Goal: Task Accomplishment & Management: Manage account settings

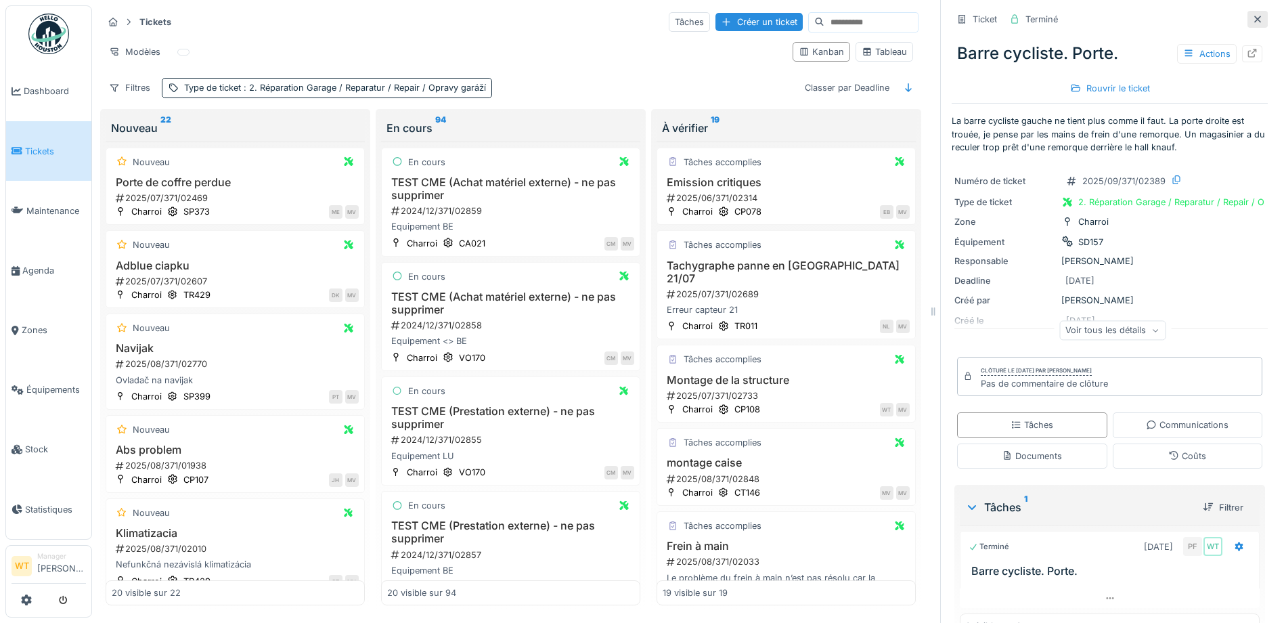
scroll to position [9, 0]
click at [47, 273] on link "Agenda" at bounding box center [48, 270] width 85 height 60
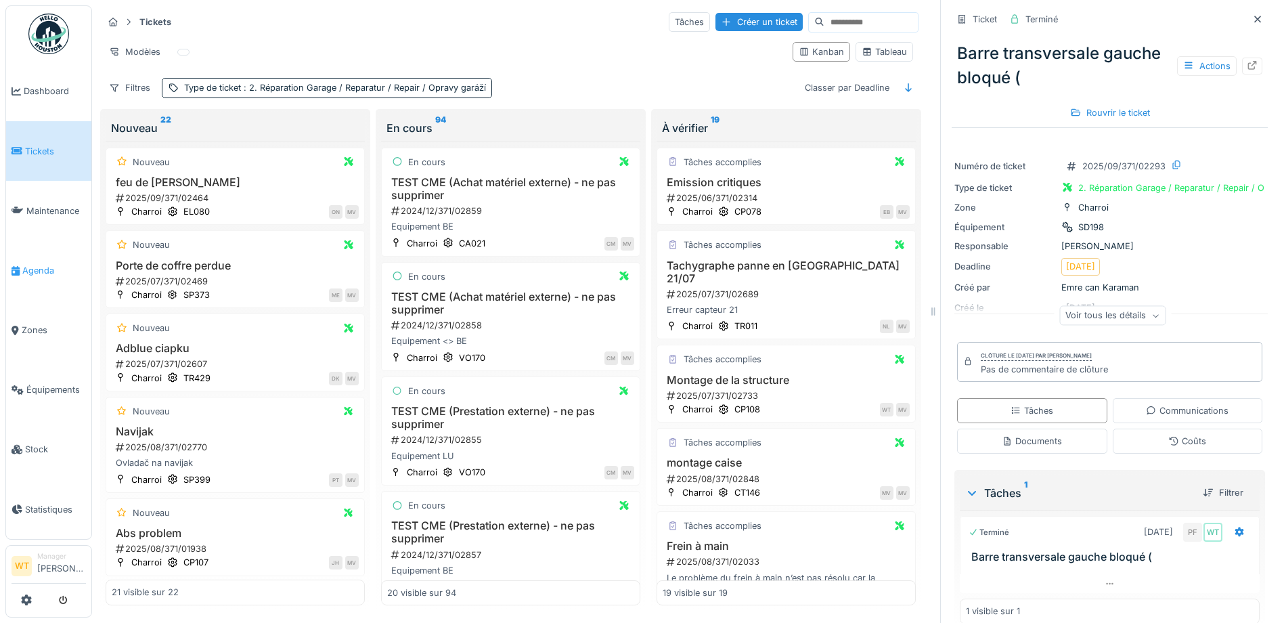
click at [40, 264] on span "Agenda" at bounding box center [54, 270] width 64 height 13
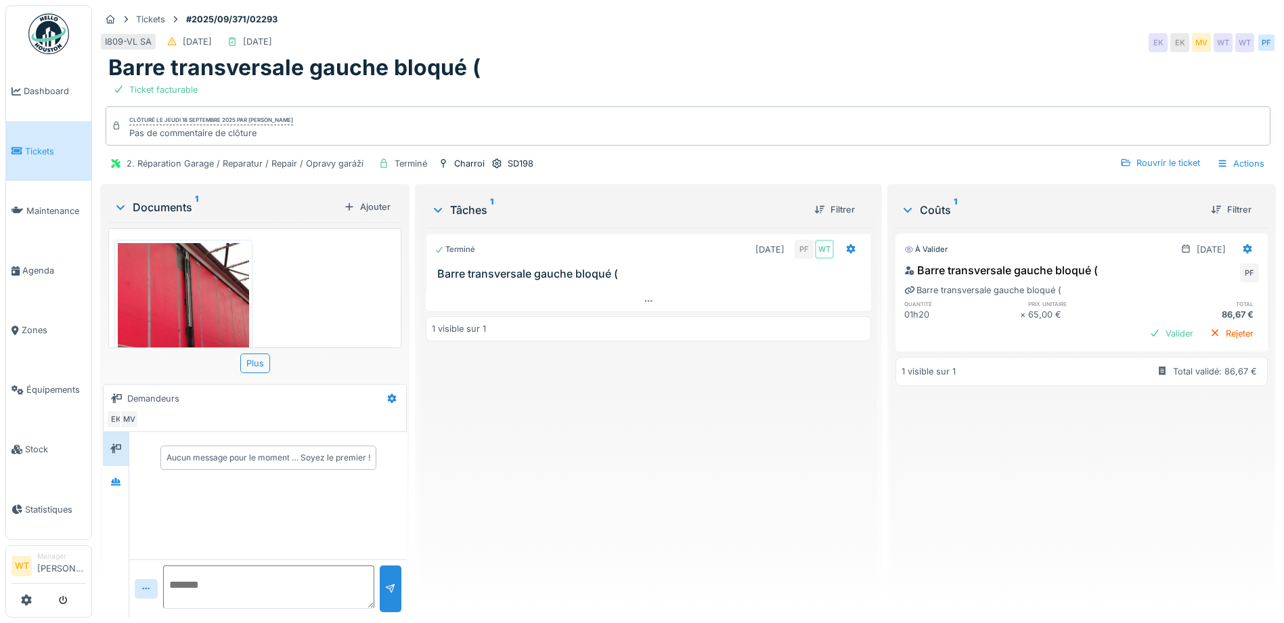
scroll to position [10, 0]
drag, startPoint x: -373, startPoint y: 657, endPoint x: 655, endPoint y: 45, distance: 1196.3
click at [656, 55] on div "Barre transversale gauche bloqué (" at bounding box center [687, 68] width 1159 height 26
drag, startPoint x: 216, startPoint y: 282, endPoint x: 208, endPoint y: 284, distance: 7.6
click at [215, 283] on img at bounding box center [183, 330] width 131 height 175
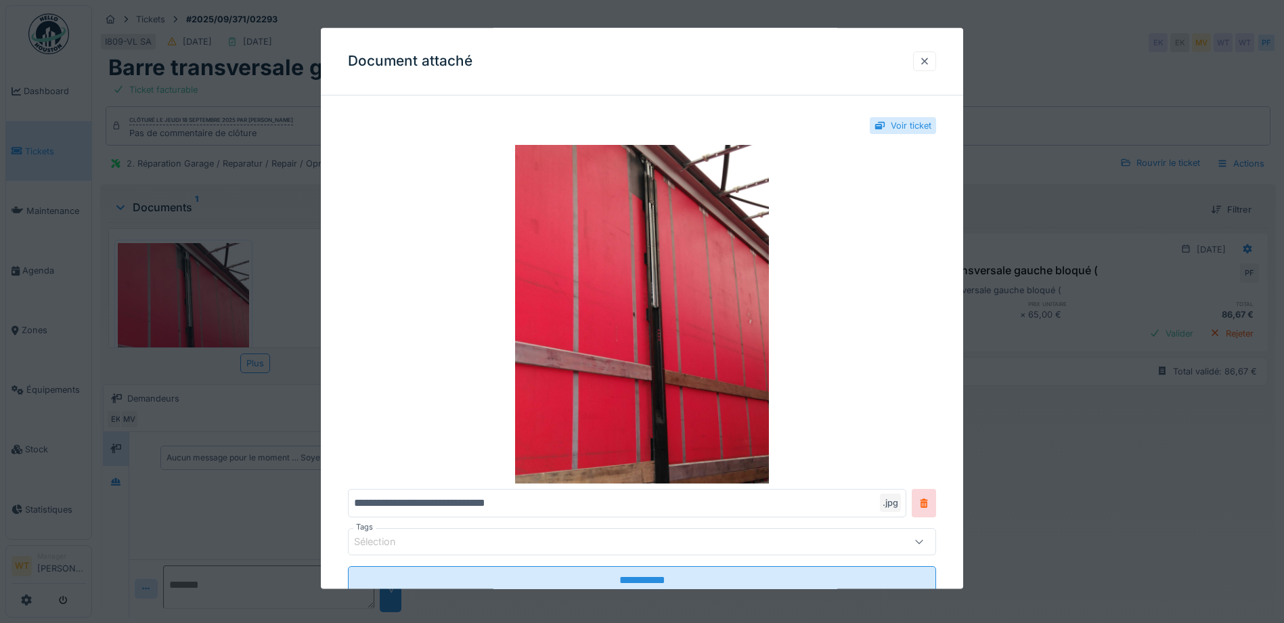
click at [930, 57] on div at bounding box center [924, 61] width 11 height 13
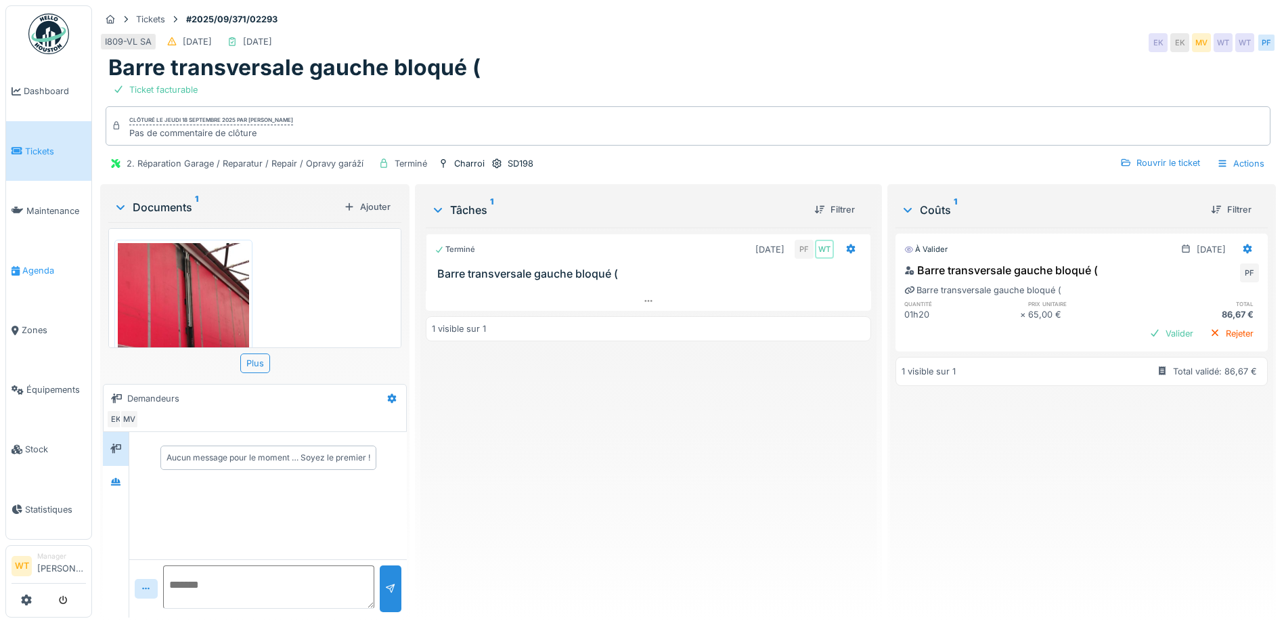
click at [36, 271] on link "Agenda" at bounding box center [48, 270] width 85 height 60
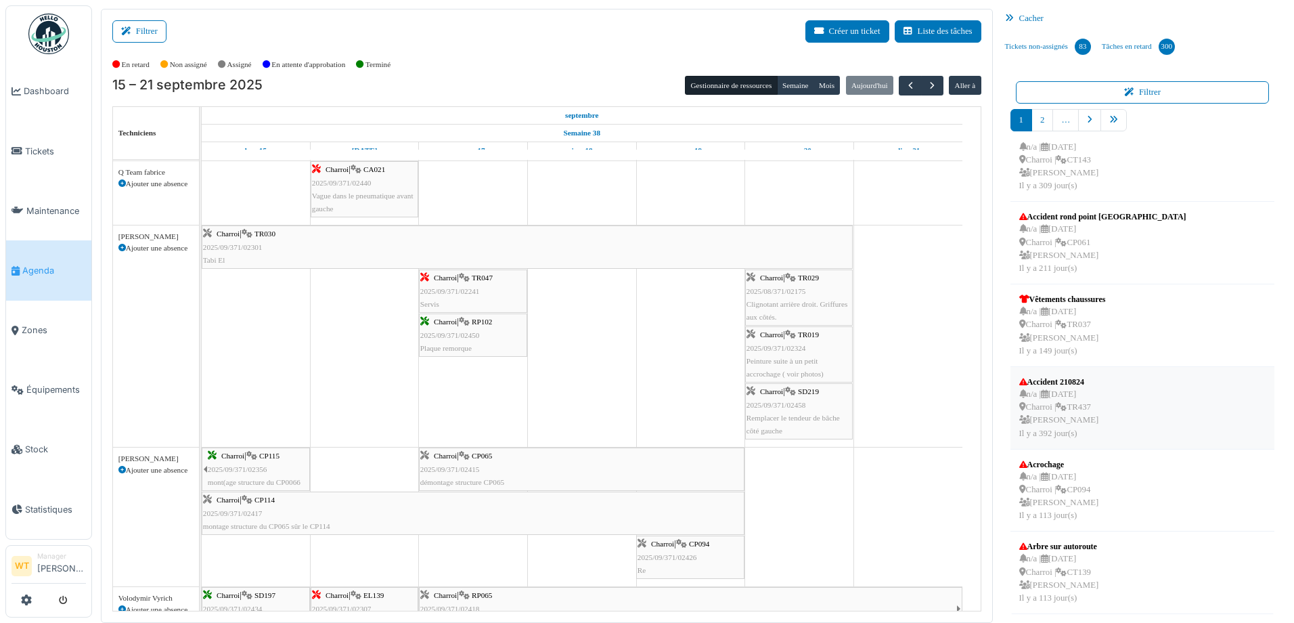
scroll to position [338, 0]
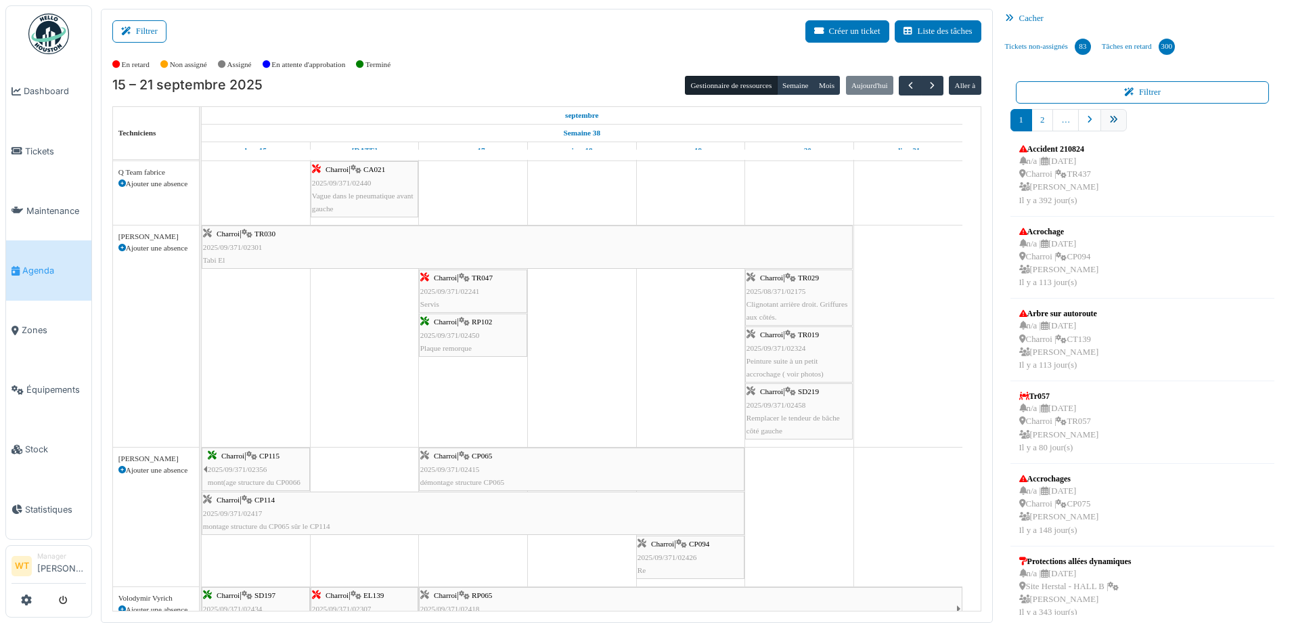
click at [1109, 112] on link "pager" at bounding box center [1113, 120] width 26 height 22
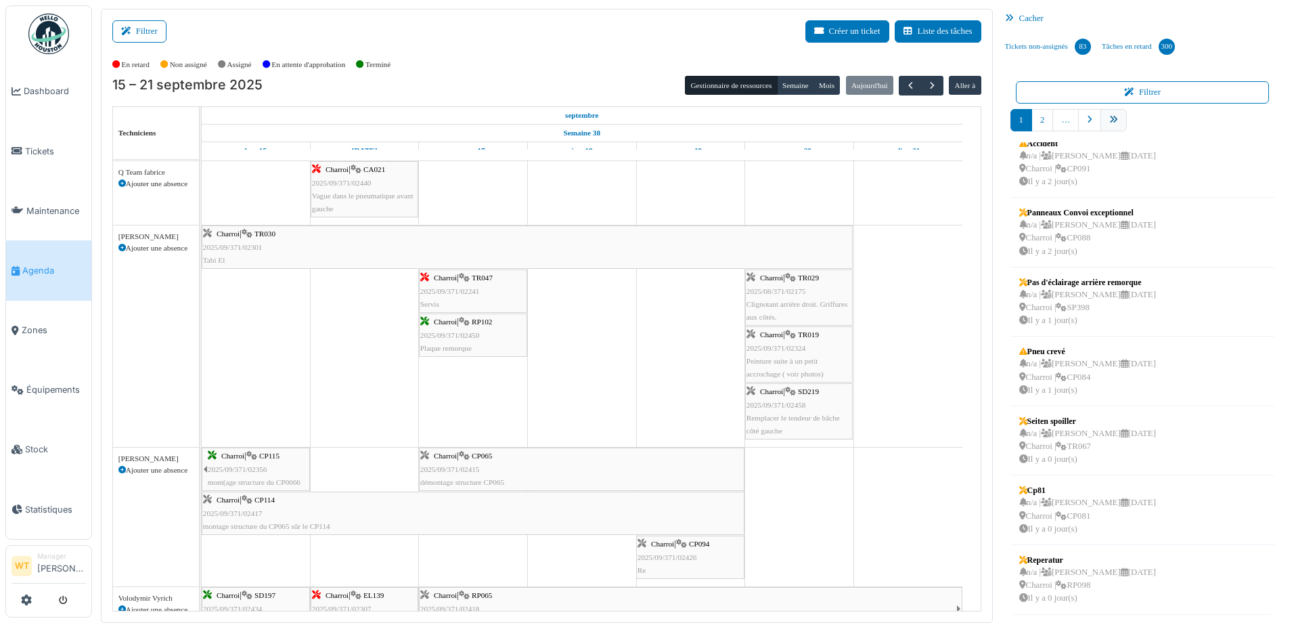
scroll to position [223, 0]
click at [1137, 122] on link "10" at bounding box center [1139, 120] width 26 height 22
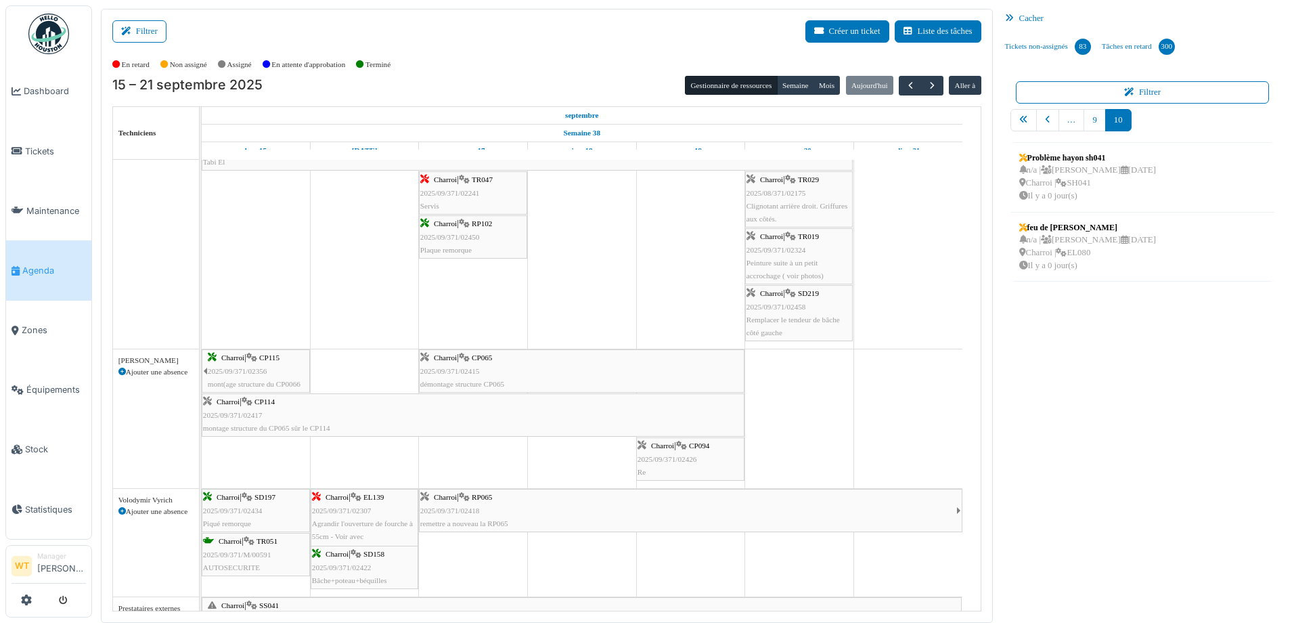
scroll to position [0, 0]
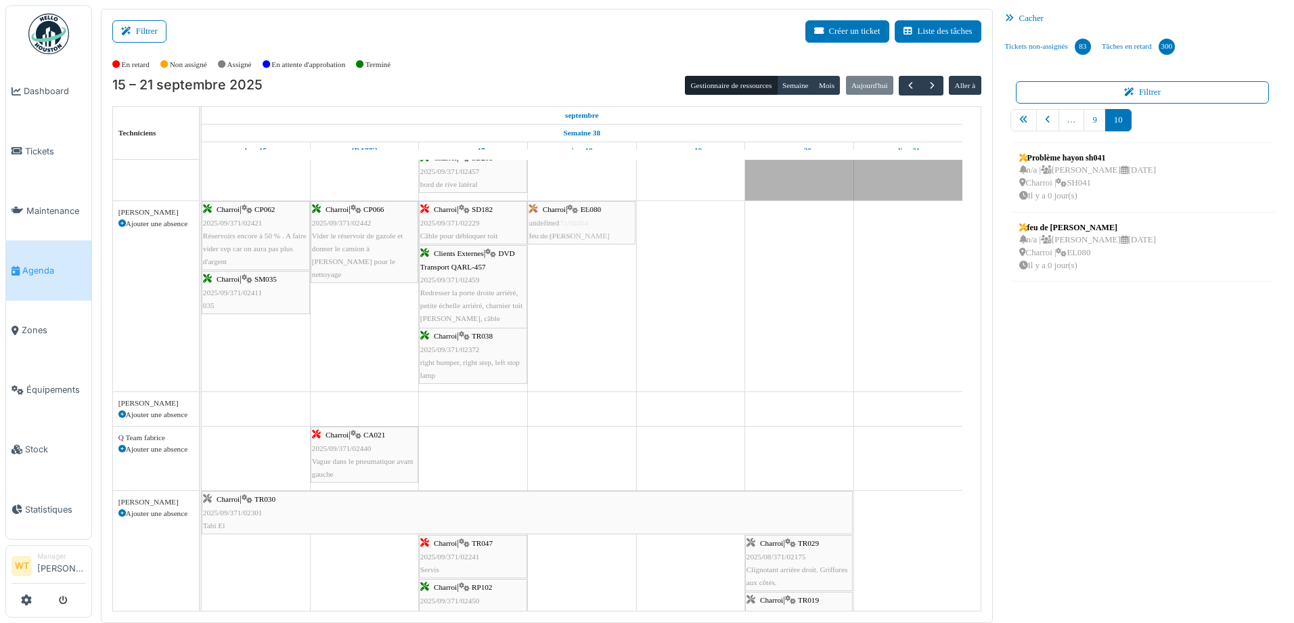
drag, startPoint x: 695, startPoint y: 294, endPoint x: 623, endPoint y: 288, distance: 71.9
click at [623, 288] on div "Filtrer Créer un ticket Liste des tâches Afficher les tâches non assignées *** …" at bounding box center [693, 316] width 1198 height 614
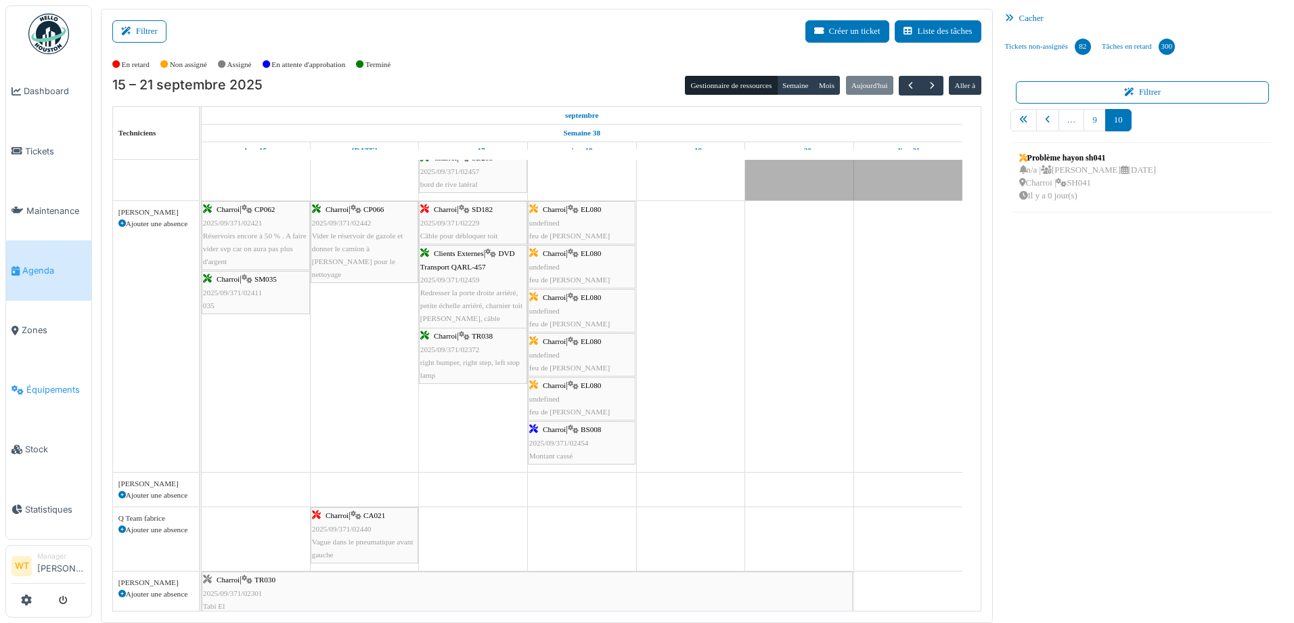
click at [60, 387] on span "Équipements" at bounding box center [56, 389] width 60 height 13
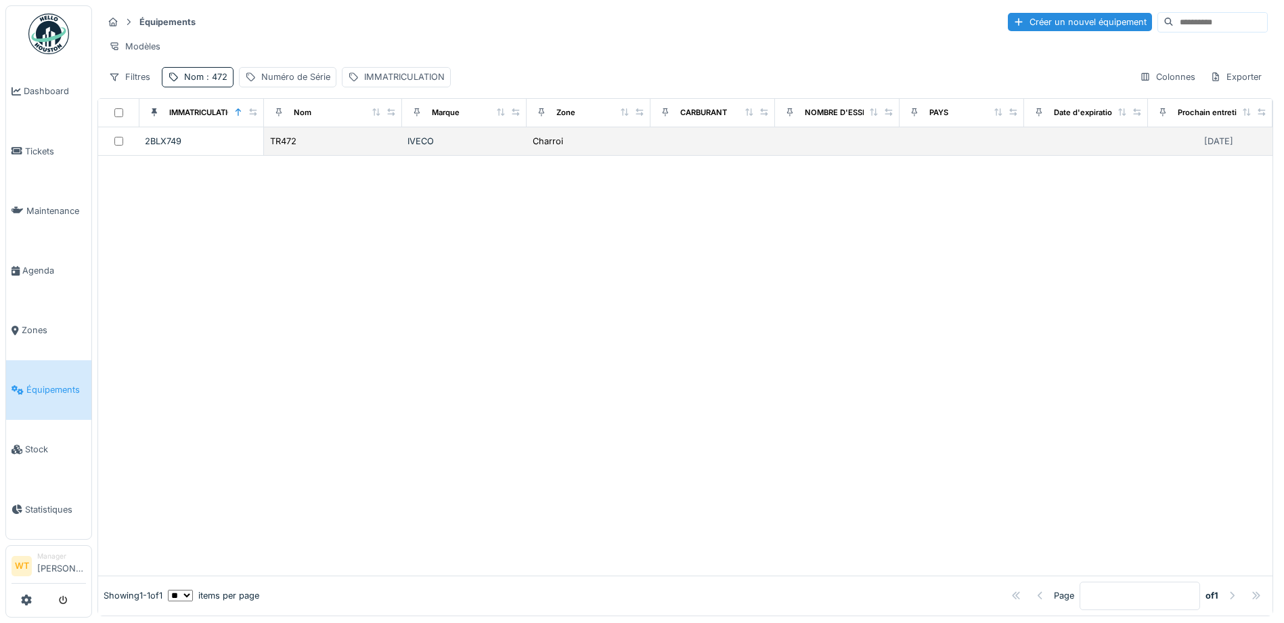
click at [294, 148] on div "TR472" at bounding box center [332, 141] width 127 height 14
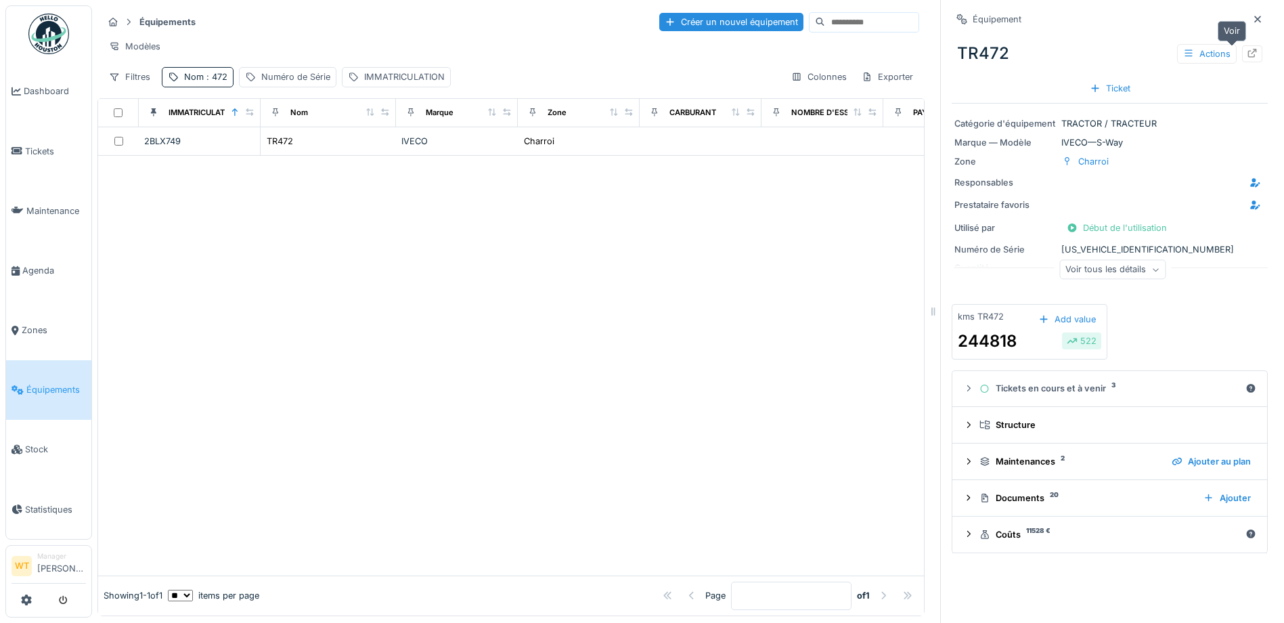
click at [1247, 59] on div at bounding box center [1252, 53] width 11 height 13
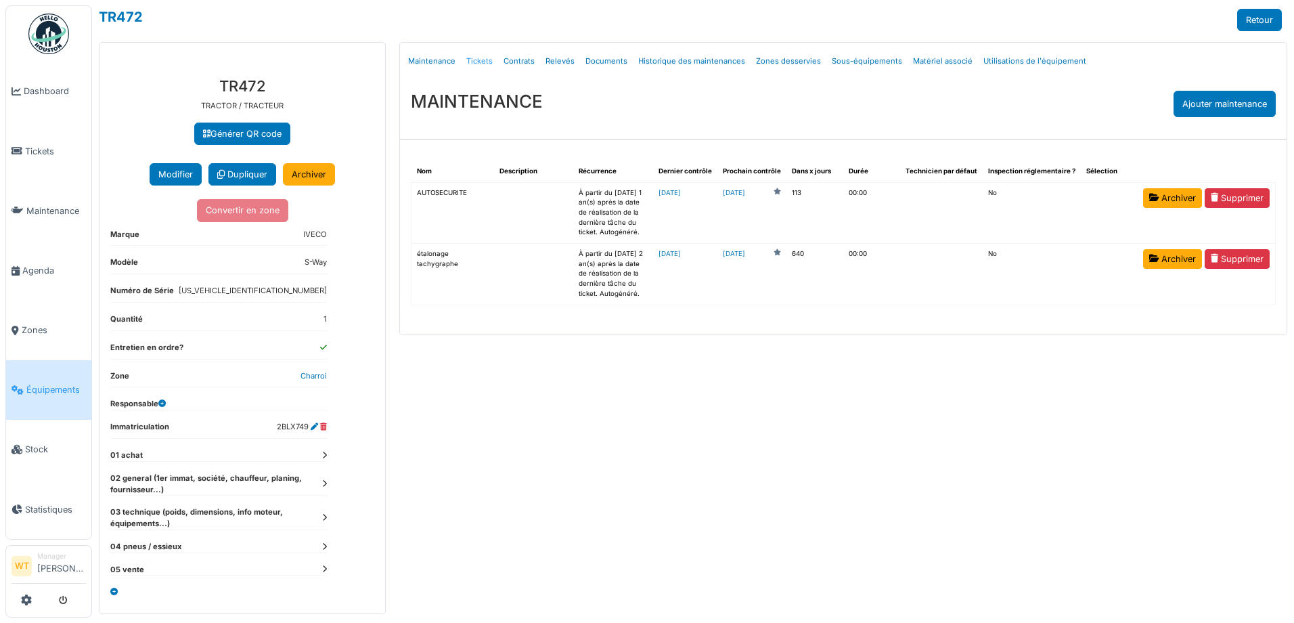
click at [478, 68] on link "Tickets" at bounding box center [479, 61] width 37 height 32
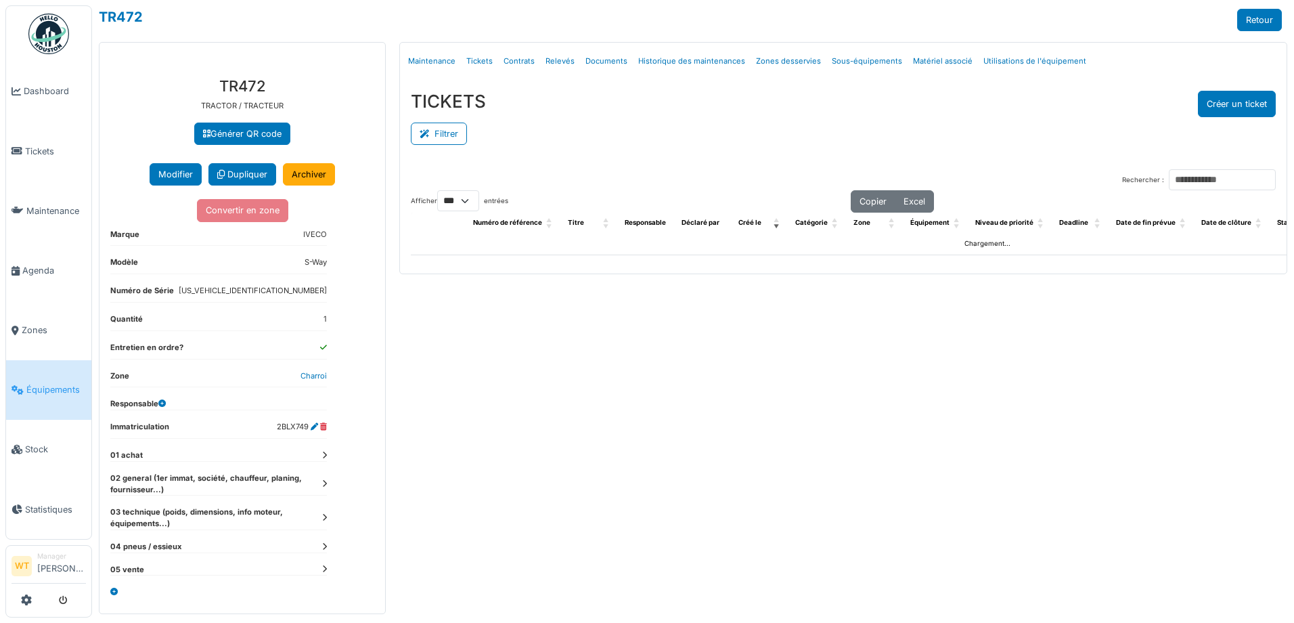
select select "***"
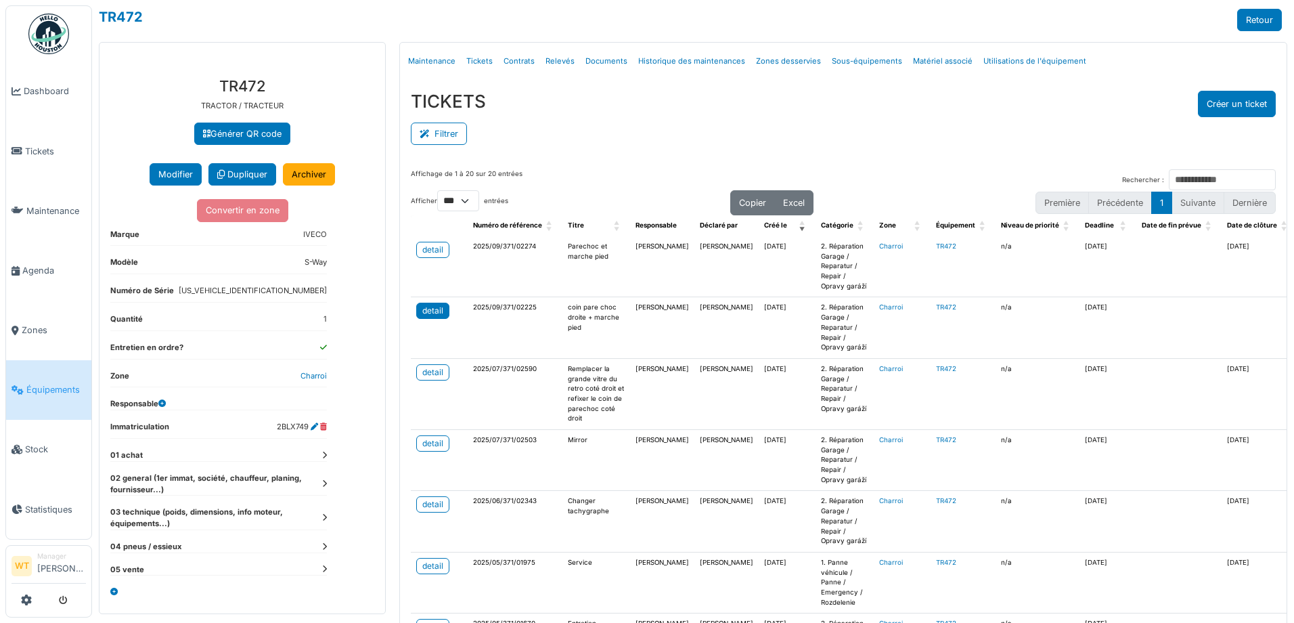
click at [433, 307] on div "detail" at bounding box center [432, 311] width 21 height 12
click at [434, 253] on div "detail" at bounding box center [432, 250] width 21 height 12
click at [39, 266] on span "Agenda" at bounding box center [54, 270] width 64 height 13
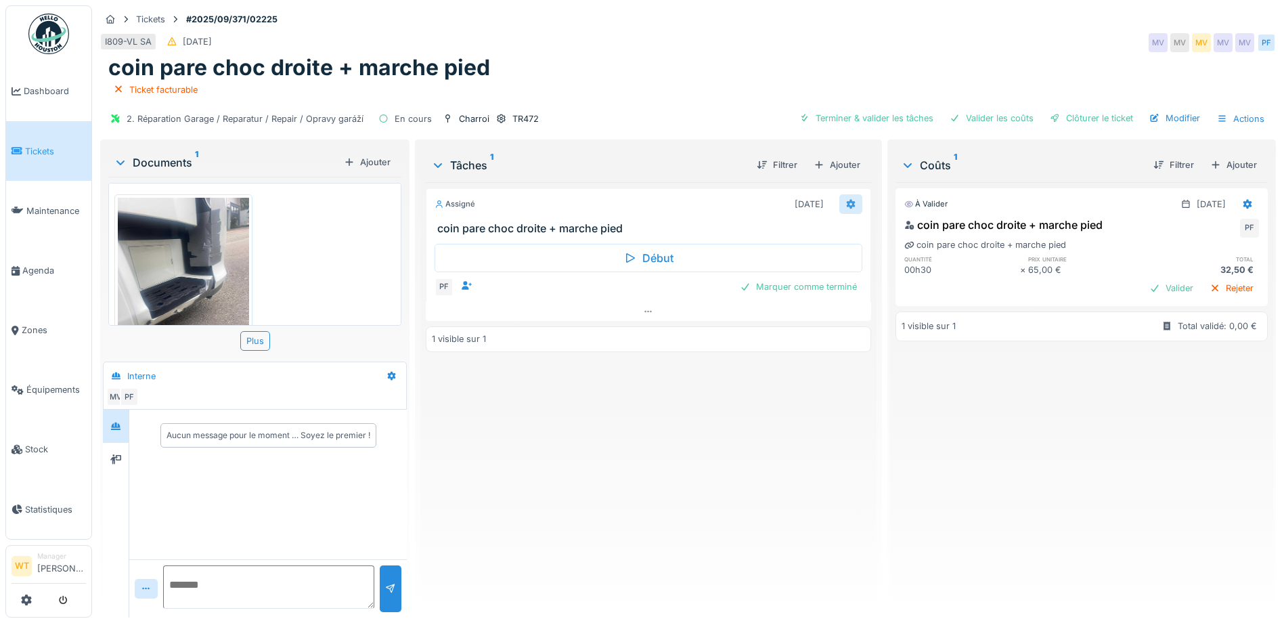
click at [845, 203] on icon at bounding box center [850, 204] width 11 height 9
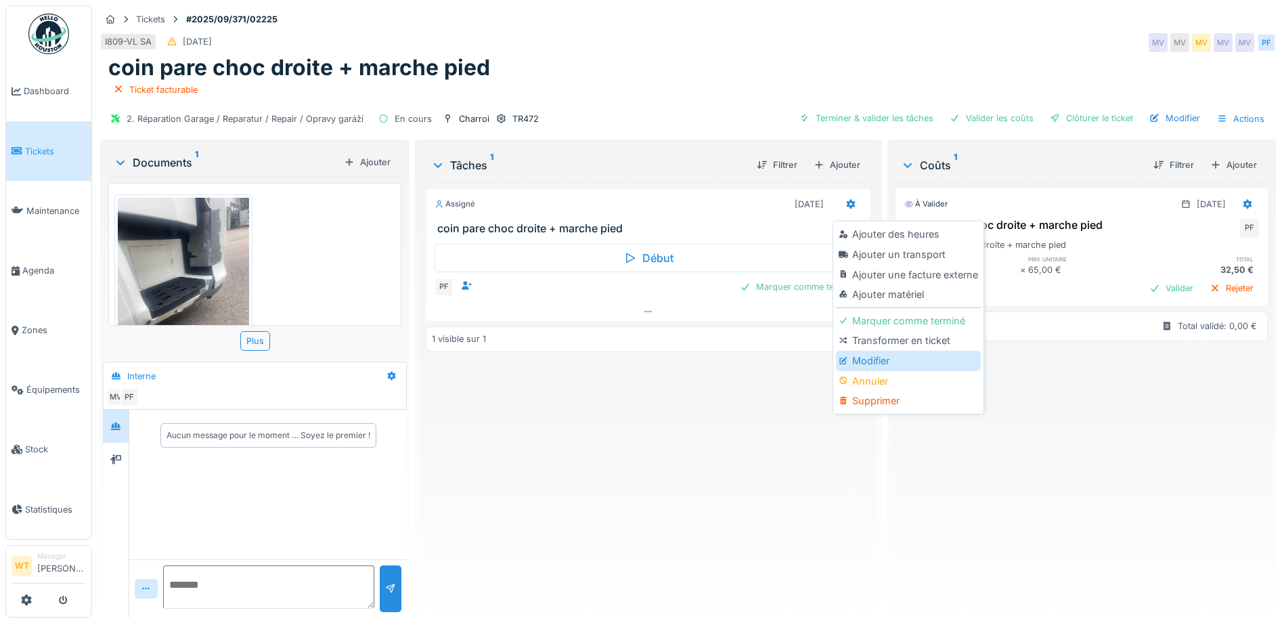
click at [876, 358] on div "Modifier" at bounding box center [908, 361] width 144 height 20
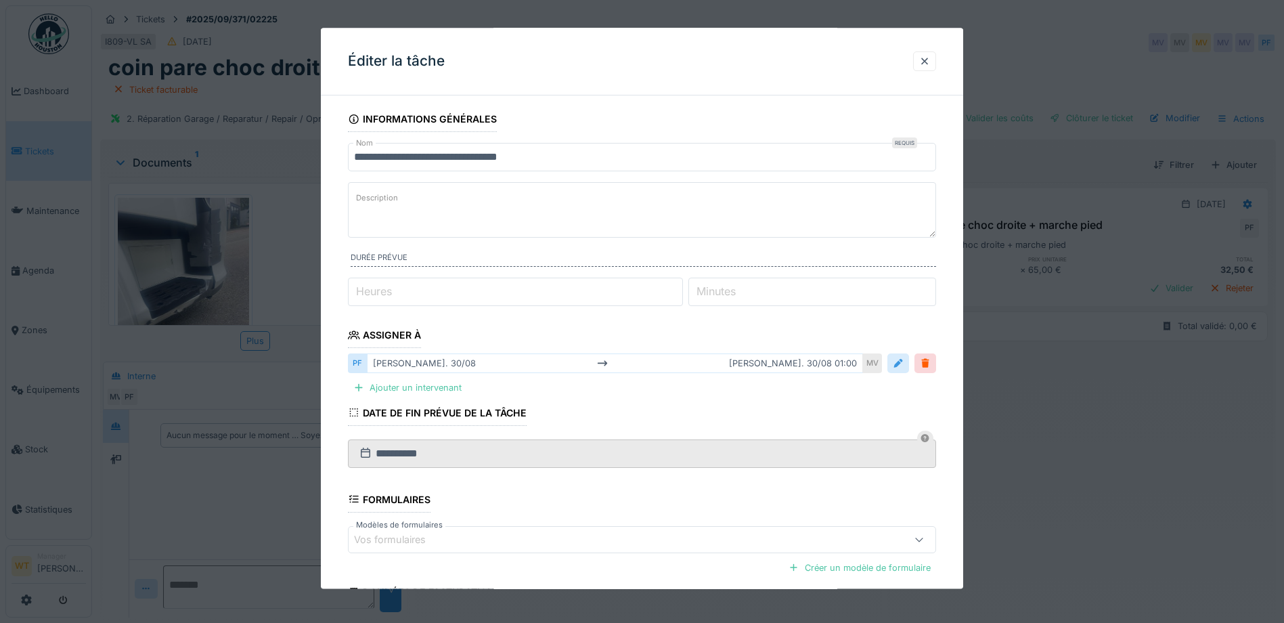
click at [903, 366] on div at bounding box center [898, 363] width 11 height 13
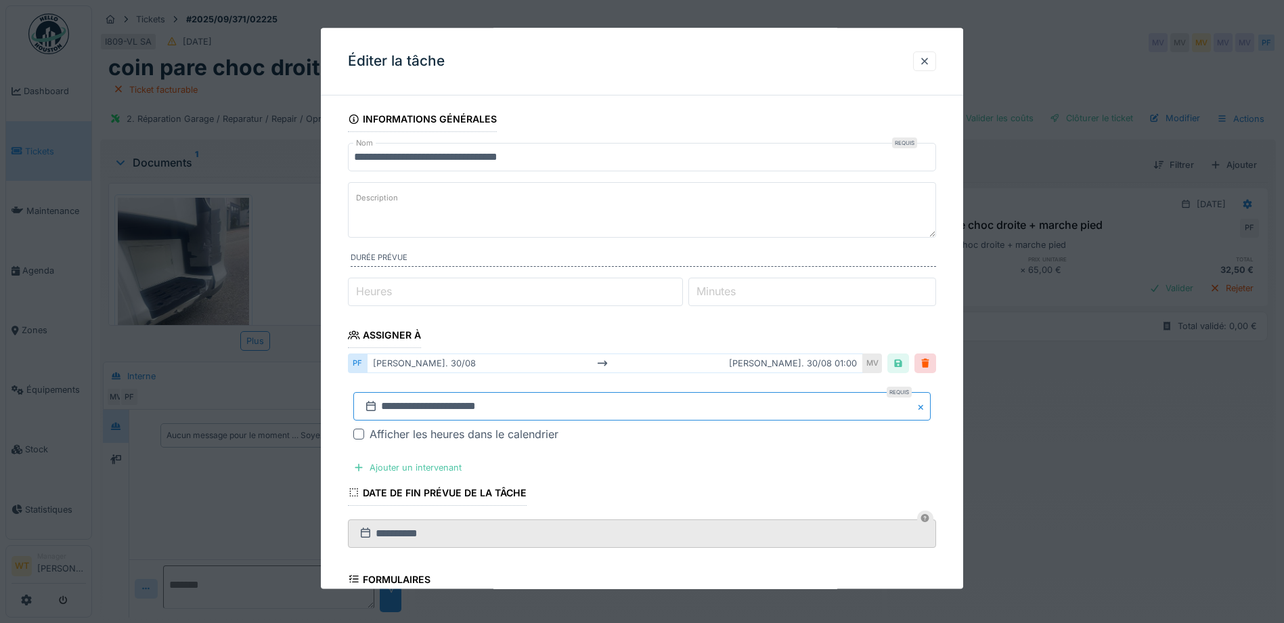
click at [527, 405] on input "**********" at bounding box center [641, 407] width 577 height 28
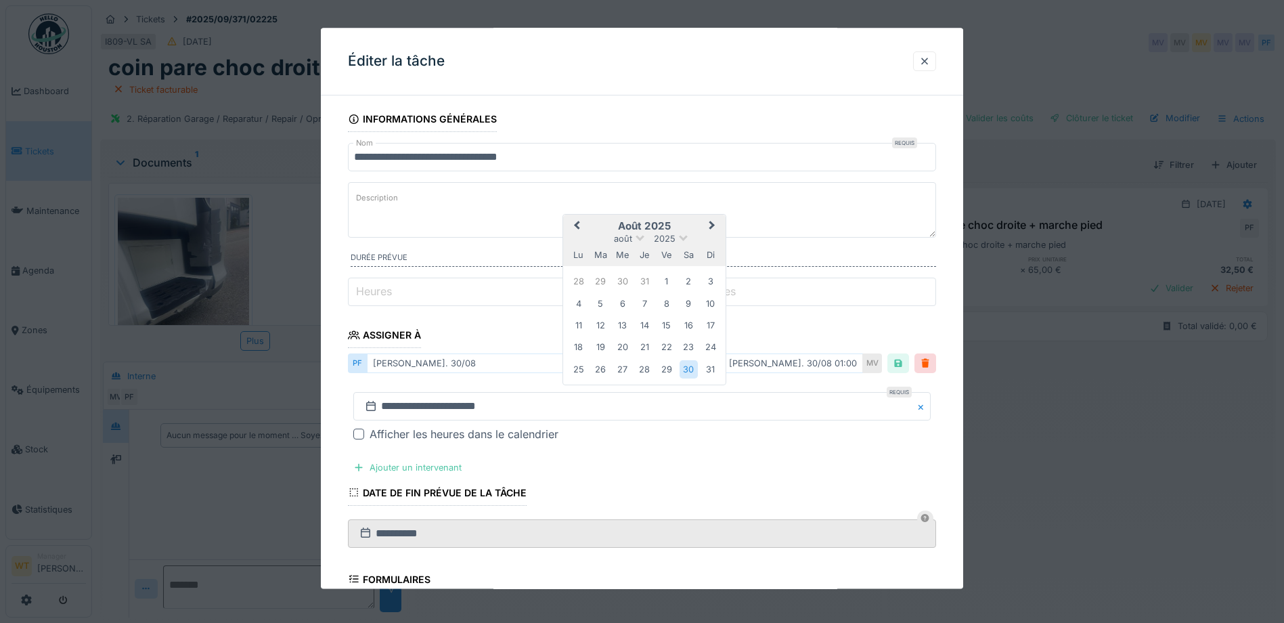
click at [712, 226] on span "Next Month" at bounding box center [712, 227] width 0 height 16
click at [646, 323] on div "18" at bounding box center [644, 325] width 18 height 20
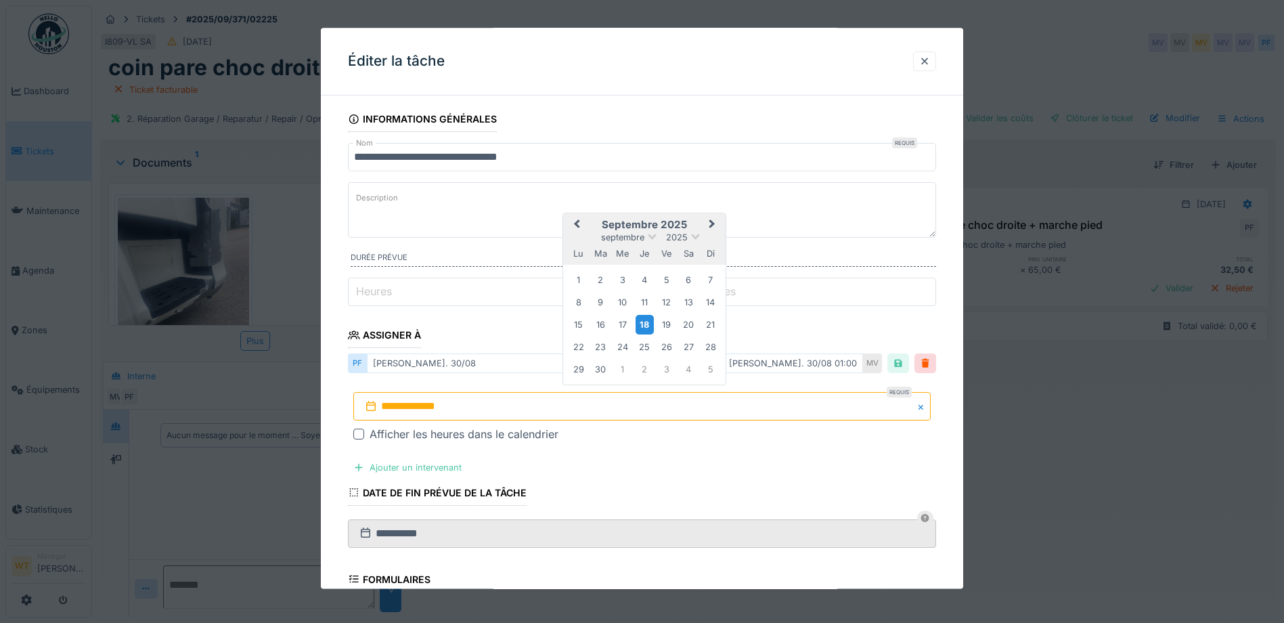
click at [646, 323] on div "18" at bounding box center [644, 325] width 18 height 20
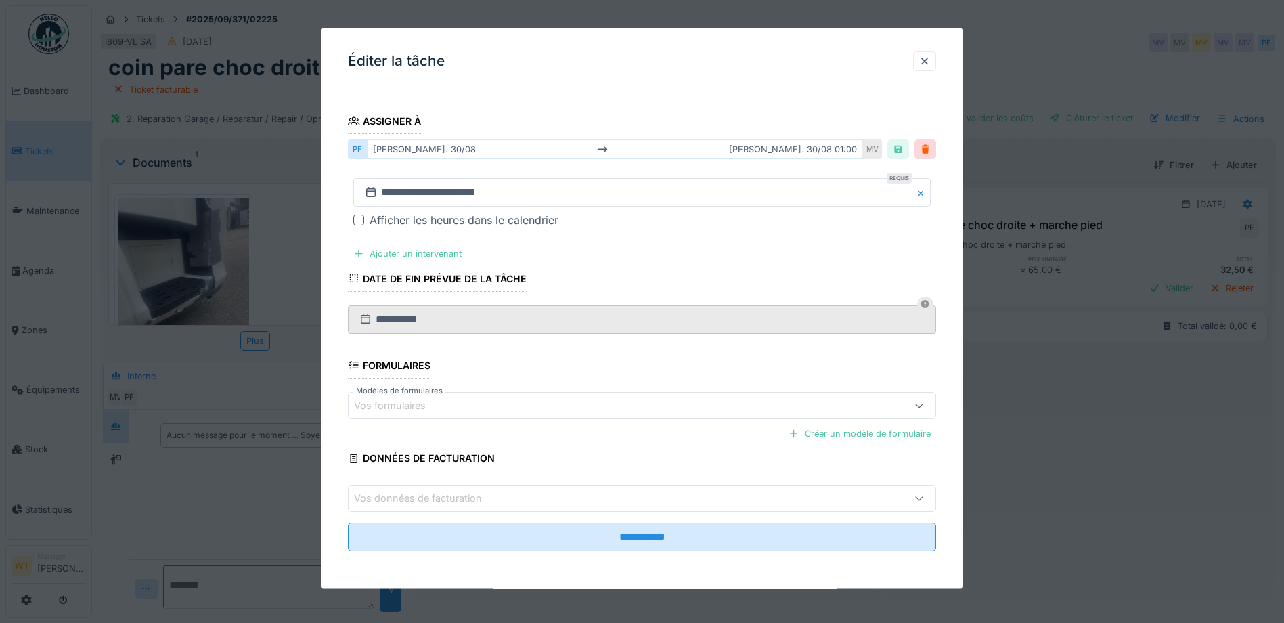
scroll to position [215, 0]
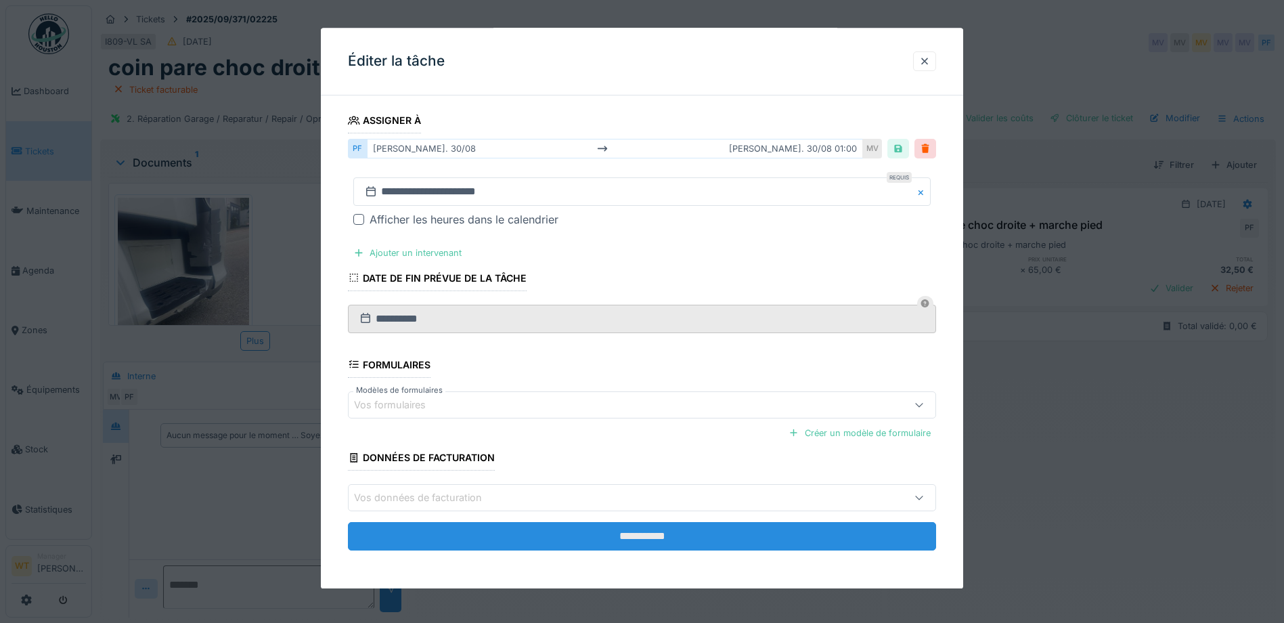
click at [558, 538] on input "**********" at bounding box center [642, 536] width 588 height 28
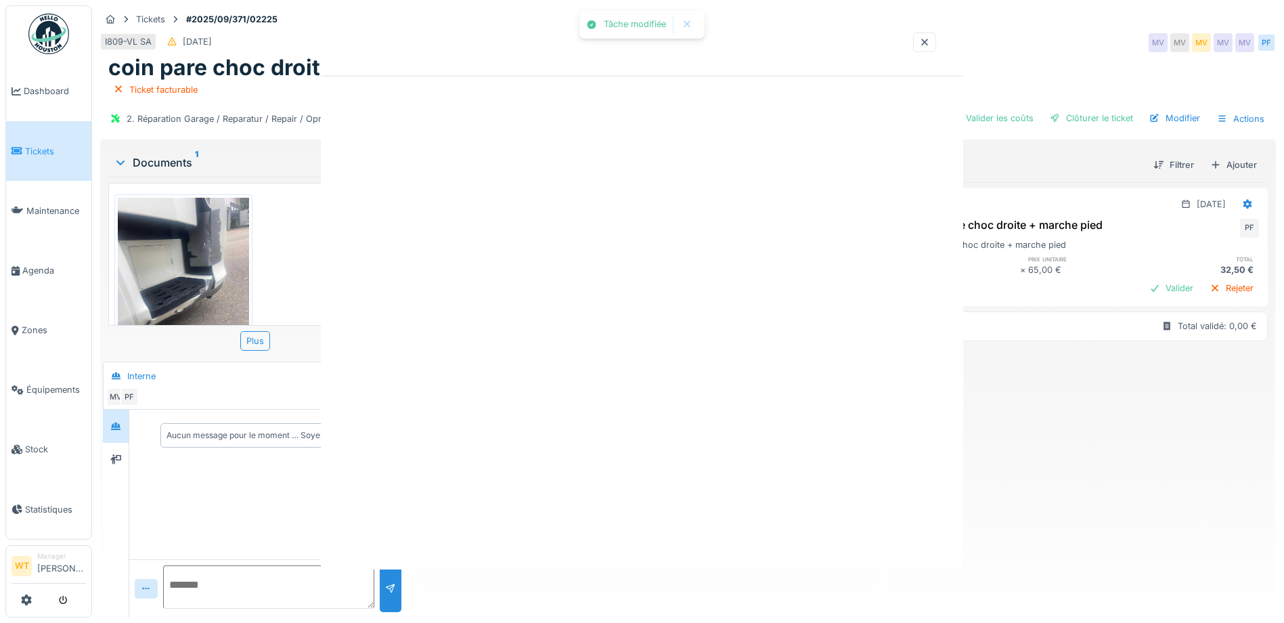
scroll to position [0, 0]
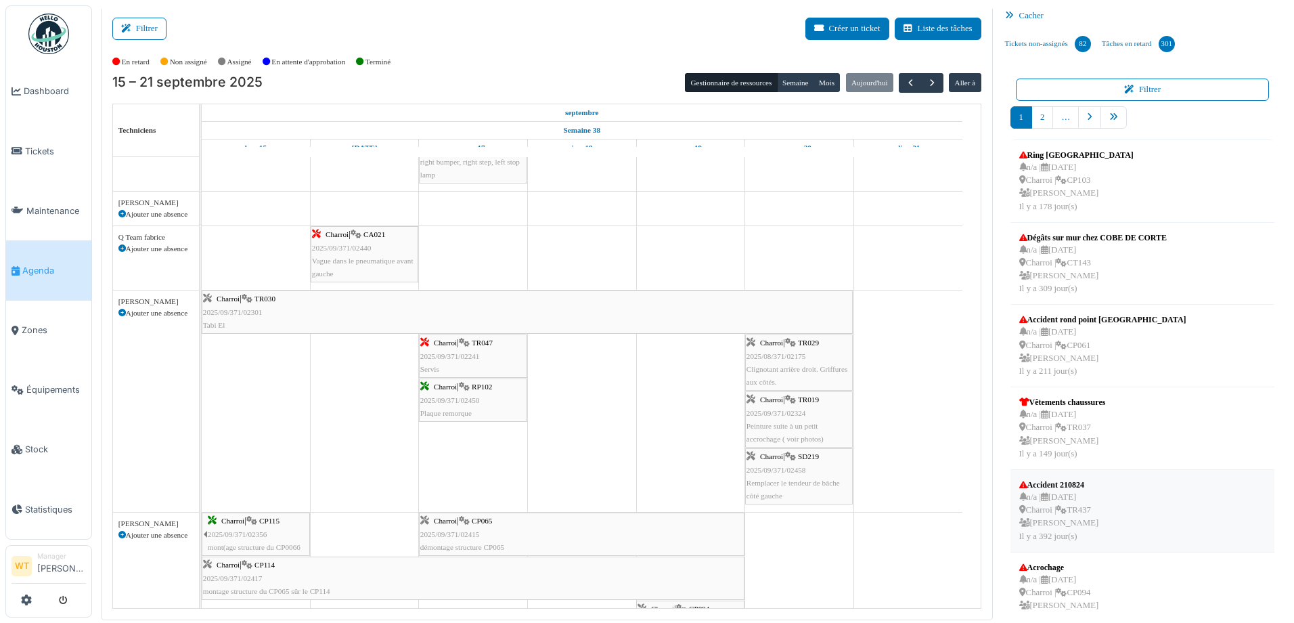
scroll to position [338, 0]
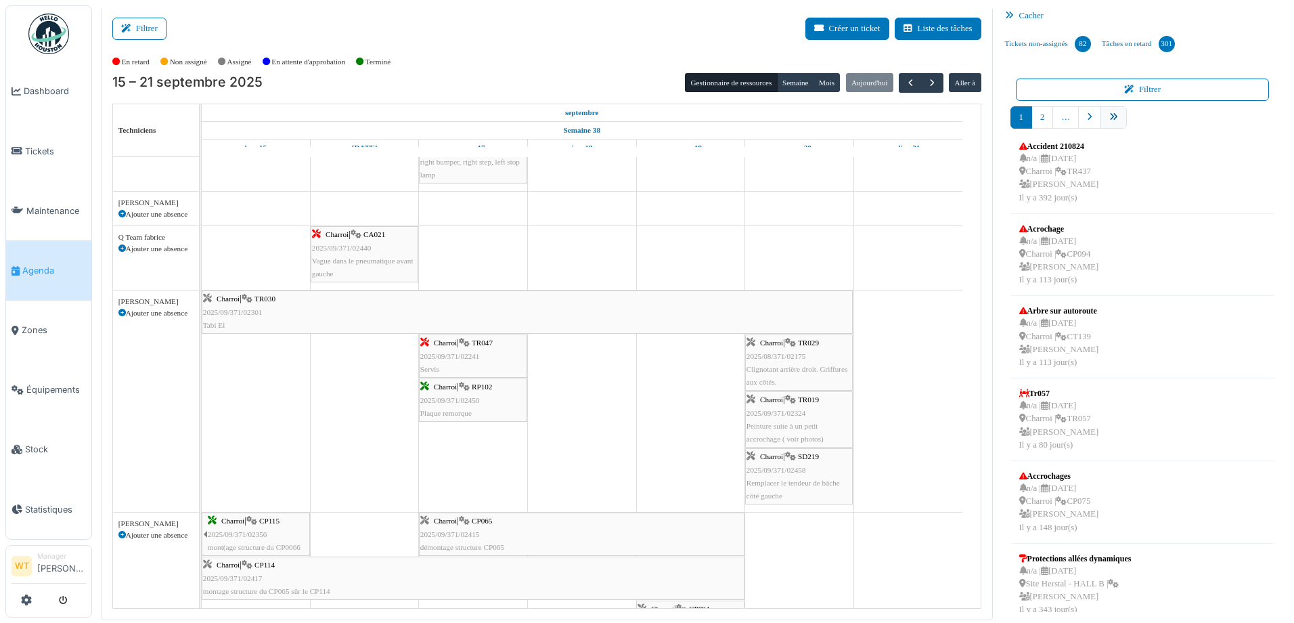
click at [1113, 112] on link "pager" at bounding box center [1113, 117] width 26 height 22
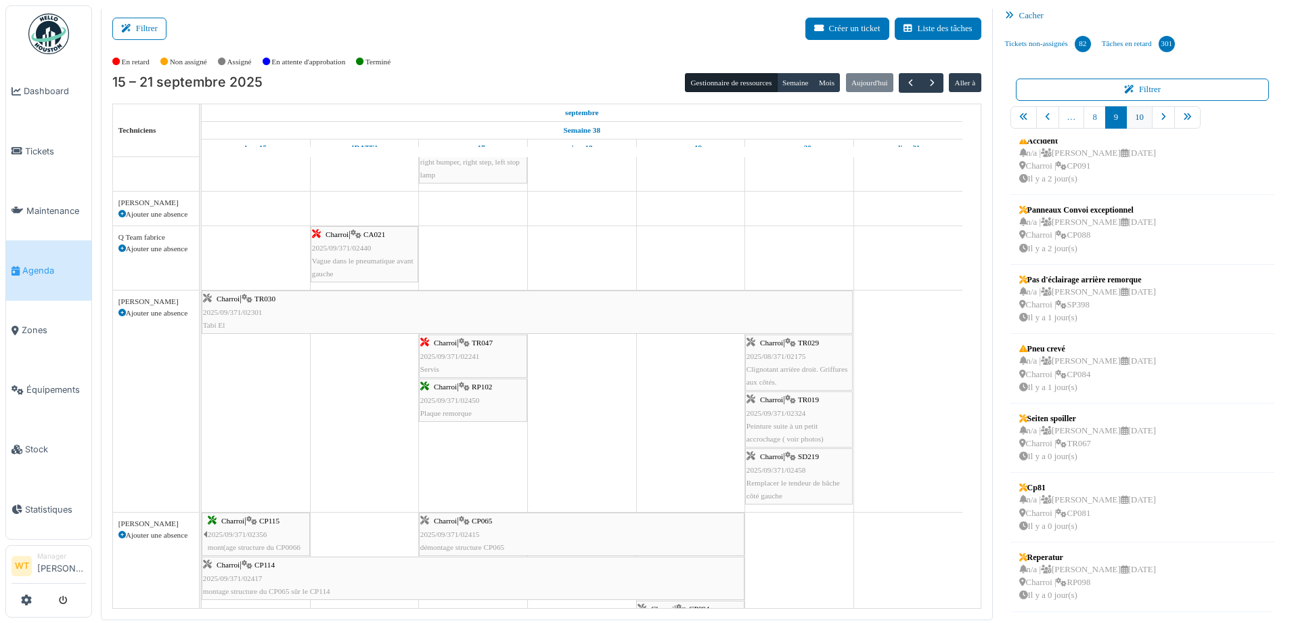
click at [1131, 116] on link "10" at bounding box center [1139, 117] width 26 height 22
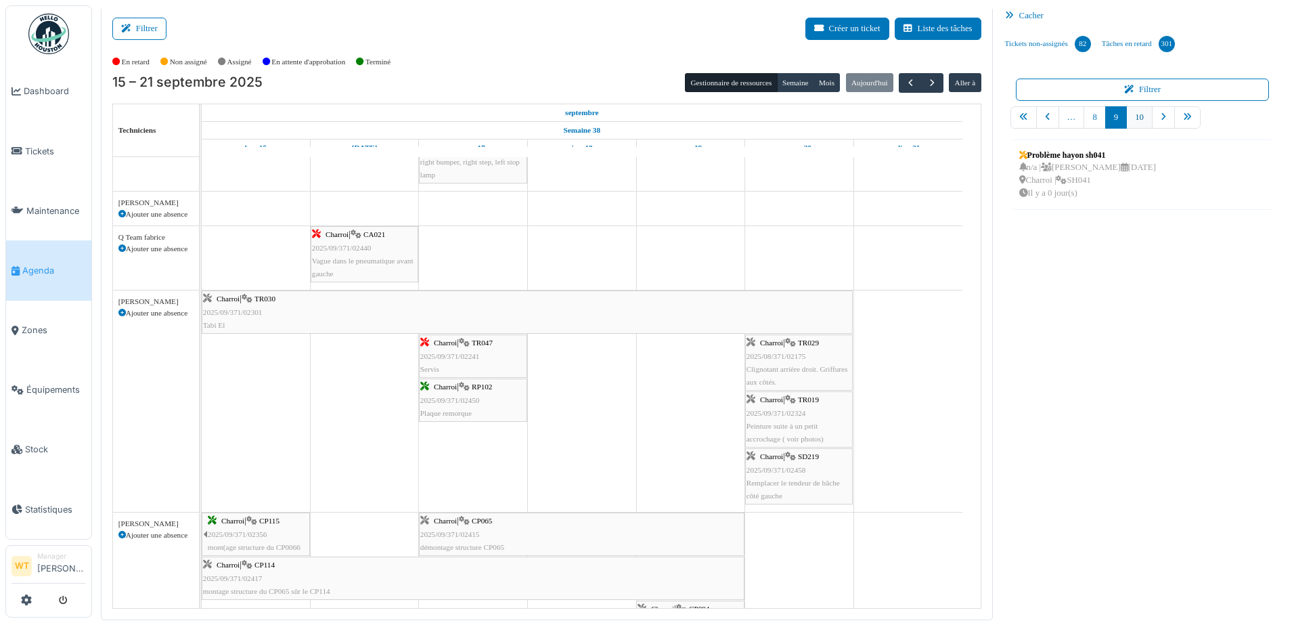
scroll to position [0, 0]
click at [1091, 119] on link "9" at bounding box center [1095, 117] width 22 height 22
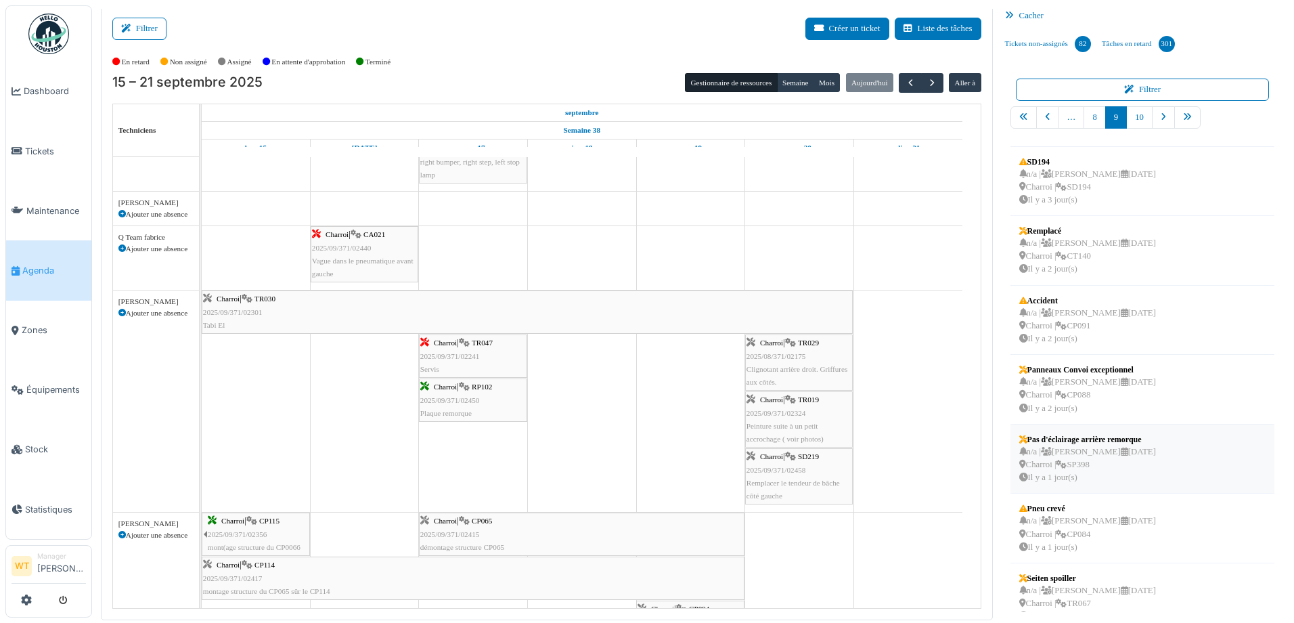
scroll to position [223, 0]
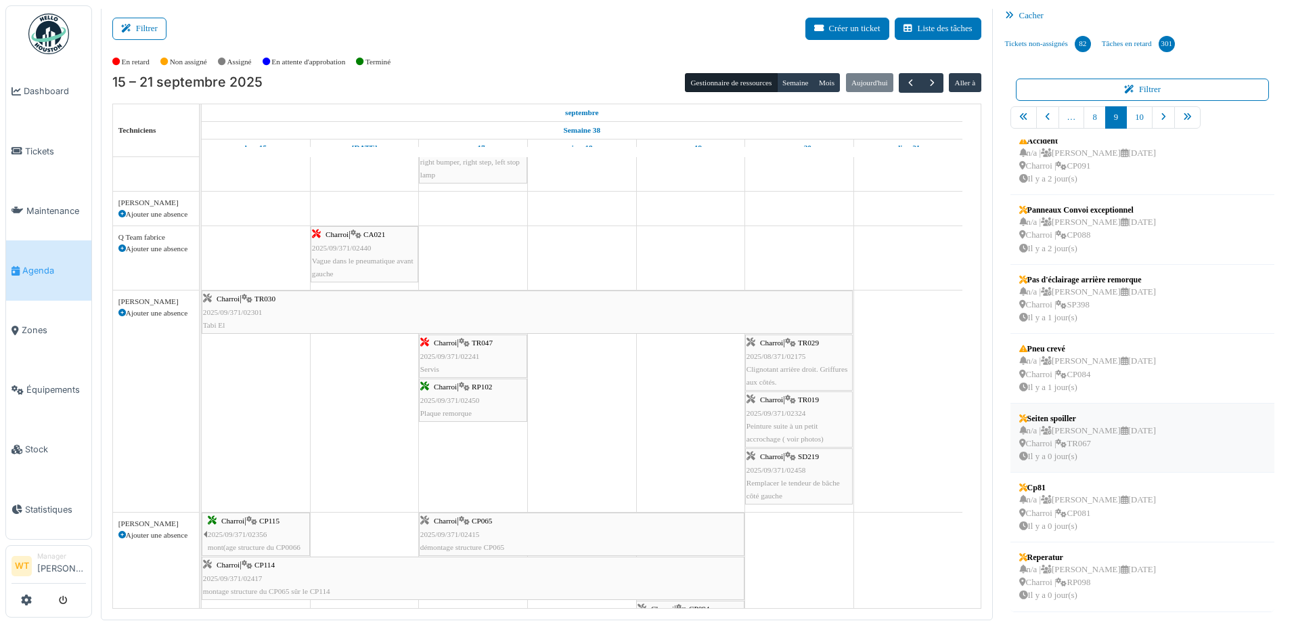
click at [1102, 454] on div "n/a | Marc Vasen 25/09/2025 Charroi | TR067 Il y a 0 jour(s)" at bounding box center [1087, 443] width 137 height 39
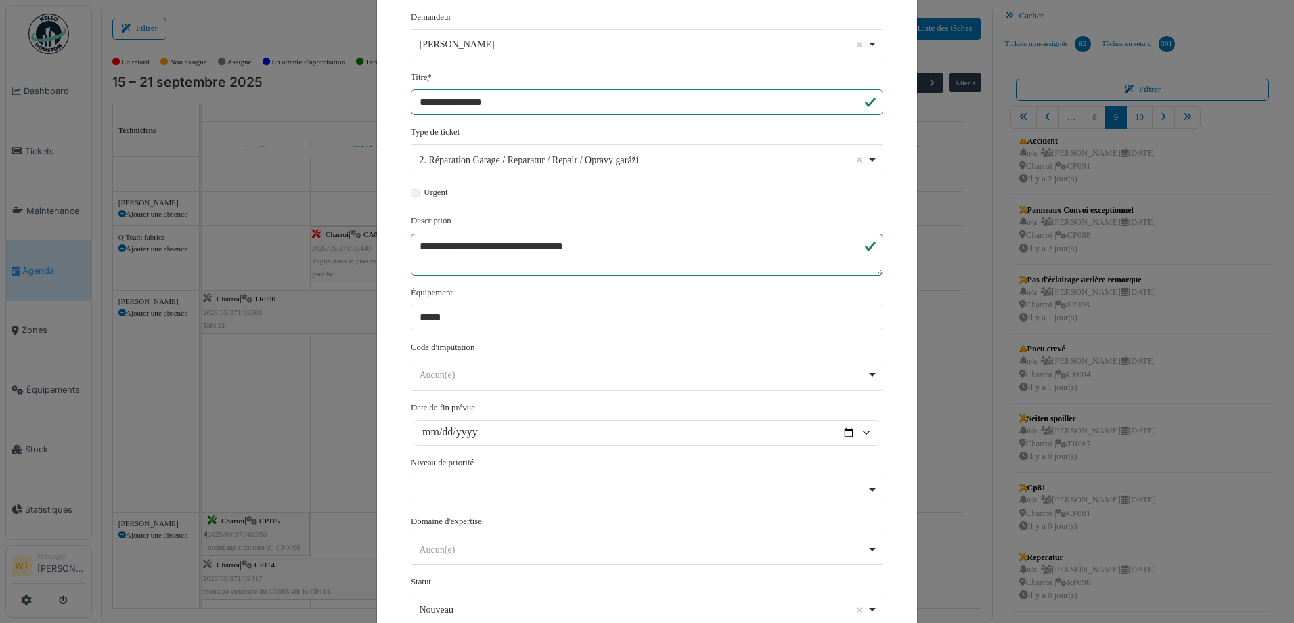
scroll to position [250, 0]
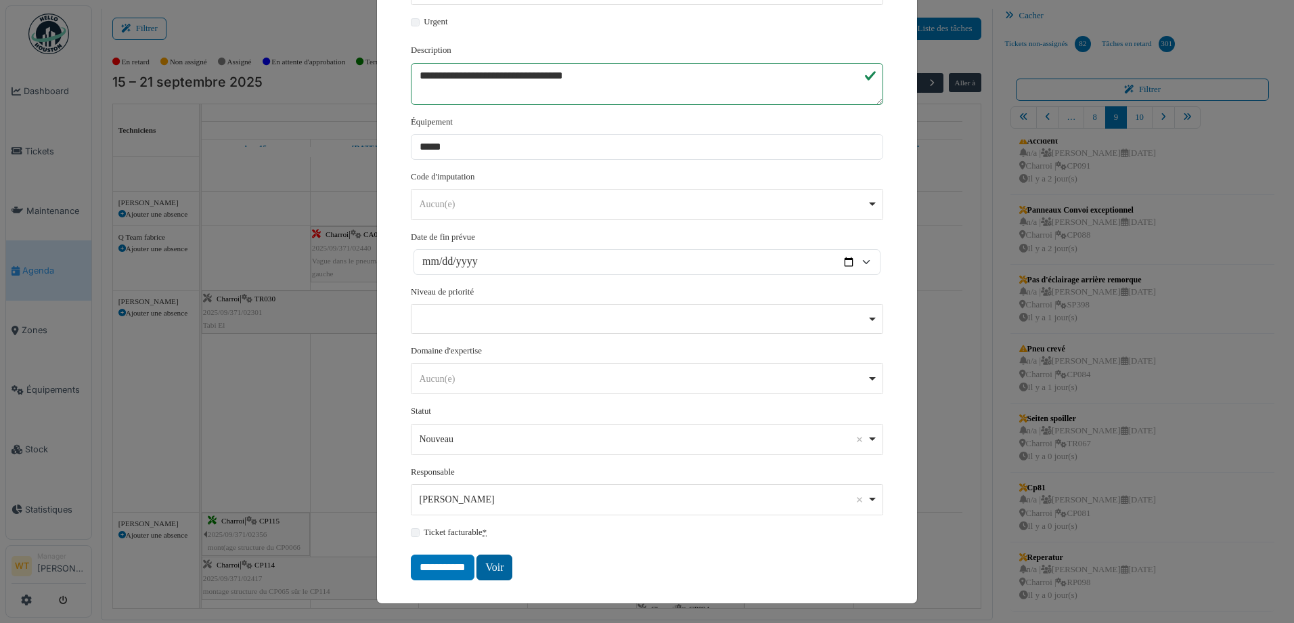
click at [491, 570] on link "Voir" at bounding box center [494, 567] width 36 height 26
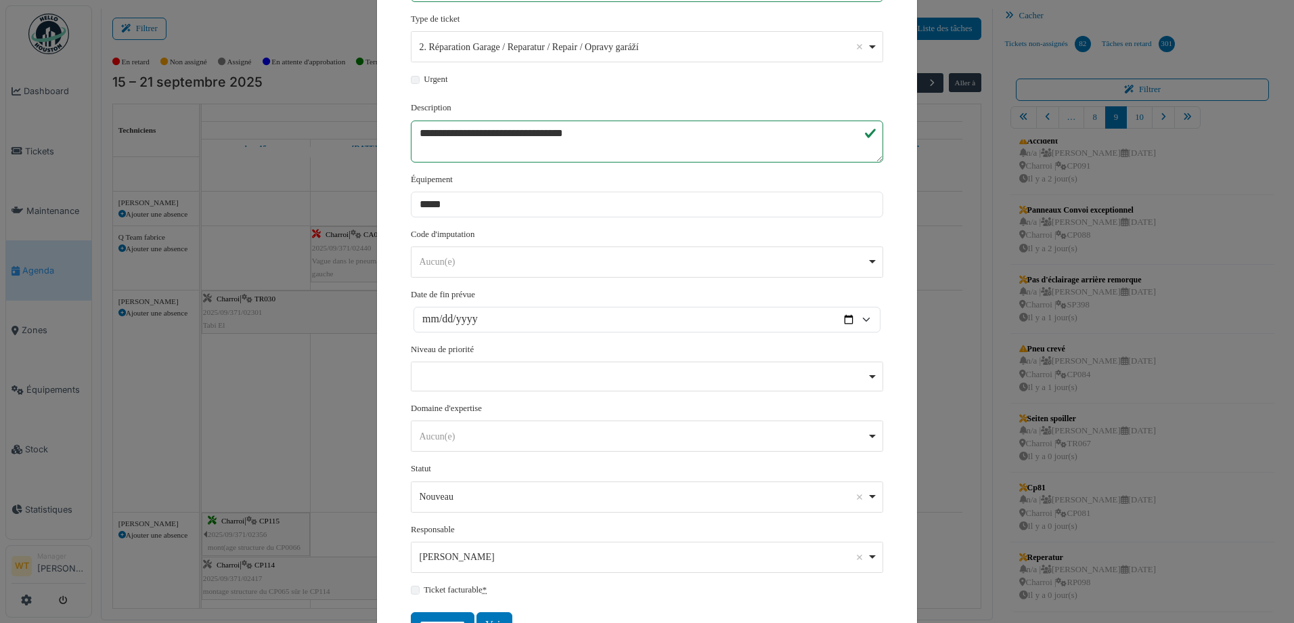
scroll to position [0, 0]
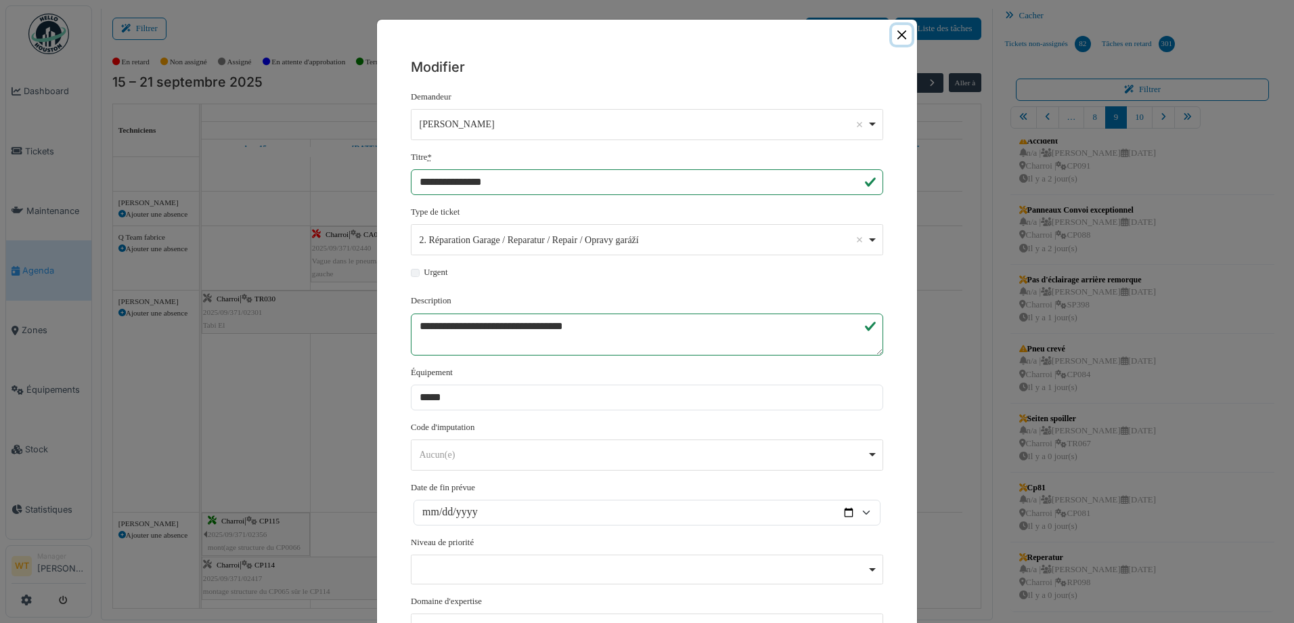
click at [892, 37] on button "Close" at bounding box center [902, 35] width 20 height 20
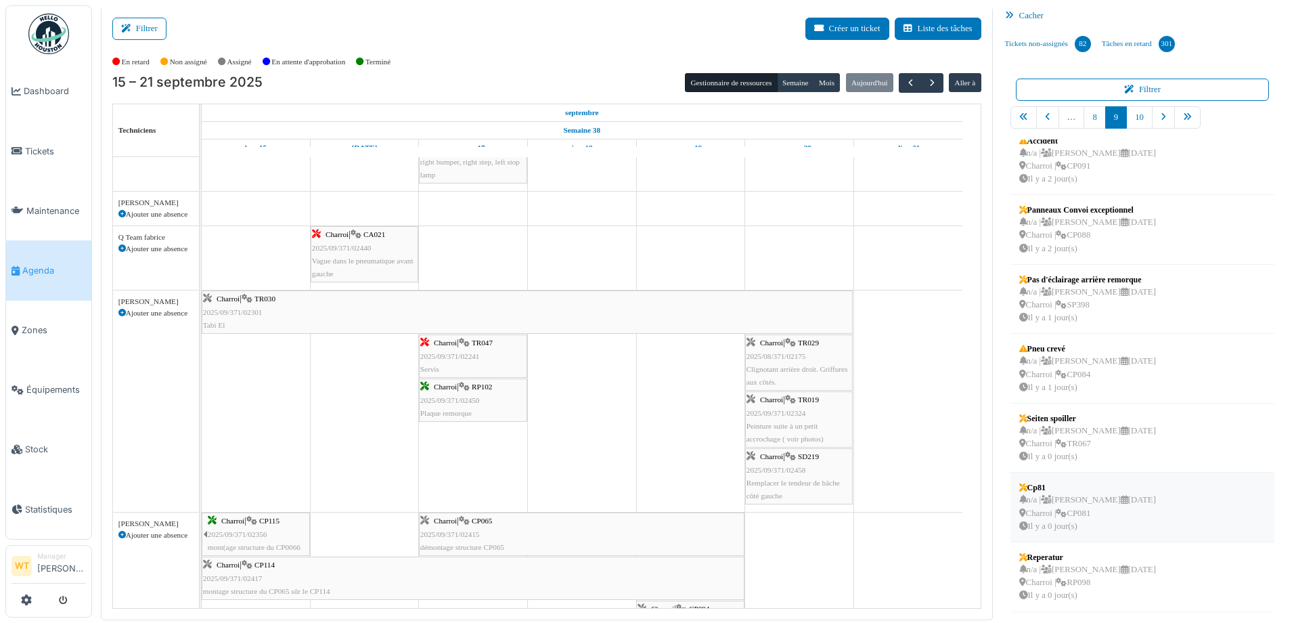
click at [1077, 525] on div "n/a | Marc Vasen 25/09/2025 Charroi | CP081 Il y a 0 jour(s)" at bounding box center [1087, 512] width 137 height 39
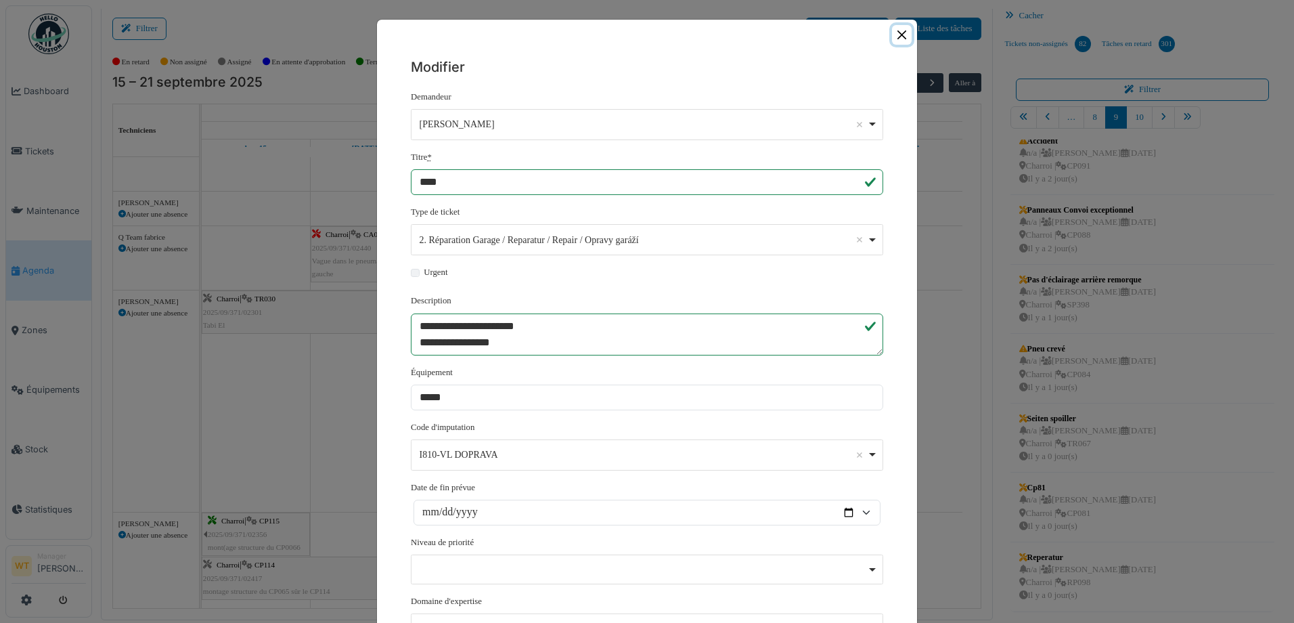
click at [892, 30] on button "Close" at bounding box center [902, 35] width 20 height 20
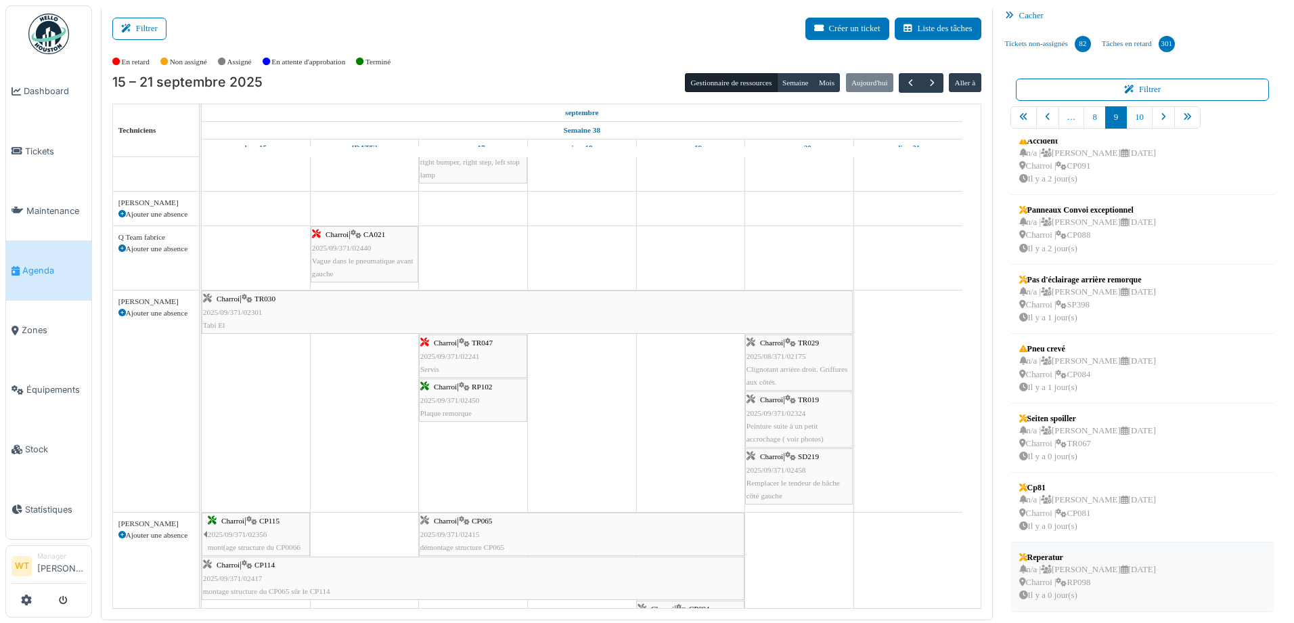
click at [1107, 570] on div "n/a | Marc Vasen 25/09/2025 Charroi | RP098 Il y a 0 jour(s)" at bounding box center [1087, 582] width 137 height 39
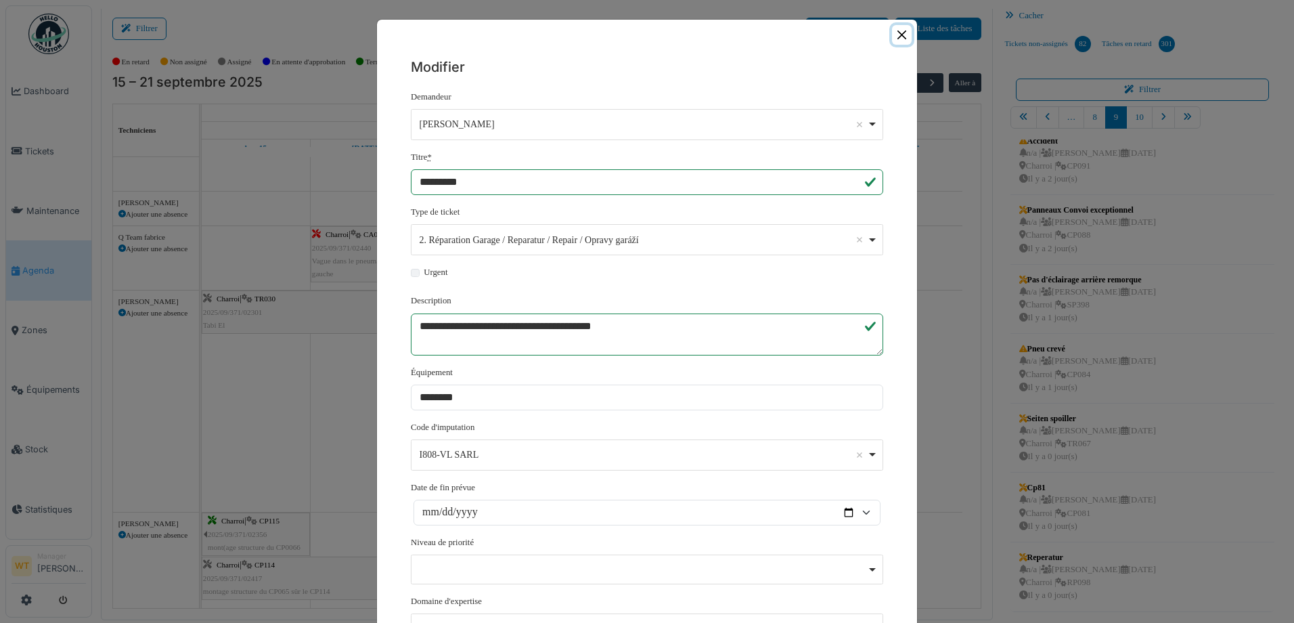
click at [892, 36] on button "Close" at bounding box center [902, 35] width 20 height 20
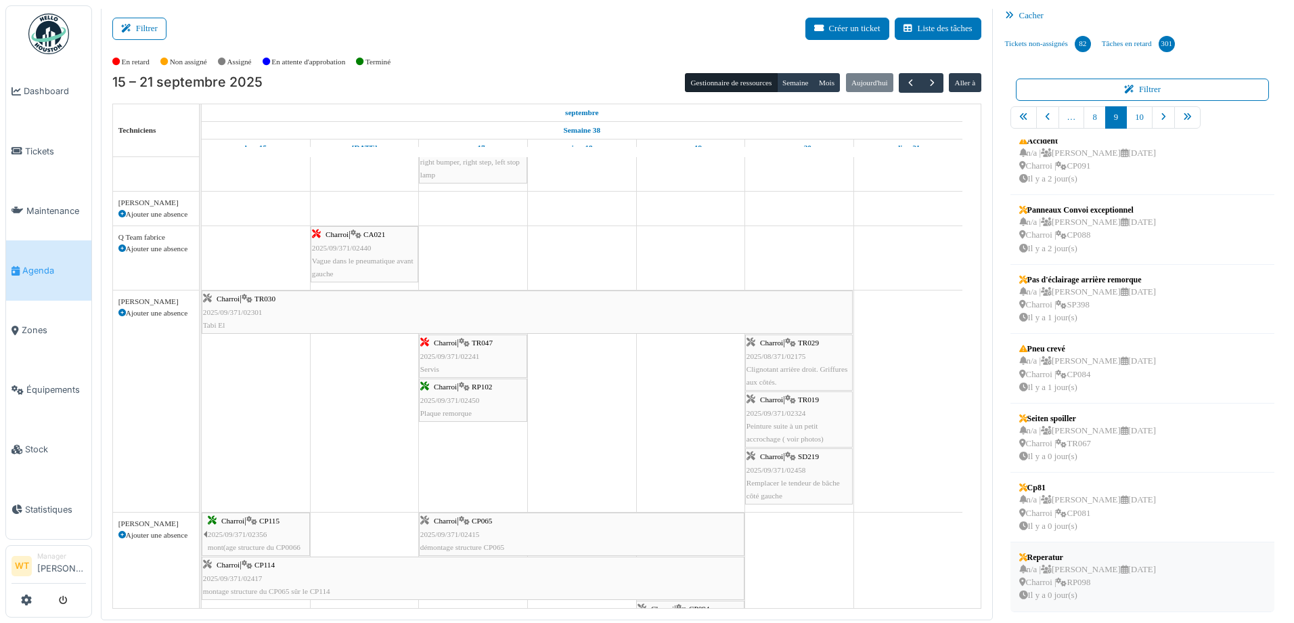
click at [1108, 596] on div "n/a | Marc Vasen 25/09/2025 Charroi | RP098 Il y a 0 jour(s)" at bounding box center [1087, 582] width 137 height 39
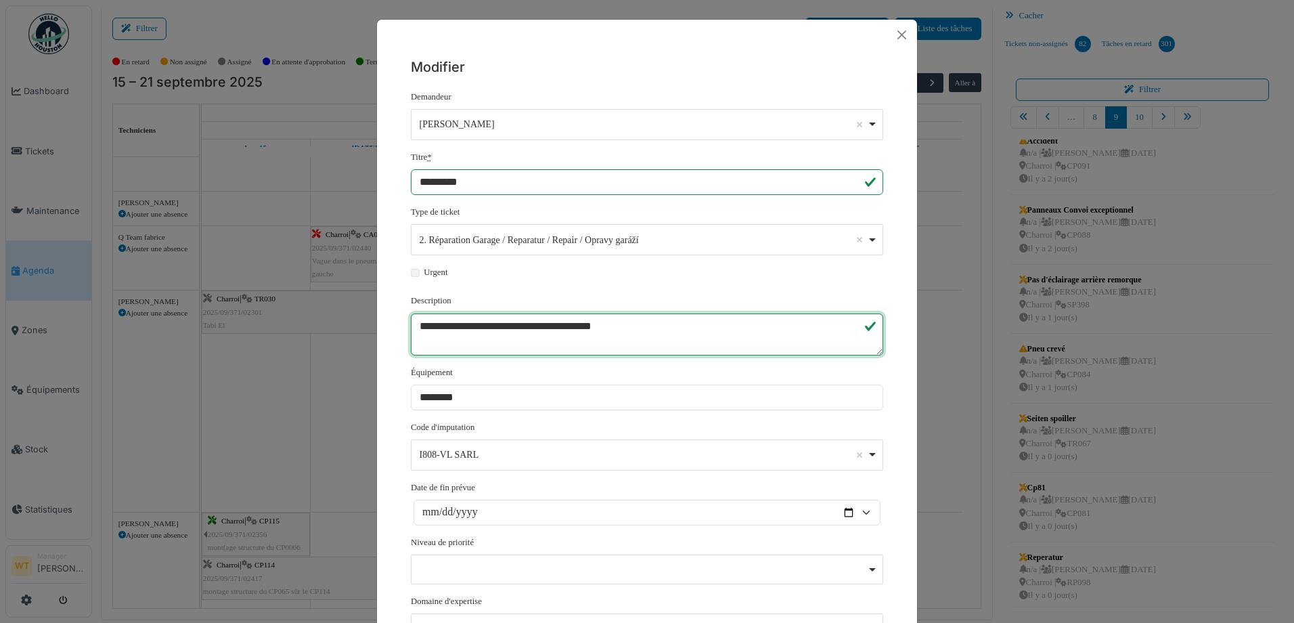
drag, startPoint x: 612, startPoint y: 326, endPoint x: 414, endPoint y: 328, distance: 198.3
click at [414, 328] on textarea "**********" at bounding box center [647, 334] width 472 height 42
drag, startPoint x: 667, startPoint y: 32, endPoint x: 661, endPoint y: 41, distance: 10.3
click at [665, 32] on div at bounding box center [647, 35] width 540 height 30
click at [902, 27] on button "Close" at bounding box center [902, 35] width 20 height 20
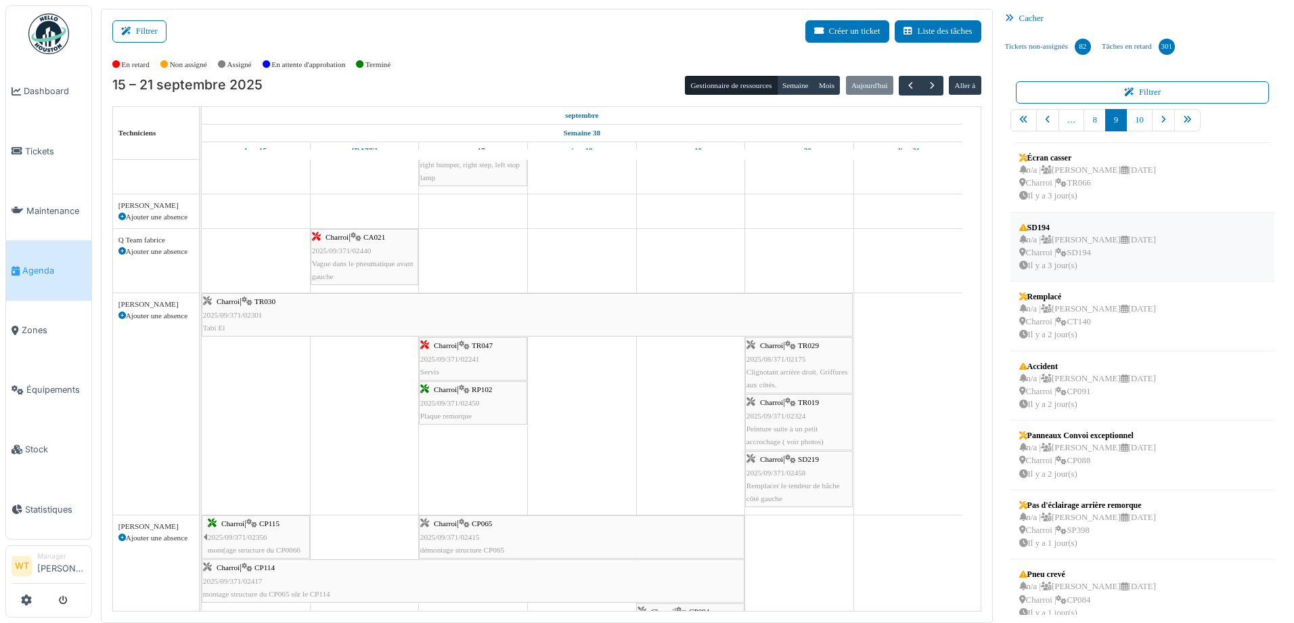
click at [1029, 257] on div "n/a | Michel Bissot 22/09/2025 Charroi | SD194 Il y a 3 jour(s)" at bounding box center [1087, 252] width 137 height 39
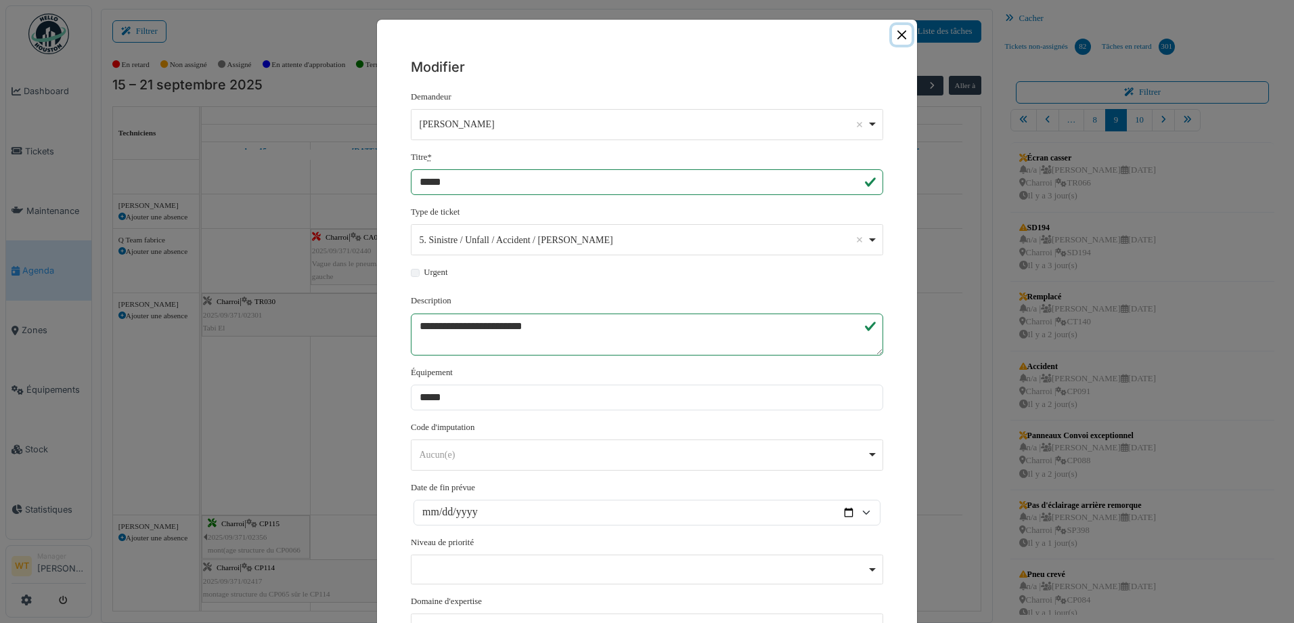
click at [900, 35] on button "Close" at bounding box center [902, 35] width 20 height 20
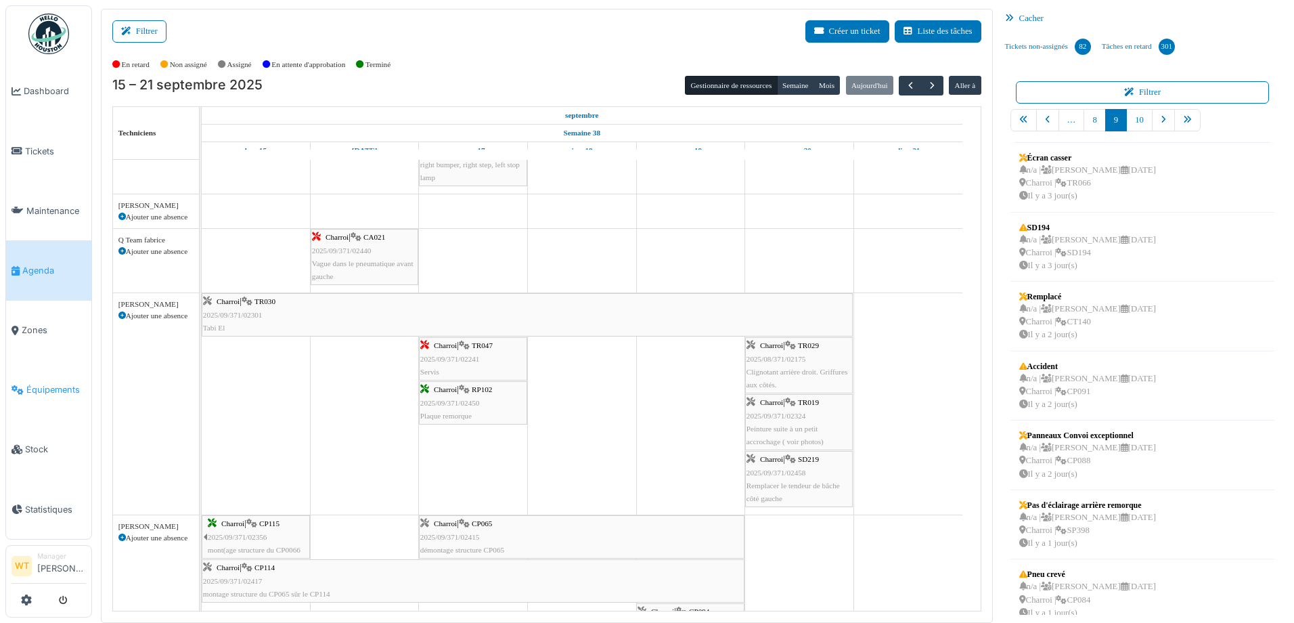
click at [58, 387] on span "Équipements" at bounding box center [56, 389] width 60 height 13
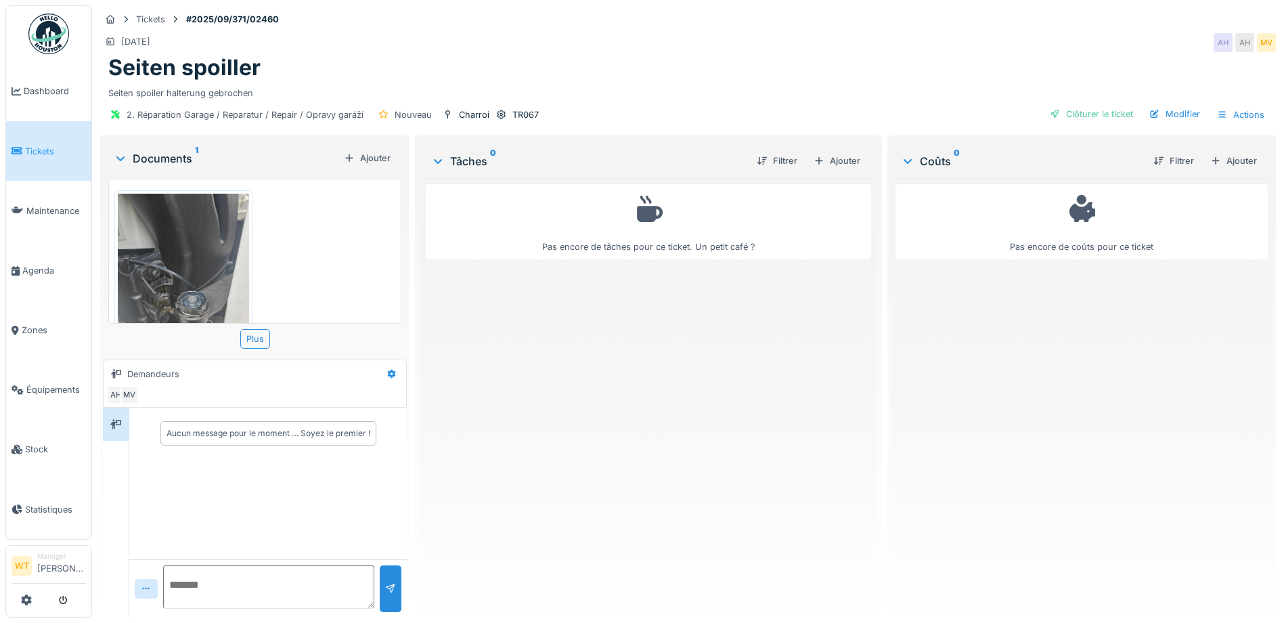
click at [194, 261] on img at bounding box center [183, 281] width 131 height 175
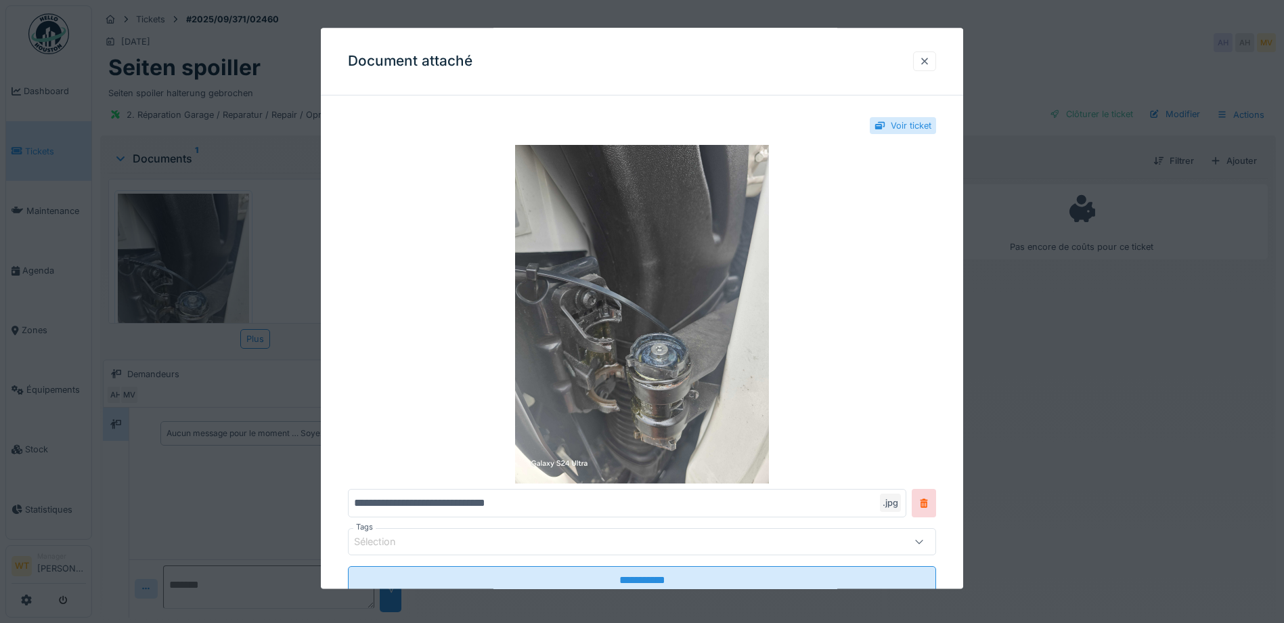
click at [930, 62] on div at bounding box center [924, 61] width 11 height 13
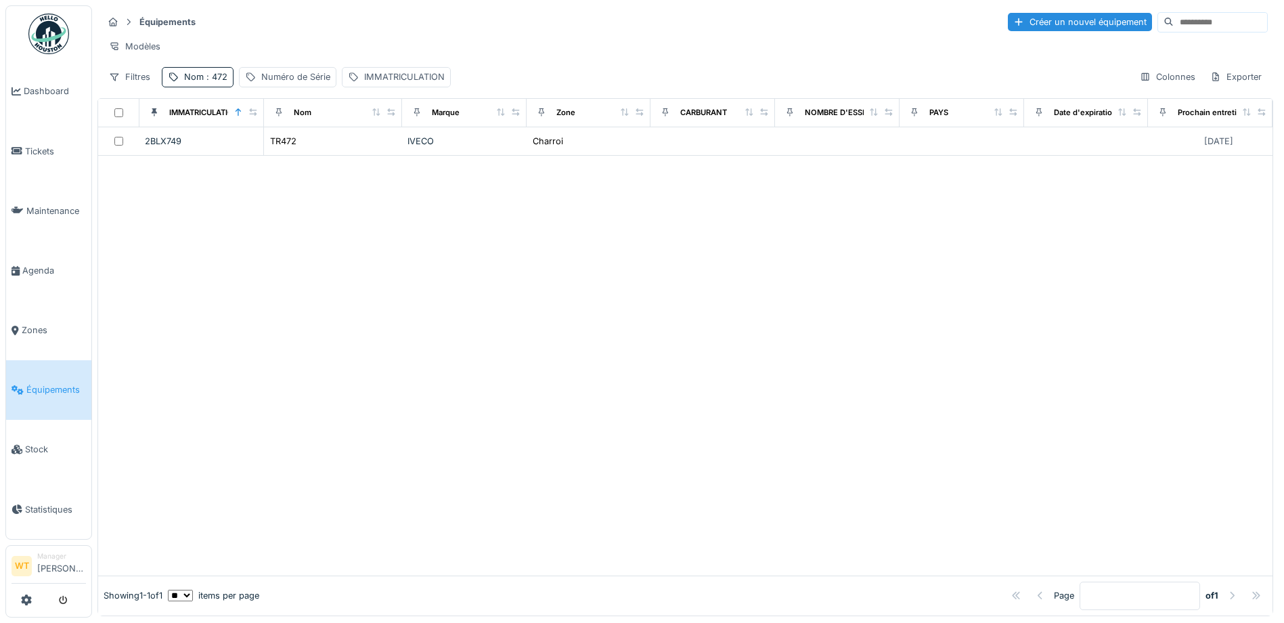
click at [187, 83] on div "Nom : 472" at bounding box center [205, 76] width 43 height 13
click at [292, 157] on div at bounding box center [286, 152] width 11 height 13
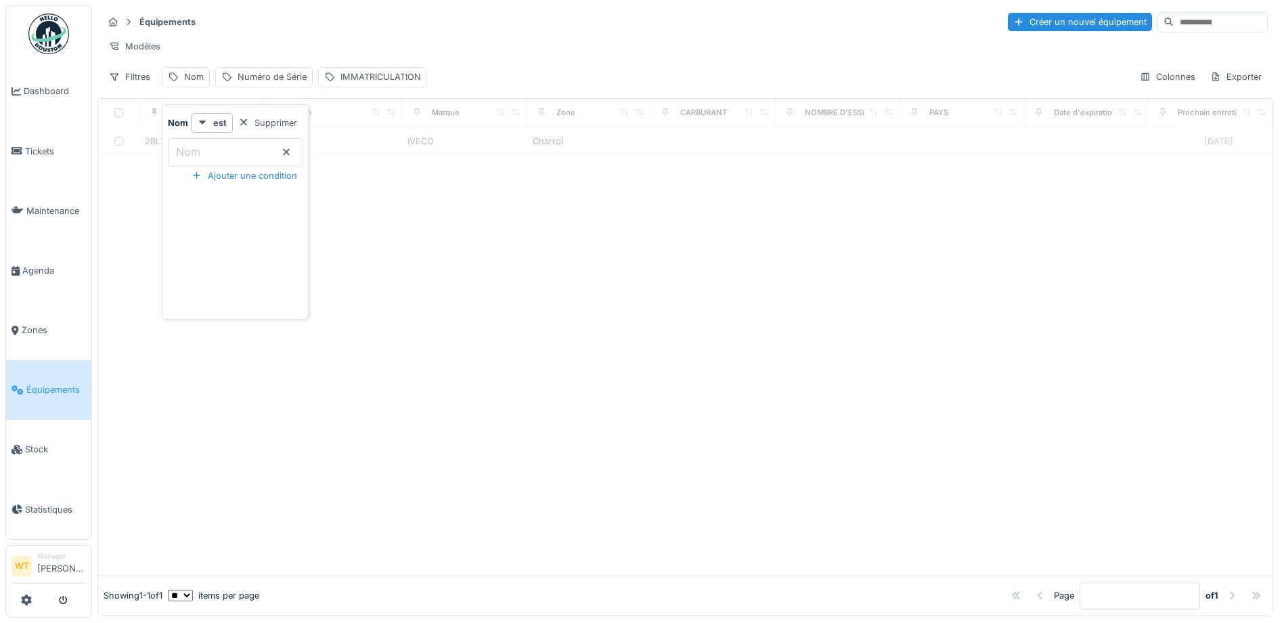
click at [280, 153] on input "Nom" at bounding box center [235, 152] width 135 height 28
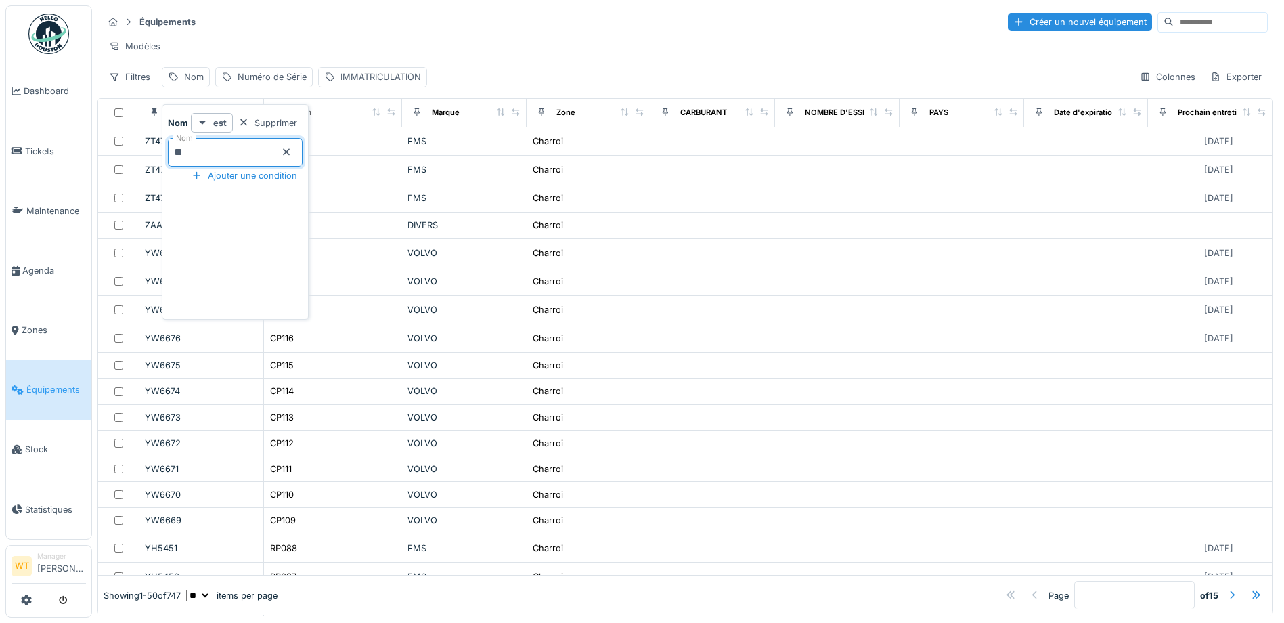
type input "**"
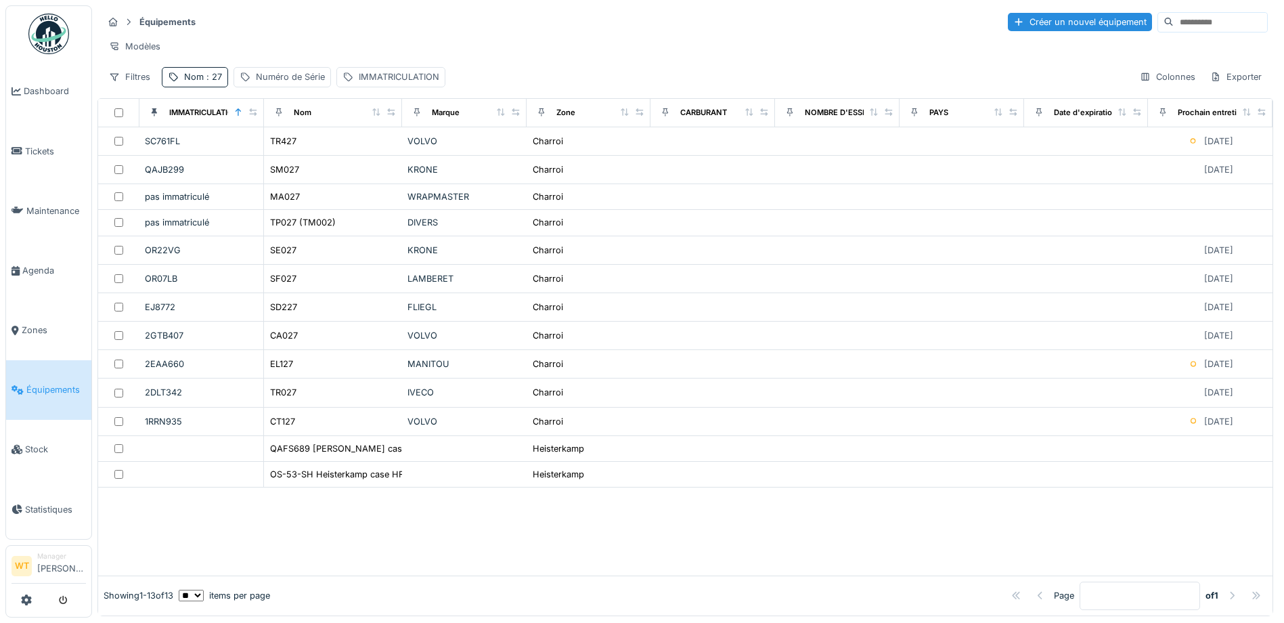
click at [389, 43] on div "Modèles" at bounding box center [685, 47] width 1165 height 20
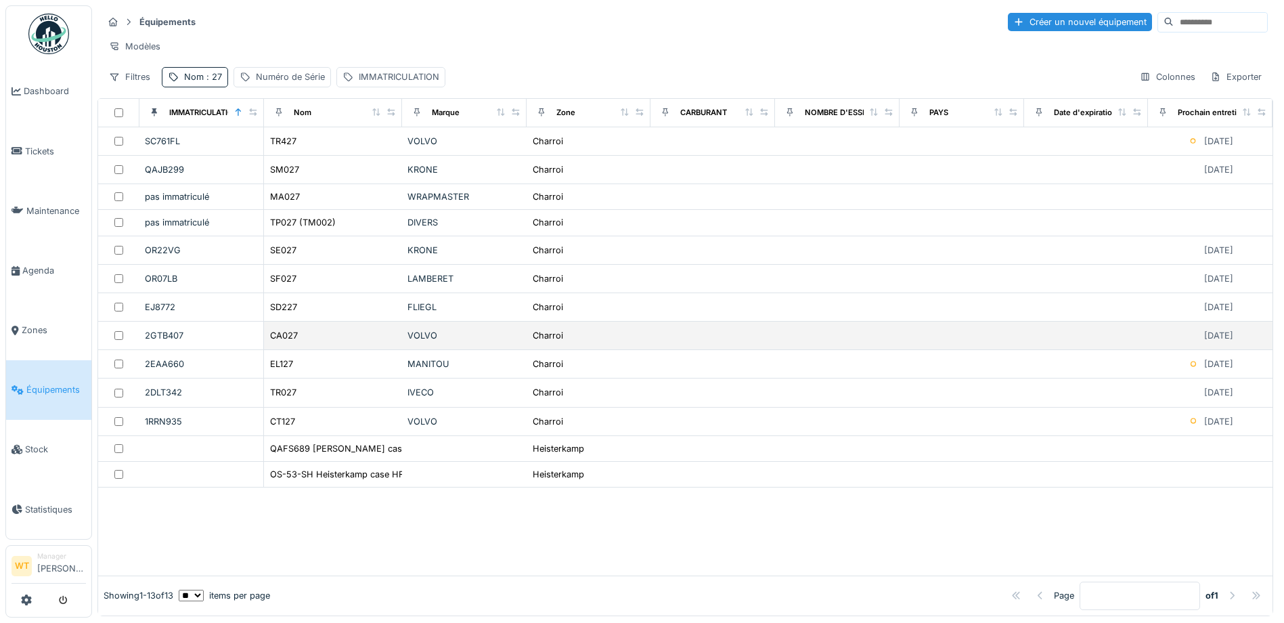
click at [339, 342] on div "CA027" at bounding box center [332, 335] width 127 height 14
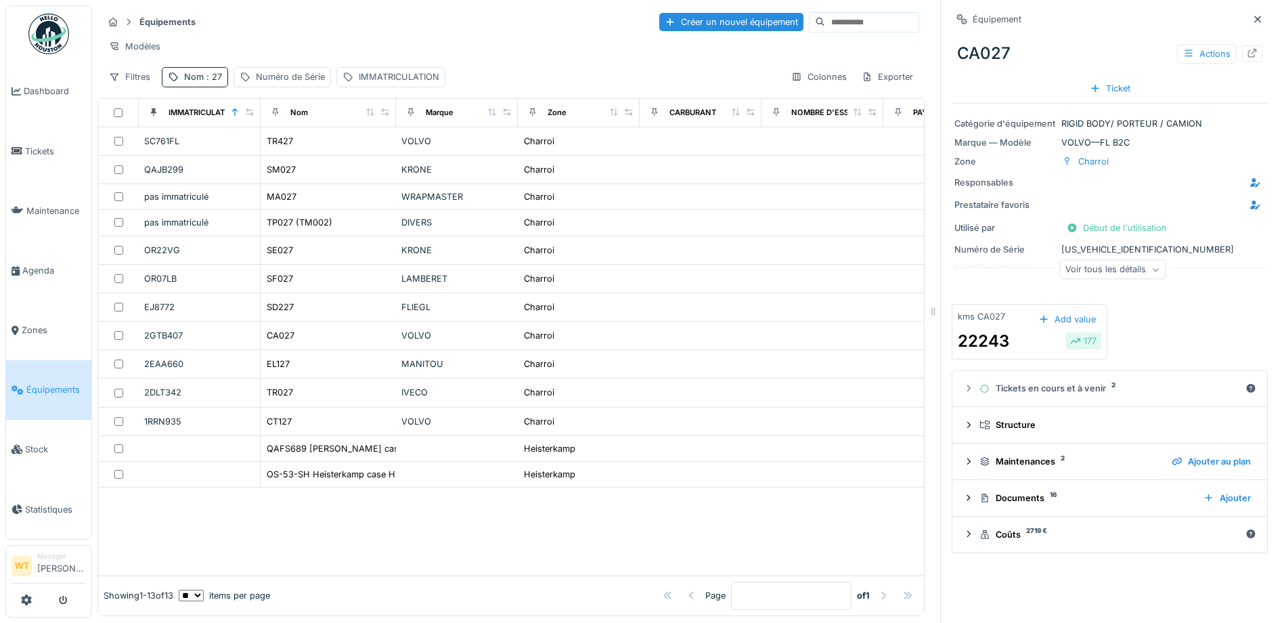
click at [1101, 267] on div "Voir tous les détails" at bounding box center [1112, 270] width 106 height 20
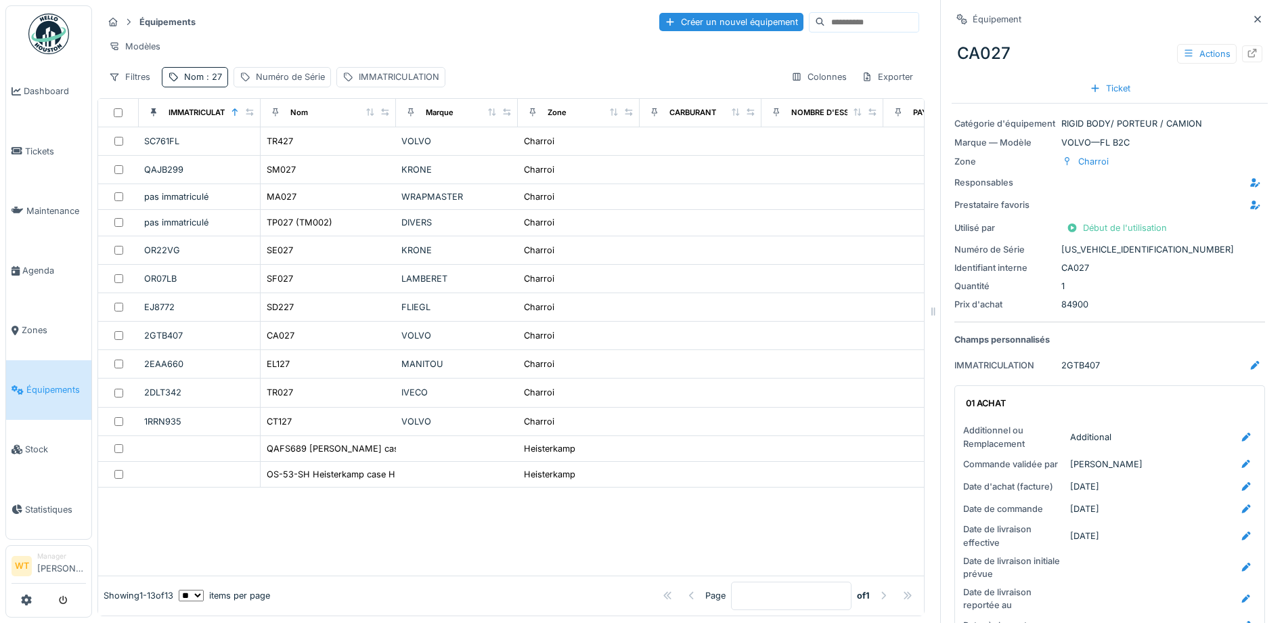
click at [49, 383] on span "Équipements" at bounding box center [56, 389] width 60 height 13
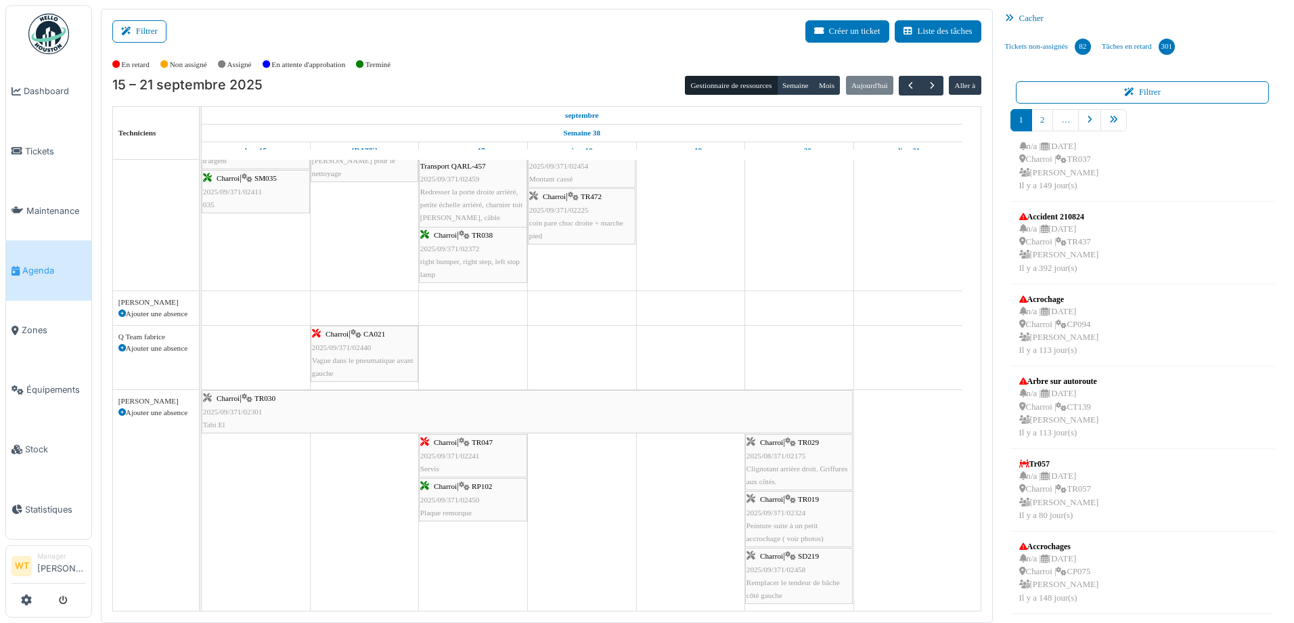
scroll to position [677, 0]
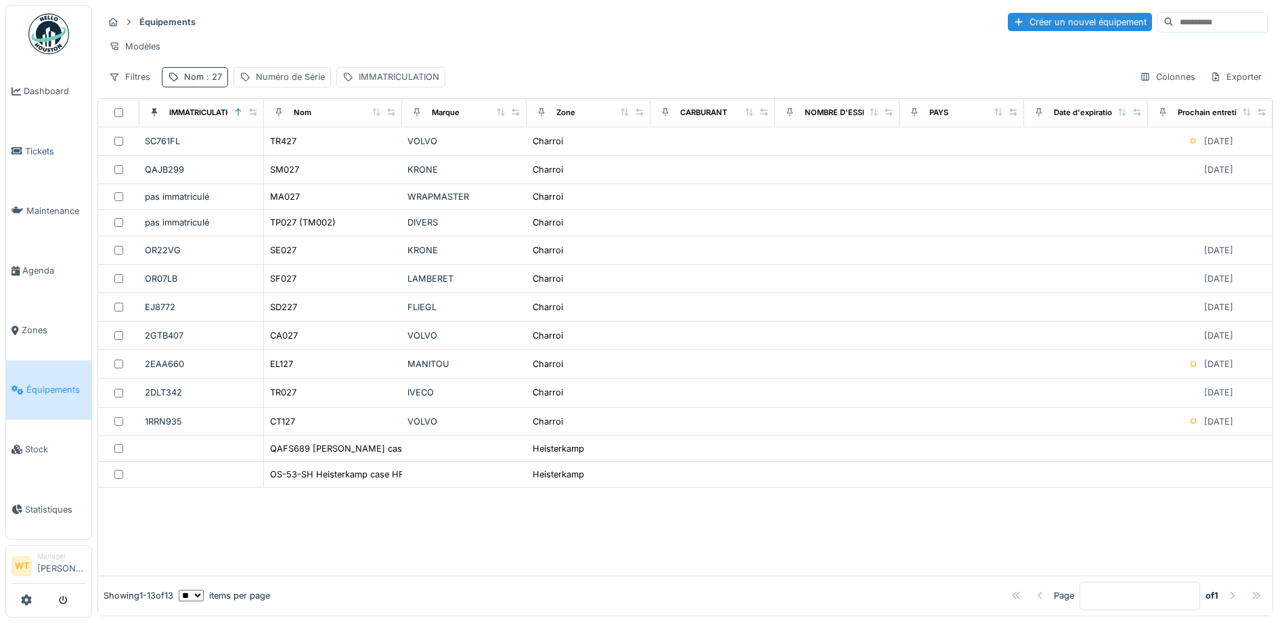
click at [183, 83] on div "Nom : 27" at bounding box center [195, 77] width 66 height 20
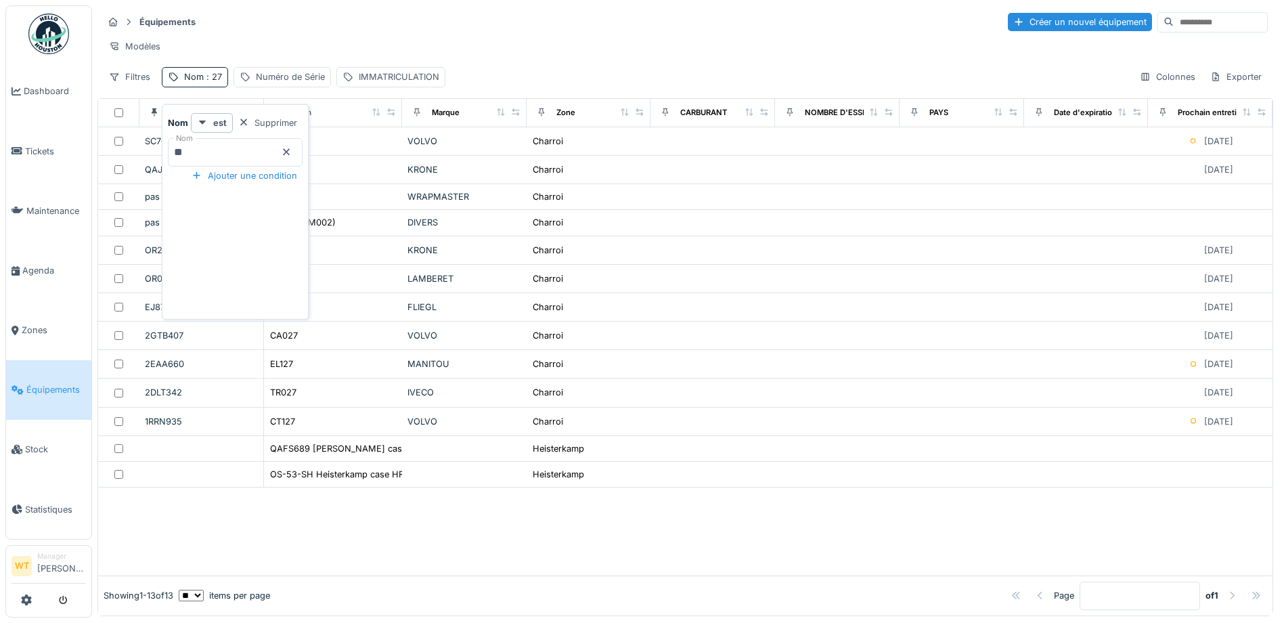
click at [292, 156] on div at bounding box center [286, 152] width 11 height 13
click at [254, 159] on input "Nom" at bounding box center [235, 152] width 135 height 28
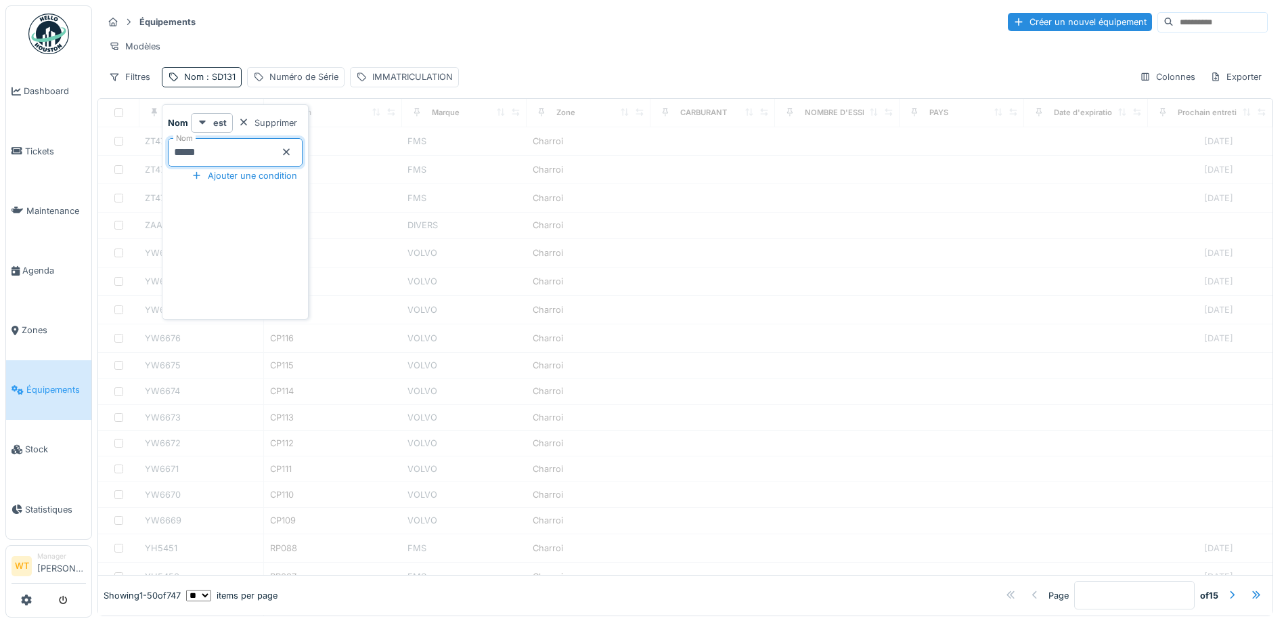
type input "*****"
click at [557, 224] on div at bounding box center [685, 366] width 1174 height 420
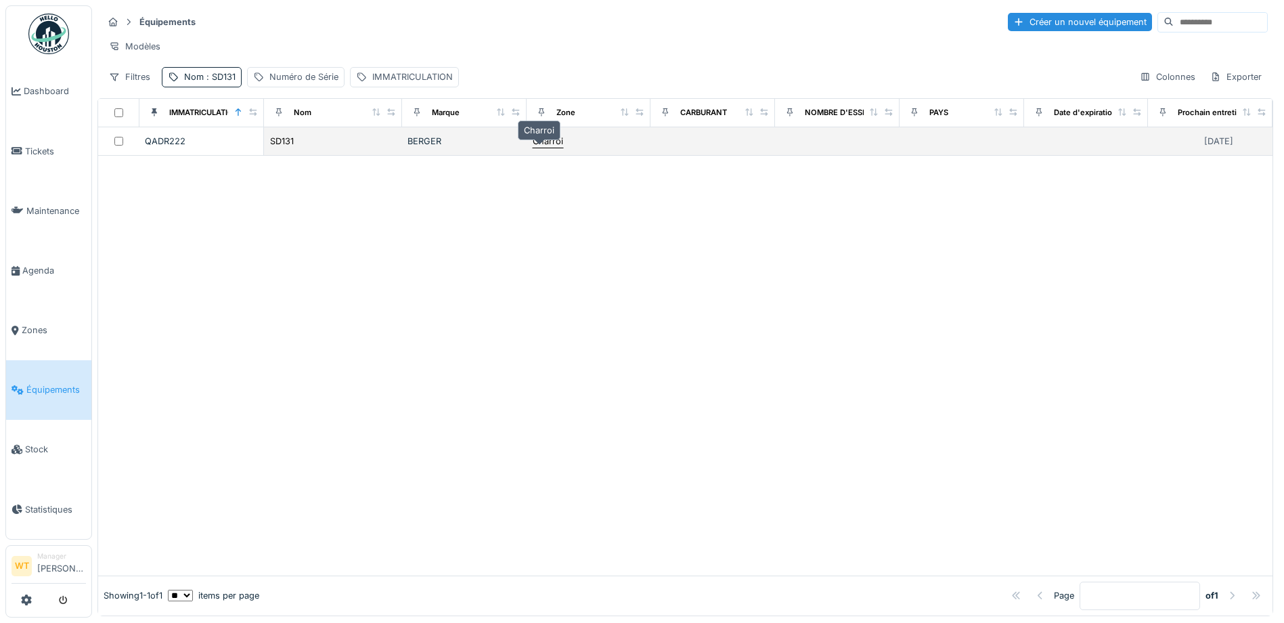
click at [533, 146] on div "Charroi" at bounding box center [548, 141] width 30 height 13
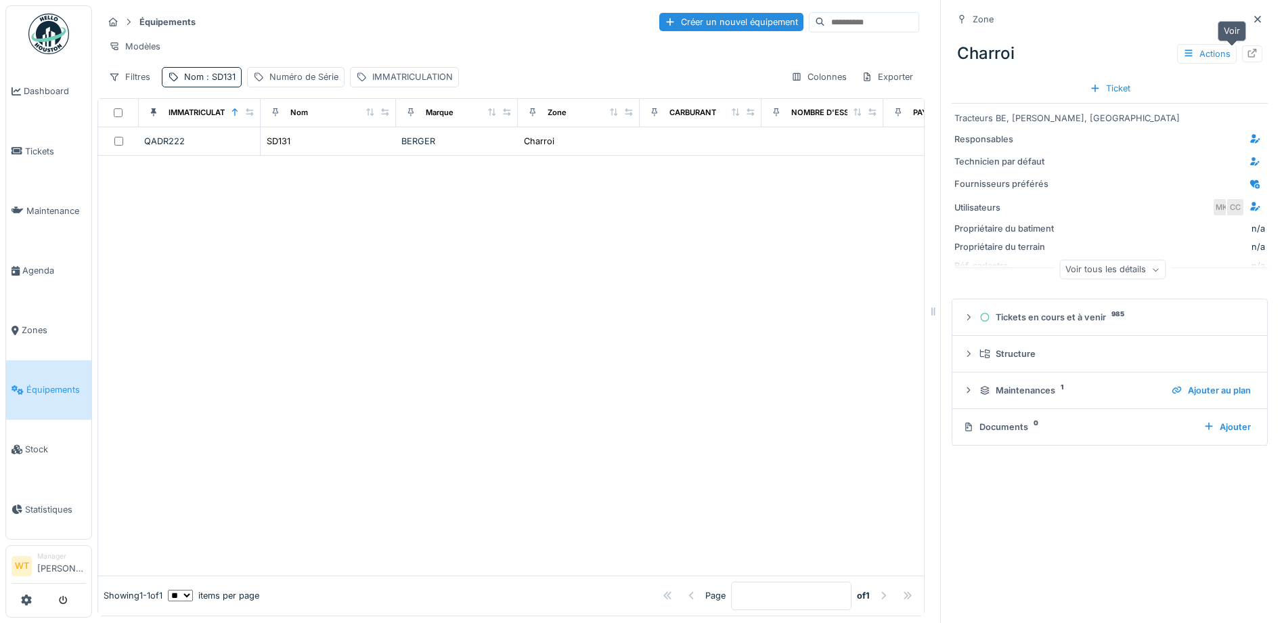
click at [1247, 55] on icon at bounding box center [1252, 53] width 11 height 9
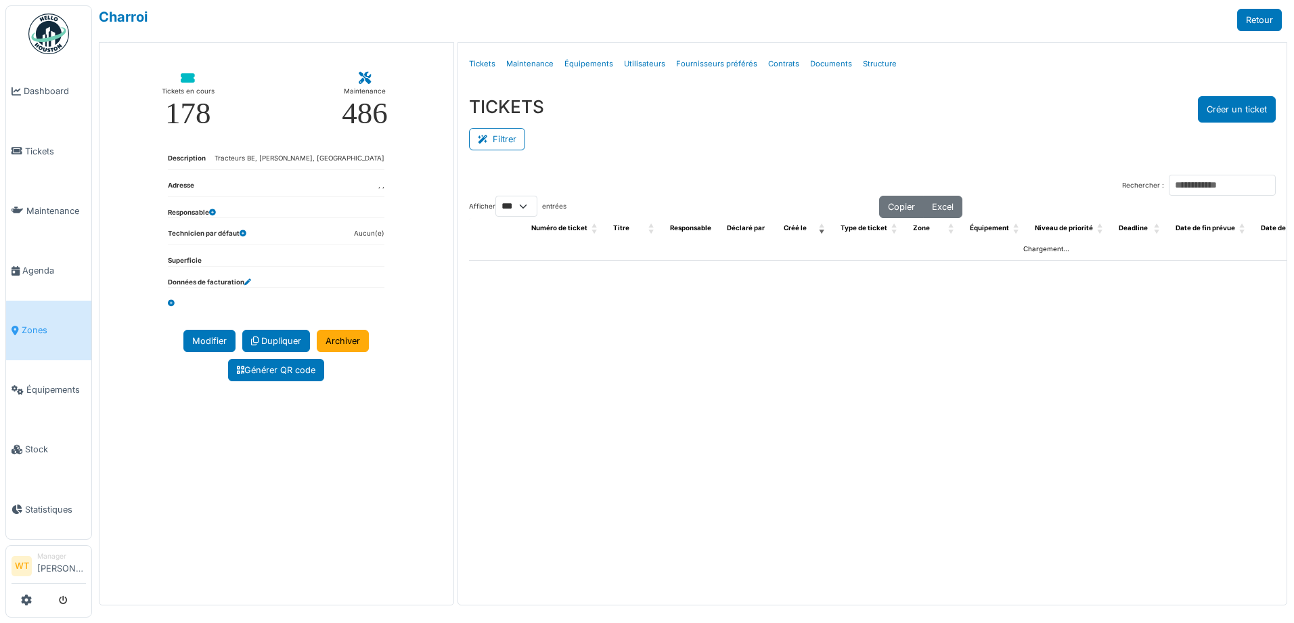
select select "***"
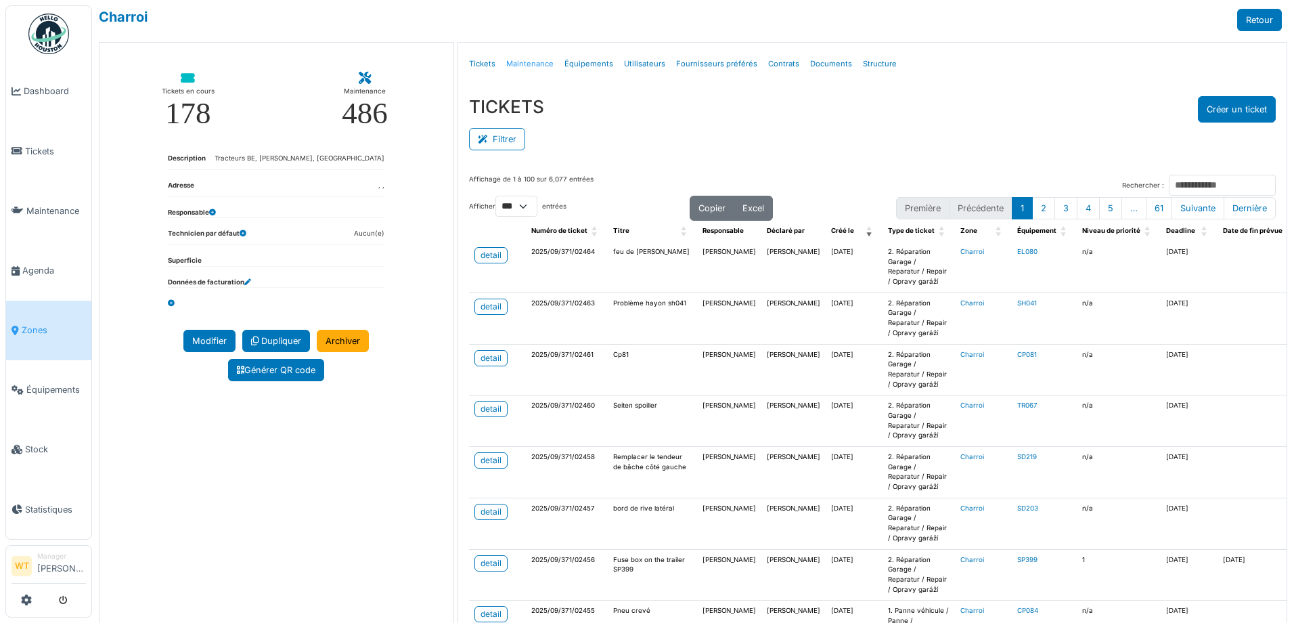
click at [522, 65] on link "Maintenance" at bounding box center [530, 64] width 58 height 32
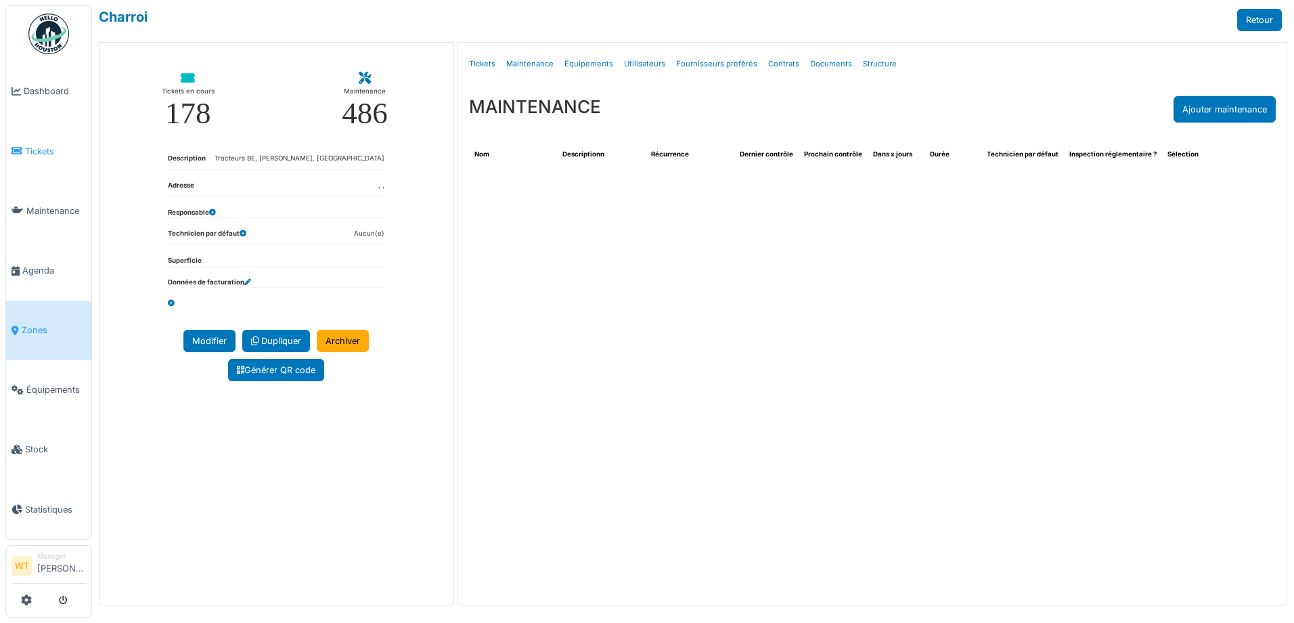
click at [40, 147] on span "Tickets" at bounding box center [55, 151] width 61 height 13
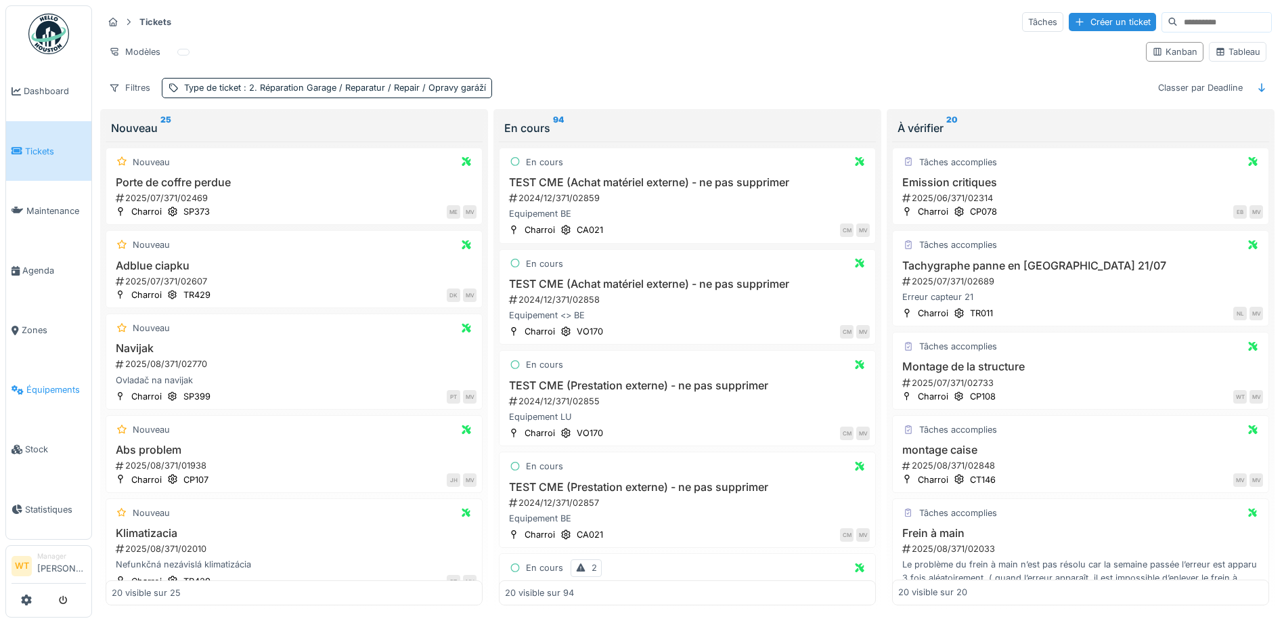
click at [30, 391] on link "Équipements" at bounding box center [48, 390] width 85 height 60
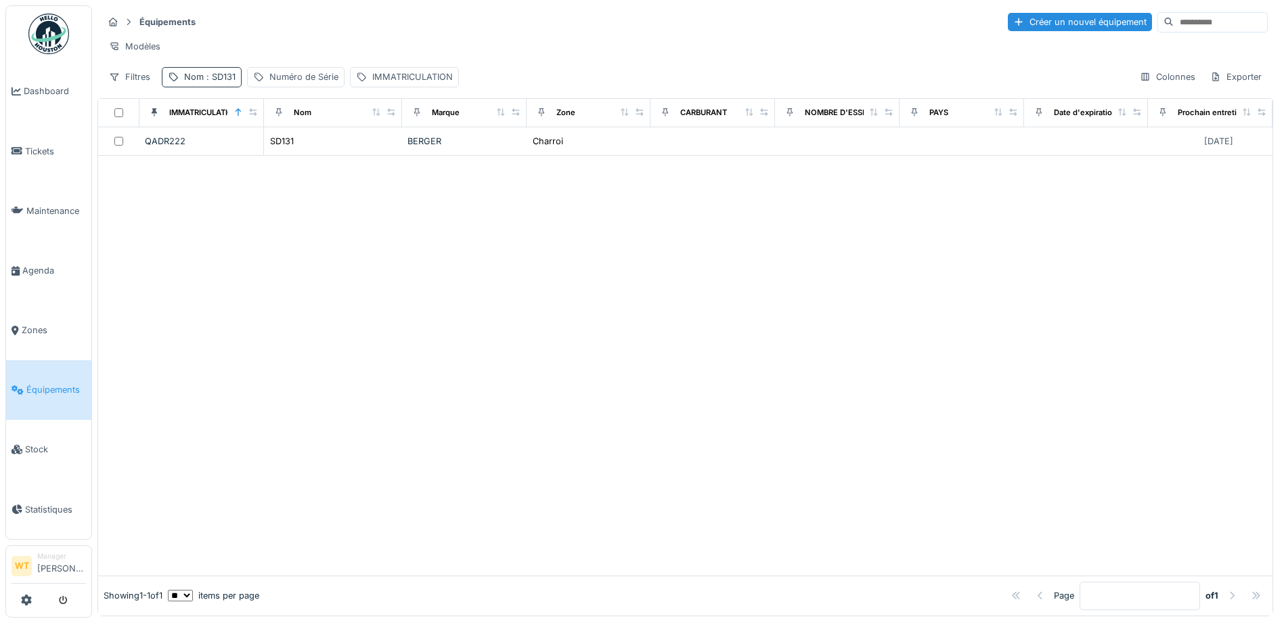
click at [209, 82] on span ": SD131" at bounding box center [220, 77] width 32 height 10
click at [493, 261] on div at bounding box center [685, 366] width 1174 height 420
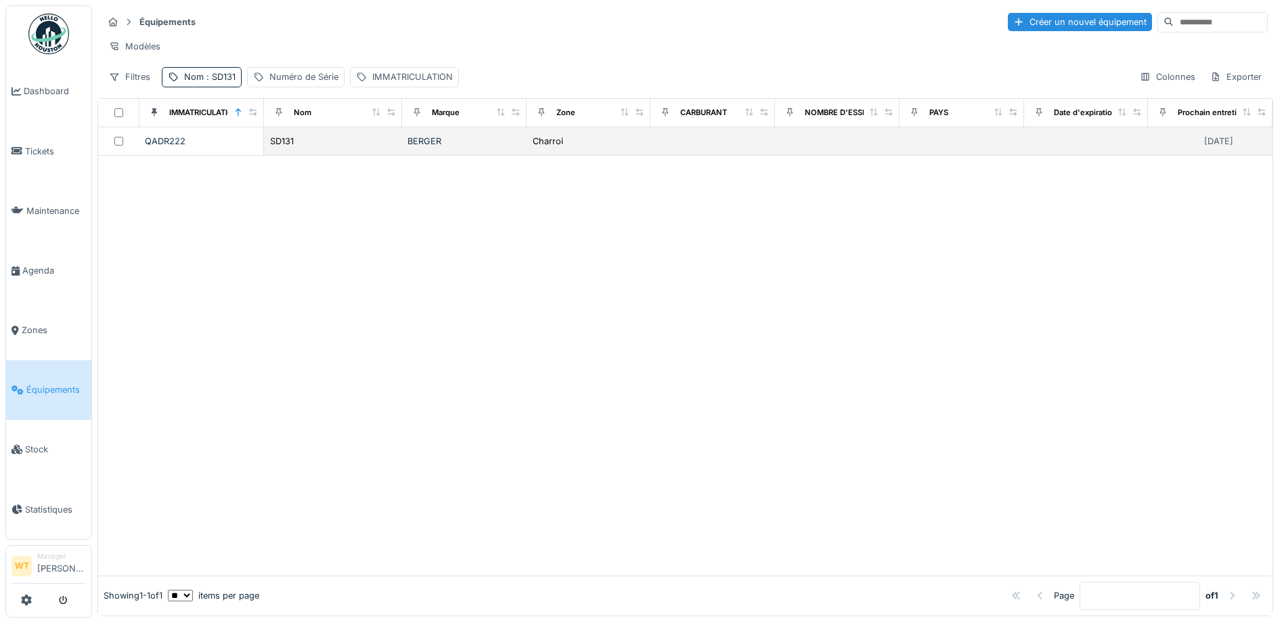
click at [441, 148] on div "BERGER" at bounding box center [464, 141] width 114 height 13
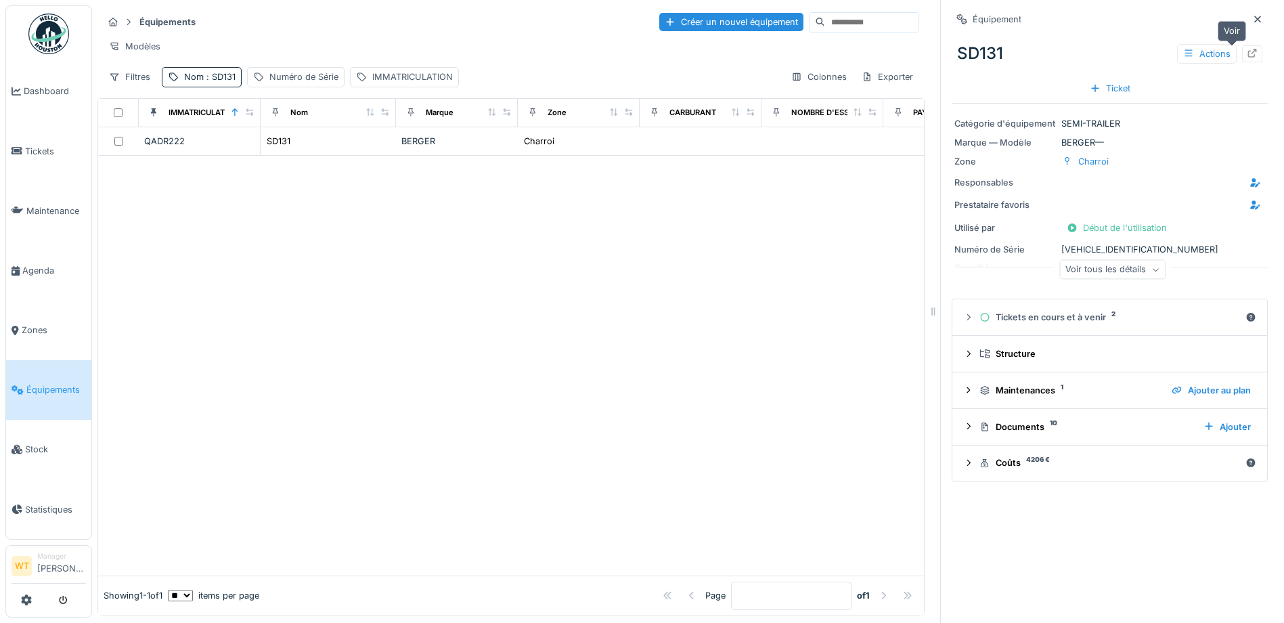
click at [1242, 50] on div at bounding box center [1252, 53] width 20 height 17
click at [199, 83] on div "Nom : SD131" at bounding box center [209, 76] width 51 height 13
click at [254, 148] on input "*****" at bounding box center [235, 152] width 135 height 28
type input "*****"
drag, startPoint x: 502, startPoint y: 242, endPoint x: 502, endPoint y: 231, distance: 10.8
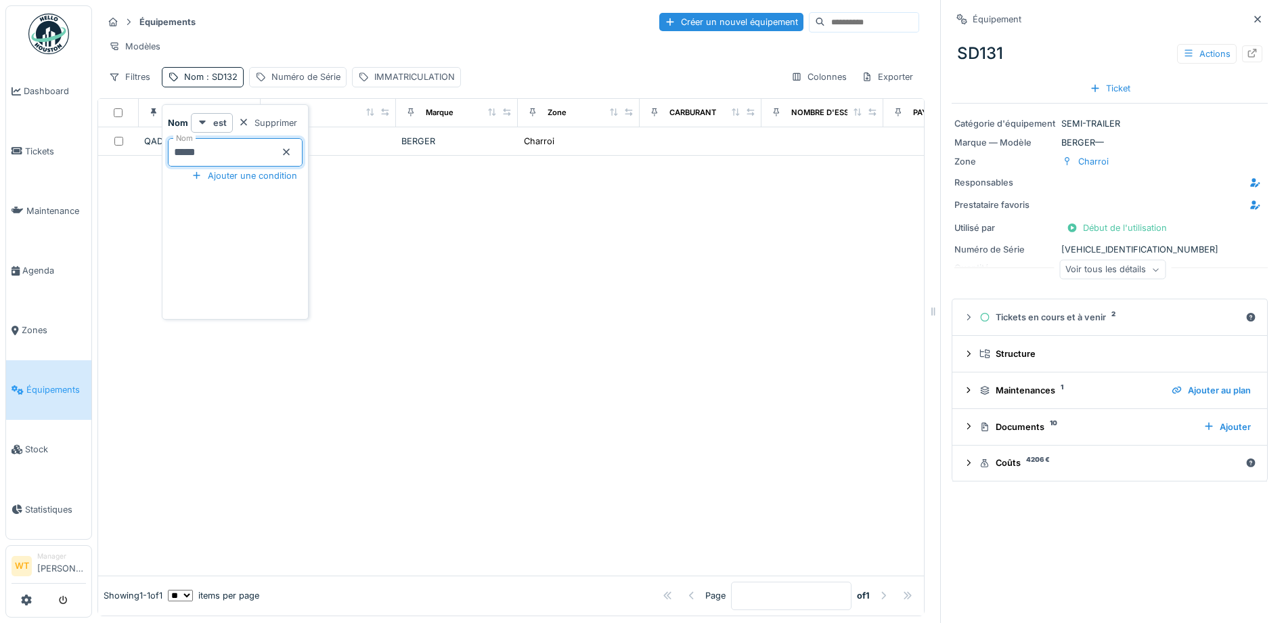
click at [502, 240] on div at bounding box center [511, 366] width 826 height 420
drag, startPoint x: 518, startPoint y: 122, endPoint x: 525, endPoint y: 140, distance: 18.6
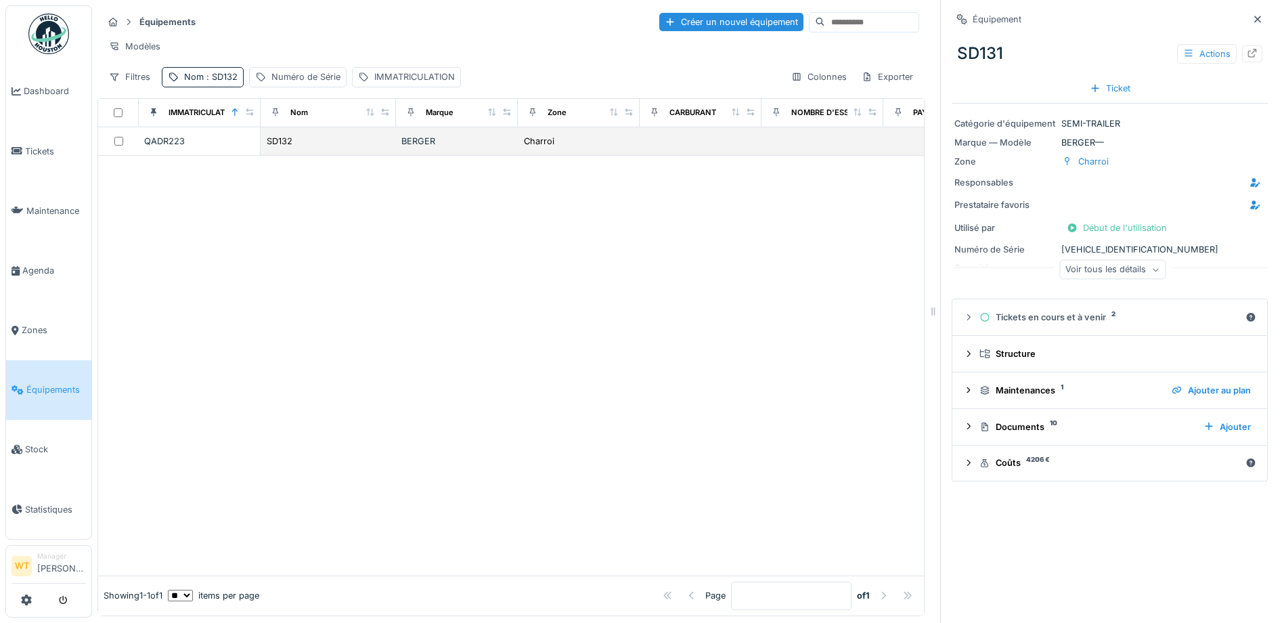
click at [518, 127] on th "Zone" at bounding box center [579, 113] width 122 height 28
click at [536, 148] on div "Charroi" at bounding box center [539, 141] width 30 height 13
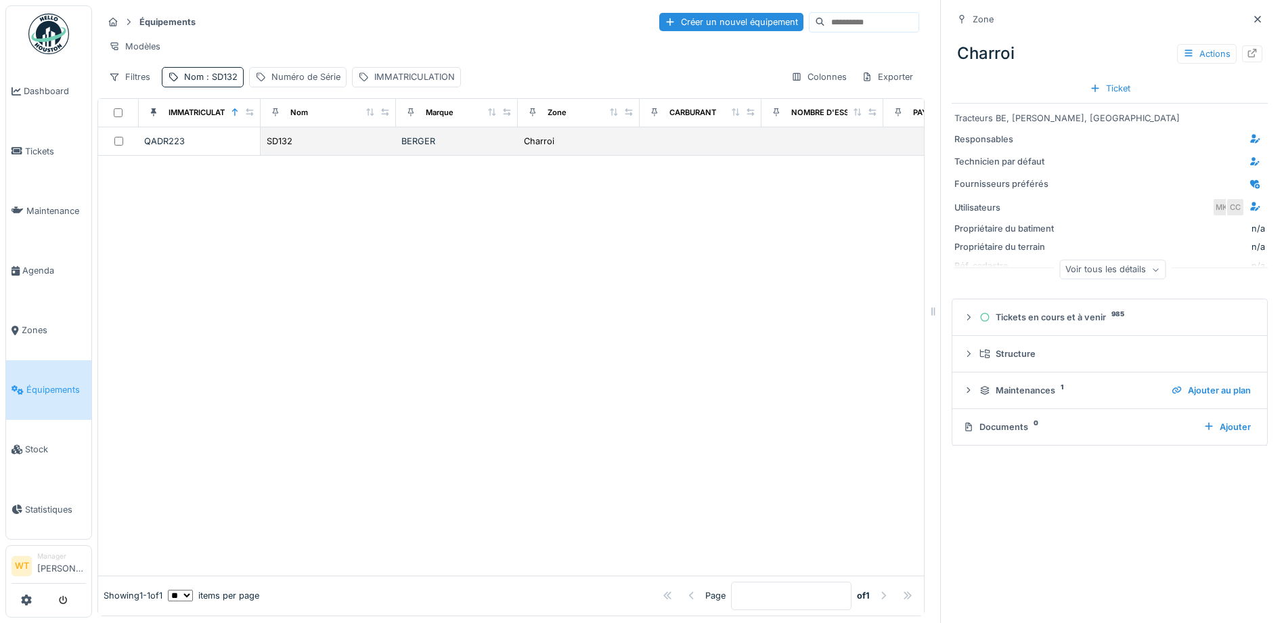
click at [183, 148] on div "QADR223" at bounding box center [199, 141] width 110 height 13
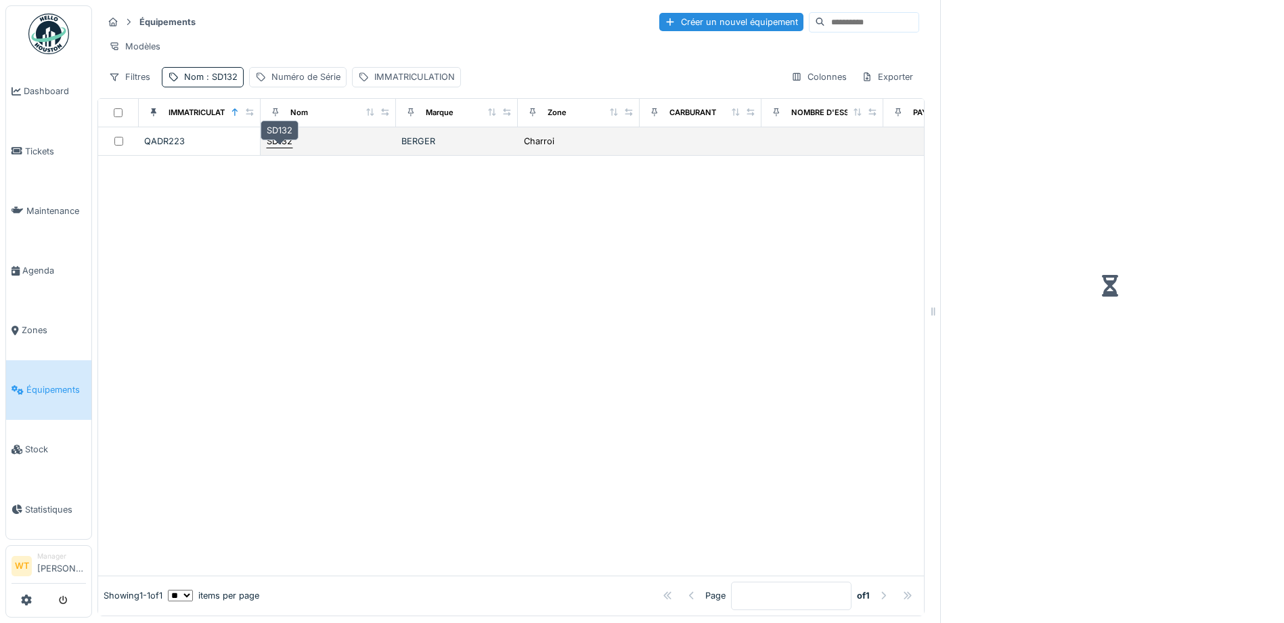
click at [280, 148] on div "SD132" at bounding box center [280, 141] width 26 height 13
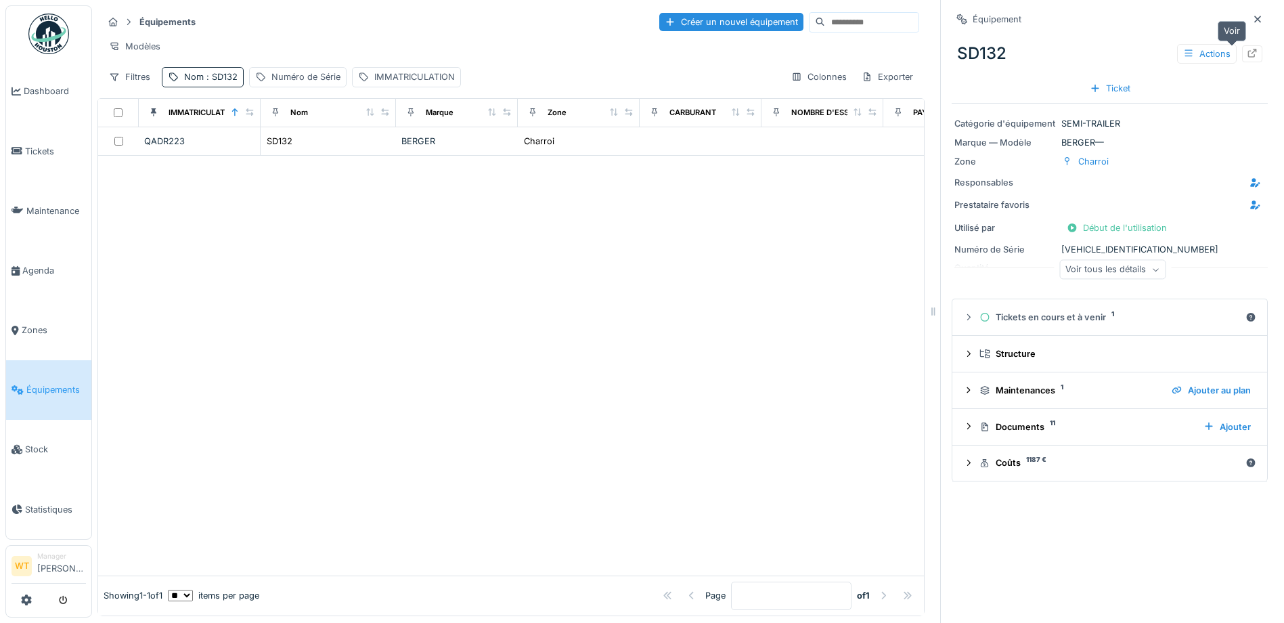
click at [1248, 56] on icon at bounding box center [1252, 53] width 9 height 9
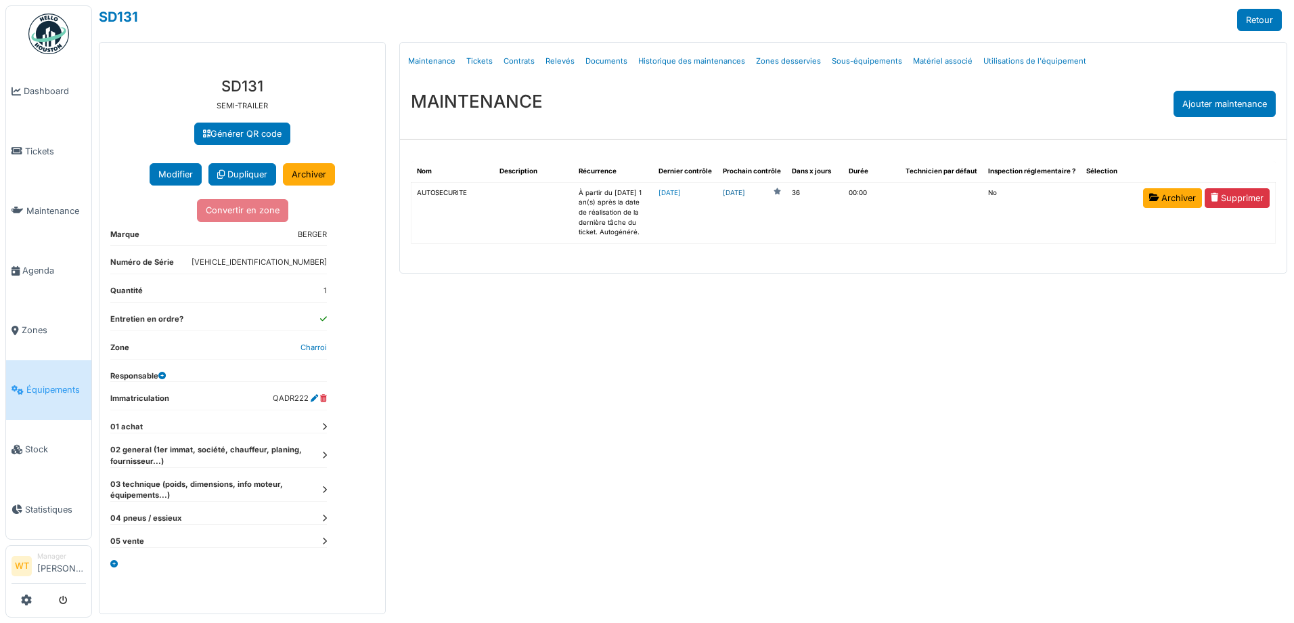
drag, startPoint x: 0, startPoint y: 0, endPoint x: 751, endPoint y: 192, distance: 774.6
click at [745, 192] on link "[DATE]" at bounding box center [734, 193] width 22 height 10
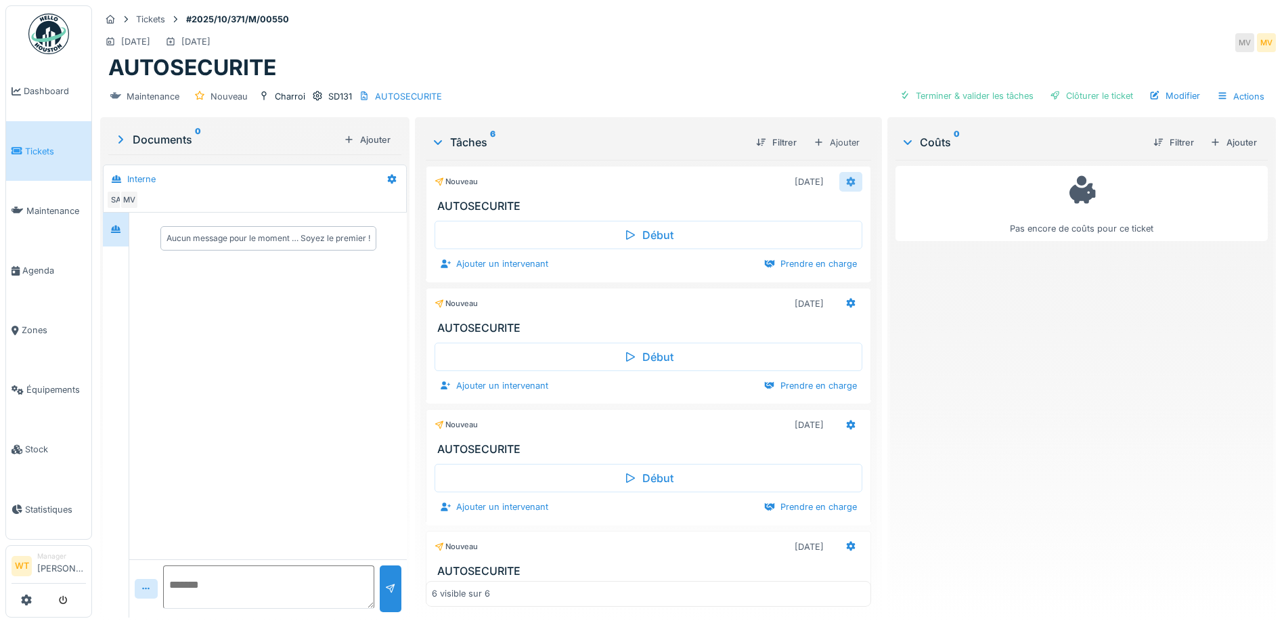
click at [841, 185] on div at bounding box center [850, 182] width 23 height 20
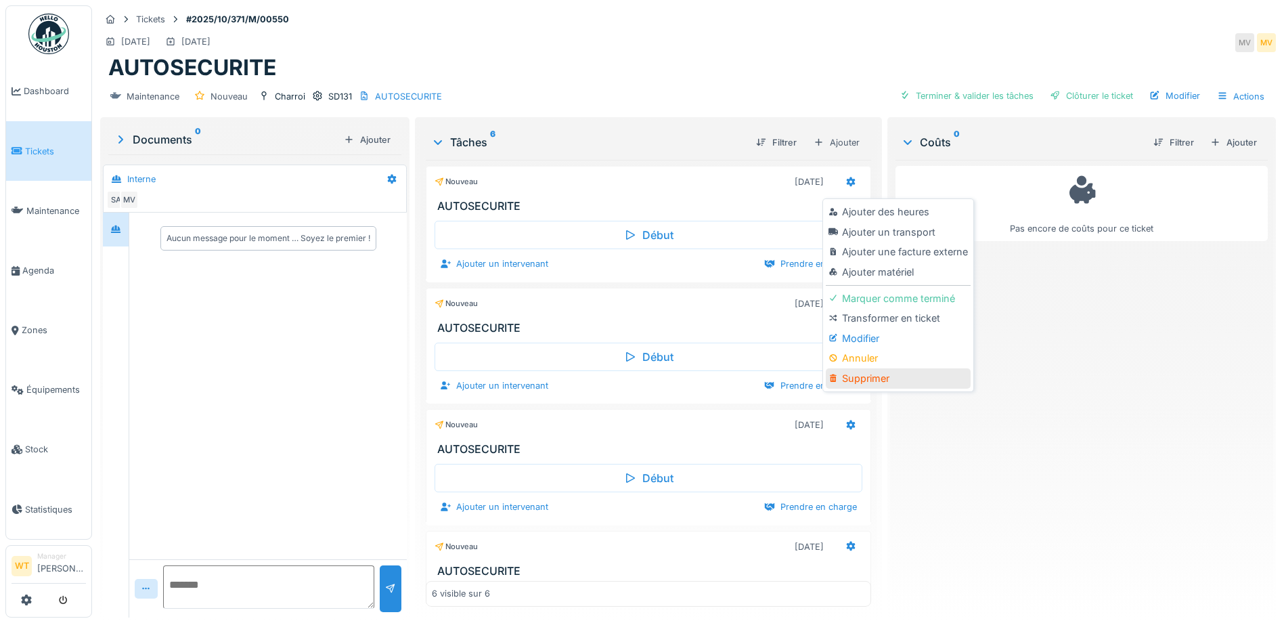
click at [897, 382] on div "Supprimer" at bounding box center [898, 378] width 144 height 20
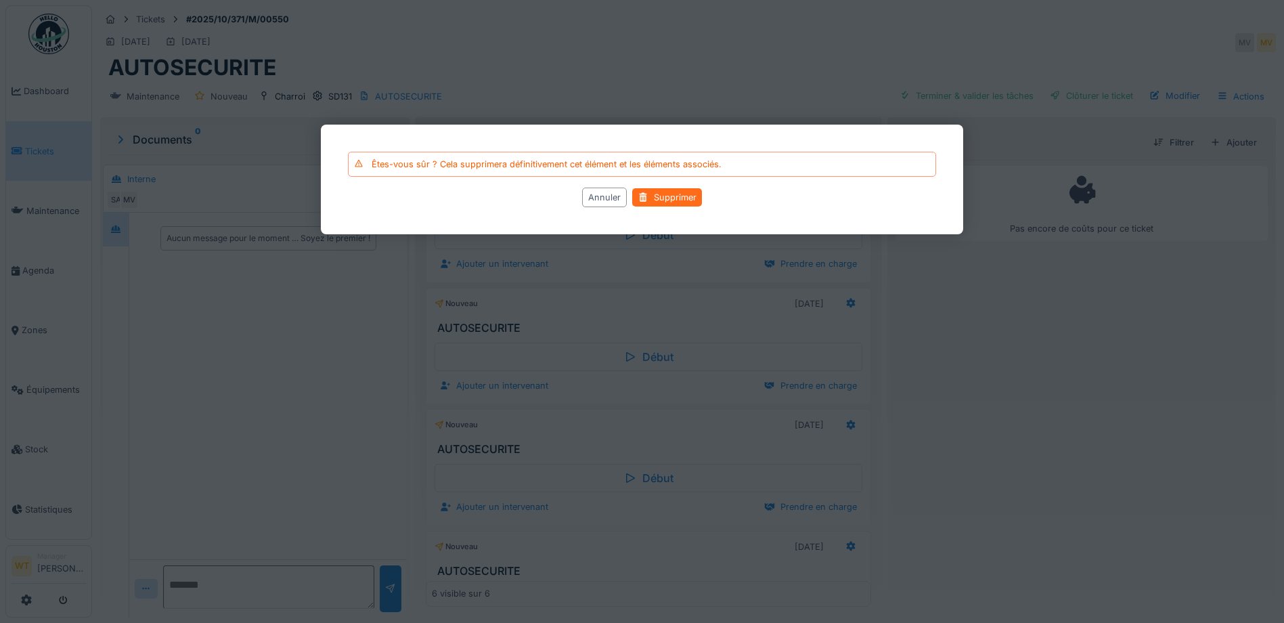
click at [681, 200] on div "Supprimer" at bounding box center [667, 197] width 70 height 18
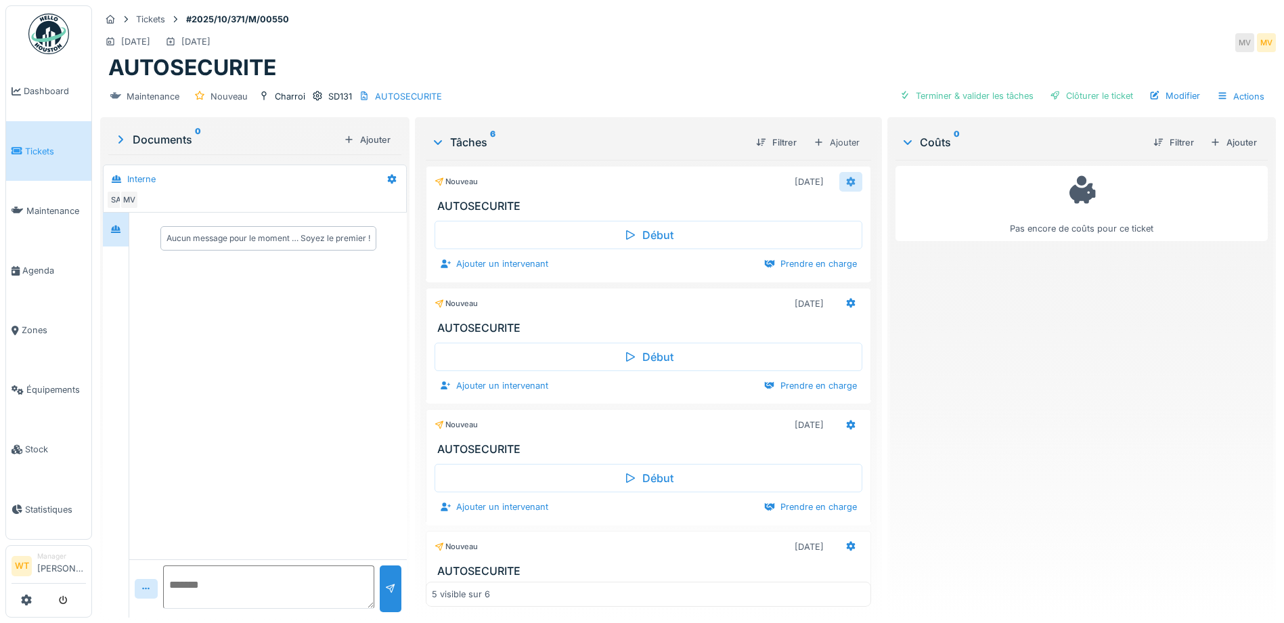
click at [839, 183] on div at bounding box center [850, 182] width 23 height 20
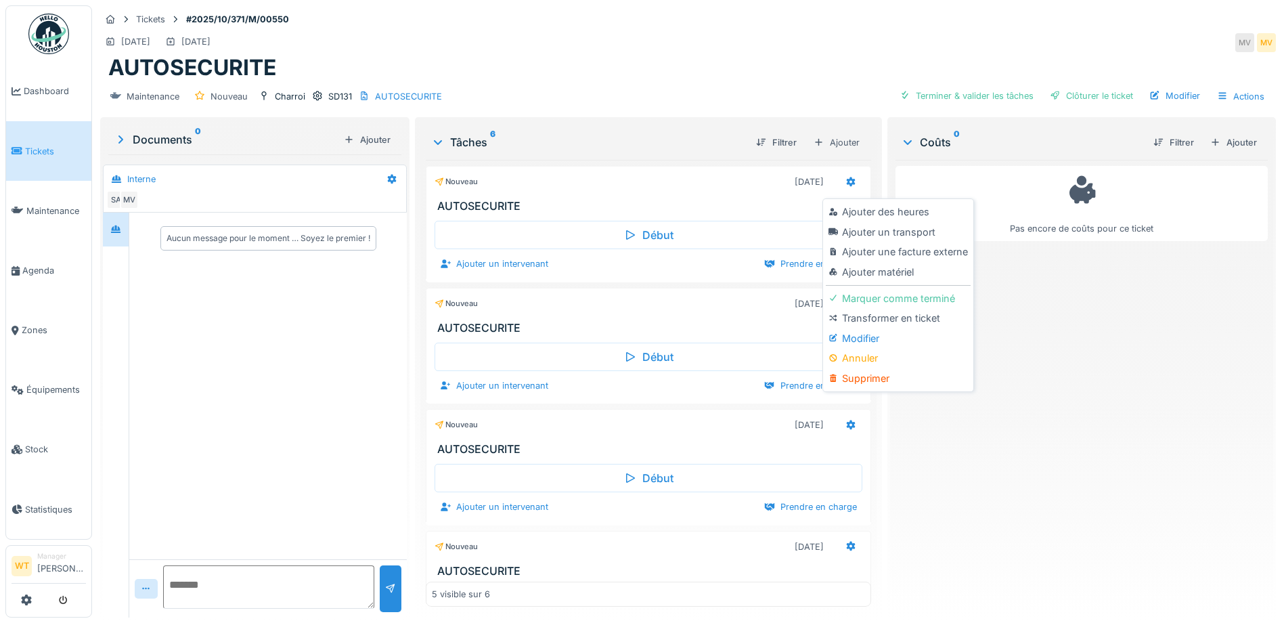
click at [887, 369] on div "Supprimer" at bounding box center [898, 378] width 144 height 20
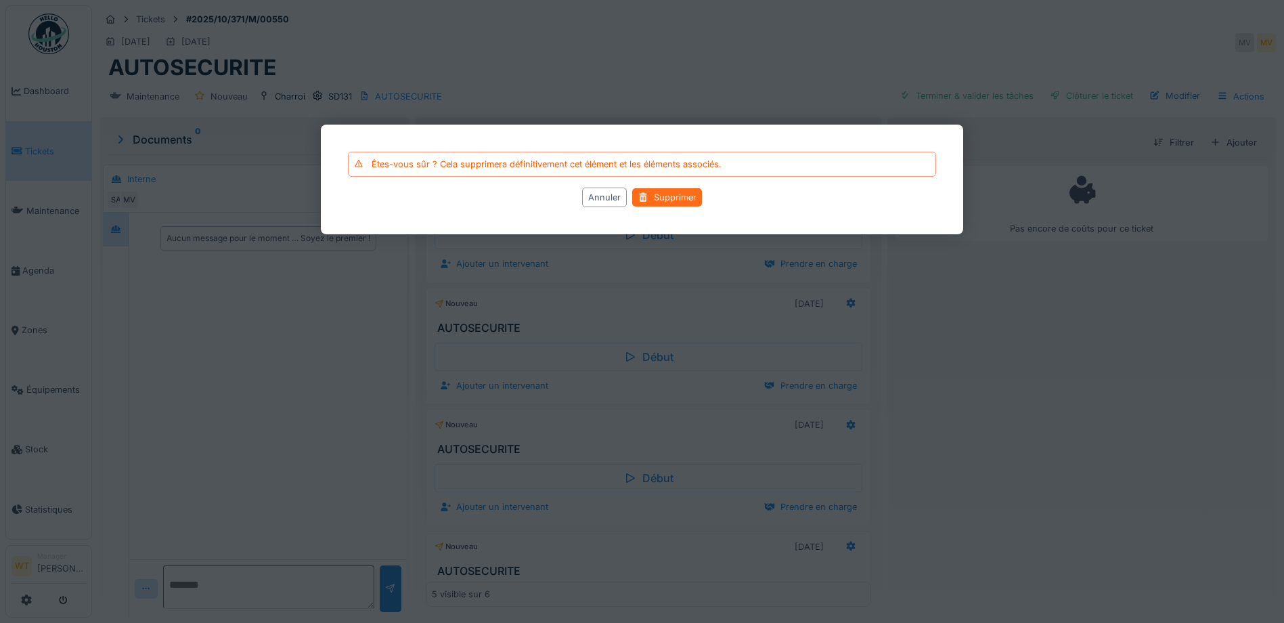
click at [684, 200] on div "Supprimer" at bounding box center [667, 197] width 70 height 18
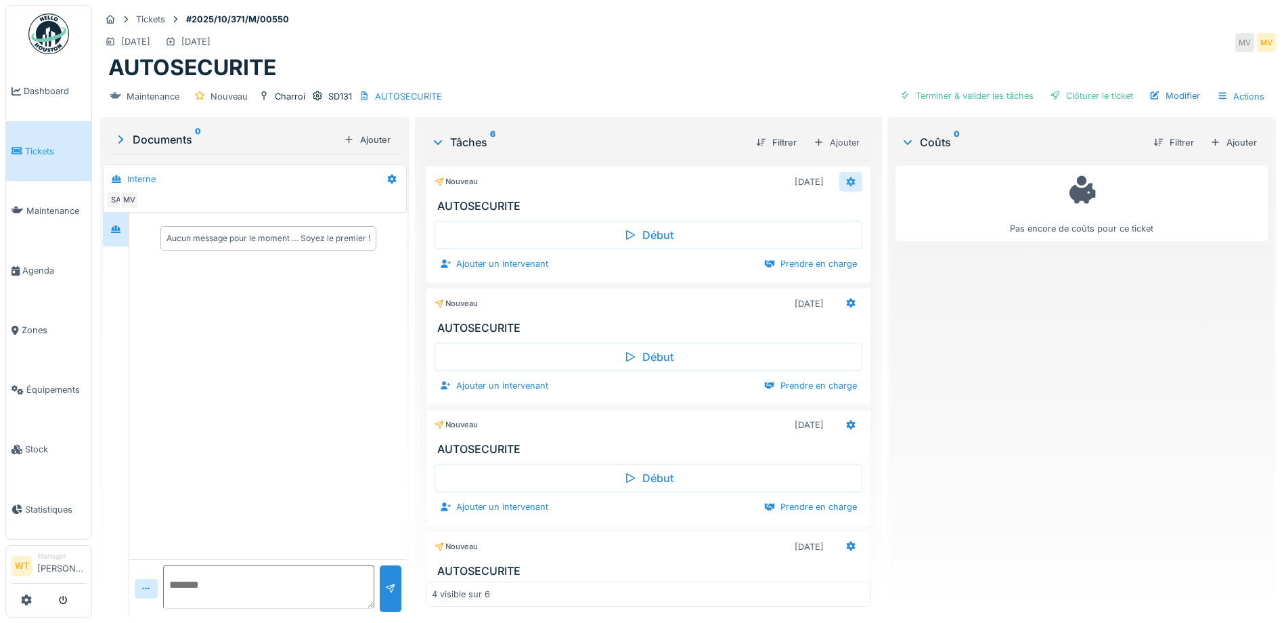
click at [845, 182] on icon at bounding box center [850, 181] width 11 height 9
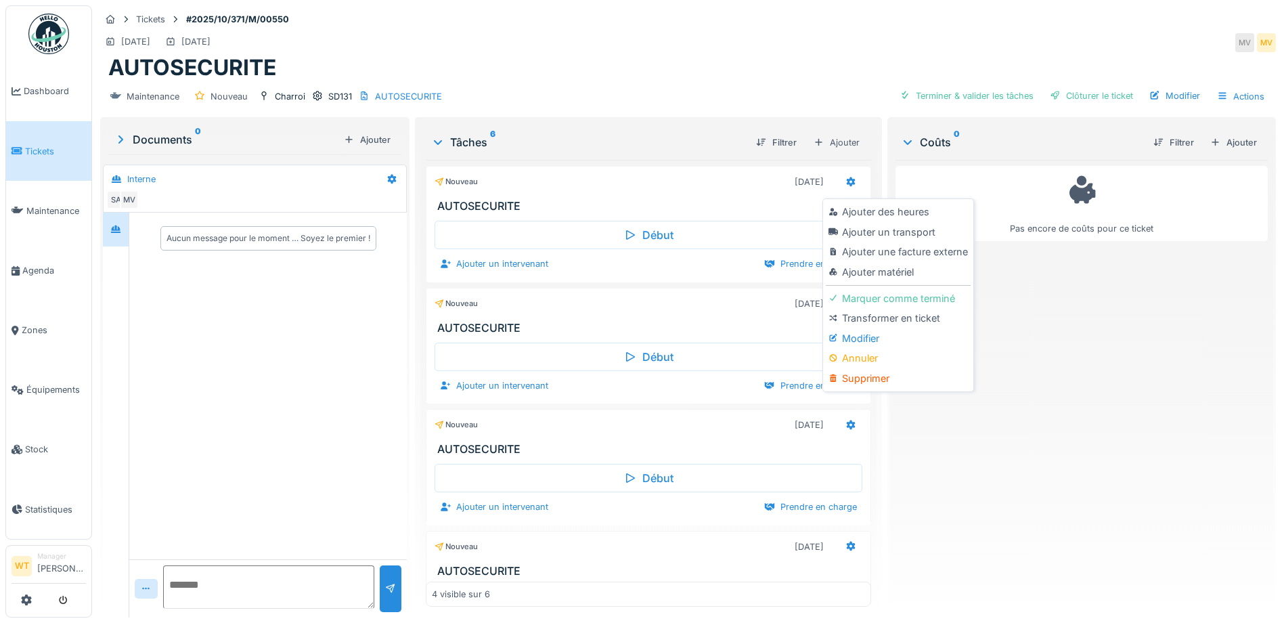
click at [883, 372] on div "Supprimer" at bounding box center [898, 378] width 144 height 20
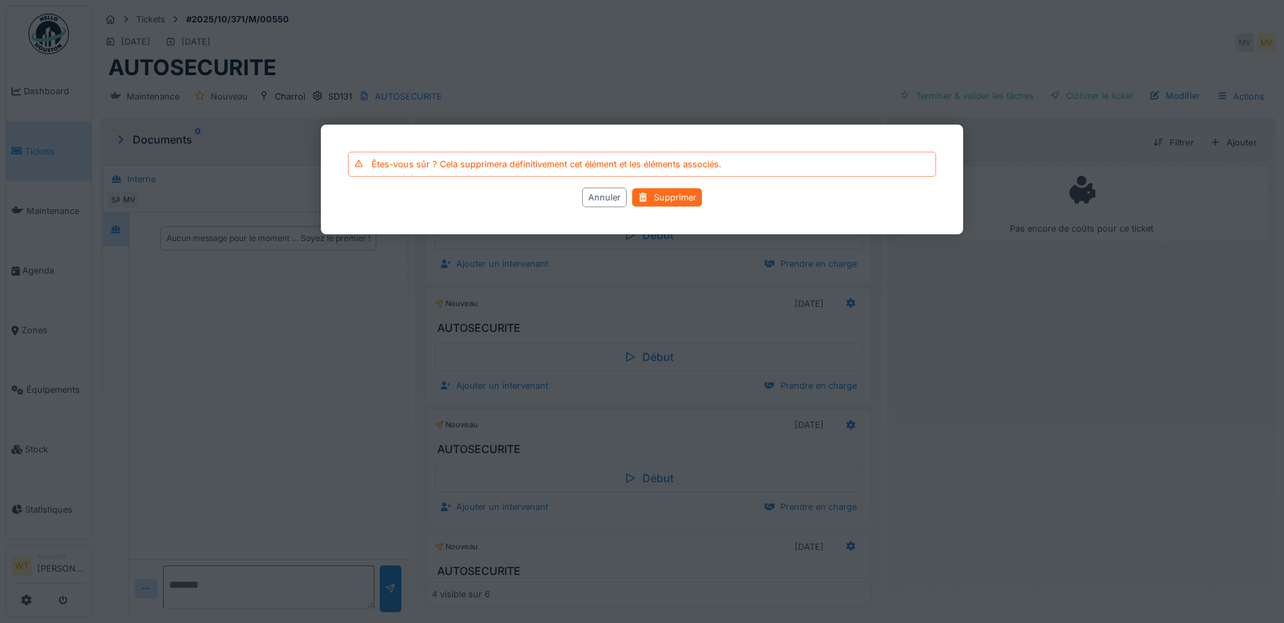
click at [677, 200] on div "Supprimer" at bounding box center [667, 197] width 70 height 18
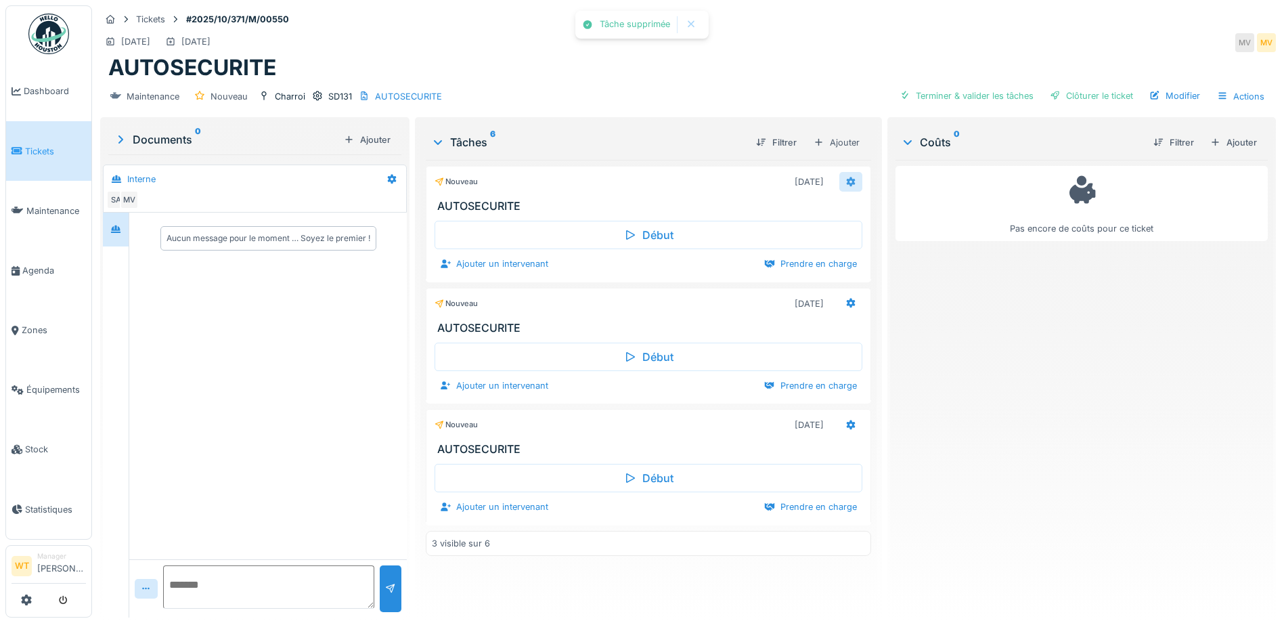
click at [845, 185] on icon at bounding box center [850, 181] width 11 height 9
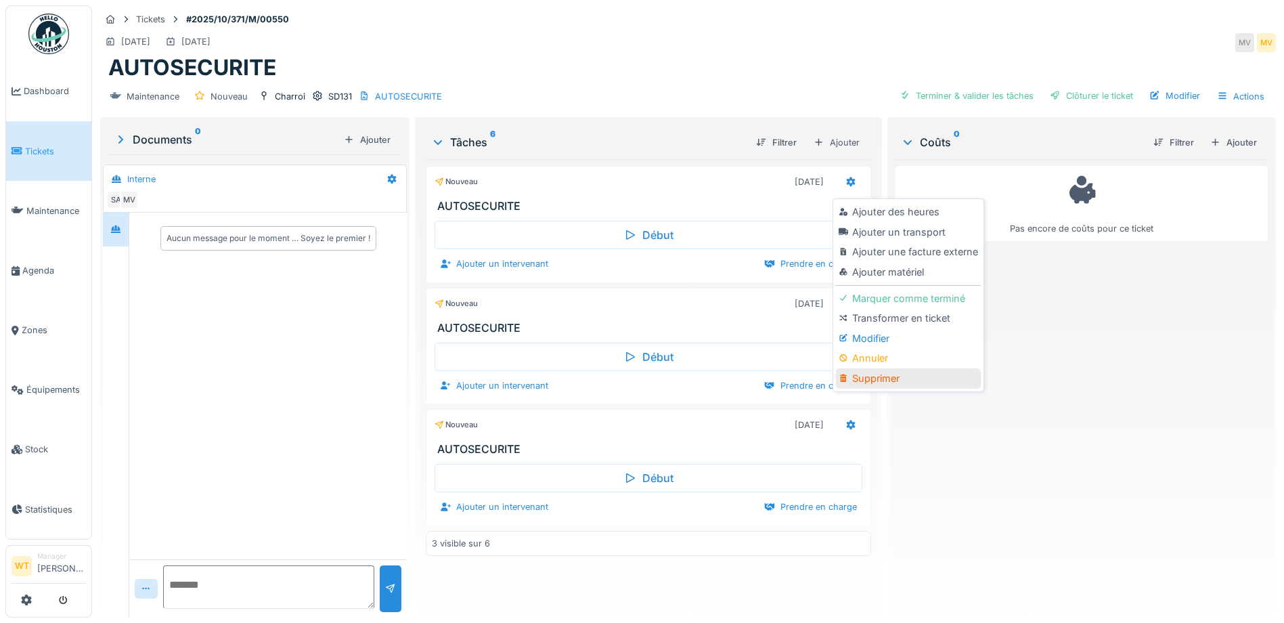
click at [876, 375] on div "Supprimer" at bounding box center [908, 378] width 144 height 20
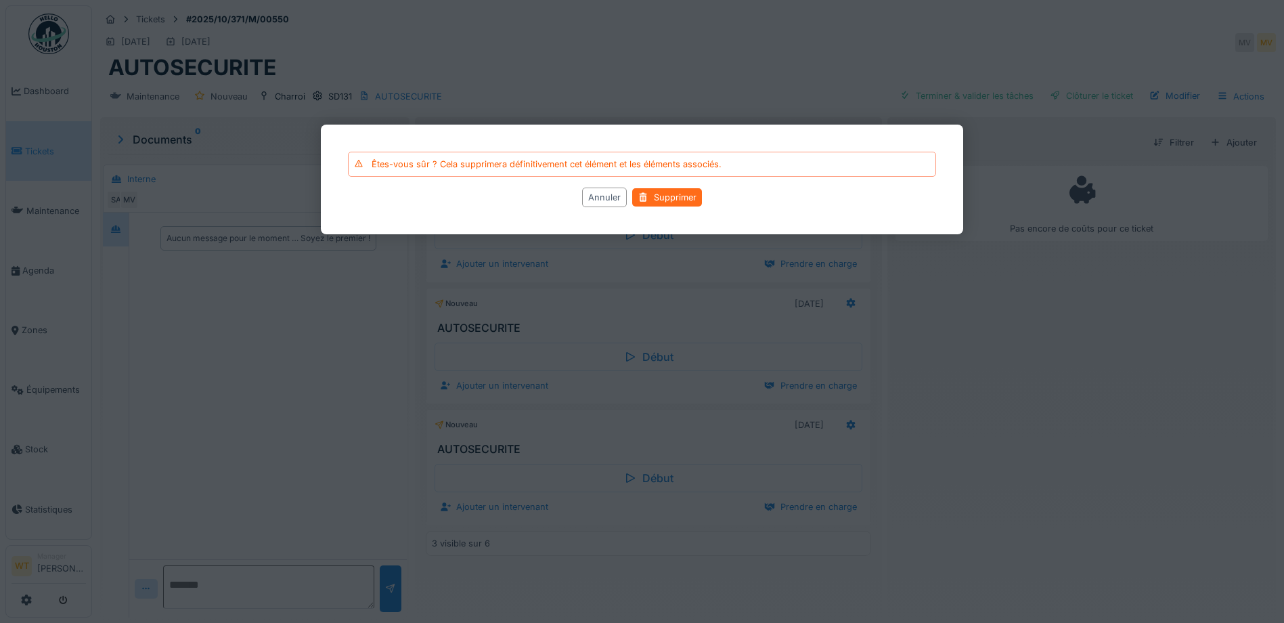
click at [673, 202] on div "Supprimer" at bounding box center [667, 197] width 70 height 18
click at [678, 202] on div "Supprimer" at bounding box center [667, 197] width 70 height 18
click at [712, 76] on div at bounding box center [642, 311] width 1284 height 623
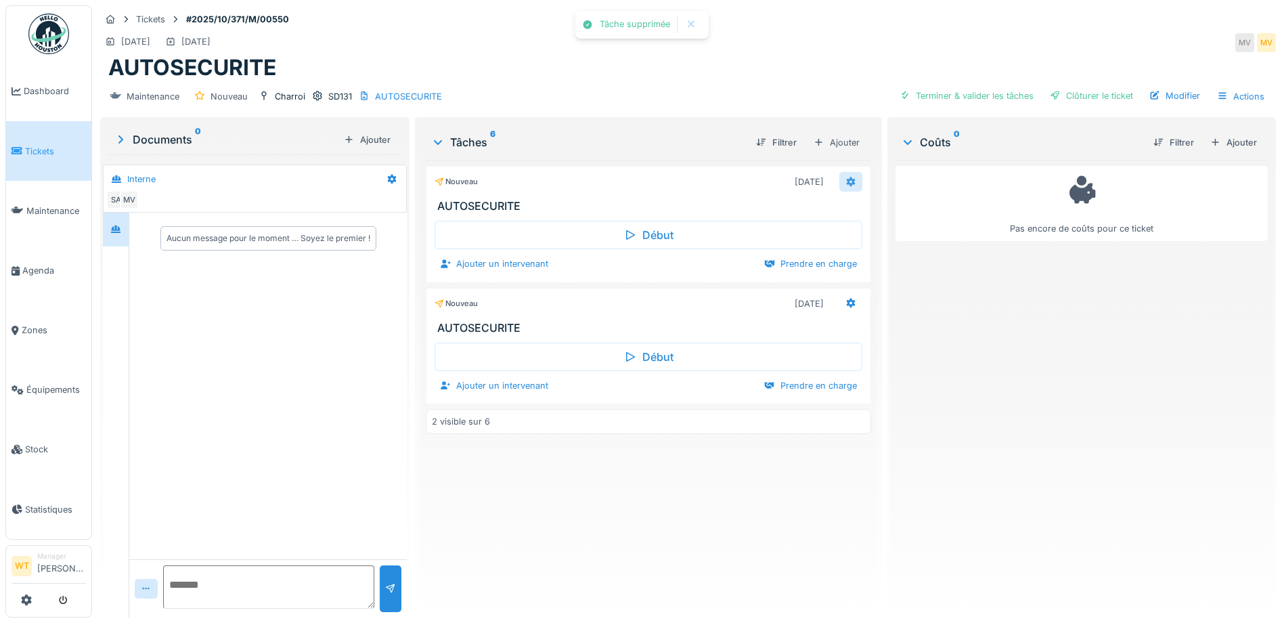
click at [845, 186] on div at bounding box center [850, 181] width 11 height 13
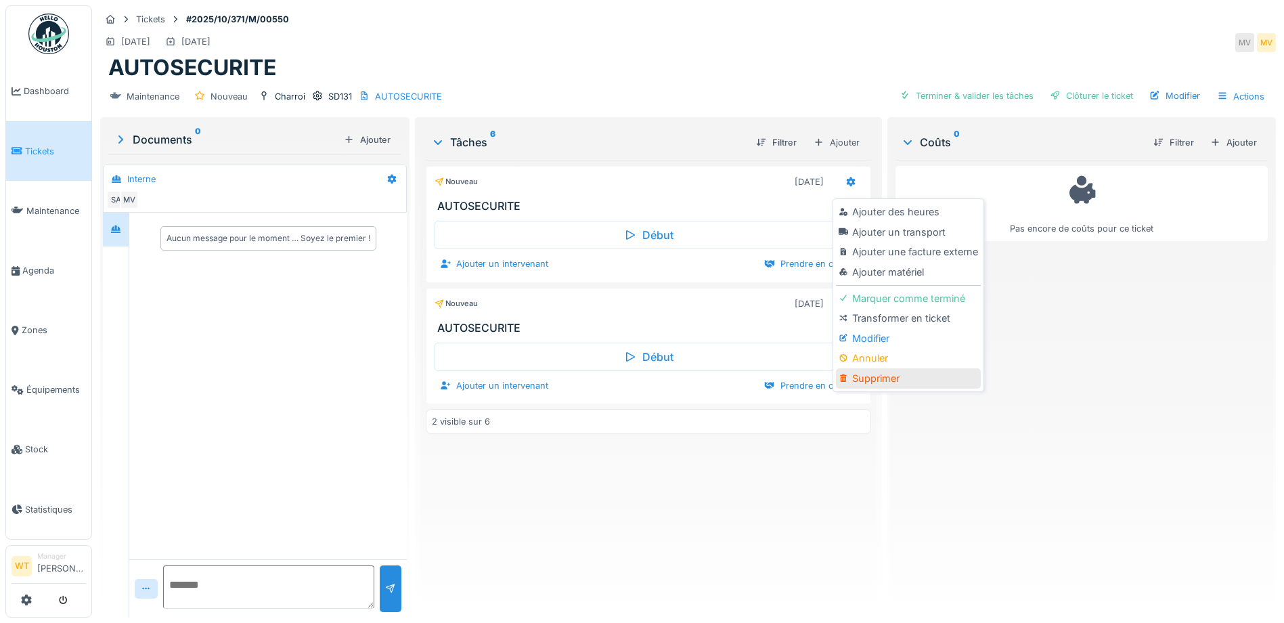
click at [862, 377] on div "Supprimer" at bounding box center [908, 378] width 144 height 20
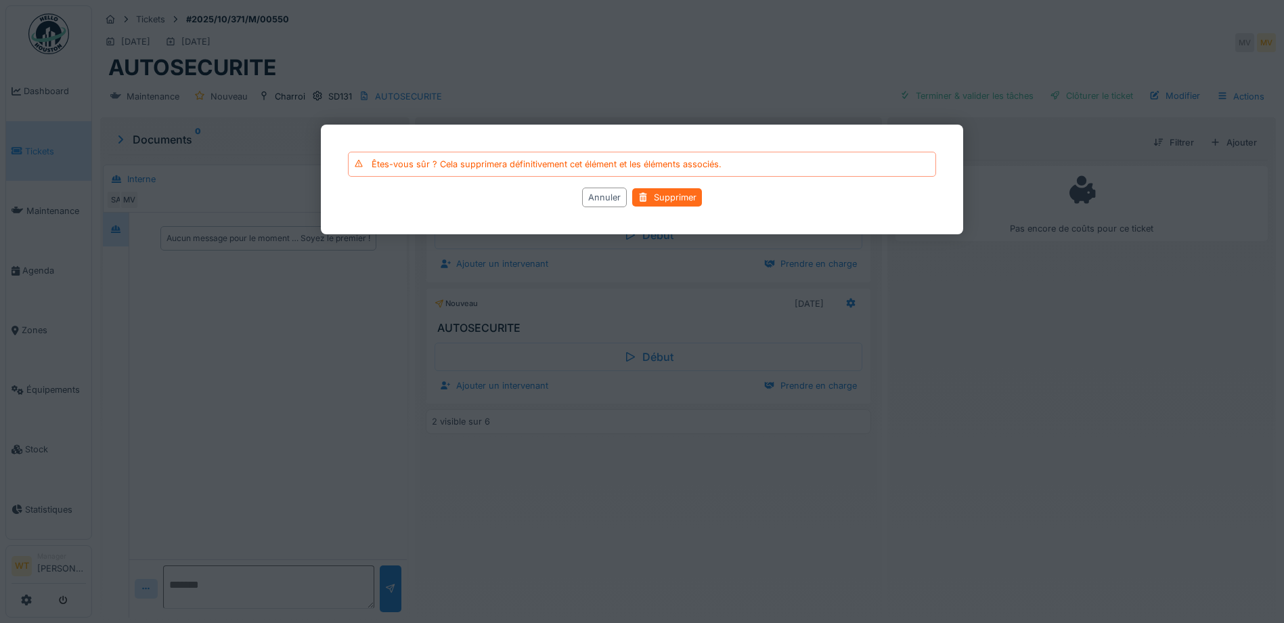
click at [649, 196] on div "Supprimer" at bounding box center [667, 197] width 70 height 18
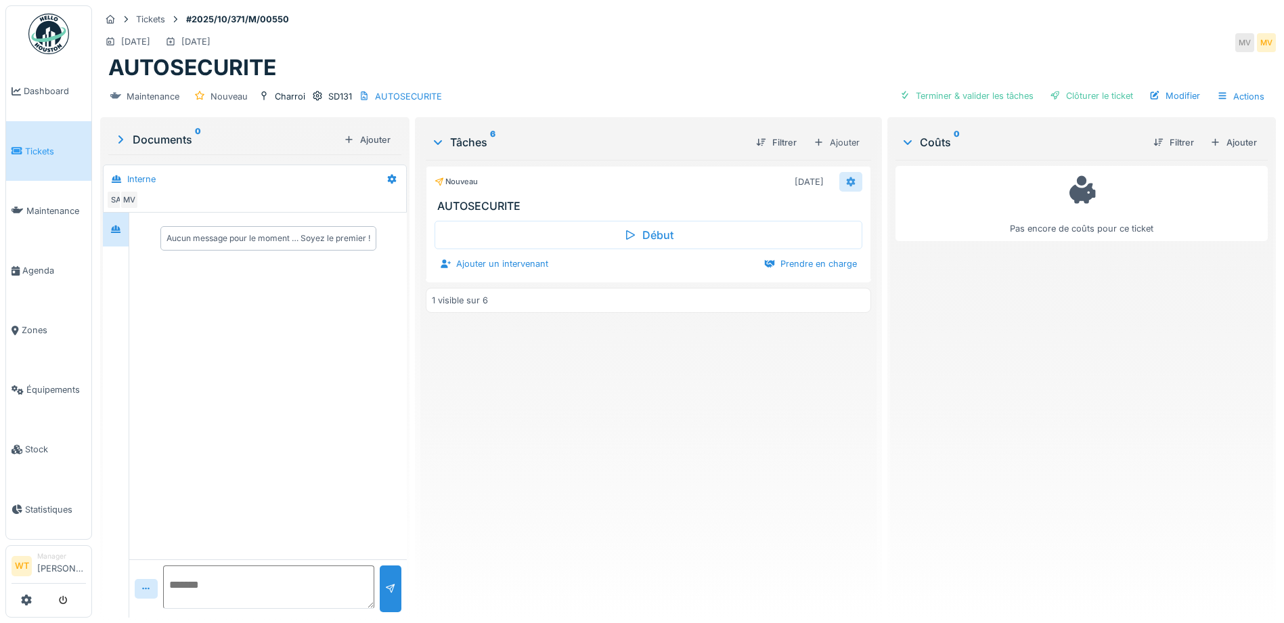
click at [845, 181] on icon at bounding box center [850, 181] width 11 height 9
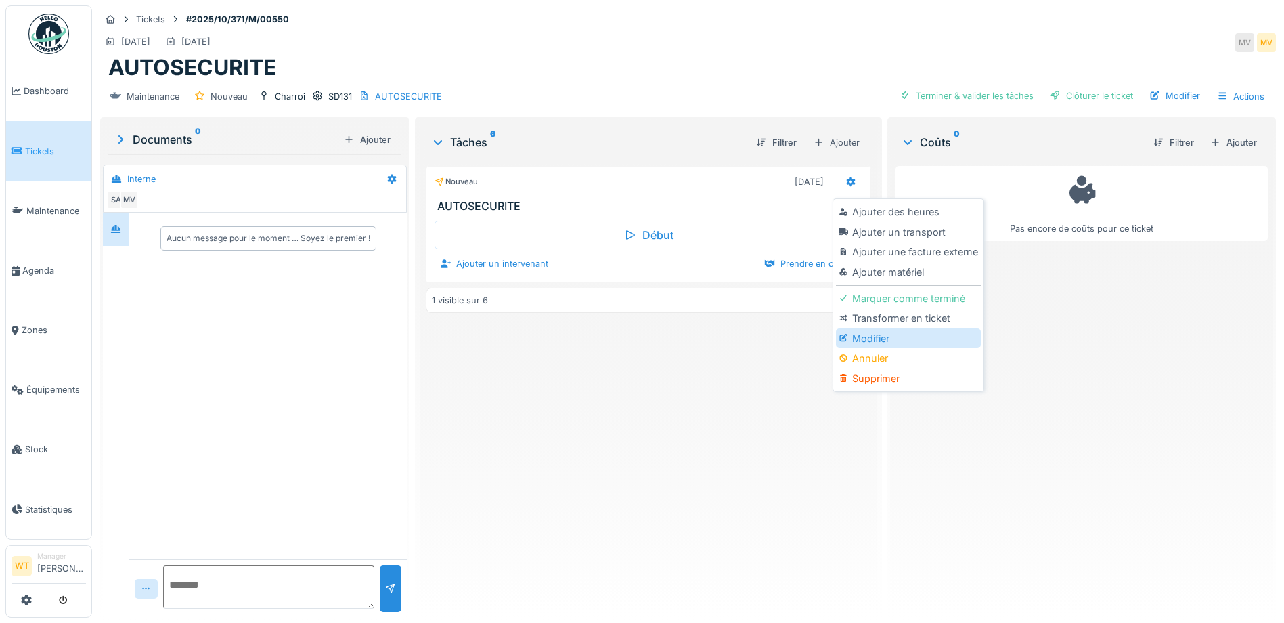
click at [882, 331] on div "Modifier" at bounding box center [908, 338] width 144 height 20
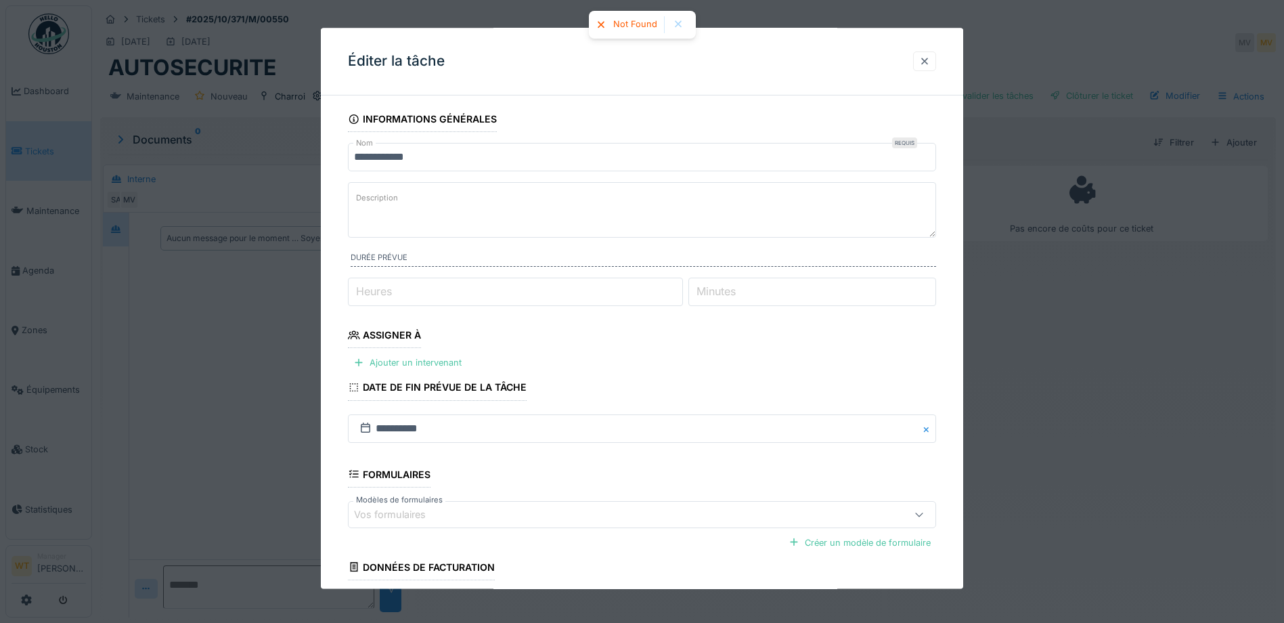
click at [929, 60] on div at bounding box center [924, 61] width 11 height 13
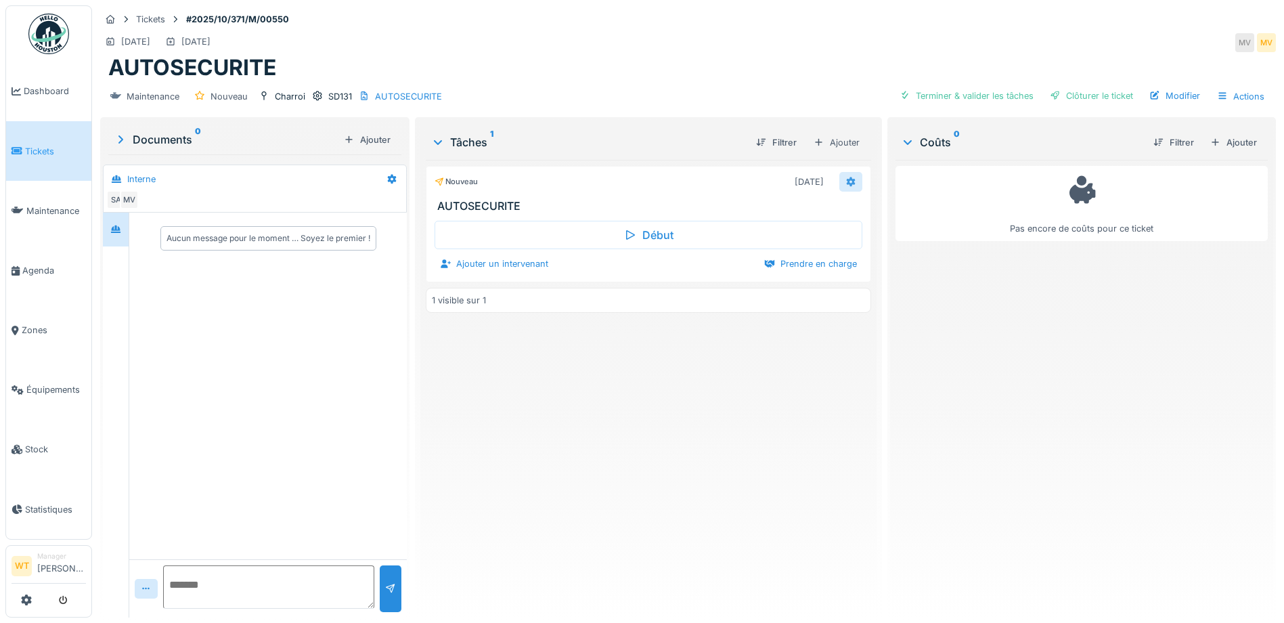
click at [845, 181] on icon at bounding box center [850, 181] width 11 height 9
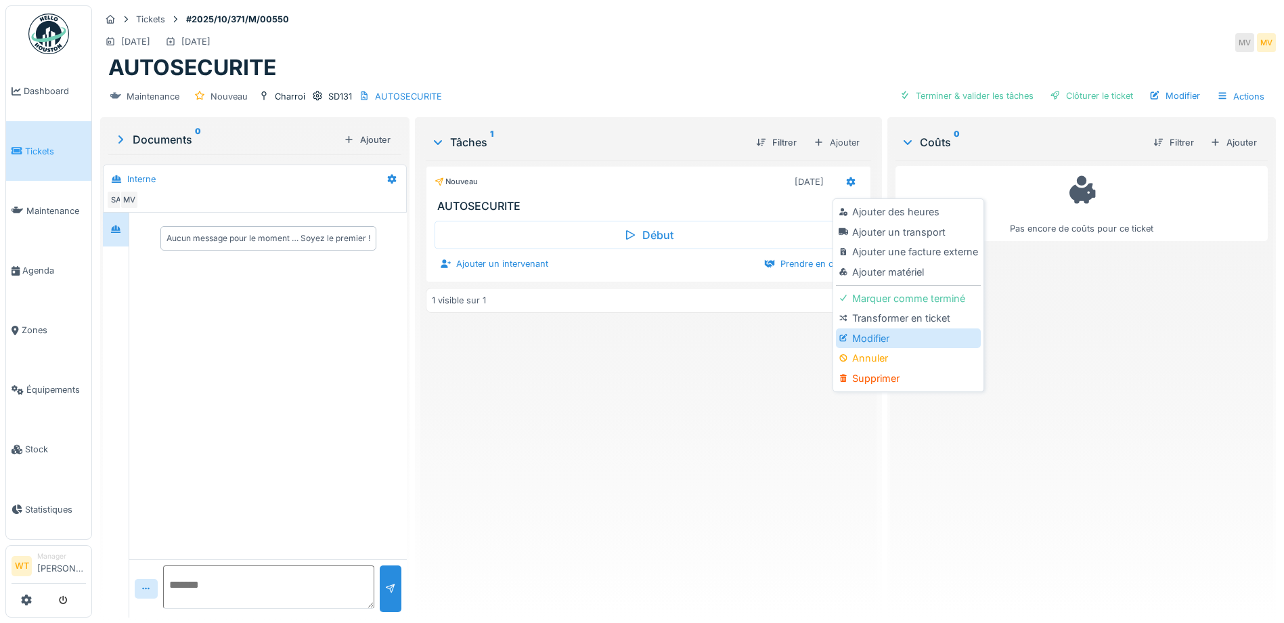
click at [887, 342] on div "Modifier" at bounding box center [908, 338] width 144 height 20
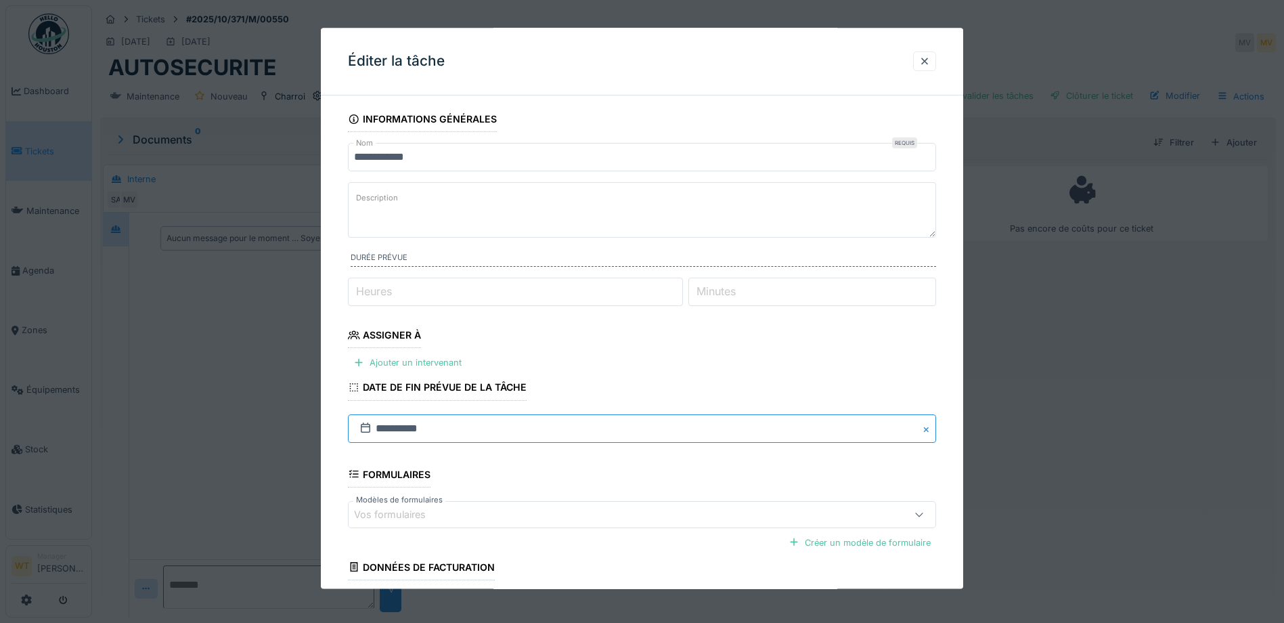
click at [453, 423] on input "**********" at bounding box center [642, 428] width 588 height 28
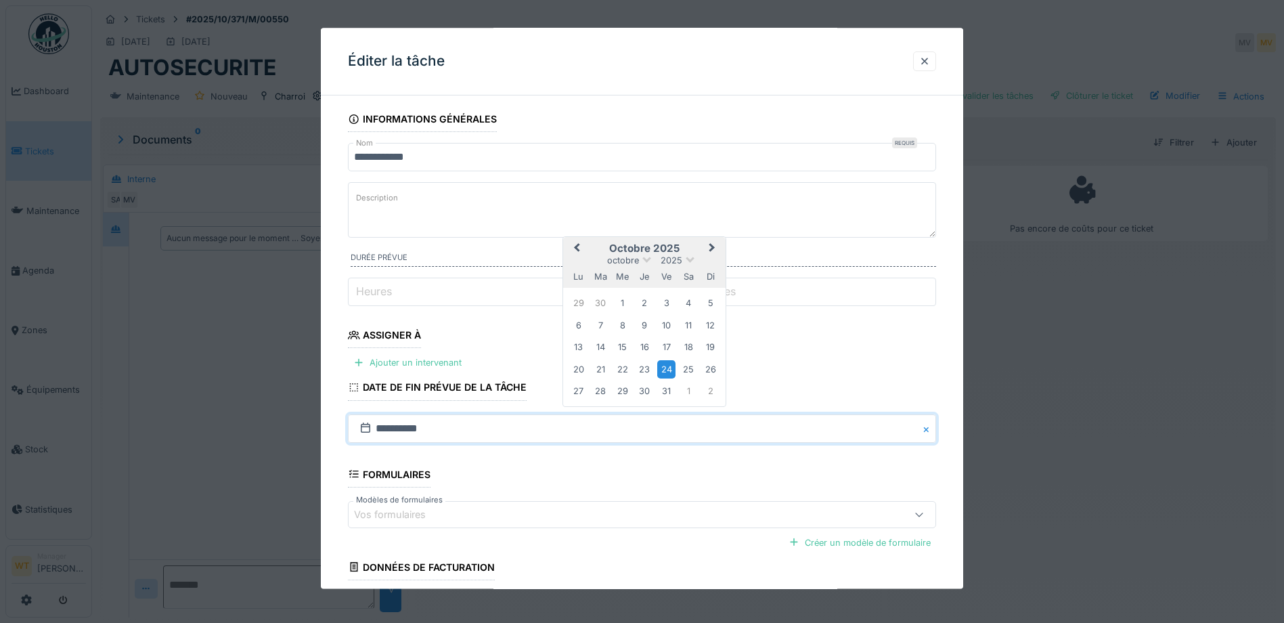
click at [577, 248] on span "Previous Month" at bounding box center [577, 248] width 0 height 16
click at [672, 348] on div "19" at bounding box center [666, 347] width 18 height 18
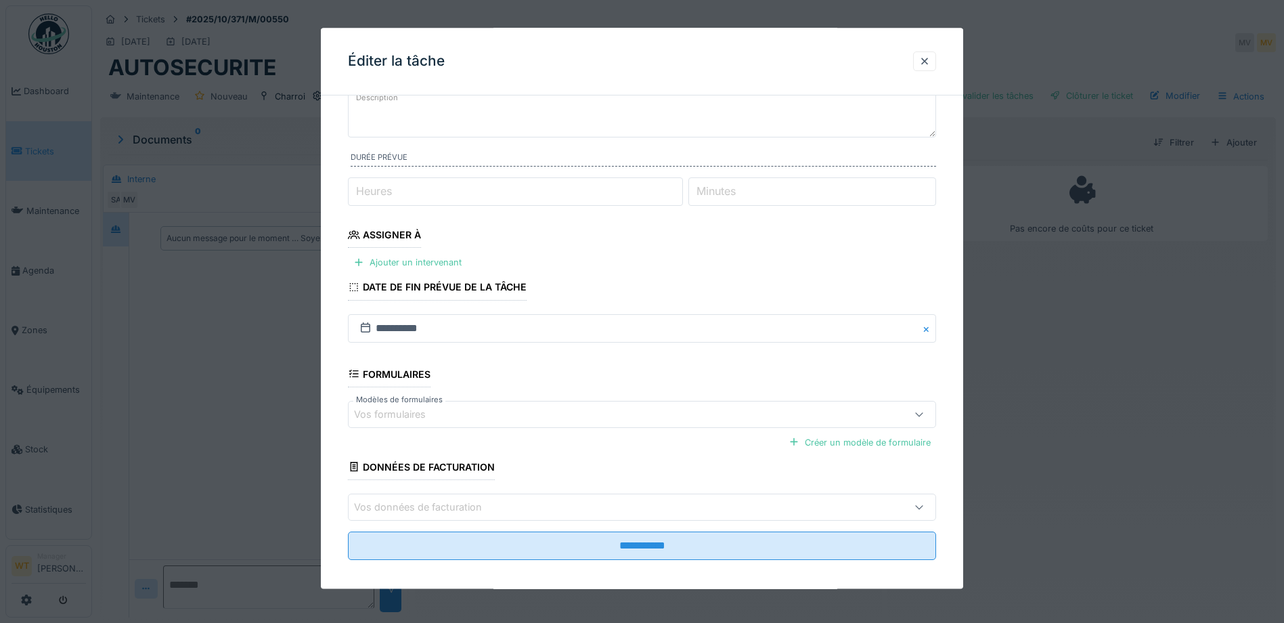
scroll to position [110, 0]
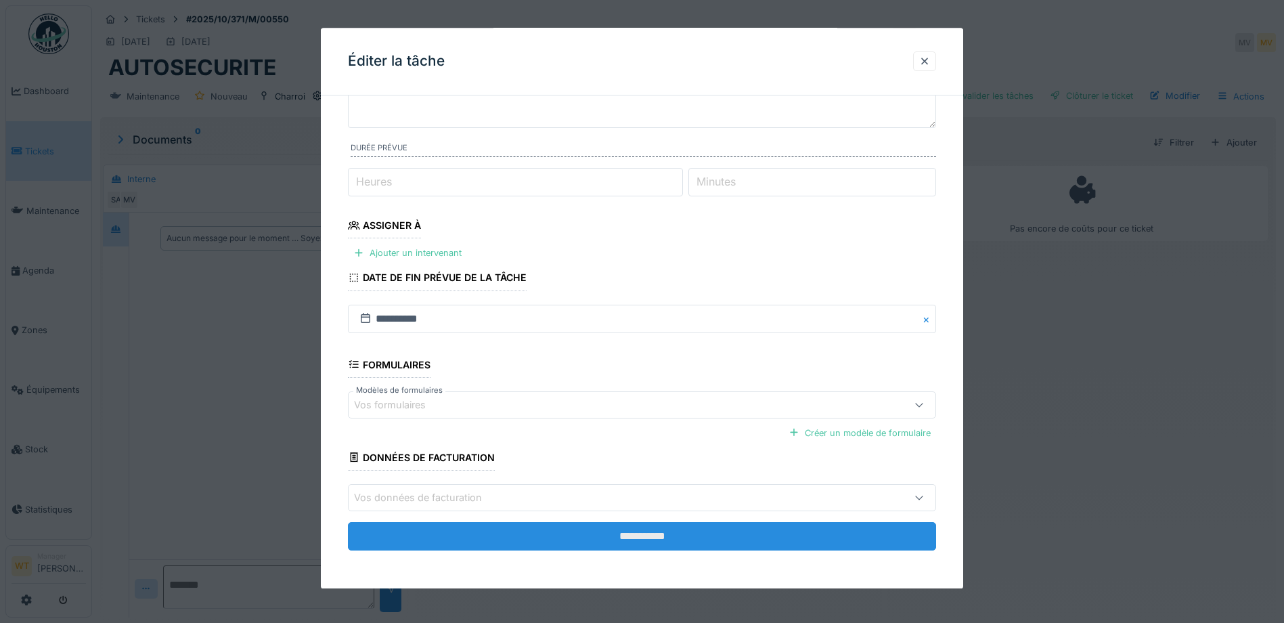
click at [520, 532] on input "**********" at bounding box center [642, 536] width 588 height 28
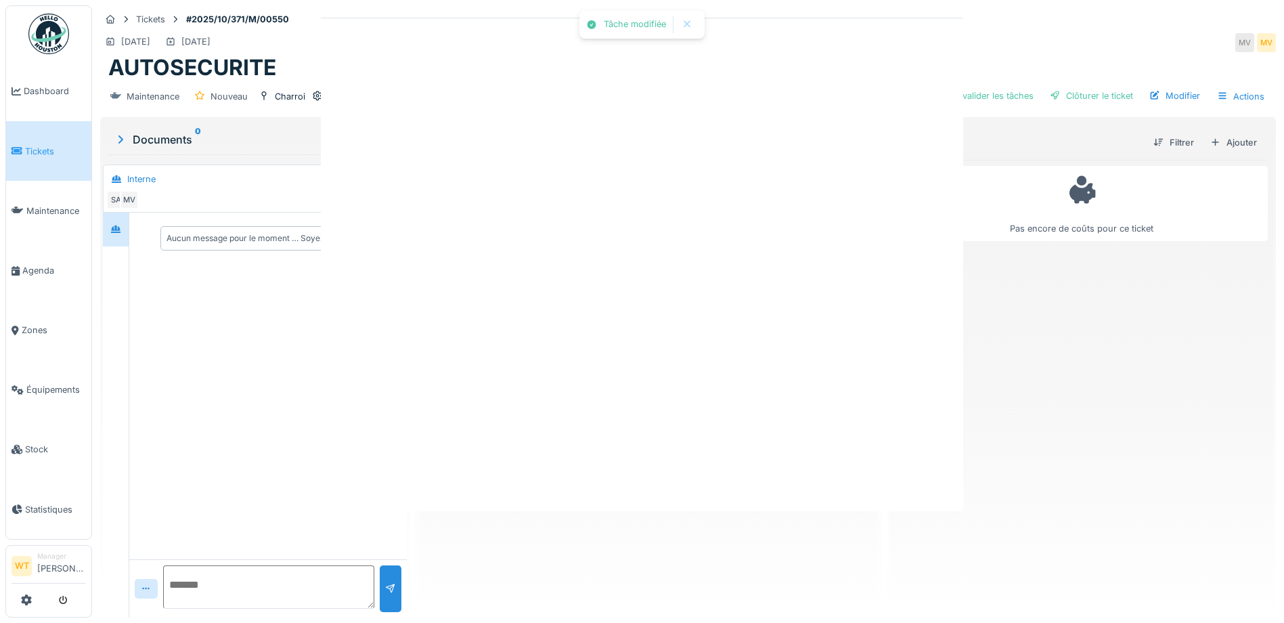
scroll to position [0, 0]
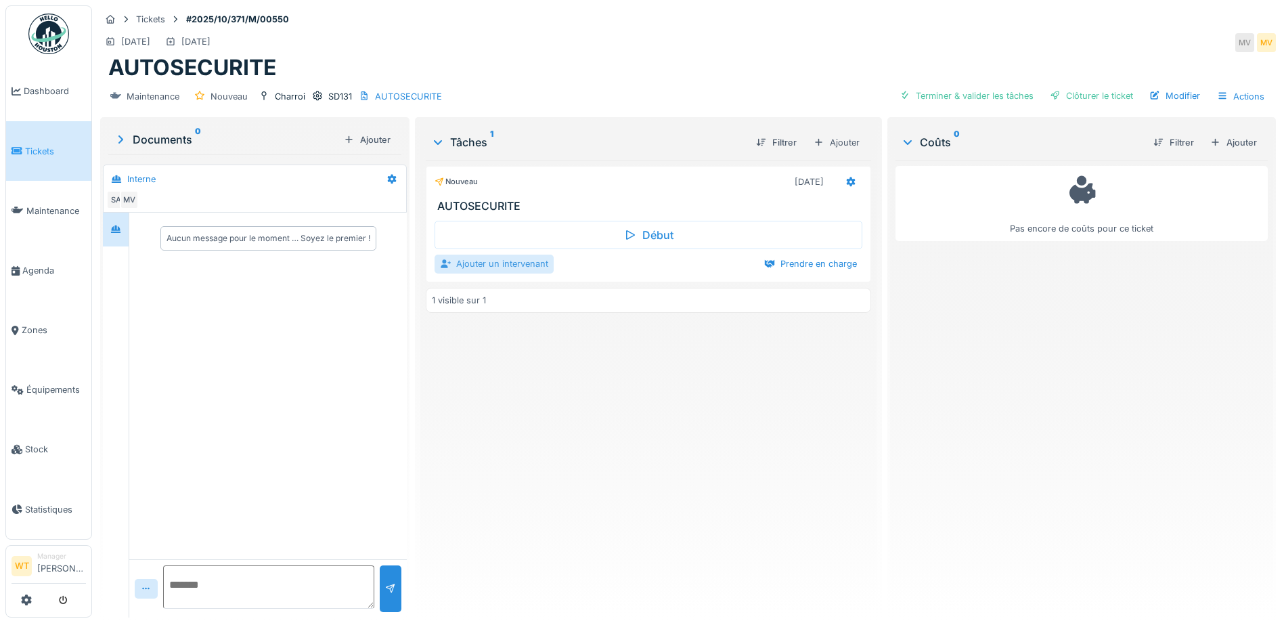
click at [508, 267] on div "Ajouter un intervenant" at bounding box center [493, 263] width 119 height 18
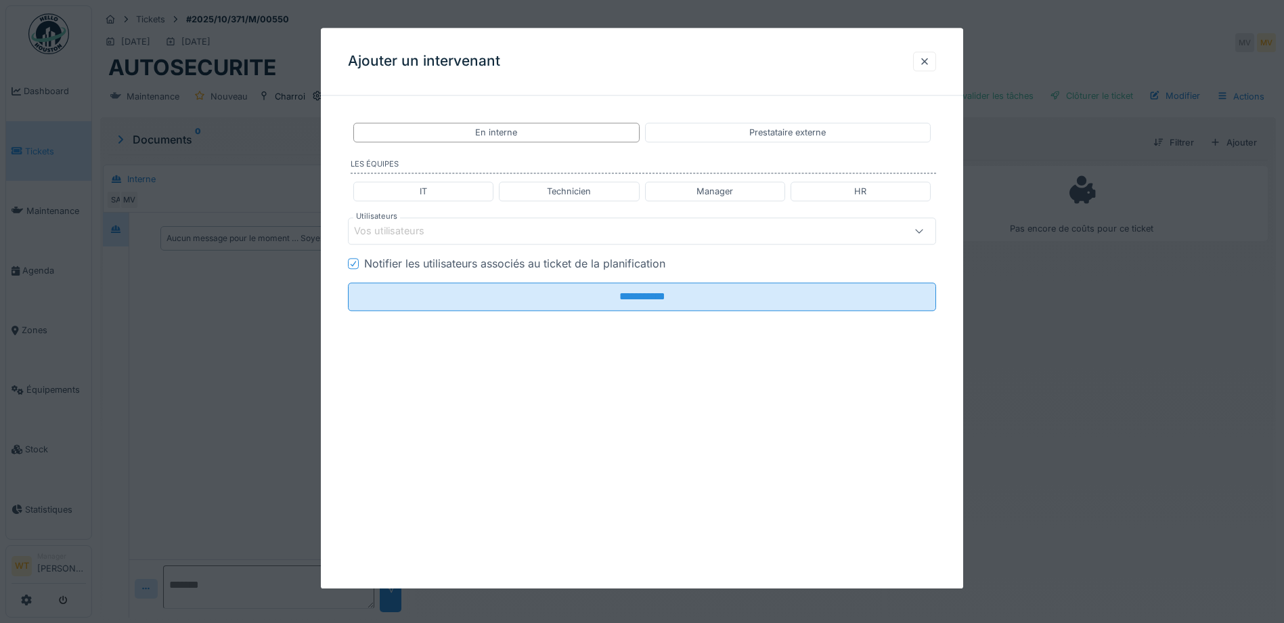
click at [514, 234] on div "Vos utilisateurs" at bounding box center [607, 231] width 507 height 15
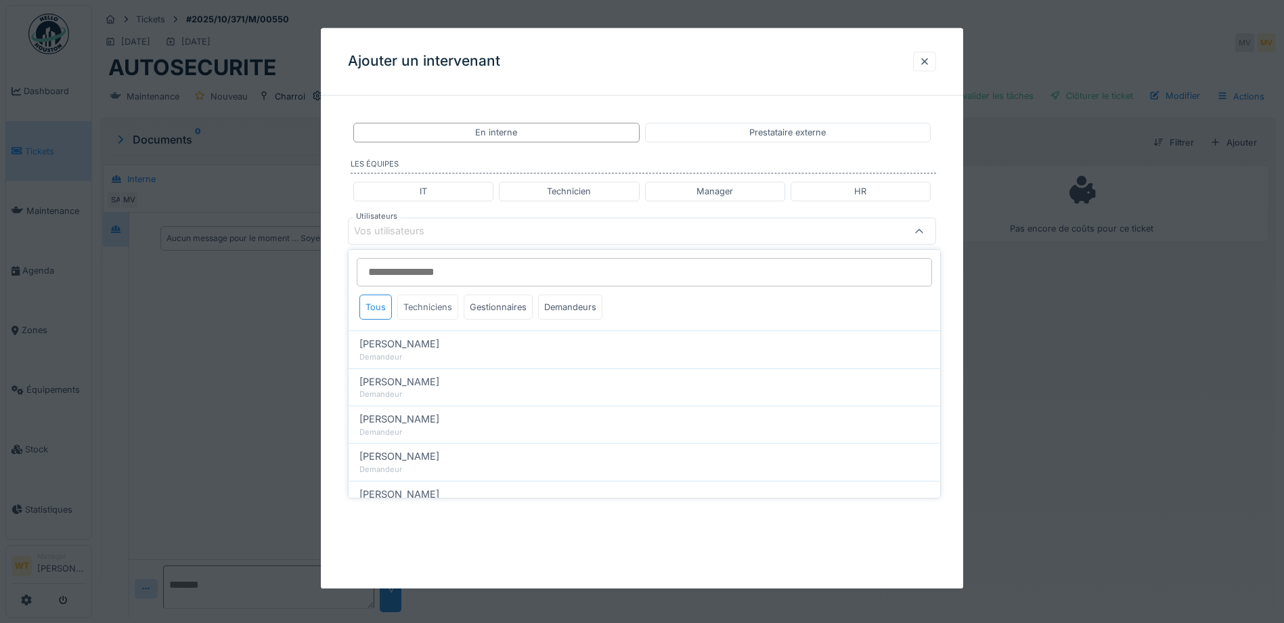
click at [428, 303] on div "Techniciens" at bounding box center [427, 306] width 61 height 25
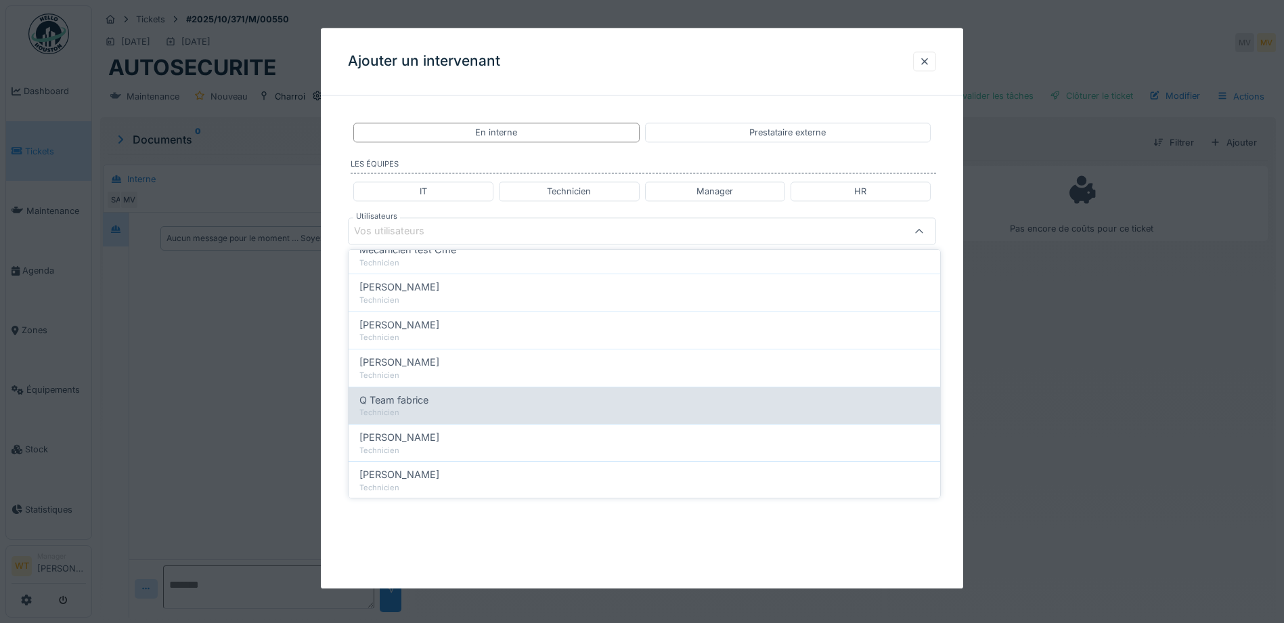
scroll to position [203, 0]
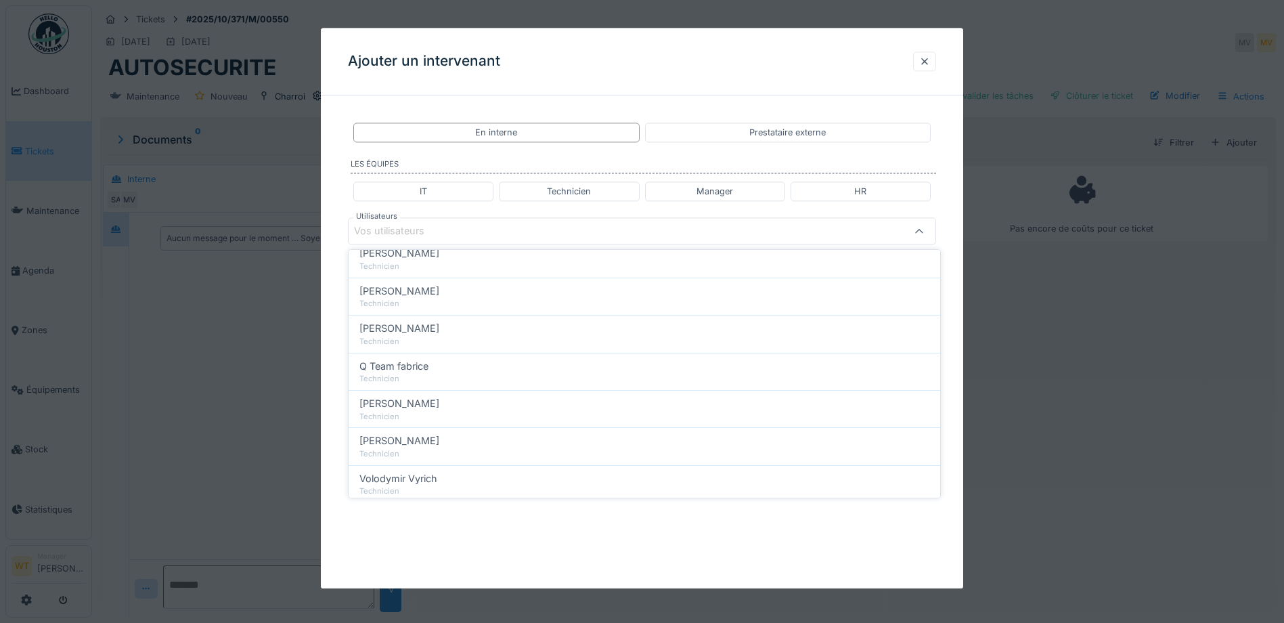
click at [449, 300] on div "Technicien" at bounding box center [644, 304] width 570 height 12
type input "*****"
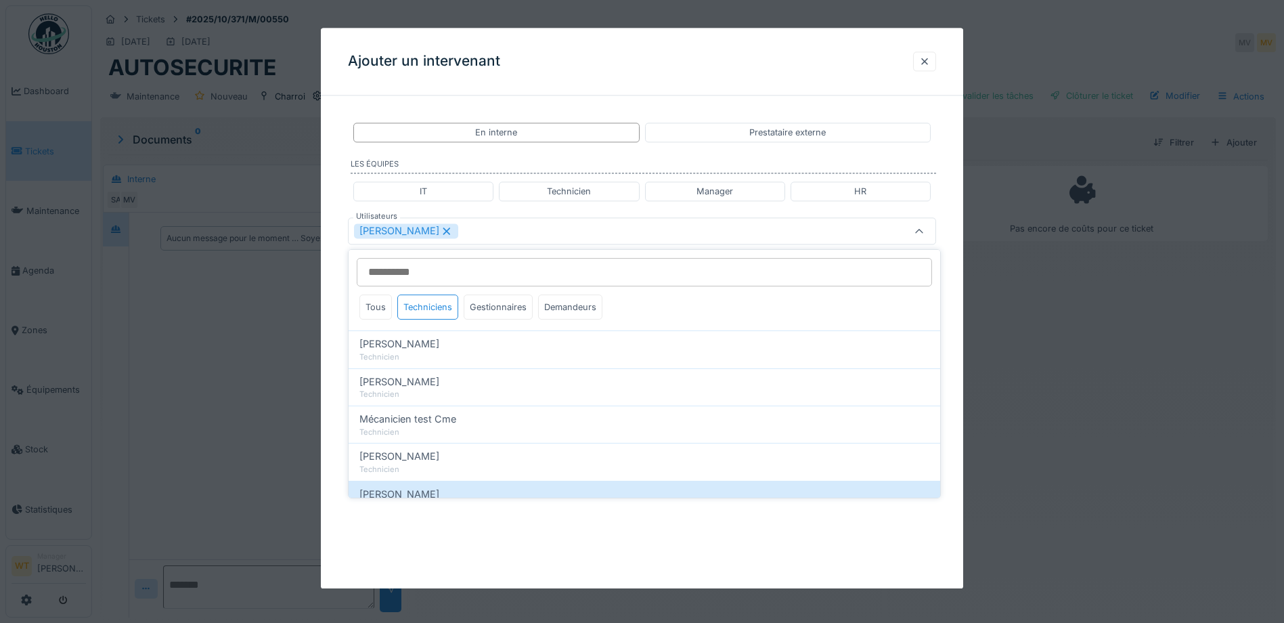
click at [524, 232] on div "[PERSON_NAME]" at bounding box center [607, 231] width 507 height 15
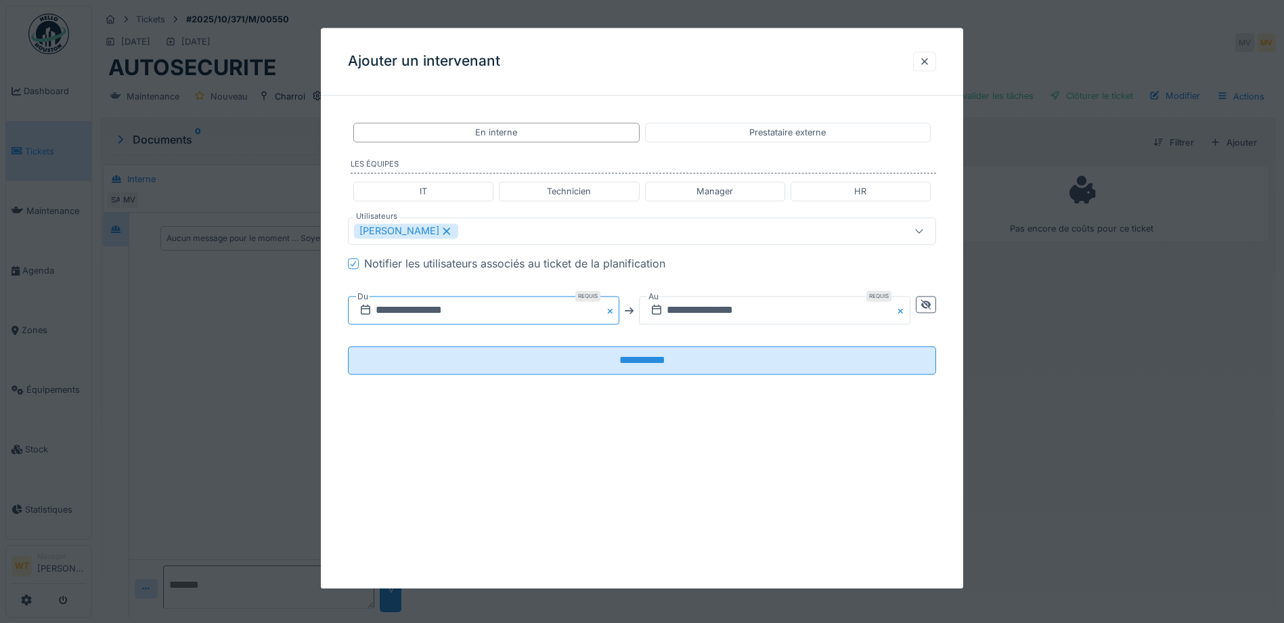
click at [491, 311] on input "**********" at bounding box center [483, 310] width 271 height 28
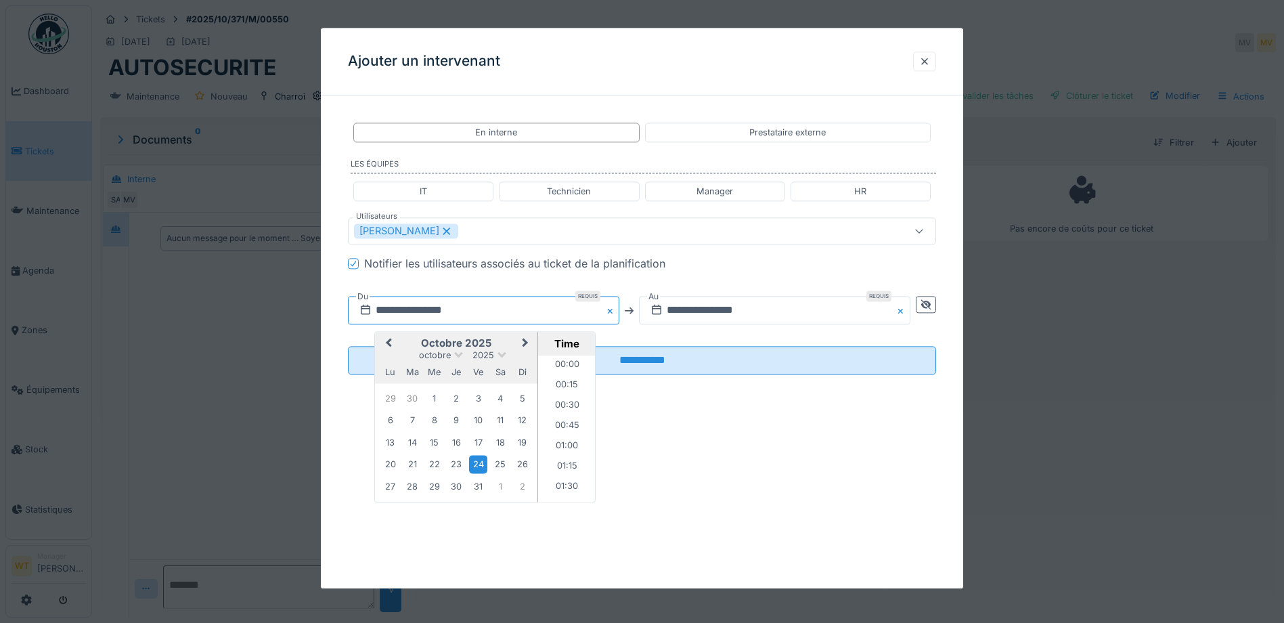
scroll to position [1236, 0]
click at [388, 344] on span "Previous Month" at bounding box center [388, 344] width 0 height 16
click at [525, 343] on span "Next Month" at bounding box center [525, 344] width 0 height 16
click at [477, 441] on div "19" at bounding box center [478, 443] width 18 height 18
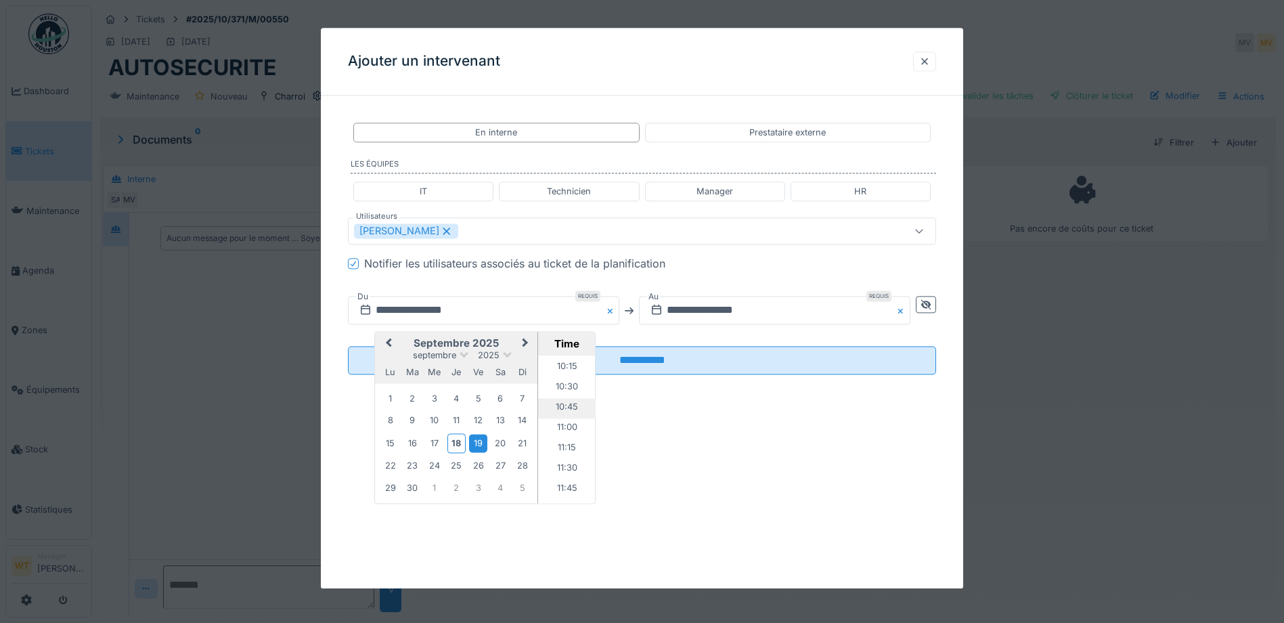
scroll to position [560, 0]
click at [563, 373] on ul "00:00 00:15 00:30 00:45 01:00 01:15 01:30 01:45 02:00 02:15 02:30 02:45 03:00 0…" at bounding box center [567, 430] width 58 height 148
click at [561, 365] on li "06:00" at bounding box center [567, 361] width 58 height 20
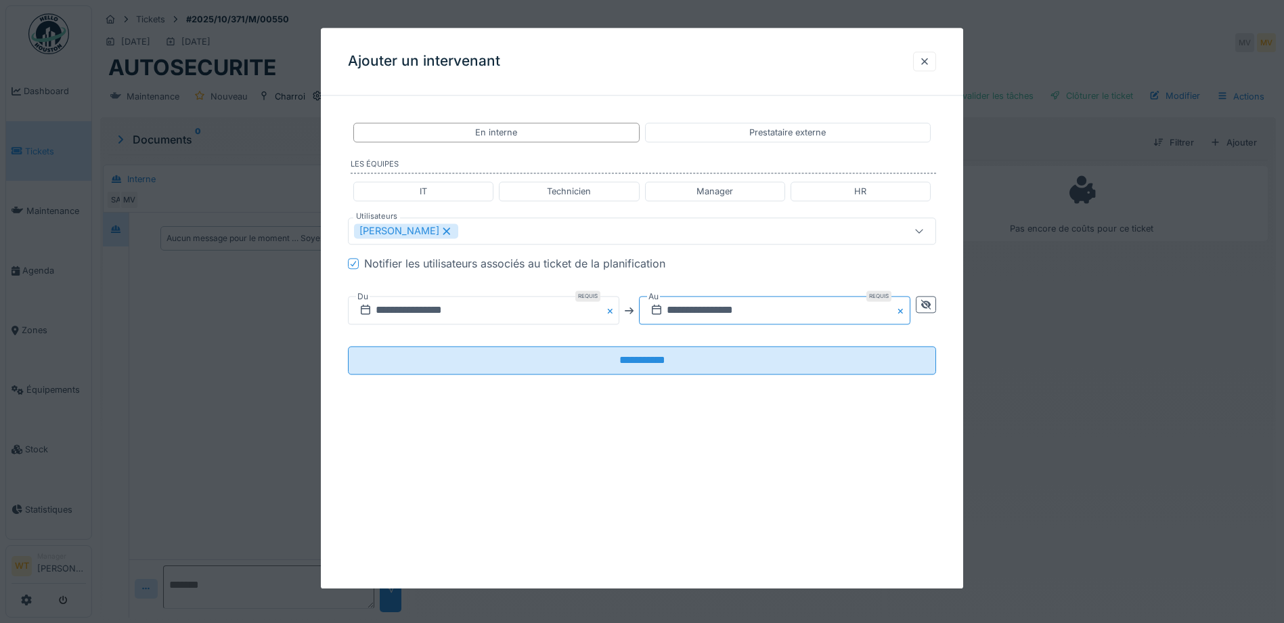
click at [698, 306] on input "**********" at bounding box center [774, 310] width 271 height 28
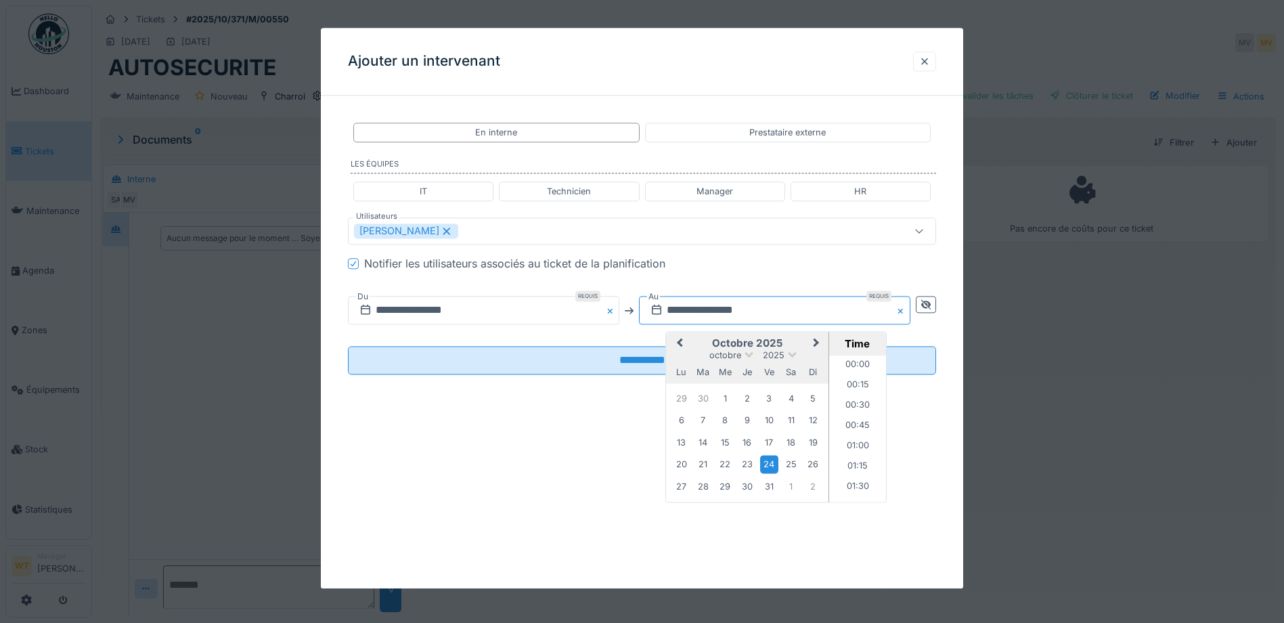
scroll to position [1236, 0]
click at [678, 341] on button "Previous Month" at bounding box center [678, 345] width 22 height 22
click at [771, 446] on div "19" at bounding box center [769, 443] width 18 height 18
click at [855, 414] on li "20:00" at bounding box center [858, 415] width 58 height 20
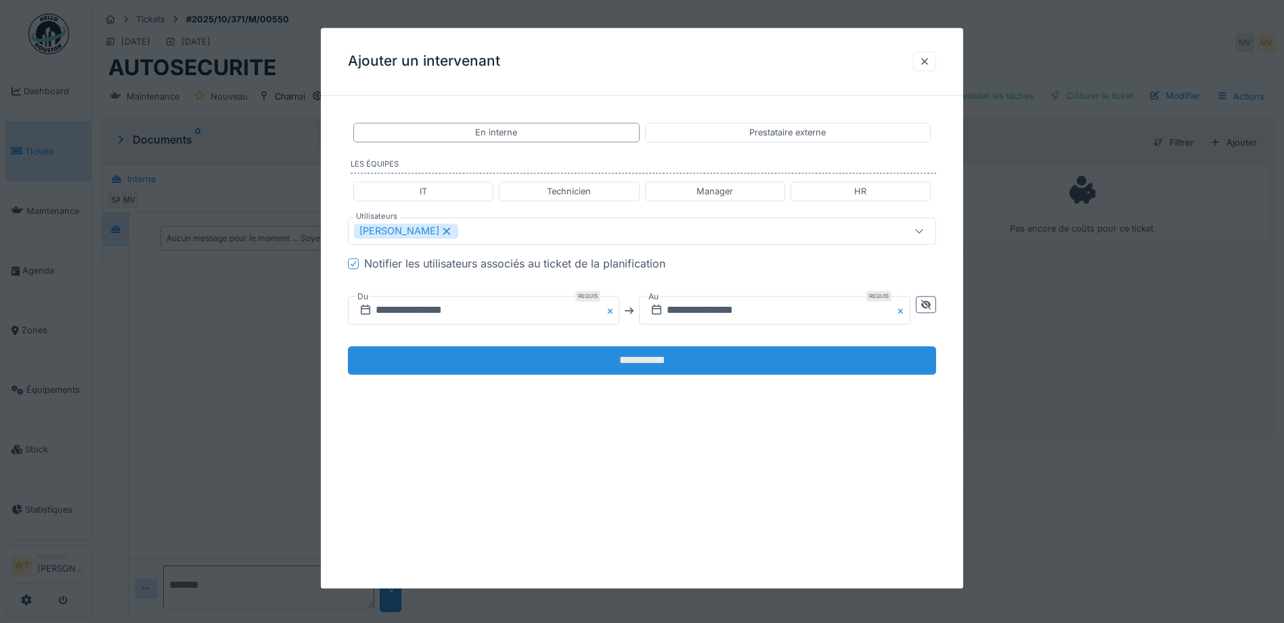
click at [653, 357] on input "**********" at bounding box center [642, 361] width 588 height 28
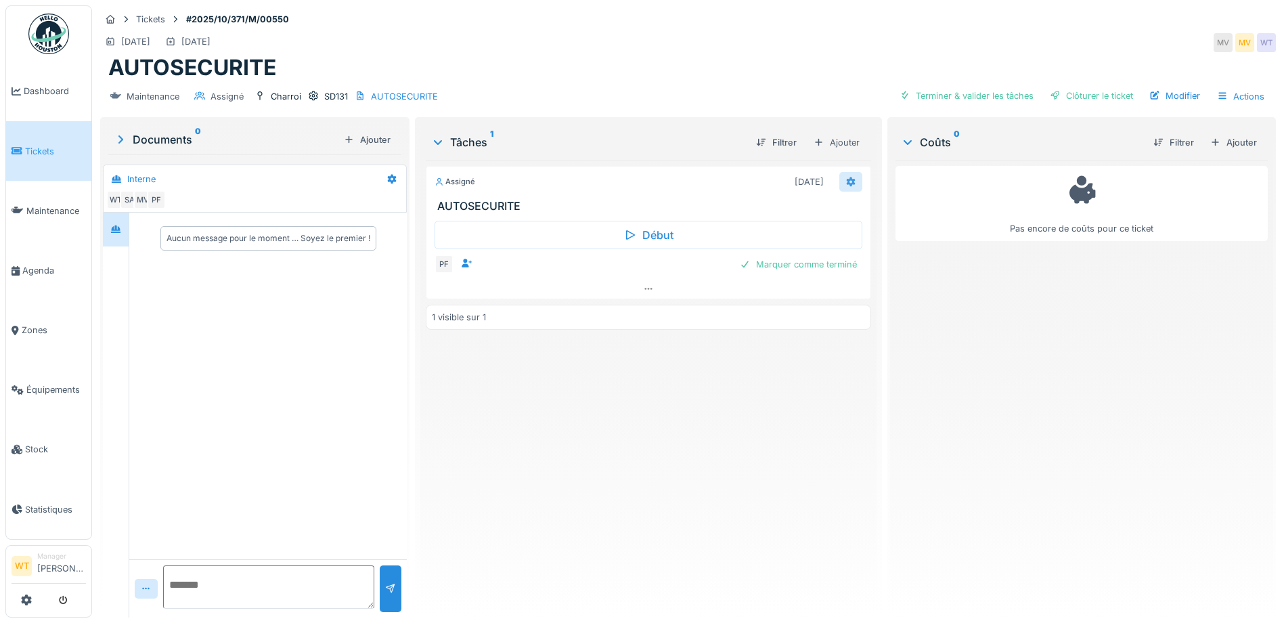
click at [845, 187] on div at bounding box center [850, 181] width 11 height 13
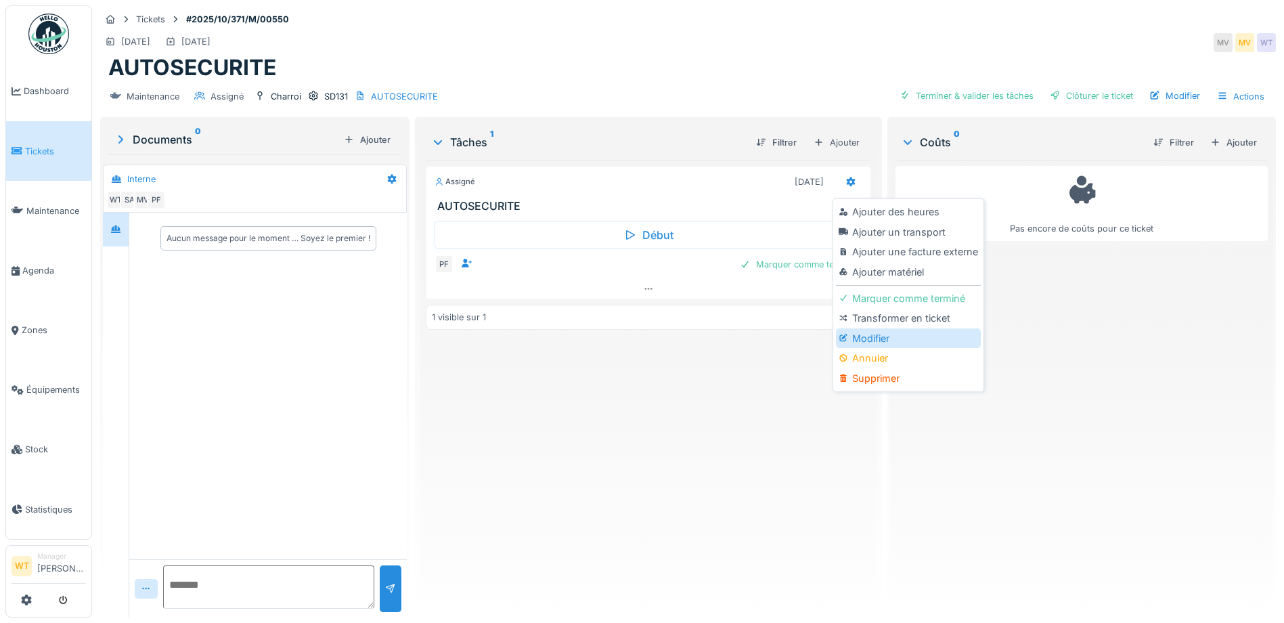
click at [865, 343] on div "Modifier" at bounding box center [908, 338] width 144 height 20
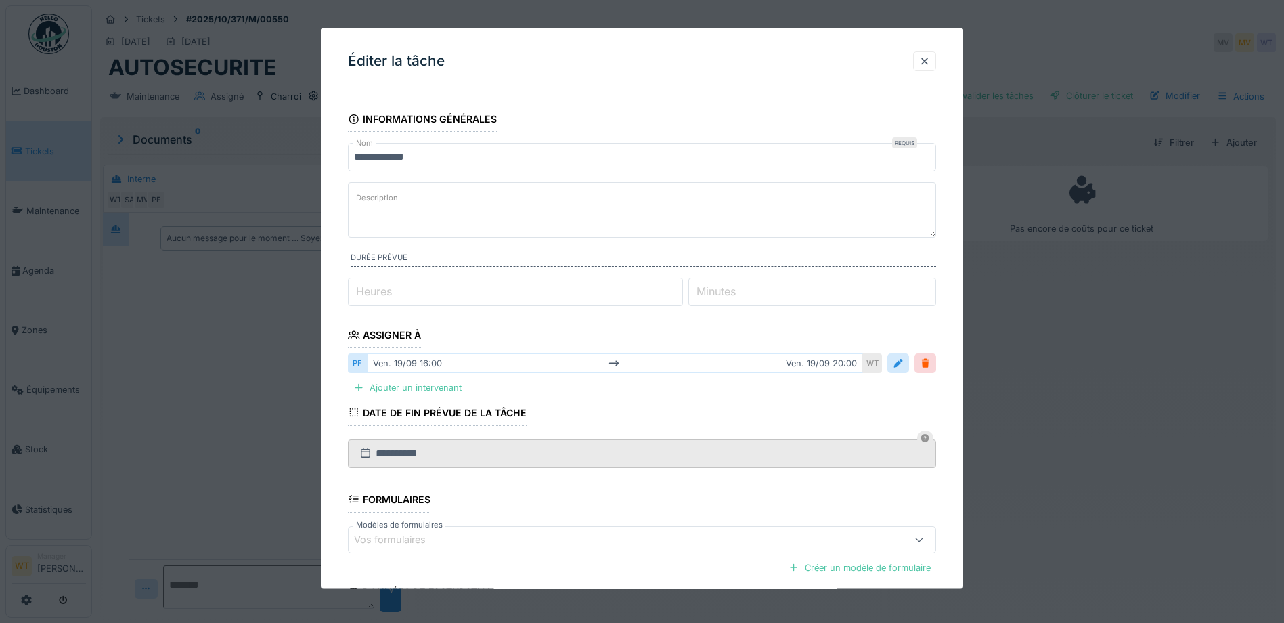
drag, startPoint x: 434, startPoint y: 533, endPoint x: 439, endPoint y: 528, distance: 7.2
click at [435, 533] on div "Vos formulaires" at bounding box center [399, 539] width 91 height 15
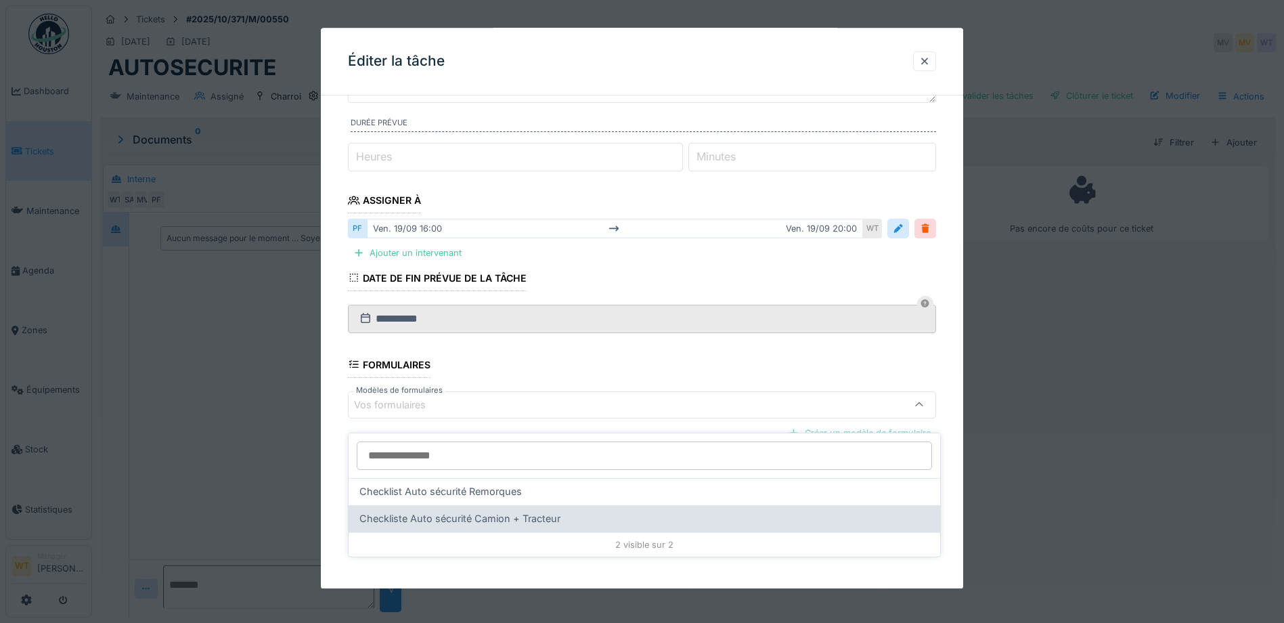
scroll to position [10, 0]
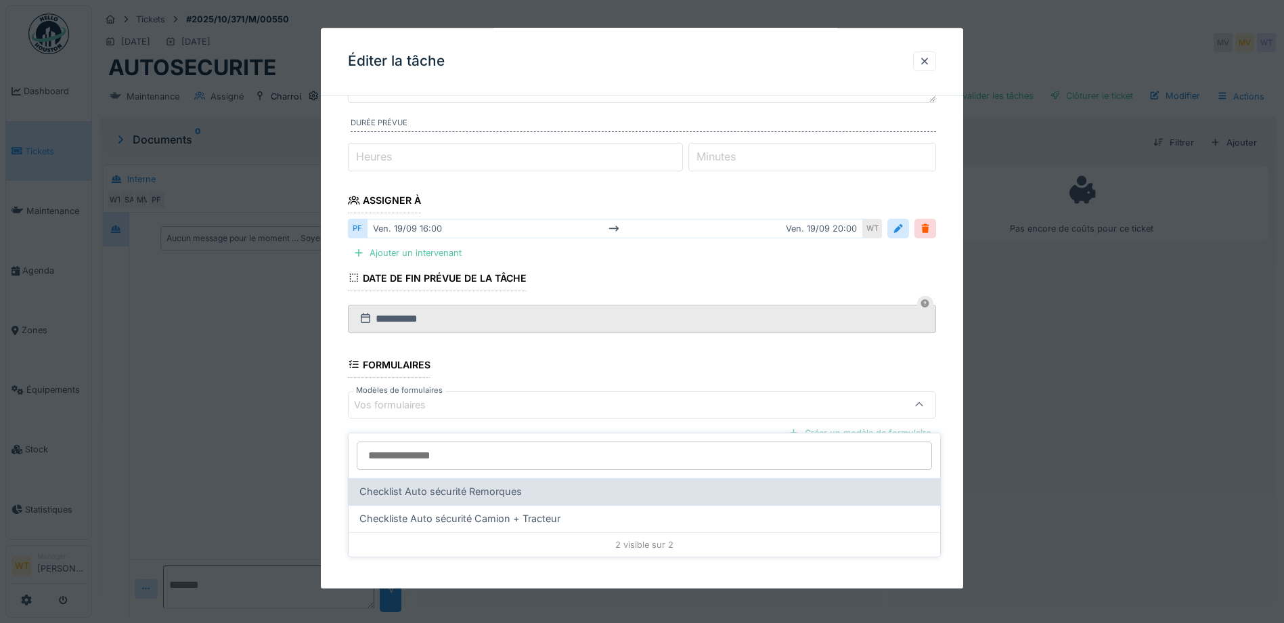
click at [496, 484] on span "Checklist Auto sécurité Remorques" at bounding box center [440, 491] width 162 height 15
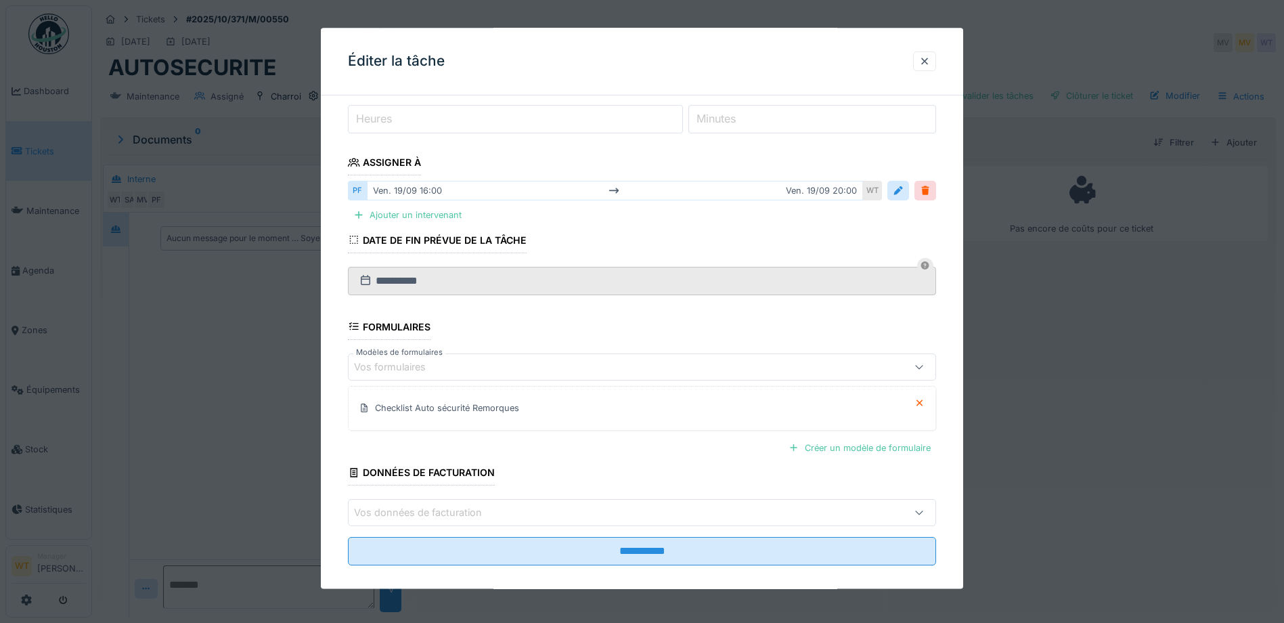
scroll to position [187, 0]
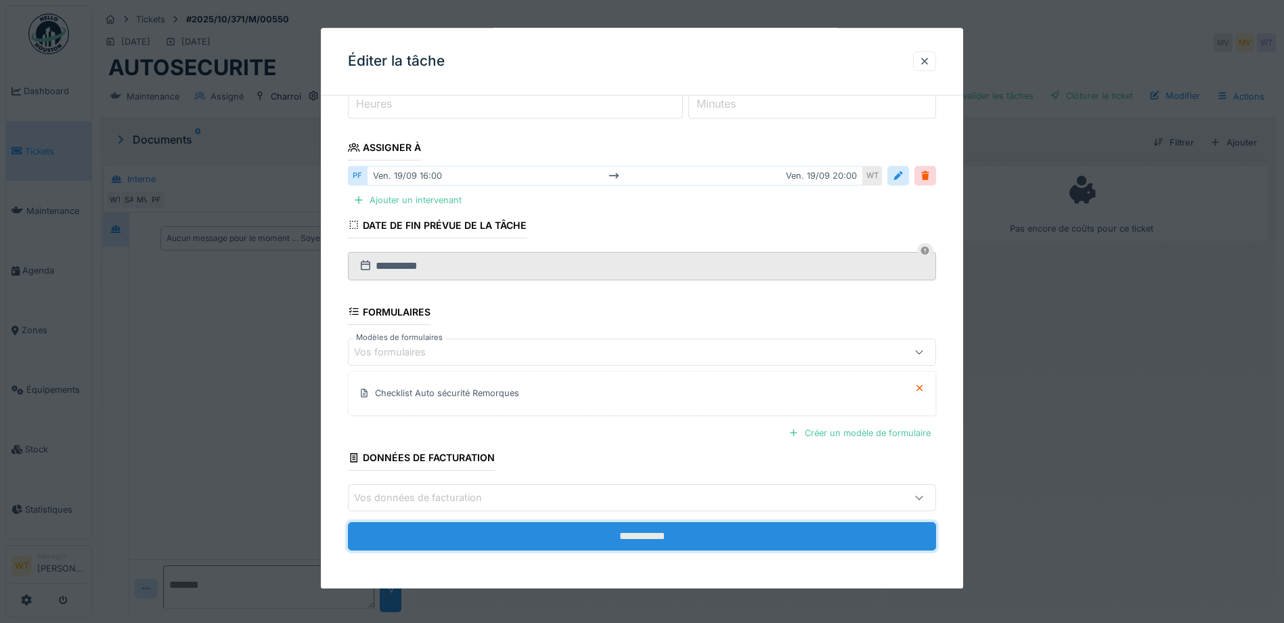
click at [548, 539] on input "**********" at bounding box center [642, 536] width 588 height 28
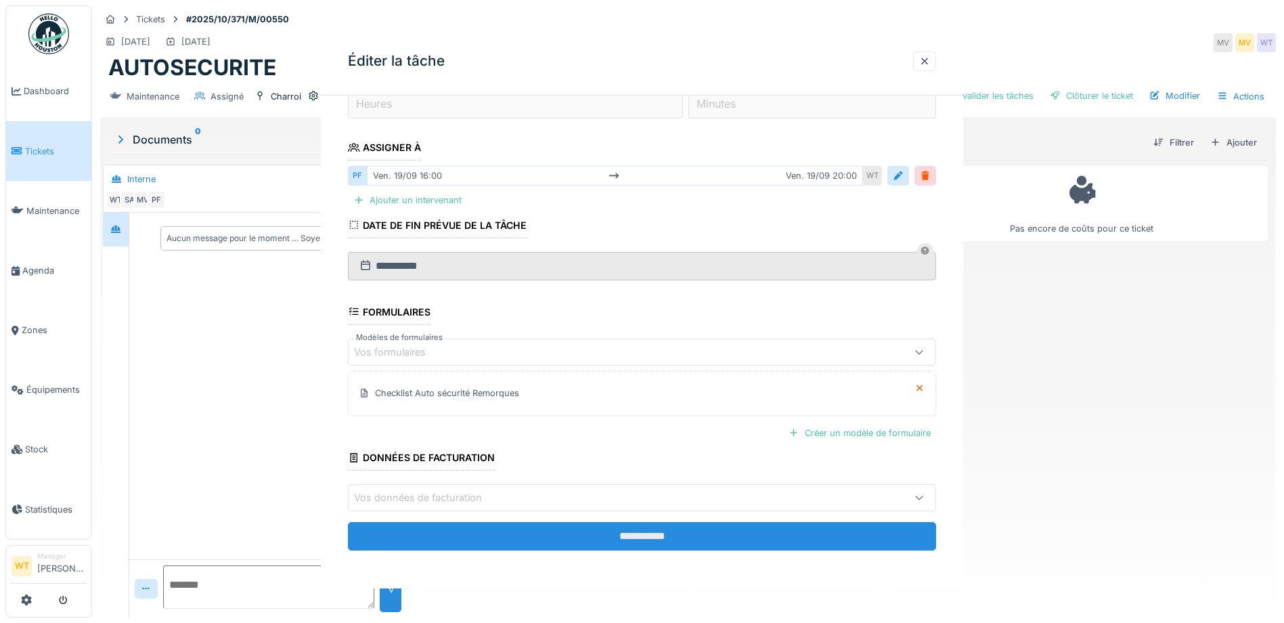
scroll to position [0, 0]
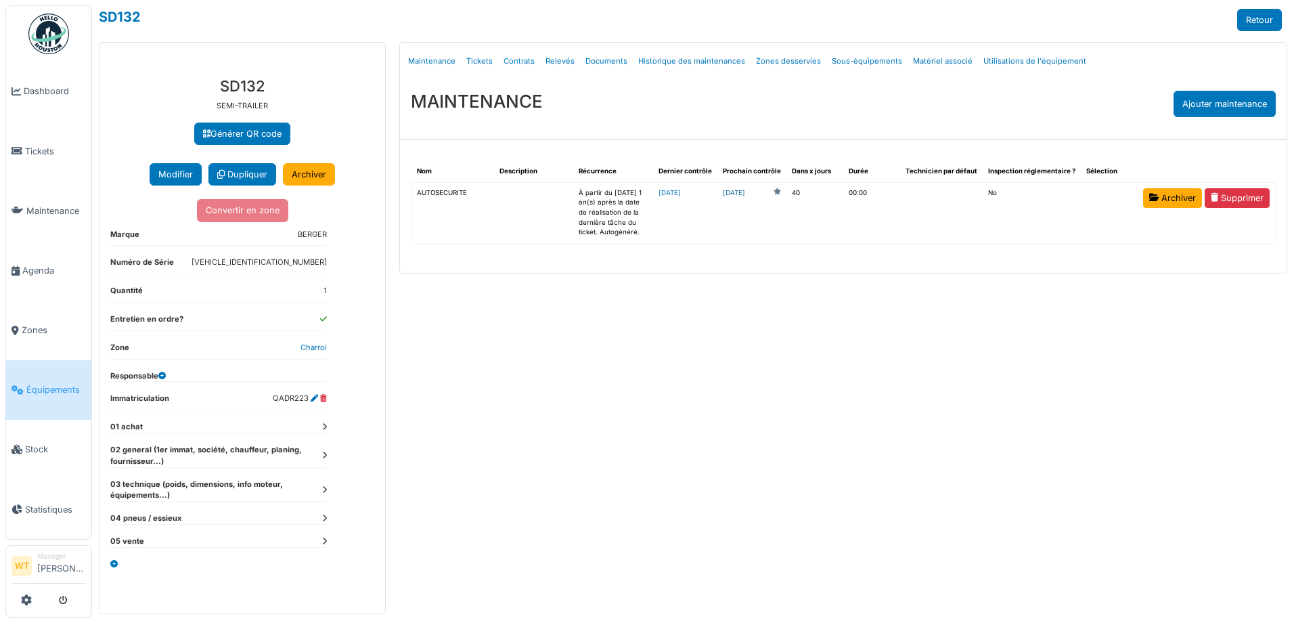
click at [745, 194] on link "2025-10-28" at bounding box center [734, 193] width 22 height 10
click at [69, 388] on link "Équipements" at bounding box center [48, 390] width 85 height 60
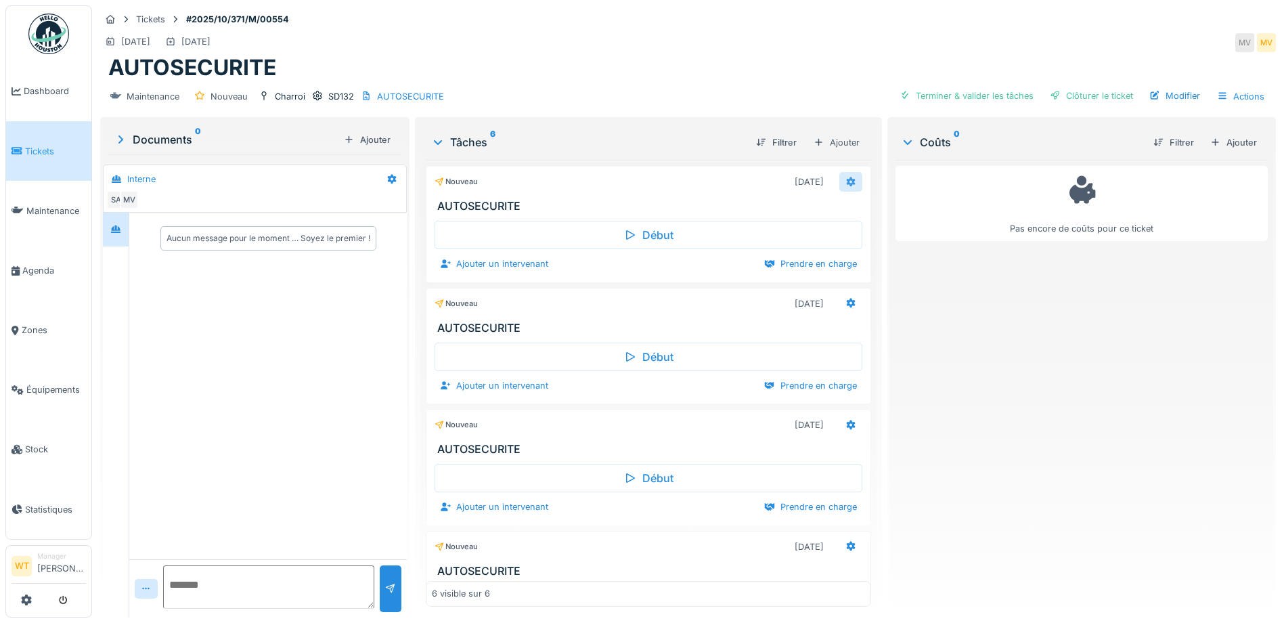
click at [847, 183] on icon at bounding box center [851, 181] width 9 height 9
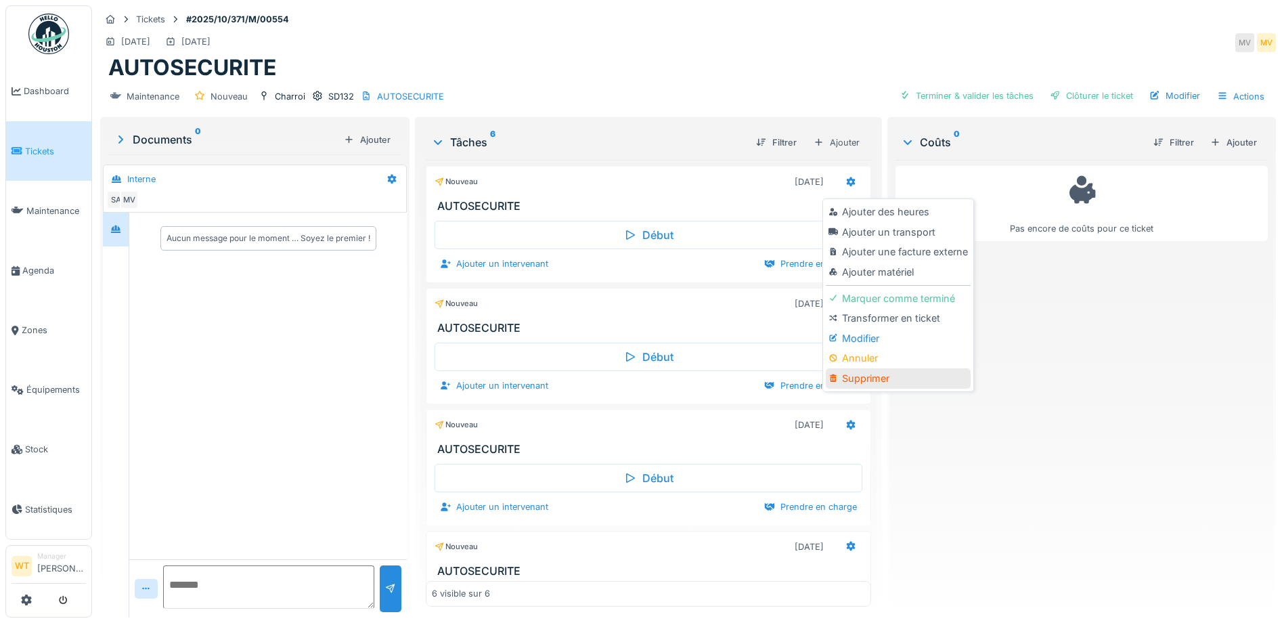
click at [886, 384] on div "Supprimer" at bounding box center [898, 378] width 144 height 20
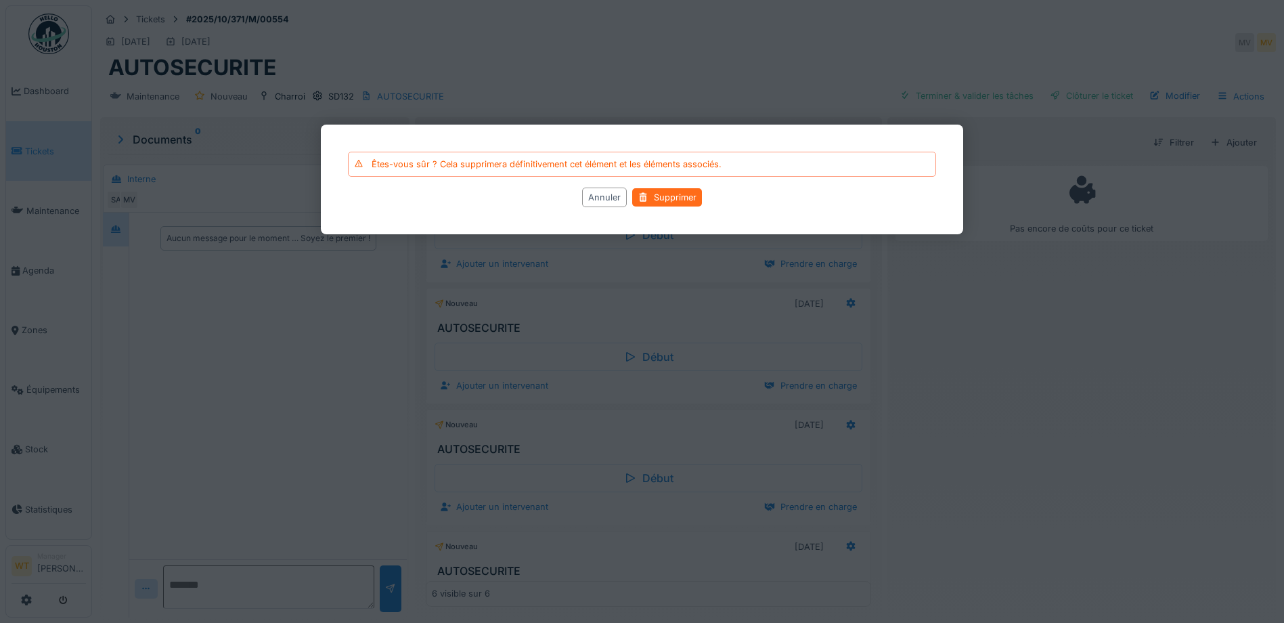
click at [671, 198] on div "Supprimer" at bounding box center [667, 197] width 70 height 18
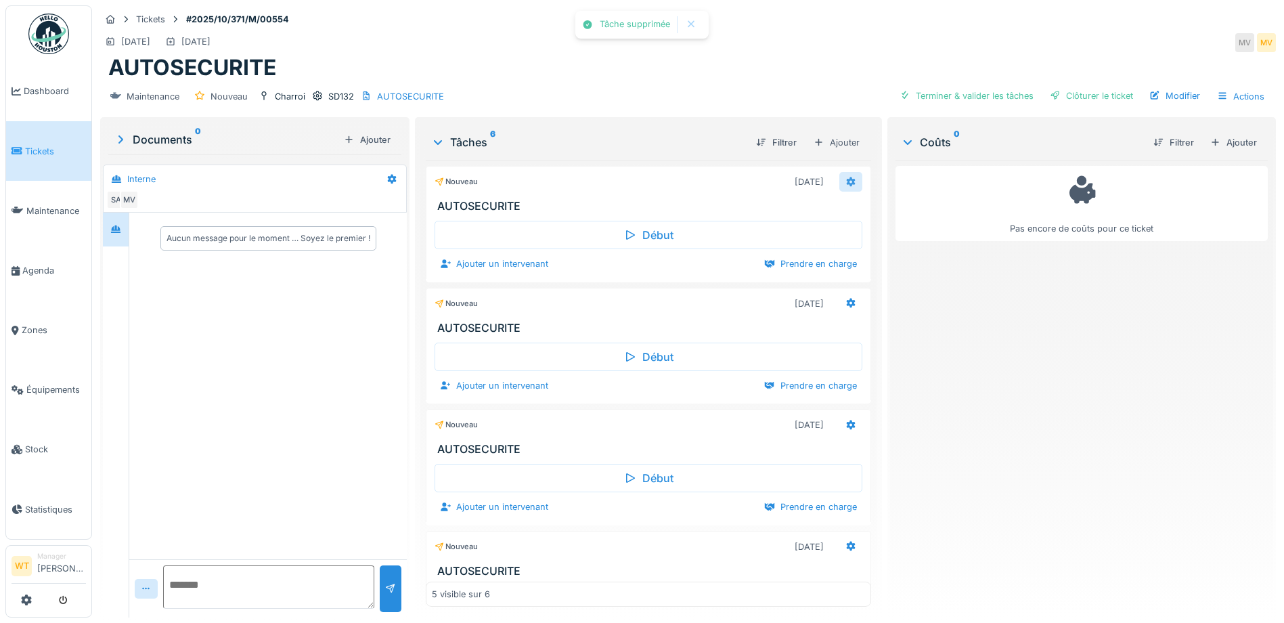
click at [845, 185] on icon at bounding box center [850, 181] width 11 height 9
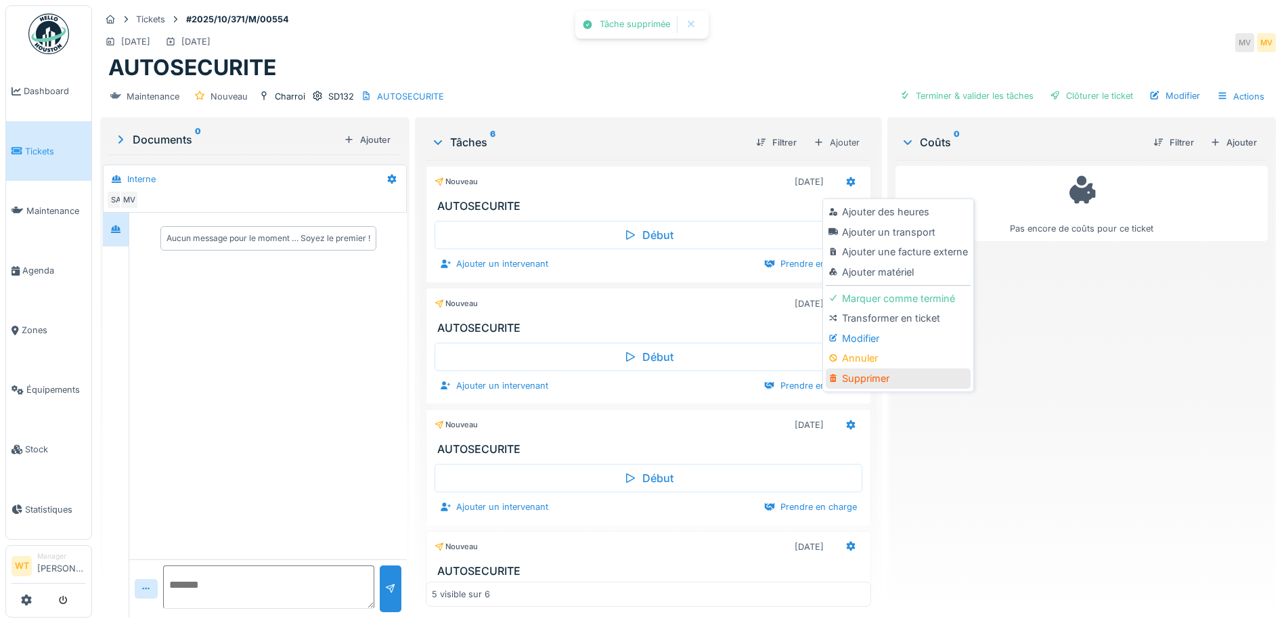
click at [900, 386] on div "Supprimer" at bounding box center [898, 378] width 144 height 20
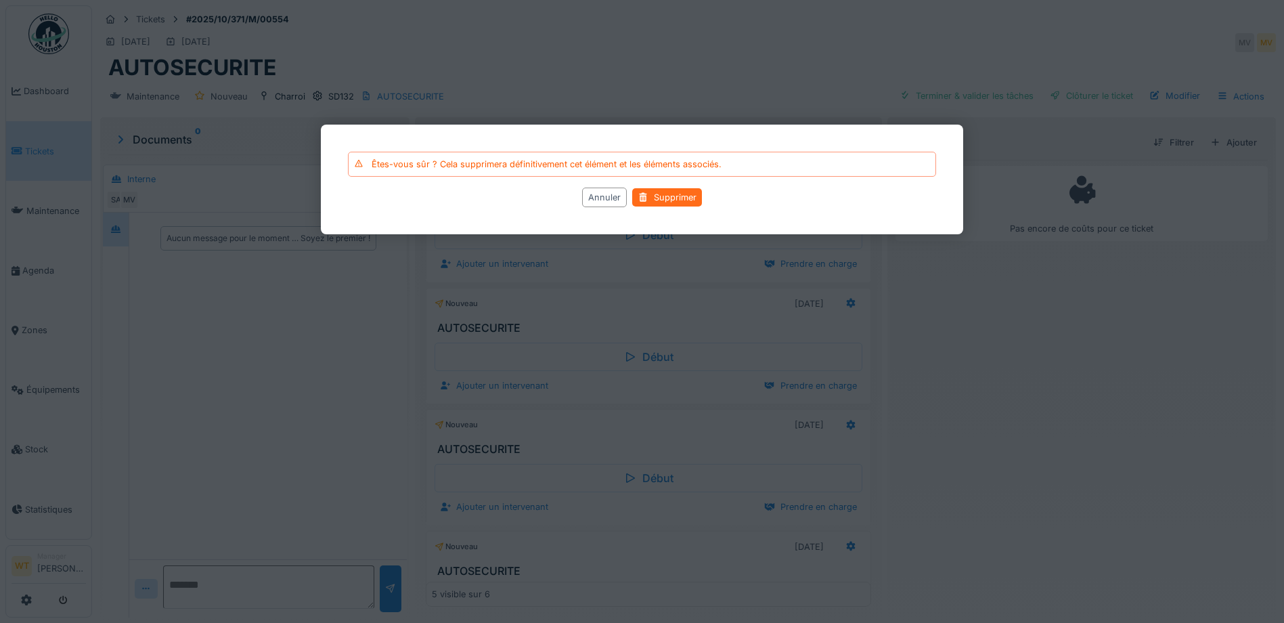
click at [674, 198] on div "Supprimer" at bounding box center [667, 197] width 70 height 18
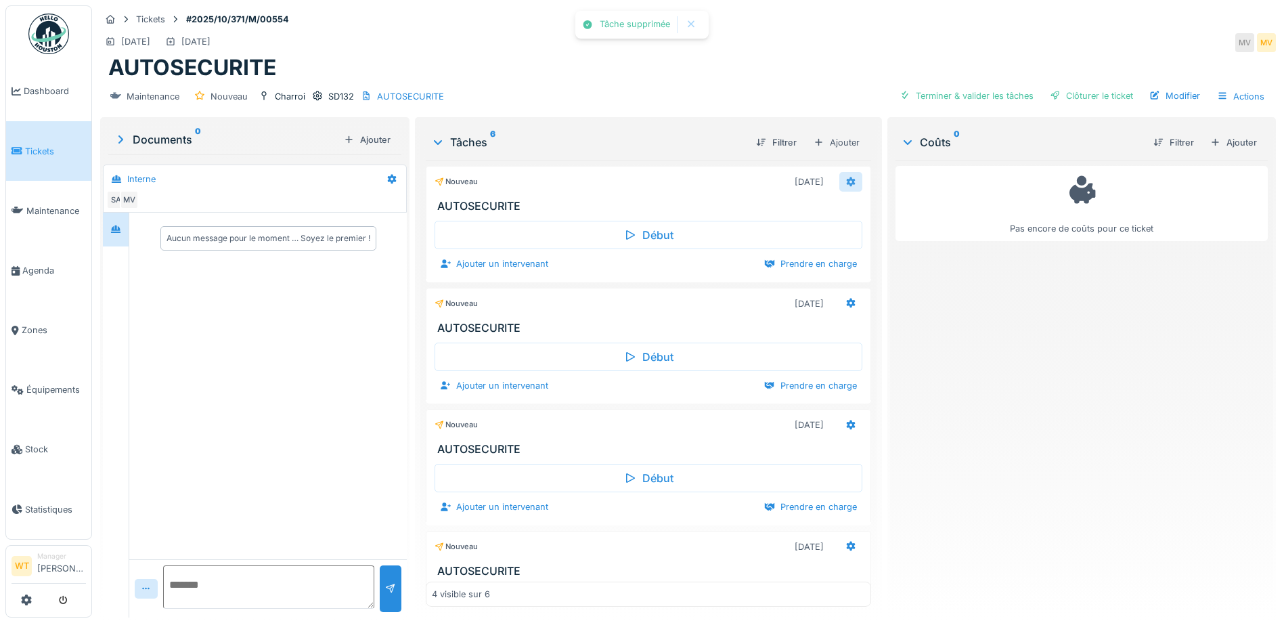
click at [847, 180] on icon at bounding box center [851, 181] width 9 height 9
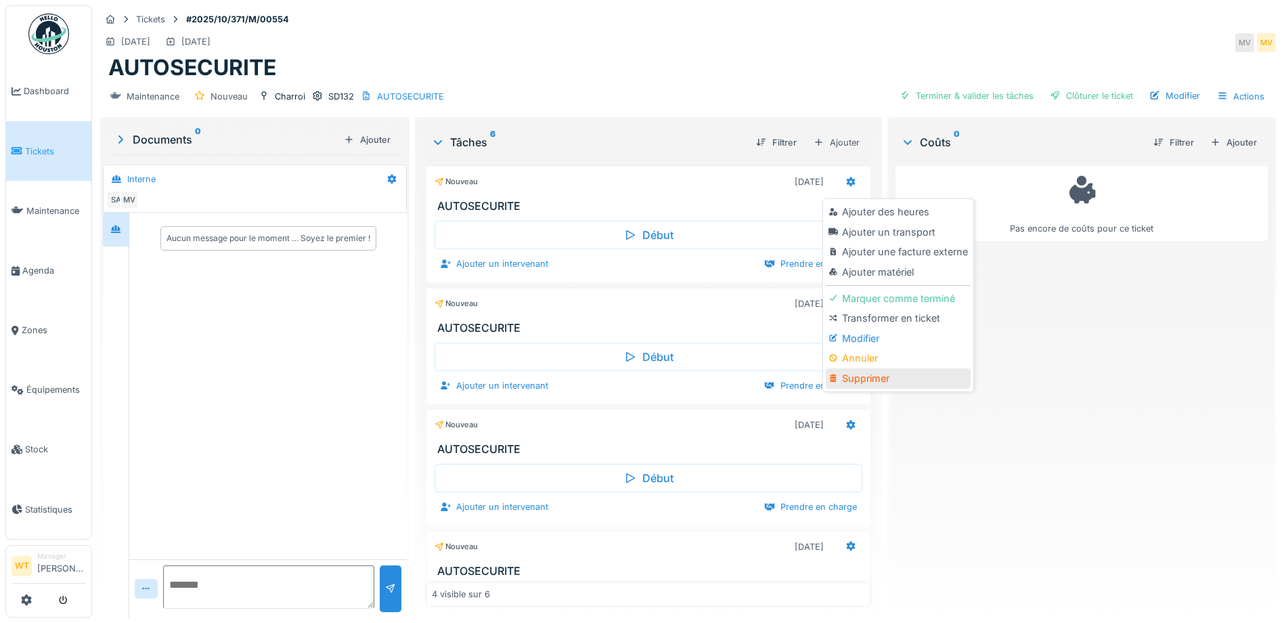
click at [885, 374] on div "Supprimer" at bounding box center [898, 378] width 144 height 20
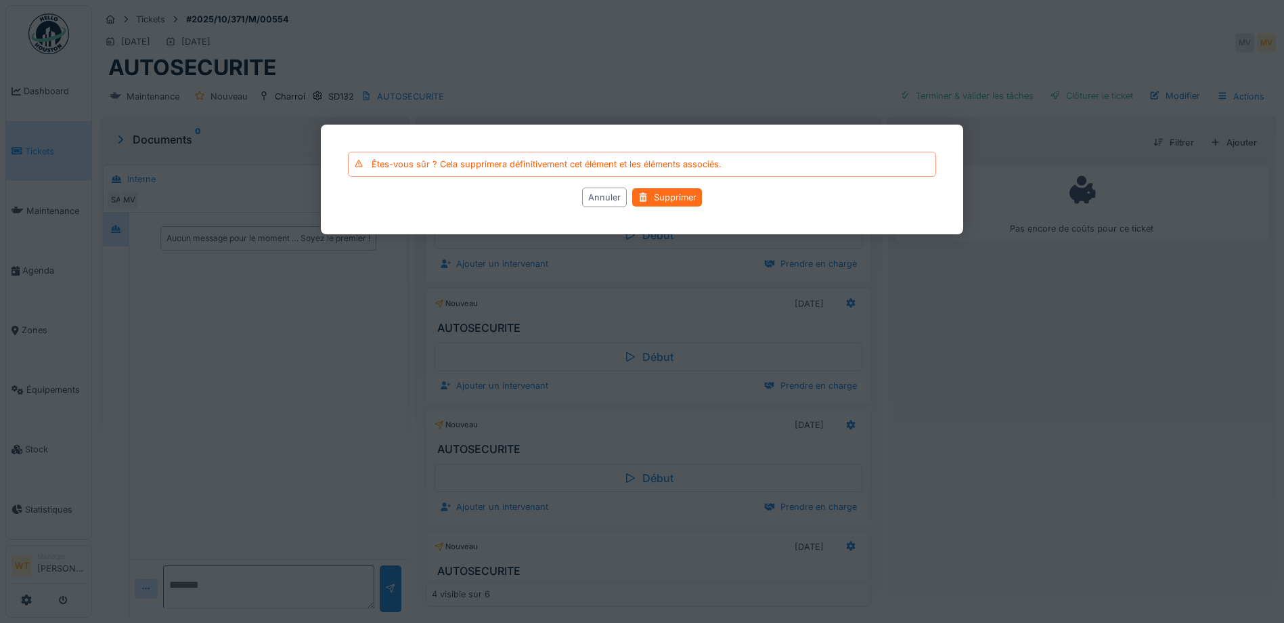
click at [676, 200] on div "Supprimer" at bounding box center [667, 197] width 70 height 18
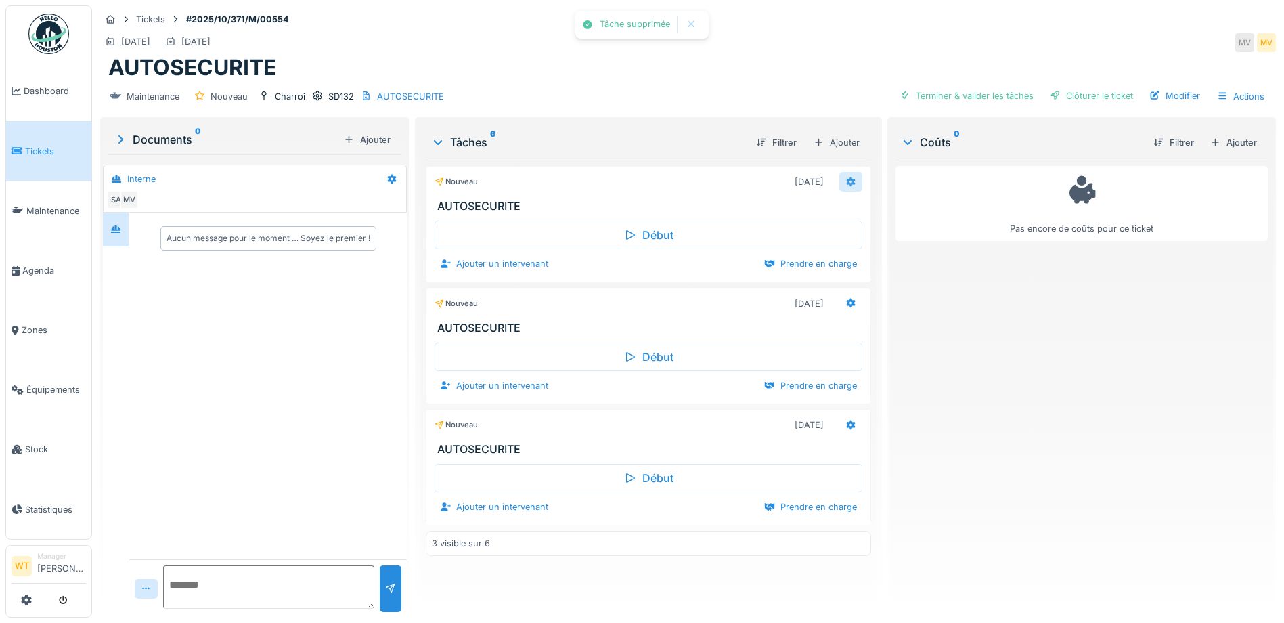
click at [852, 183] on div at bounding box center [850, 182] width 23 height 20
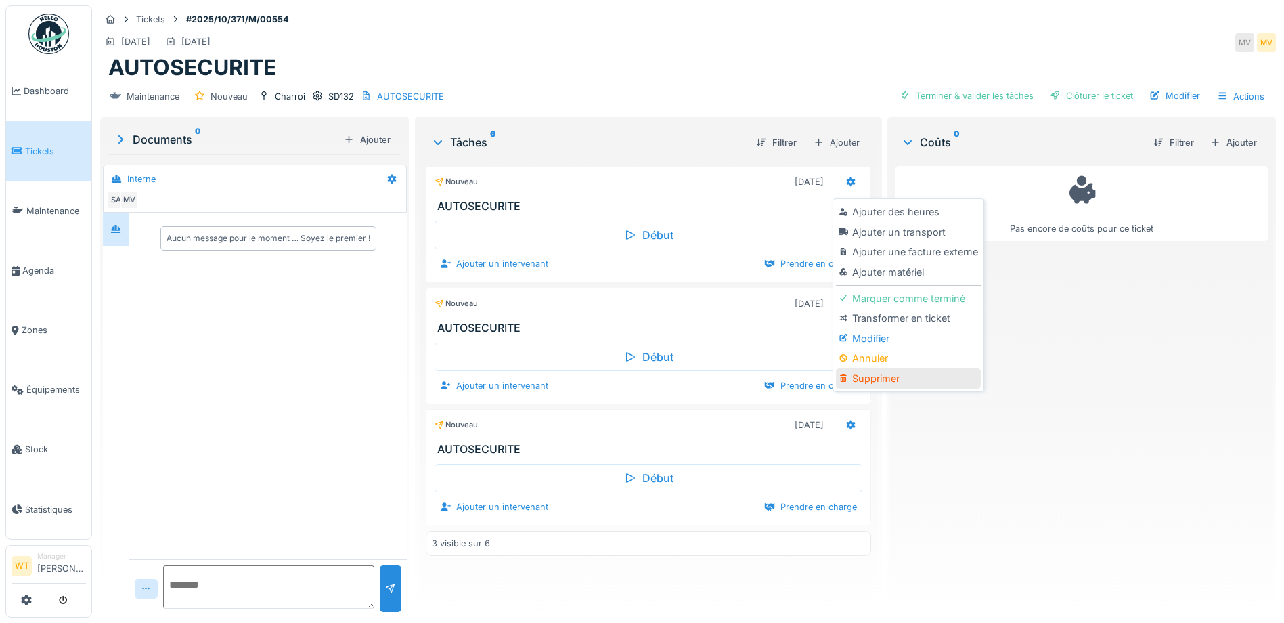
click at [881, 376] on div "Supprimer" at bounding box center [908, 378] width 144 height 20
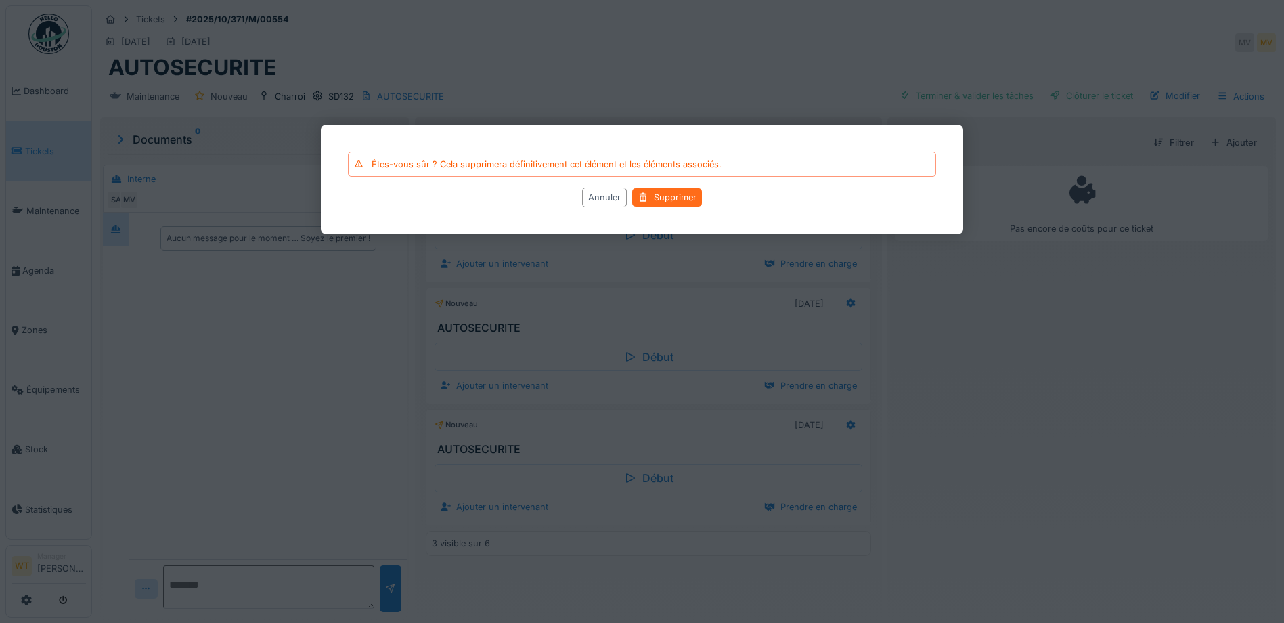
click at [678, 195] on div "Supprimer" at bounding box center [667, 197] width 70 height 18
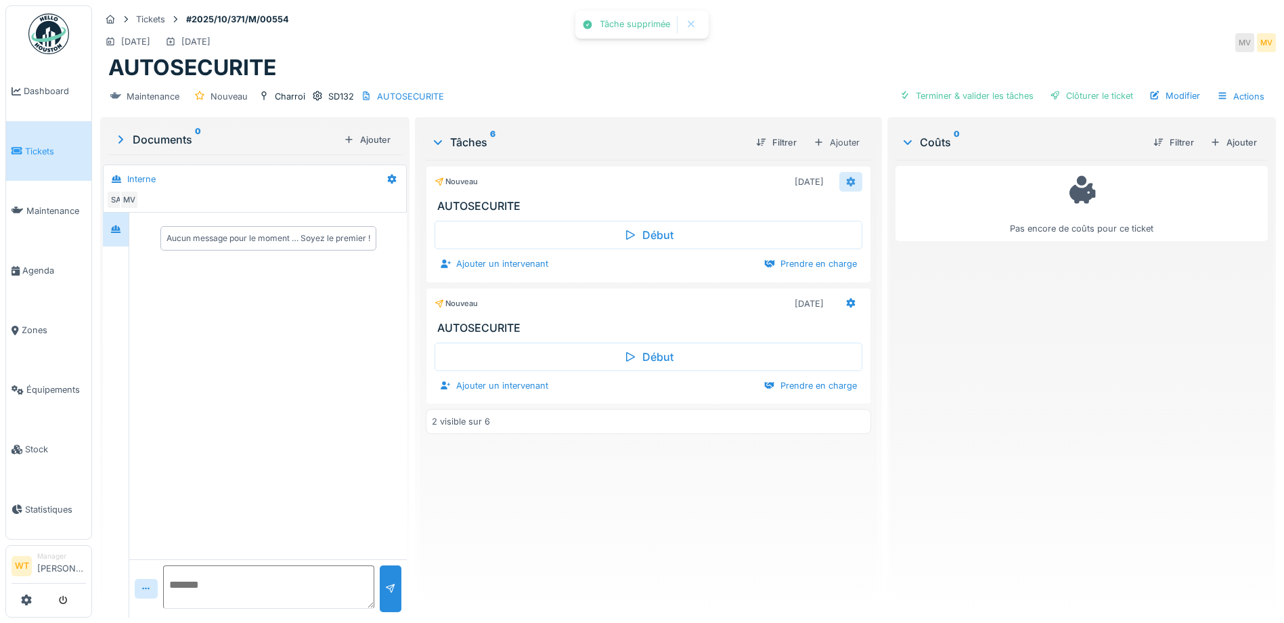
click at [851, 184] on div at bounding box center [850, 182] width 23 height 20
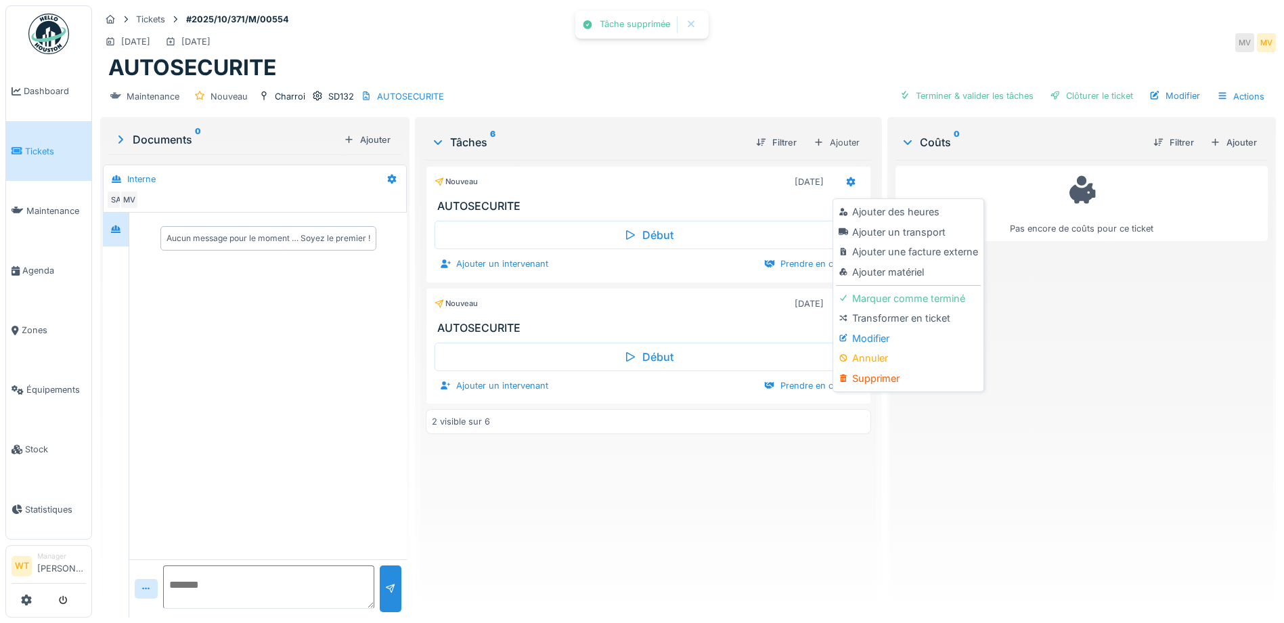
click at [886, 376] on div "Supprimer" at bounding box center [908, 378] width 144 height 20
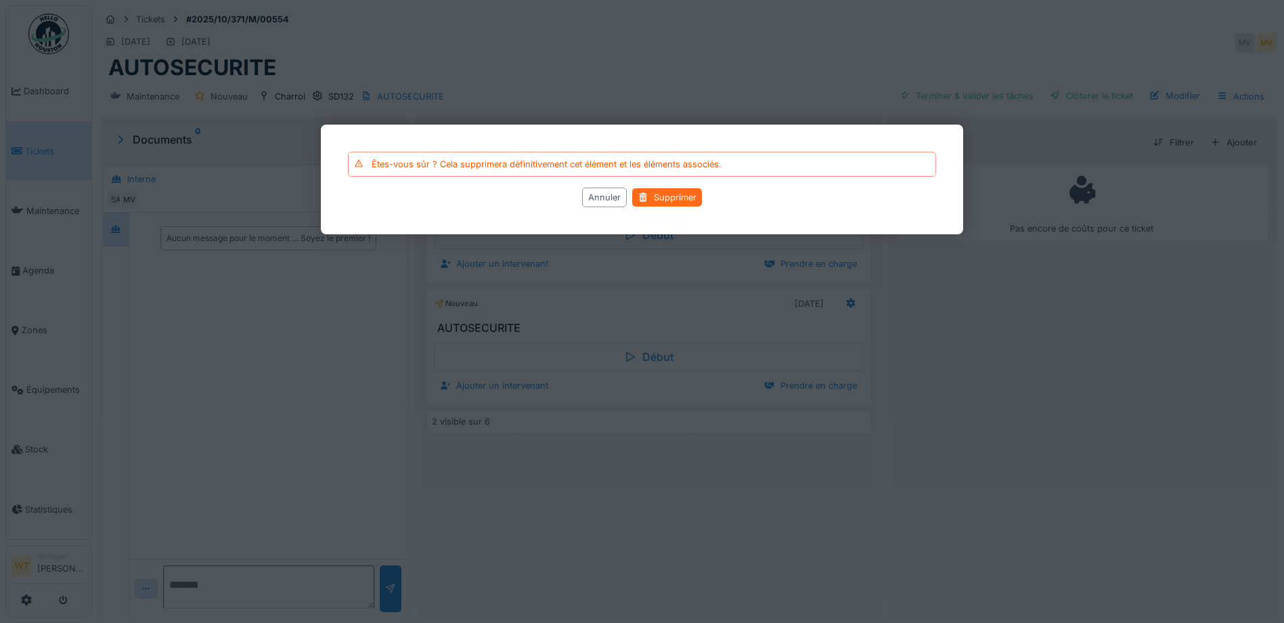
click at [635, 202] on div "Supprimer" at bounding box center [667, 197] width 70 height 18
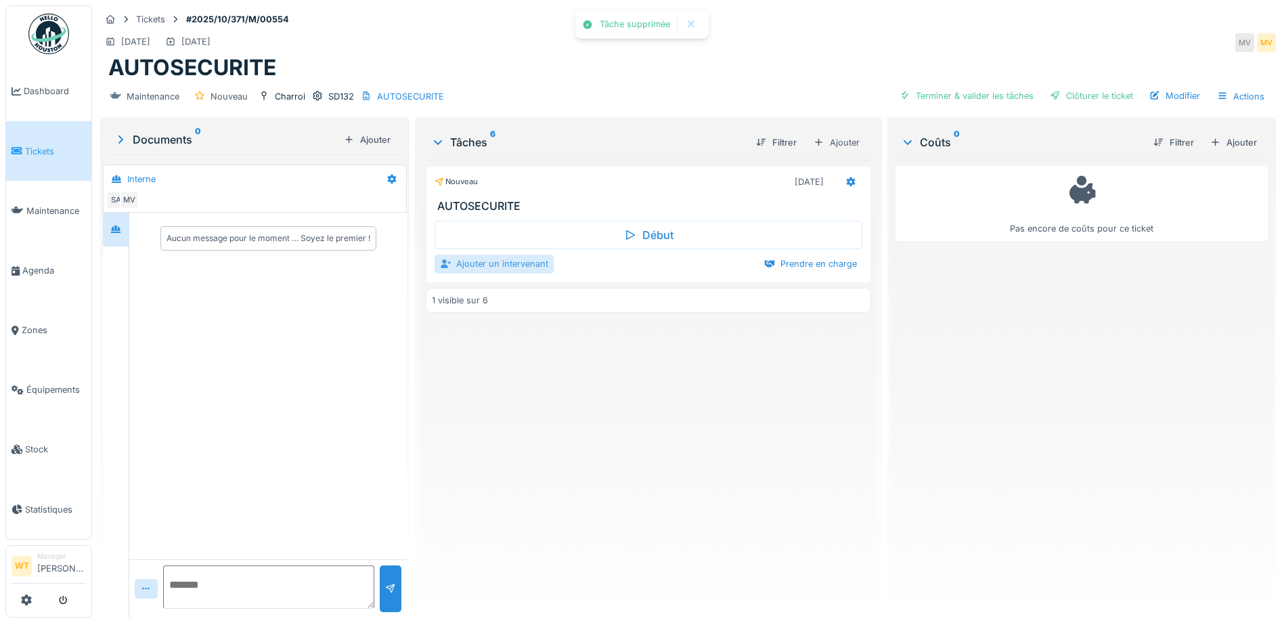
click at [522, 266] on div "Ajouter un intervenant" at bounding box center [493, 263] width 119 height 18
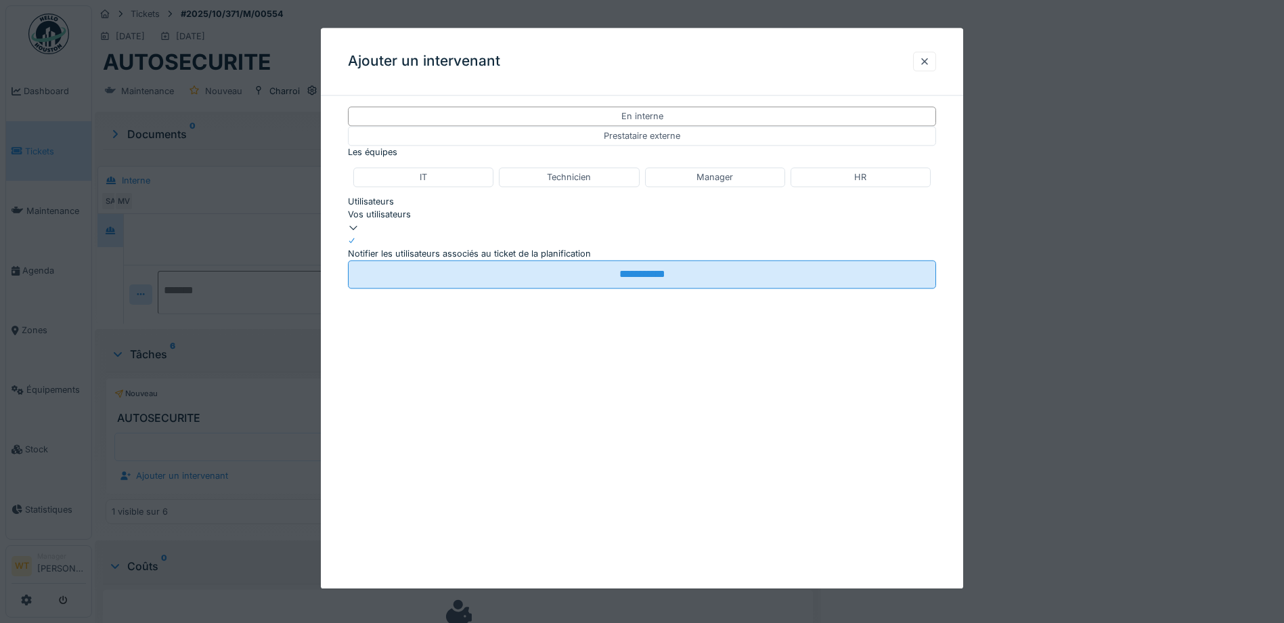
click at [591, 221] on div "Vos utilisateurs" at bounding box center [642, 214] width 588 height 13
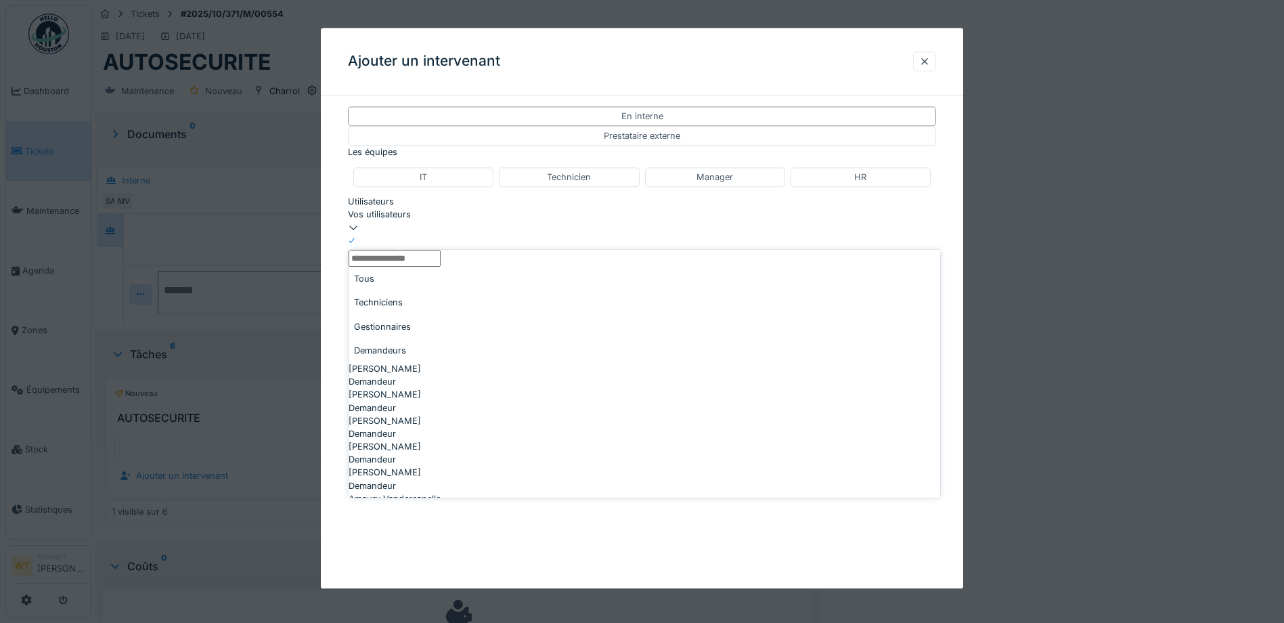
click at [439, 304] on div "Techniciens" at bounding box center [645, 302] width 592 height 24
click at [449, 328] on div "[PERSON_NAME]" at bounding box center [645, 334] width 592 height 13
type input "*****"
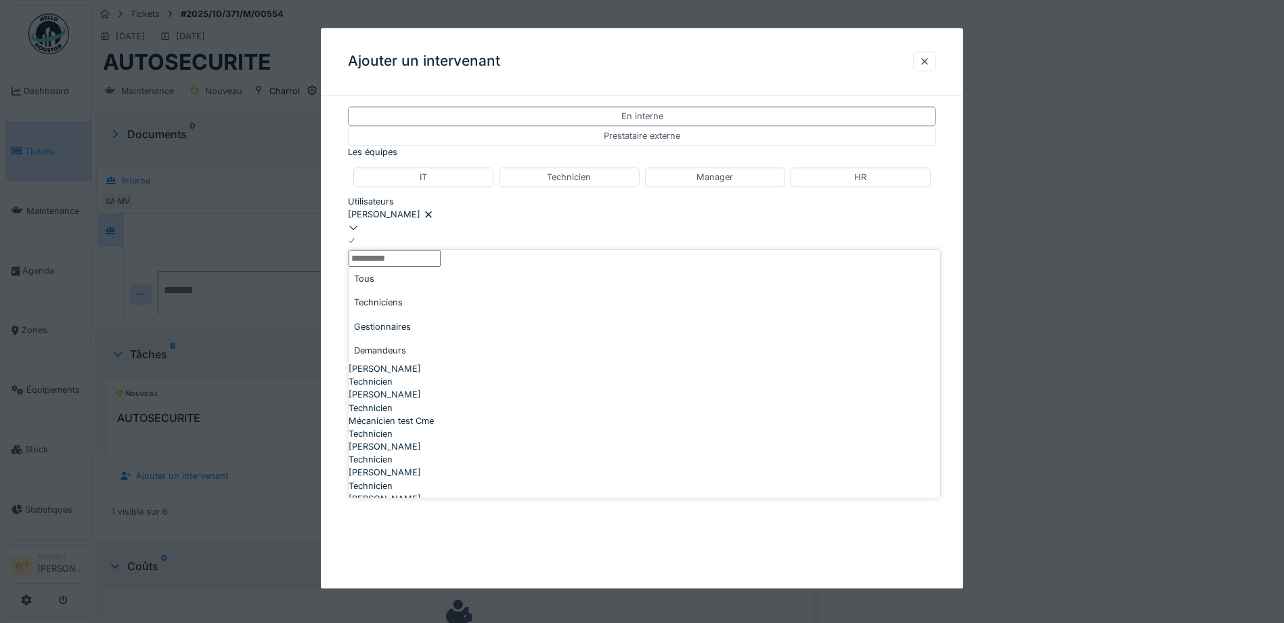
click at [520, 221] on div "[PERSON_NAME]" at bounding box center [642, 214] width 588 height 13
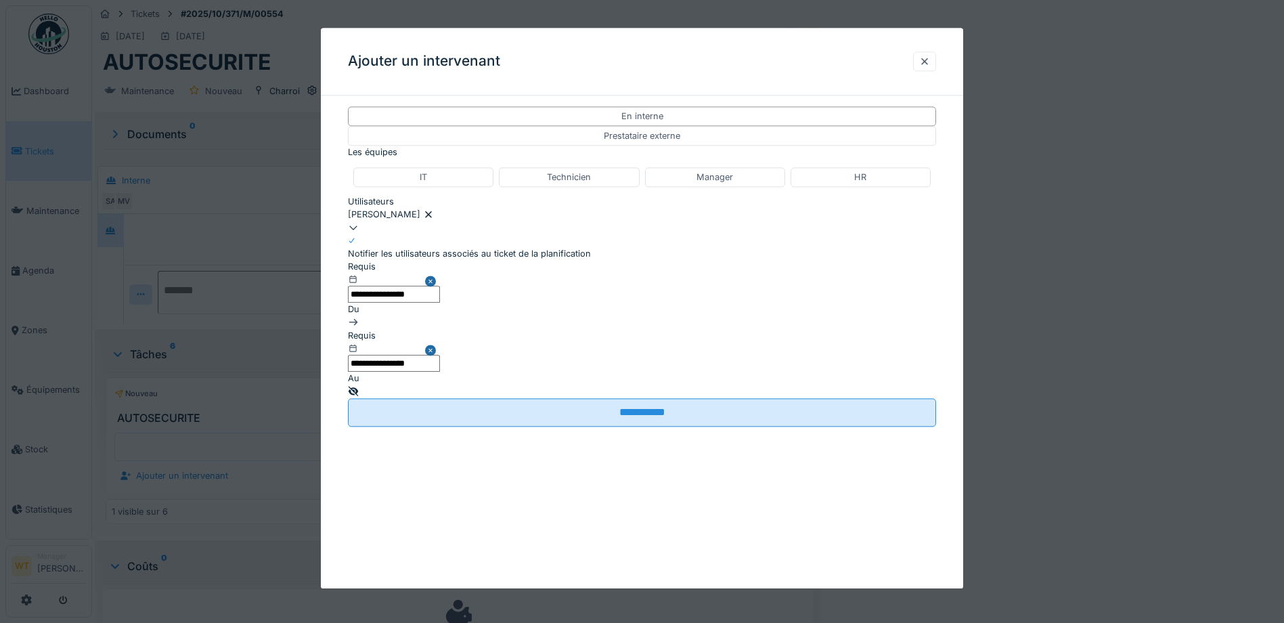
click at [440, 303] on input "**********" at bounding box center [394, 294] width 92 height 17
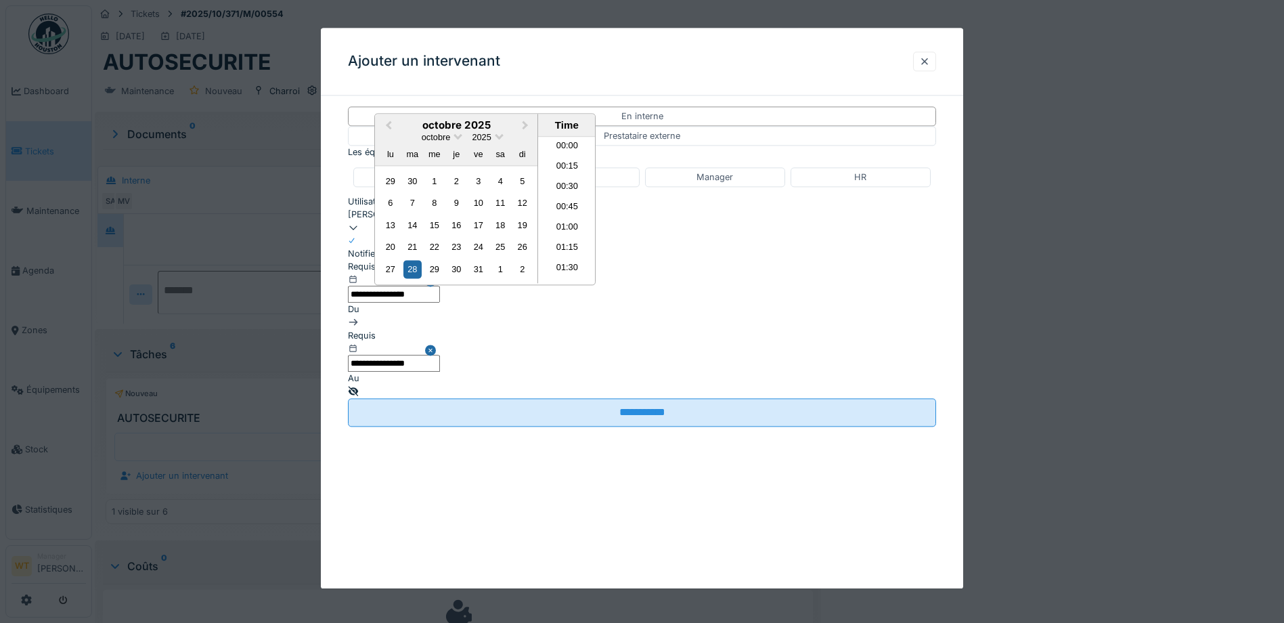
scroll to position [587, 0]
click at [393, 137] on button "Previous Month" at bounding box center [387, 126] width 22 height 22
click at [477, 234] on div "19" at bounding box center [478, 225] width 18 height 18
click at [566, 193] on li "06:00" at bounding box center [567, 183] width 58 height 20
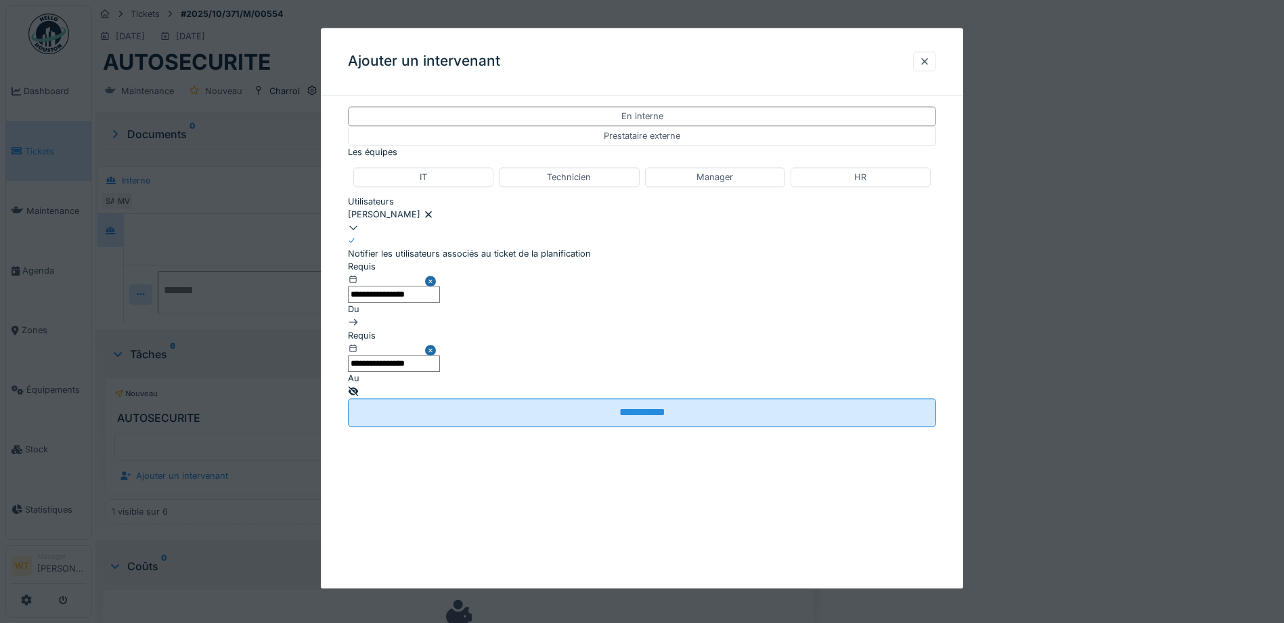
click at [440, 355] on input "**********" at bounding box center [394, 363] width 92 height 17
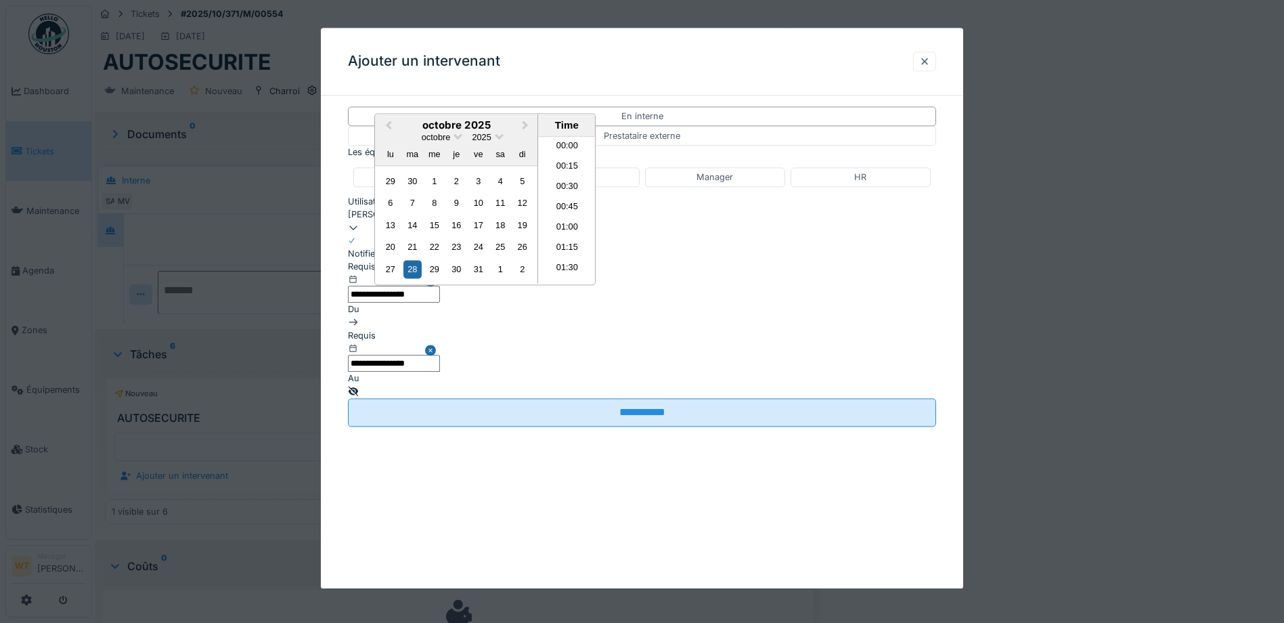
scroll to position [587, 0]
click at [398, 137] on button "Previous Month" at bounding box center [387, 126] width 22 height 22
click at [487, 234] on div "19" at bounding box center [478, 225] width 18 height 18
click at [596, 220] on li "18:00" at bounding box center [567, 210] width 58 height 20
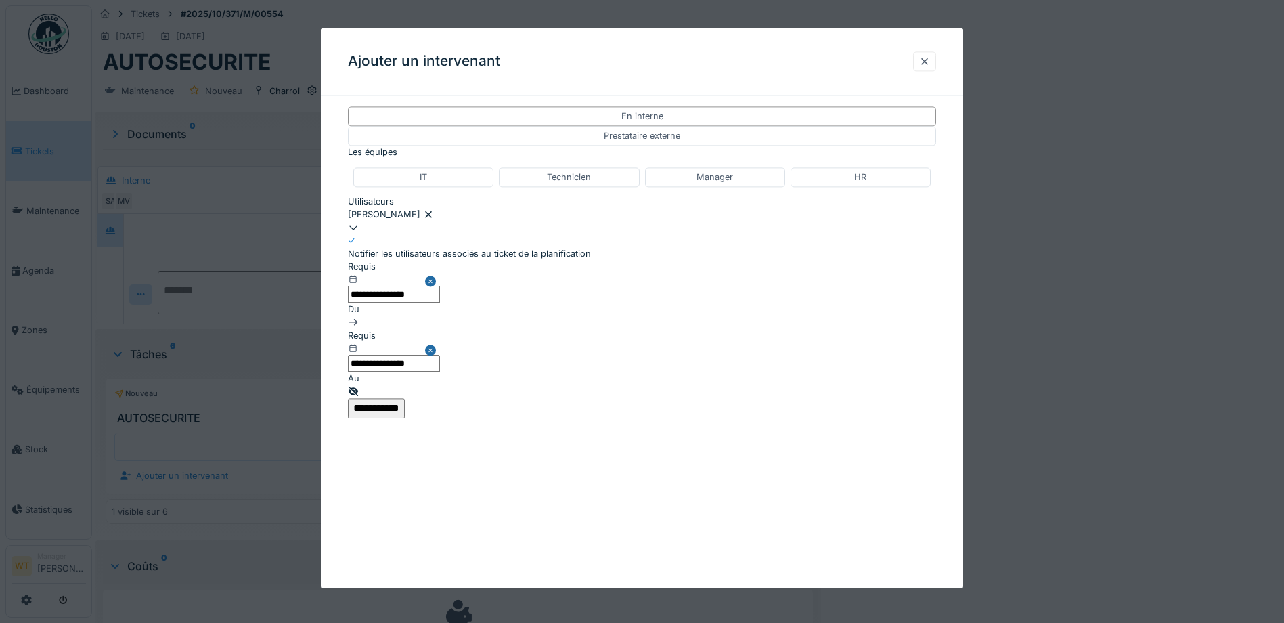
click at [405, 398] on input "**********" at bounding box center [376, 408] width 57 height 20
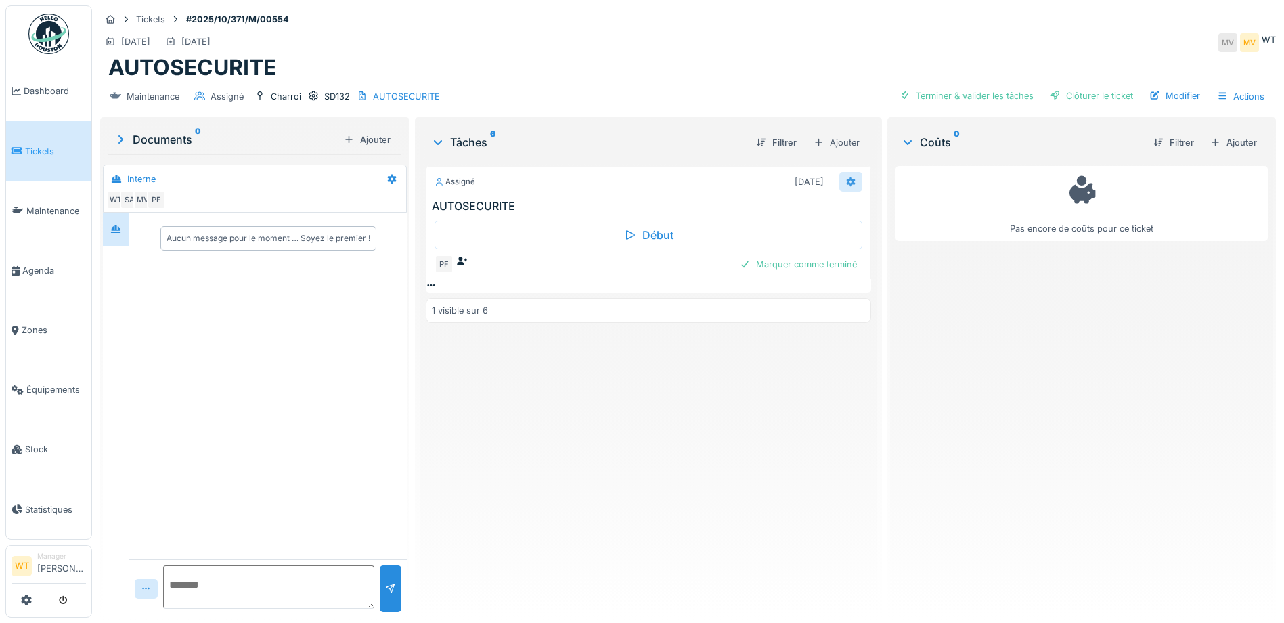
click at [845, 185] on icon at bounding box center [850, 181] width 11 height 9
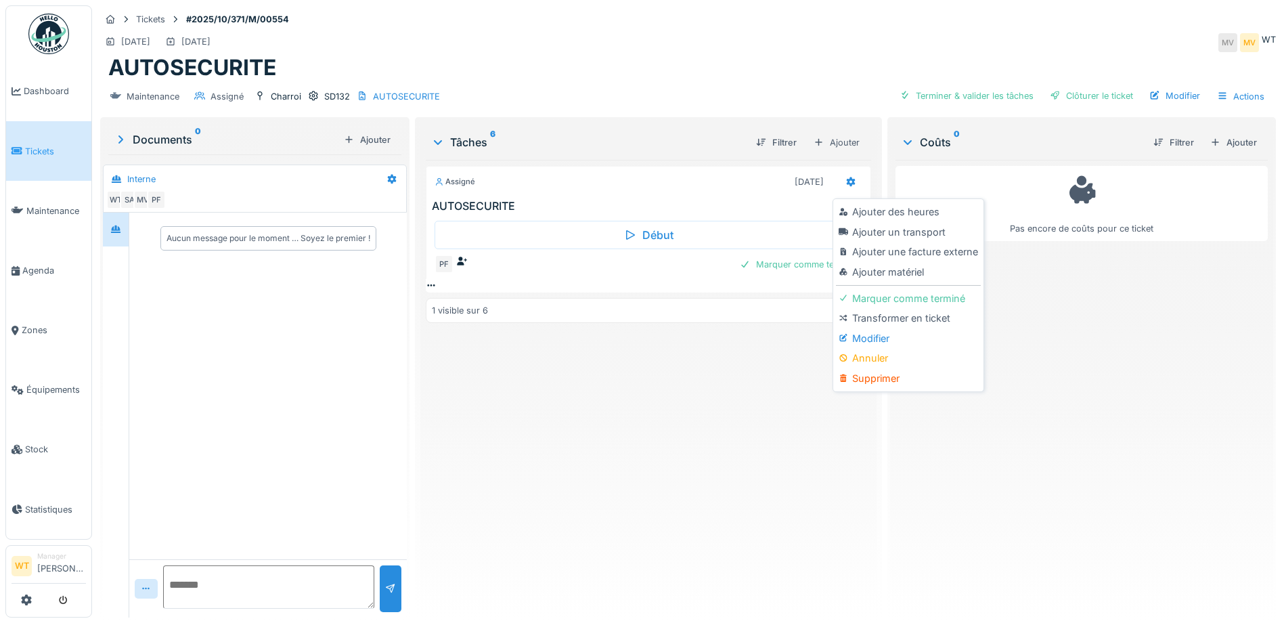
click at [869, 344] on div "Modifier" at bounding box center [908, 338] width 144 height 20
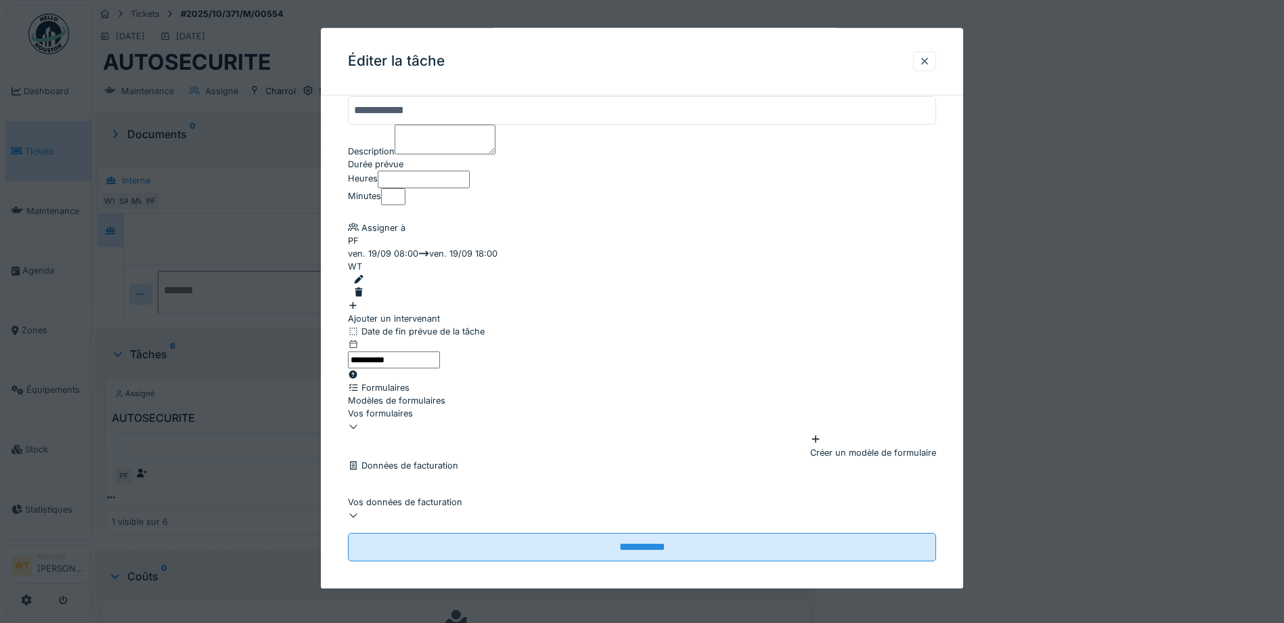
scroll to position [135, 0]
click at [478, 410] on div "Vos formulaires" at bounding box center [642, 413] width 588 height 13
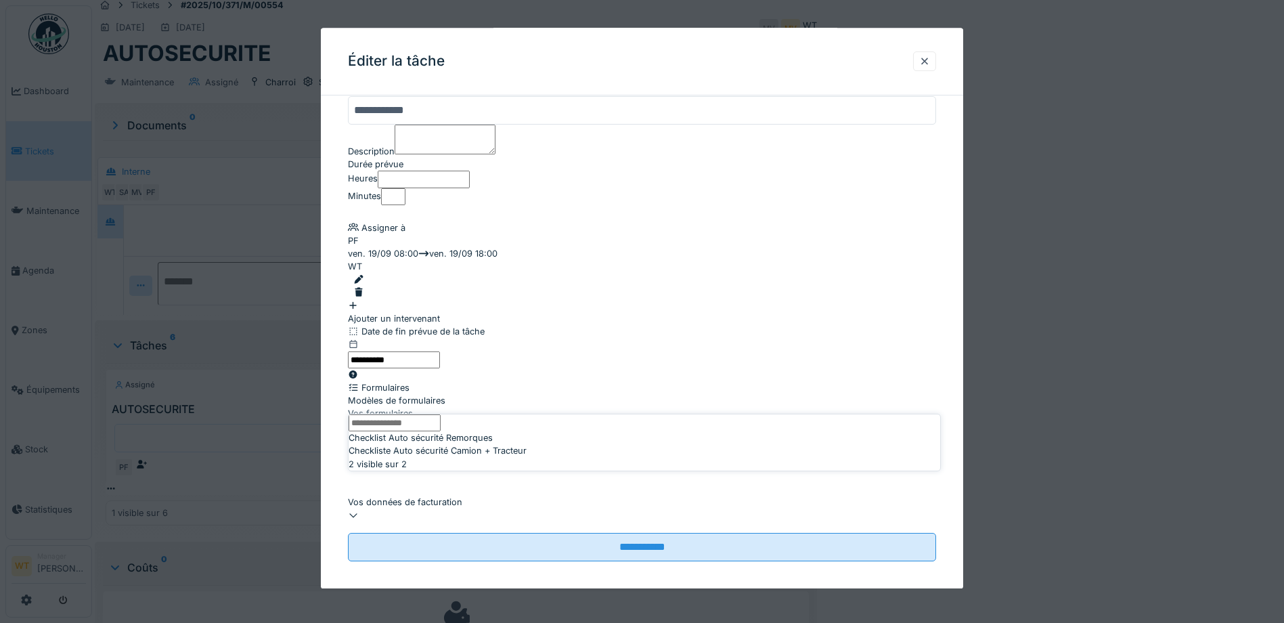
scroll to position [10, 0]
click at [493, 453] on span "Checklist Auto sécurité Remorques" at bounding box center [421, 446] width 144 height 13
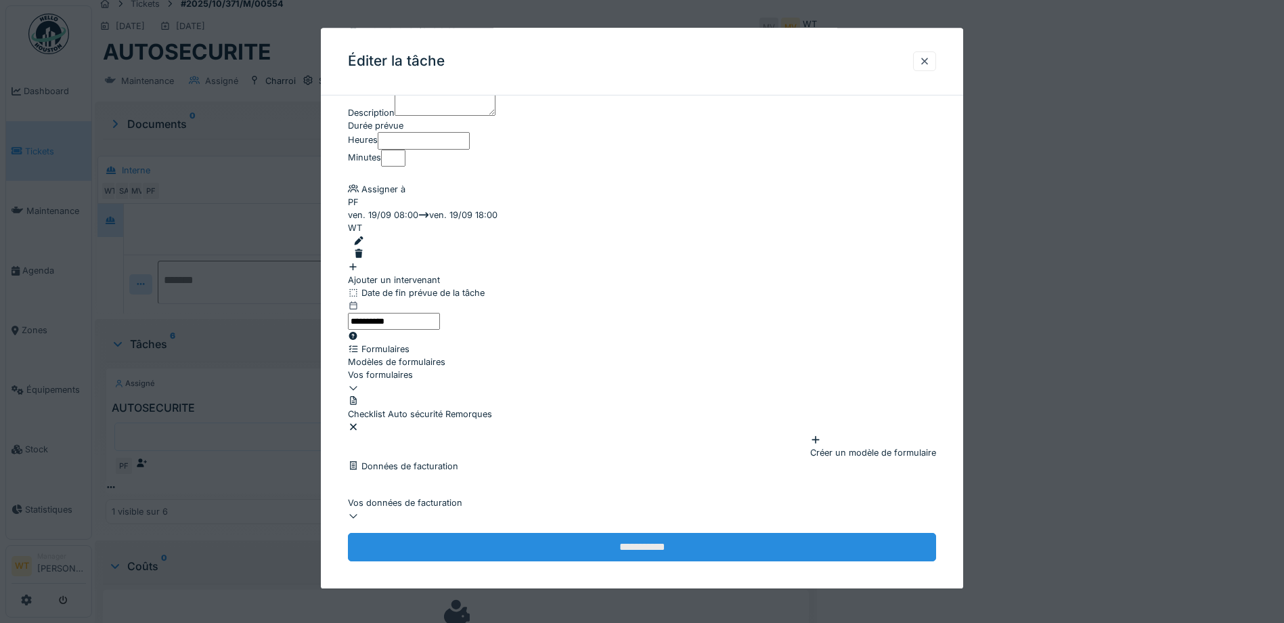
scroll to position [187, 0]
click at [542, 533] on input "**********" at bounding box center [642, 547] width 588 height 28
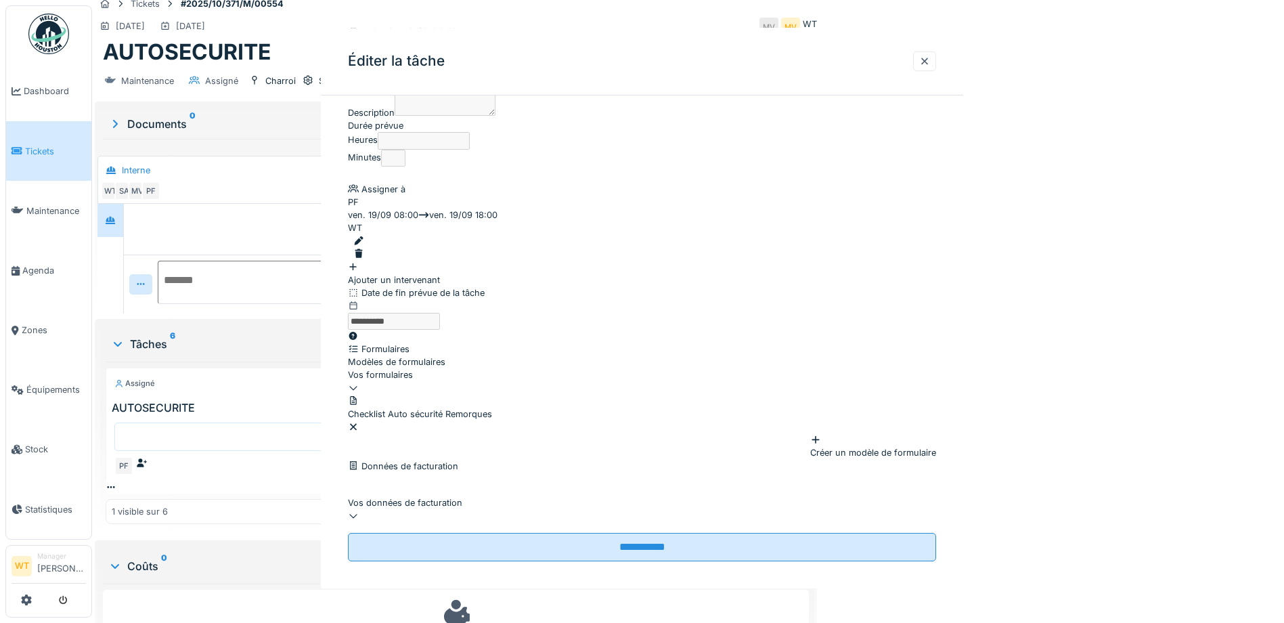
scroll to position [0, 0]
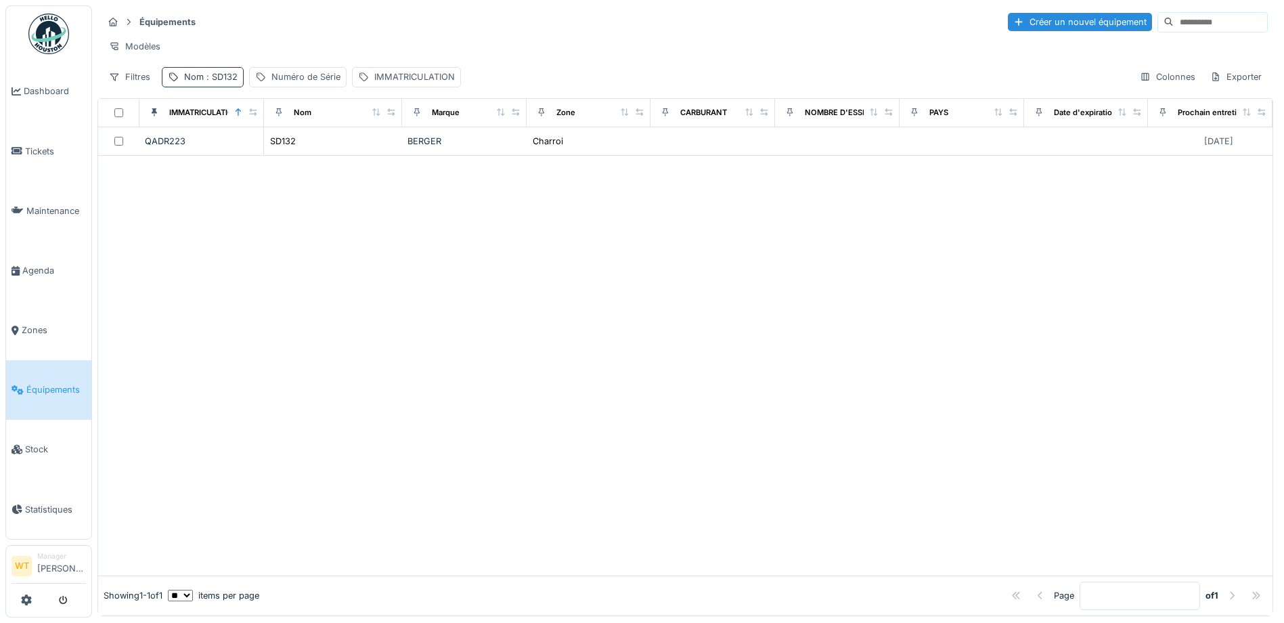
click at [234, 82] on span ": SD132" at bounding box center [221, 77] width 34 height 10
click at [258, 147] on input "*****" at bounding box center [235, 152] width 135 height 28
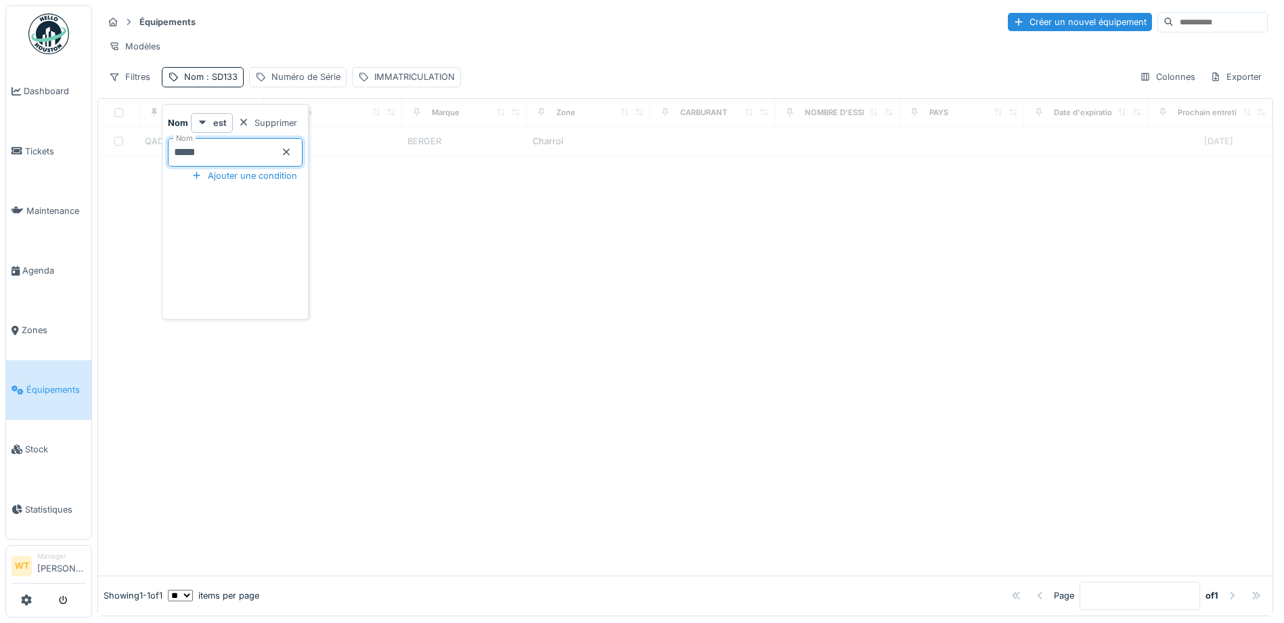
type input "*****"
click at [525, 16] on div "Équipements Créer un nouvel équipement" at bounding box center [685, 22] width 1165 height 22
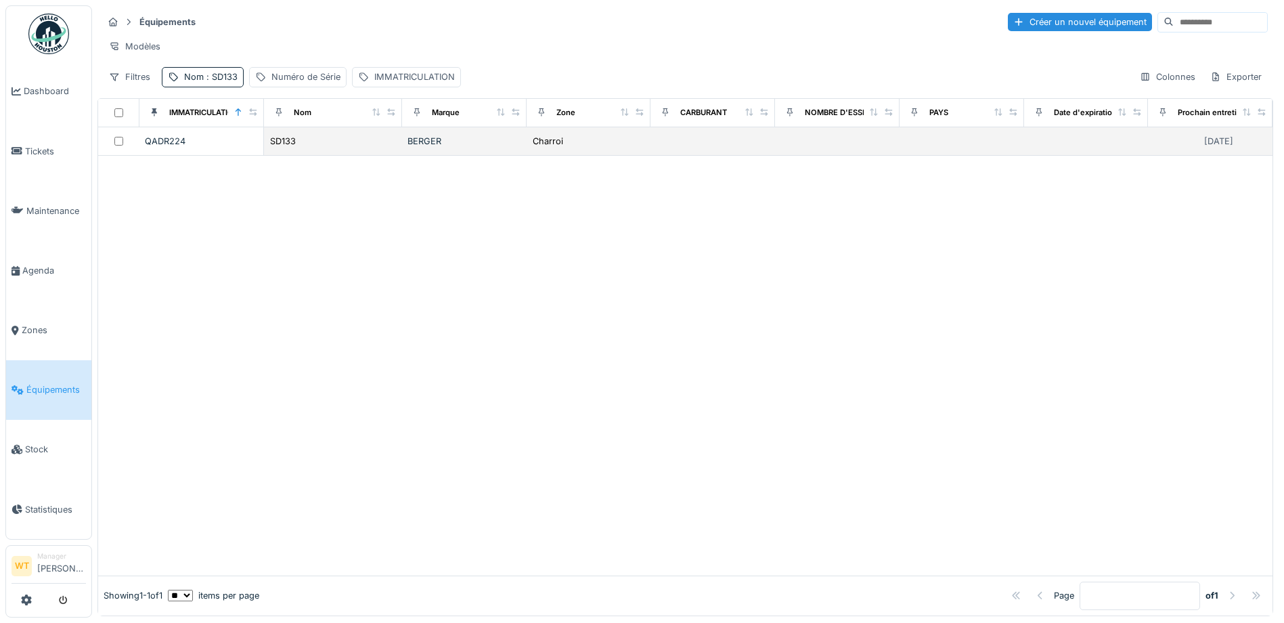
click at [317, 147] on div "SD133" at bounding box center [332, 141] width 127 height 14
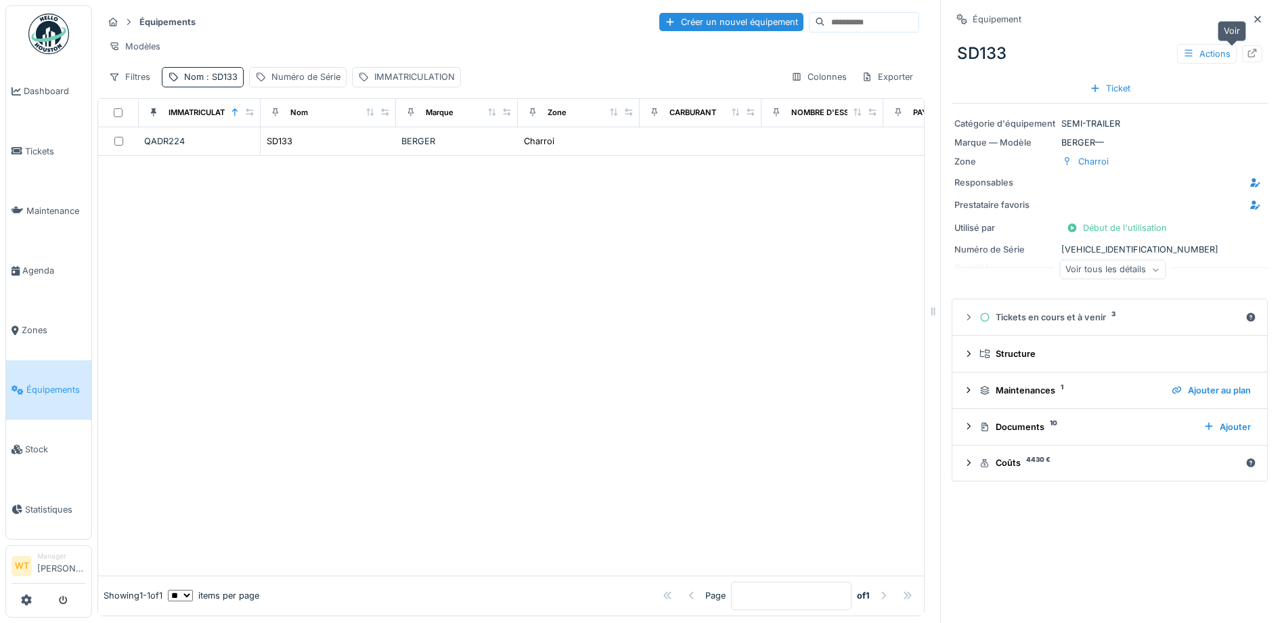
click at [1247, 59] on div at bounding box center [1252, 53] width 11 height 13
click at [55, 273] on link "Agenda" at bounding box center [48, 270] width 85 height 60
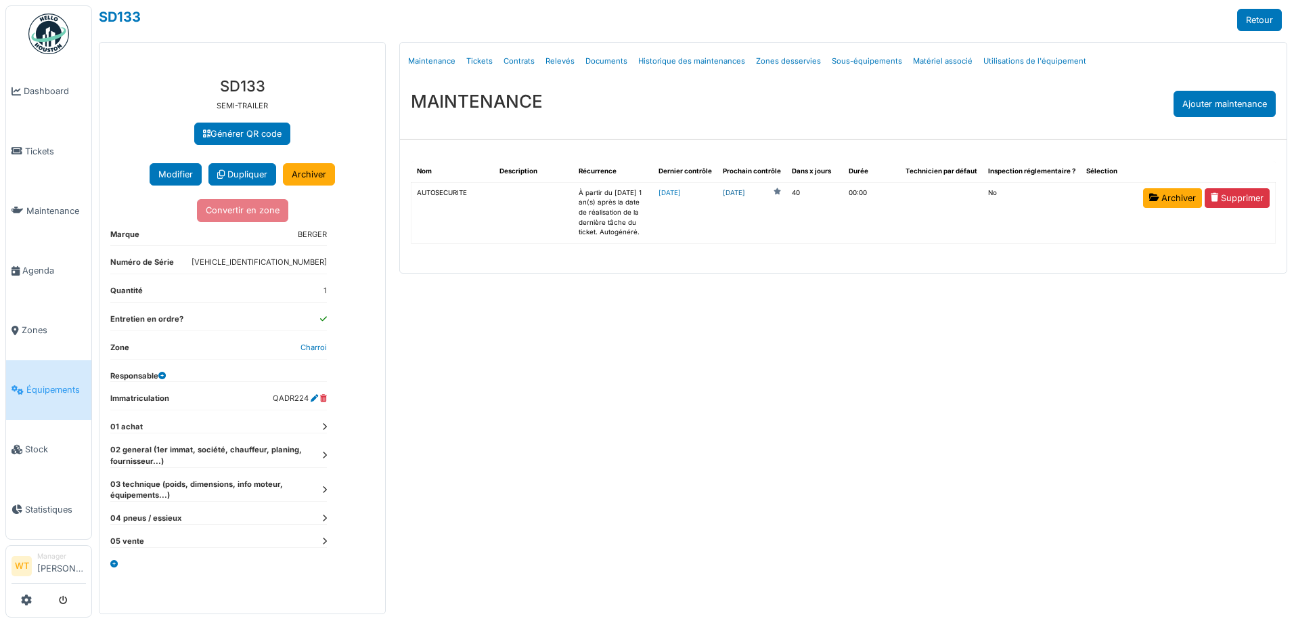
click at [745, 196] on link "[DATE]" at bounding box center [734, 193] width 22 height 10
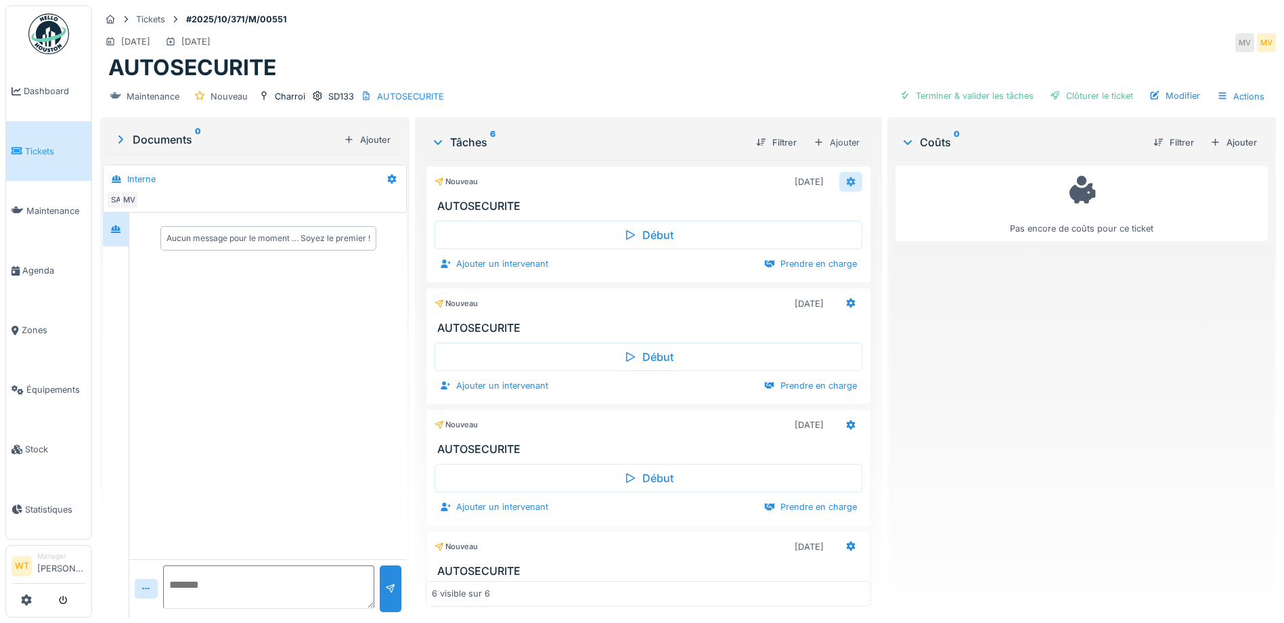
click at [847, 179] on icon at bounding box center [851, 181] width 9 height 9
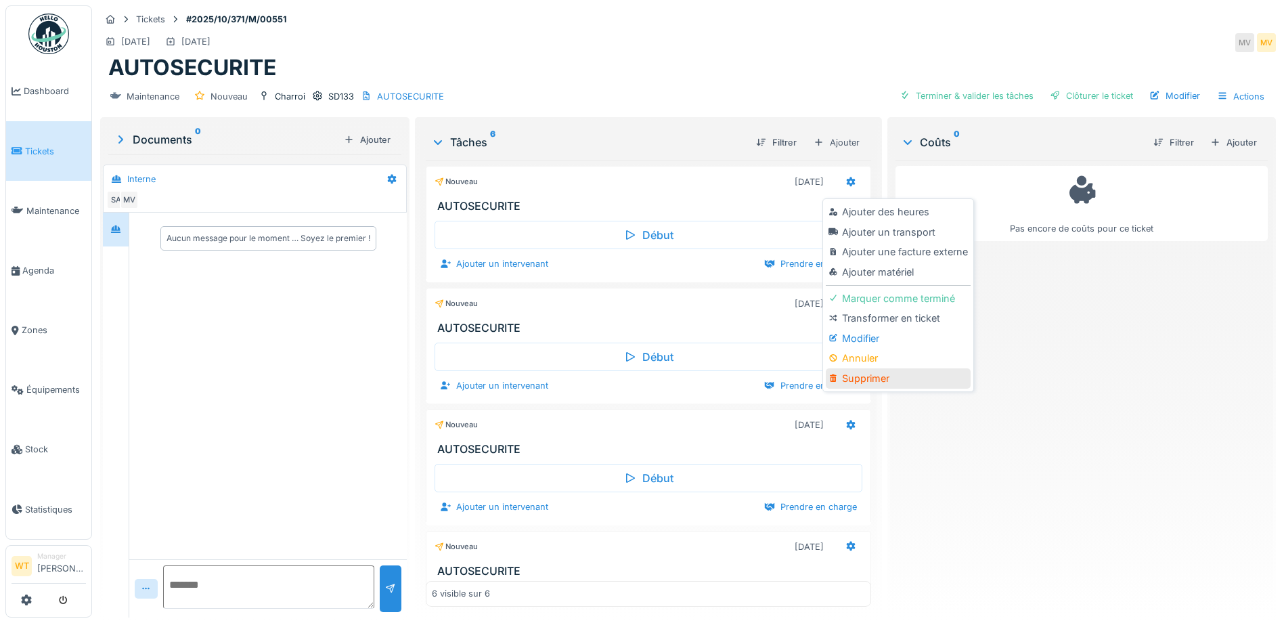
click at [893, 375] on div "Supprimer" at bounding box center [898, 378] width 144 height 20
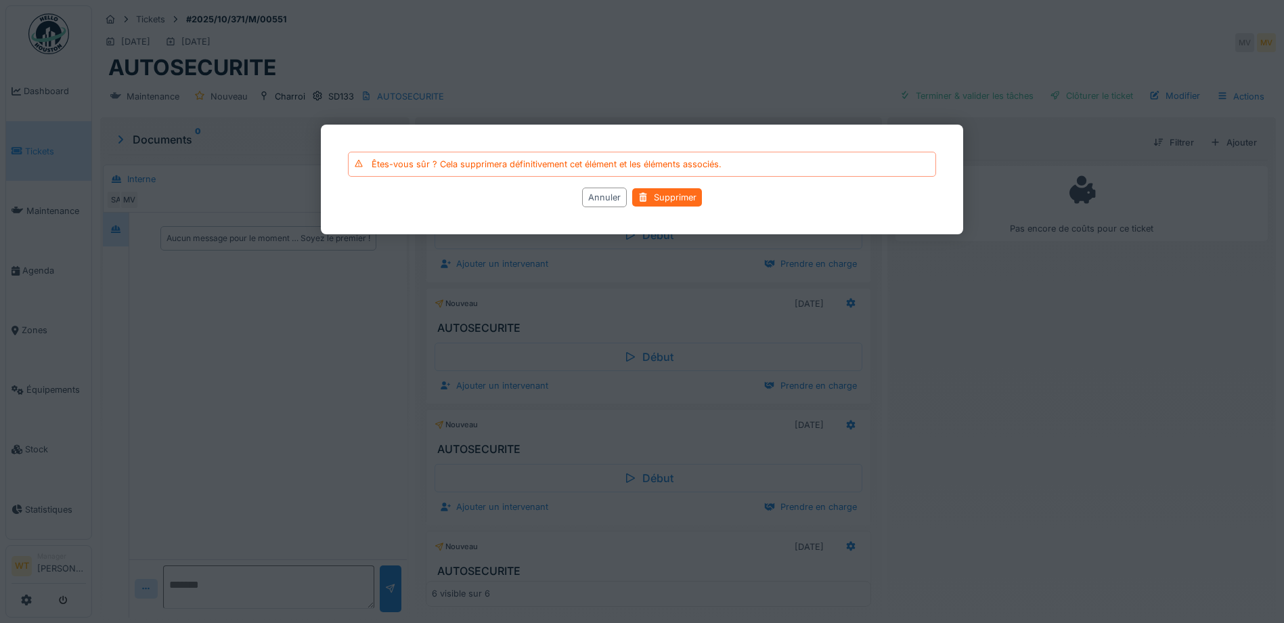
click at [662, 199] on div "Supprimer" at bounding box center [667, 197] width 70 height 18
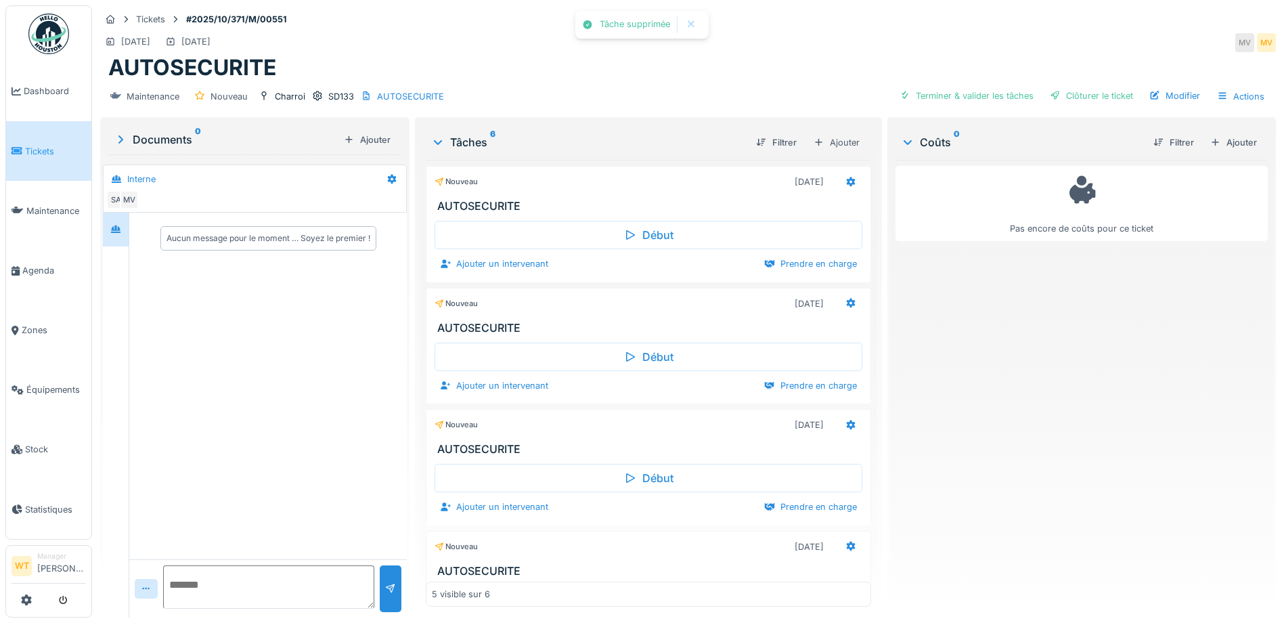
click at [847, 179] on icon at bounding box center [851, 181] width 9 height 9
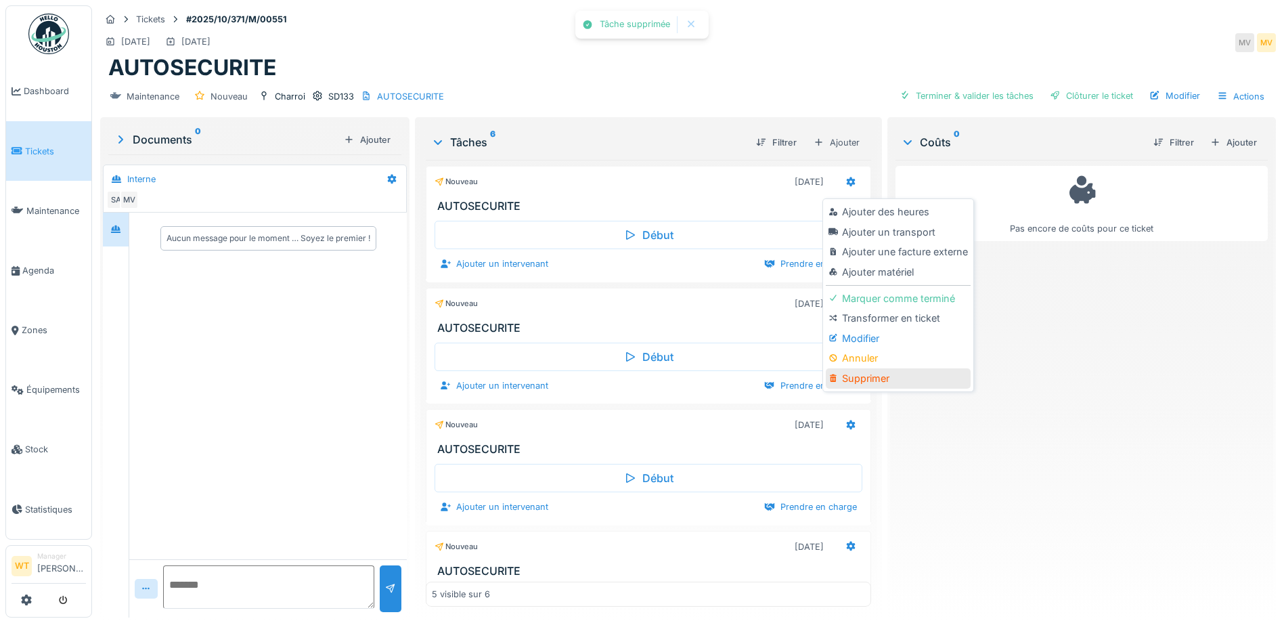
click at [860, 374] on div "Supprimer" at bounding box center [898, 378] width 144 height 20
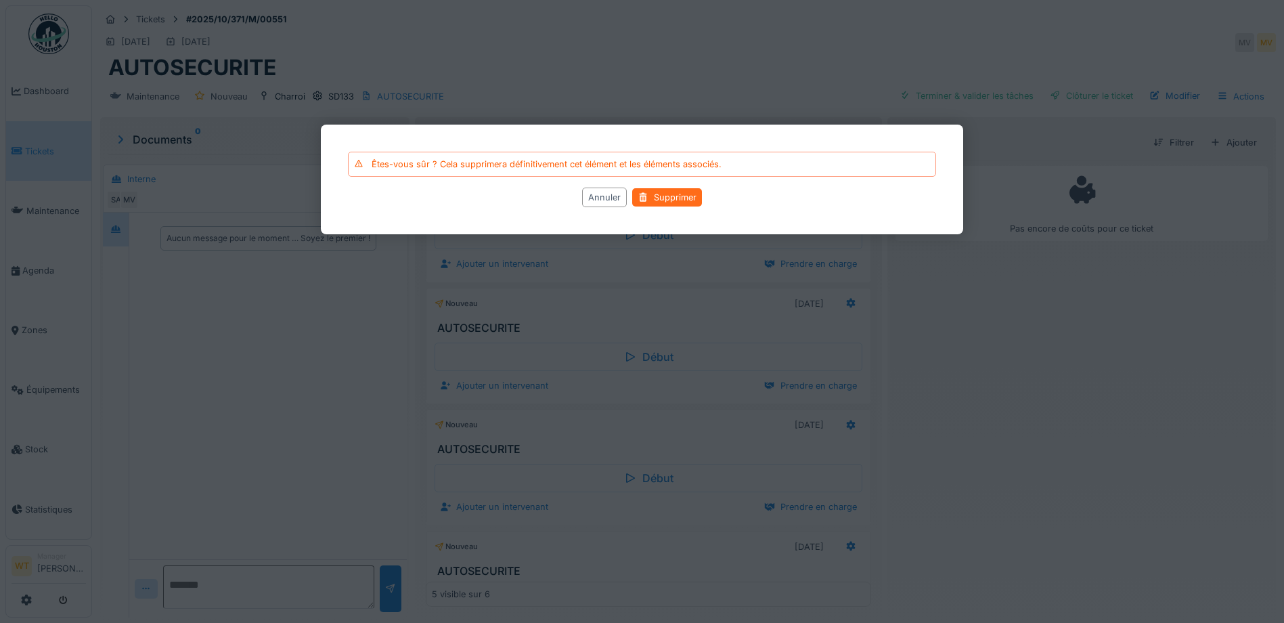
click at [665, 194] on div "Supprimer" at bounding box center [667, 197] width 70 height 18
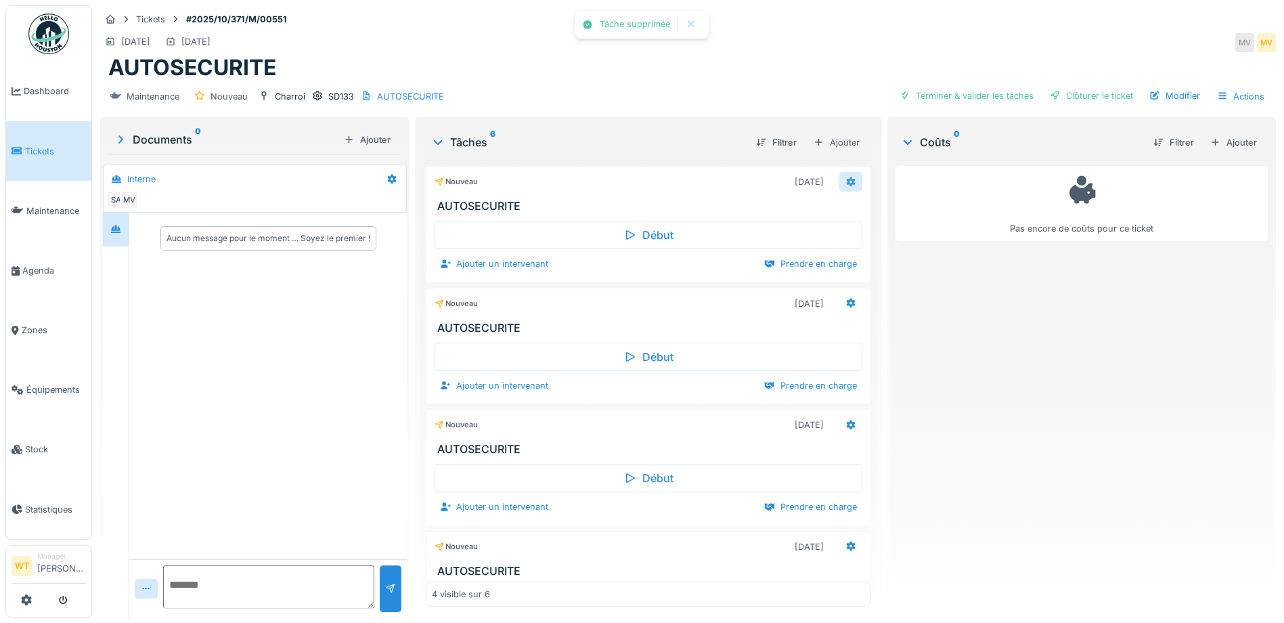
click at [839, 186] on div at bounding box center [850, 182] width 23 height 20
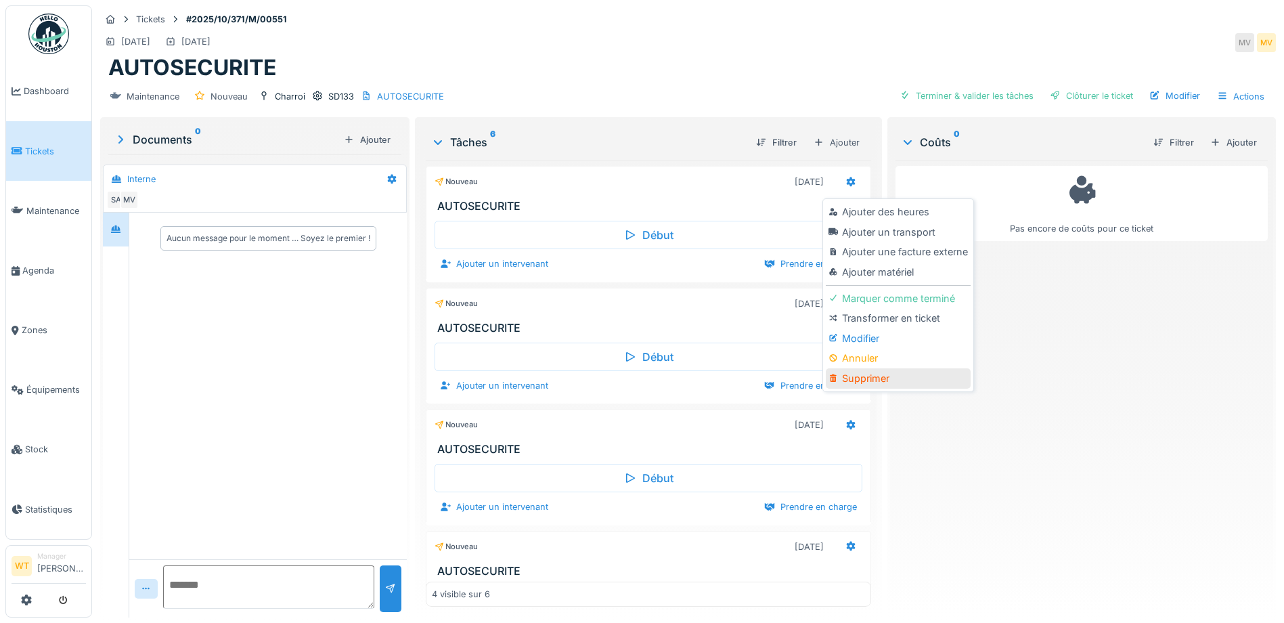
click at [870, 375] on div "Supprimer" at bounding box center [898, 378] width 144 height 20
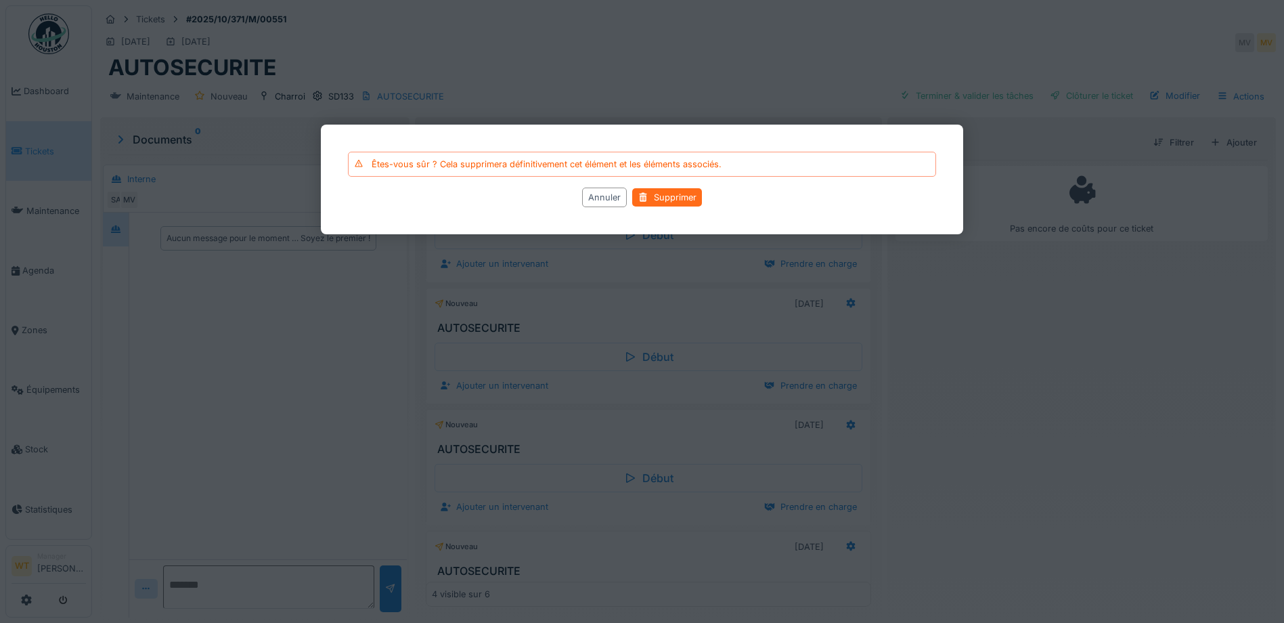
click at [684, 195] on div "Supprimer" at bounding box center [667, 197] width 70 height 18
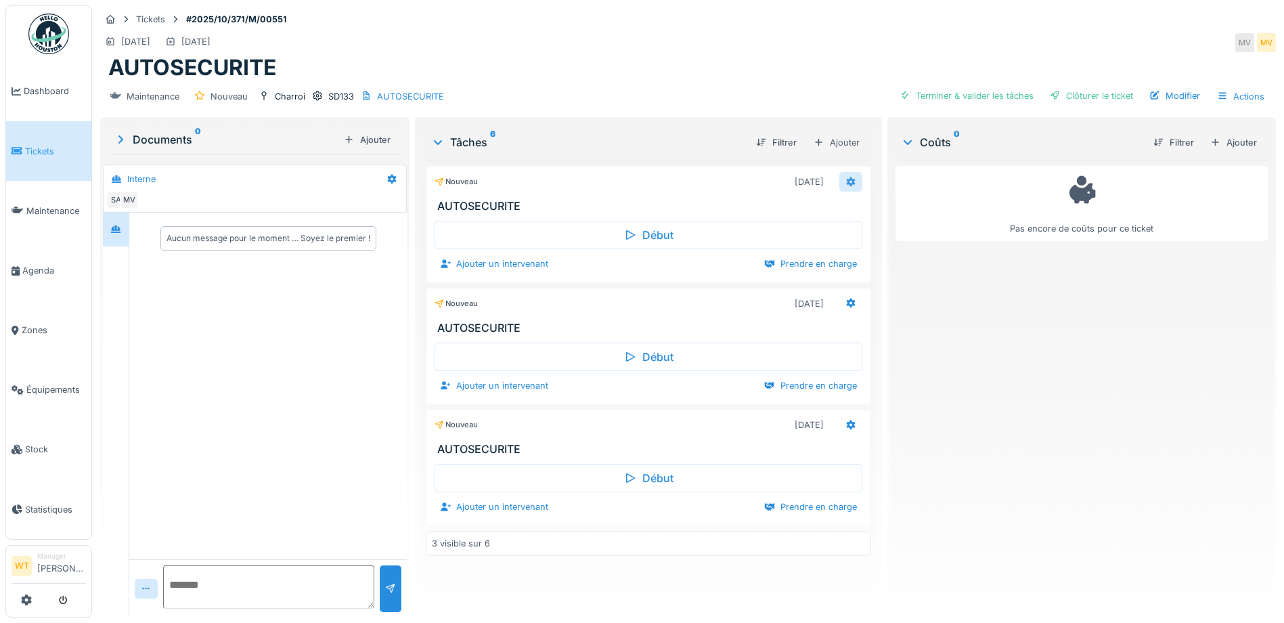
click at [845, 186] on div at bounding box center [850, 181] width 11 height 13
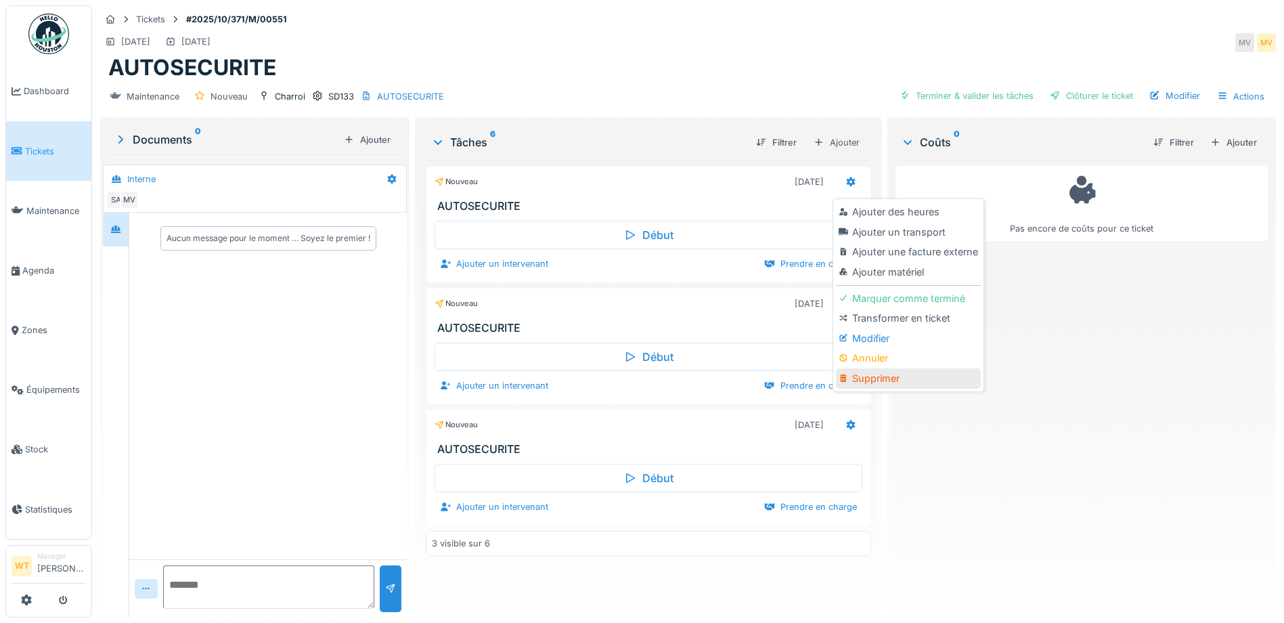
click at [878, 374] on div "Supprimer" at bounding box center [908, 378] width 144 height 20
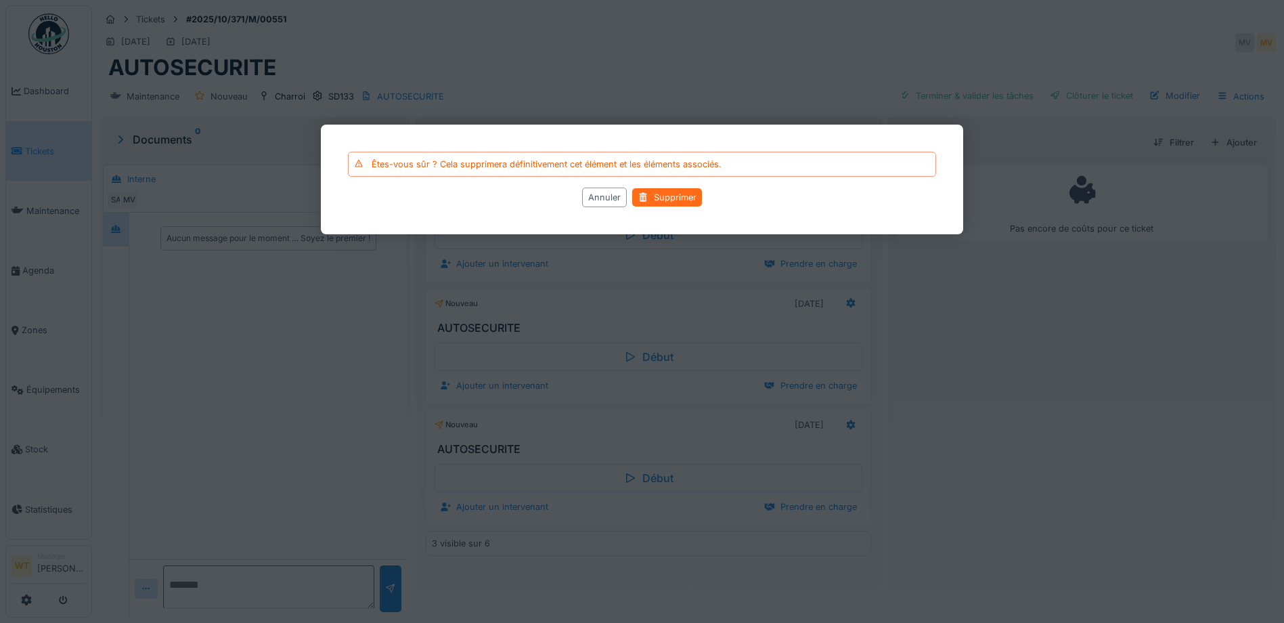
click at [673, 192] on div "Supprimer" at bounding box center [667, 197] width 70 height 18
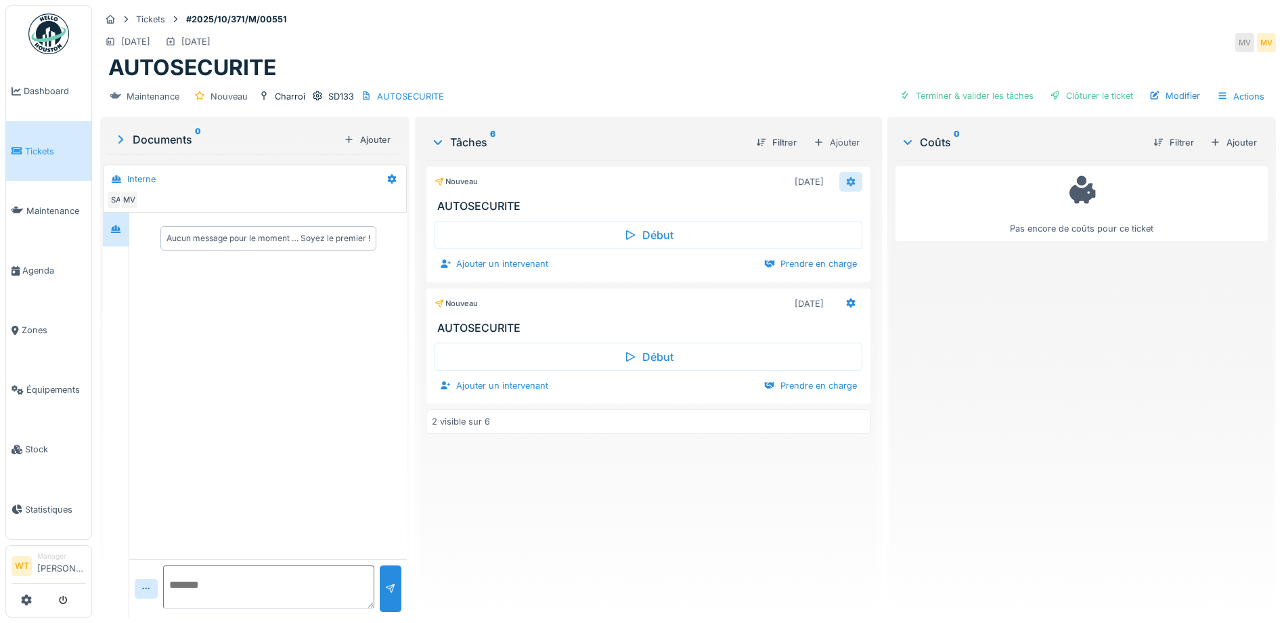
click at [847, 181] on icon at bounding box center [851, 181] width 9 height 9
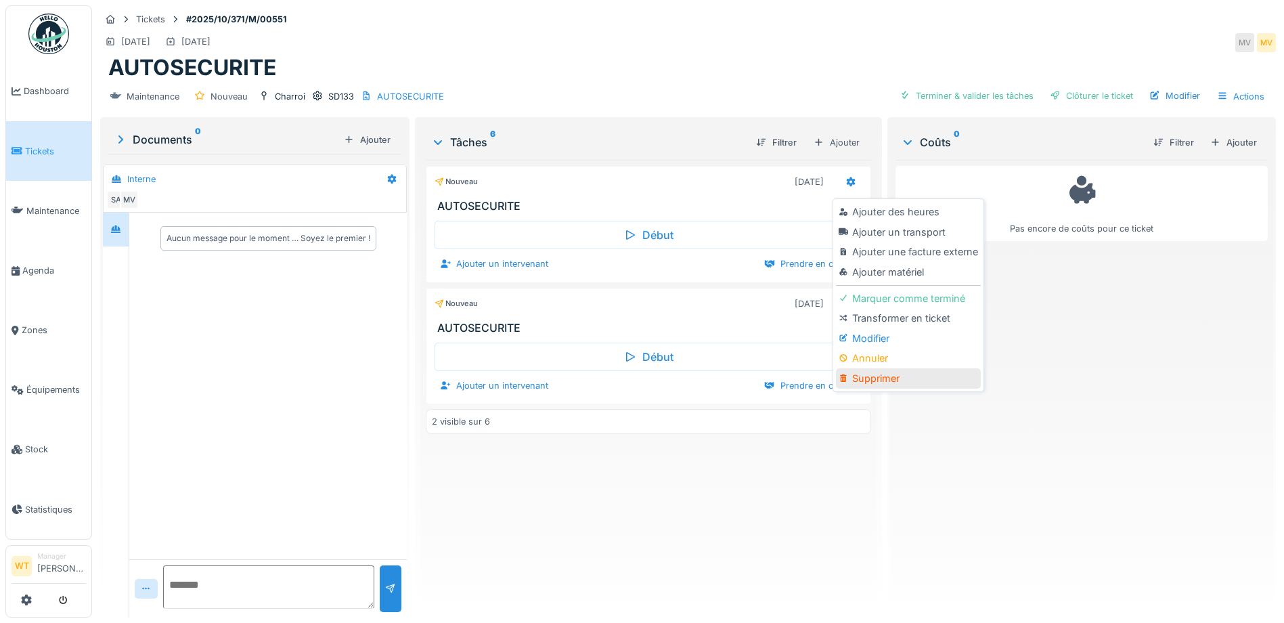
click at [900, 384] on div "Supprimer" at bounding box center [908, 378] width 144 height 20
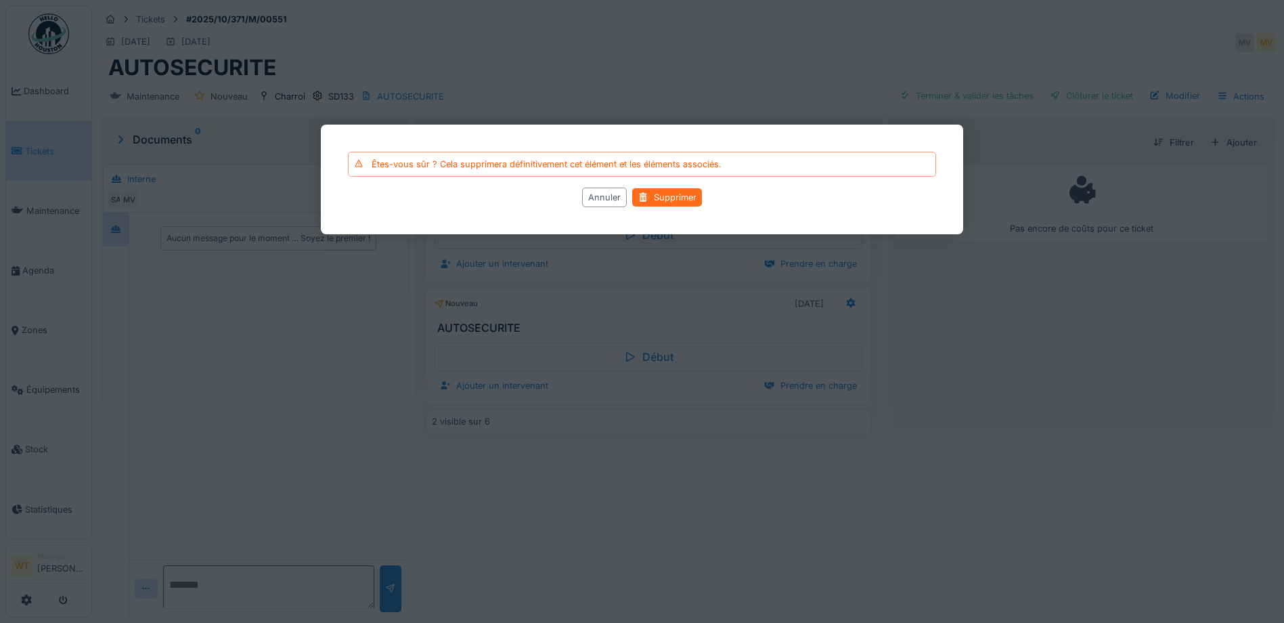
click at [683, 202] on div "Supprimer" at bounding box center [667, 197] width 70 height 18
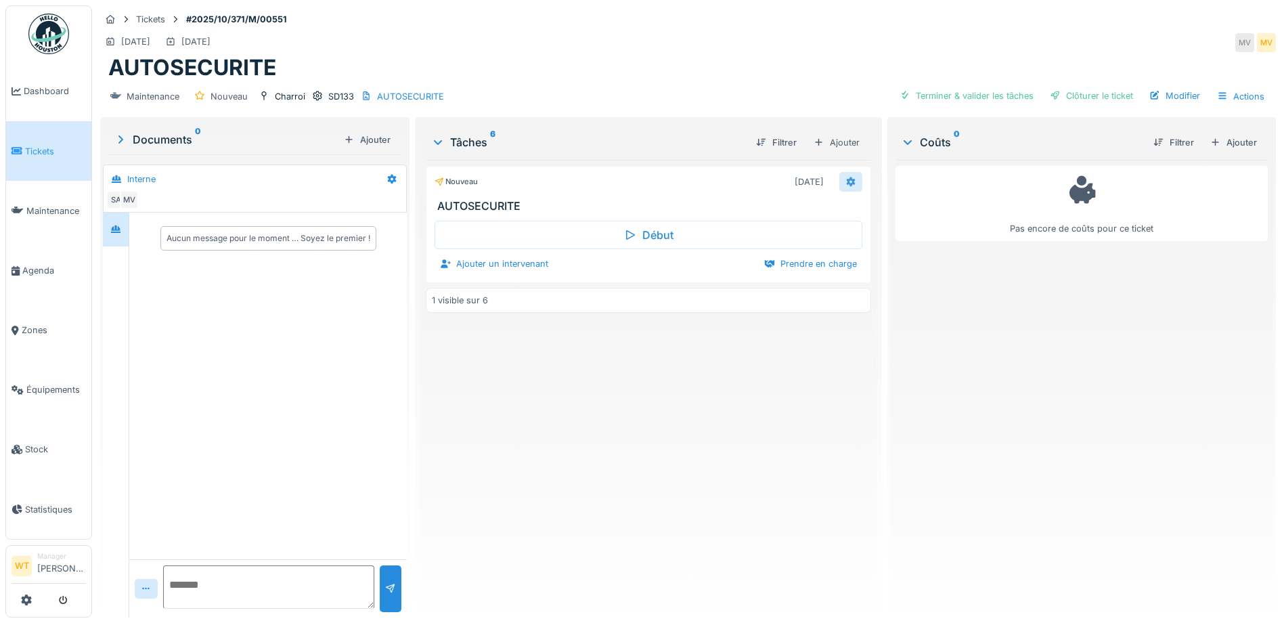
click at [847, 183] on icon at bounding box center [851, 181] width 9 height 9
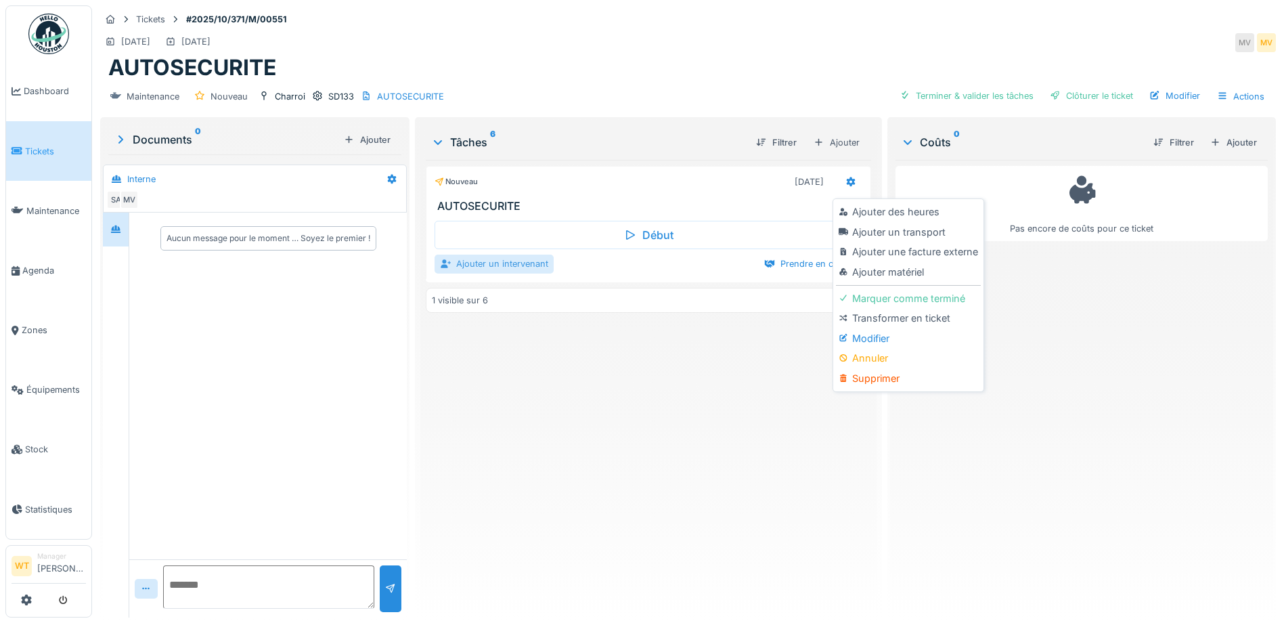
click at [525, 266] on div "Ajouter un intervenant" at bounding box center [493, 263] width 119 height 18
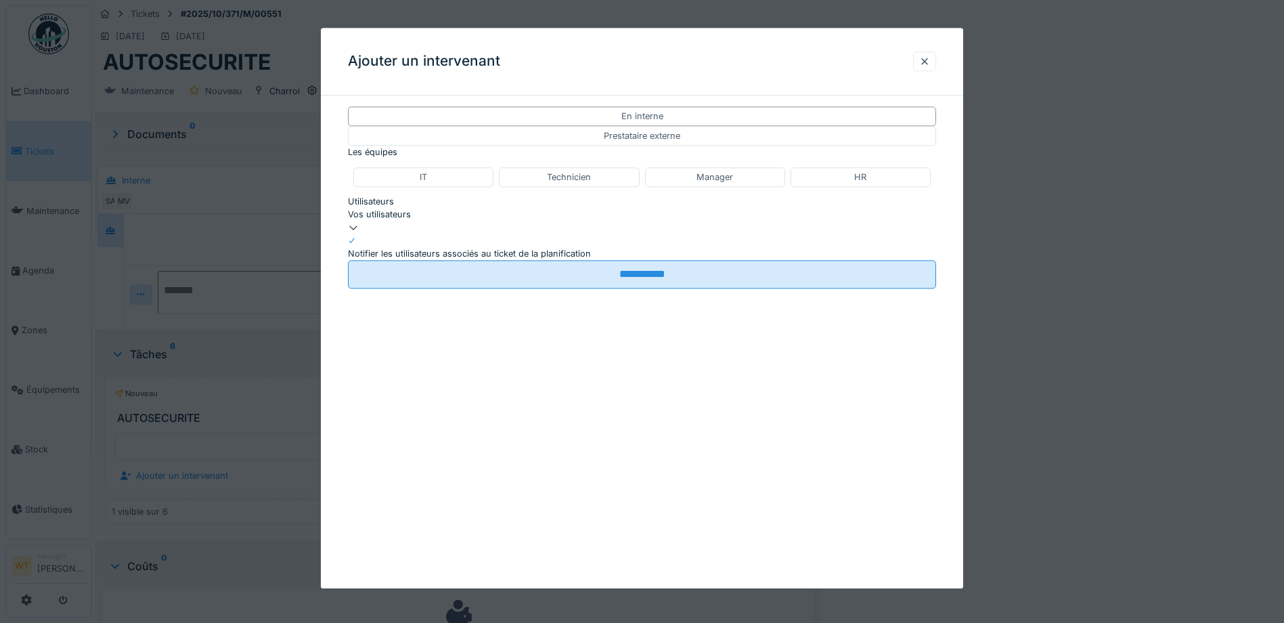
click at [554, 220] on div "Vos utilisateurs" at bounding box center [642, 221] width 588 height 26
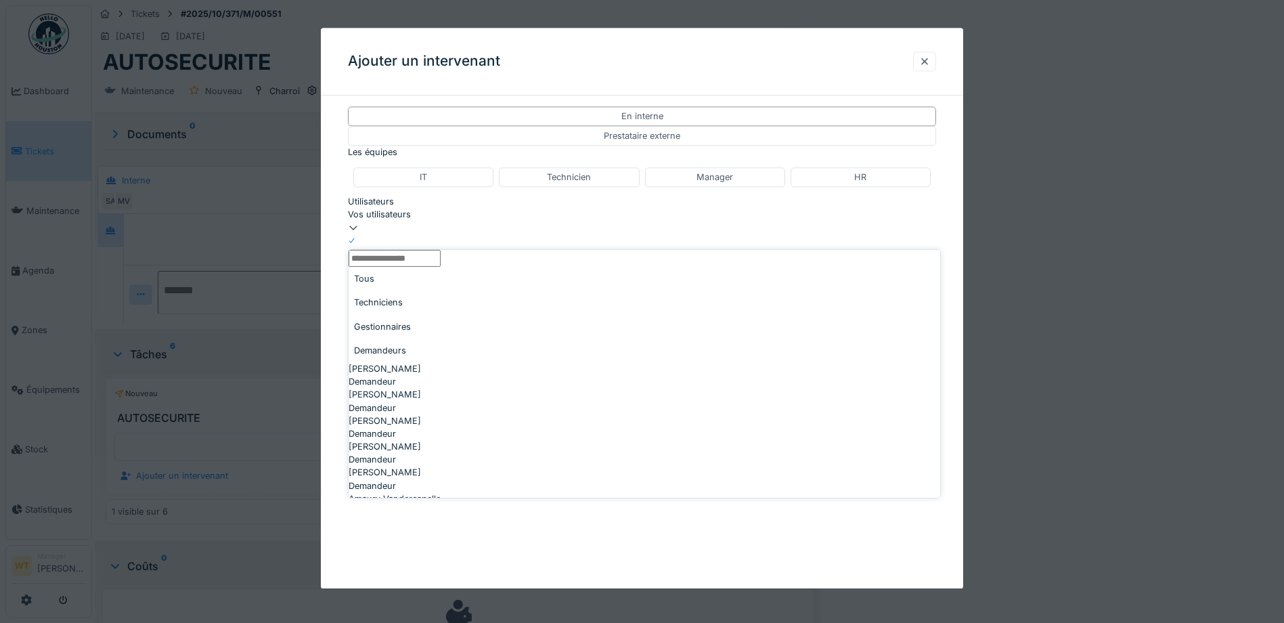
click at [450, 305] on div "Techniciens" at bounding box center [645, 302] width 592 height 24
click at [421, 411] on span "[PERSON_NAME]" at bounding box center [385, 404] width 72 height 13
type input "*****"
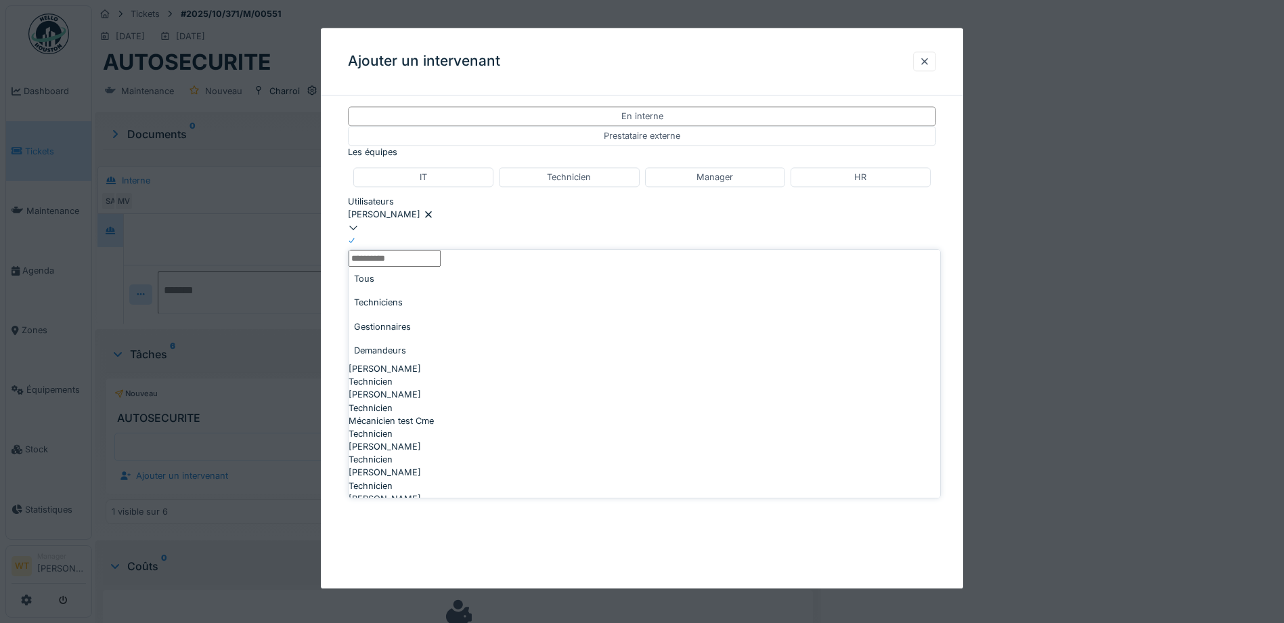
click at [499, 221] on div "[PERSON_NAME]" at bounding box center [642, 214] width 588 height 13
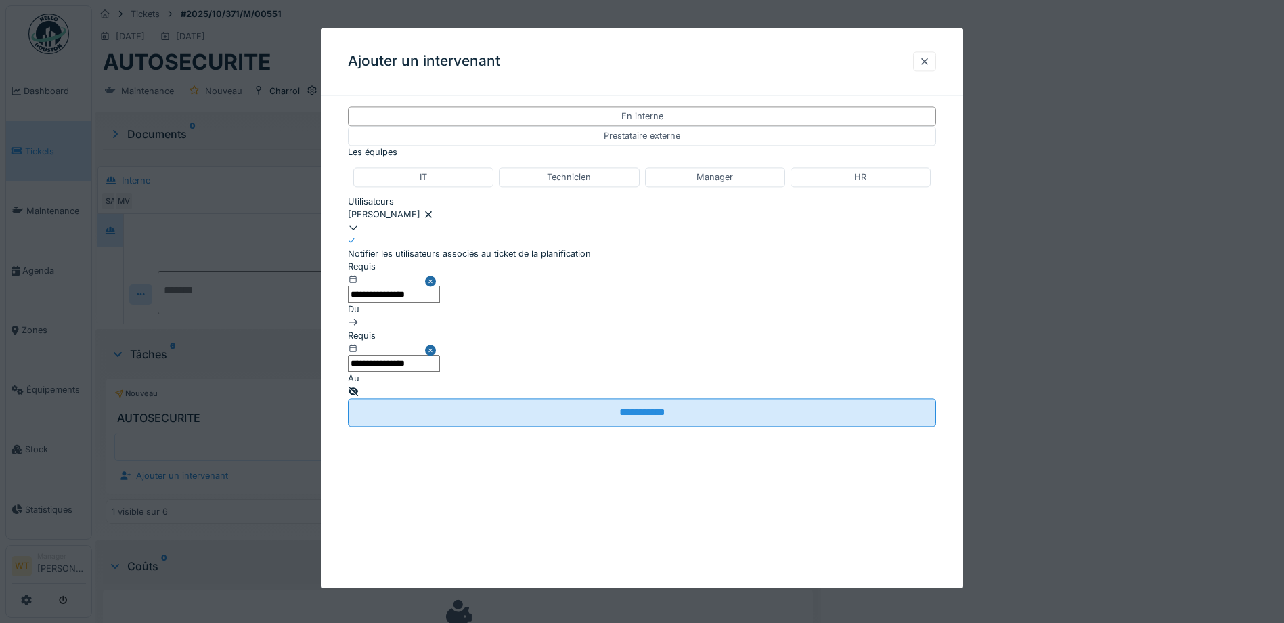
click at [440, 303] on input "**********" at bounding box center [394, 294] width 92 height 17
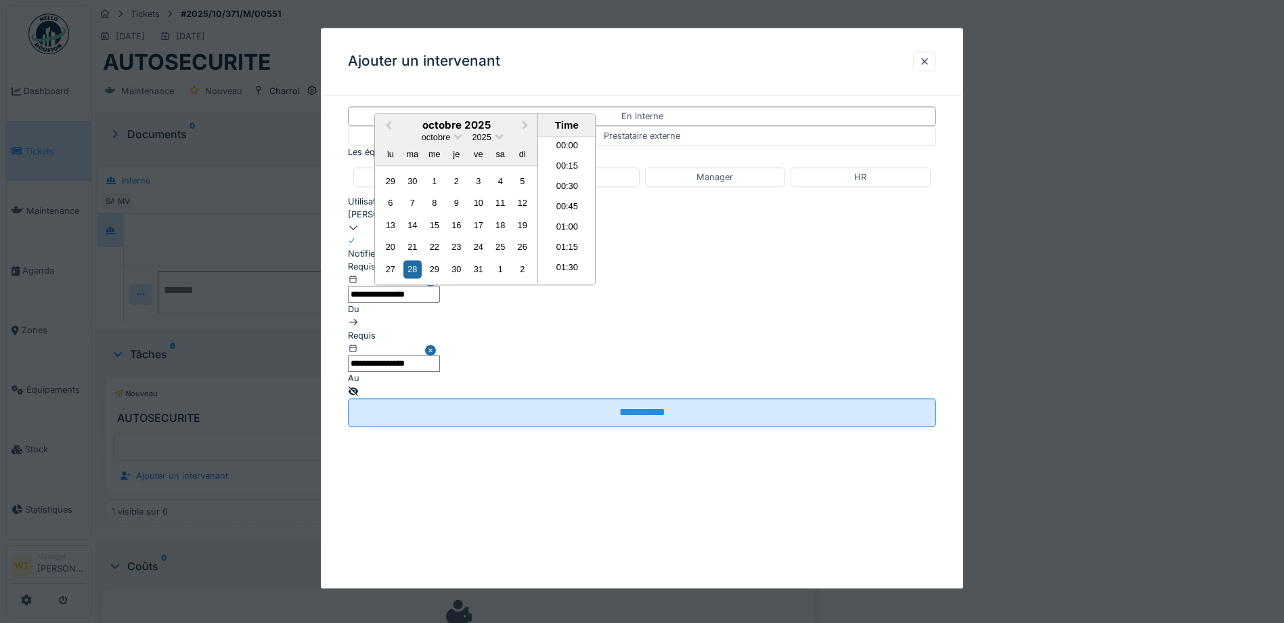
scroll to position [587, 0]
click at [388, 133] on span "Previous Month" at bounding box center [388, 126] width 0 height 16
click at [455, 234] on div "18" at bounding box center [456, 225] width 18 height 18
click at [440, 355] on input "**********" at bounding box center [394, 363] width 92 height 17
click at [440, 303] on input "**********" at bounding box center [394, 294] width 92 height 17
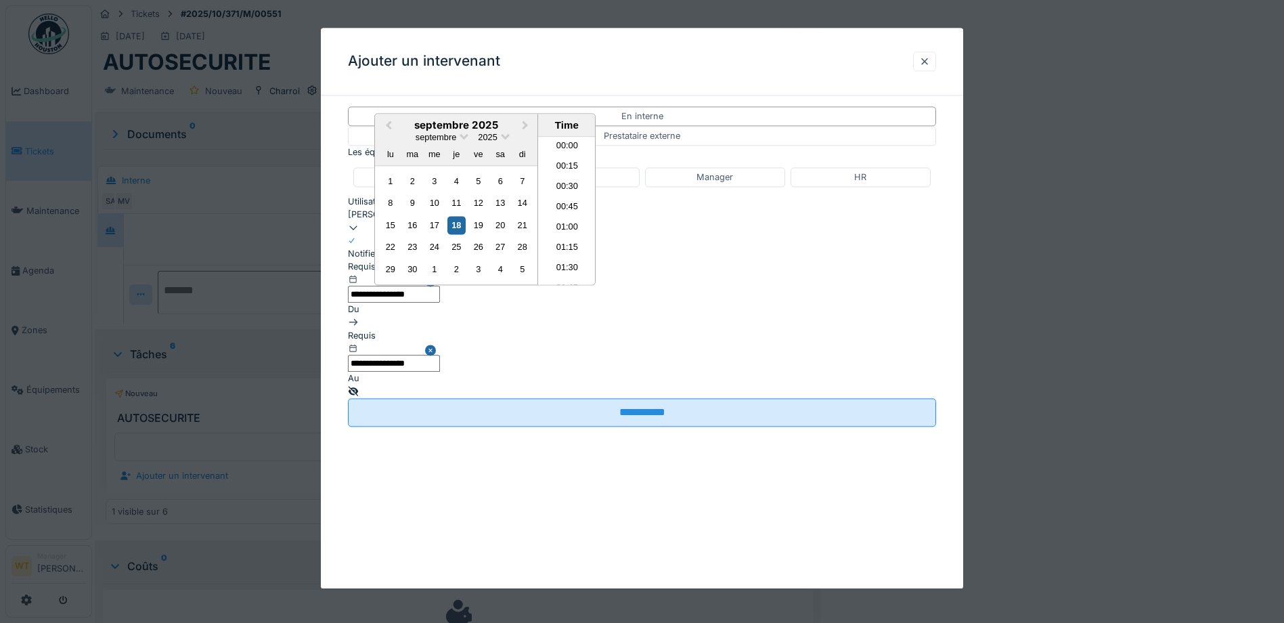
scroll to position [586, 0]
click at [476, 234] on div "19" at bounding box center [478, 225] width 18 height 18
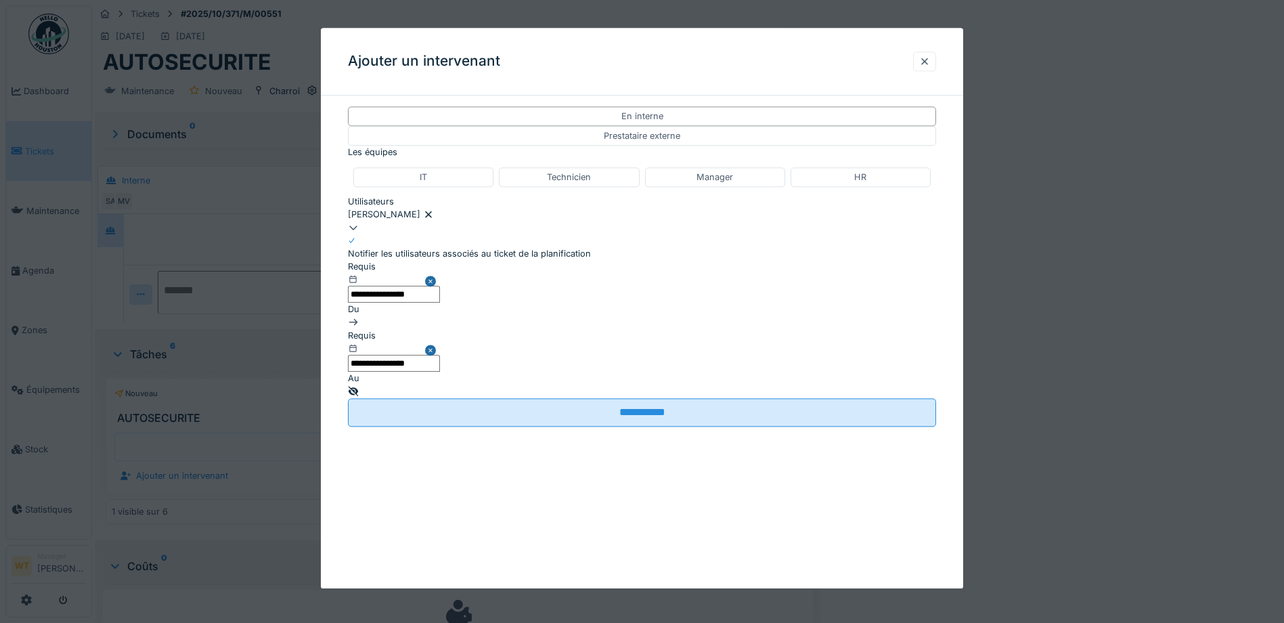
click at [440, 355] on input "**********" at bounding box center [394, 363] width 92 height 17
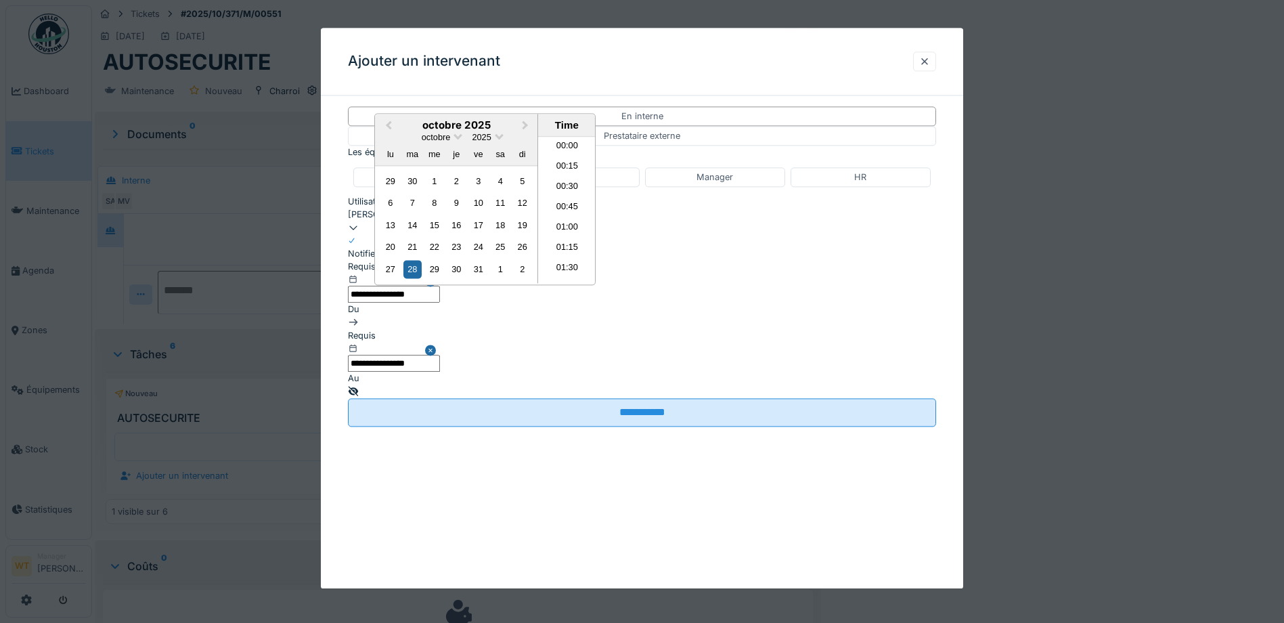
scroll to position [587, 0]
click at [388, 133] on span "Previous Month" at bounding box center [388, 126] width 0 height 16
click at [487, 234] on div "19" at bounding box center [478, 225] width 18 height 18
click at [596, 247] on li "20:00" at bounding box center [567, 237] width 58 height 20
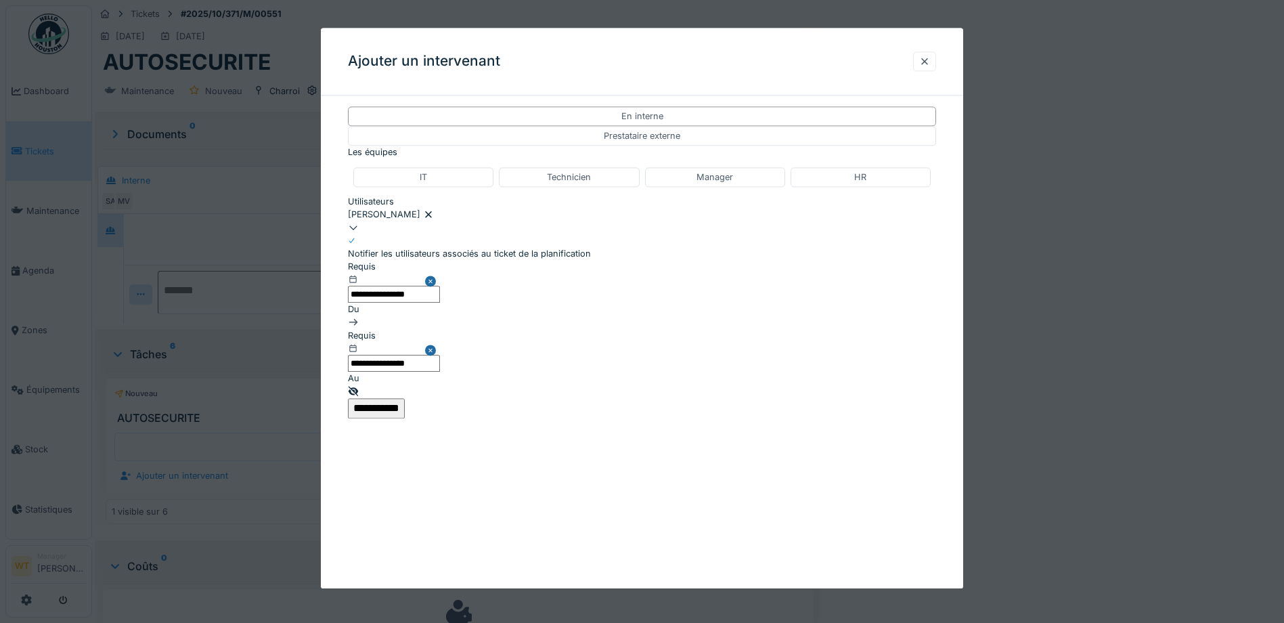
click at [405, 398] on input "**********" at bounding box center [376, 408] width 57 height 20
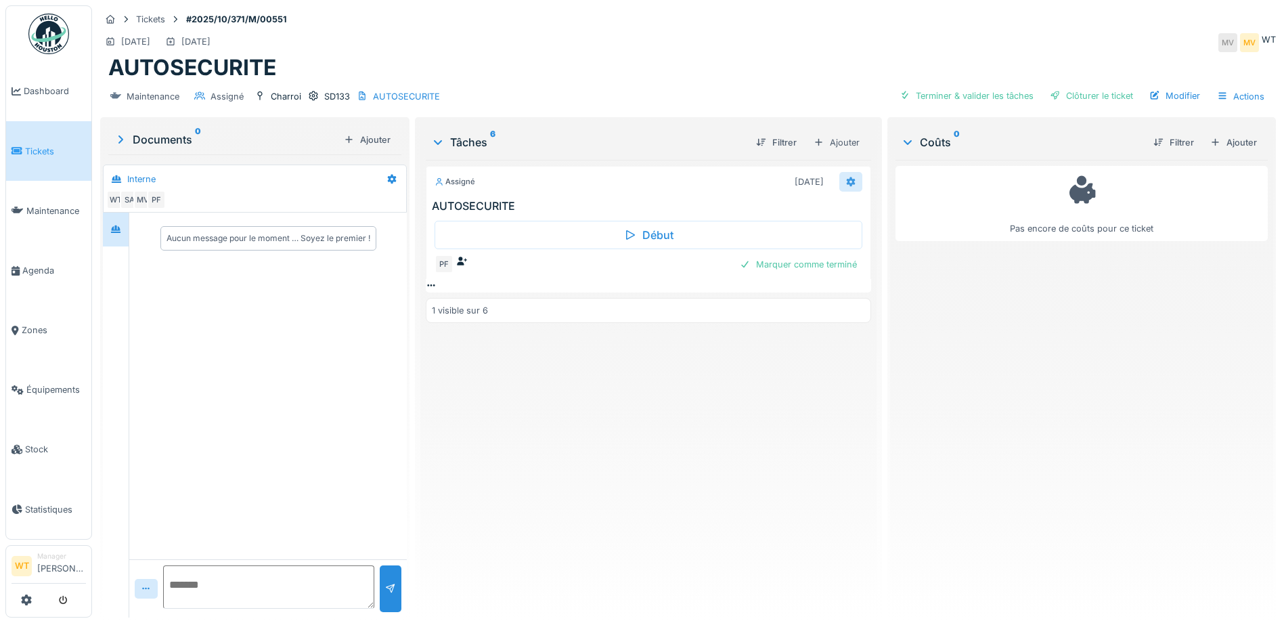
click at [845, 185] on icon at bounding box center [850, 181] width 11 height 9
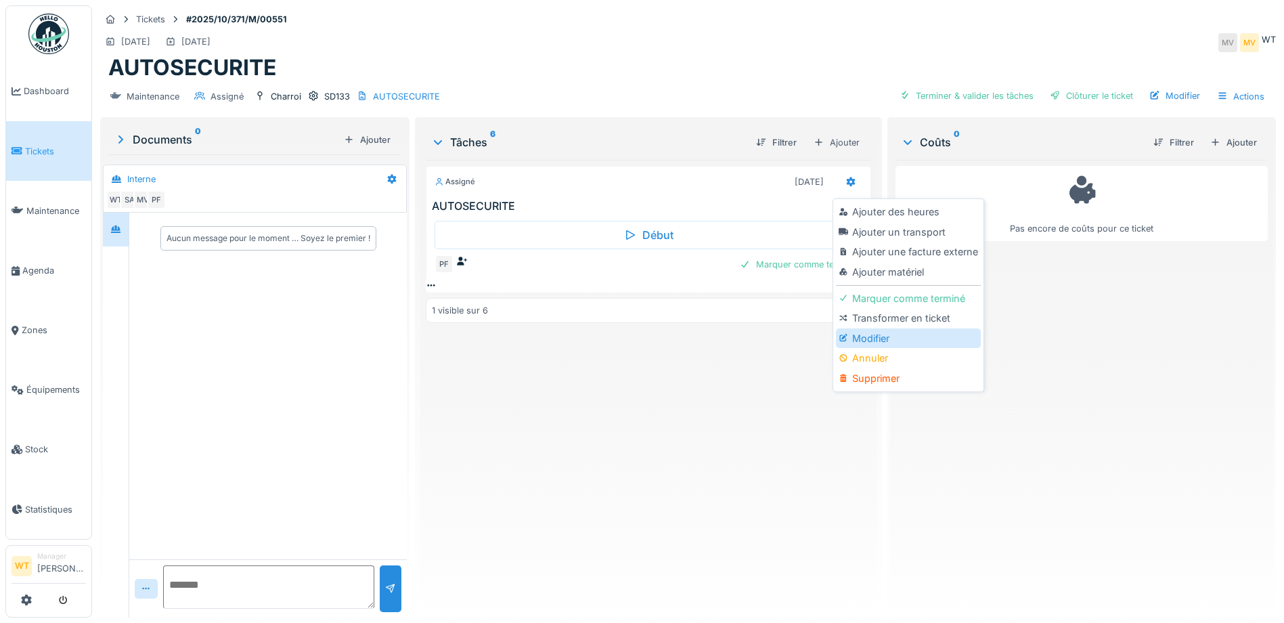
click at [876, 340] on div "Modifier" at bounding box center [908, 338] width 144 height 20
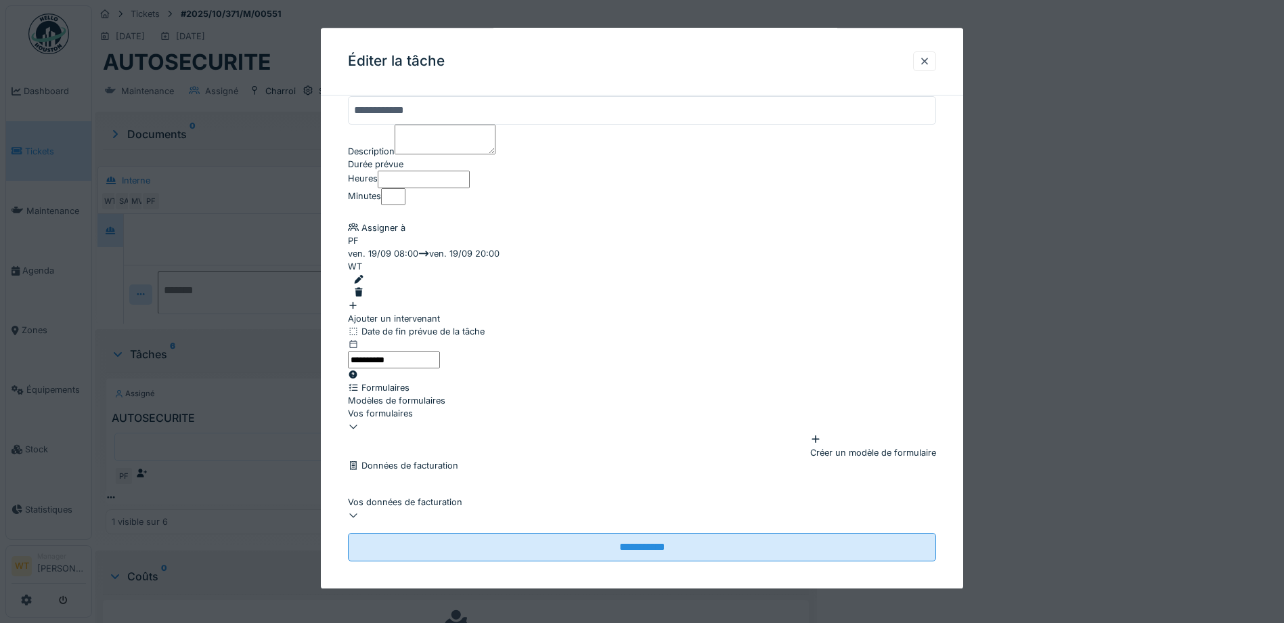
click at [470, 420] on div "Vos formulaires" at bounding box center [642, 413] width 588 height 13
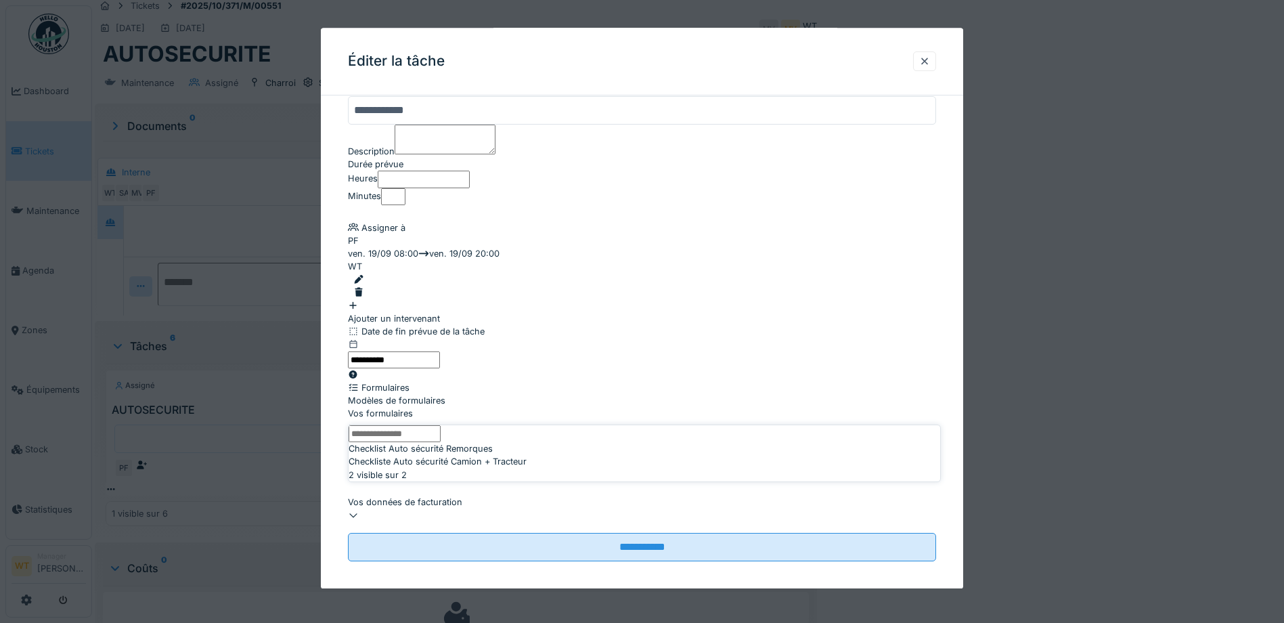
scroll to position [10, 0]
click at [491, 453] on span "Checklist Auto sécurité Remorques" at bounding box center [421, 446] width 144 height 13
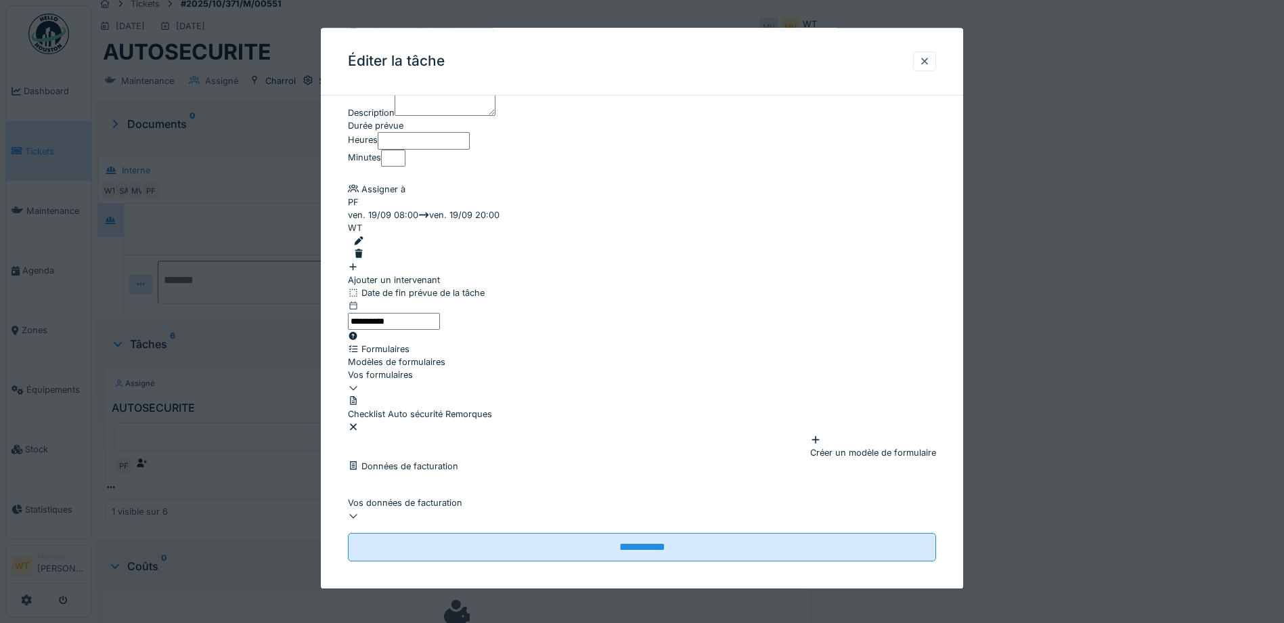
scroll to position [187, 0]
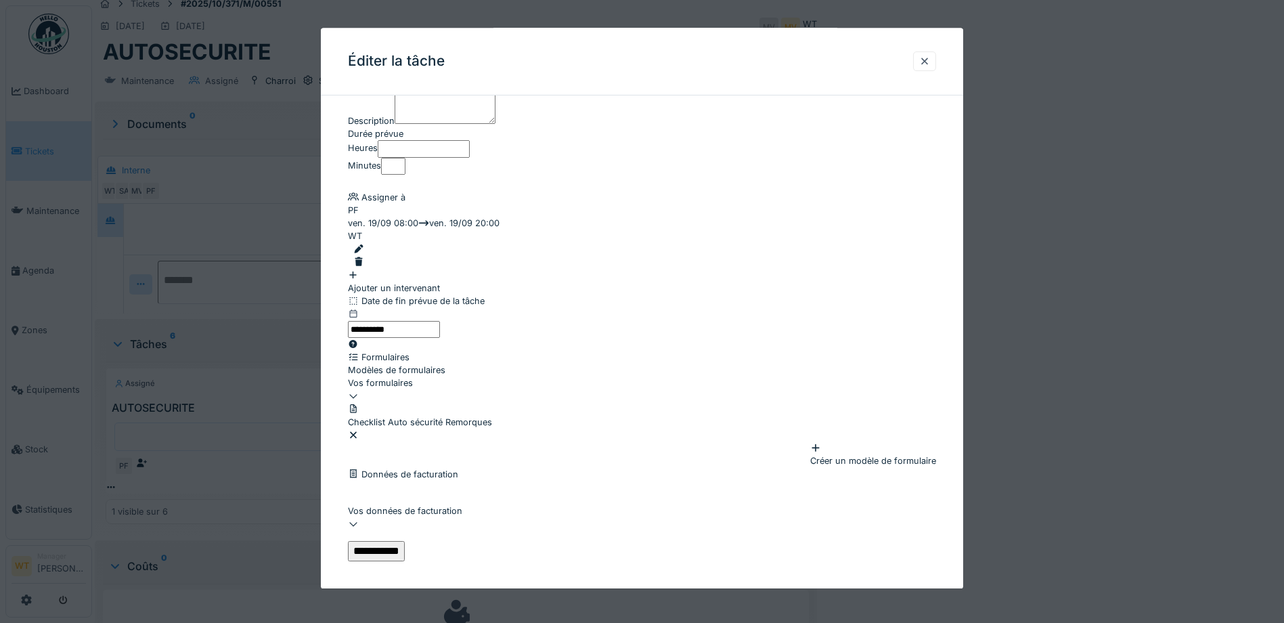
click at [405, 541] on input "**********" at bounding box center [376, 551] width 57 height 20
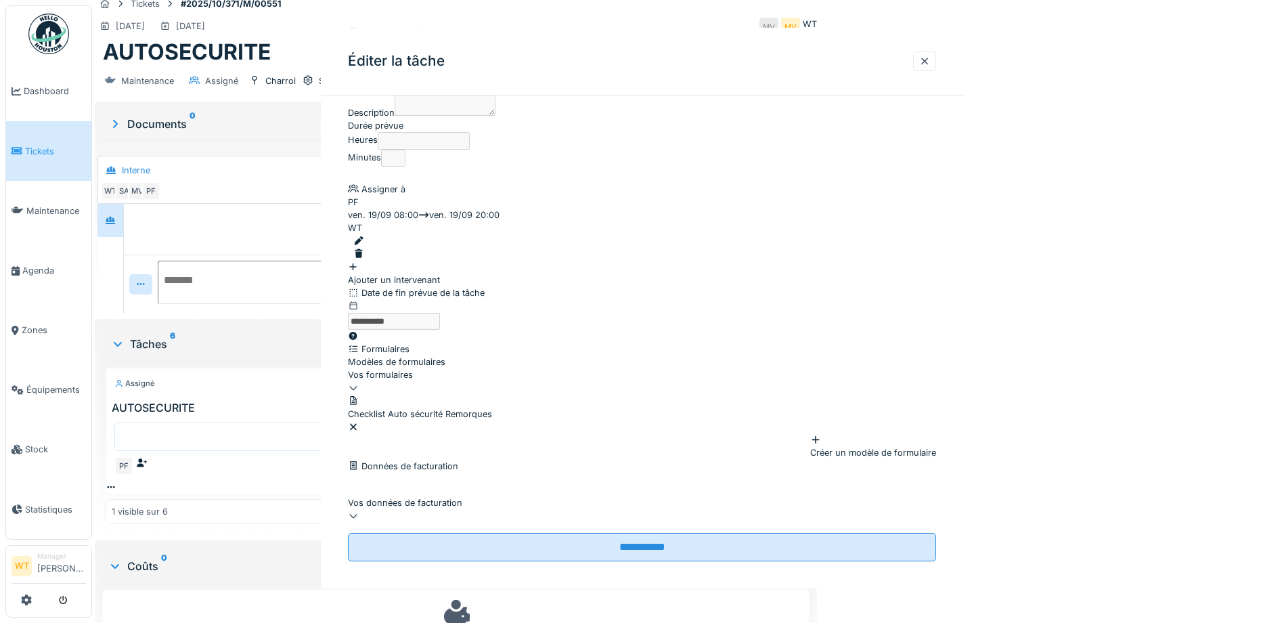
scroll to position [0, 0]
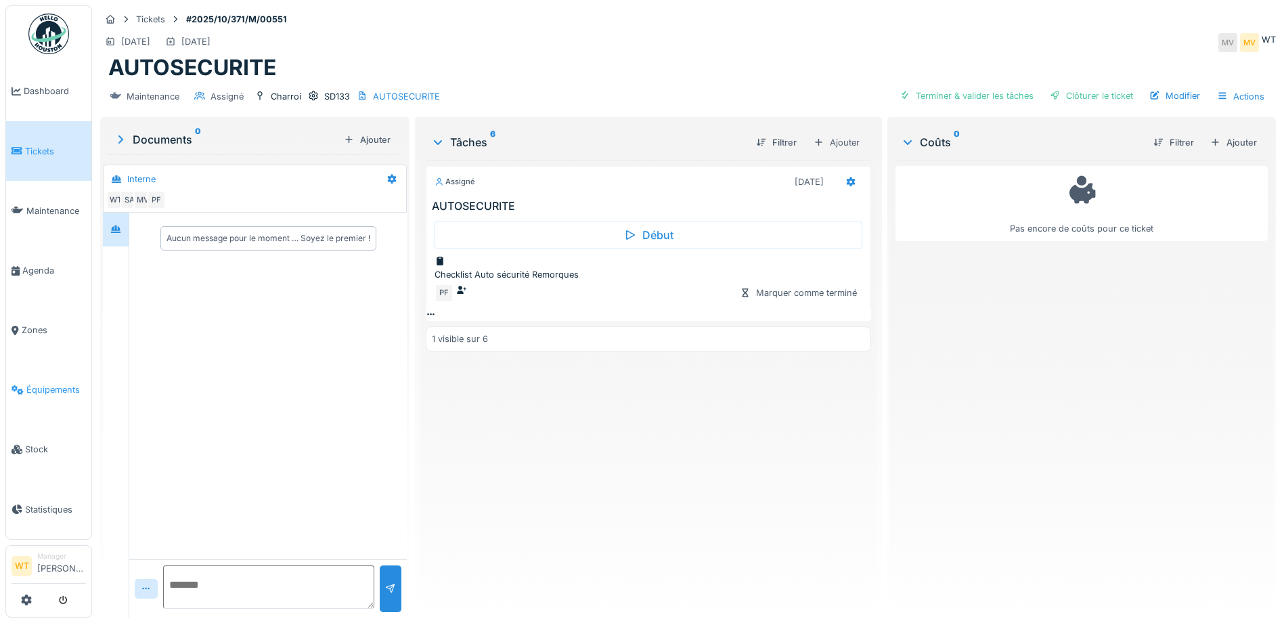
click at [45, 373] on link "Équipements" at bounding box center [48, 390] width 85 height 60
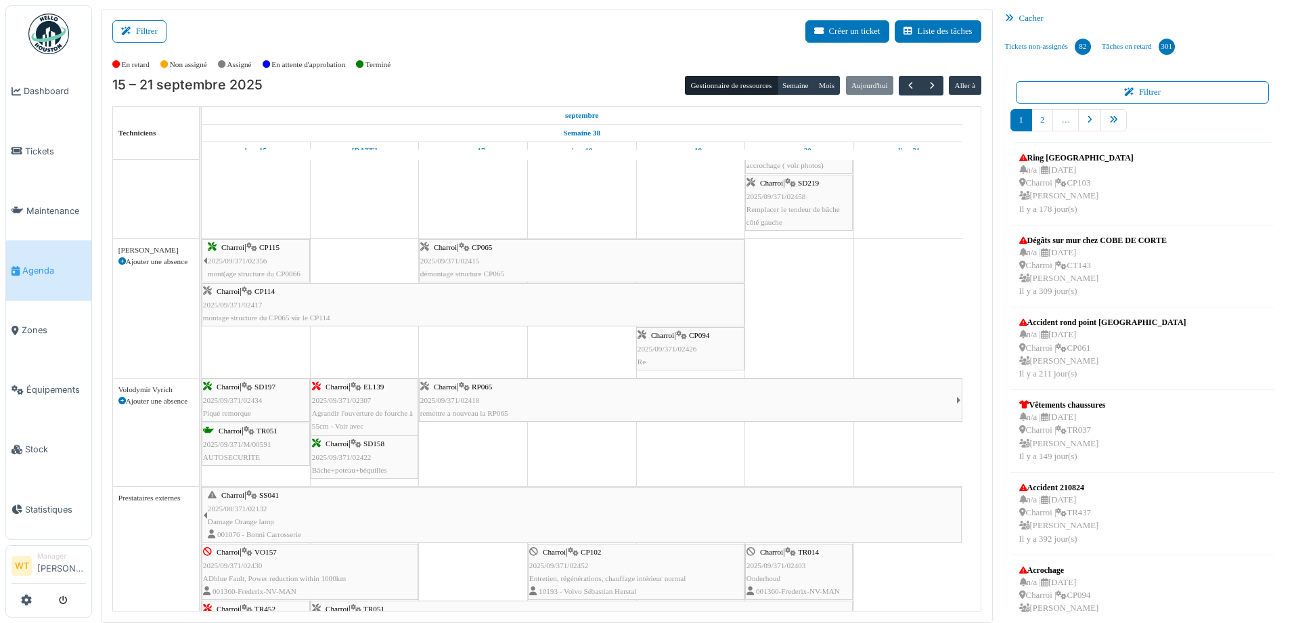
click at [566, 405] on div "Charroi | RP065 2025/09/371/02418 remettre a nouveau la RP065" at bounding box center [688, 399] width 536 height 39
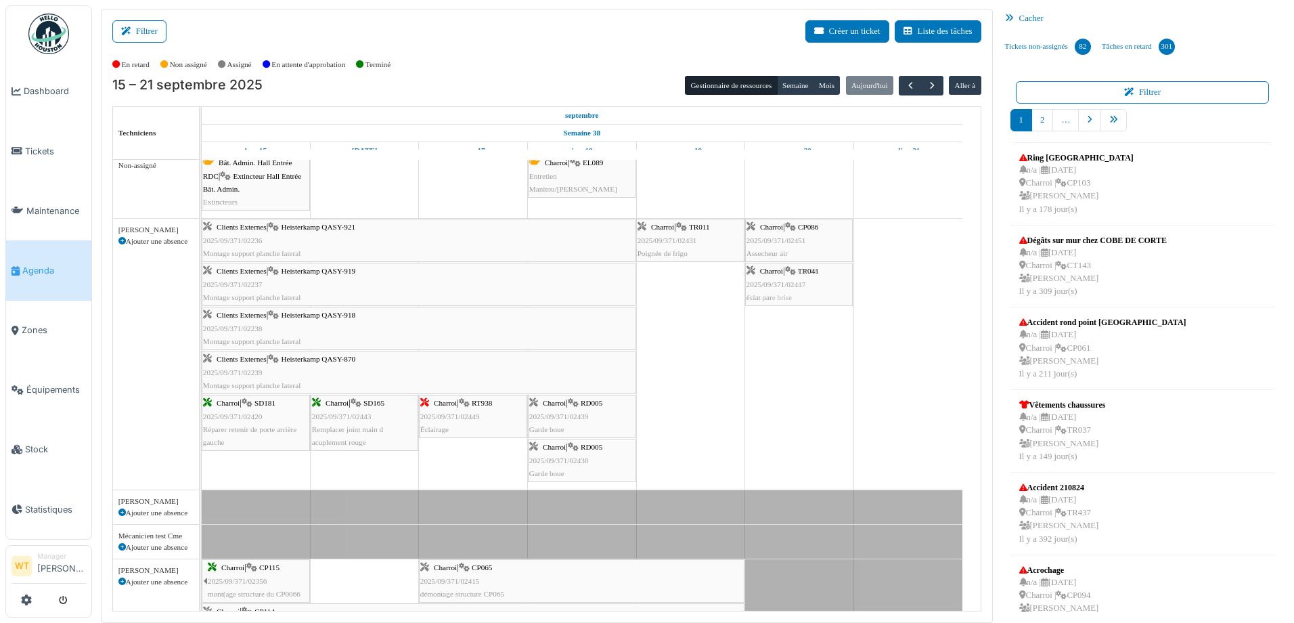
drag, startPoint x: 696, startPoint y: 277, endPoint x: 788, endPoint y: 308, distance: 97.2
drag, startPoint x: 688, startPoint y: 248, endPoint x: 792, endPoint y: 261, distance: 104.3
click at [202, 254] on div "Clients Externes | Heisterkamp QASY-921 2025/09/371/02236 Montage support planc…" at bounding box center [202, 354] width 0 height 271
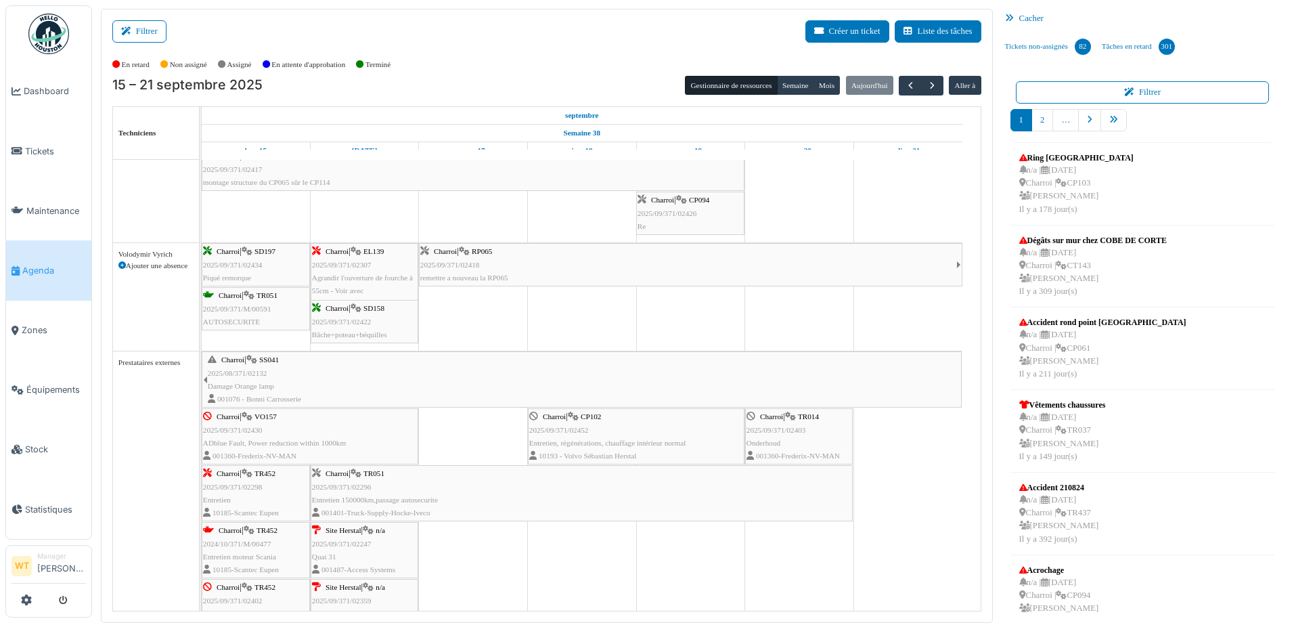
click at [506, 283] on div "Charroi | RP065 2025/09/371/02418 remettre a nouveau la RP065" at bounding box center [688, 264] width 536 height 39
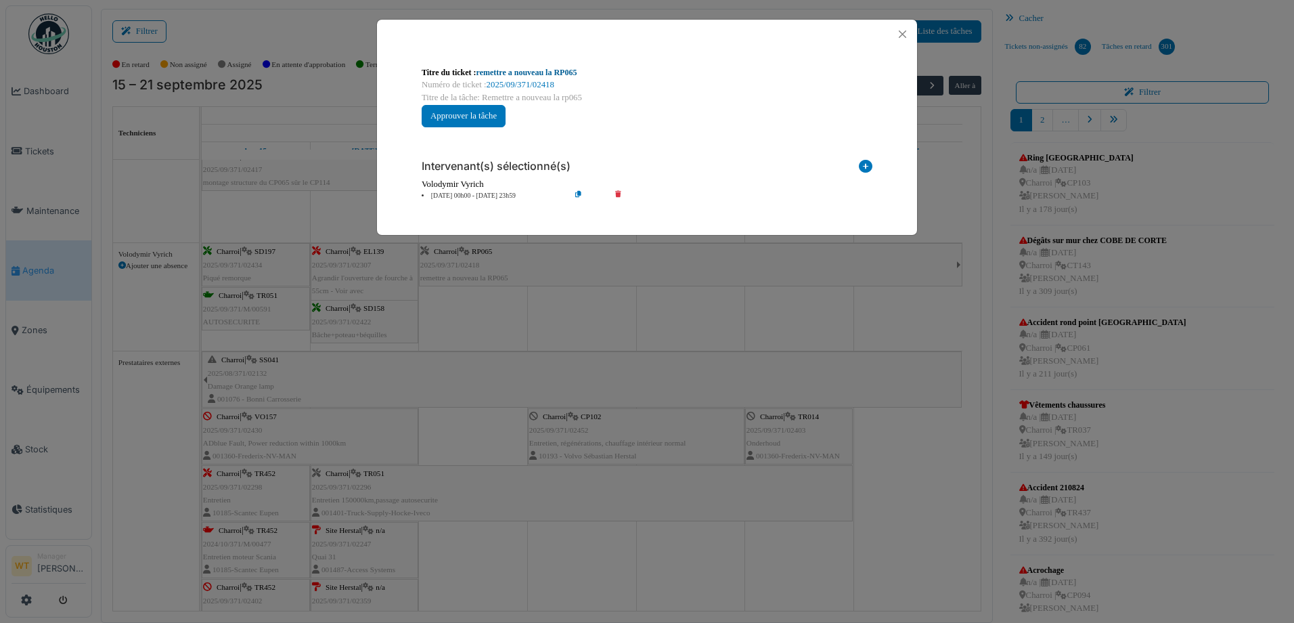
click at [560, 72] on link "remettre a nouveau la RP065" at bounding box center [526, 72] width 101 height 9
click at [906, 29] on button "Close" at bounding box center [902, 34] width 18 height 18
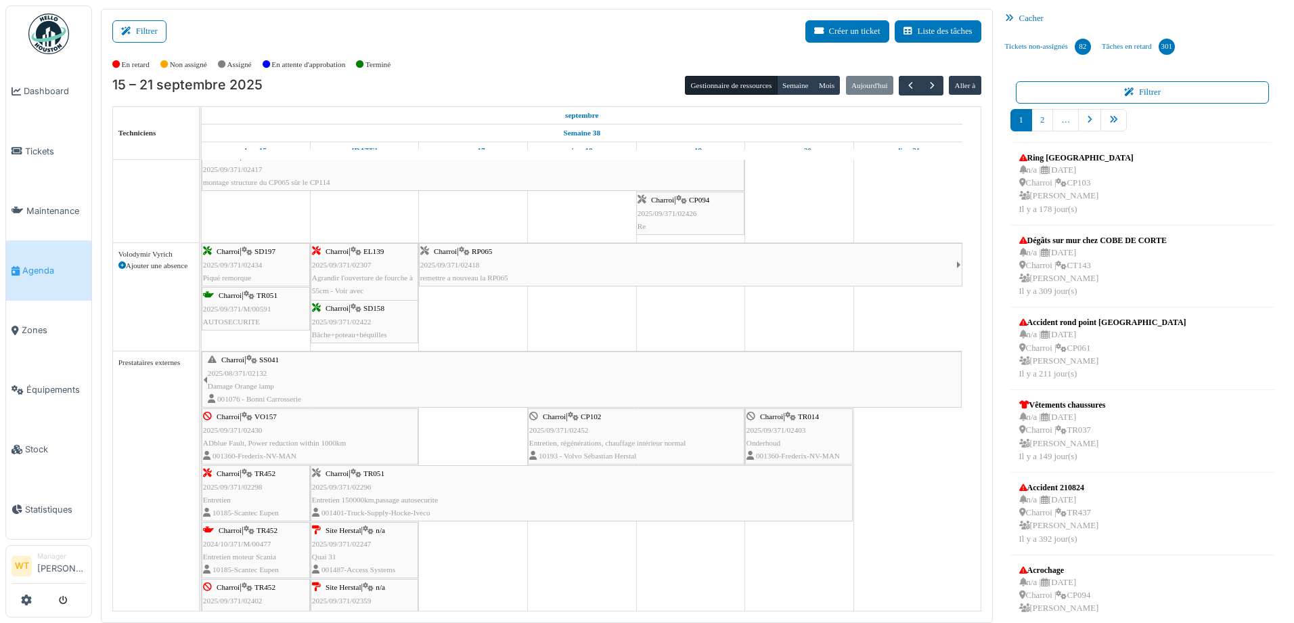
click at [385, 326] on div "Charroi | SD158 2025/09/371/02422 Bâche+poteau+béquilles" at bounding box center [364, 321] width 105 height 39
click at [363, 320] on body "Dashboard Tickets Maintenance Agenda Zones Équipements Stock Statistiques WT Ma…" at bounding box center [647, 311] width 1294 height 623
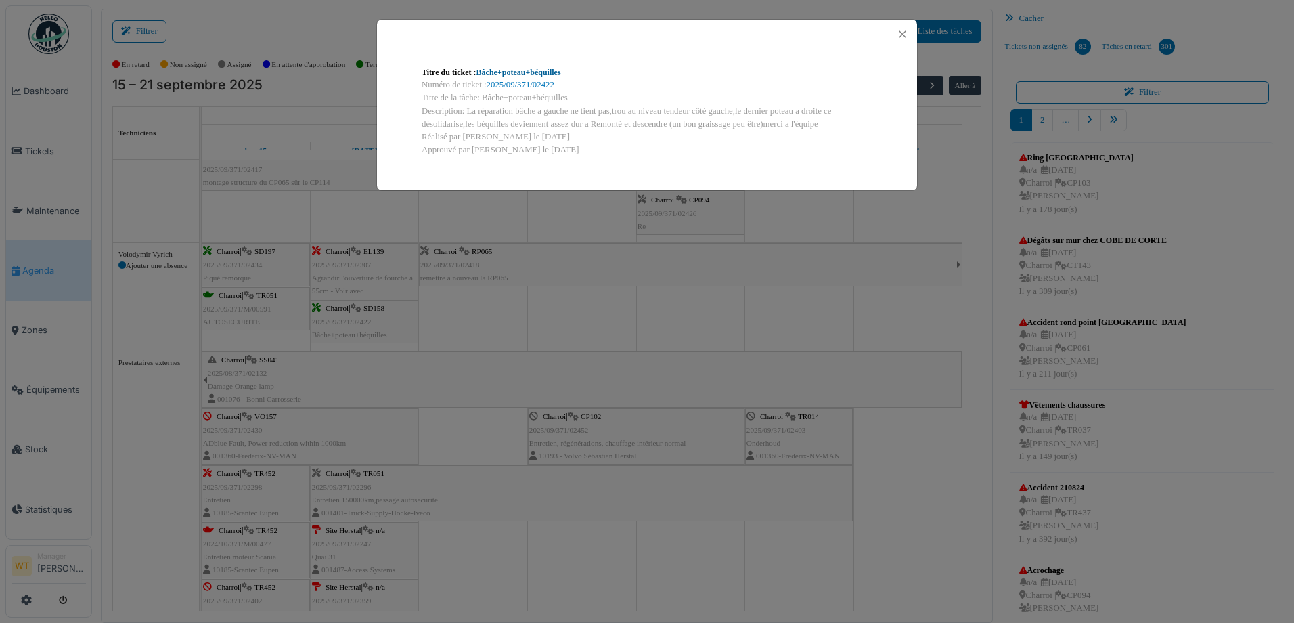
click at [545, 77] on link "Bâche+poteau+béquilles" at bounding box center [518, 72] width 85 height 9
click at [899, 30] on button "Close" at bounding box center [902, 34] width 18 height 18
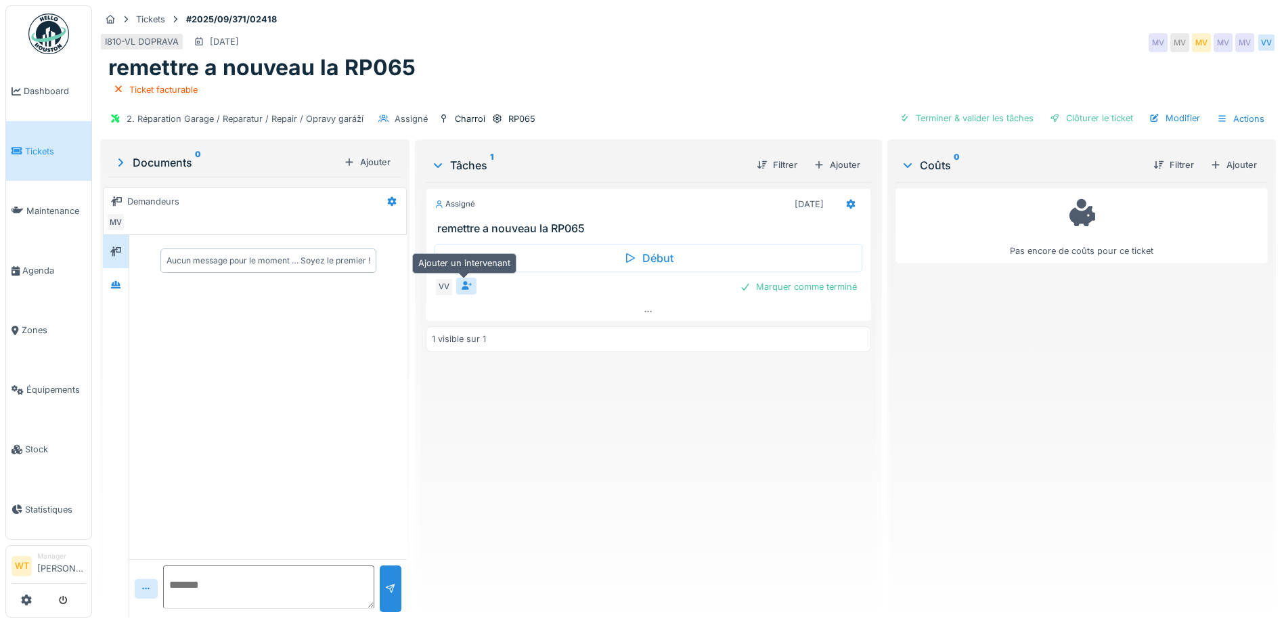
click at [462, 288] on icon at bounding box center [467, 286] width 10 height 9
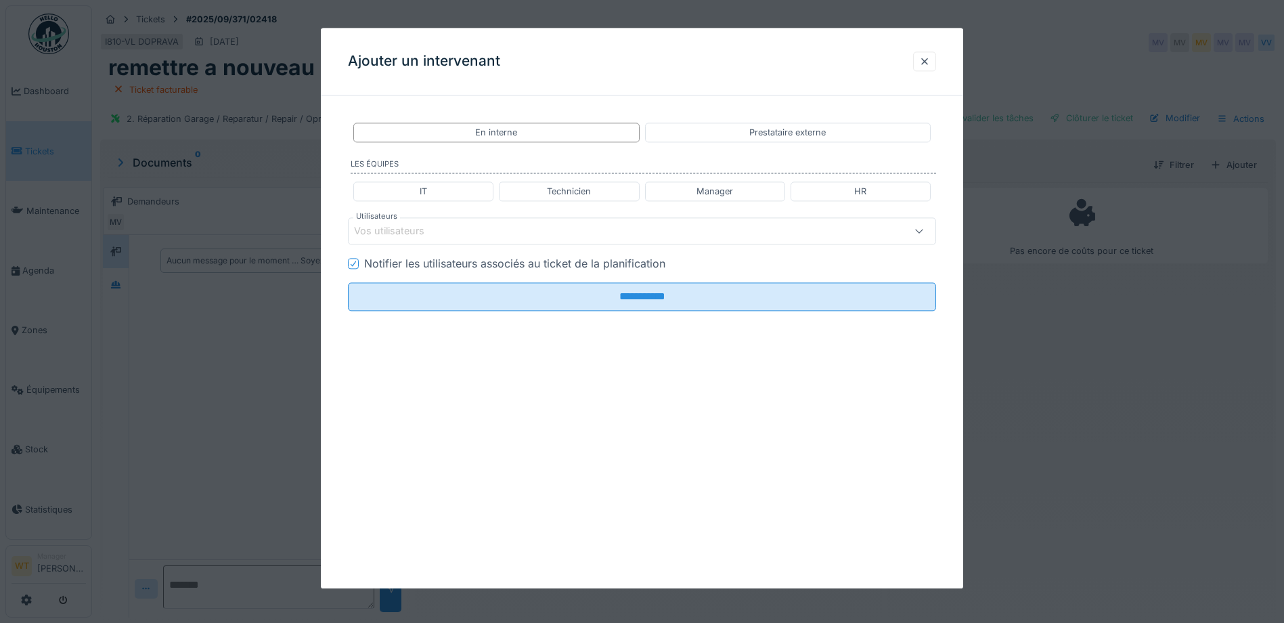
click at [477, 233] on div "Vos utilisateurs" at bounding box center [607, 231] width 507 height 15
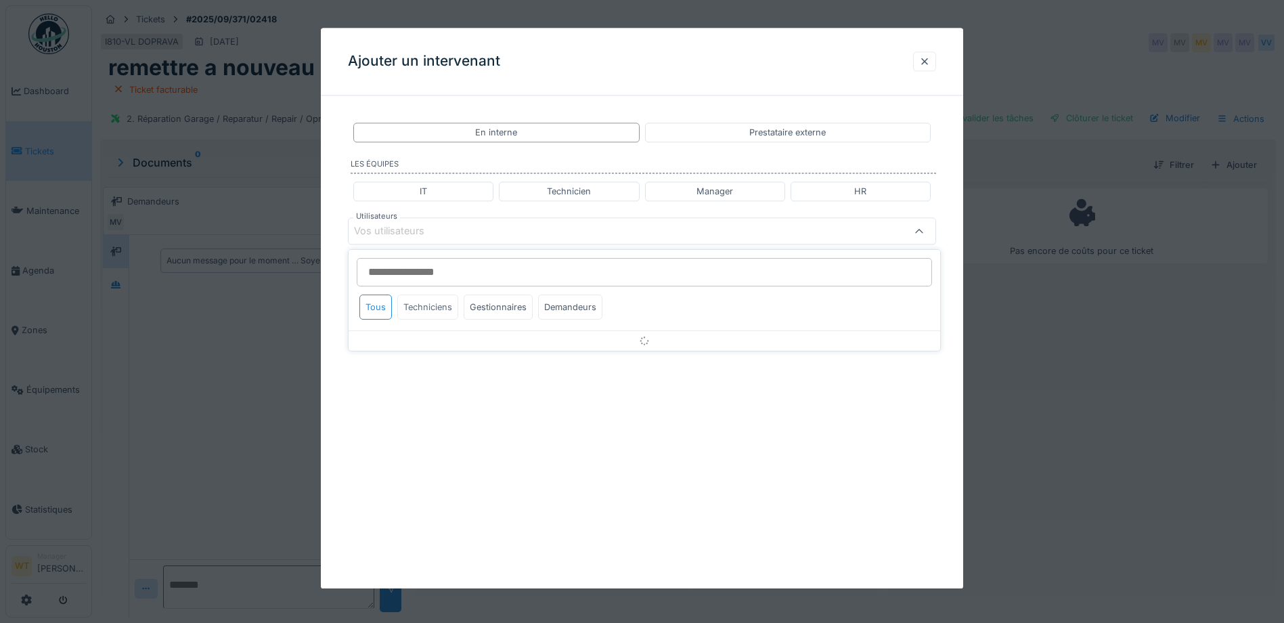
click at [441, 312] on div "Techniciens" at bounding box center [427, 306] width 61 height 25
click at [482, 311] on div "Gestionnaires" at bounding box center [498, 306] width 69 height 25
click at [440, 313] on div "Techniciens" at bounding box center [427, 306] width 61 height 25
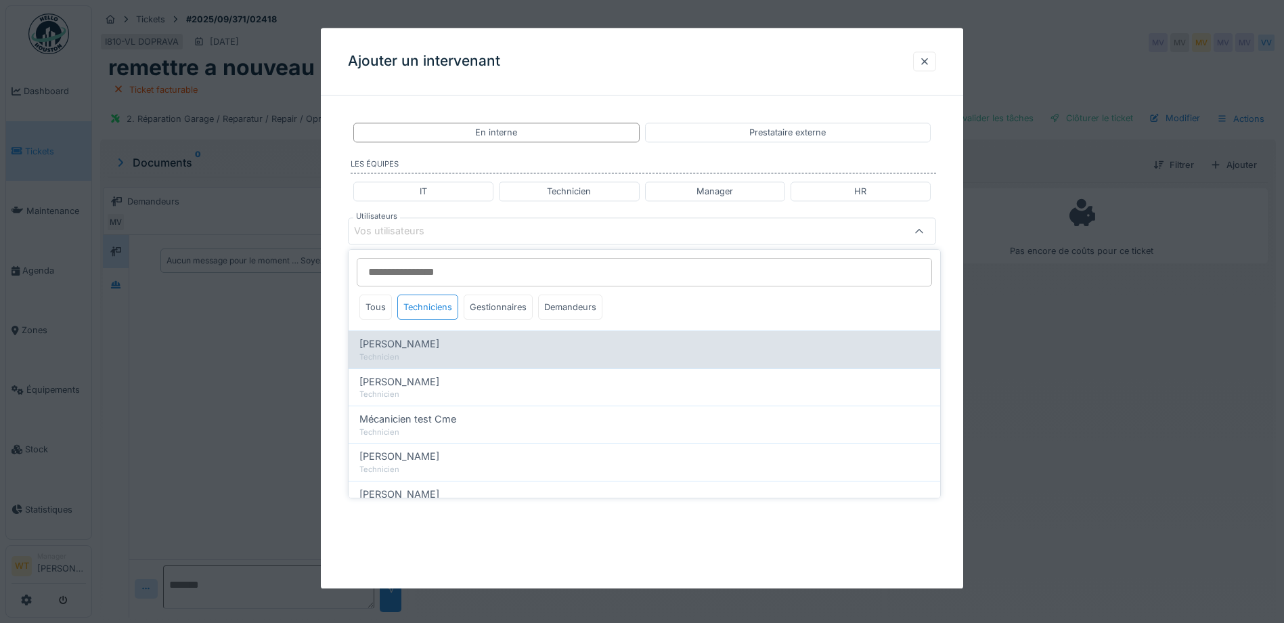
click at [447, 347] on div "[PERSON_NAME]" at bounding box center [644, 343] width 570 height 15
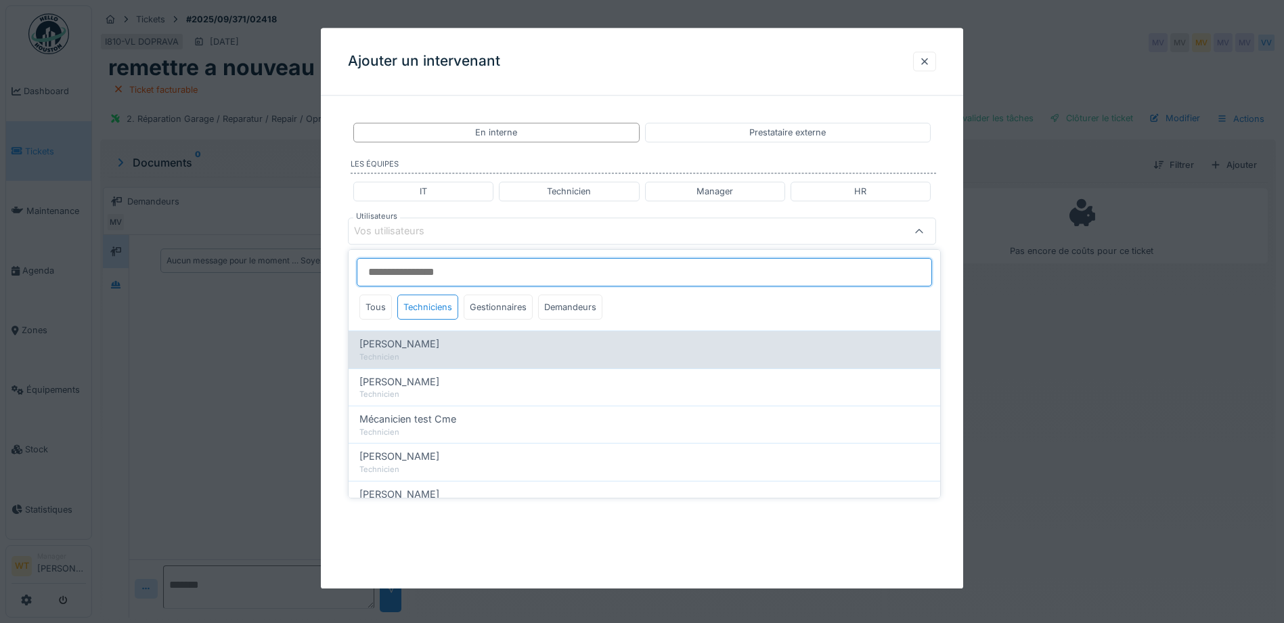
type input "****"
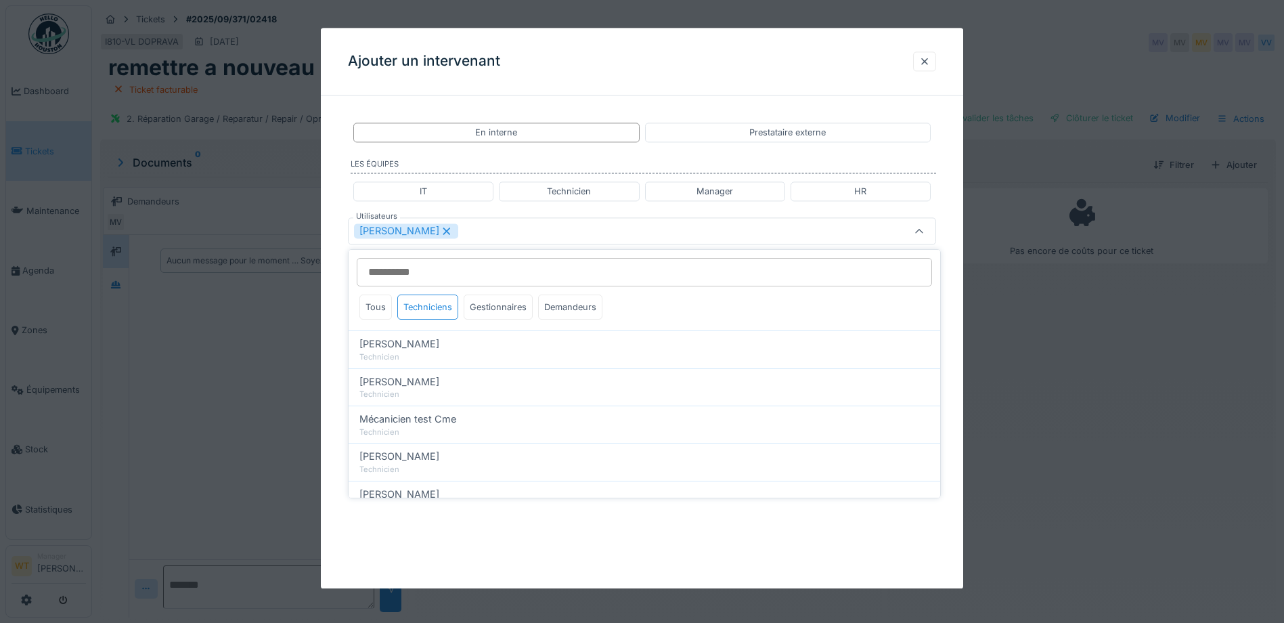
click at [501, 231] on div "[PERSON_NAME]" at bounding box center [607, 231] width 507 height 15
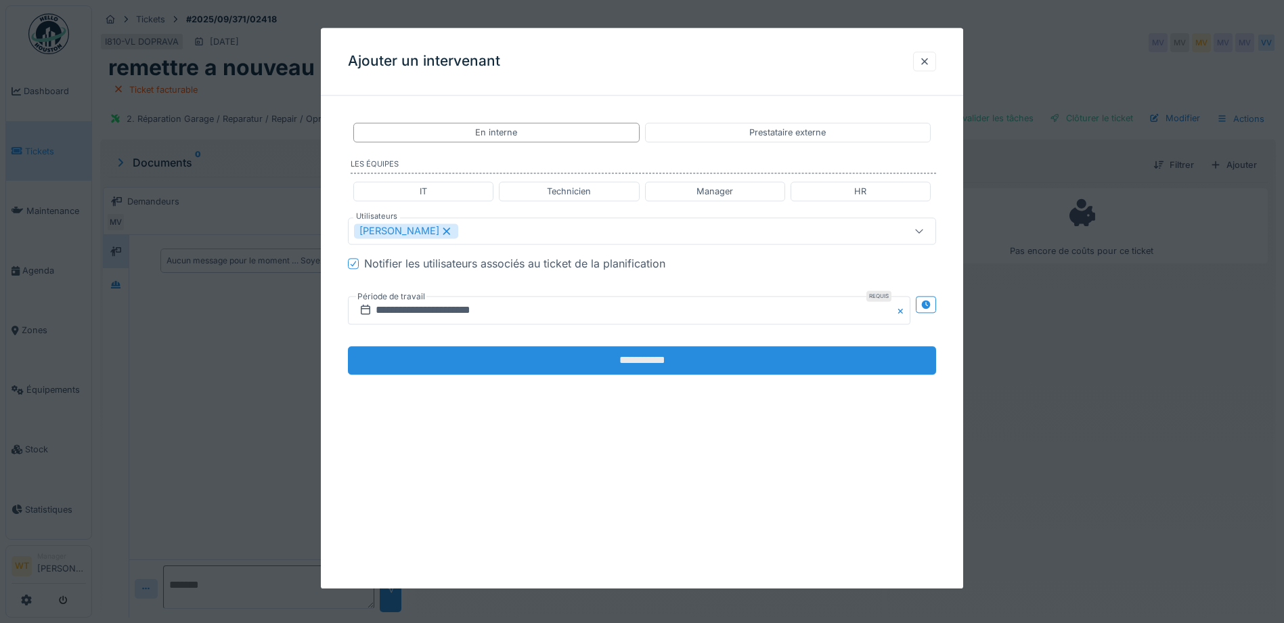
click at [508, 354] on input "**********" at bounding box center [642, 361] width 588 height 28
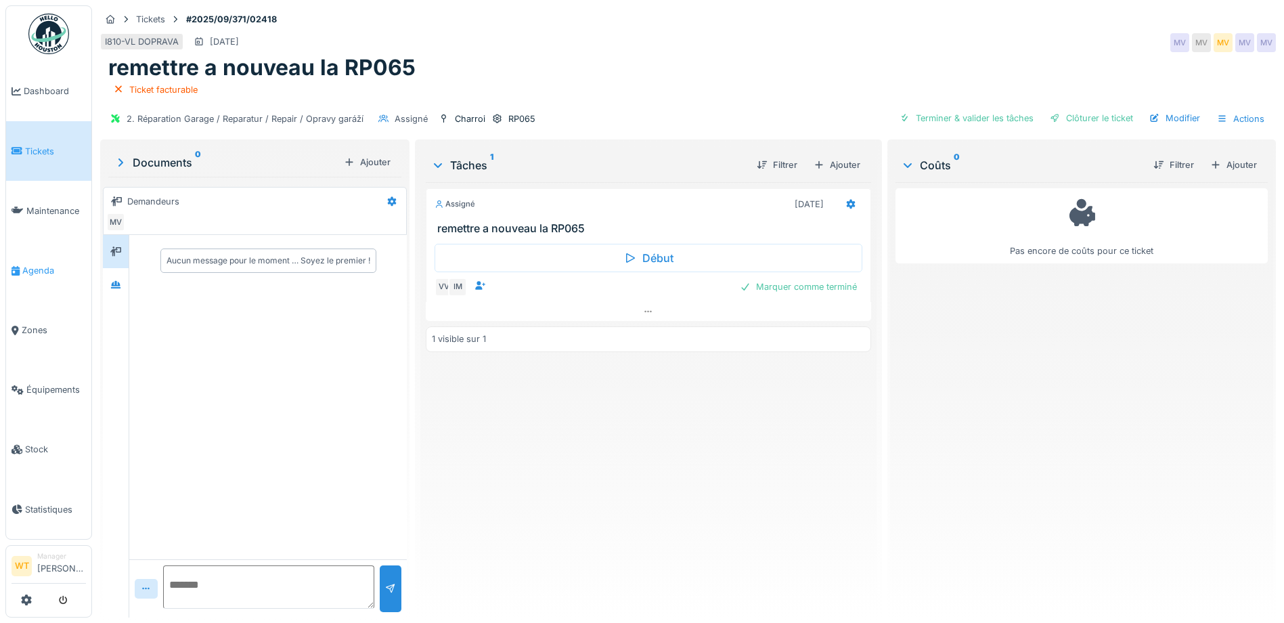
click at [43, 276] on link "Agenda" at bounding box center [48, 270] width 85 height 60
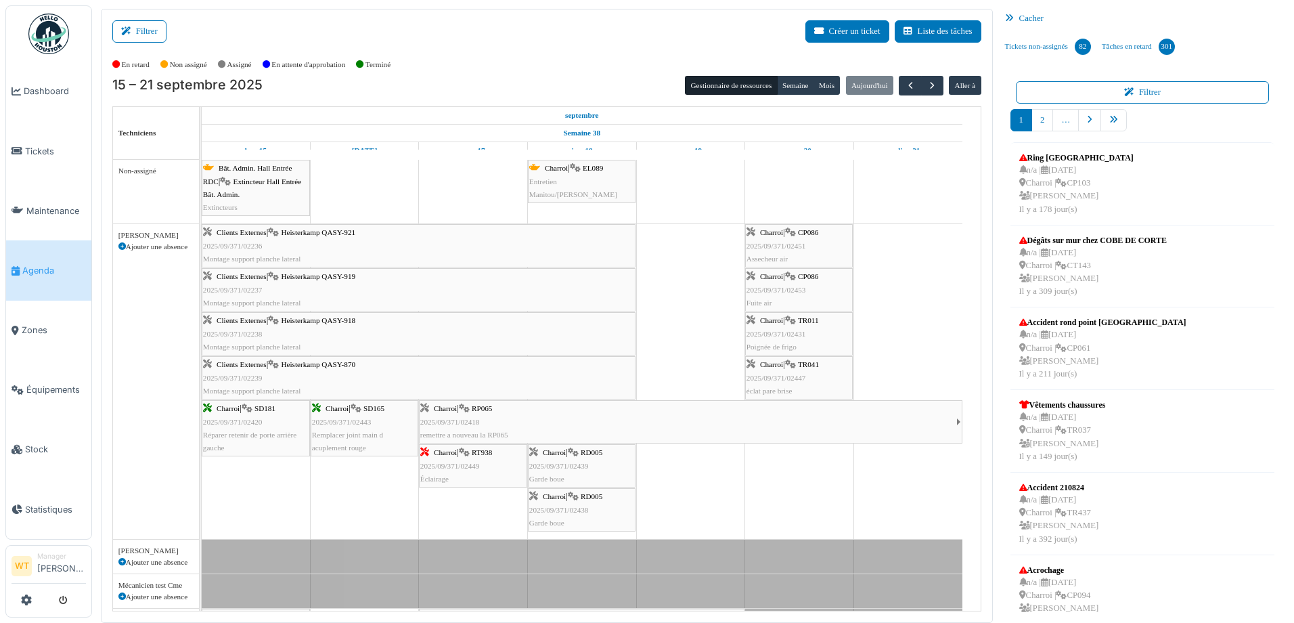
scroll to position [68, 0]
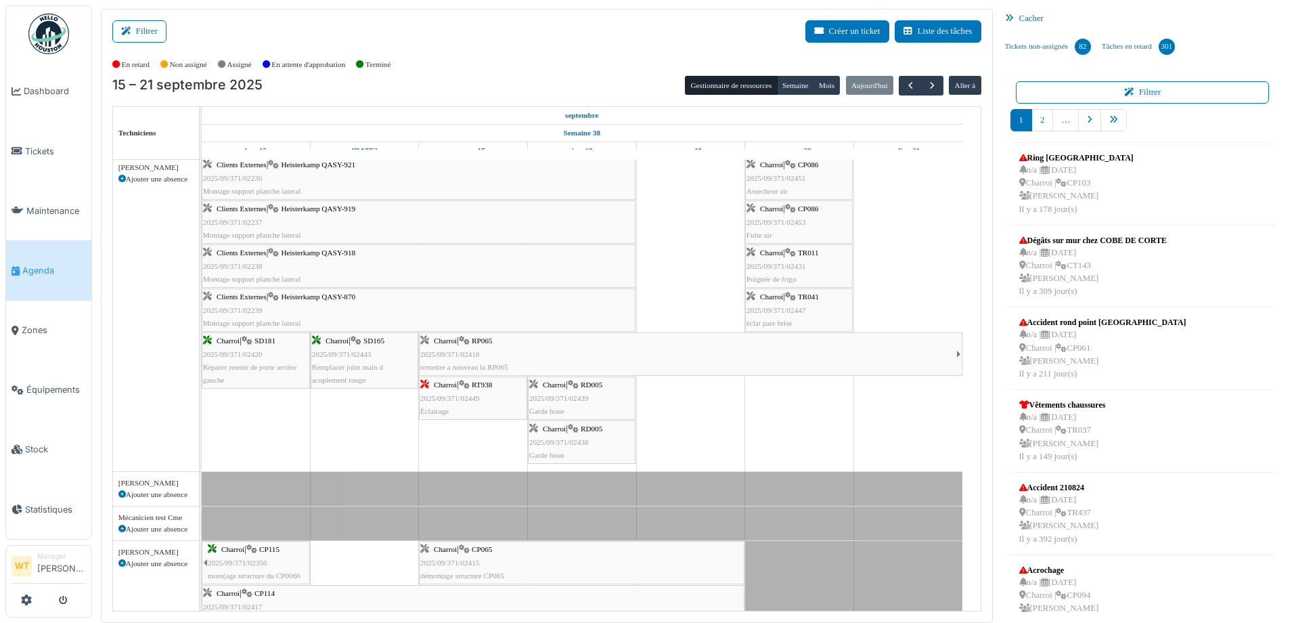
click at [597, 406] on div "Charroi | RD005 2025/09/371/02439 Garde boue" at bounding box center [581, 397] width 105 height 39
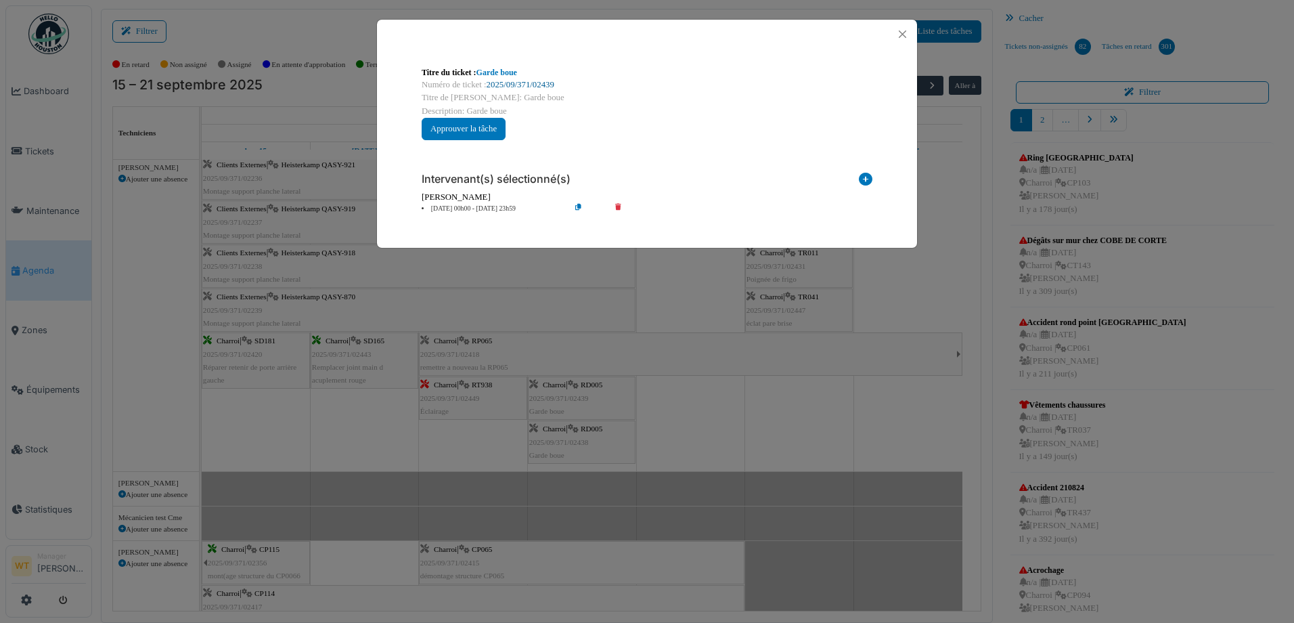
click at [500, 81] on link "2025/09/371/02439" at bounding box center [521, 84] width 68 height 9
click at [901, 30] on button "Close" at bounding box center [902, 34] width 18 height 18
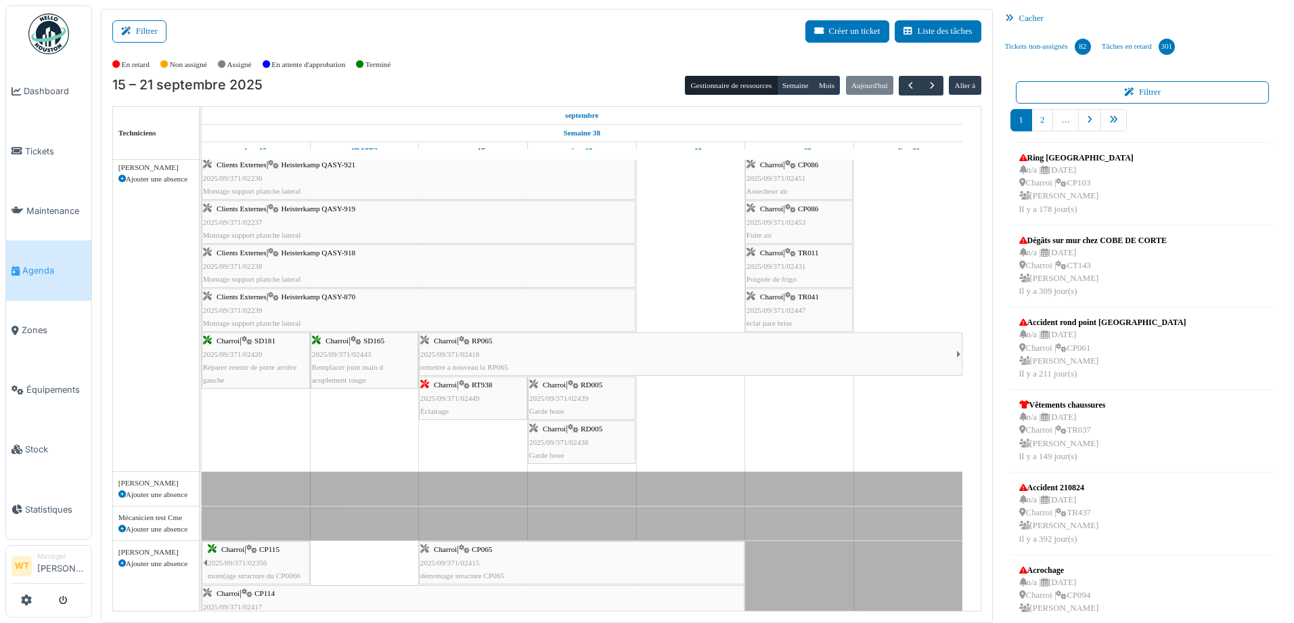
click at [506, 354] on div "Charroi | RP065 2025/09/371/02418 remettre a nouveau la RP065" at bounding box center [688, 353] width 536 height 39
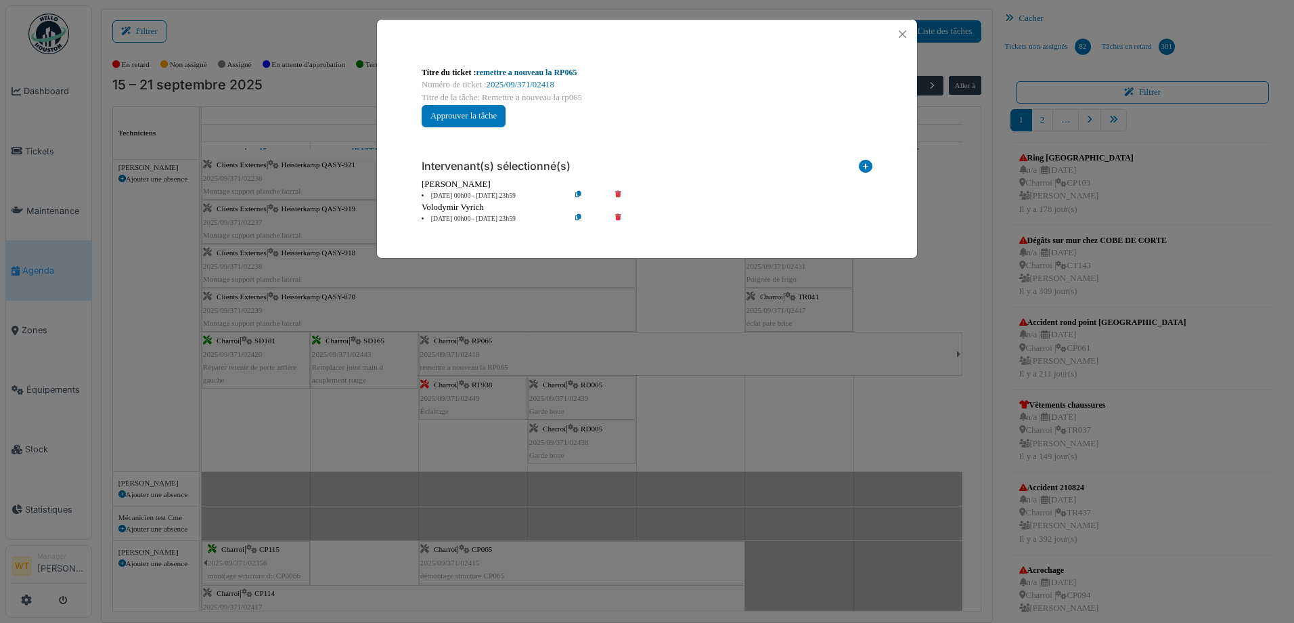
click at [534, 72] on link "remettre a nouveau la RP065" at bounding box center [526, 72] width 101 height 9
click at [901, 28] on button "Close" at bounding box center [902, 34] width 18 height 18
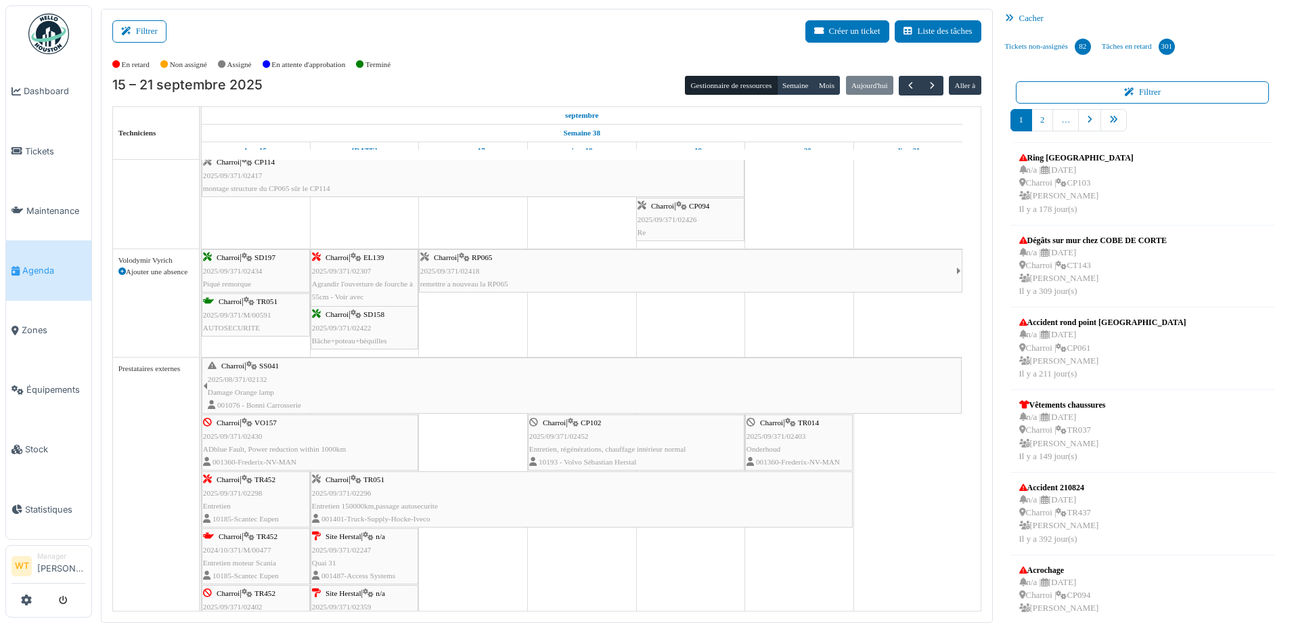
scroll to position [1268, 0]
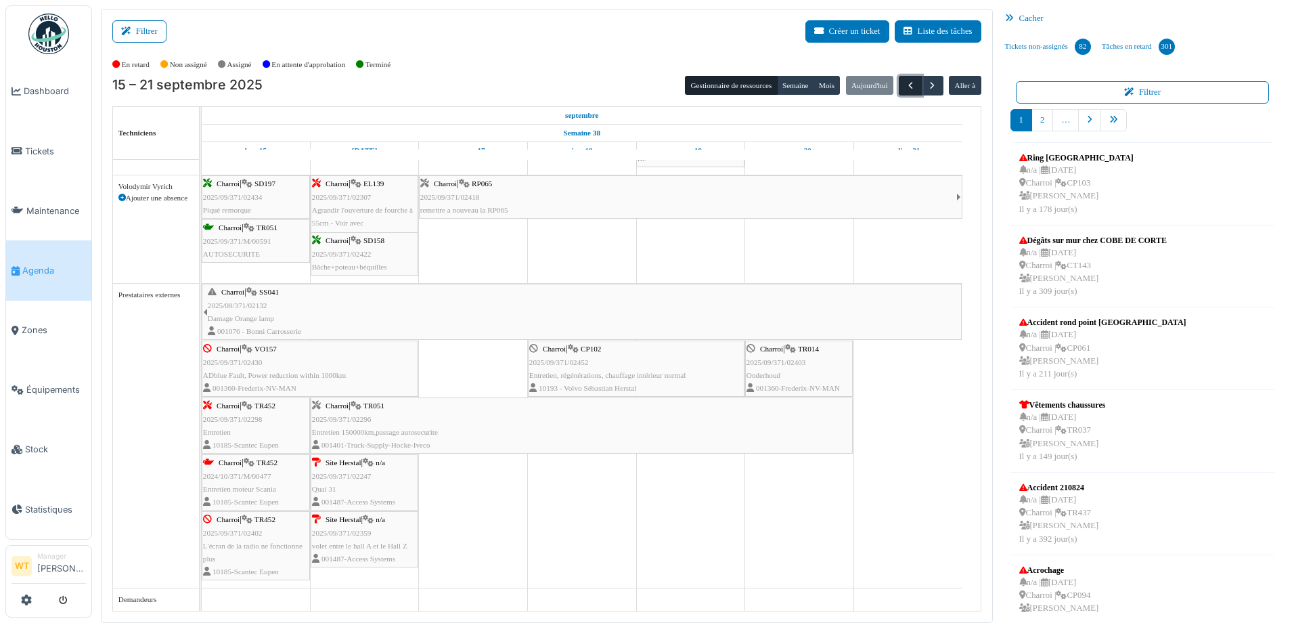
click at [905, 80] on span "button" at bounding box center [911, 86] width 12 height 12
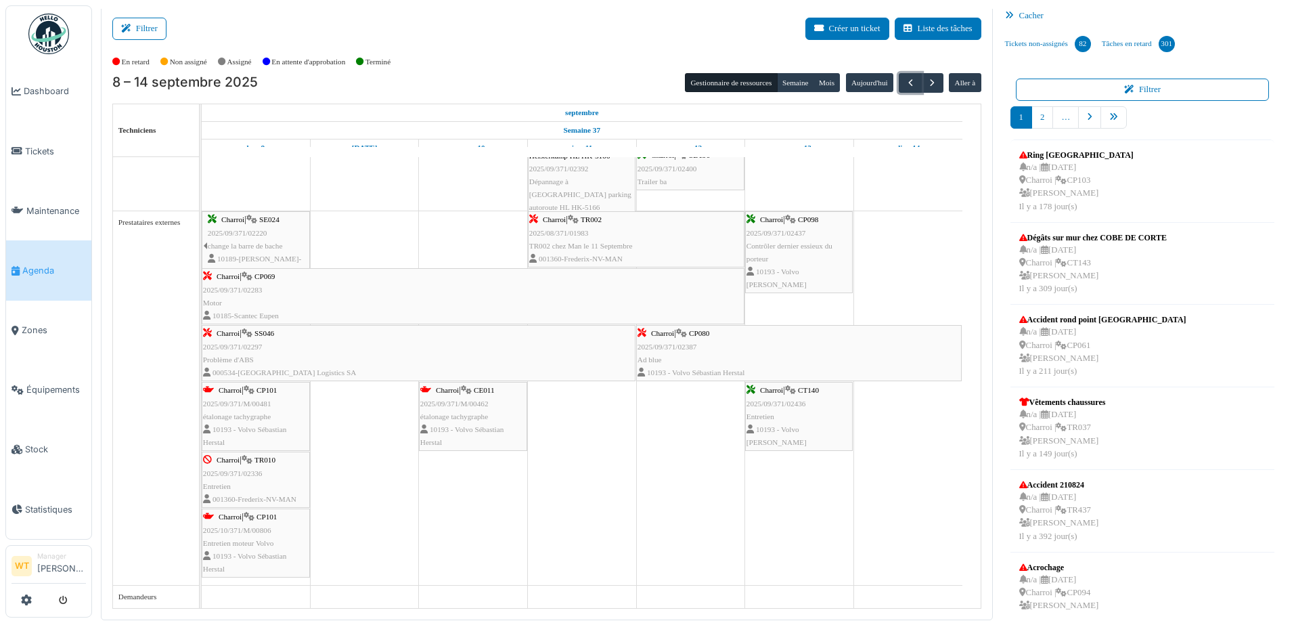
scroll to position [1341, 0]
click at [18, 370] on link "Équipements" at bounding box center [48, 390] width 85 height 60
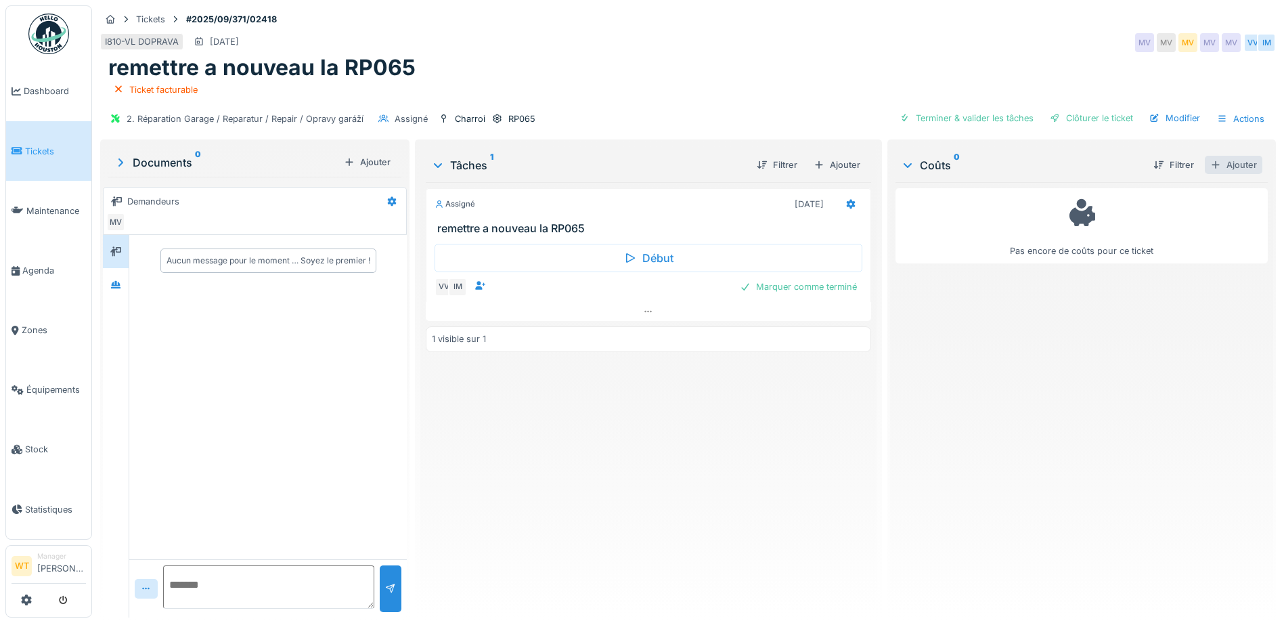
click at [1205, 160] on div "Ajouter" at bounding box center [1234, 165] width 58 height 18
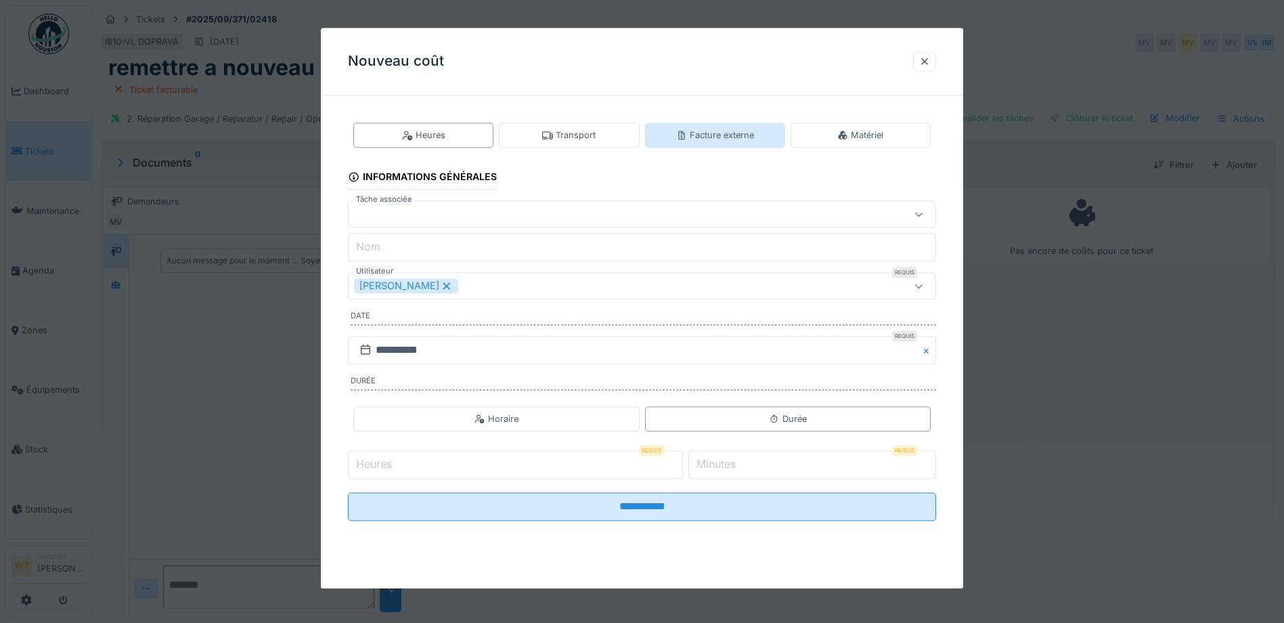
click at [732, 128] on div "Facture externe" at bounding box center [715, 134] width 140 height 25
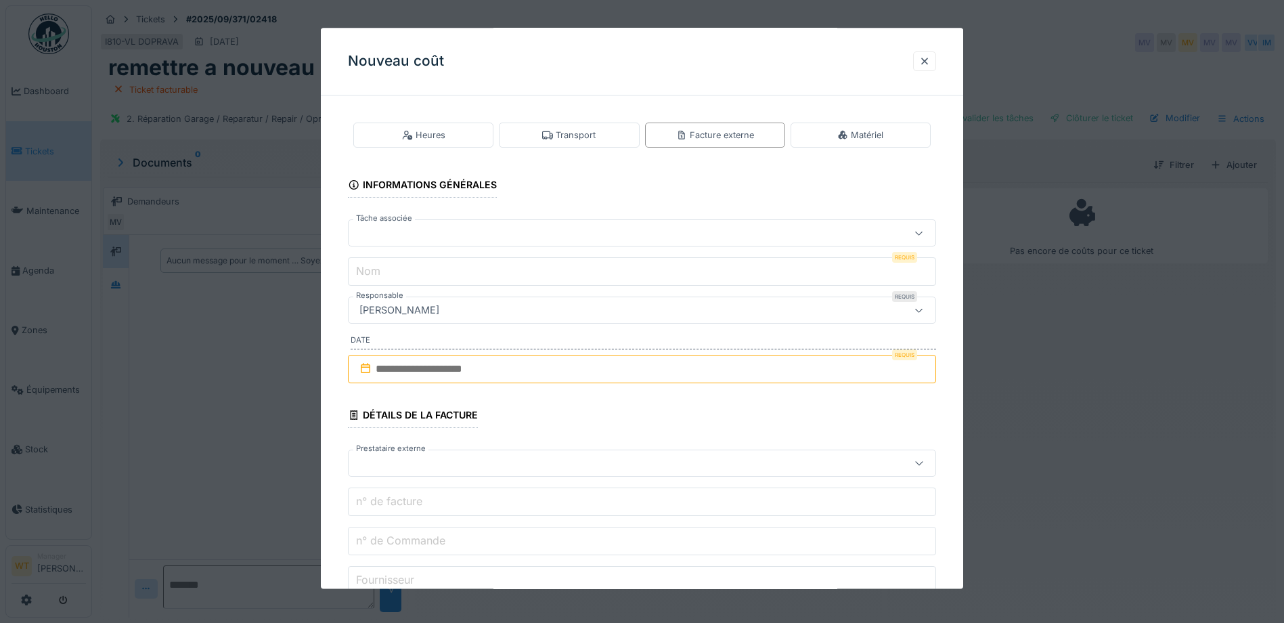
click at [535, 223] on div at bounding box center [642, 233] width 588 height 27
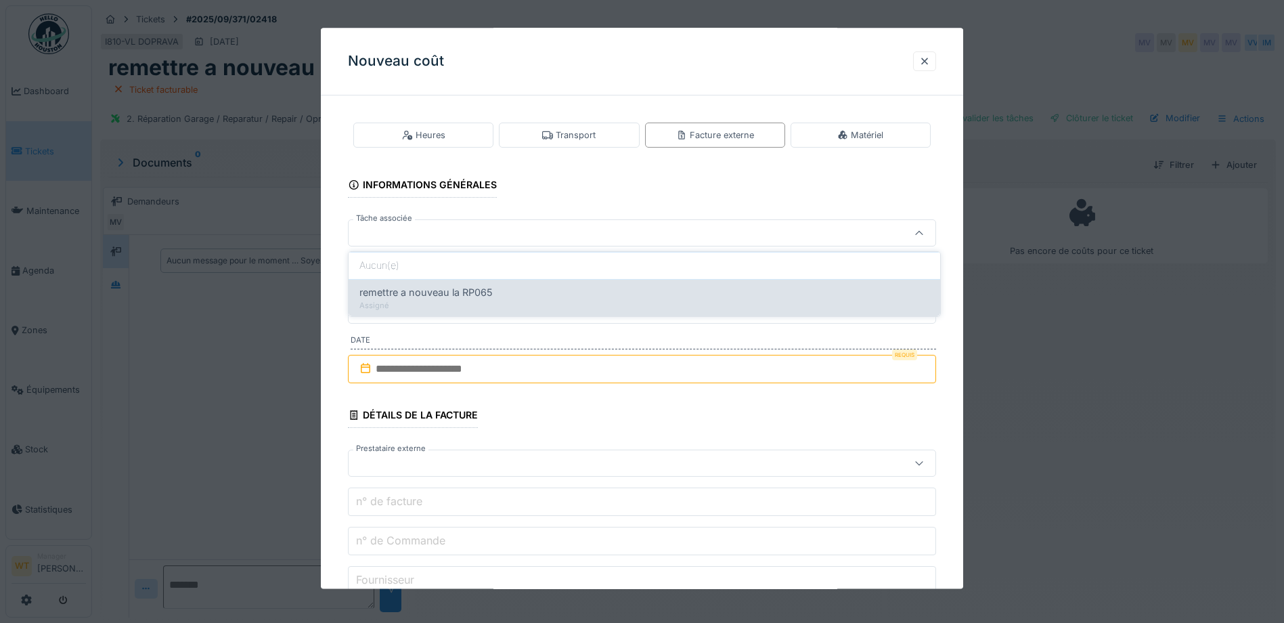
click at [515, 288] on div "remettre a nouveau la RP065" at bounding box center [644, 292] width 570 height 15
type input "******"
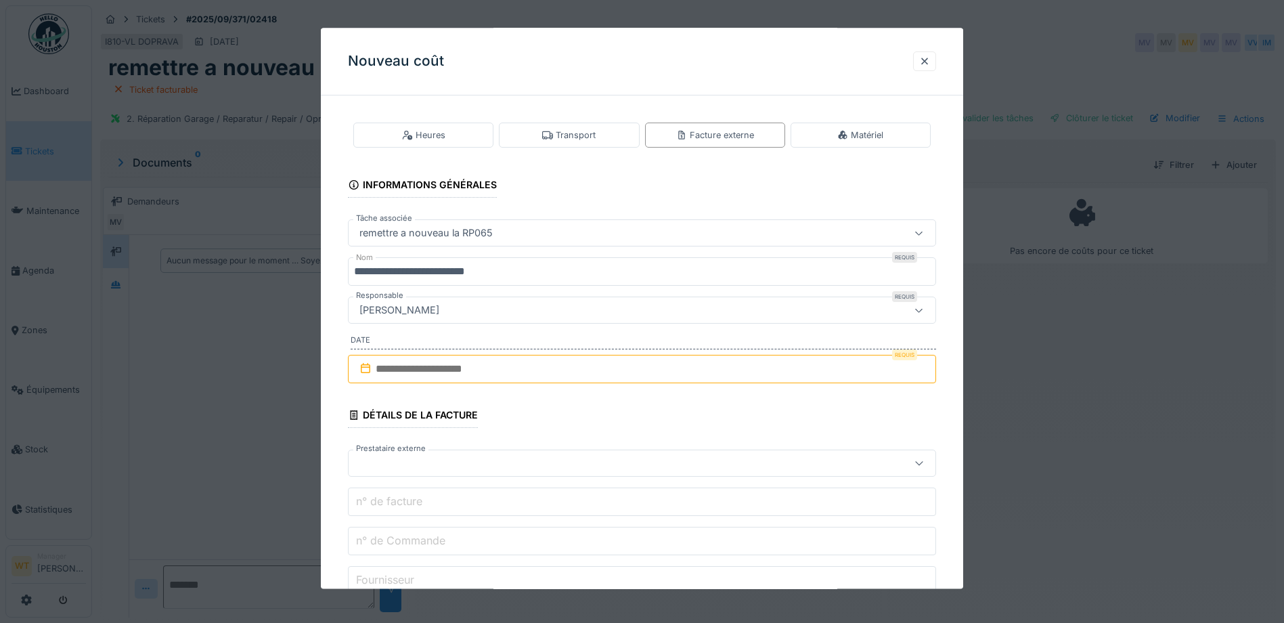
click at [554, 275] on input "**********" at bounding box center [642, 272] width 588 height 28
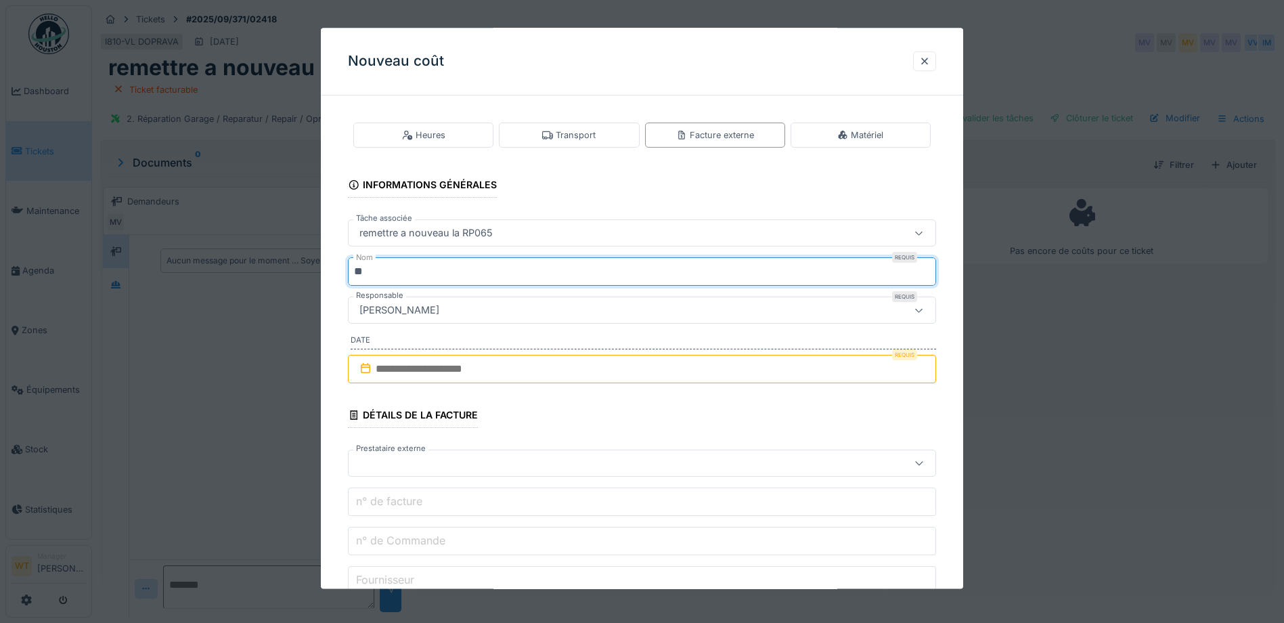
type input "*"
type input "***"
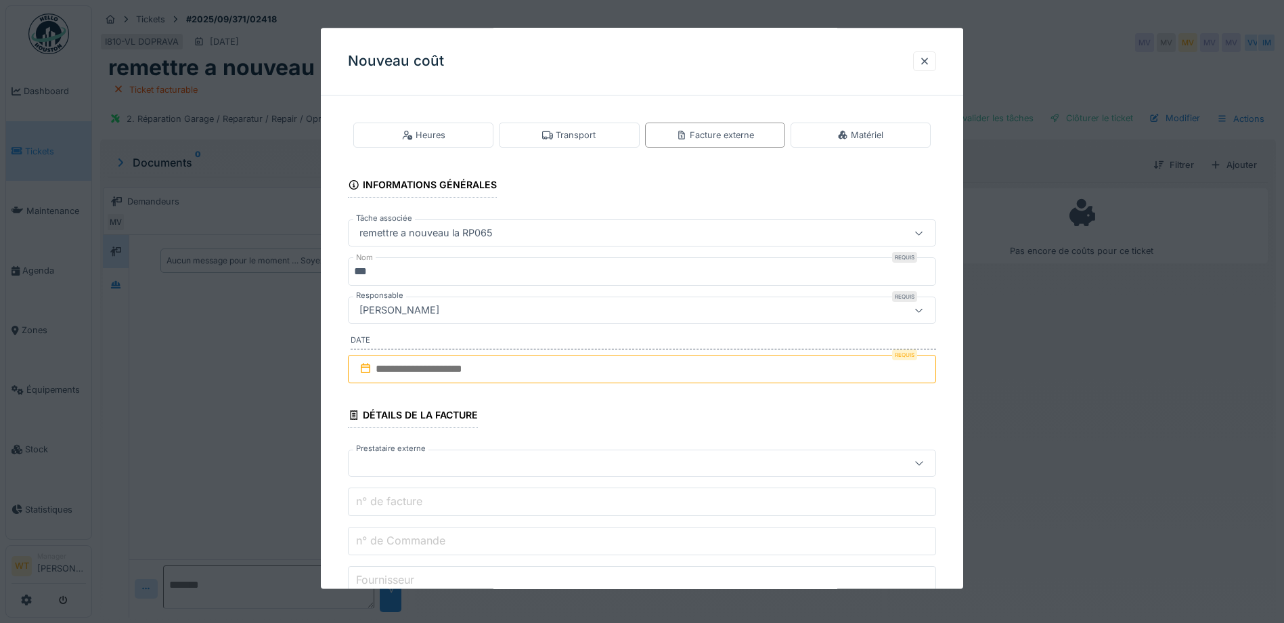
click at [474, 372] on input "text" at bounding box center [642, 369] width 588 height 28
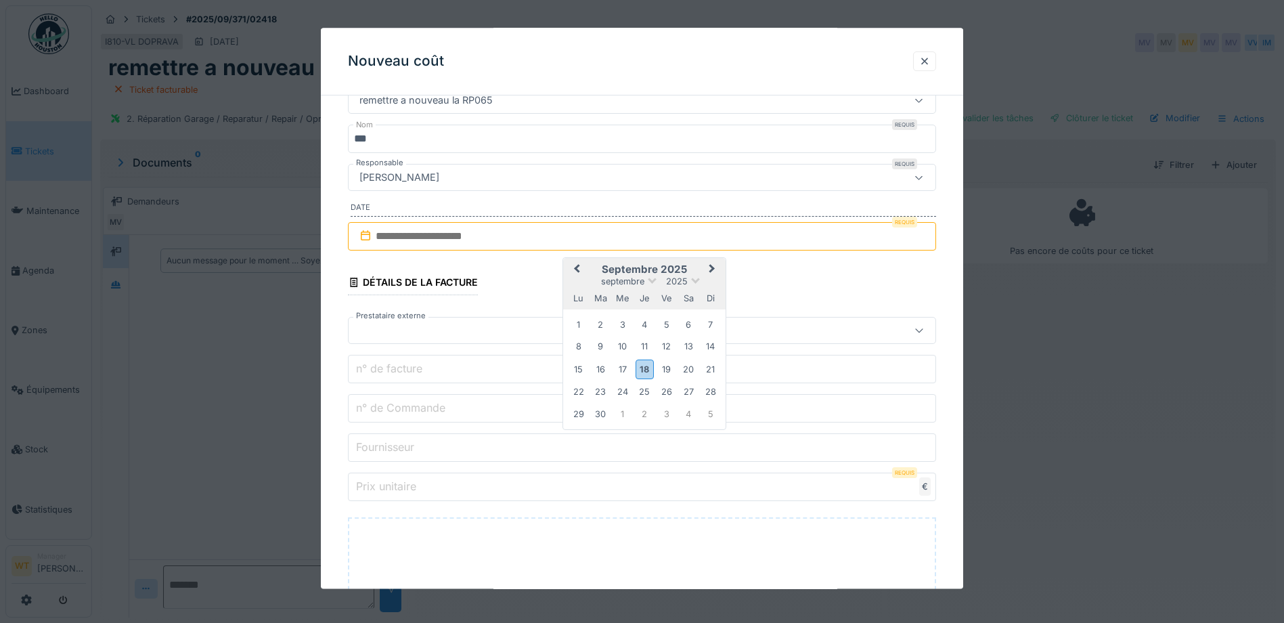
scroll to position [135, 0]
click at [621, 368] on div "17" at bounding box center [622, 366] width 18 height 18
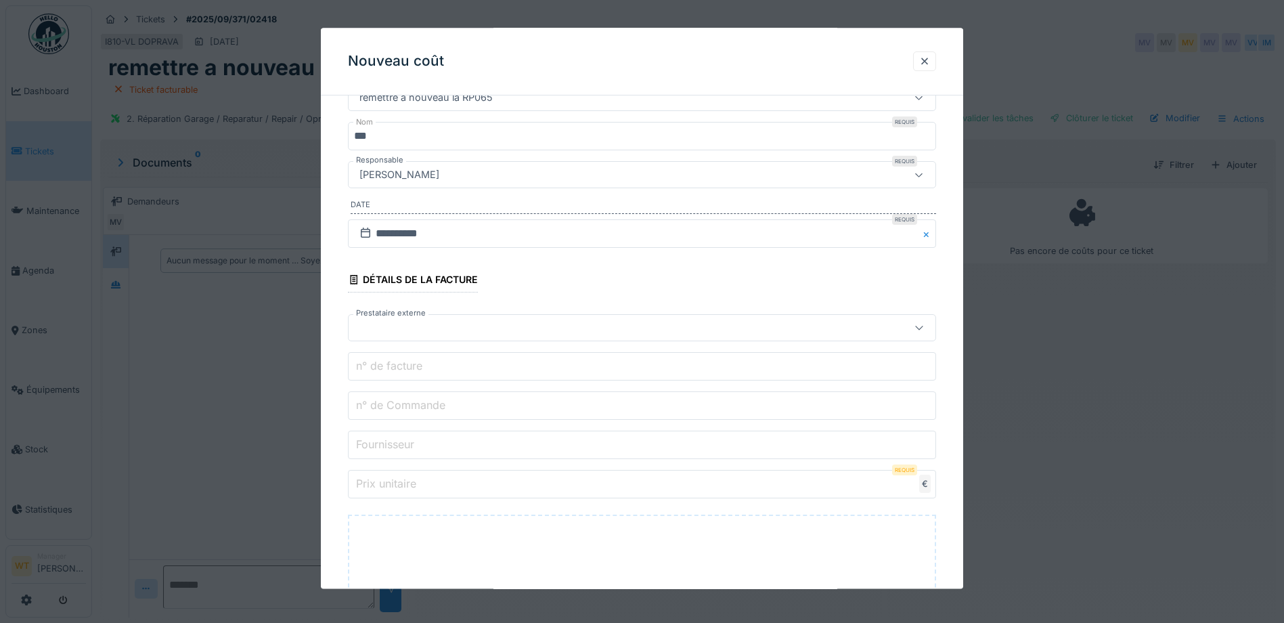
click at [435, 336] on div at bounding box center [642, 328] width 588 height 27
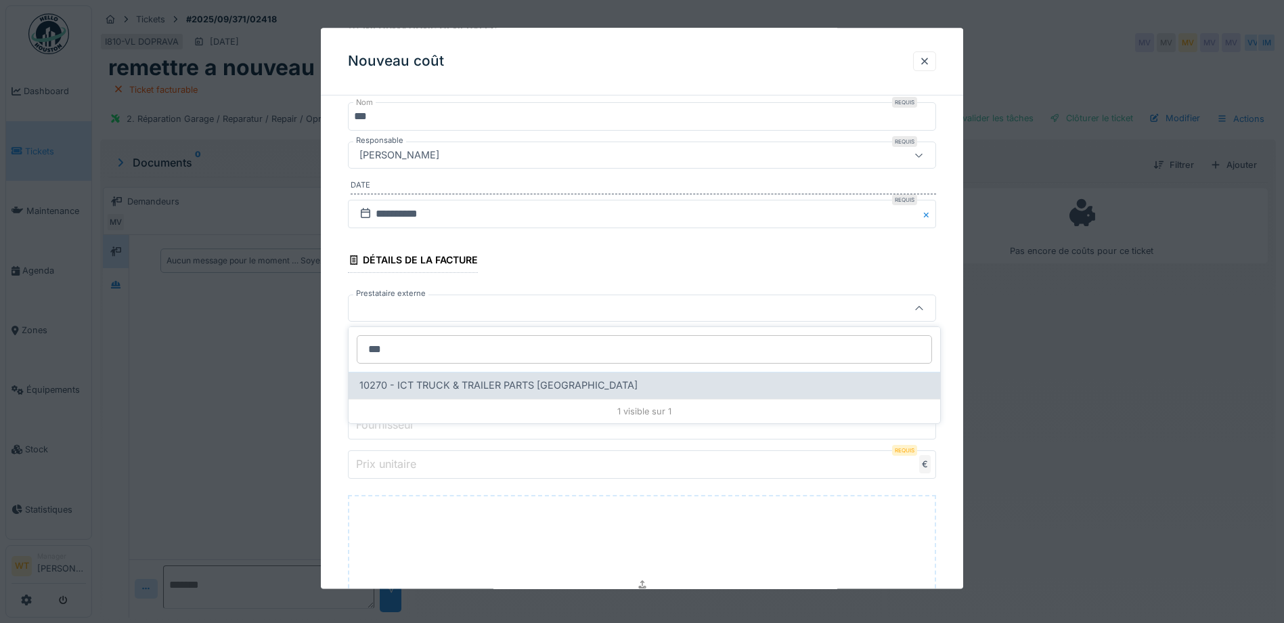
type input "***"
click at [484, 378] on span "10270 - ICT TRUCK & TRAILER PARTS NV" at bounding box center [498, 385] width 278 height 15
type input "*****"
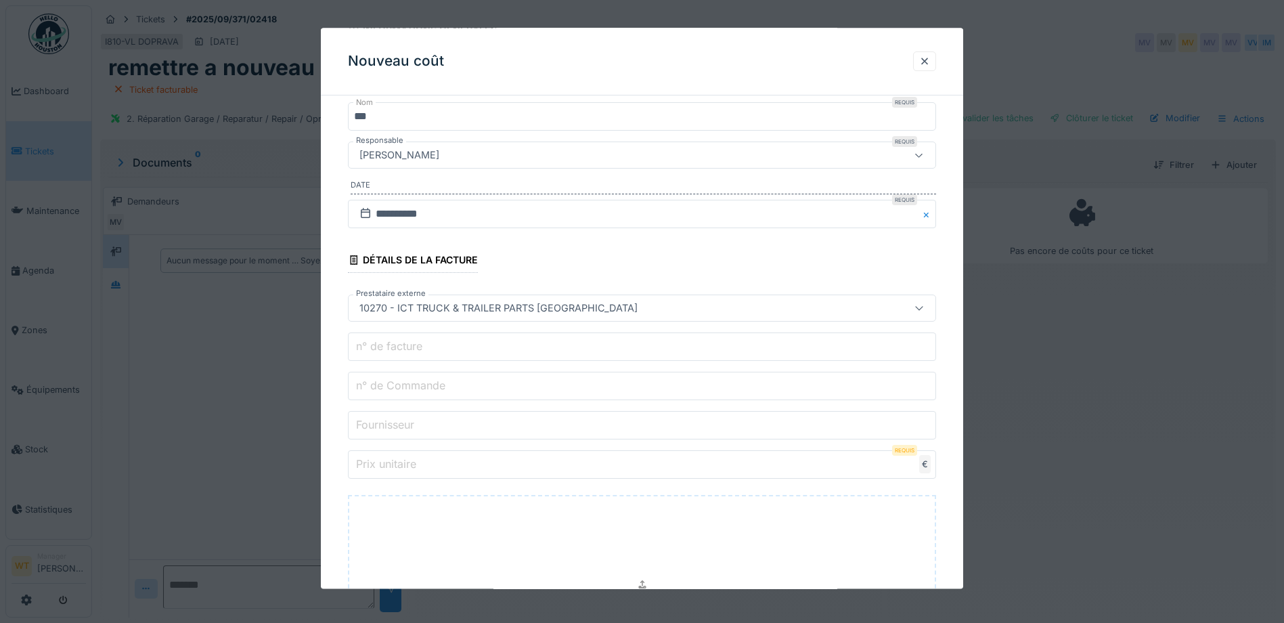
click at [487, 380] on input "n° de Commande" at bounding box center [642, 386] width 588 height 28
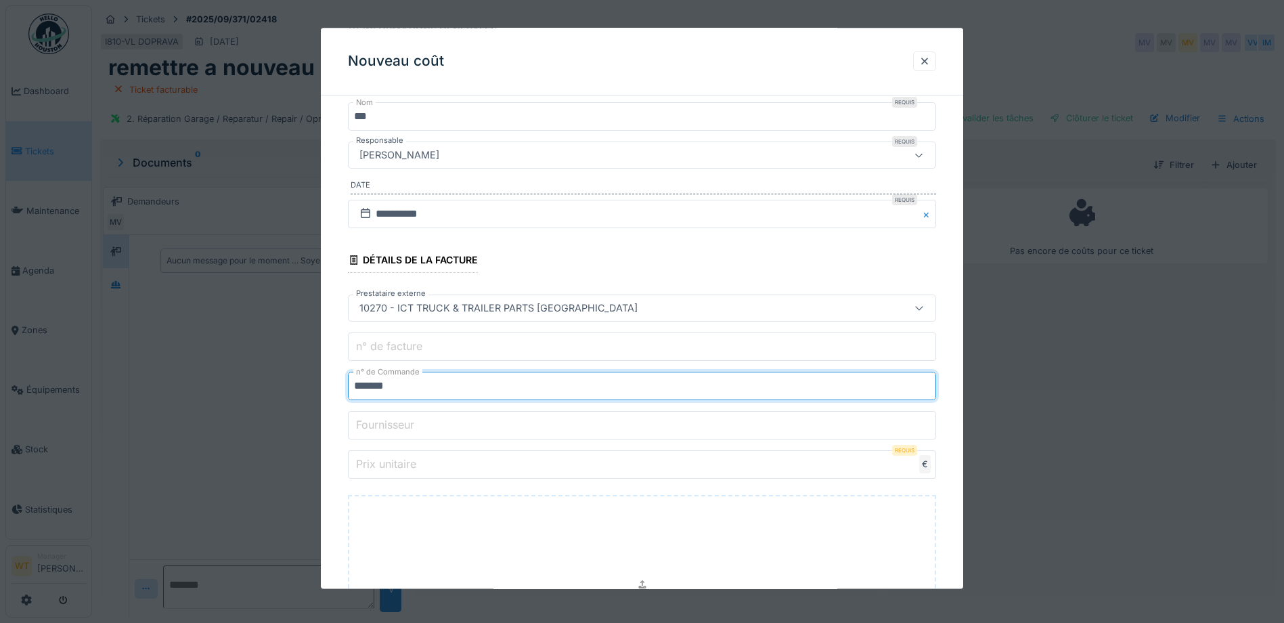
type input "*******"
click at [481, 474] on input "Prix unitaire" at bounding box center [642, 465] width 588 height 28
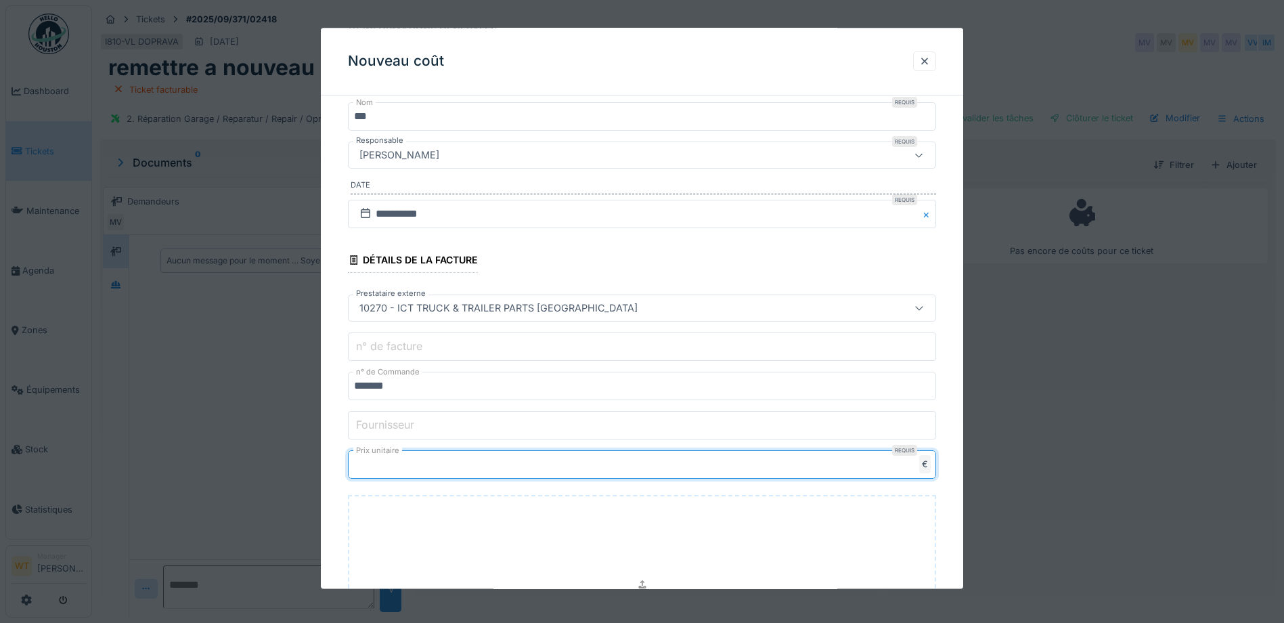
type input "**"
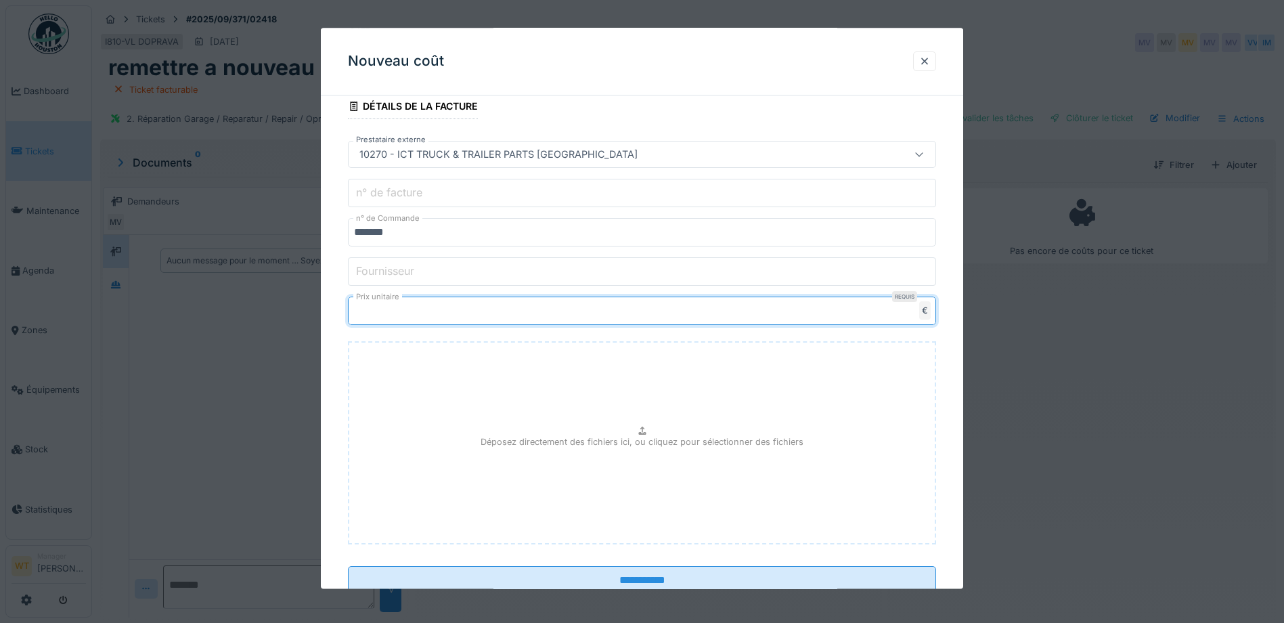
scroll to position [353, 0]
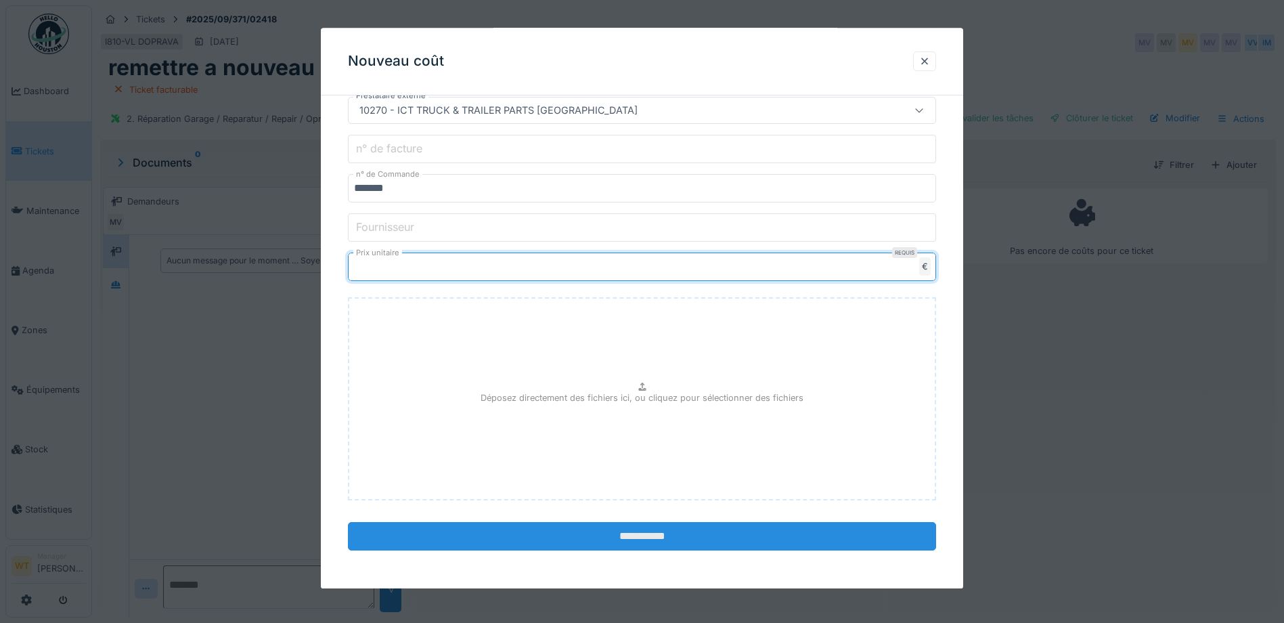
type input "*****"
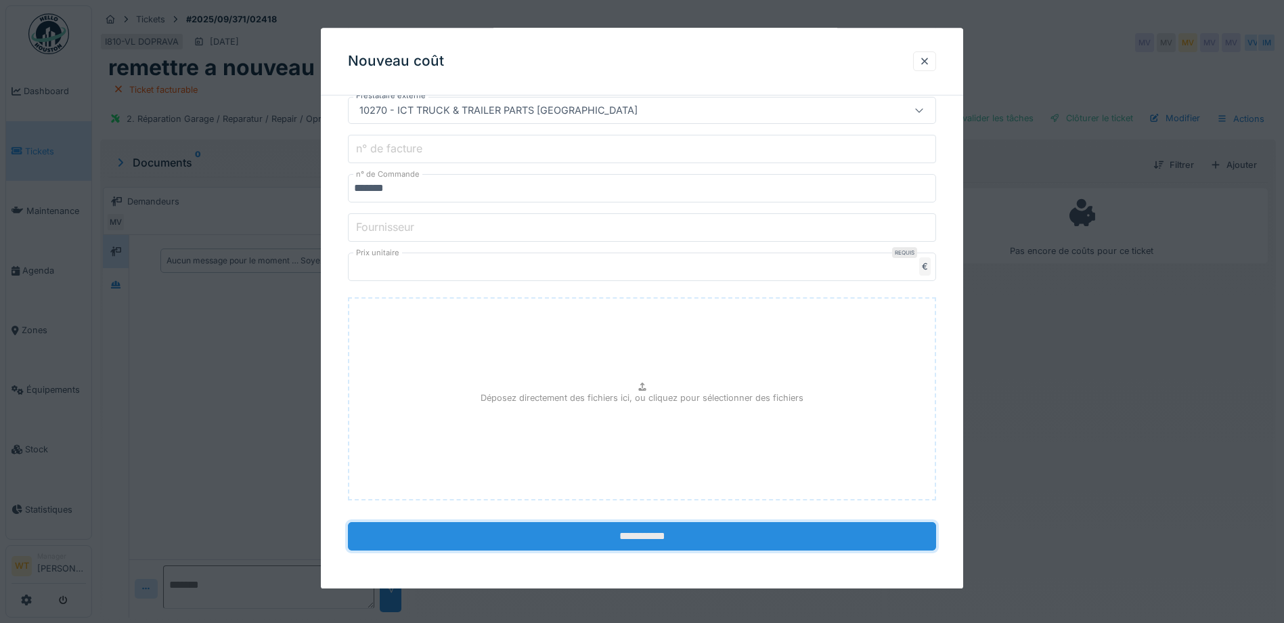
click at [537, 548] on input "**********" at bounding box center [642, 536] width 588 height 28
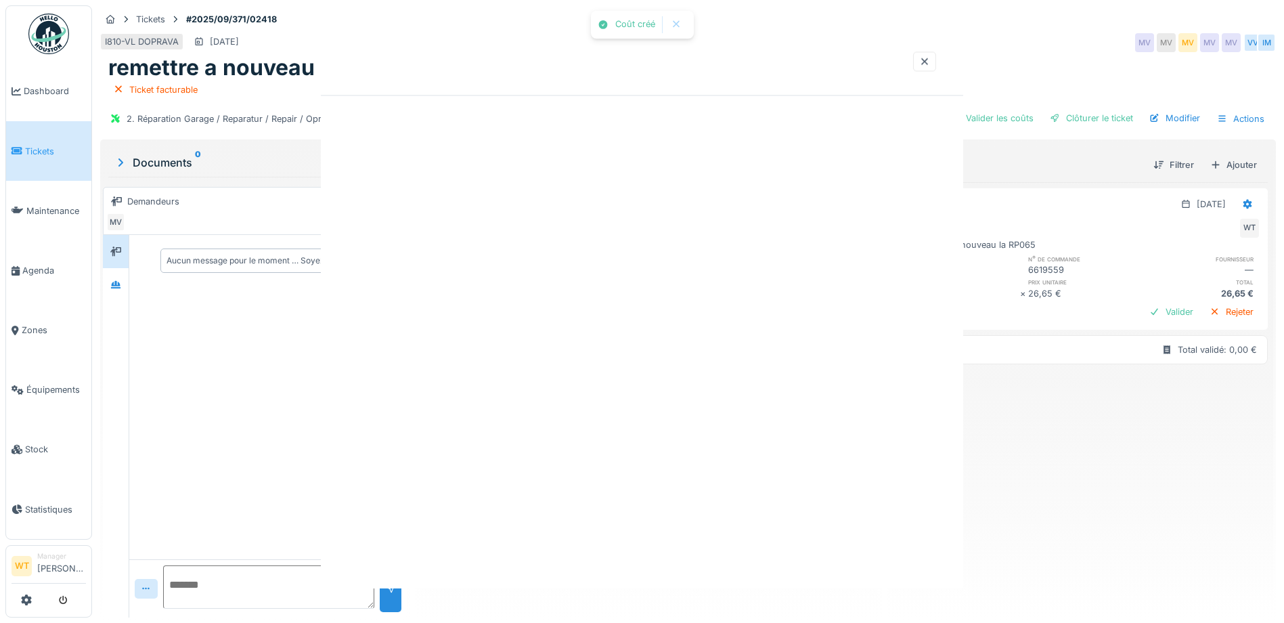
scroll to position [0, 0]
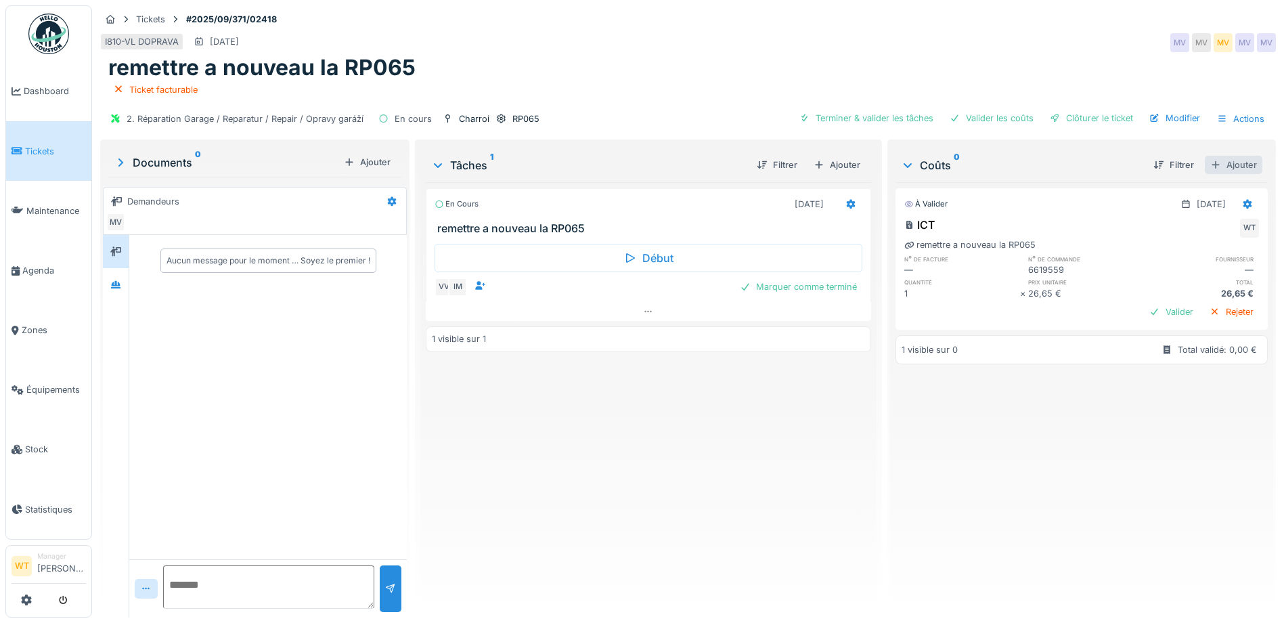
click at [1229, 161] on div "Ajouter" at bounding box center [1234, 165] width 58 height 18
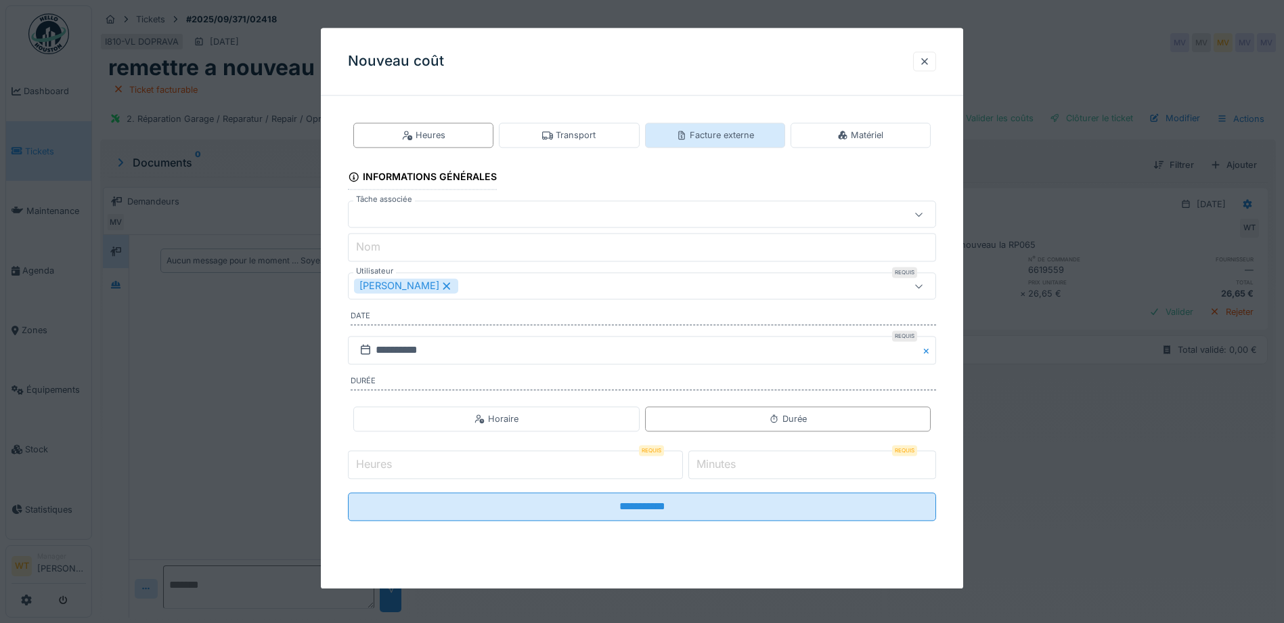
click at [736, 135] on div "Facture externe" at bounding box center [715, 135] width 78 height 13
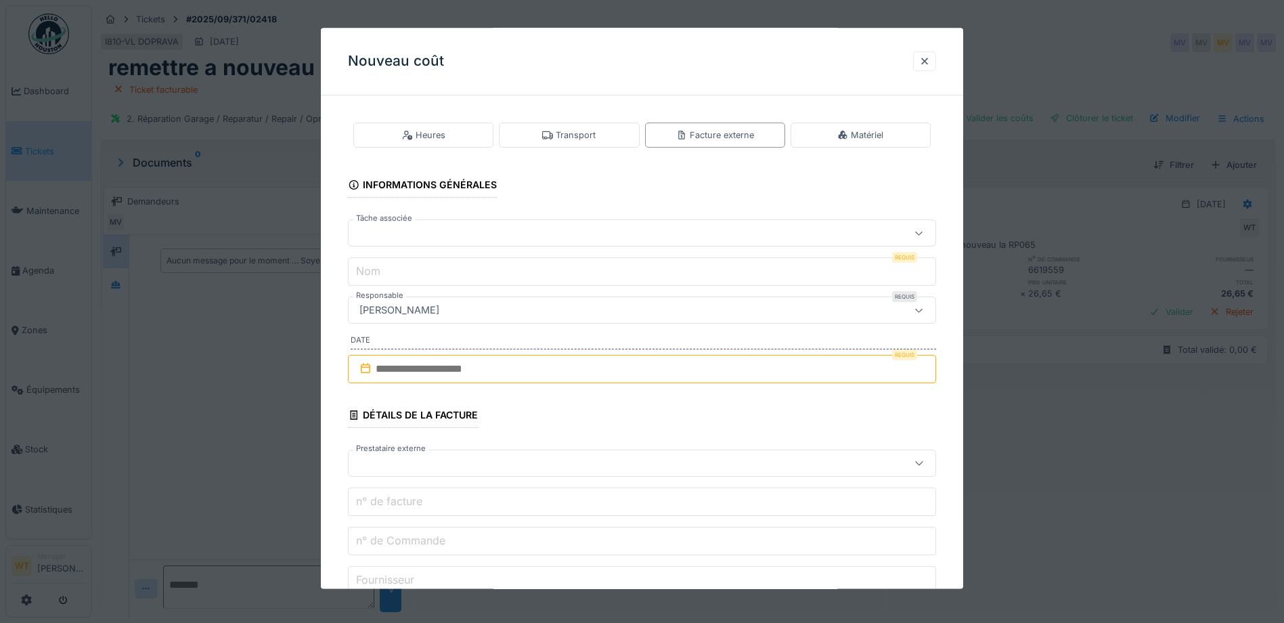
click at [499, 238] on div at bounding box center [607, 233] width 507 height 15
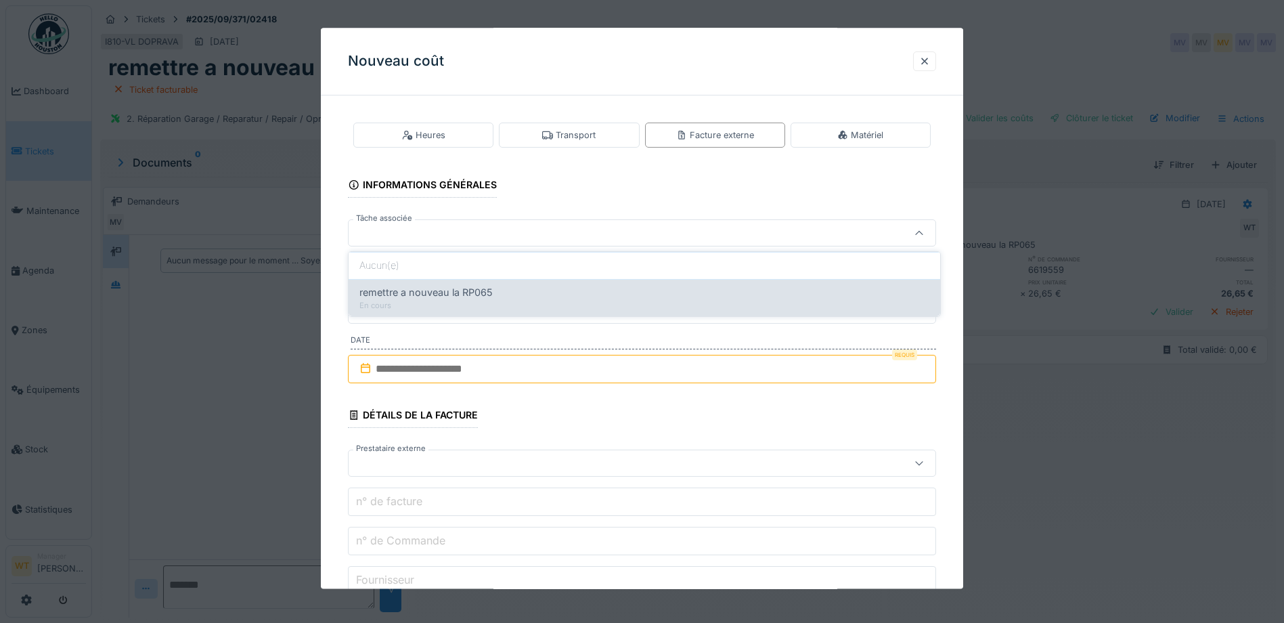
click at [463, 301] on div "En cours" at bounding box center [644, 306] width 570 height 12
type input "******"
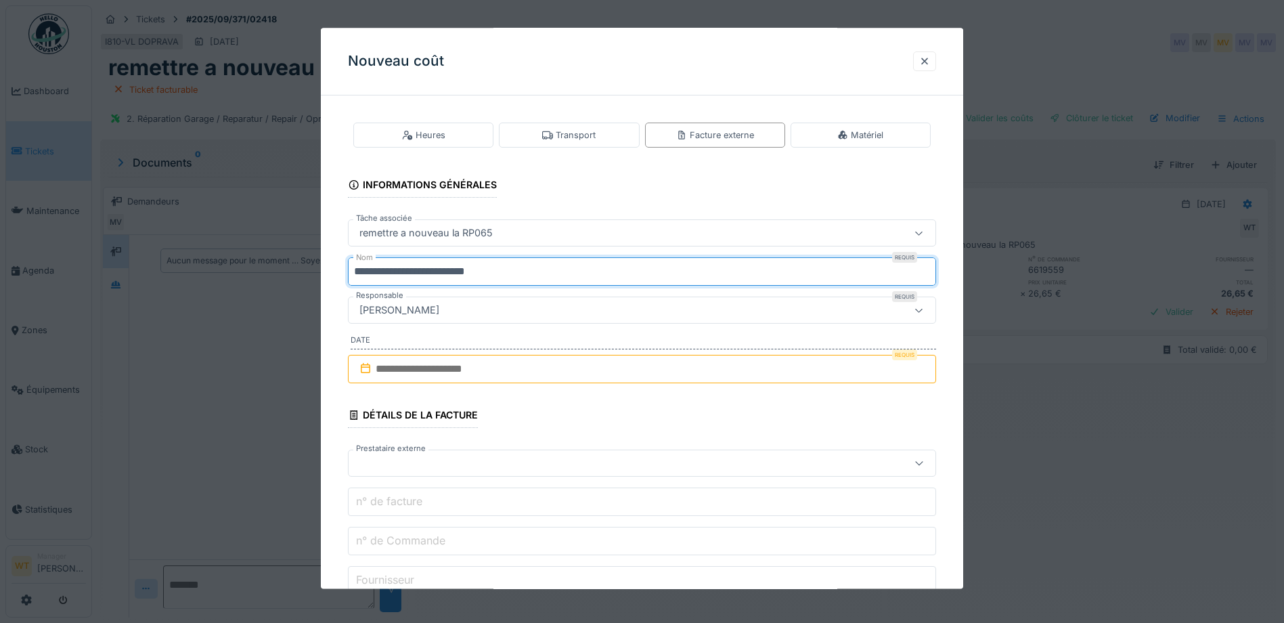
click at [541, 271] on input "**********" at bounding box center [642, 272] width 588 height 28
type input "*"
type input "***"
click at [458, 374] on input "text" at bounding box center [642, 369] width 588 height 28
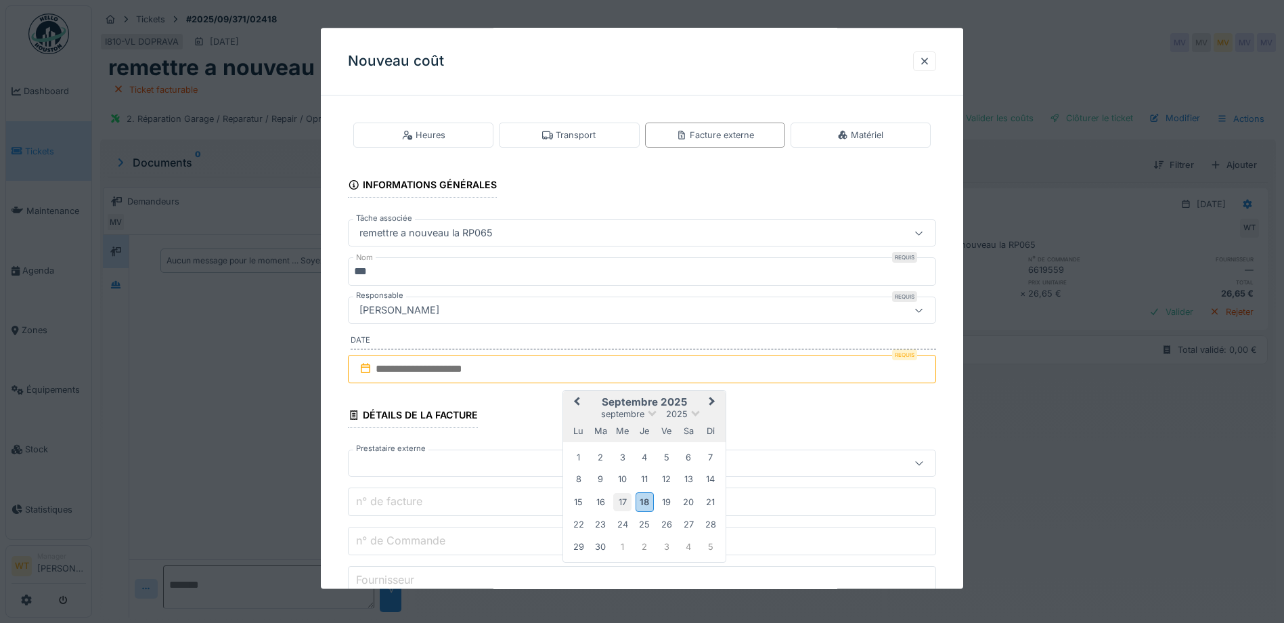
click at [624, 508] on div "17" at bounding box center [622, 502] width 18 height 18
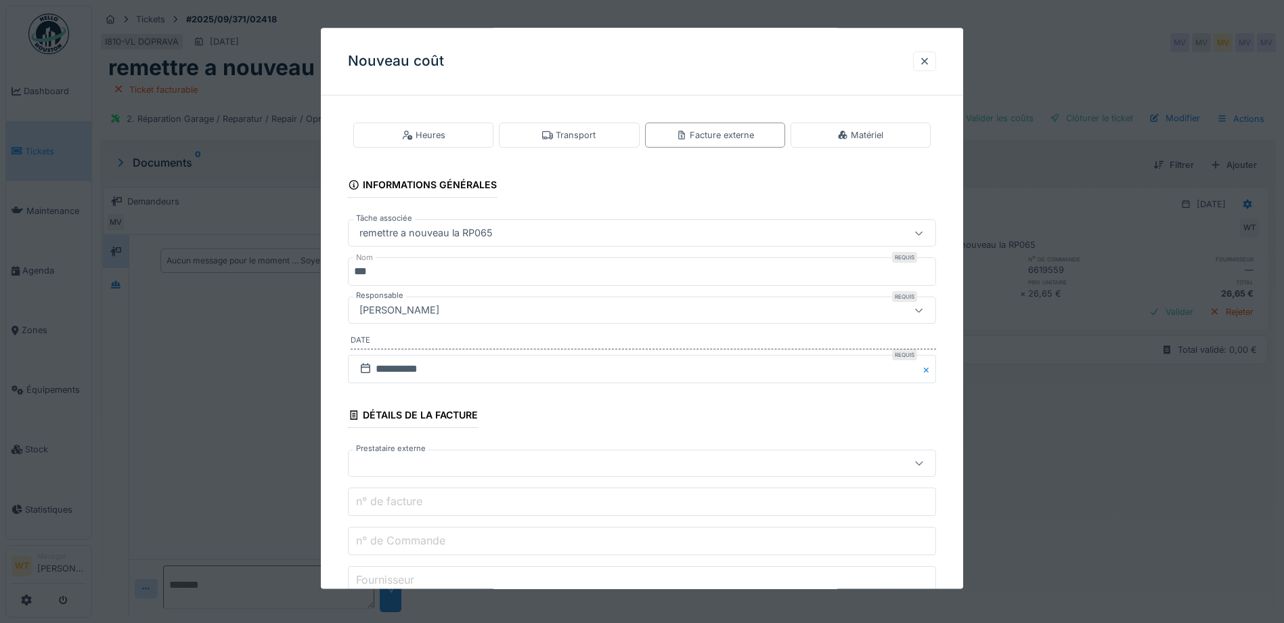
click at [468, 465] on div at bounding box center [607, 463] width 507 height 15
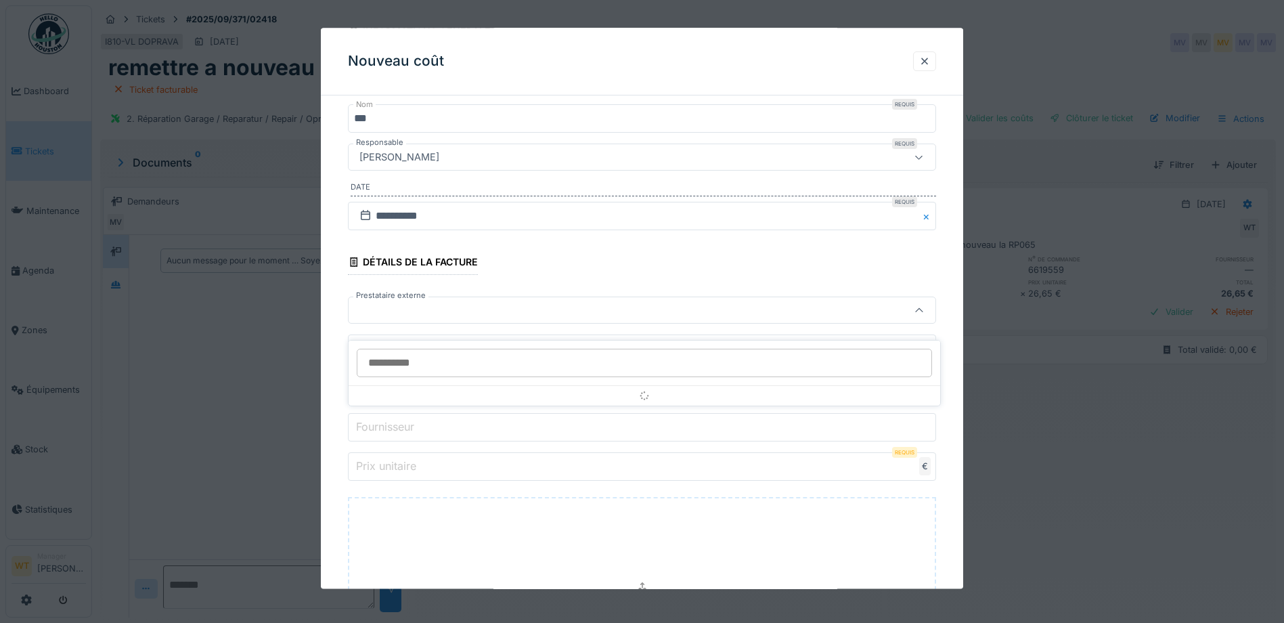
scroll to position [155, 0]
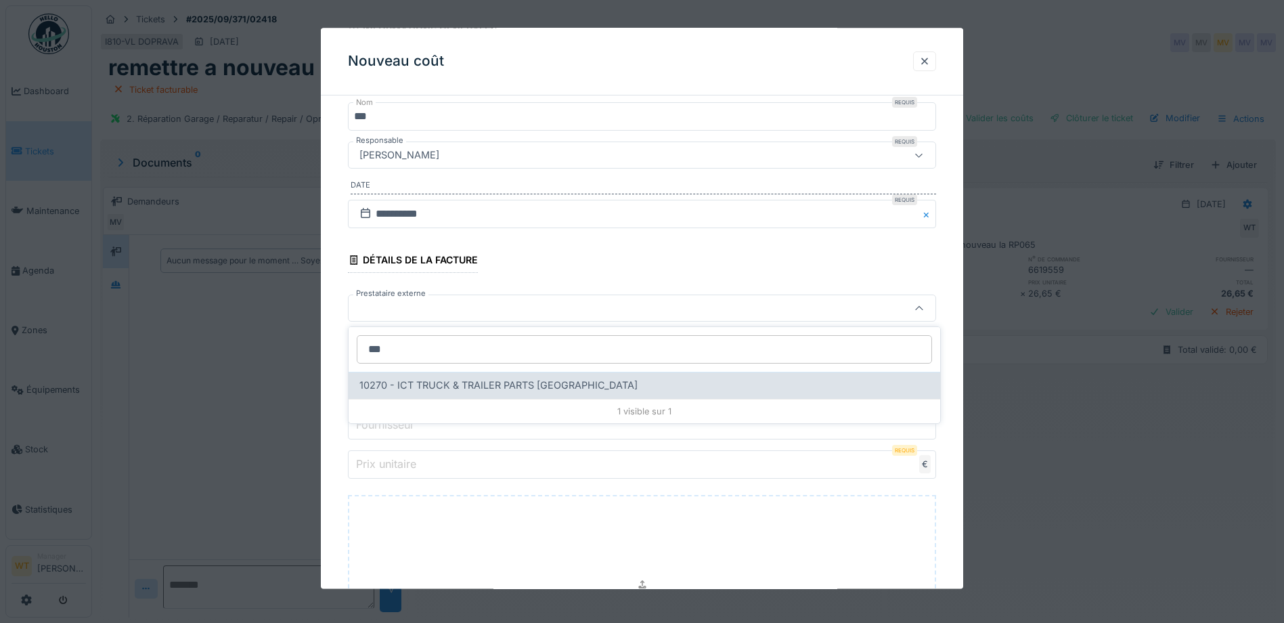
type input "***"
click at [456, 388] on span "10270 - ICT TRUCK & TRAILER PARTS [GEOGRAPHIC_DATA]" at bounding box center [498, 385] width 278 height 15
type input "*****"
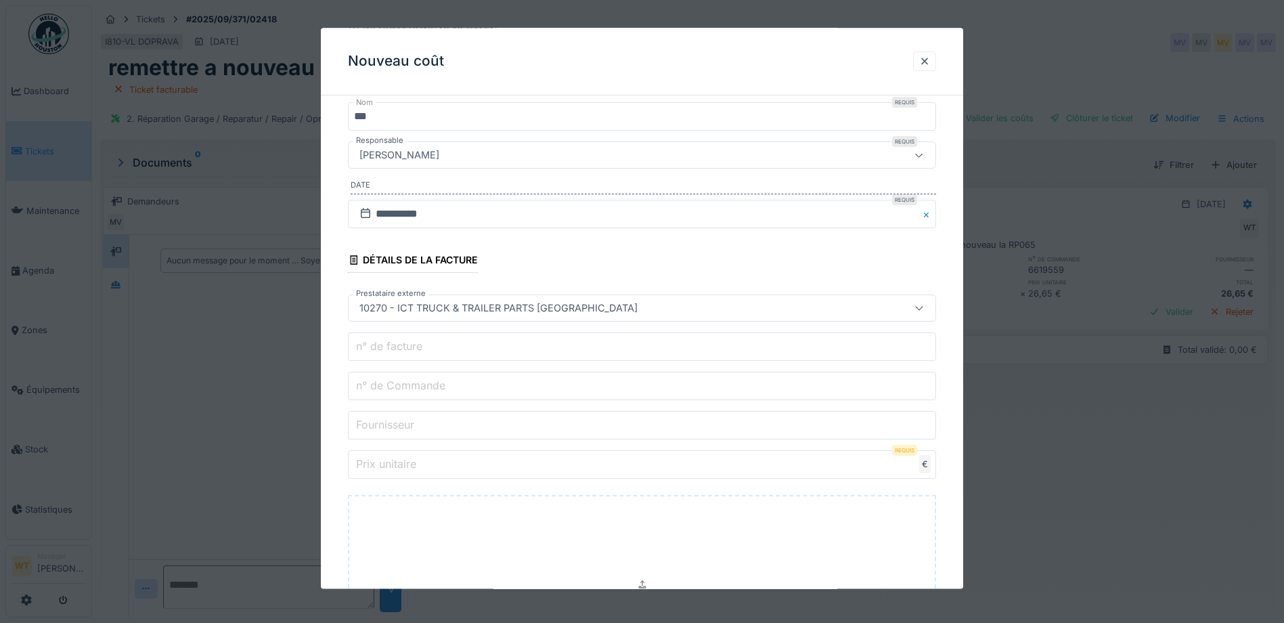
click at [456, 391] on input "n° de Commande" at bounding box center [642, 386] width 588 height 28
click at [506, 379] on input "n° de Commande" at bounding box center [642, 386] width 588 height 28
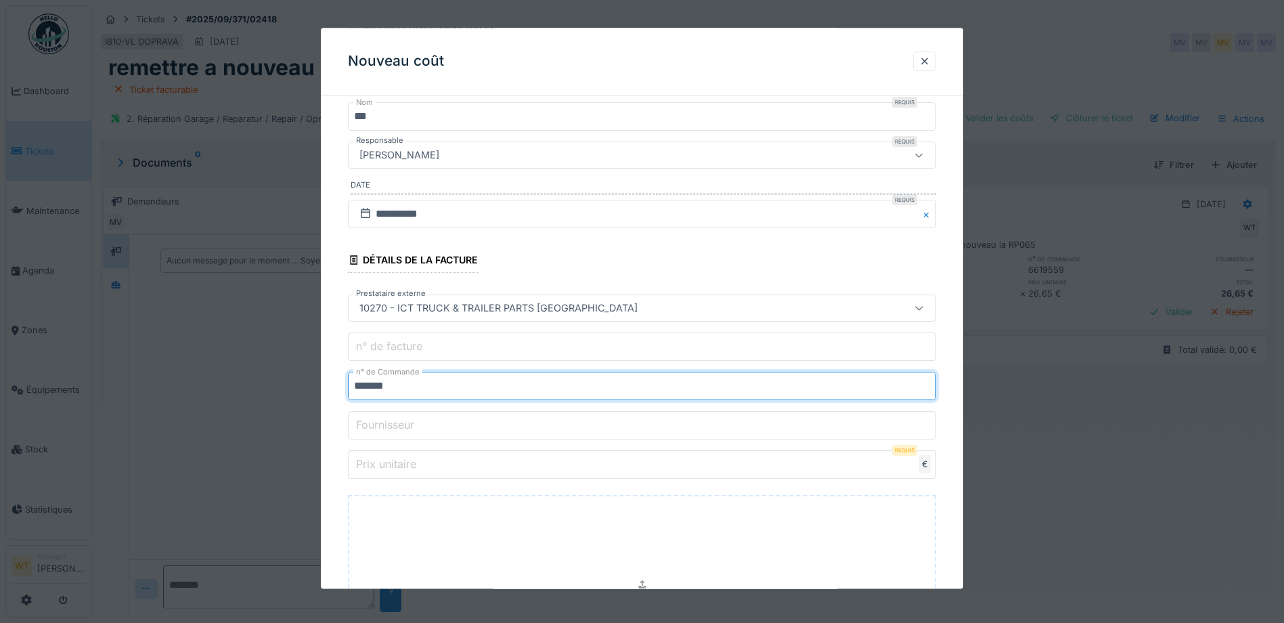
type input "*******"
click at [401, 464] on label "Prix unitaire" at bounding box center [386, 464] width 66 height 16
click at [401, 464] on input "Prix unitaire" at bounding box center [642, 465] width 588 height 28
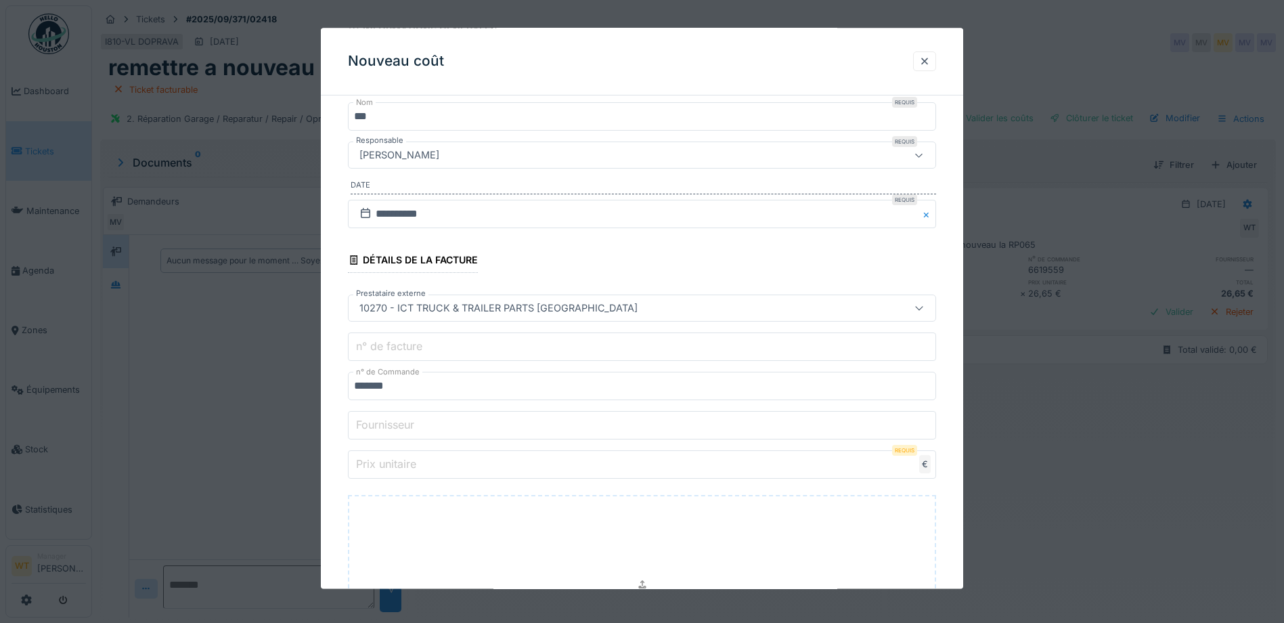
type input "*"
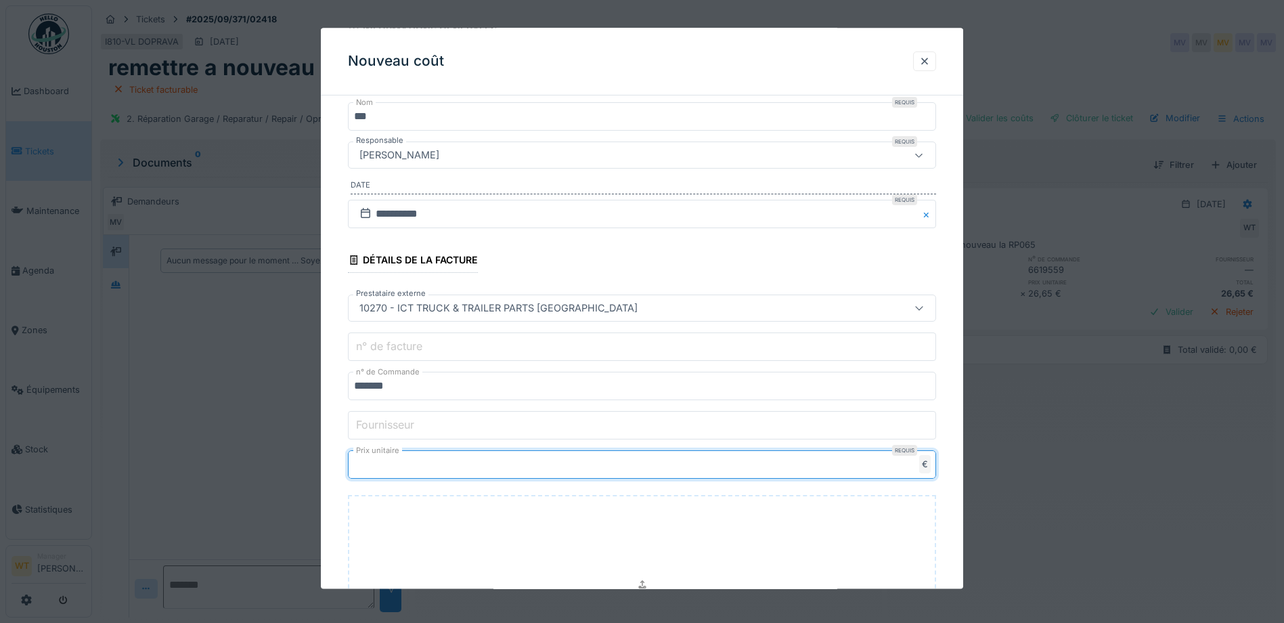
type input "***"
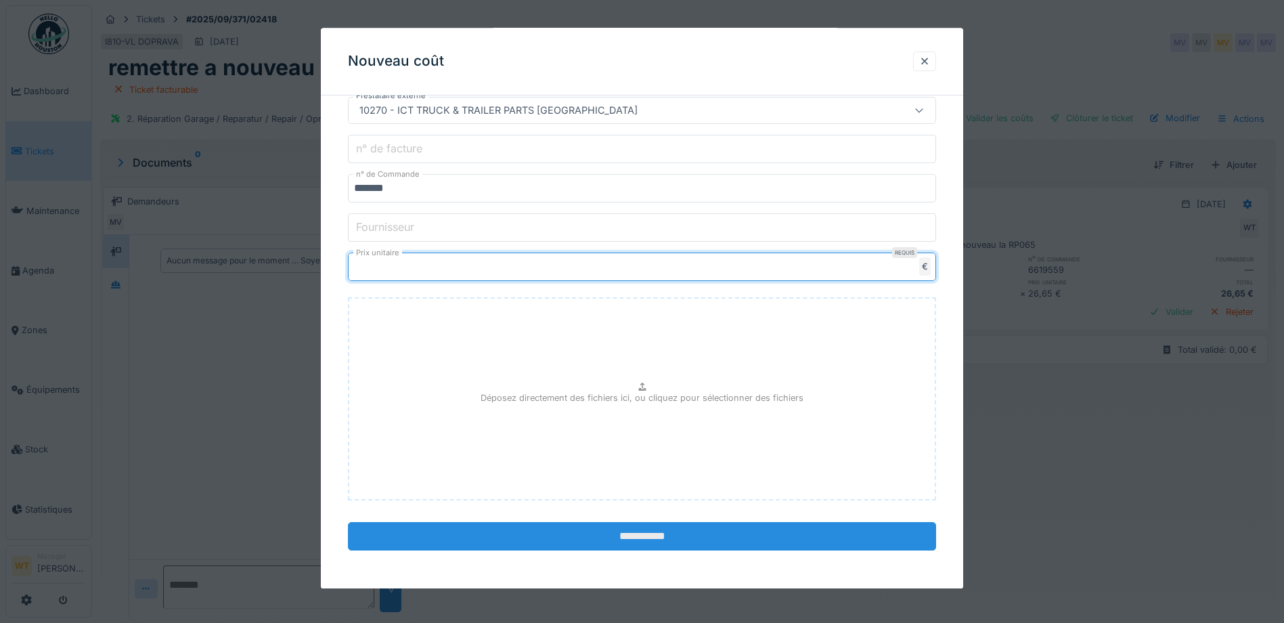
type input "******"
click at [583, 525] on input "**********" at bounding box center [642, 536] width 588 height 28
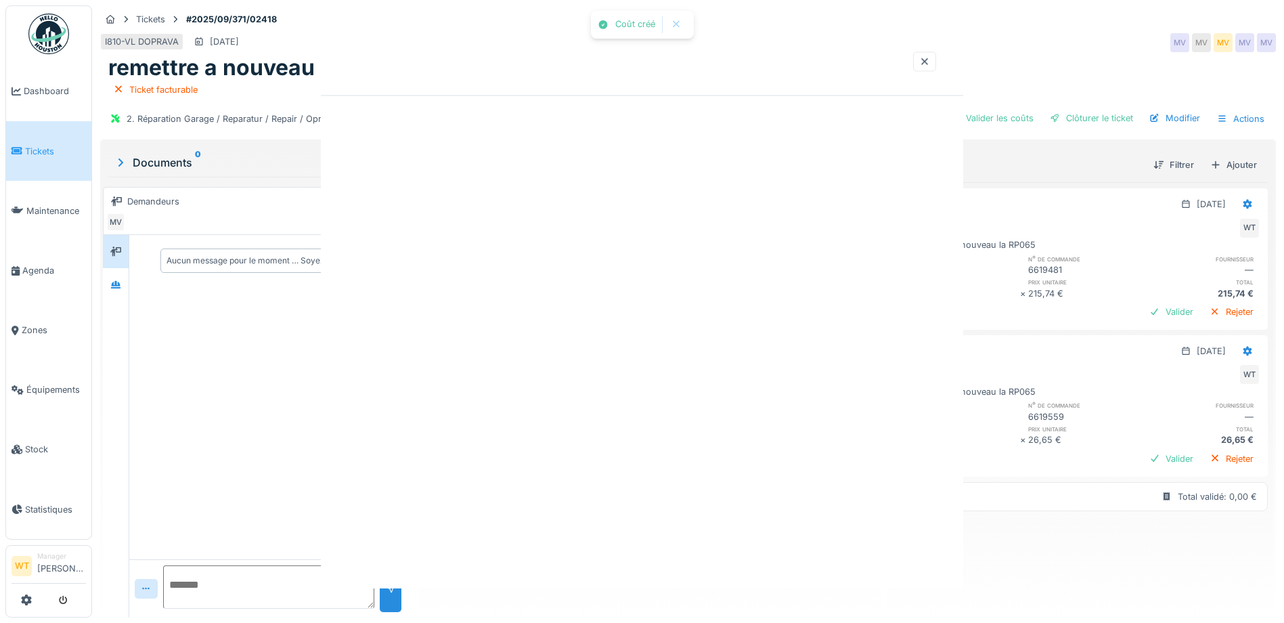
scroll to position [0, 0]
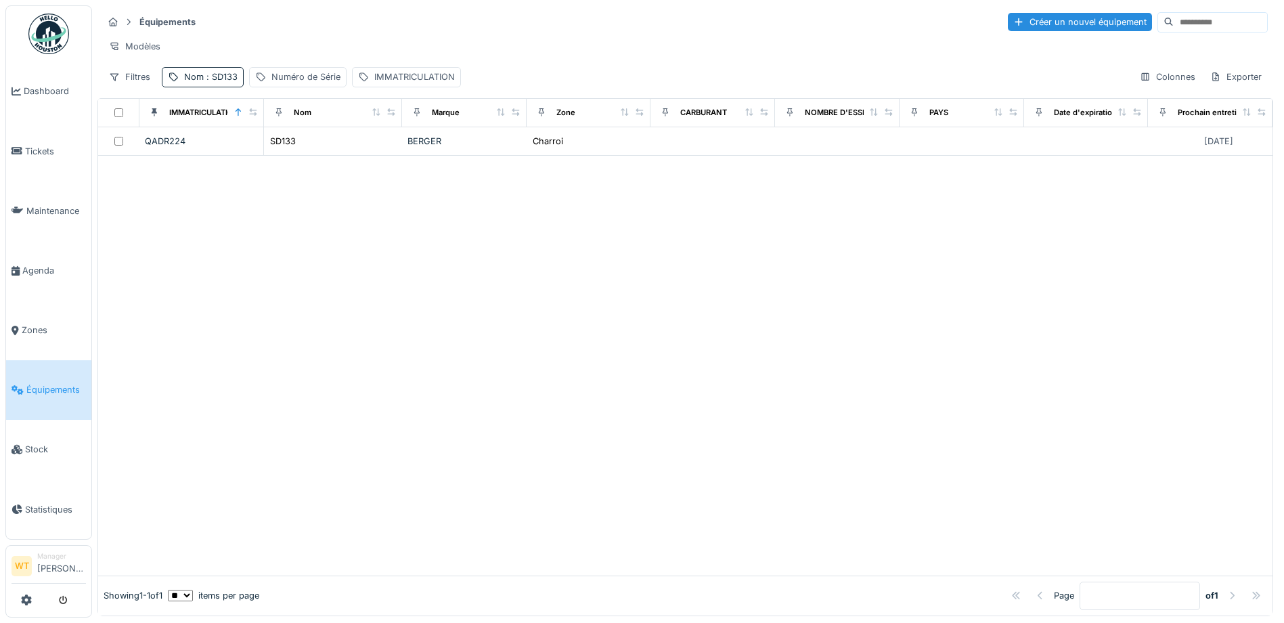
click at [204, 82] on span ": SD133" at bounding box center [221, 77] width 34 height 10
click at [292, 148] on icon at bounding box center [286, 152] width 11 height 9
click at [236, 150] on input "Nom" at bounding box center [235, 152] width 135 height 28
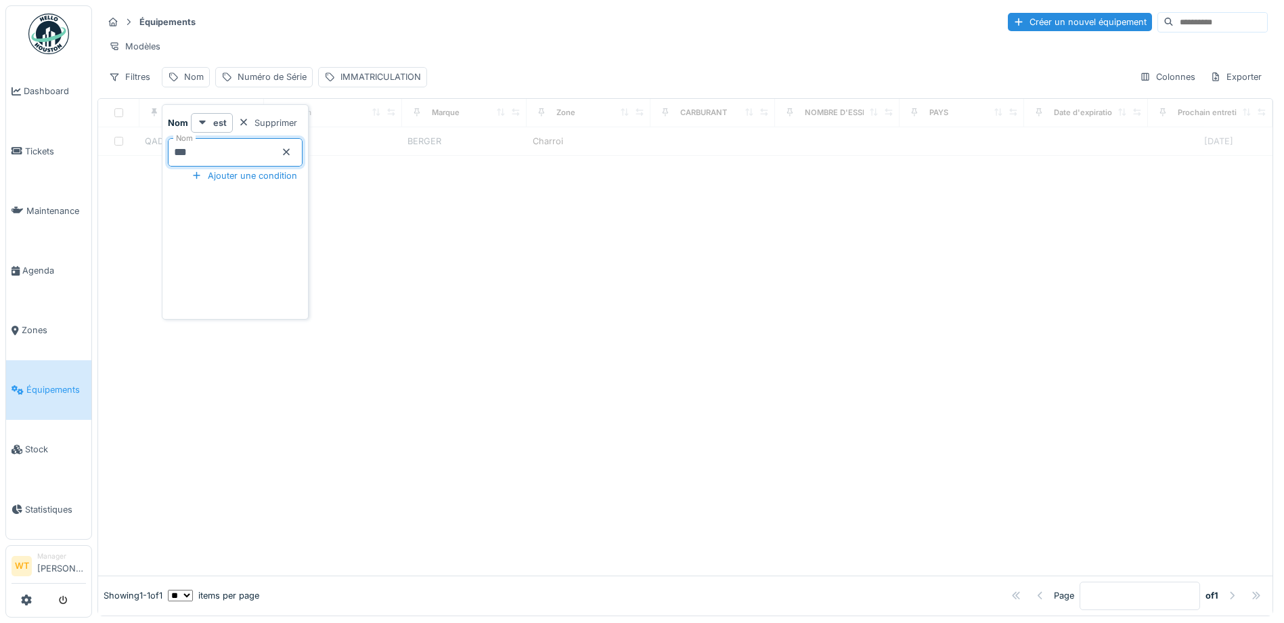
type input "***"
click at [284, 49] on div "Modèles" at bounding box center [685, 47] width 1165 height 20
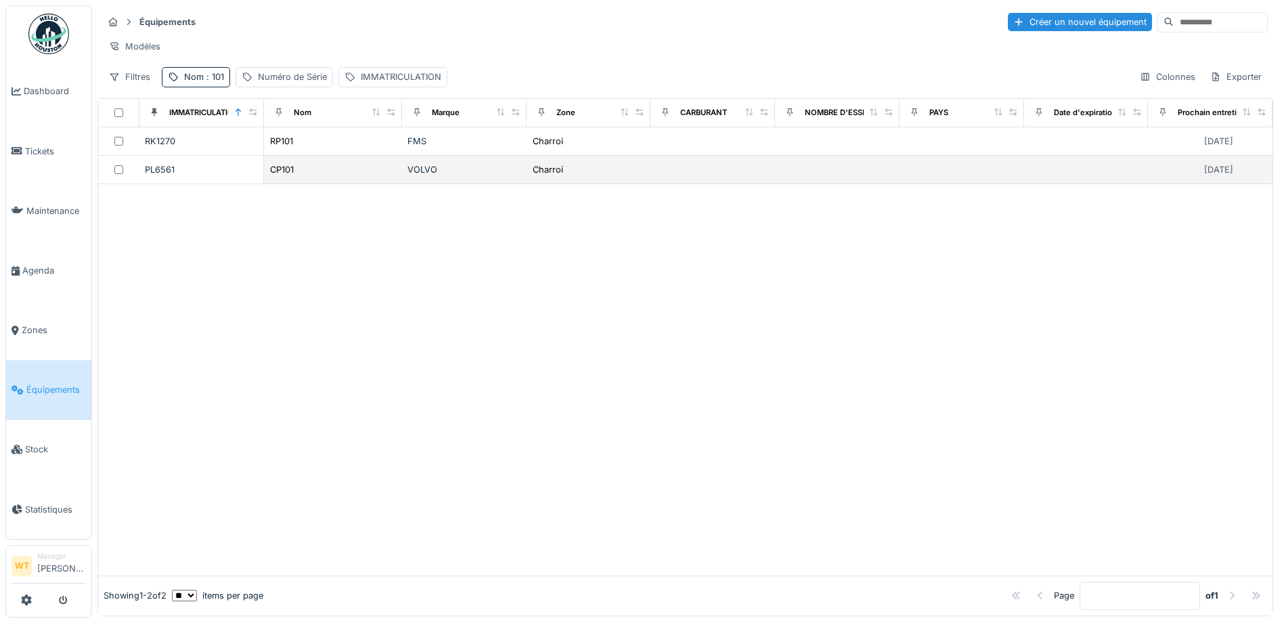
click at [329, 184] on td "CP101" at bounding box center [333, 170] width 138 height 28
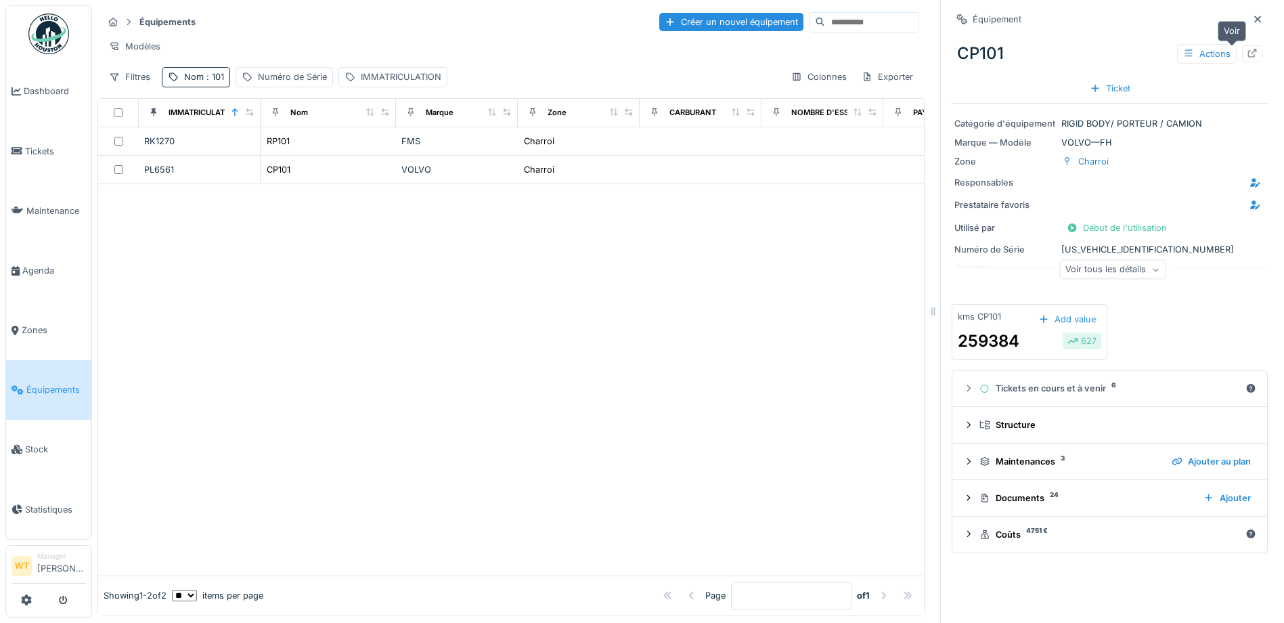
click at [1247, 58] on div at bounding box center [1252, 53] width 11 height 13
click at [210, 82] on span ": 101" at bounding box center [214, 77] width 20 height 10
click at [290, 153] on icon at bounding box center [286, 152] width 7 height 7
click at [413, 83] on div "IMMATRICULATION" at bounding box center [401, 76] width 81 height 13
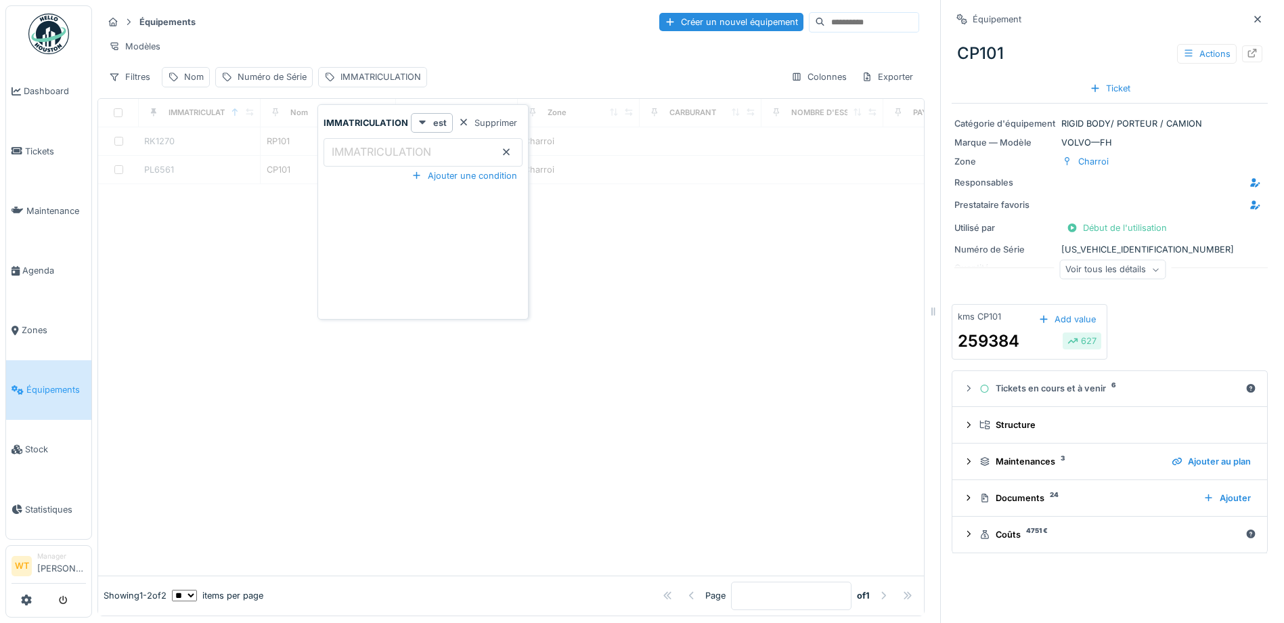
click at [419, 156] on label "IMMATRICULATION" at bounding box center [381, 151] width 105 height 16
click at [419, 156] on input "IMMATRICULATION" at bounding box center [422, 152] width 199 height 28
type input "***"
click at [301, 268] on div at bounding box center [511, 379] width 826 height 390
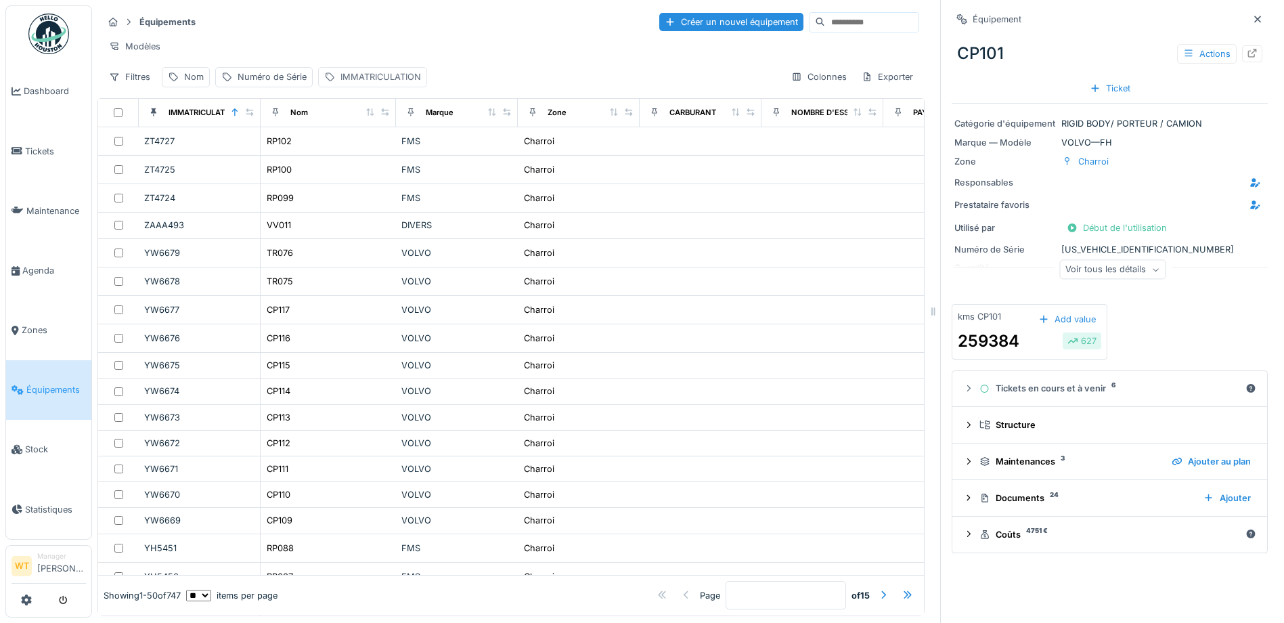
click at [384, 83] on div "IMMATRICULATION" at bounding box center [380, 76] width 81 height 13
type input "***"
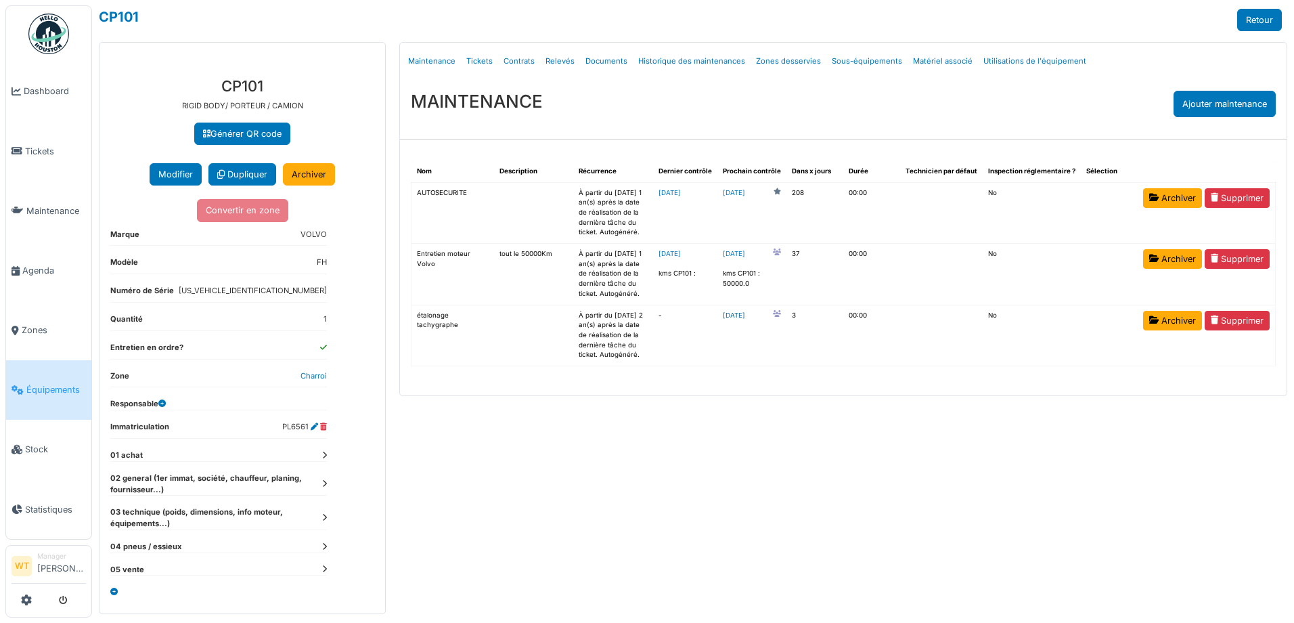
click at [745, 317] on link "[DATE]" at bounding box center [734, 316] width 22 height 10
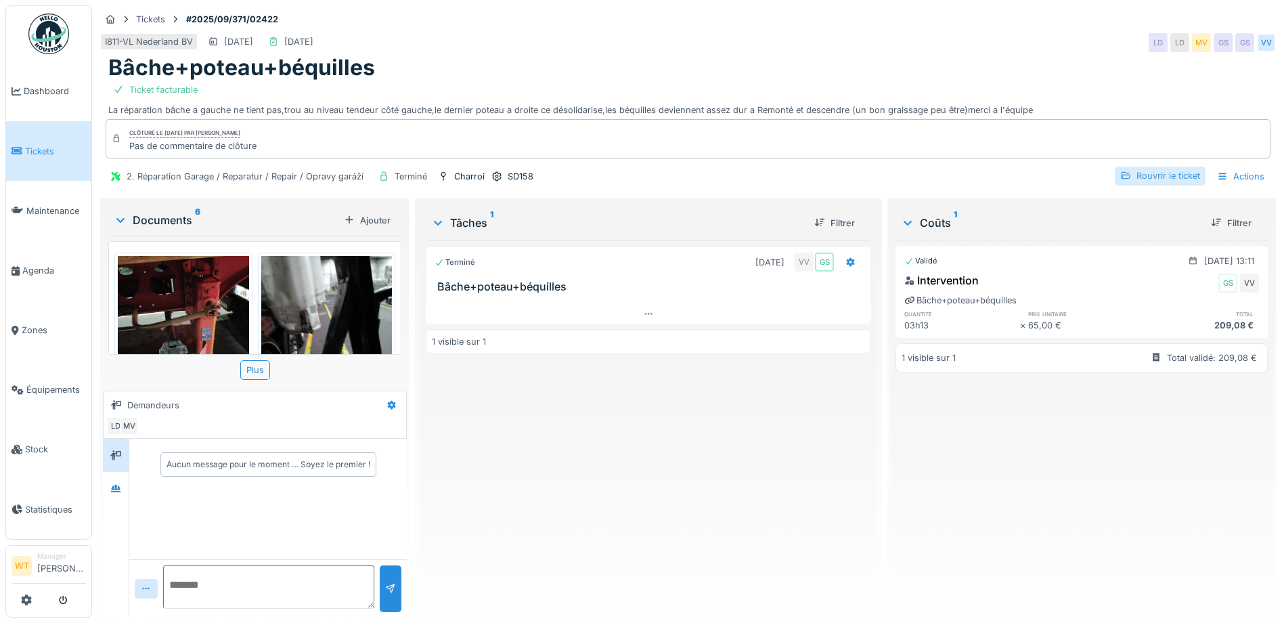
click at [1129, 175] on div "Rouvrir le ticket" at bounding box center [1160, 175] width 91 height 18
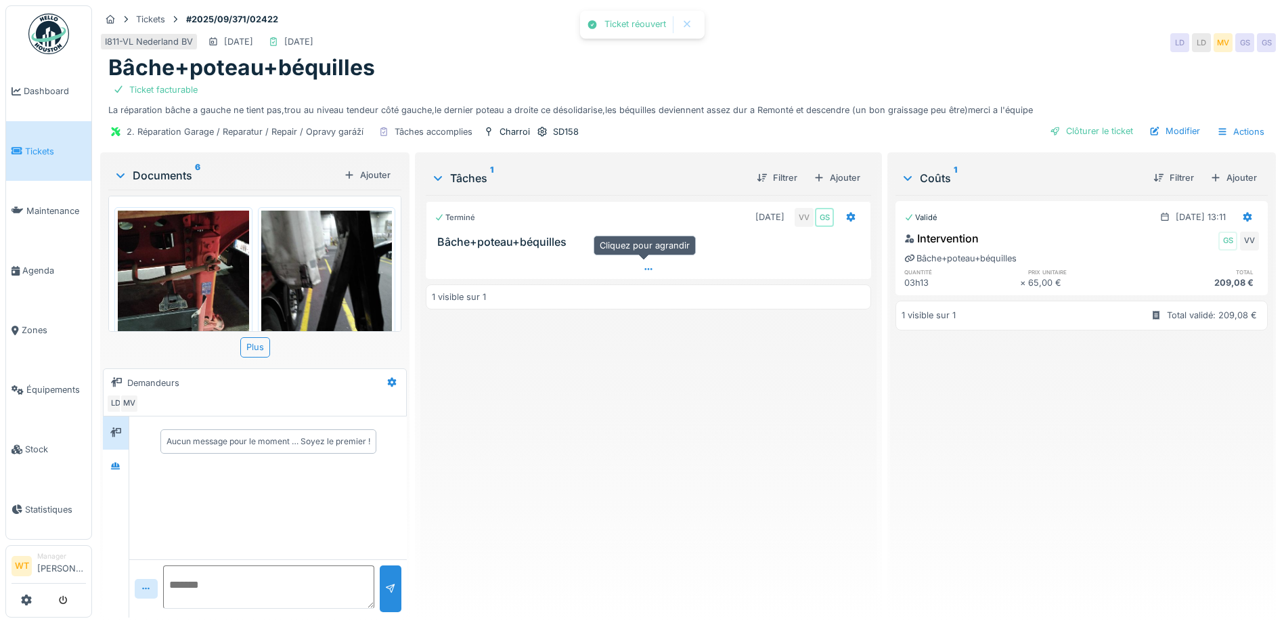
click at [849, 262] on div at bounding box center [648, 269] width 445 height 20
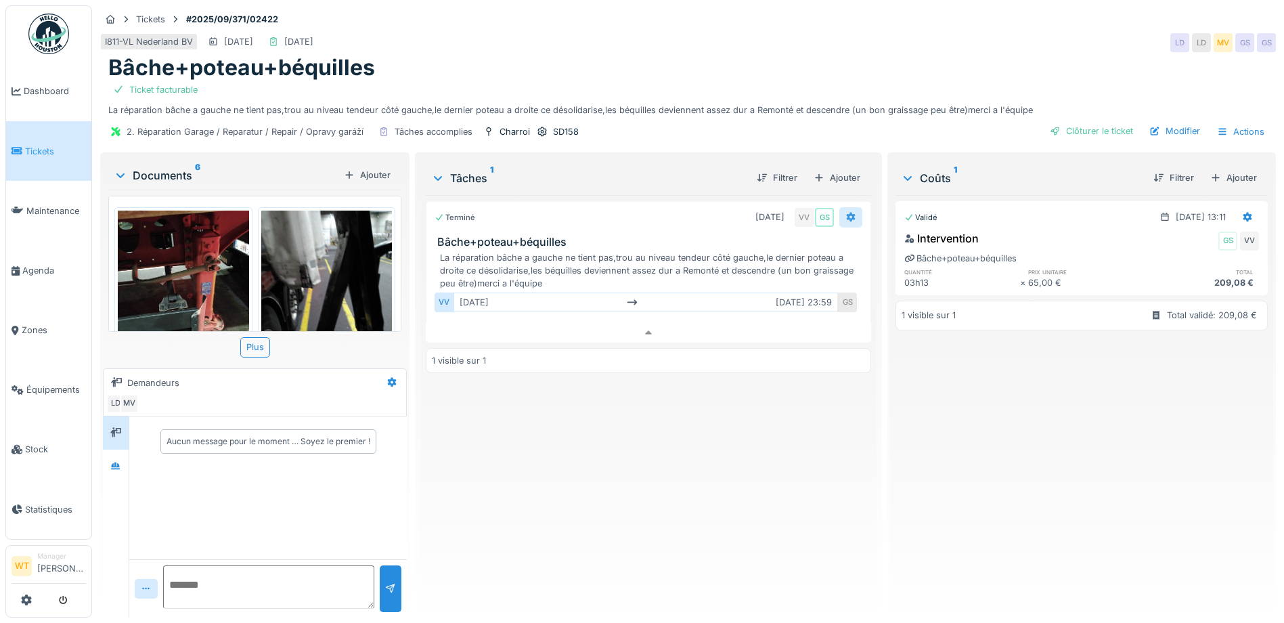
click at [847, 213] on icon at bounding box center [851, 217] width 9 height 9
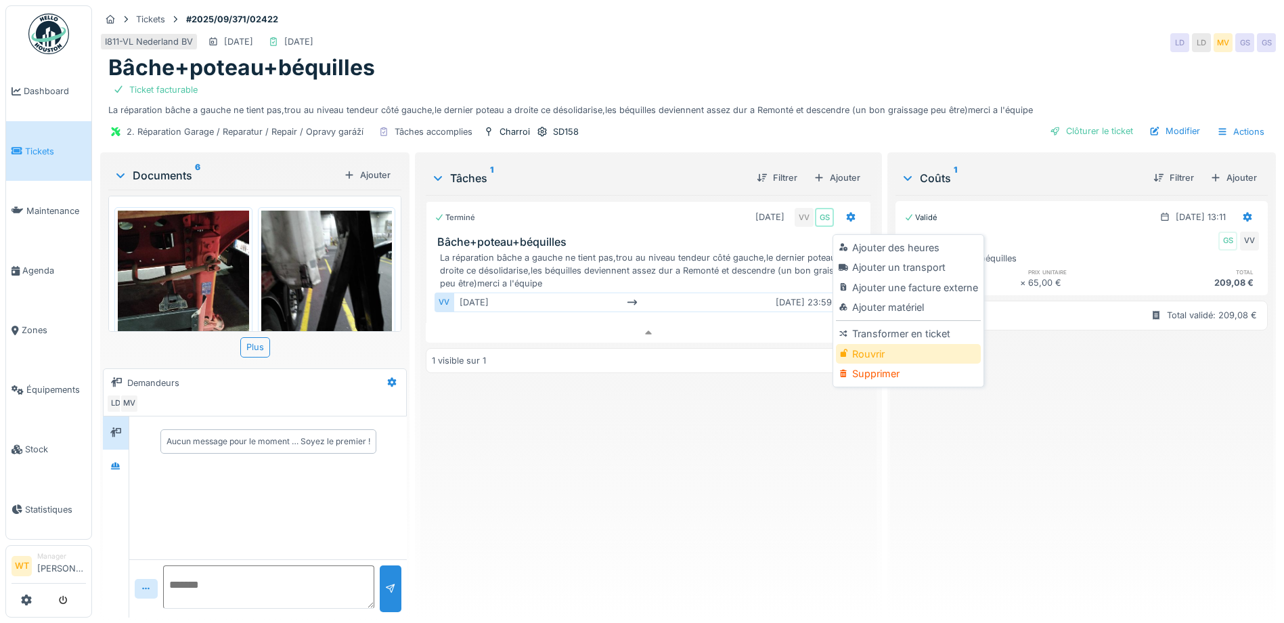
click at [886, 344] on div "Rouvrir" at bounding box center [908, 354] width 144 height 20
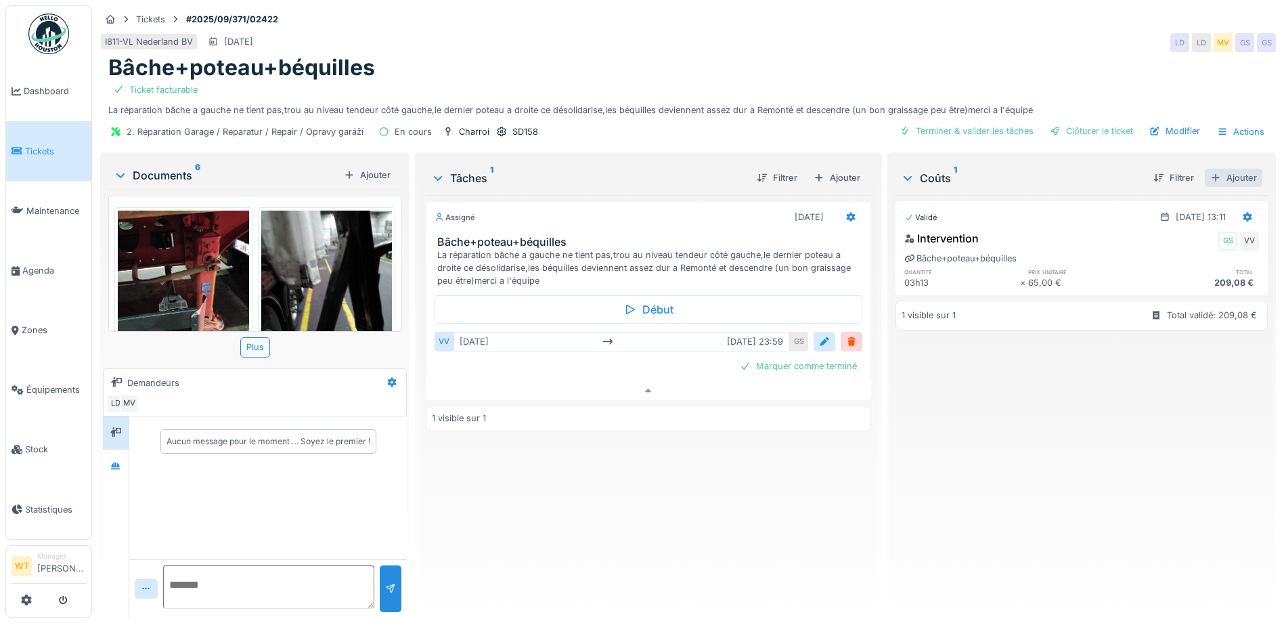
click at [1218, 169] on div "Ajouter" at bounding box center [1234, 178] width 58 height 18
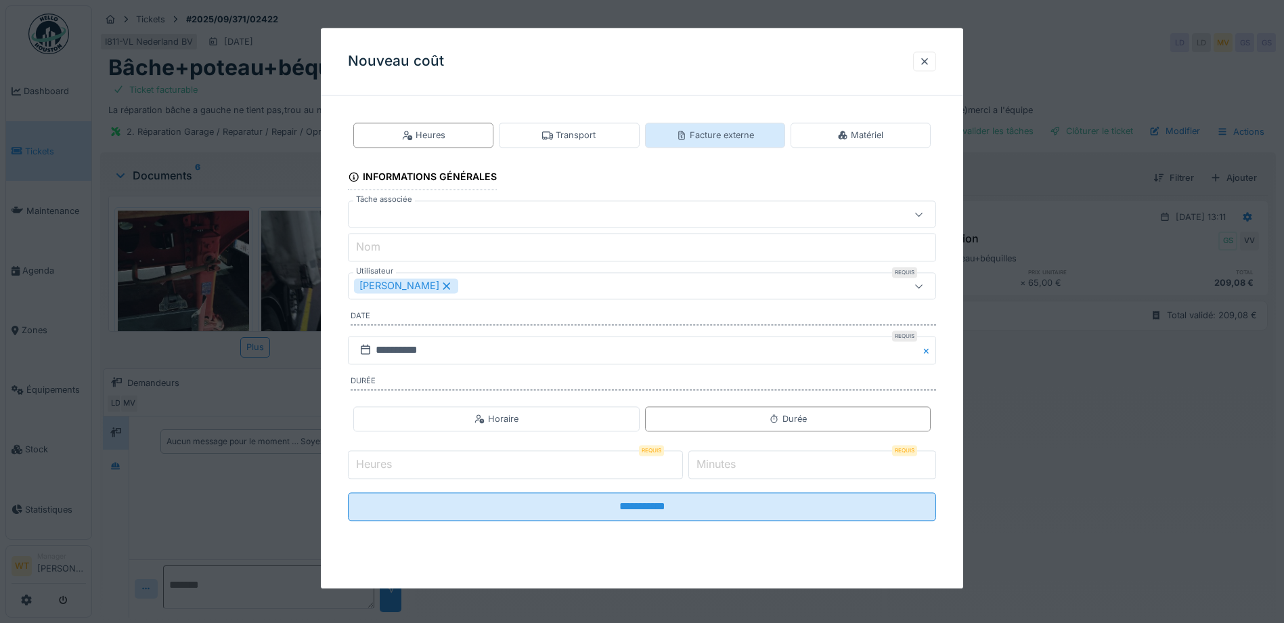
click at [708, 141] on div "Facture externe" at bounding box center [715, 135] width 78 height 13
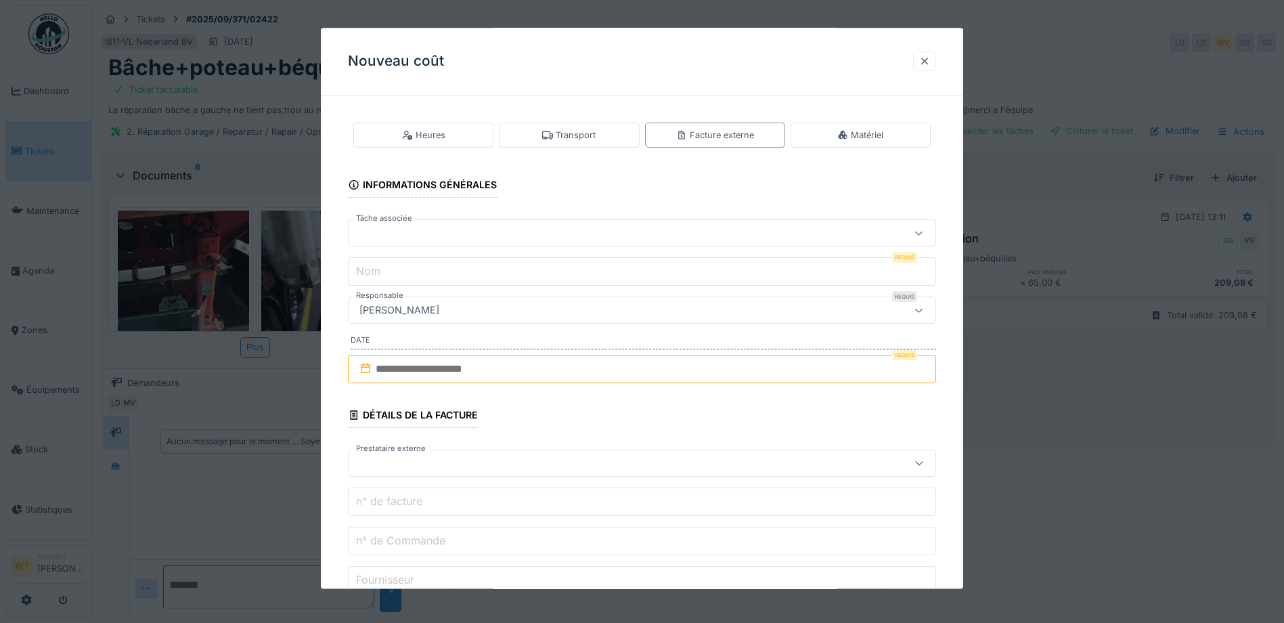
click at [920, 62] on div at bounding box center [924, 61] width 23 height 20
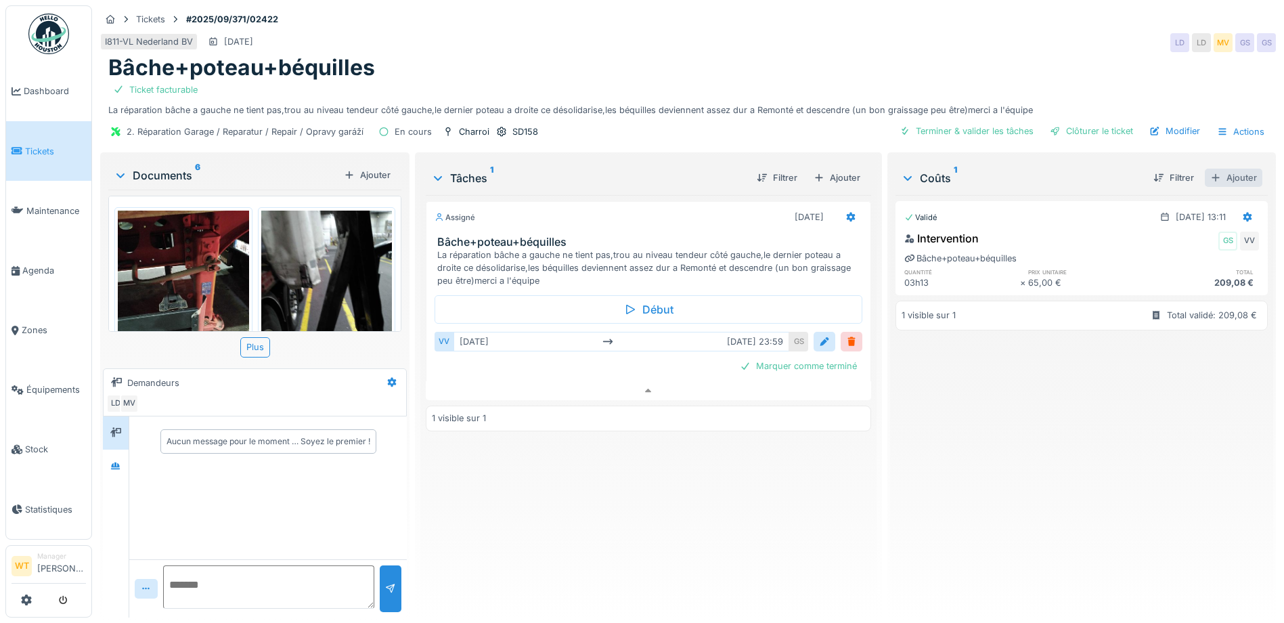
click at [1217, 169] on div "Ajouter" at bounding box center [1234, 178] width 58 height 18
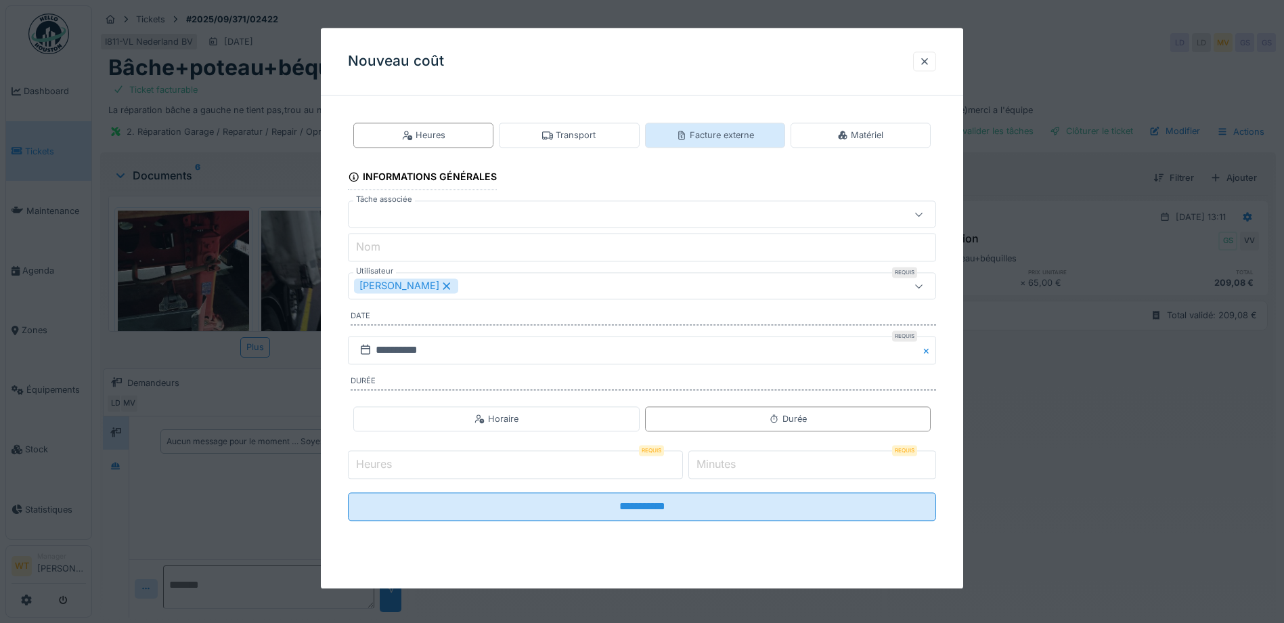
click at [723, 132] on div "Facture externe" at bounding box center [715, 135] width 78 height 13
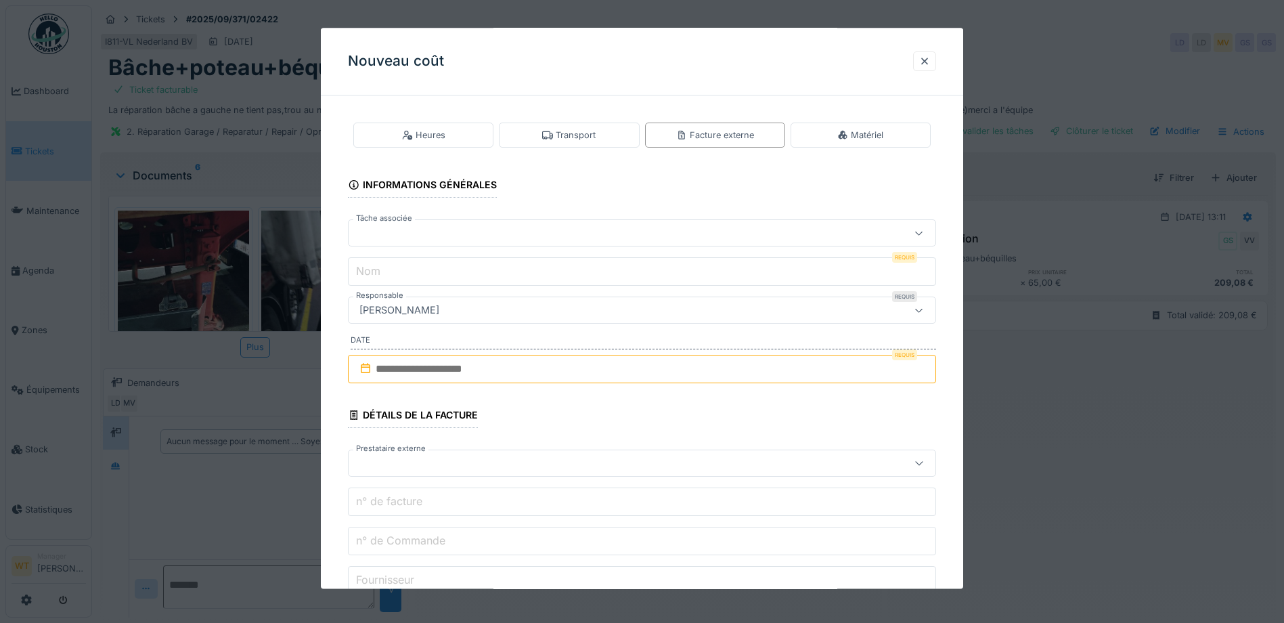
click at [506, 226] on div at bounding box center [607, 233] width 507 height 15
click at [461, 296] on span "Bâche+poteau+béquilles" at bounding box center [416, 302] width 114 height 15
type input "******"
click at [522, 284] on input "**********" at bounding box center [642, 272] width 588 height 28
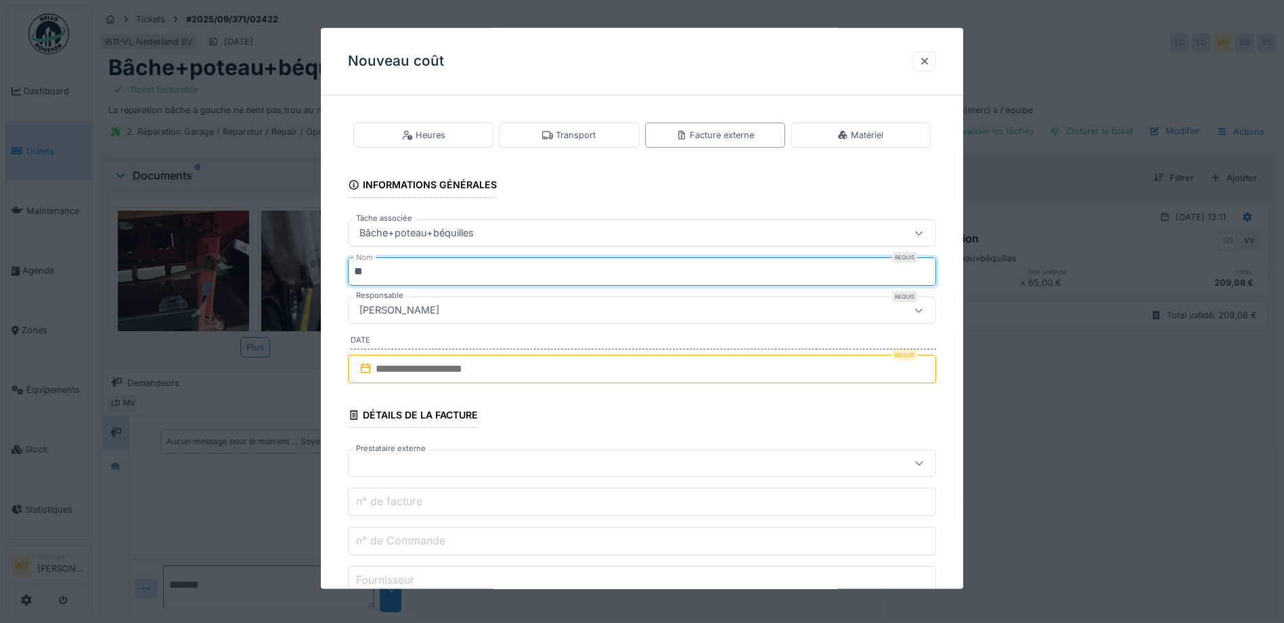
type input "*"
type input "***"
click at [463, 369] on input "text" at bounding box center [642, 369] width 588 height 28
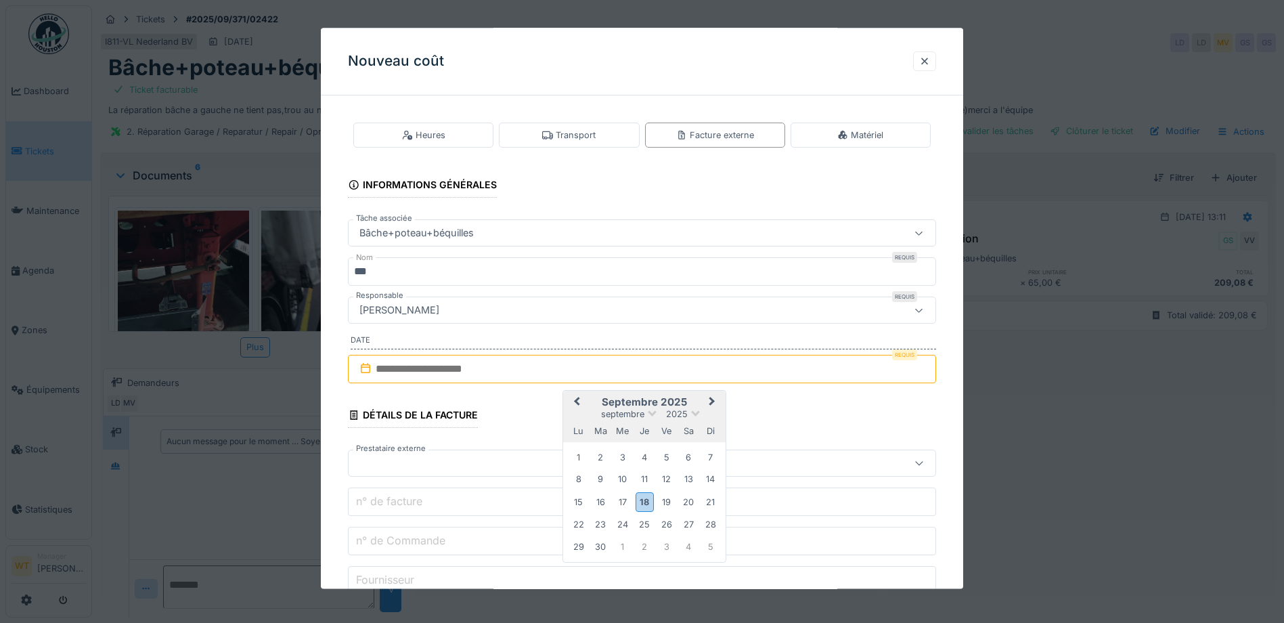
click at [600, 498] on div "16" at bounding box center [601, 502] width 18 height 18
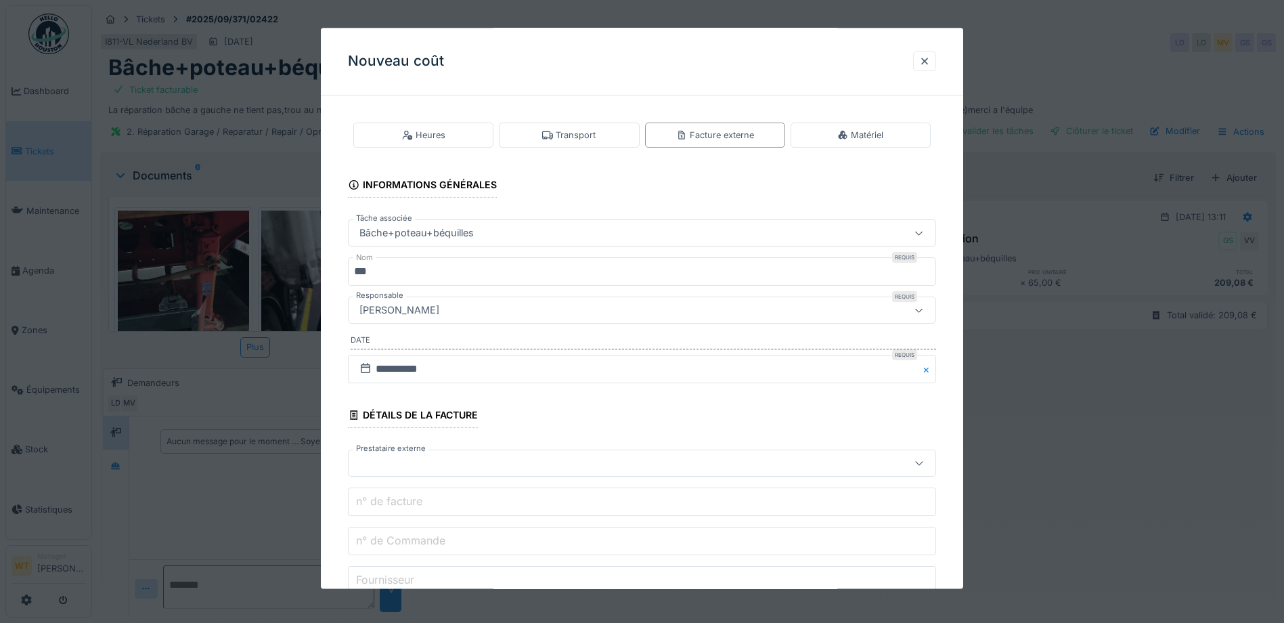
click at [441, 466] on div at bounding box center [607, 463] width 507 height 15
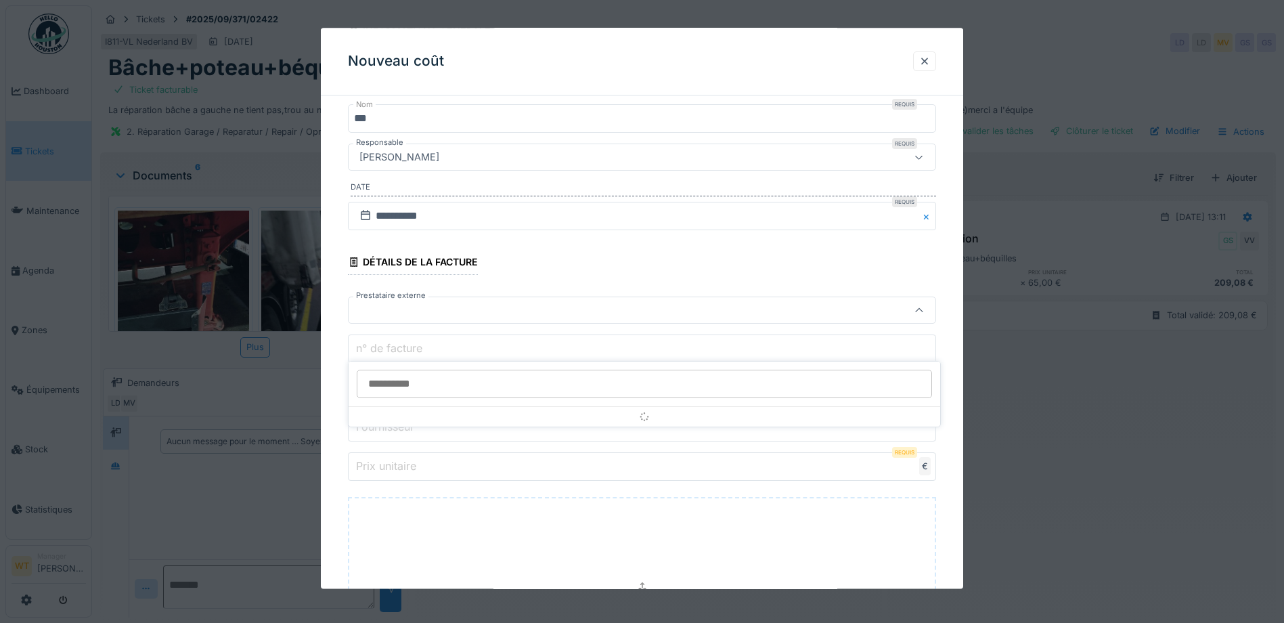
scroll to position [155, 0]
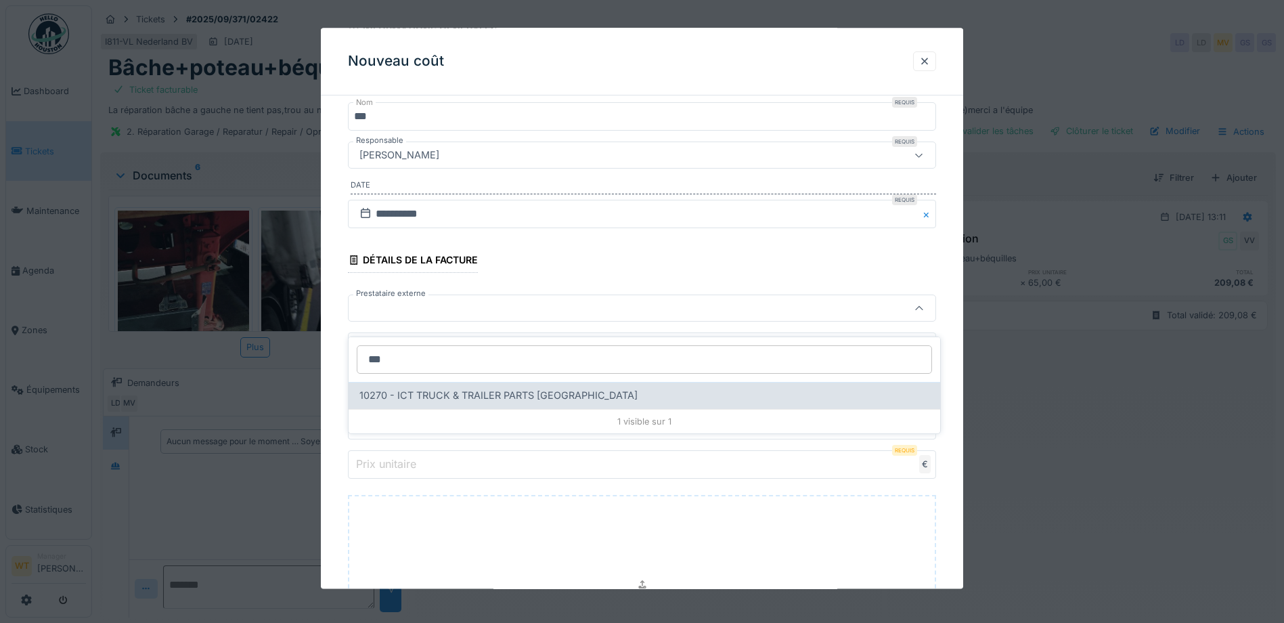
type input "***"
click at [507, 382] on div "10270 - ICT TRUCK & TRAILER PARTS [GEOGRAPHIC_DATA]" at bounding box center [645, 395] width 592 height 27
type input "*****"
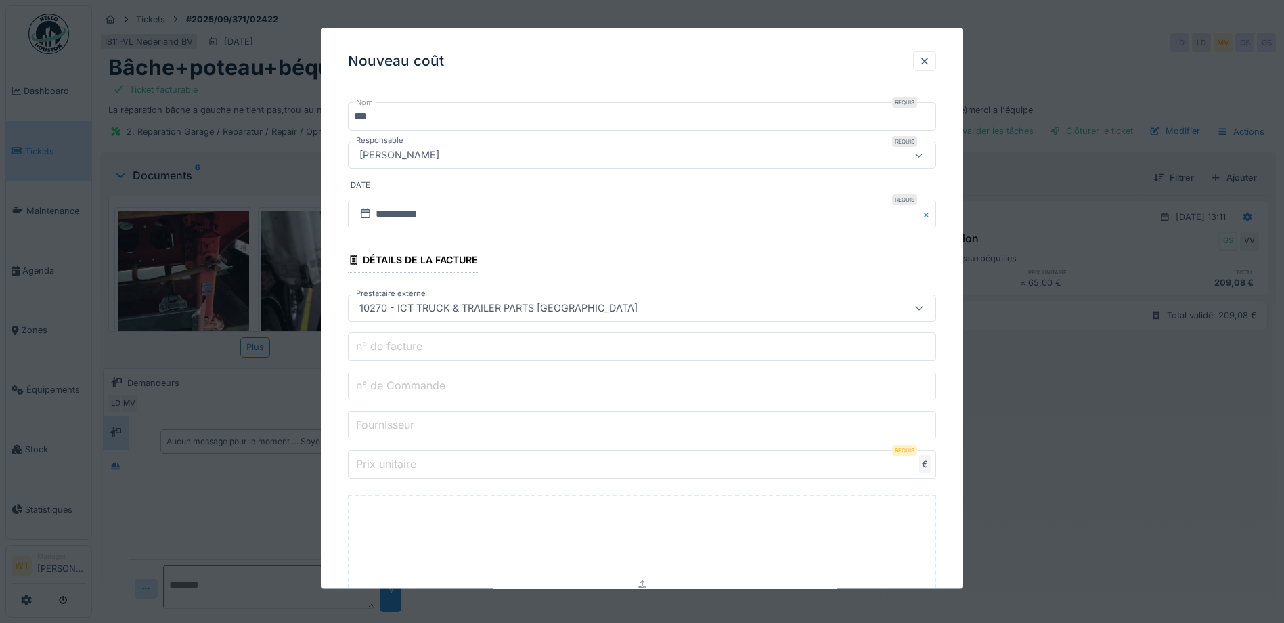
click at [525, 381] on input "n° de Commande" at bounding box center [642, 386] width 588 height 28
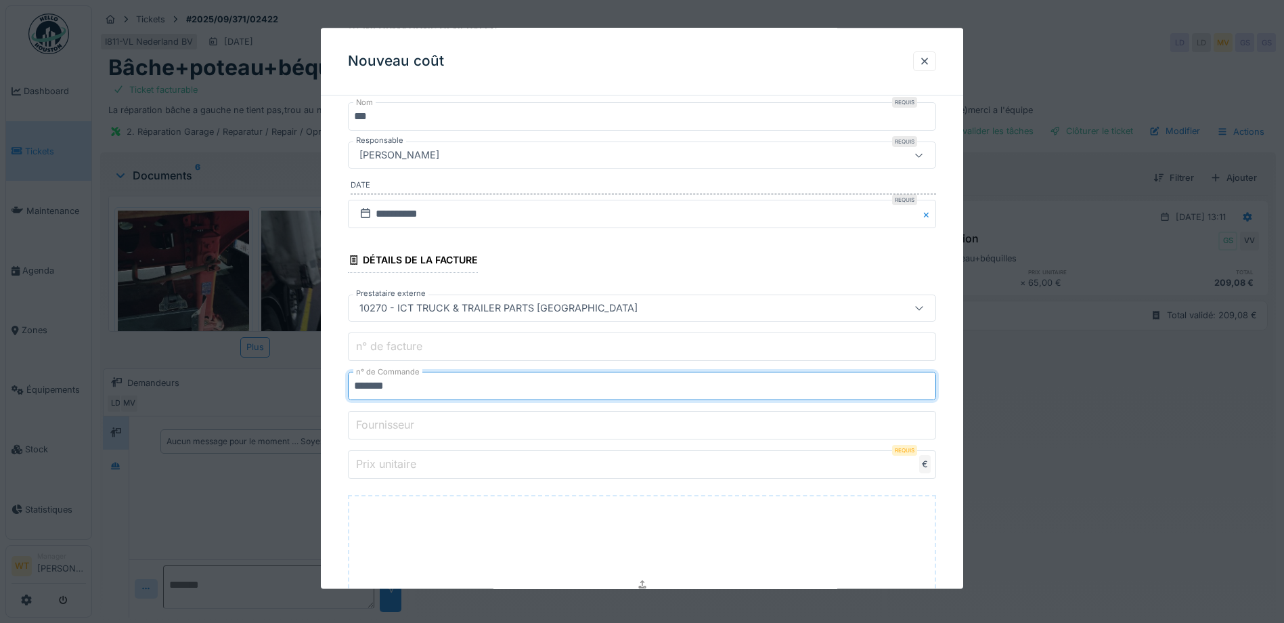
type input "*******"
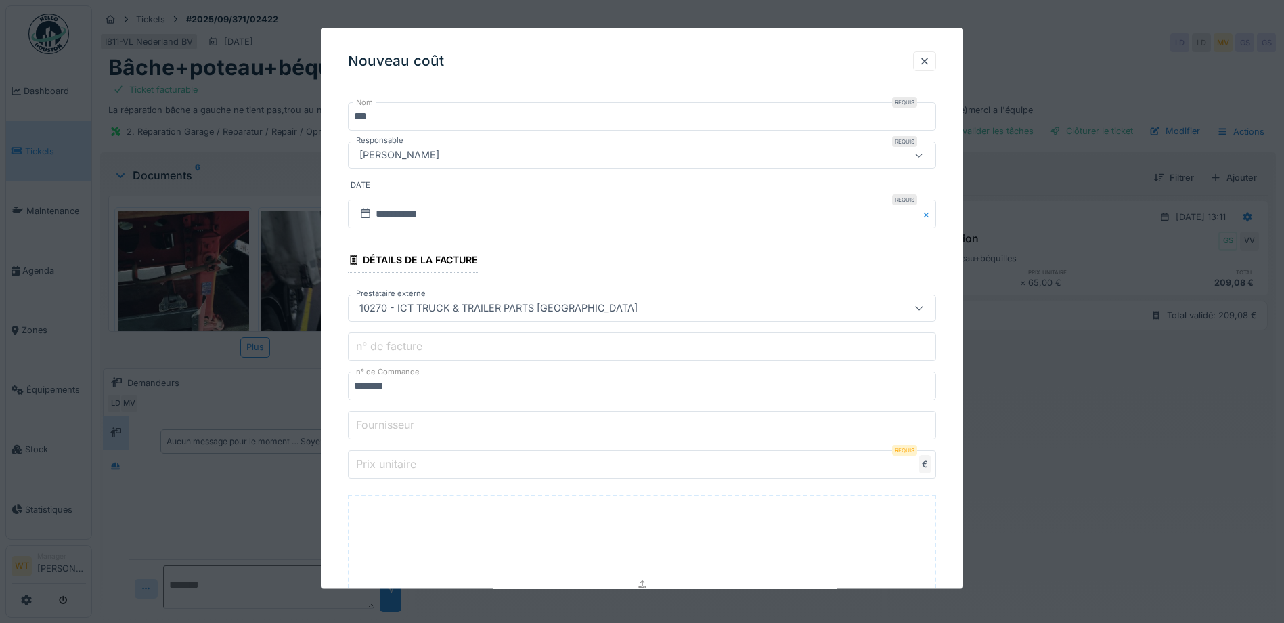
click at [495, 461] on input "Prix unitaire" at bounding box center [642, 465] width 588 height 28
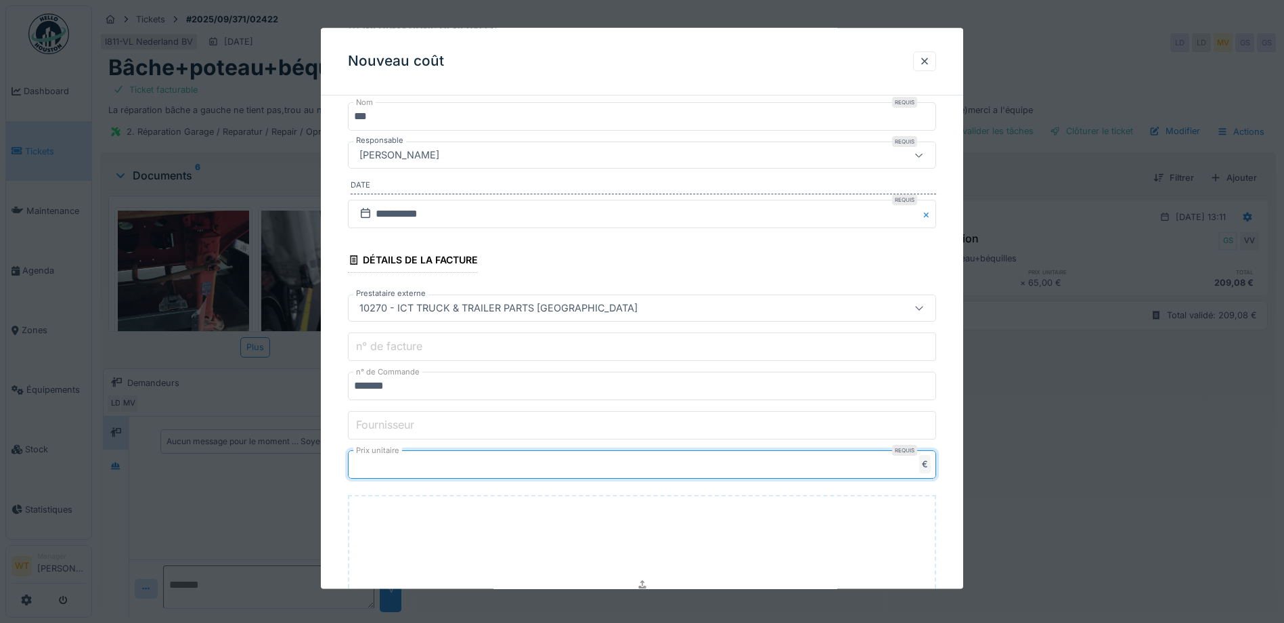
type input "***"
type input "******"
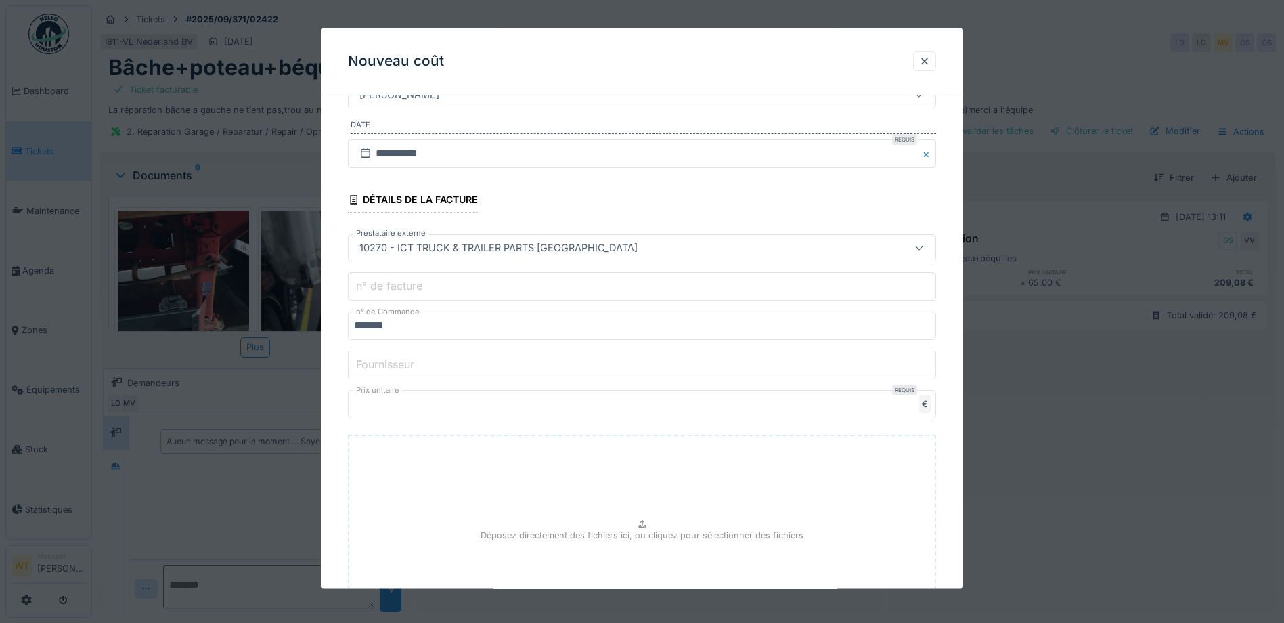
scroll to position [353, 0]
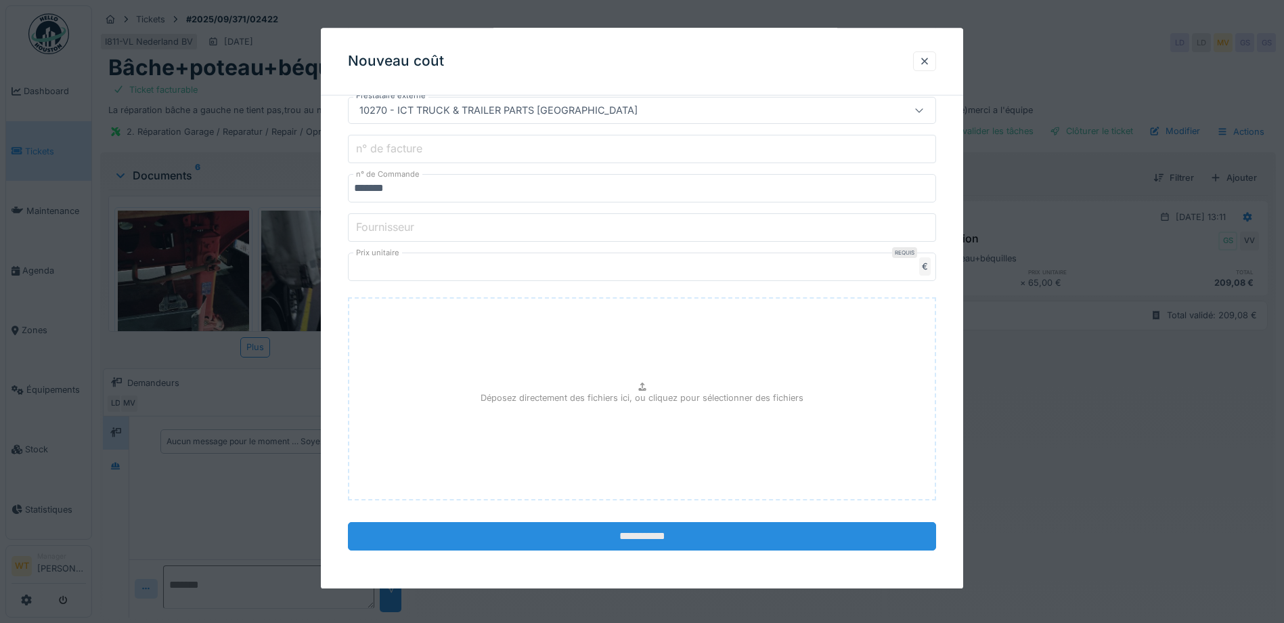
click at [498, 528] on input "**********" at bounding box center [642, 536] width 588 height 28
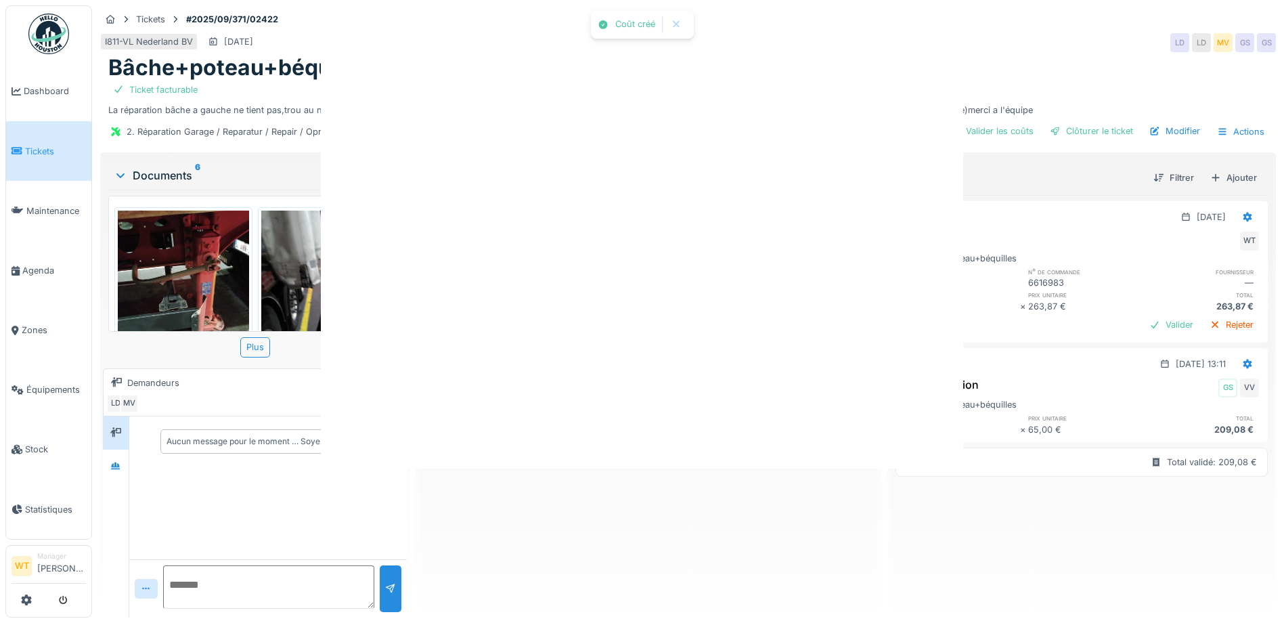
scroll to position [0, 0]
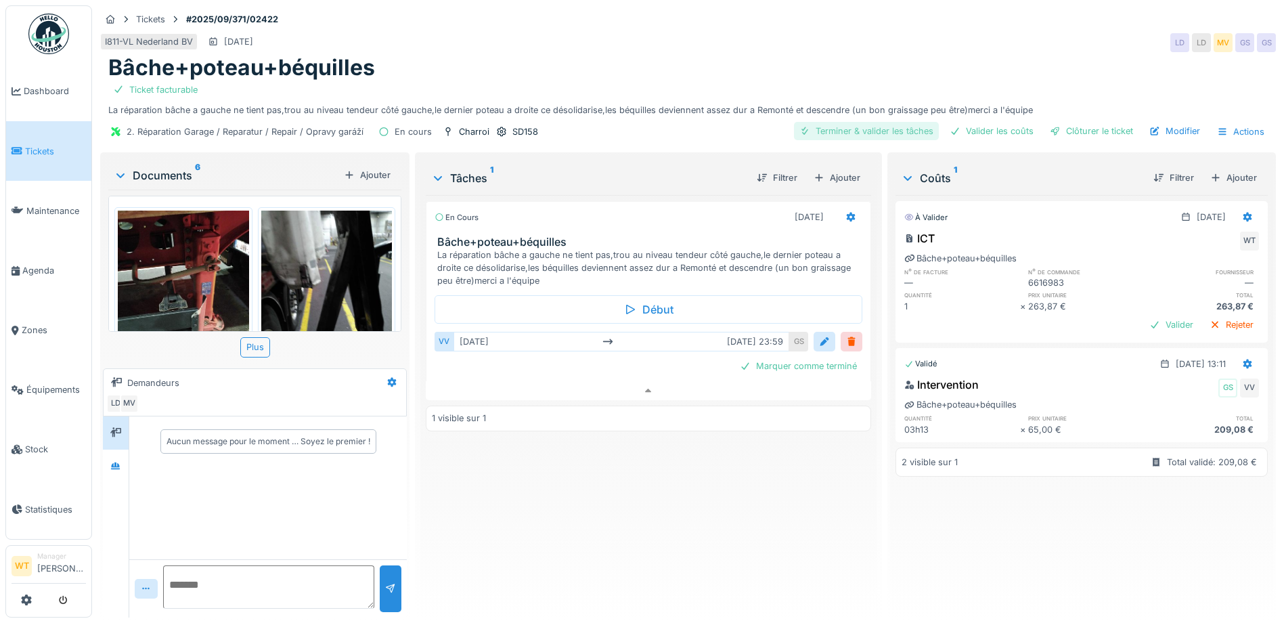
click at [864, 122] on div "Terminer & valider les tâches" at bounding box center [866, 131] width 145 height 18
click at [975, 122] on div "Valider les coûts" at bounding box center [991, 131] width 95 height 18
click at [1075, 122] on div "Clôturer le ticket" at bounding box center [1091, 131] width 94 height 18
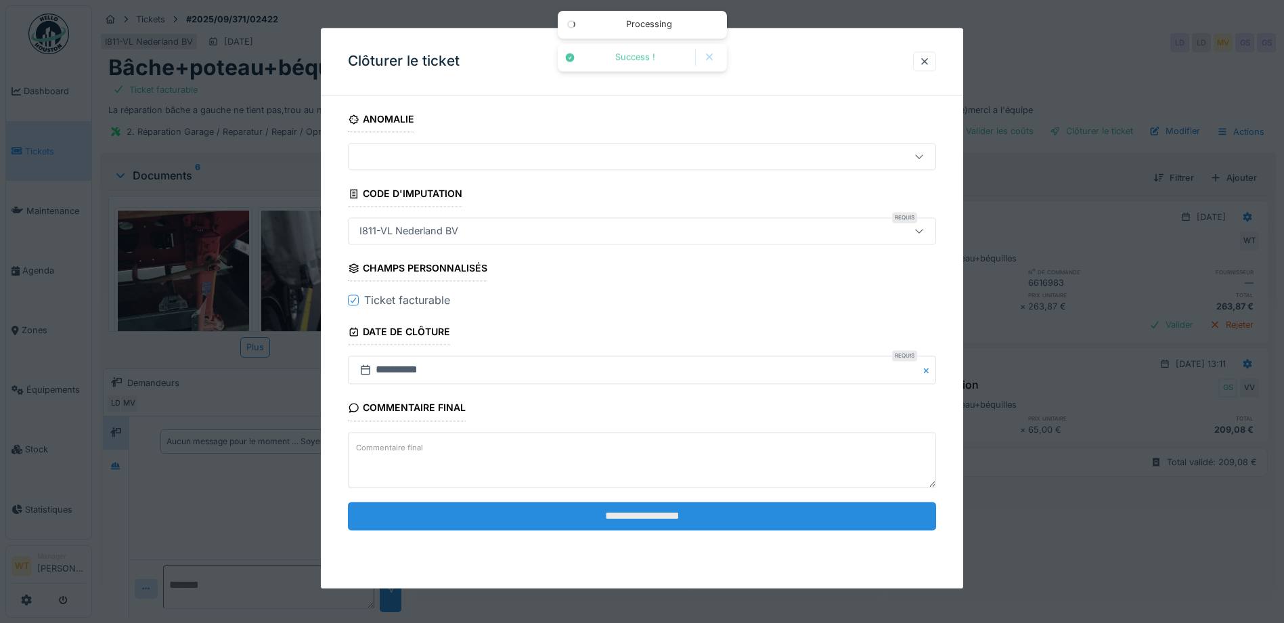
click at [554, 522] on input "**********" at bounding box center [642, 515] width 588 height 28
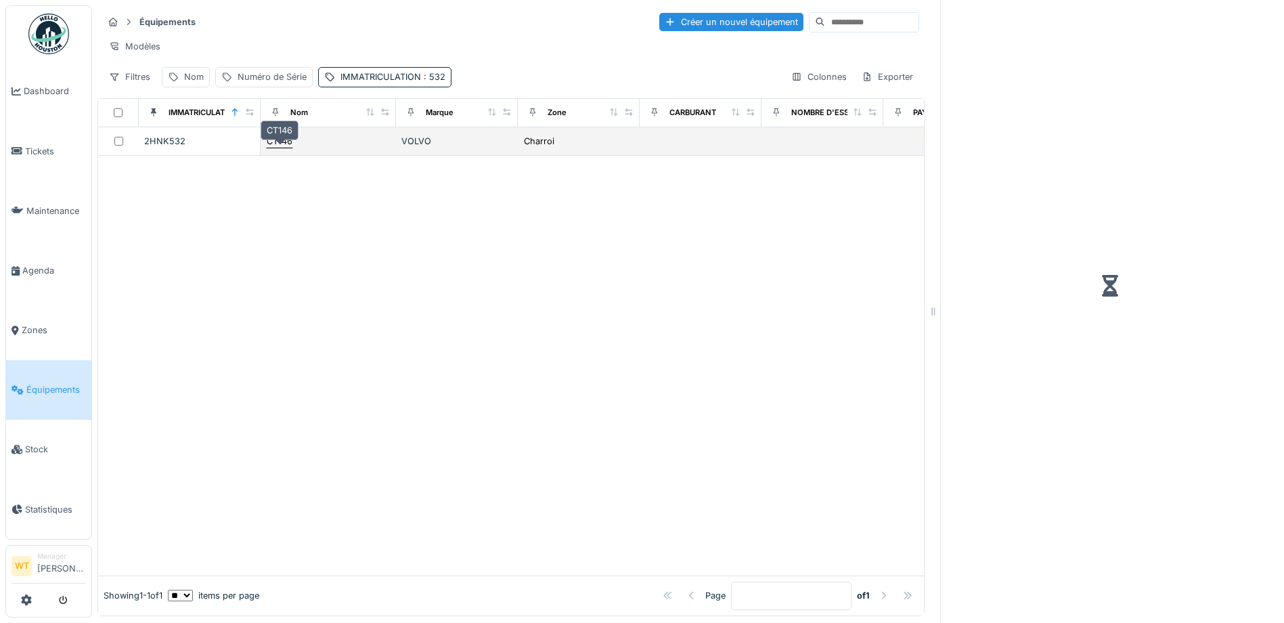
click at [282, 147] on div "CT146" at bounding box center [280, 141] width 26 height 13
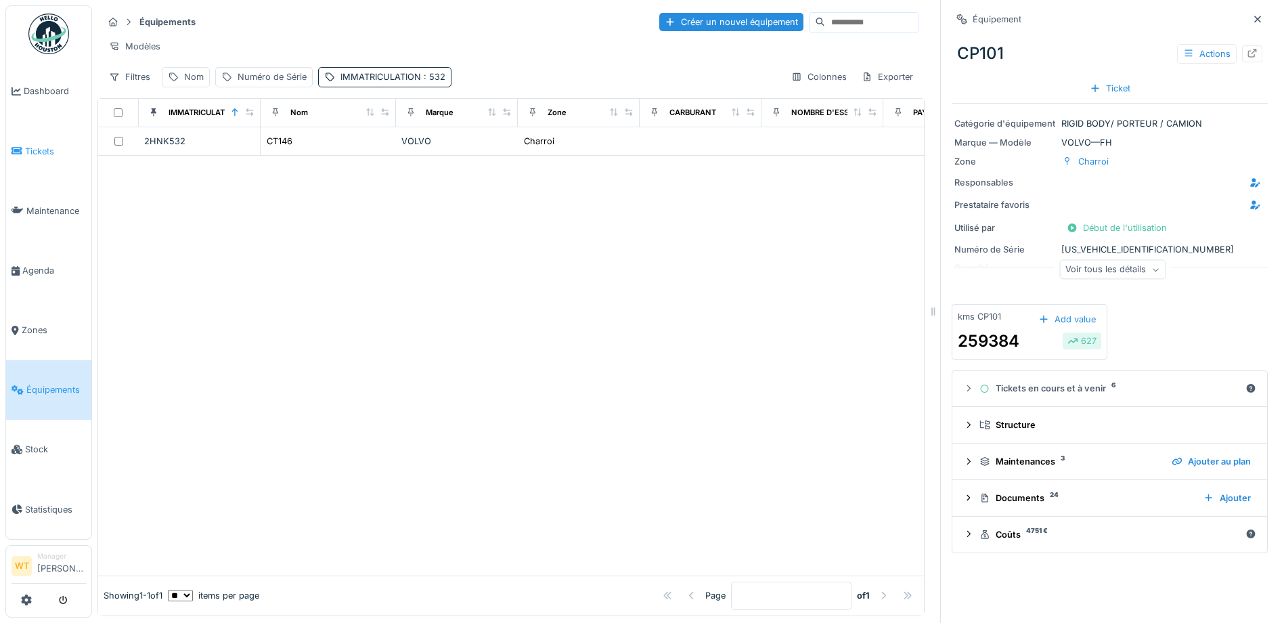
click at [56, 160] on link "Tickets" at bounding box center [48, 151] width 85 height 60
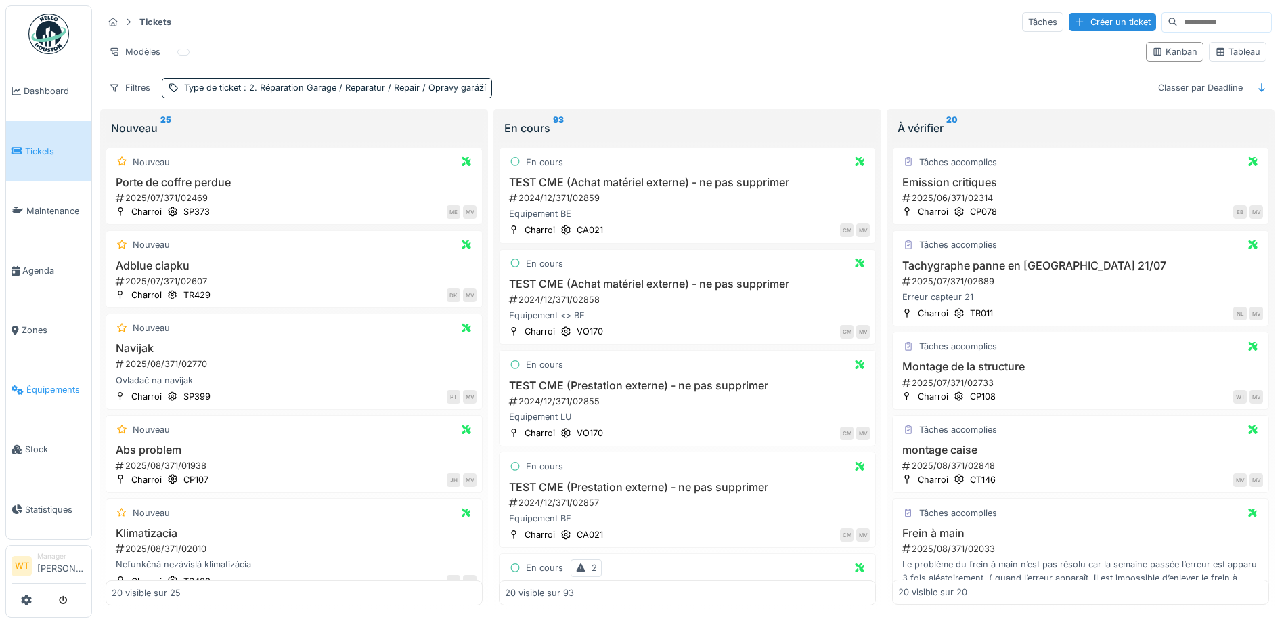
click at [62, 388] on link "Équipements" at bounding box center [48, 390] width 85 height 60
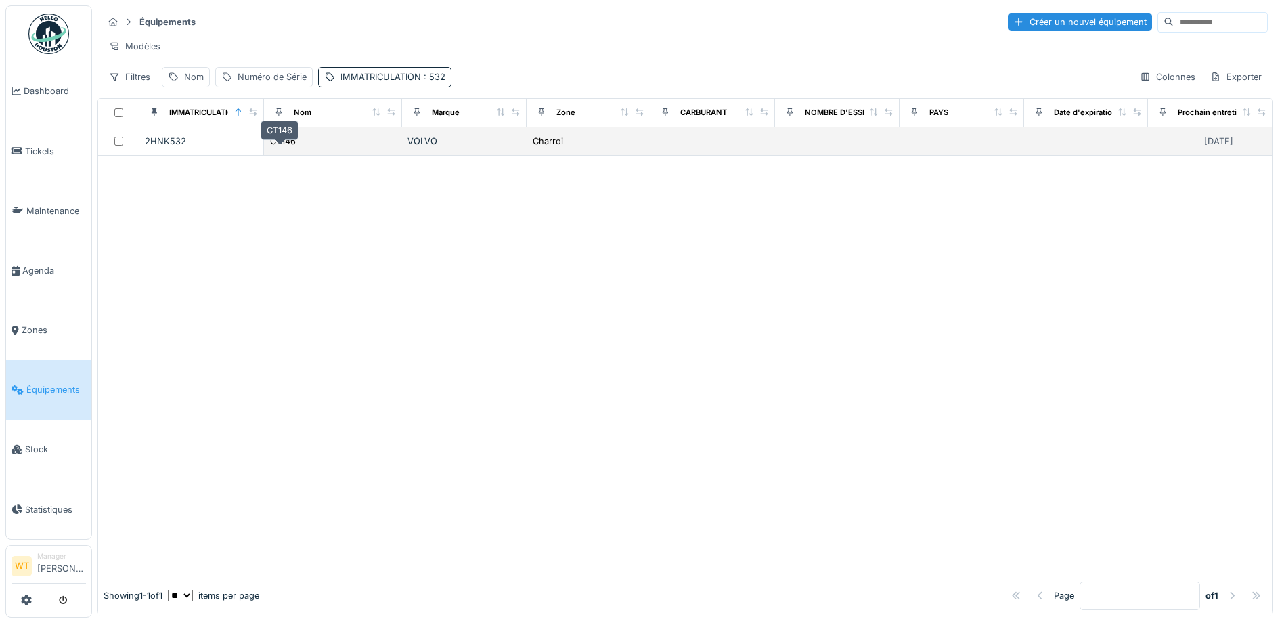
click at [286, 147] on div "CT146" at bounding box center [283, 141] width 26 height 13
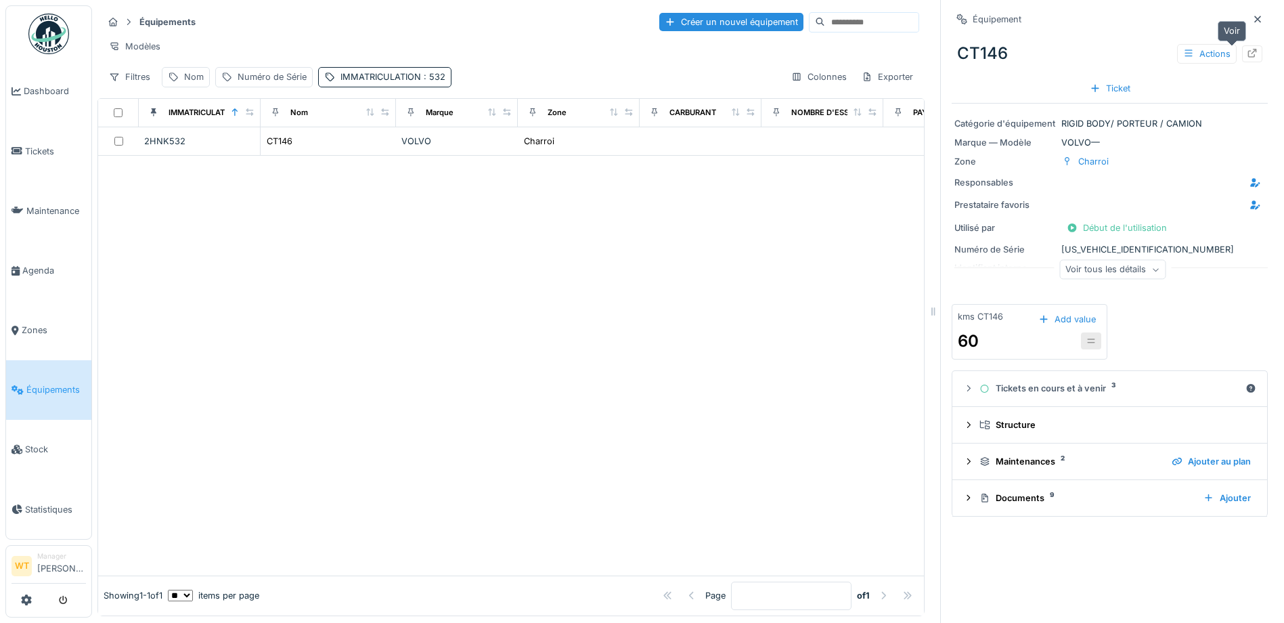
click at [1248, 57] on icon at bounding box center [1252, 53] width 9 height 9
click at [44, 148] on span "Tickets" at bounding box center [55, 151] width 61 height 13
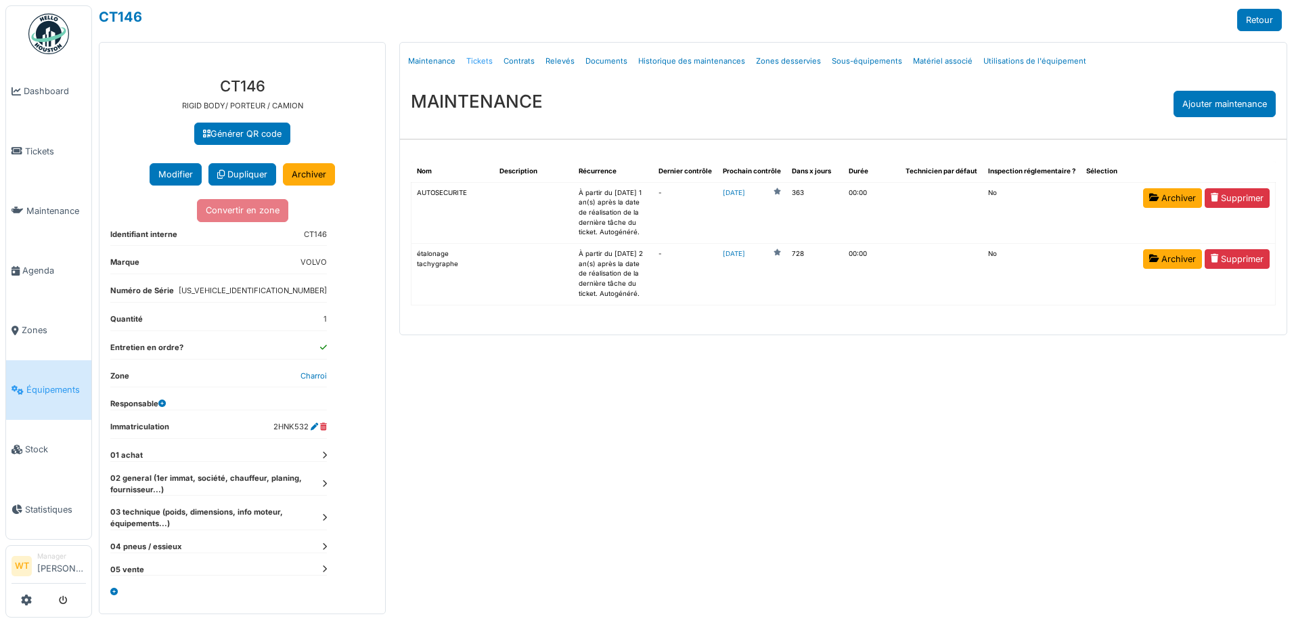
click at [483, 60] on link "Tickets" at bounding box center [479, 61] width 37 height 32
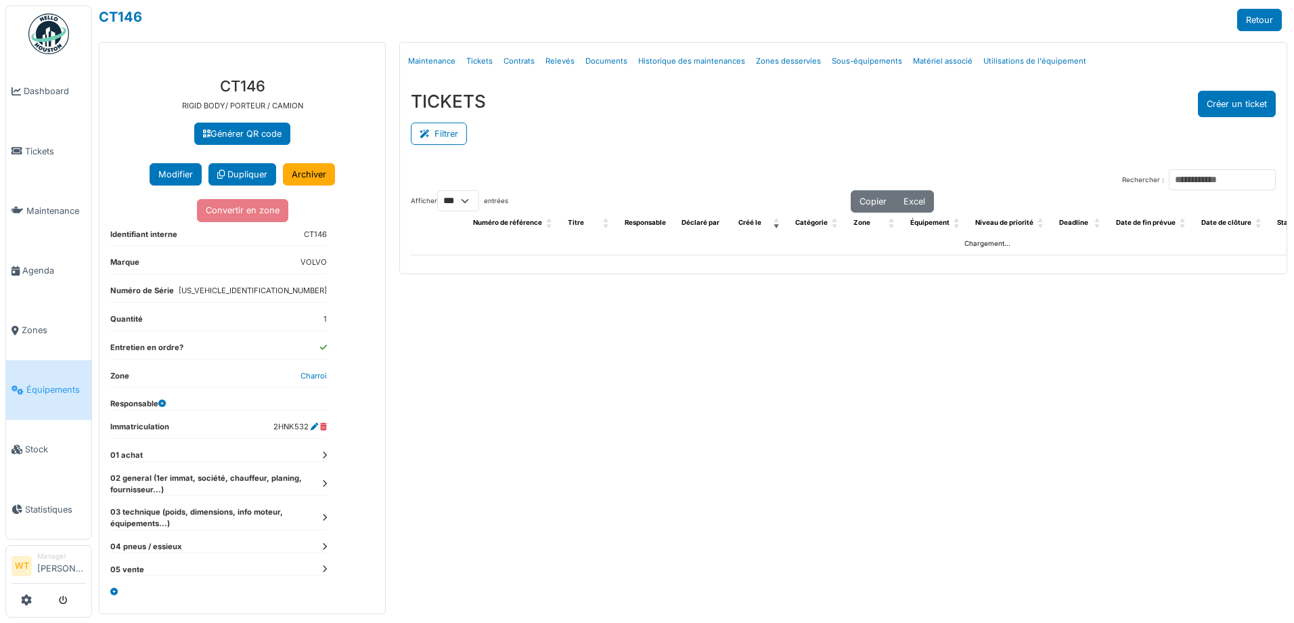
select select "***"
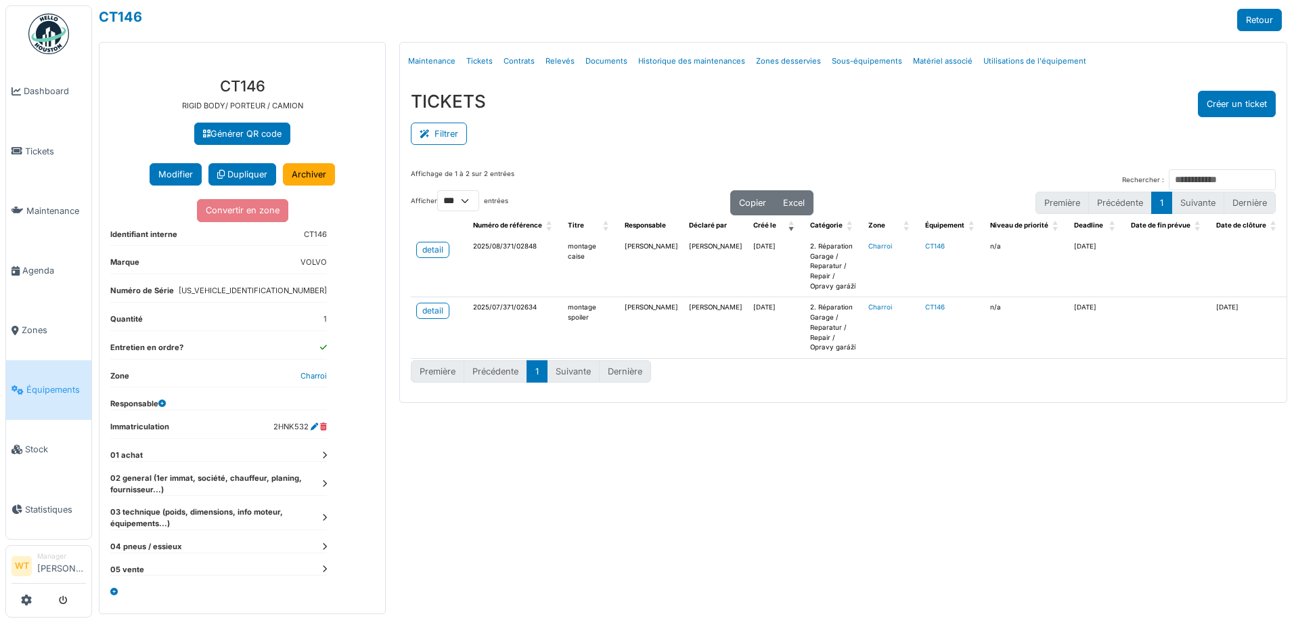
click at [71, 397] on link "Équipements" at bounding box center [48, 390] width 85 height 60
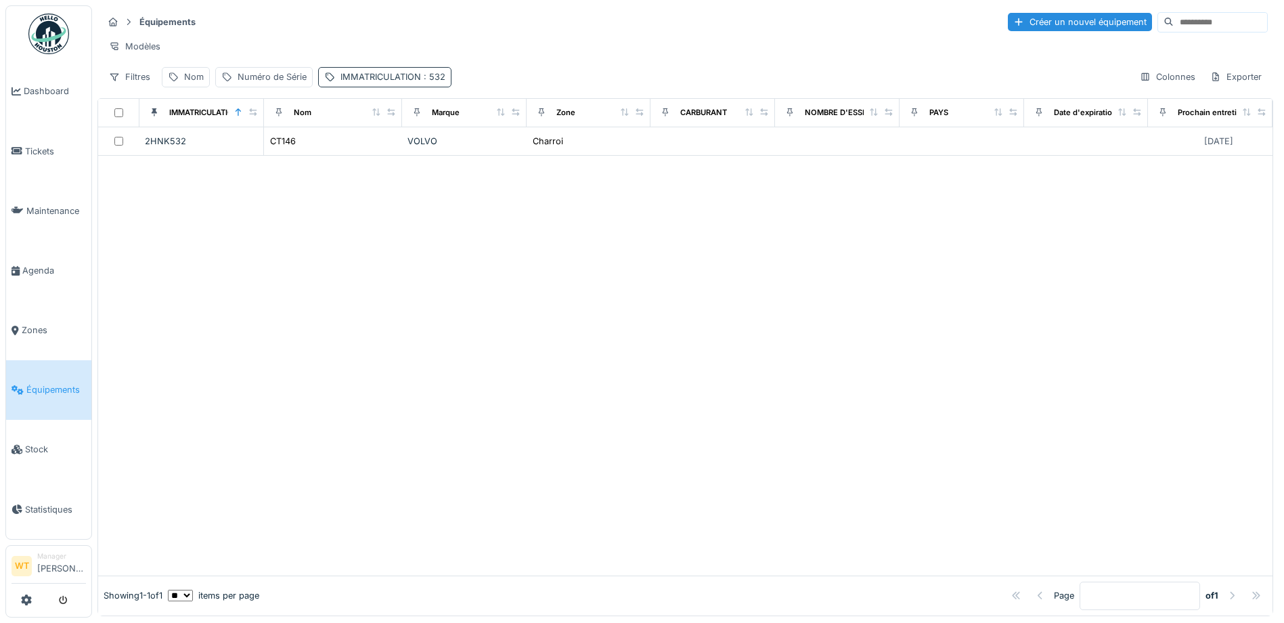
click at [411, 83] on div "IMMATRICULATION : 532" at bounding box center [392, 76] width 105 height 13
click at [504, 155] on icon at bounding box center [506, 152] width 11 height 9
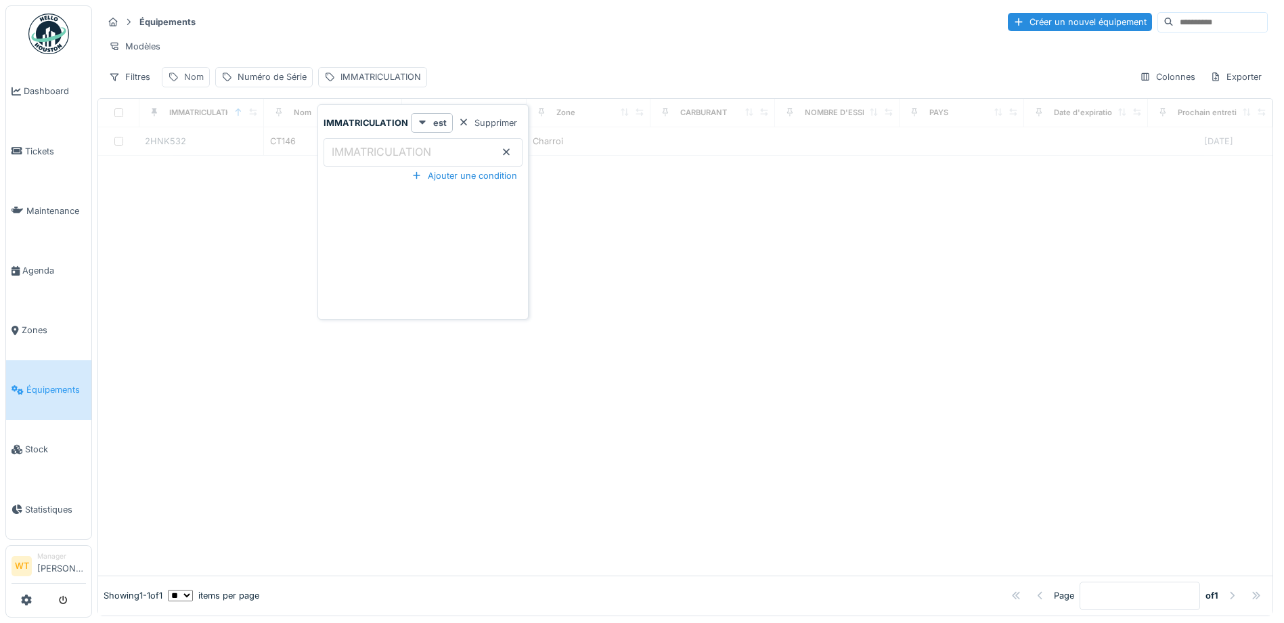
click at [205, 86] on div "Nom" at bounding box center [186, 77] width 48 height 20
click at [259, 158] on input "Nom" at bounding box center [235, 152] width 135 height 28
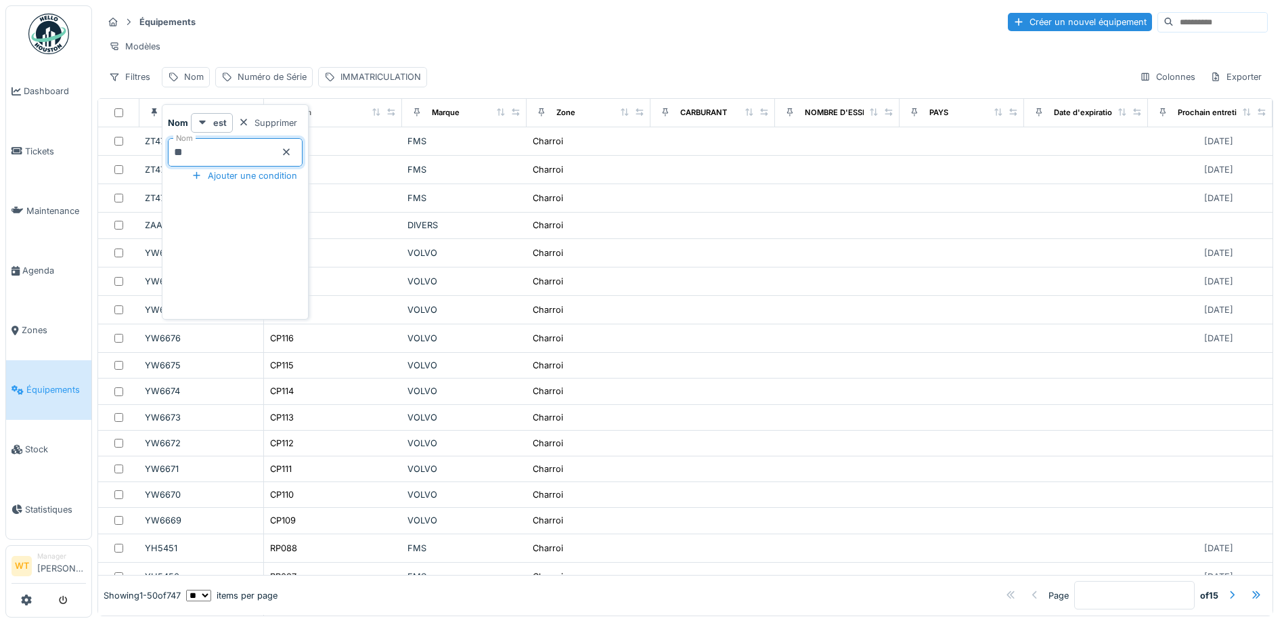
type input "**"
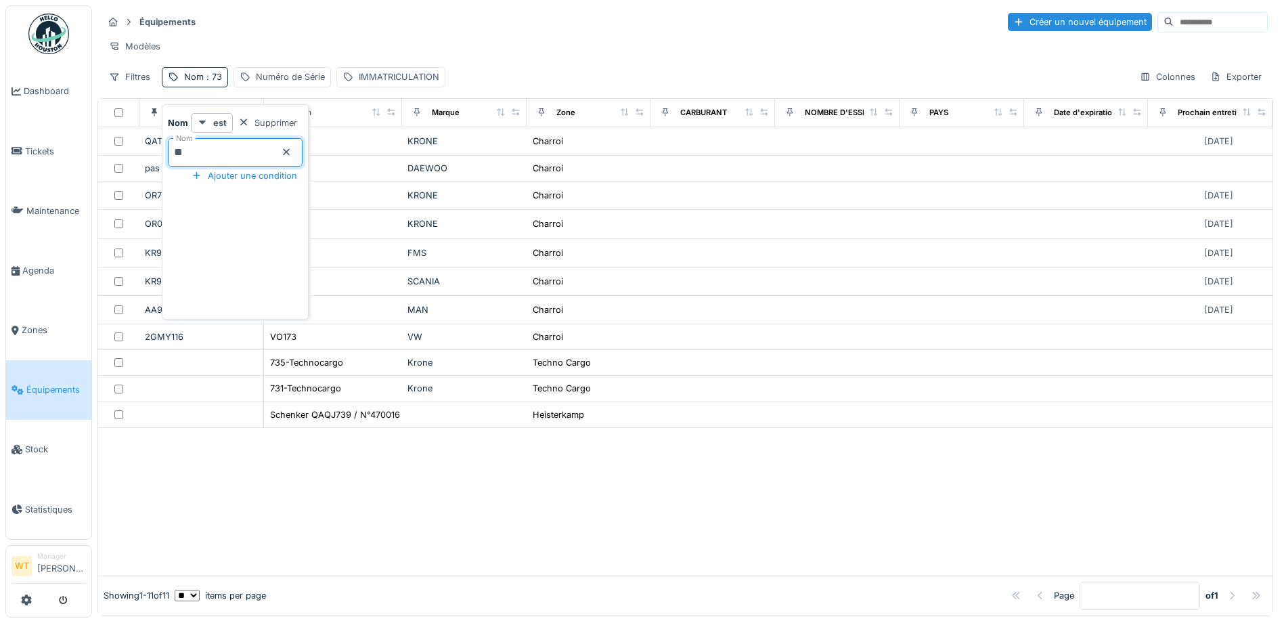
click at [374, 43] on div "Modèles" at bounding box center [685, 47] width 1165 height 20
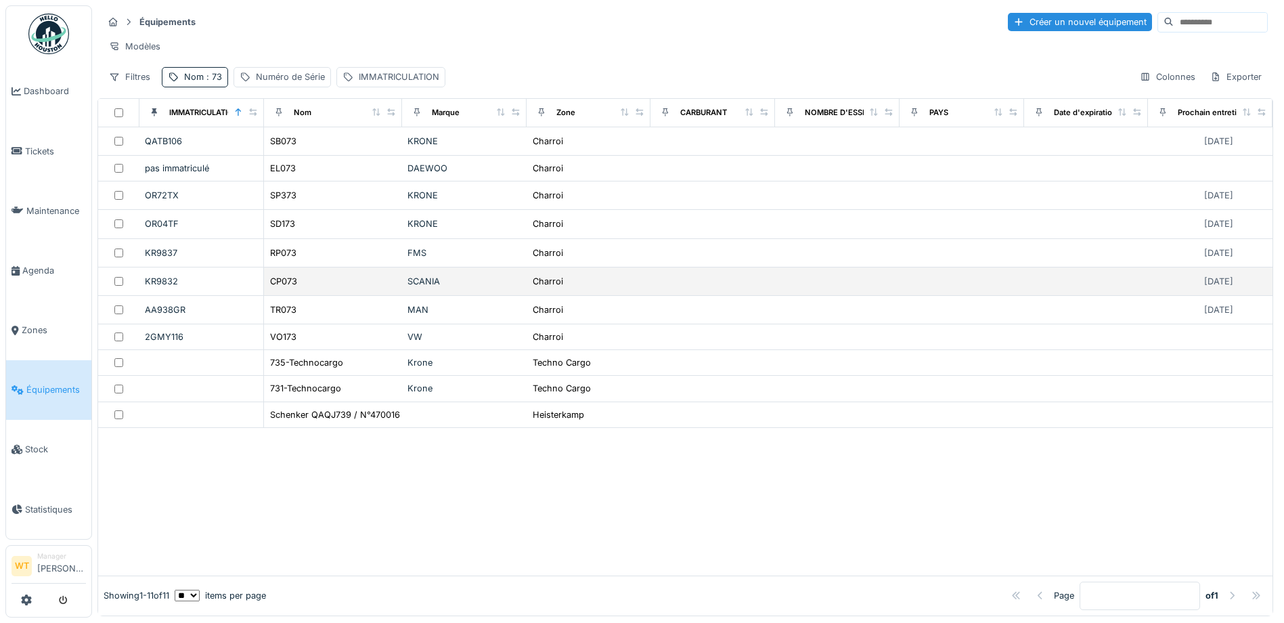
click at [327, 288] on div "CP073" at bounding box center [332, 281] width 127 height 14
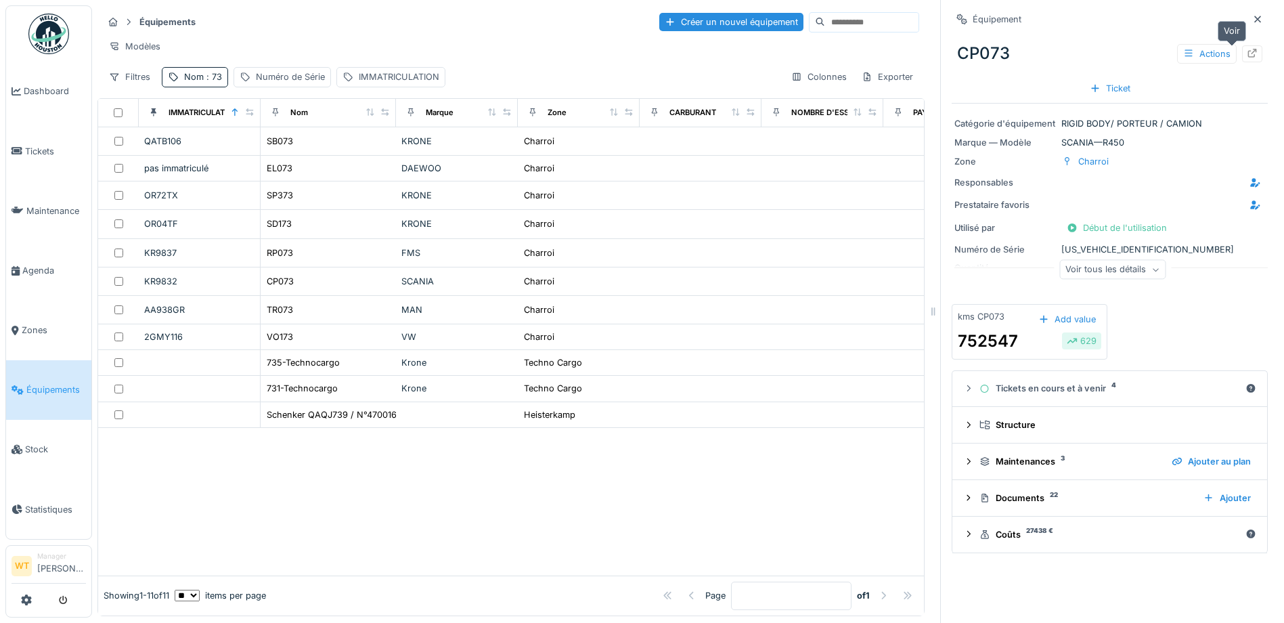
click at [1242, 50] on div at bounding box center [1252, 53] width 20 height 17
click at [1247, 51] on icon at bounding box center [1252, 53] width 11 height 9
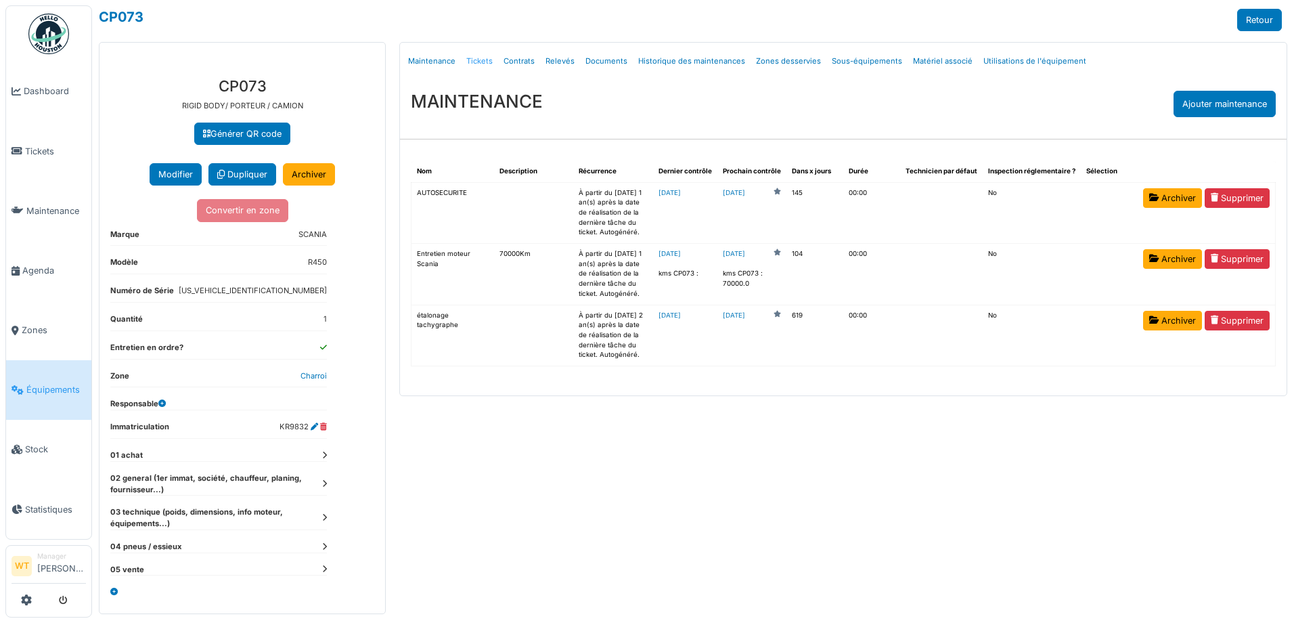
click at [482, 58] on link "Tickets" at bounding box center [479, 61] width 37 height 32
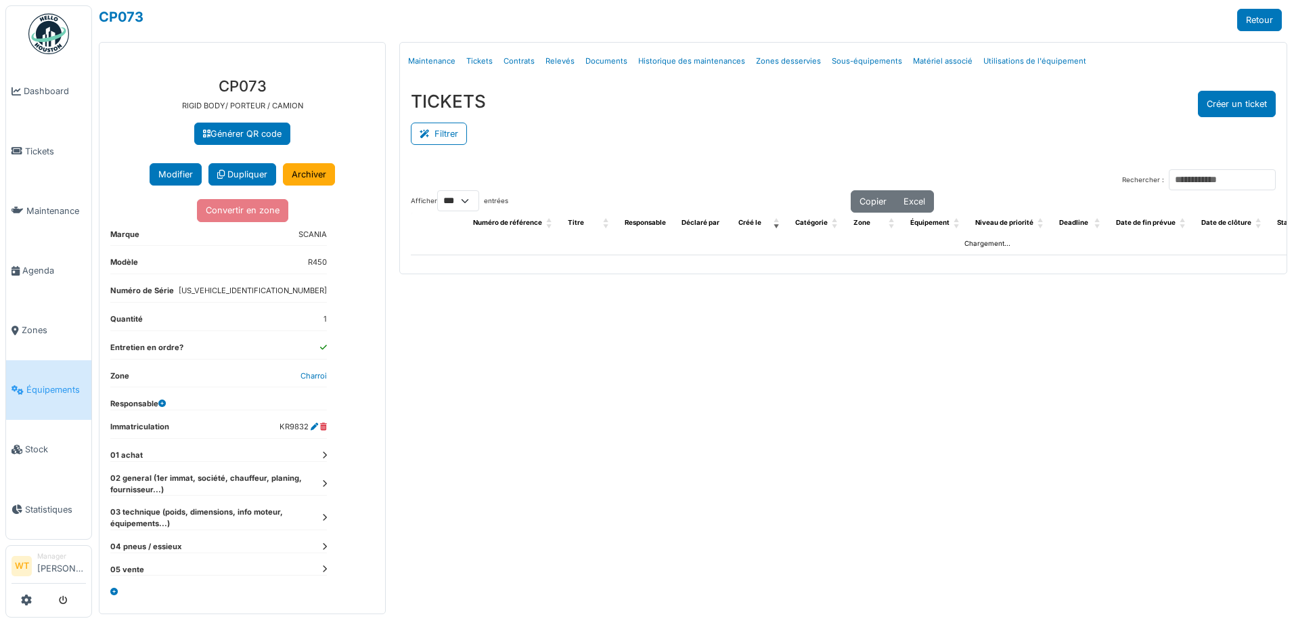
select select "***"
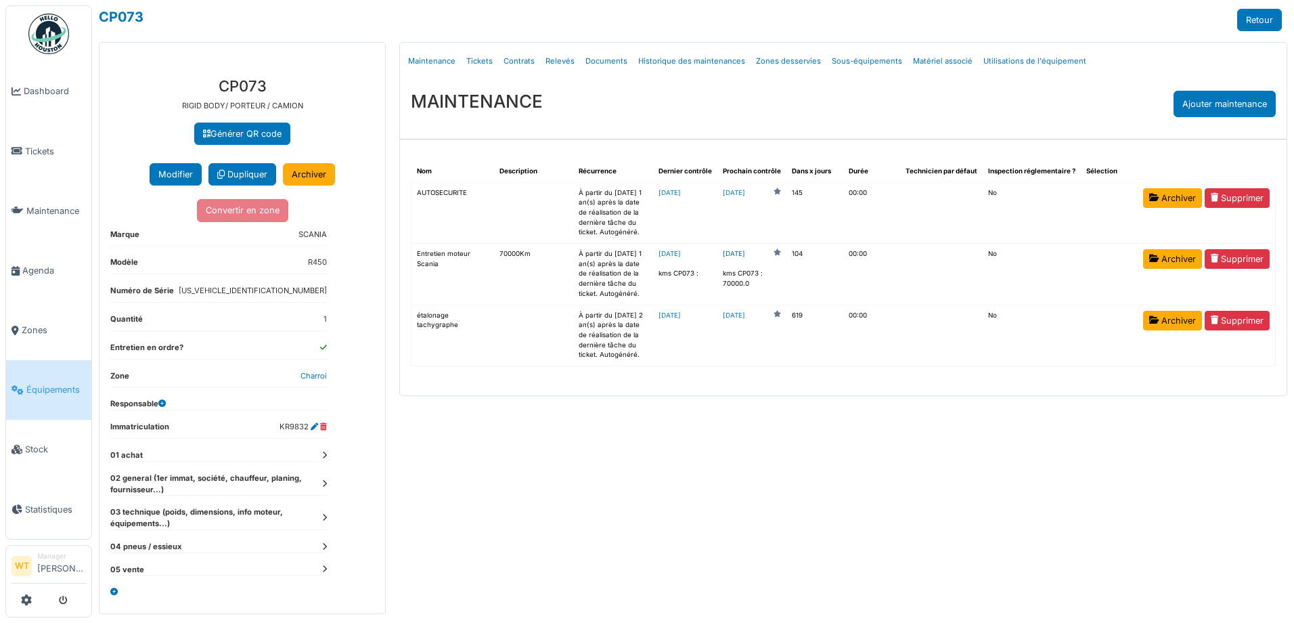
click at [745, 253] on link "2025-12-31" at bounding box center [734, 254] width 22 height 10
click at [485, 59] on link "Tickets" at bounding box center [479, 61] width 37 height 32
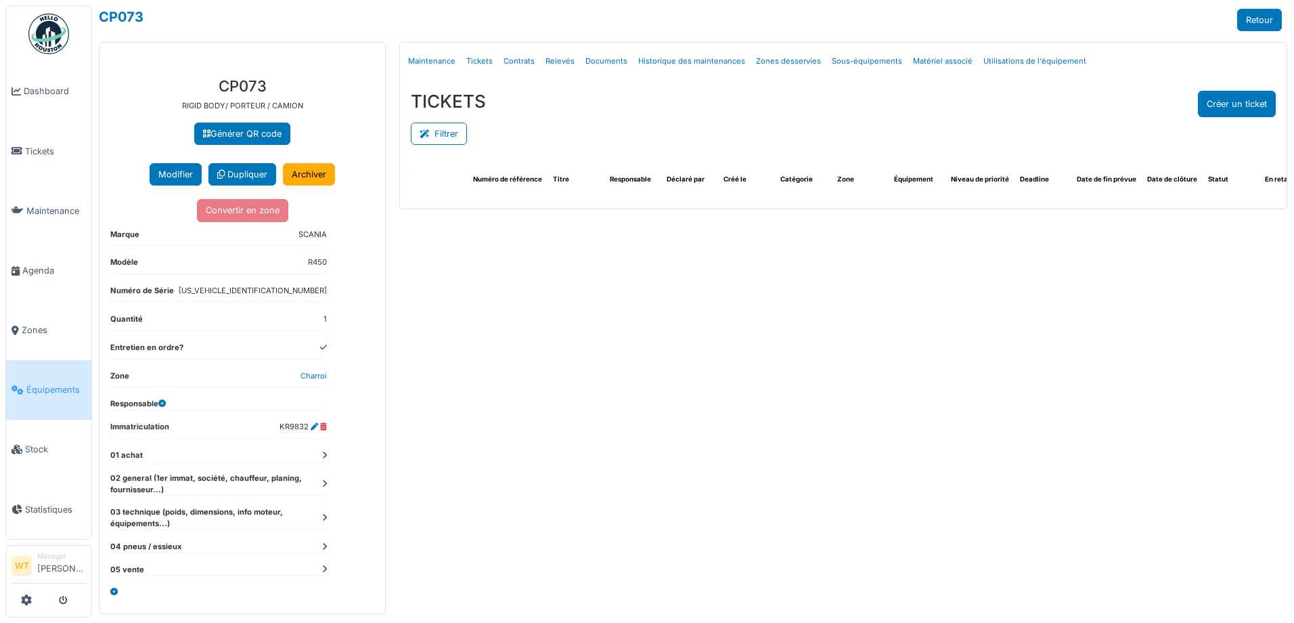
select select "***"
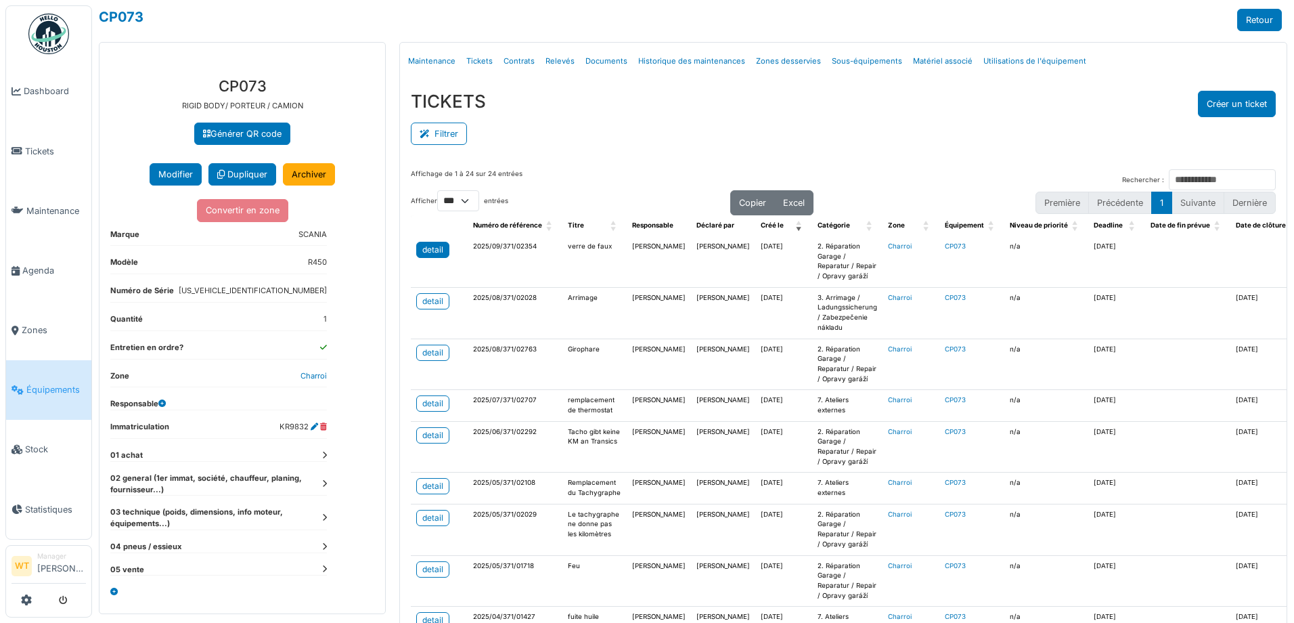
click at [426, 254] on div "detail" at bounding box center [432, 250] width 21 height 12
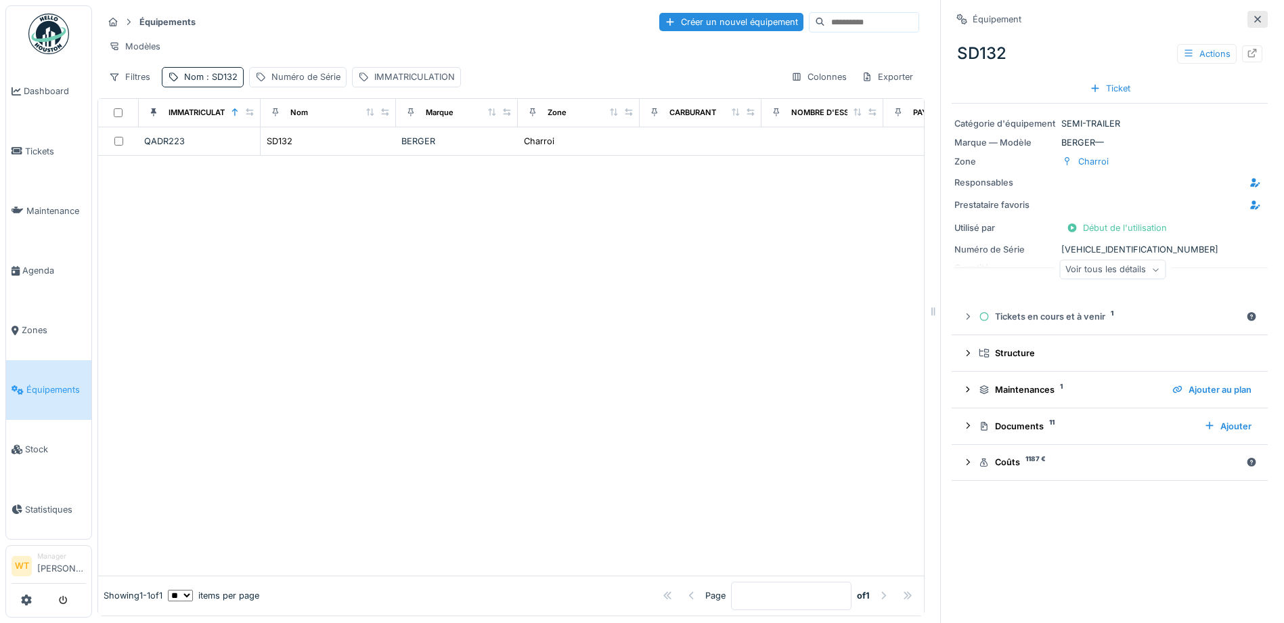
click at [1247, 22] on div at bounding box center [1257, 19] width 20 height 17
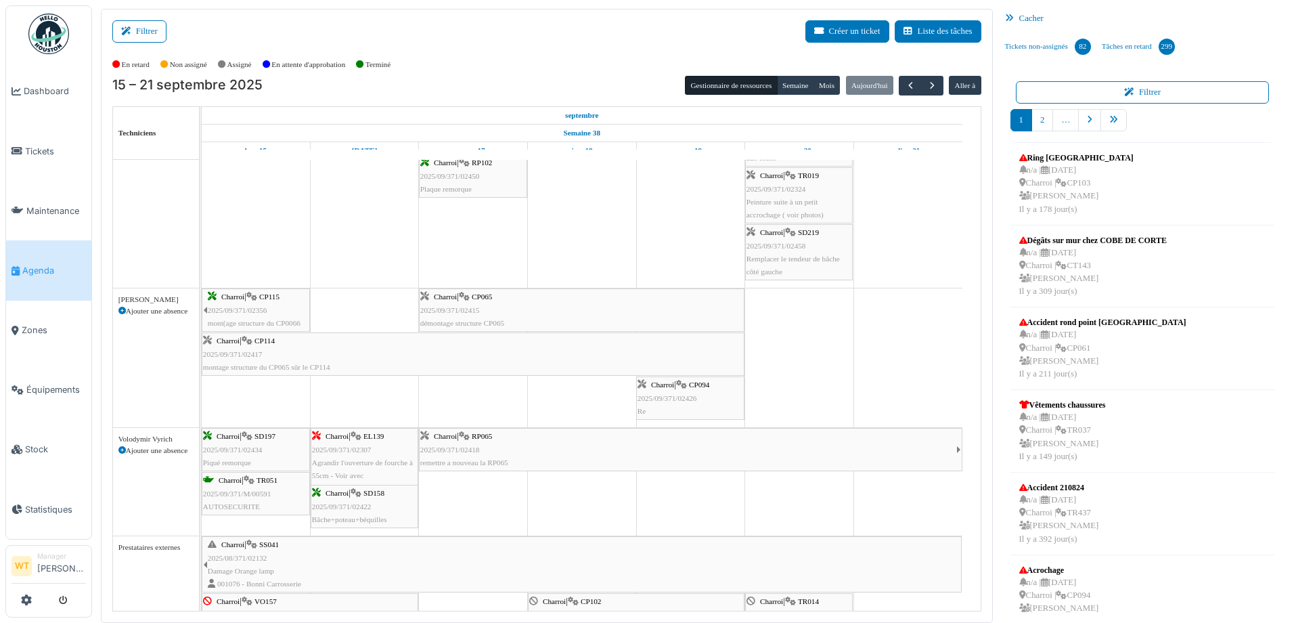
scroll to position [1015, 0]
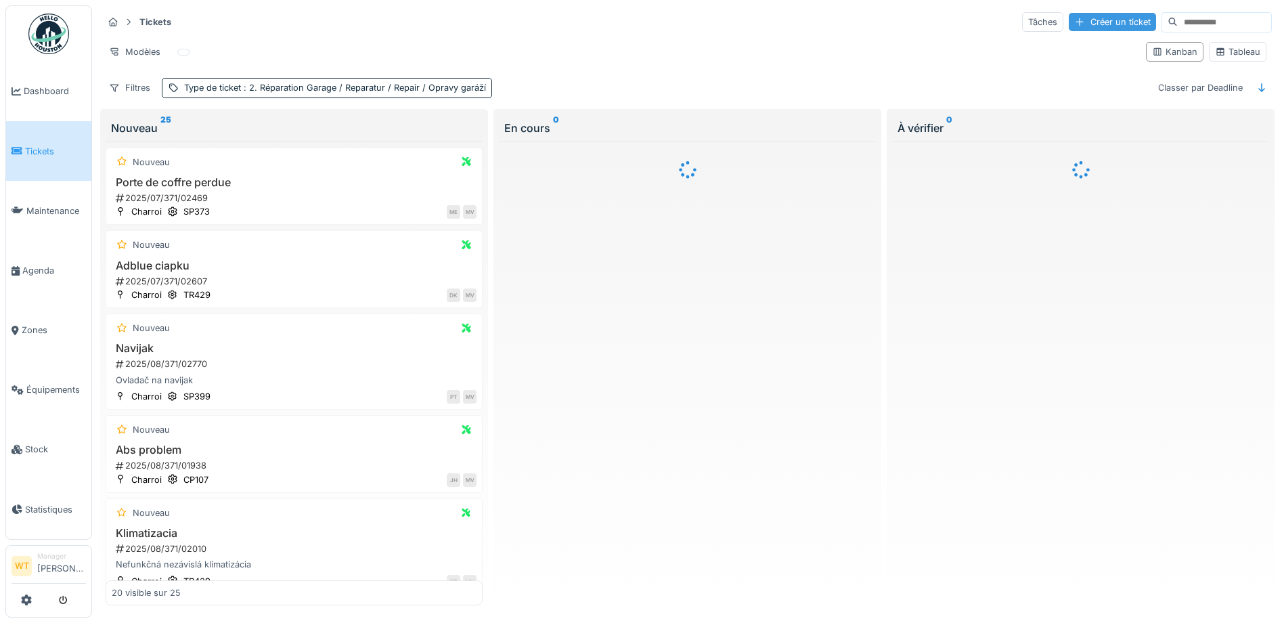
click at [1069, 26] on div "Créer un ticket" at bounding box center [1112, 22] width 87 height 18
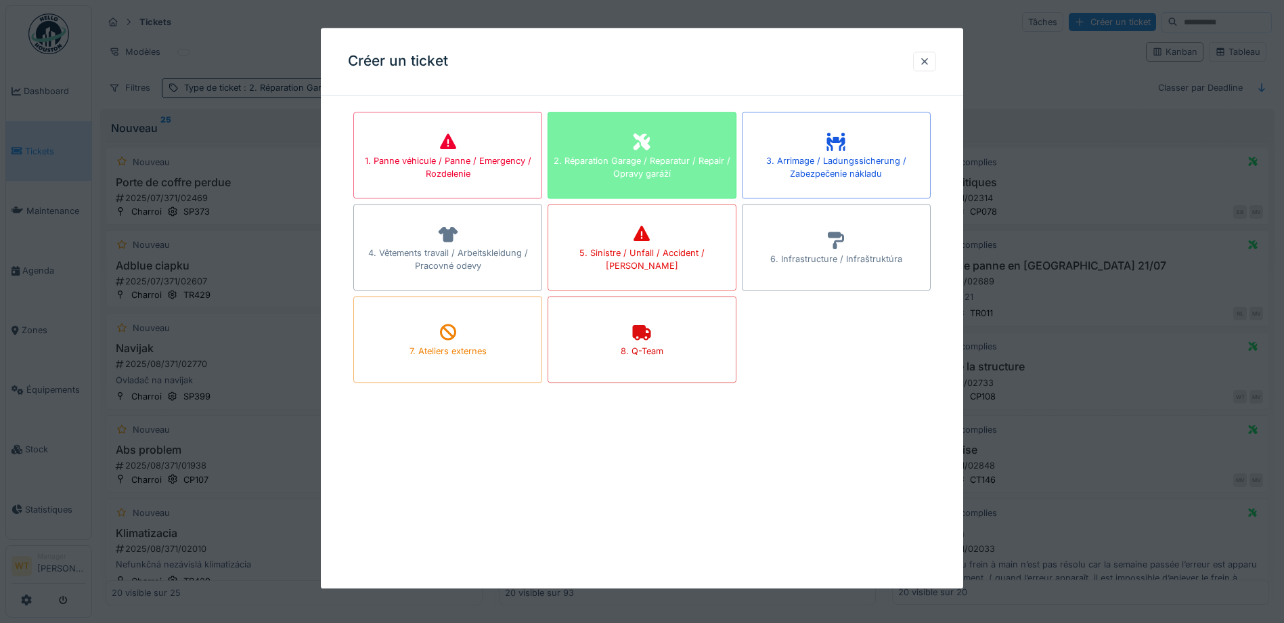
click at [700, 150] on div "2. Réparation Garage / Reparatur / Repair / Opravy garáží" at bounding box center [642, 155] width 189 height 87
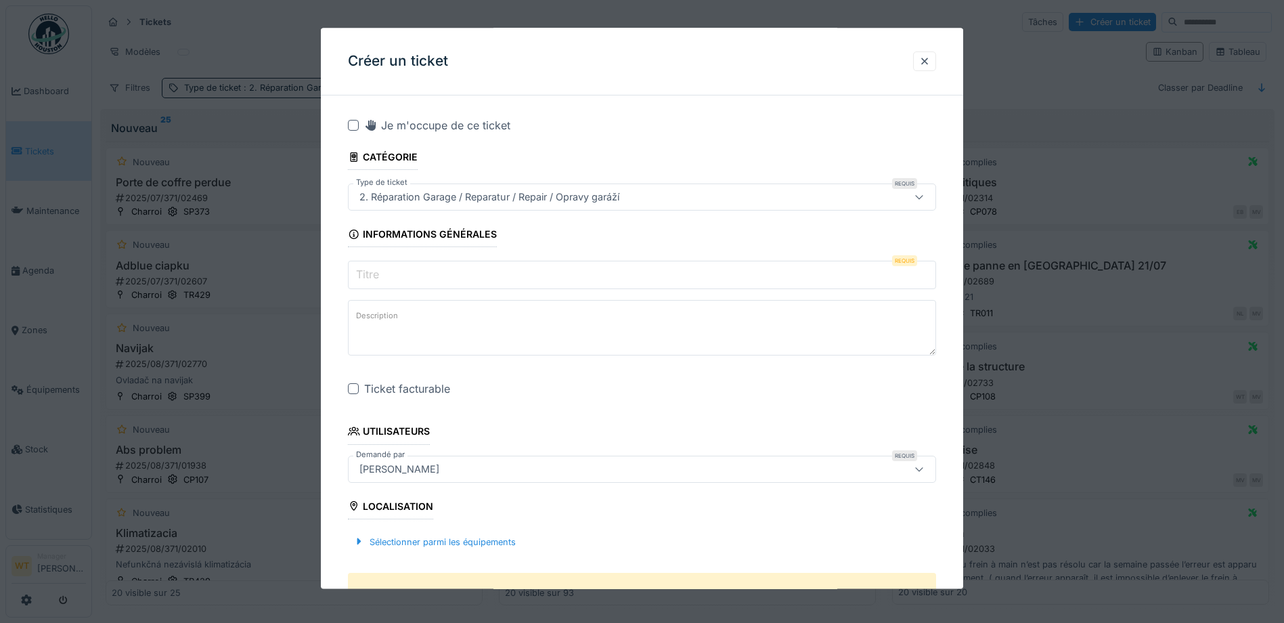
click at [426, 265] on input "Titre" at bounding box center [642, 275] width 588 height 28
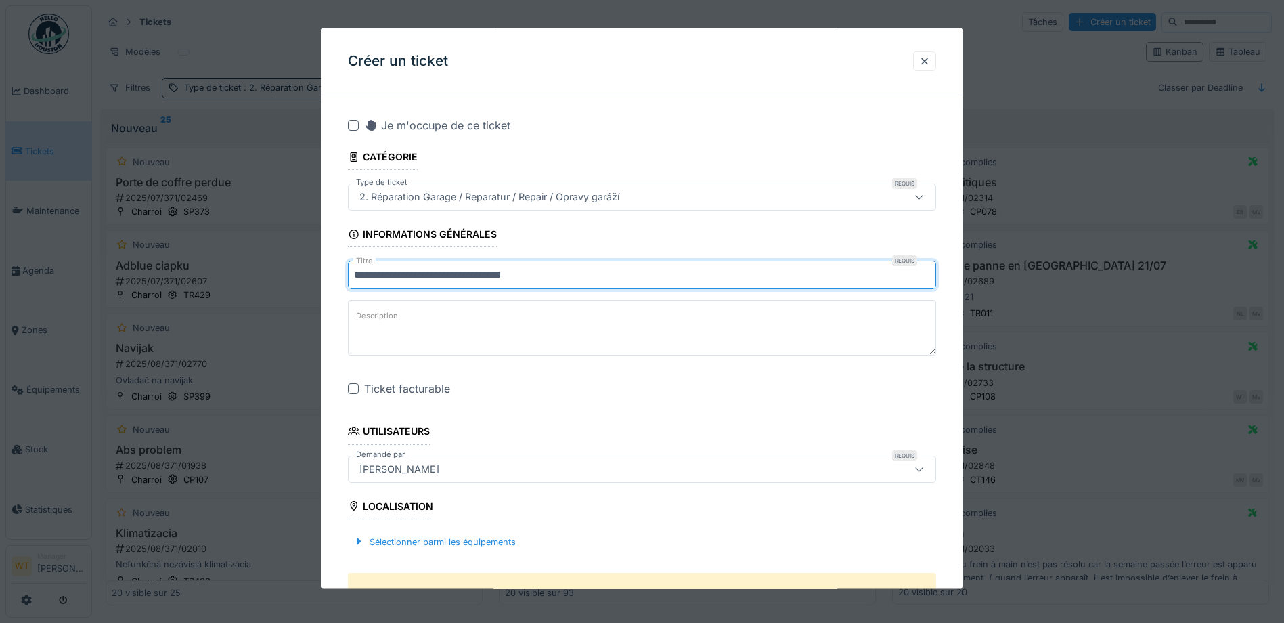
type input "**********"
click at [349, 384] on div at bounding box center [353, 389] width 11 height 11
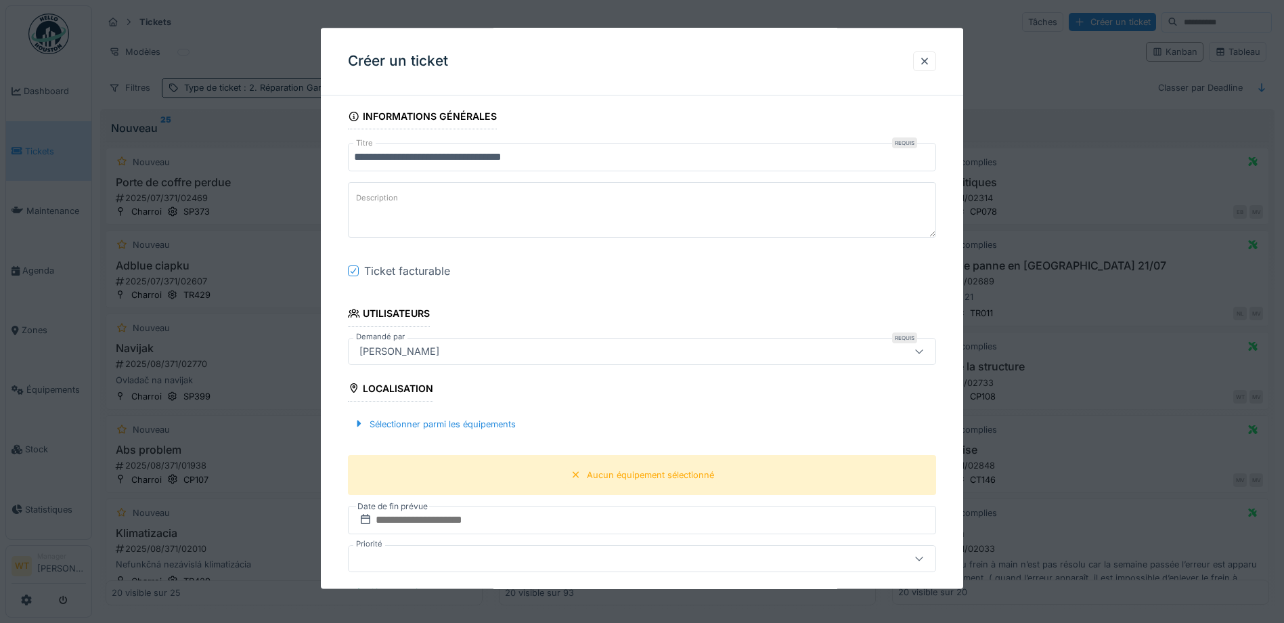
scroll to position [135, 0]
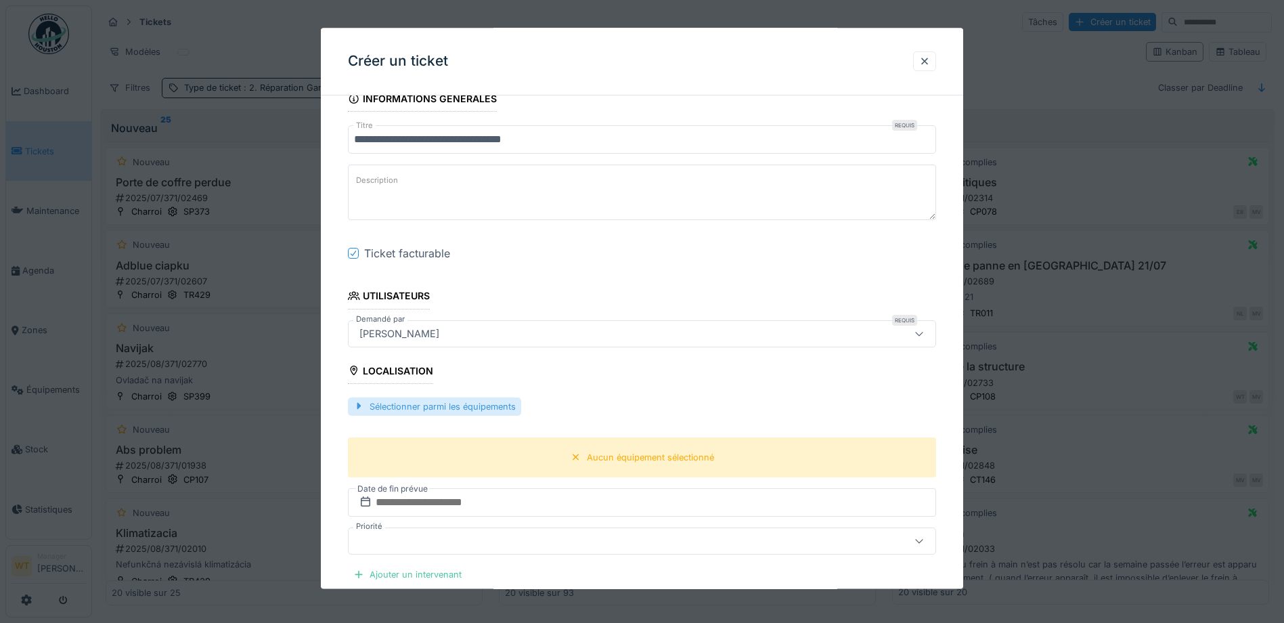
drag, startPoint x: 489, startPoint y: 409, endPoint x: 501, endPoint y: 403, distance: 14.0
click at [490, 407] on div "Sélectionner parmi les équipements" at bounding box center [434, 406] width 173 height 18
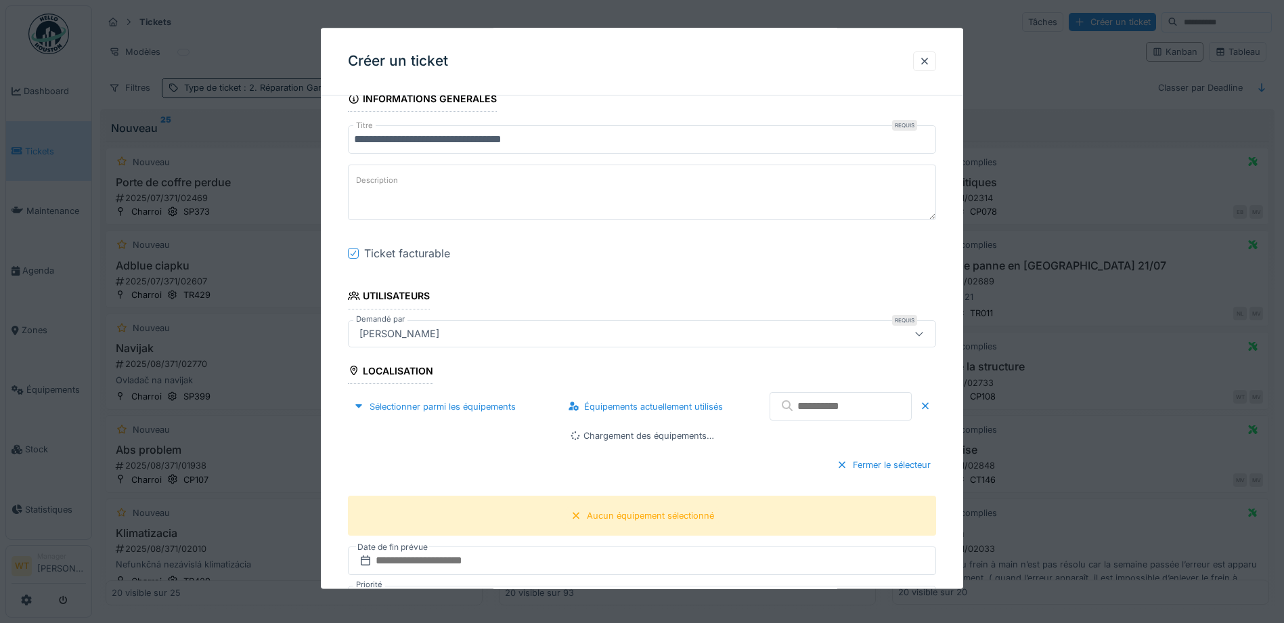
click at [801, 407] on input "text" at bounding box center [840, 407] width 142 height 28
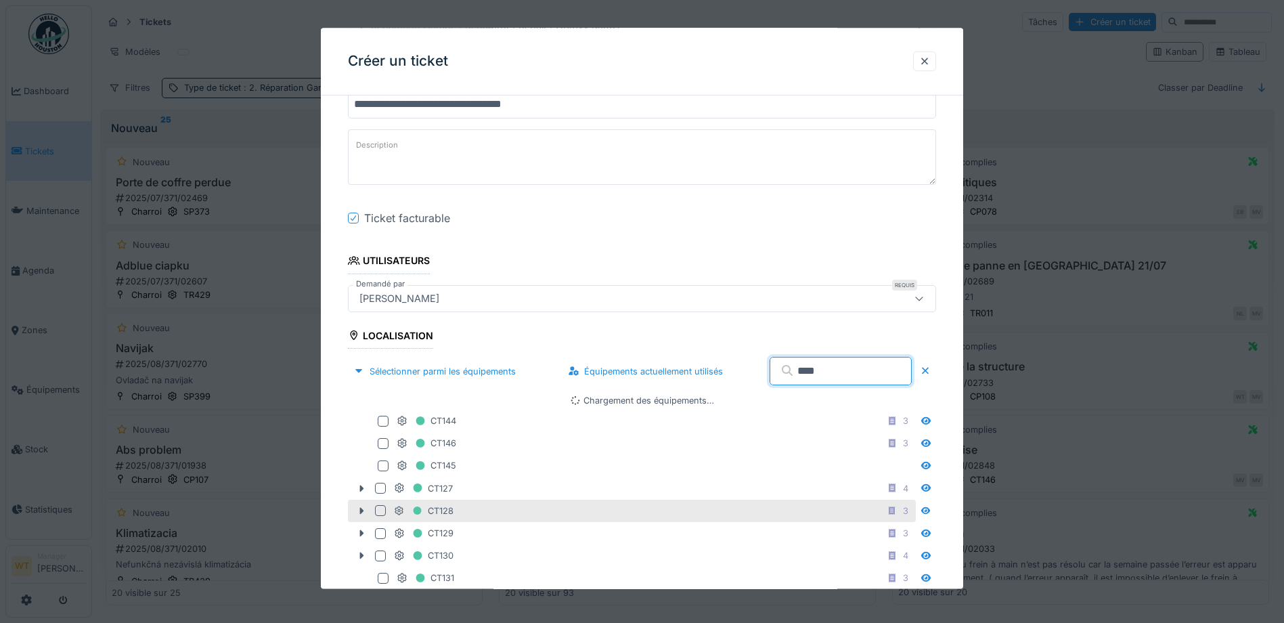
scroll to position [203, 0]
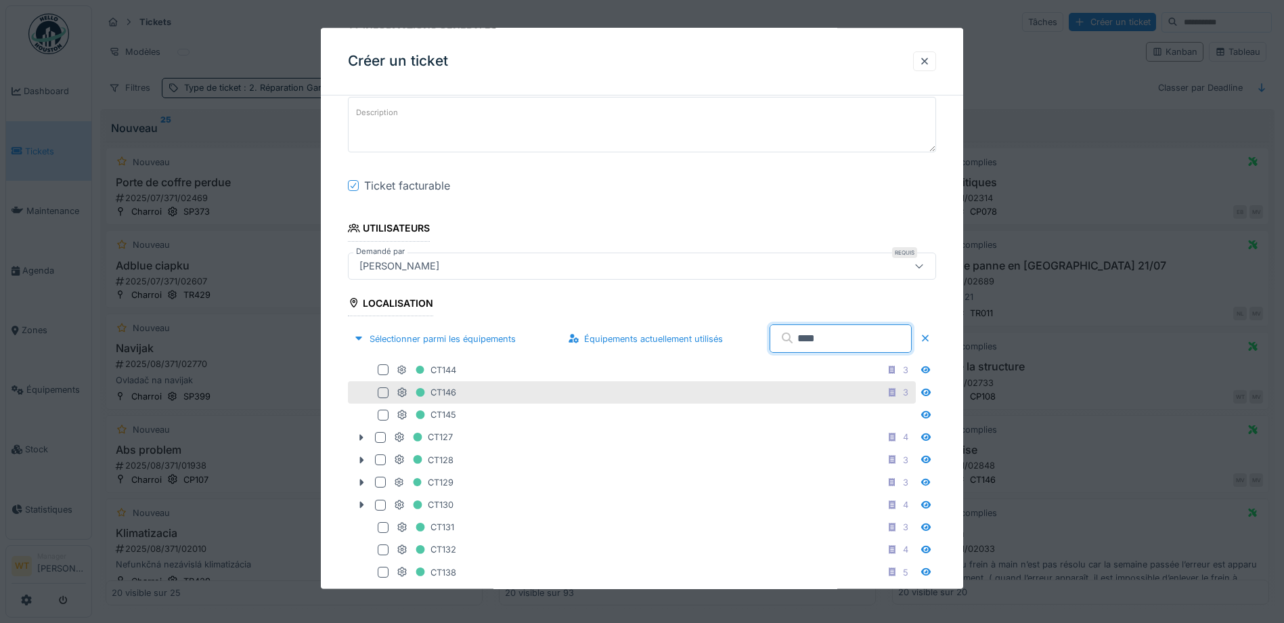
type input "****"
click at [493, 395] on div "CT146 3" at bounding box center [655, 392] width 516 height 17
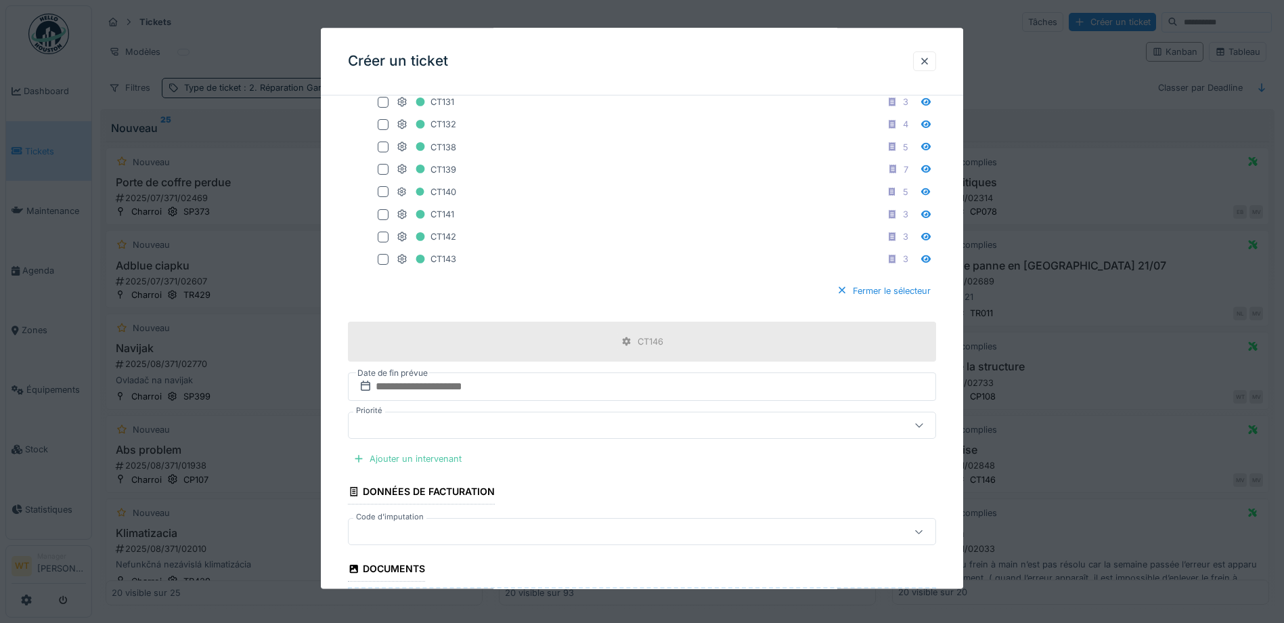
scroll to position [677, 0]
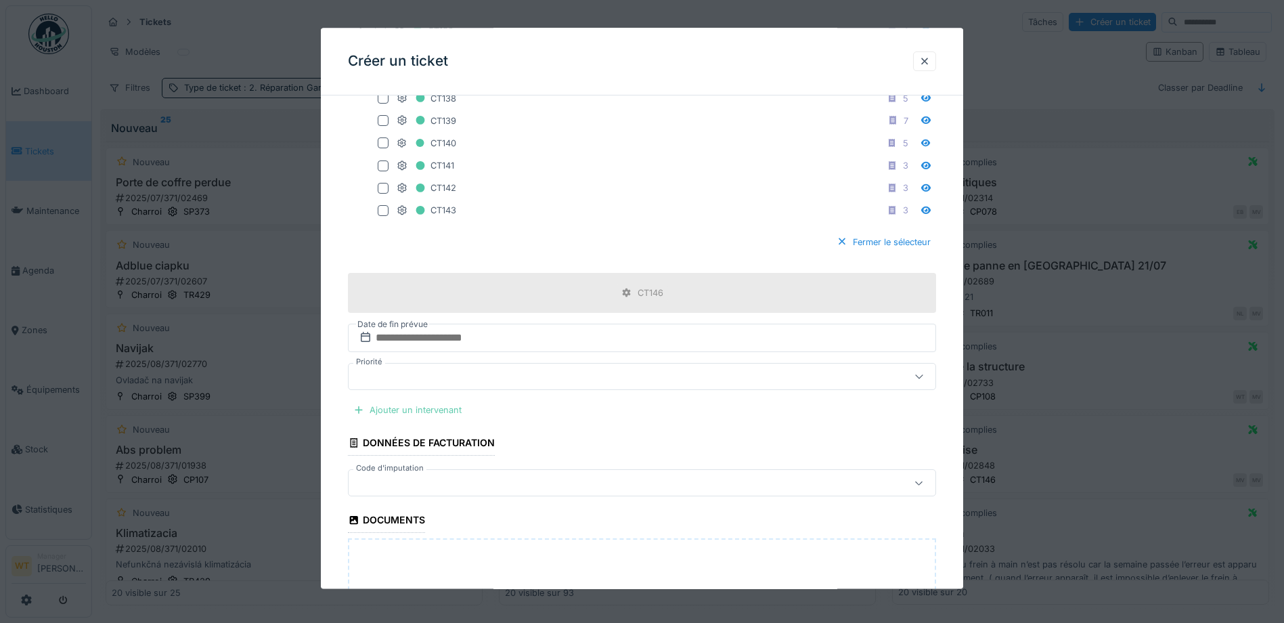
click at [415, 407] on div "Ajouter un intervenant" at bounding box center [407, 410] width 119 height 18
click at [466, 395] on fieldset "**********" at bounding box center [642, 115] width 588 height 1373
drag, startPoint x: 466, startPoint y: 395, endPoint x: 510, endPoint y: 481, distance: 96.2
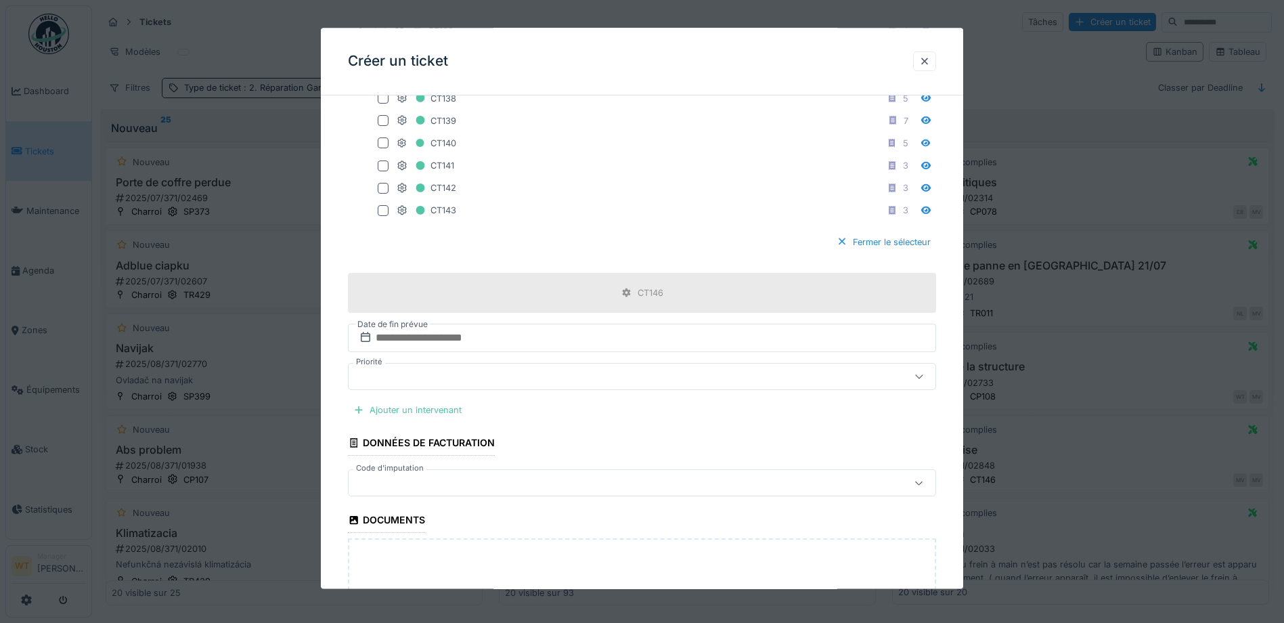
click at [510, 481] on div at bounding box center [607, 483] width 507 height 15
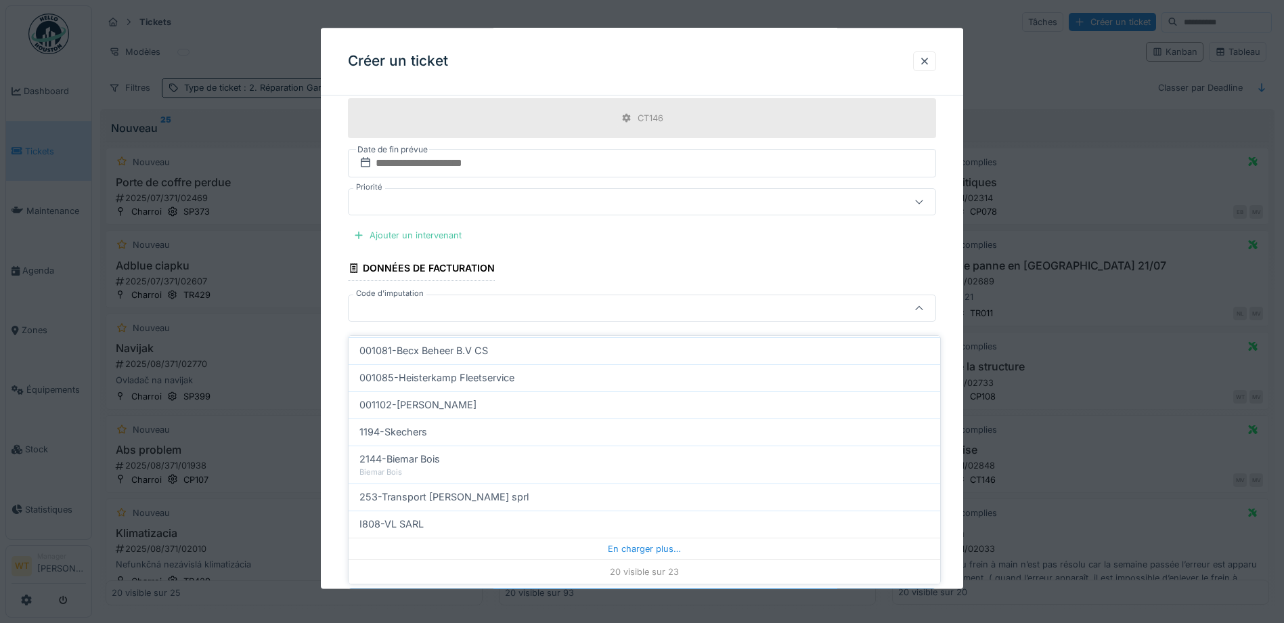
scroll to position [9, 0]
click at [594, 540] on div "En charger plus…" at bounding box center [645, 548] width 592 height 22
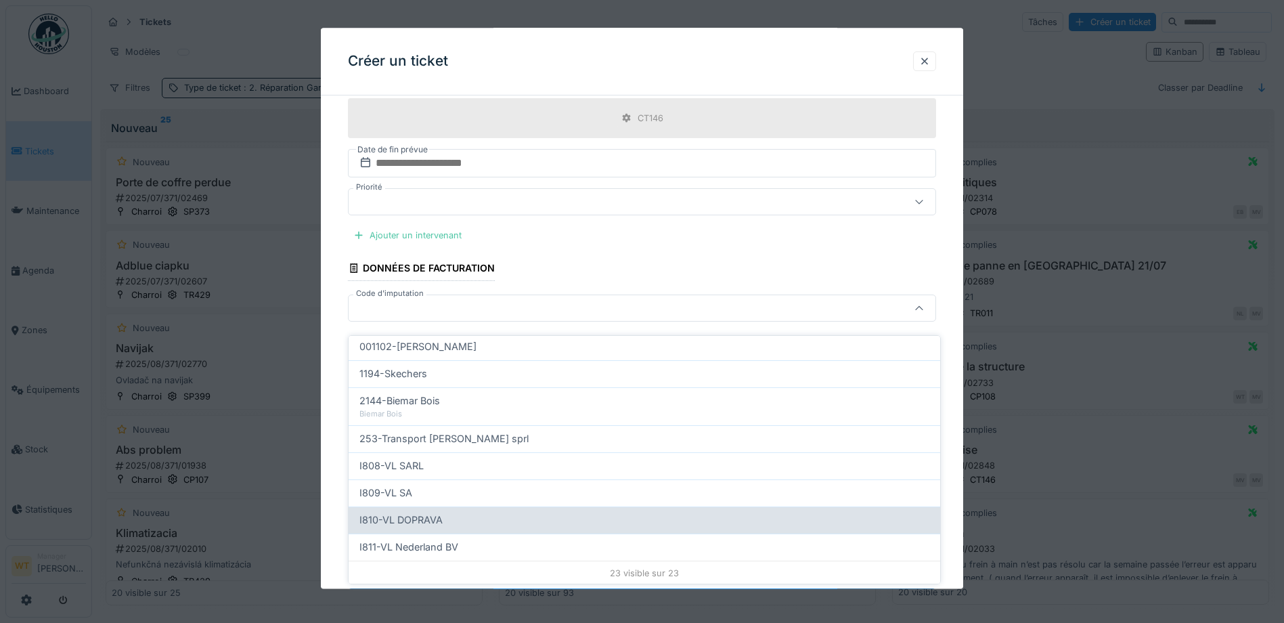
scroll to position [492, 0]
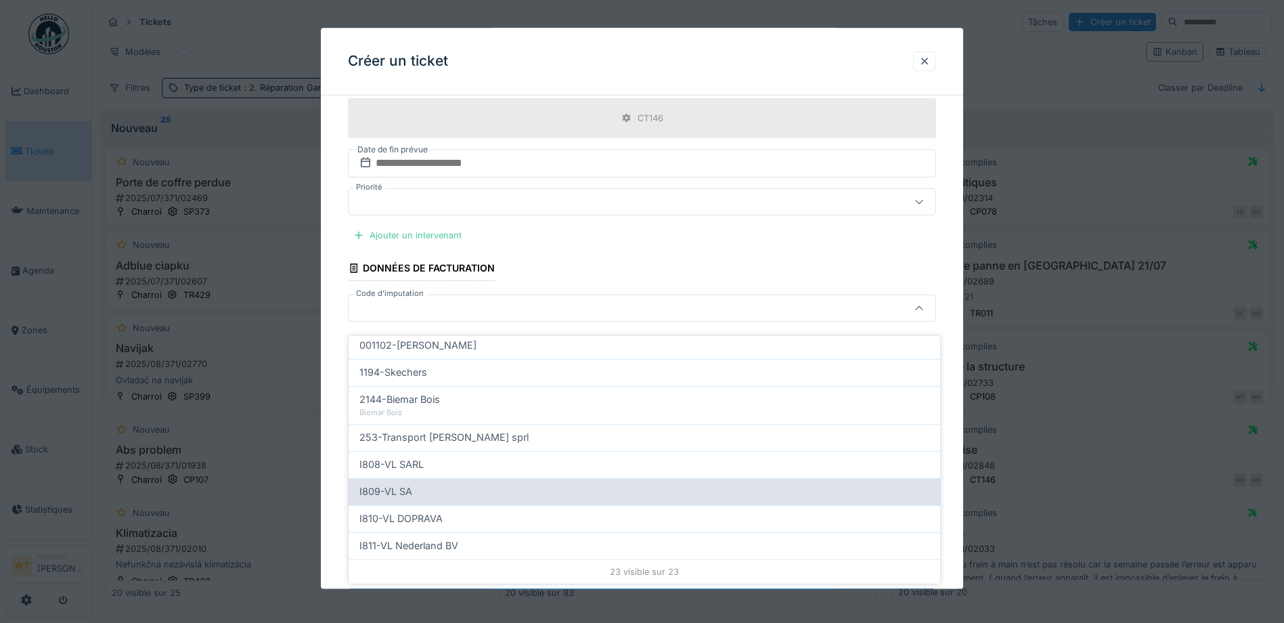
click at [464, 478] on div "I809-VL SA" at bounding box center [645, 491] width 592 height 27
type input "***"
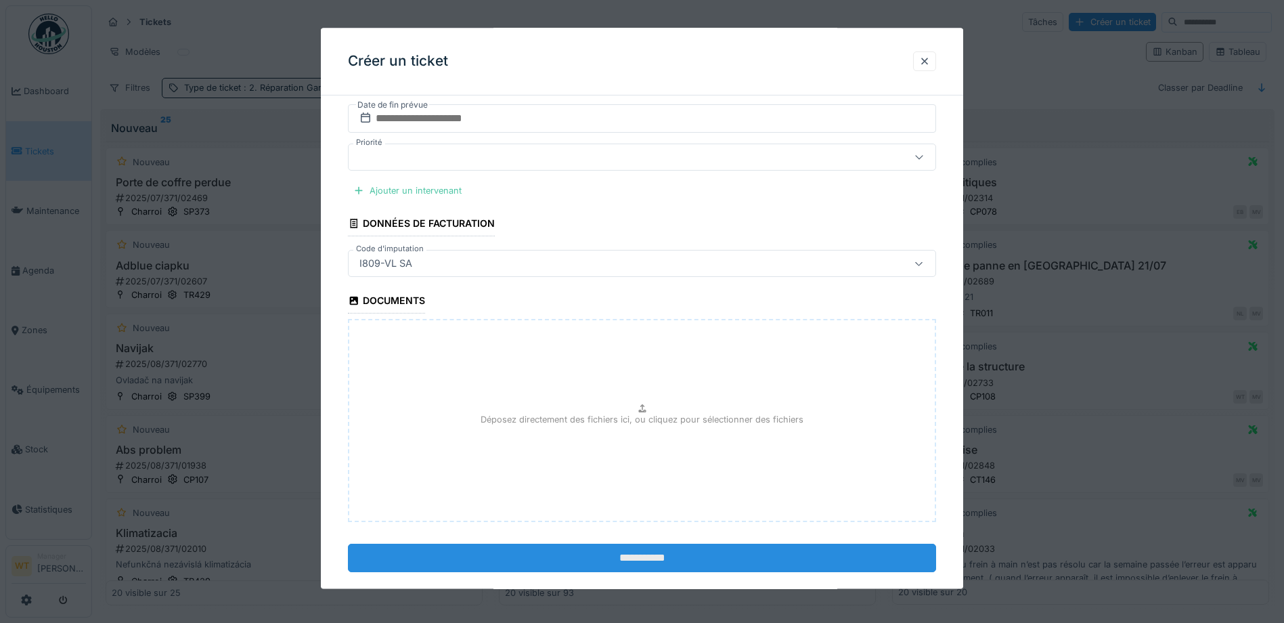
scroll to position [918, 0]
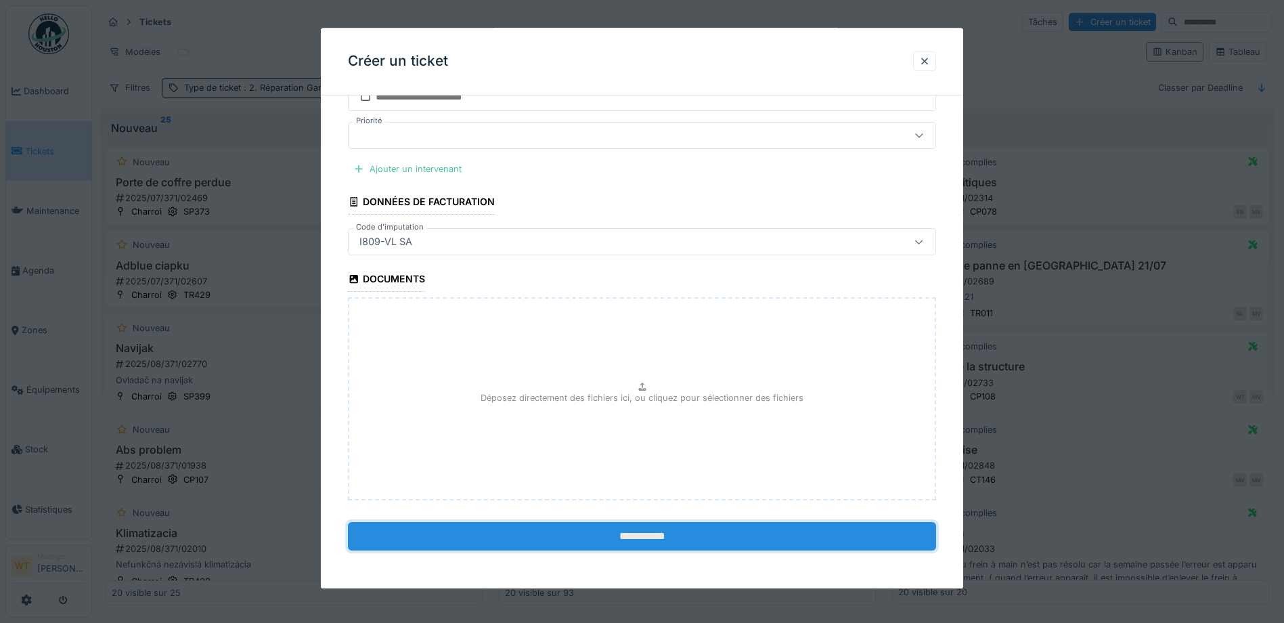
click at [570, 543] on input "**********" at bounding box center [642, 536] width 588 height 28
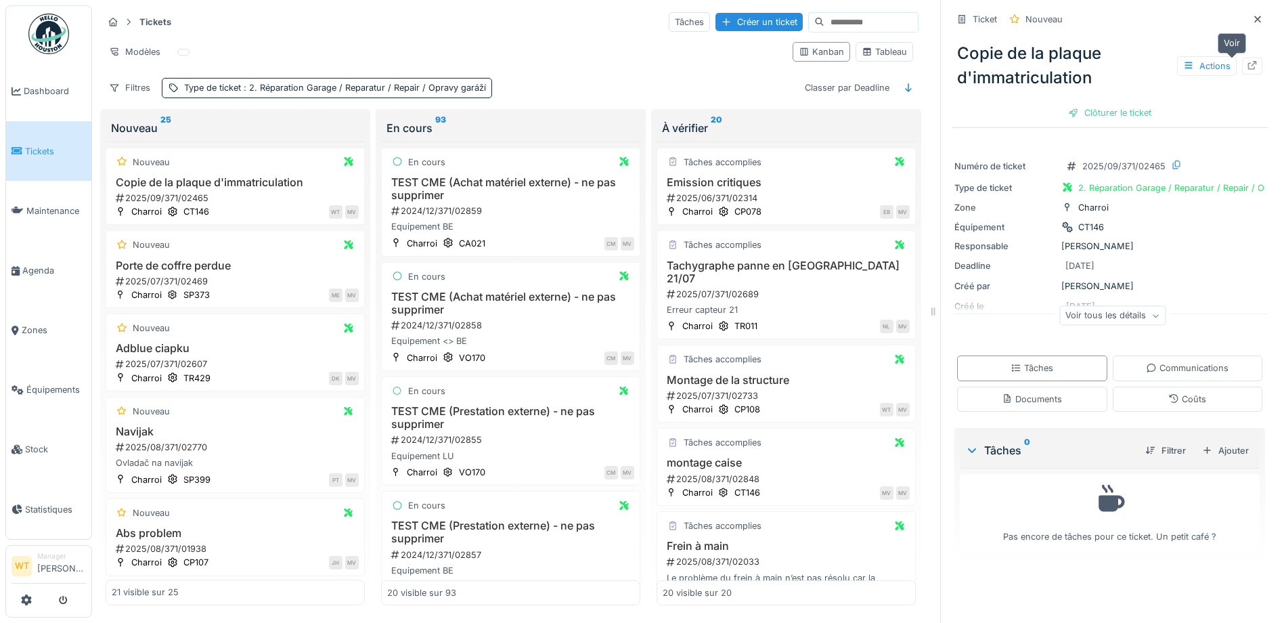
click at [1247, 61] on icon at bounding box center [1252, 65] width 11 height 9
click at [63, 383] on span "Équipements" at bounding box center [56, 389] width 60 height 13
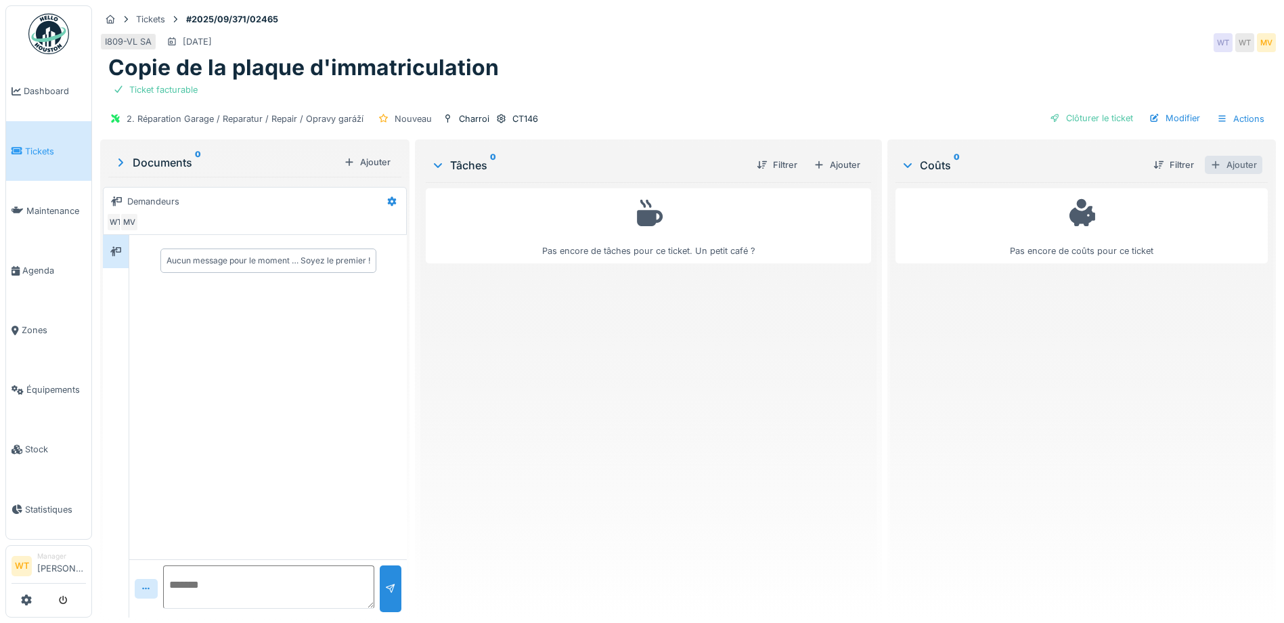
click at [1223, 169] on div "Ajouter" at bounding box center [1234, 165] width 58 height 18
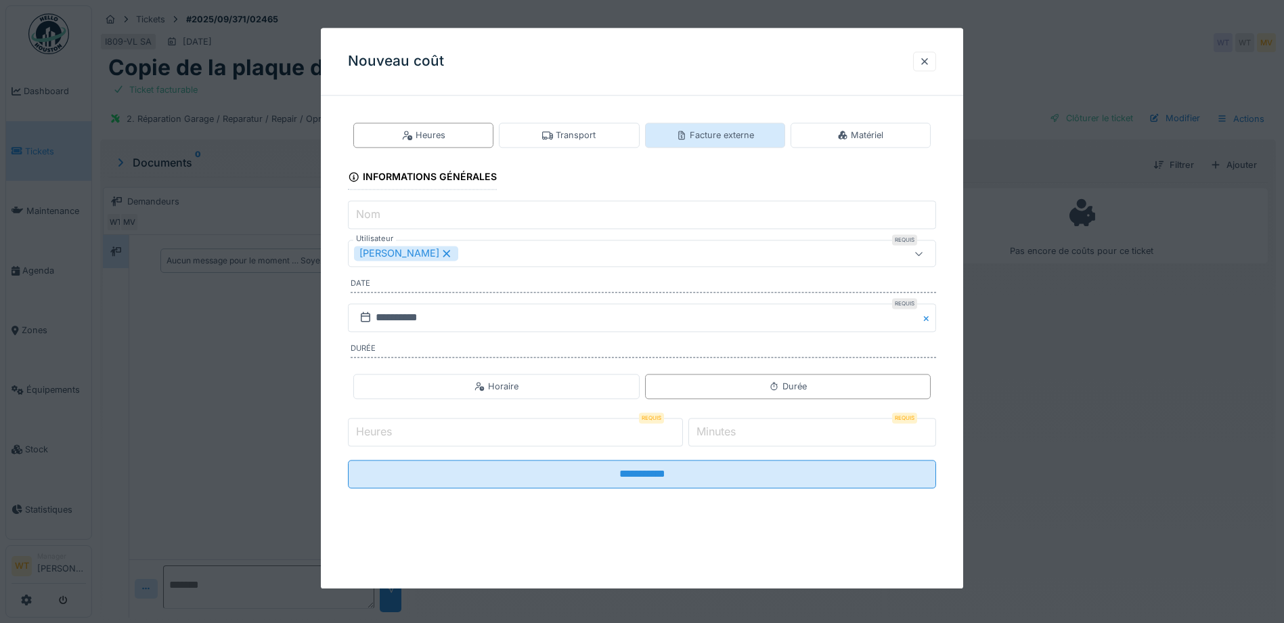
click at [754, 135] on div "Facture externe" at bounding box center [715, 135] width 78 height 13
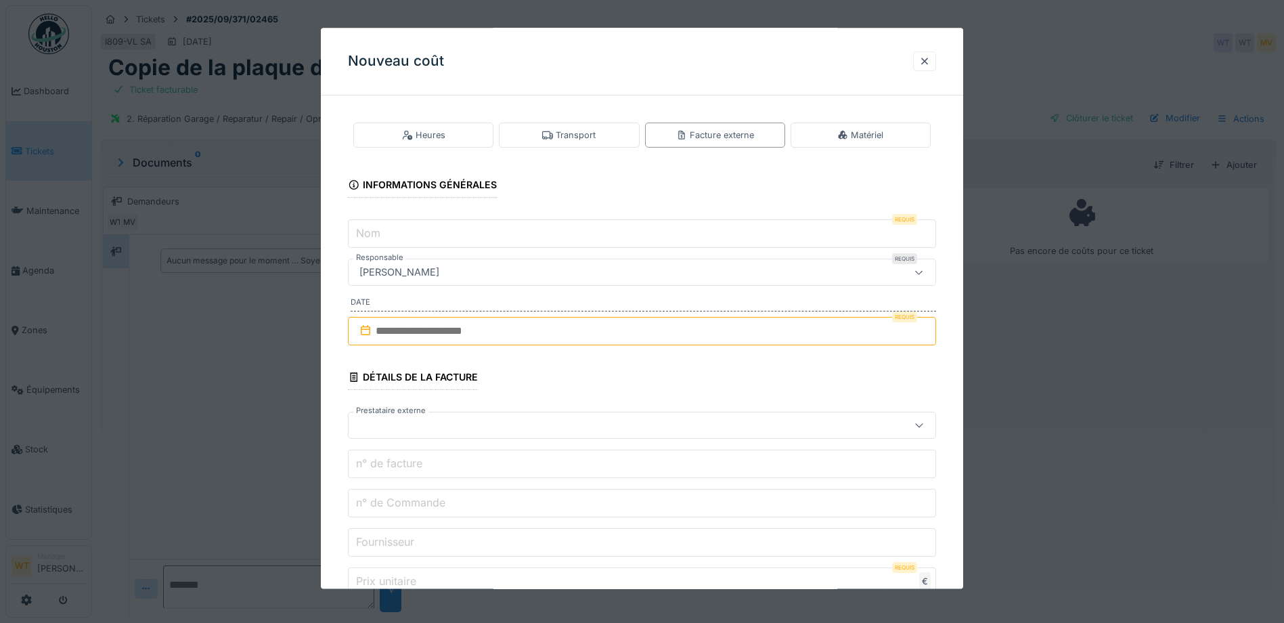
click at [518, 236] on input "Nom" at bounding box center [642, 234] width 588 height 28
type input "***"
click at [517, 339] on input "text" at bounding box center [642, 331] width 588 height 28
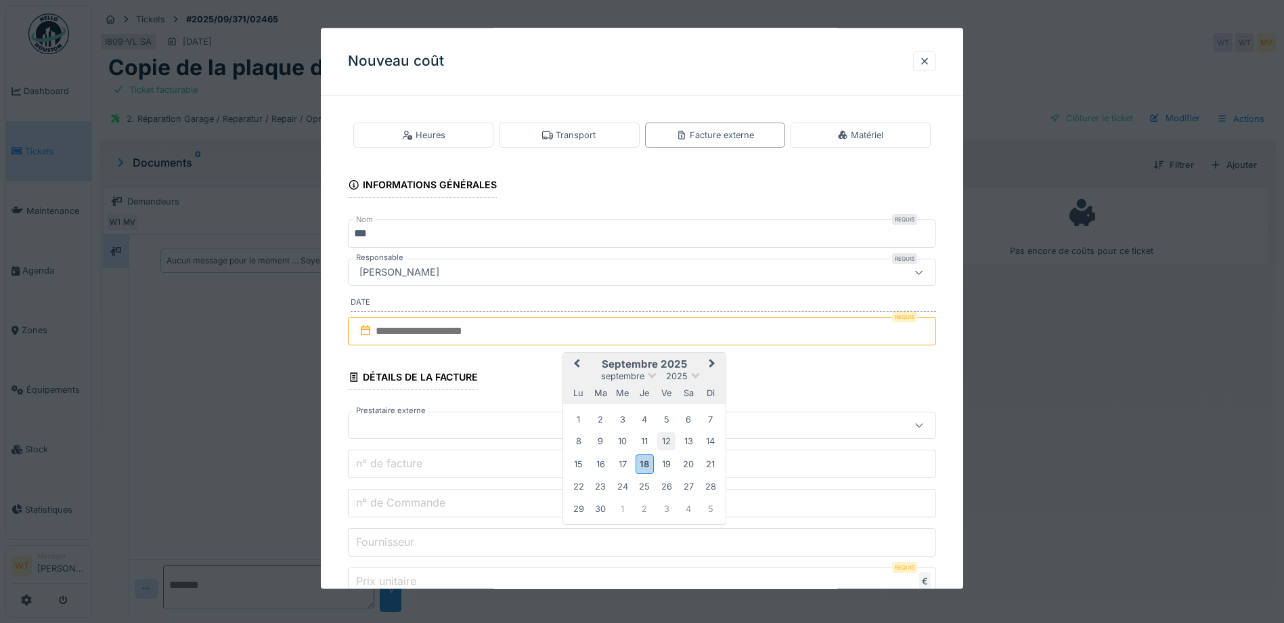
click at [674, 439] on div "12" at bounding box center [666, 441] width 18 height 18
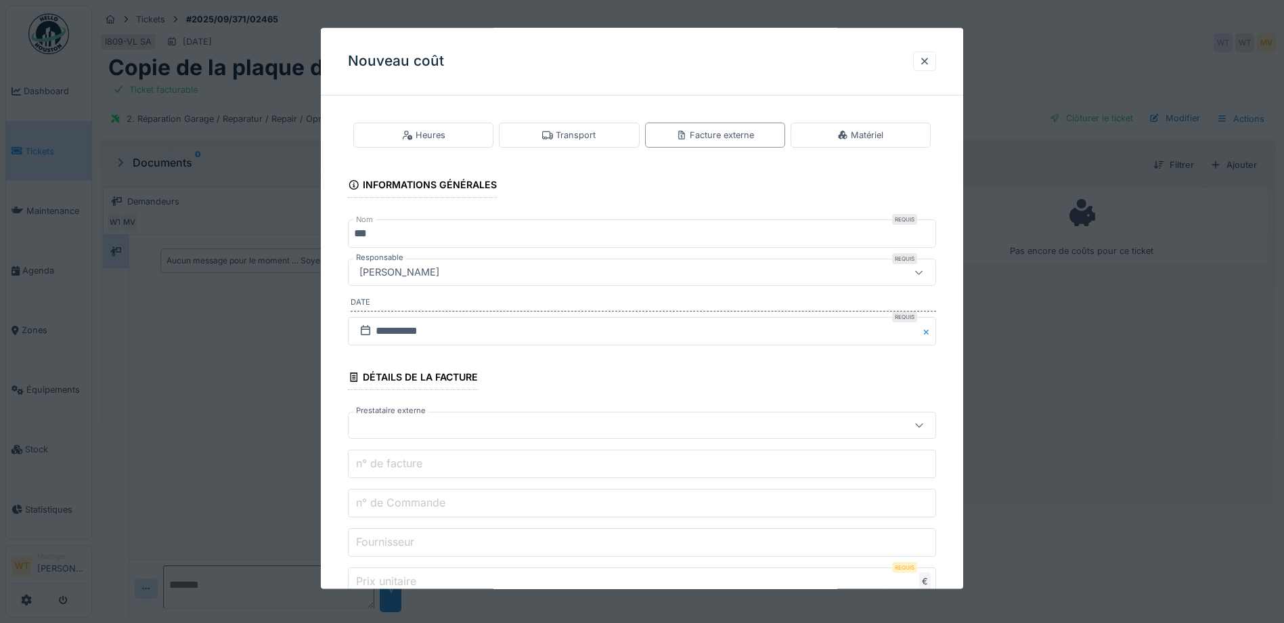
click at [439, 424] on div at bounding box center [607, 425] width 507 height 15
click at [456, 430] on div at bounding box center [607, 424] width 507 height 15
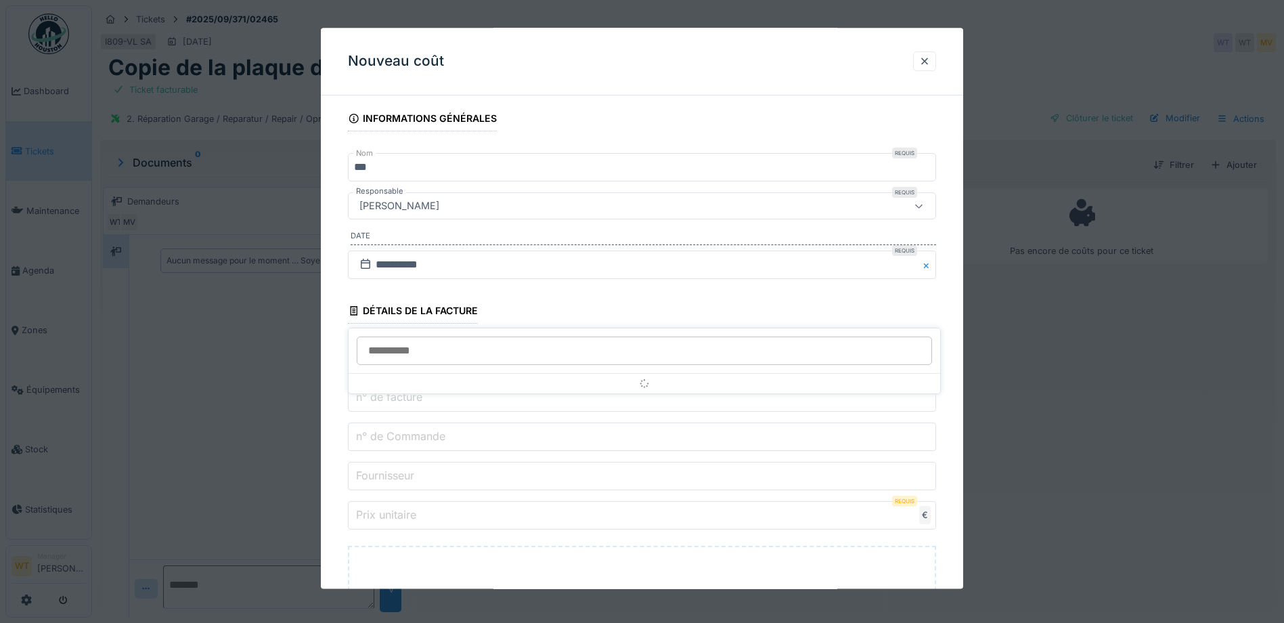
scroll to position [117, 0]
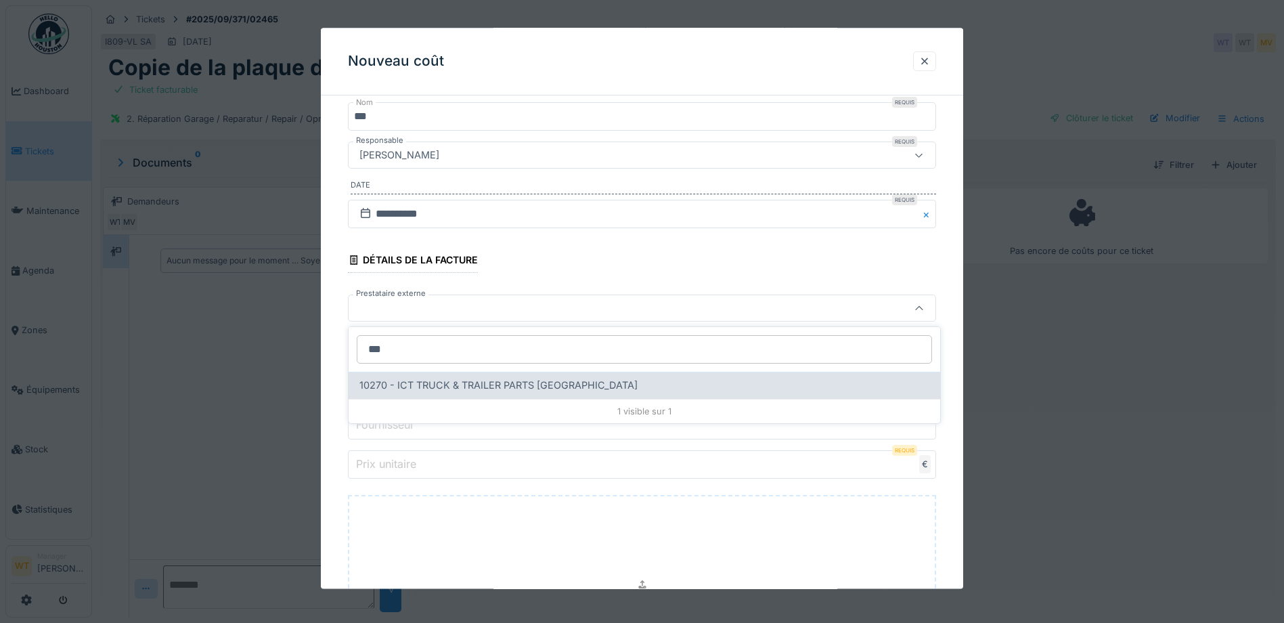
type input "***"
click at [483, 386] on span "10270 - ICT TRUCK & TRAILER PARTS [GEOGRAPHIC_DATA]" at bounding box center [498, 385] width 278 height 15
type input "*****"
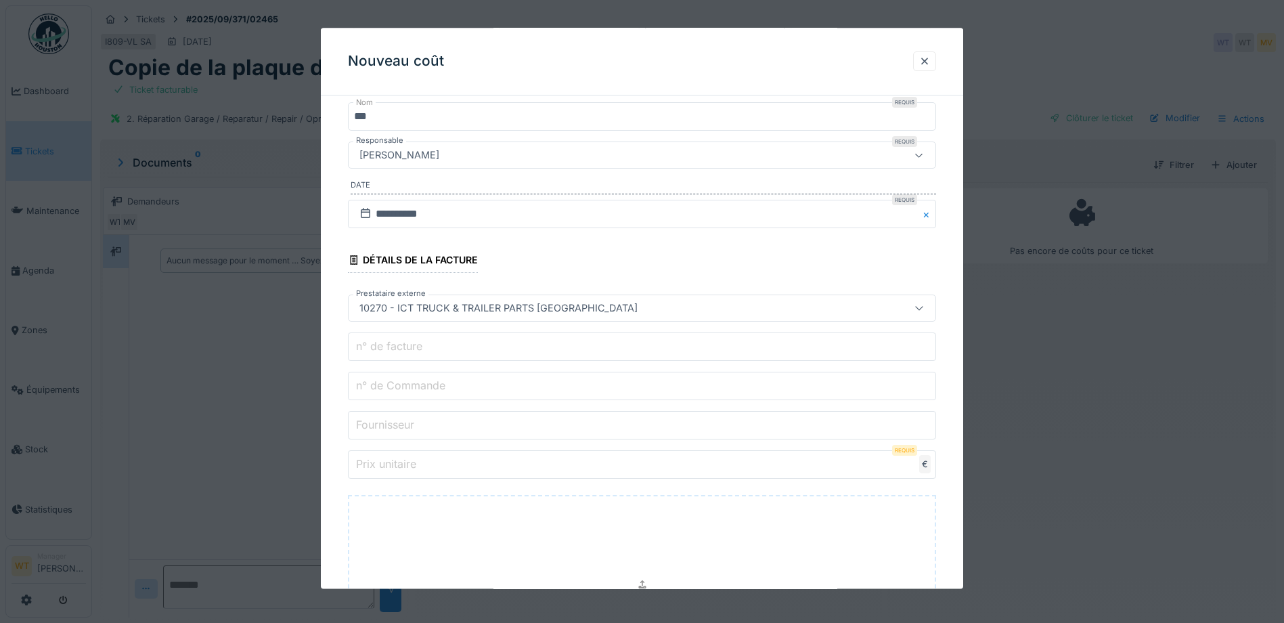
click at [477, 388] on input "n° de Commande" at bounding box center [642, 386] width 588 height 28
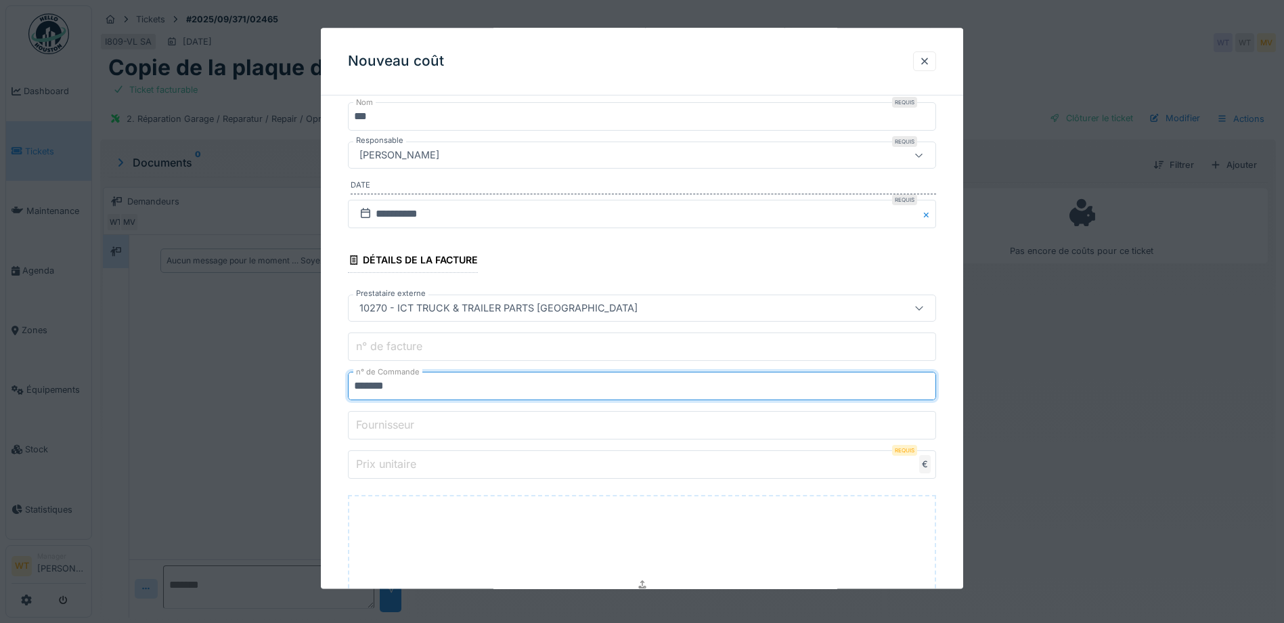
type input "*******"
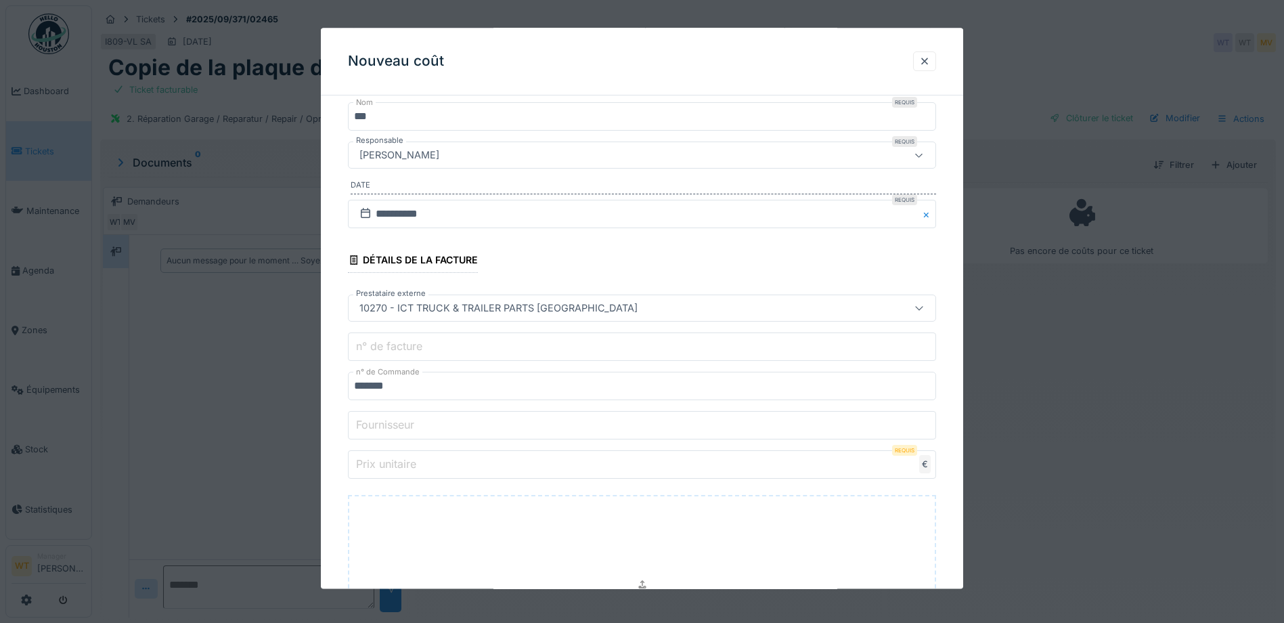
click at [455, 464] on input "Prix unitaire" at bounding box center [642, 465] width 588 height 28
type input "*"
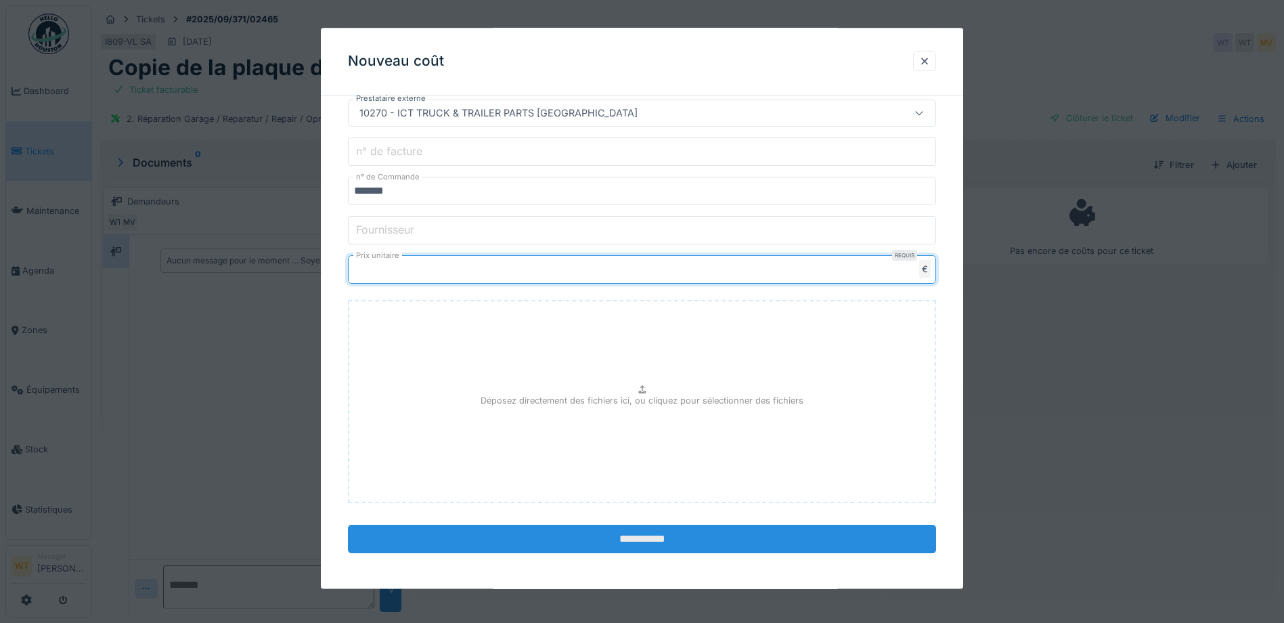
scroll to position [315, 0]
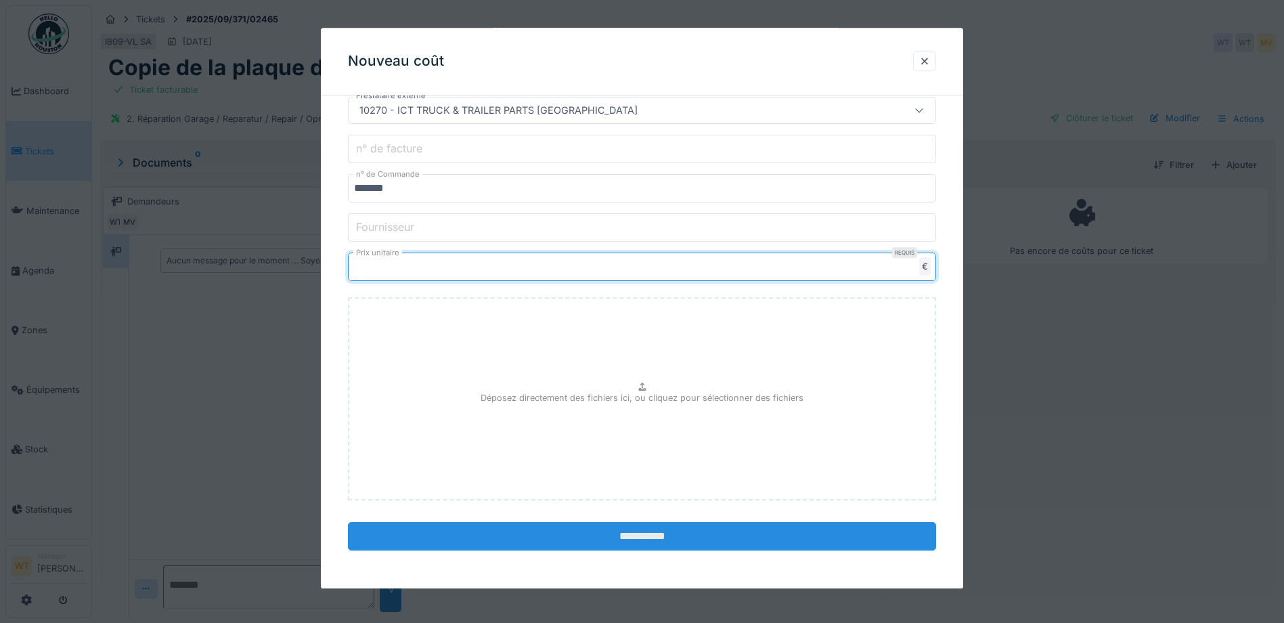
type input "****"
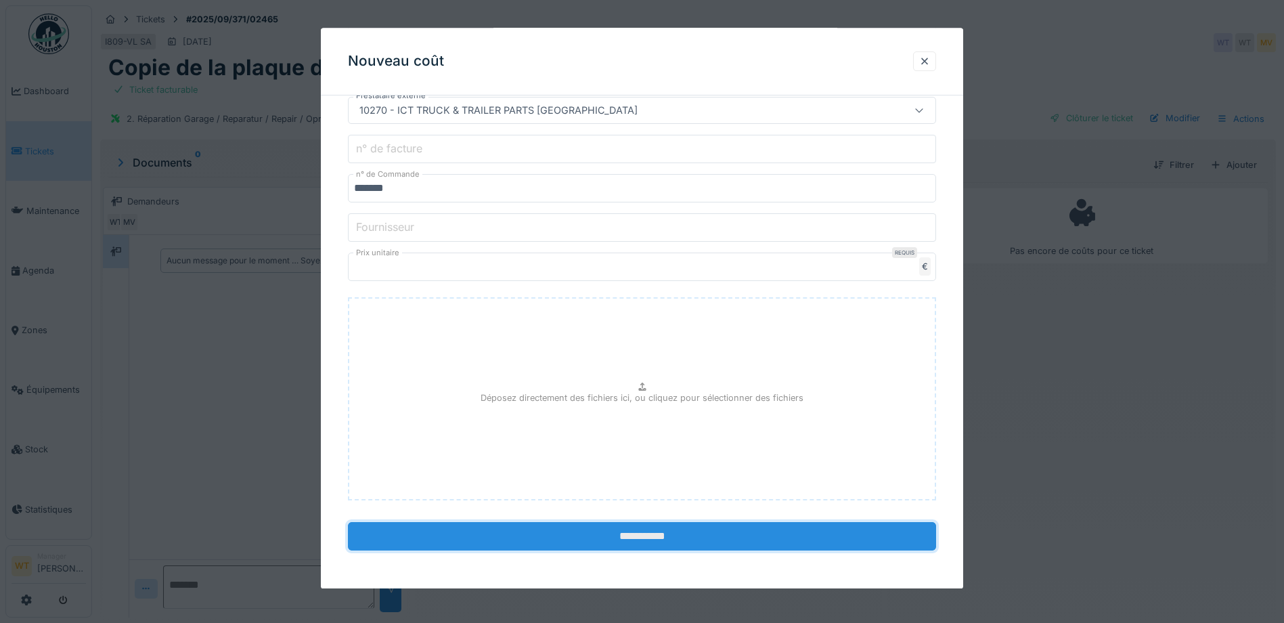
click at [490, 539] on input "**********" at bounding box center [642, 536] width 588 height 28
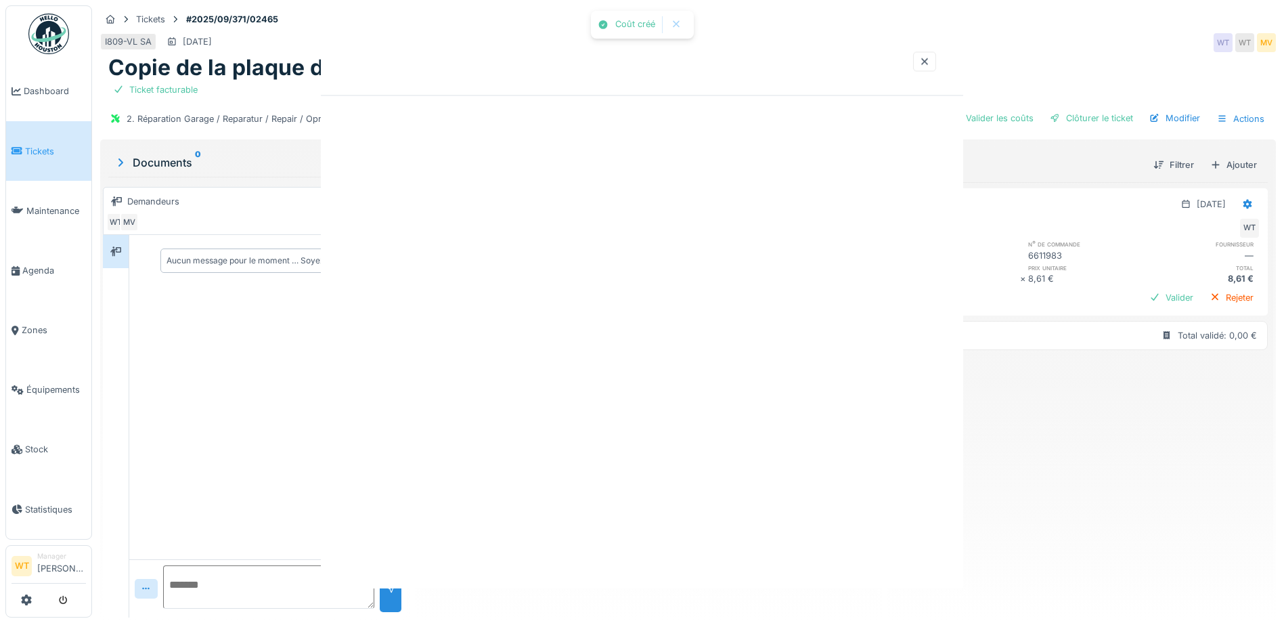
scroll to position [0, 0]
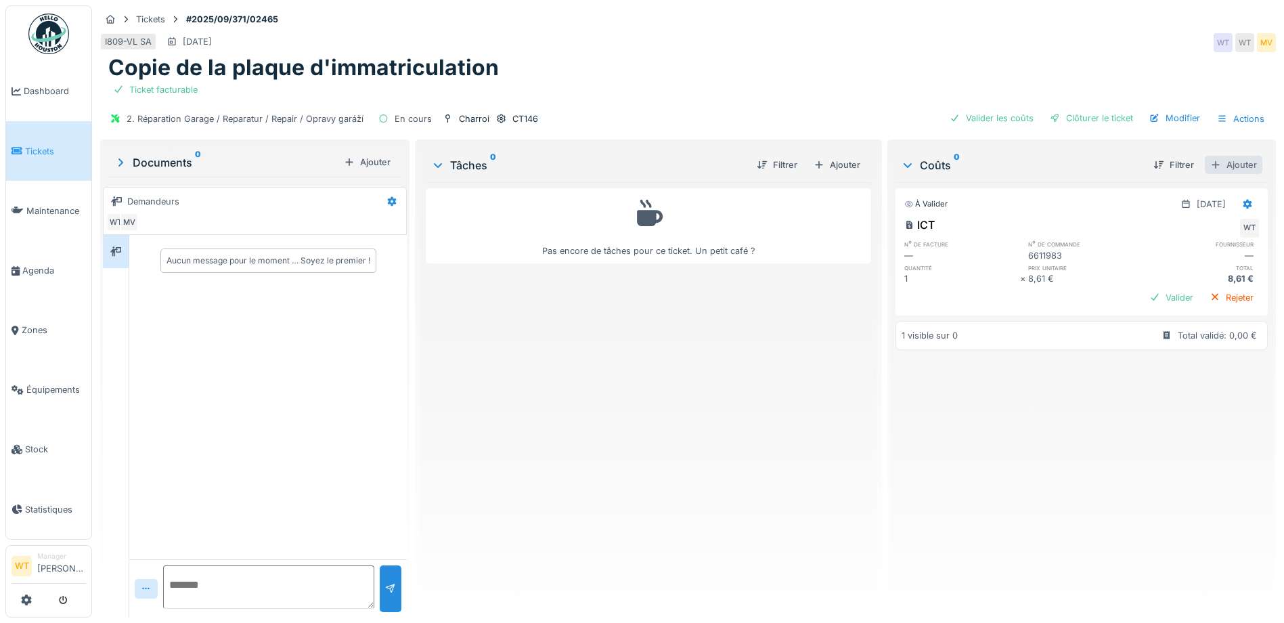
click at [1207, 168] on div "Ajouter" at bounding box center [1234, 165] width 58 height 18
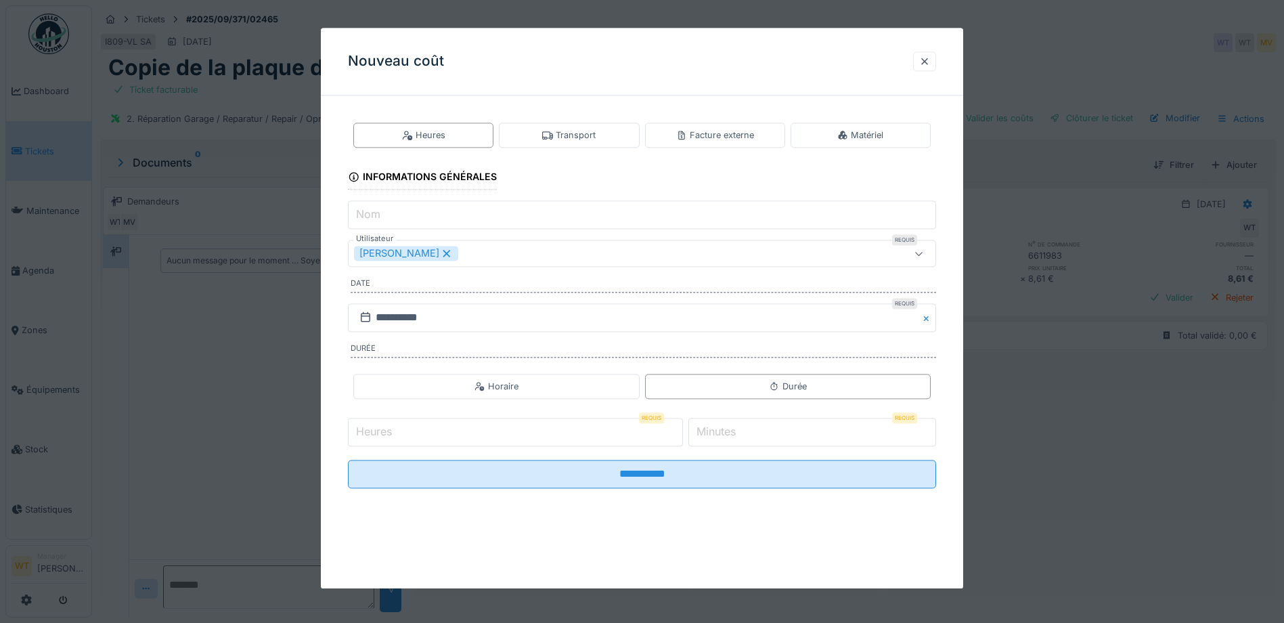
click at [466, 441] on input "Heures" at bounding box center [515, 432] width 335 height 28
type input "*"
click at [760, 437] on input "*" at bounding box center [812, 432] width 248 height 28
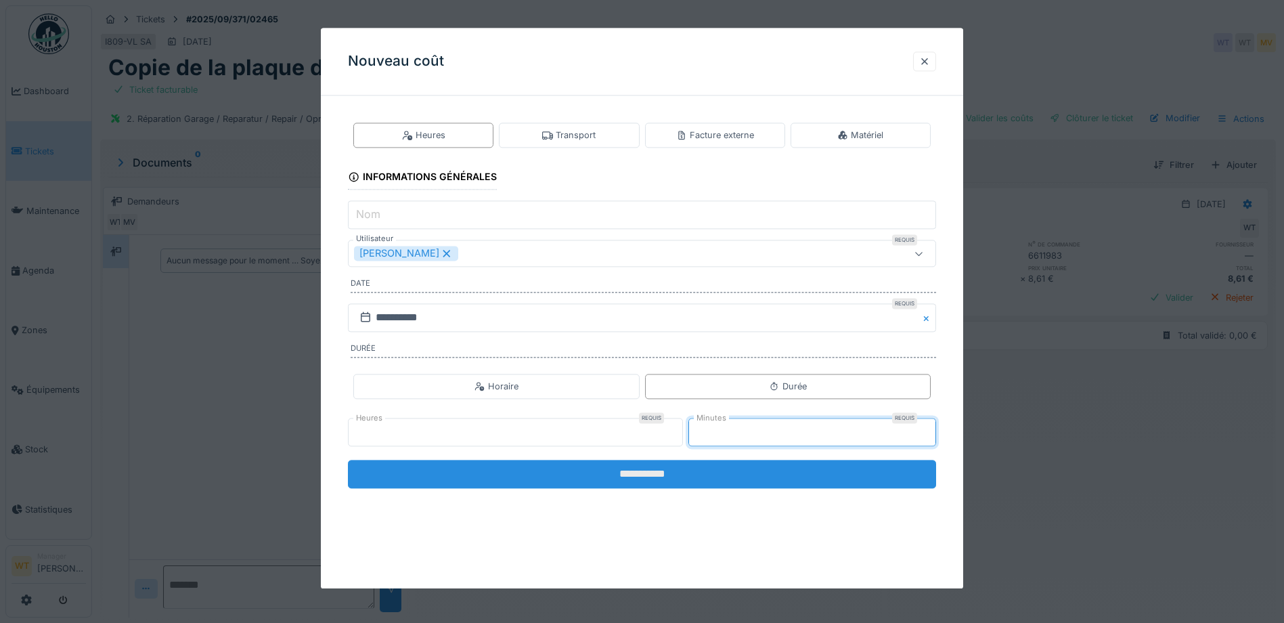
type input "**"
click at [564, 482] on input "**********" at bounding box center [642, 474] width 588 height 28
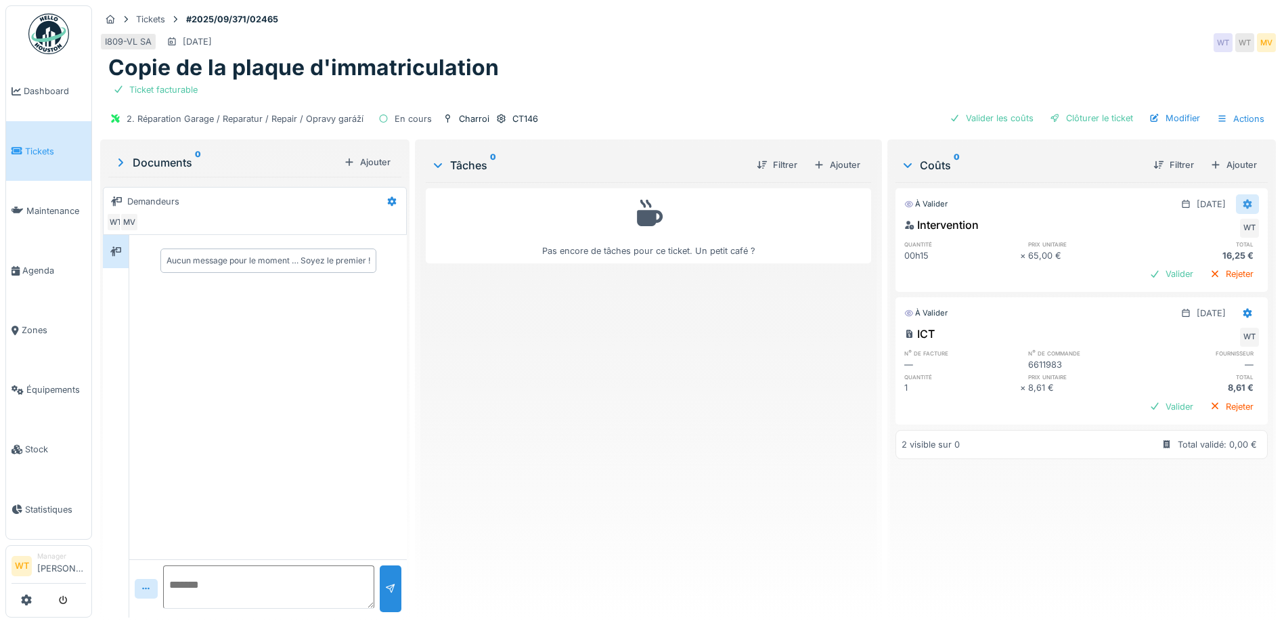
click at [1242, 208] on div at bounding box center [1247, 204] width 11 height 13
click at [1187, 231] on div "Modifier" at bounding box center [1181, 234] width 66 height 20
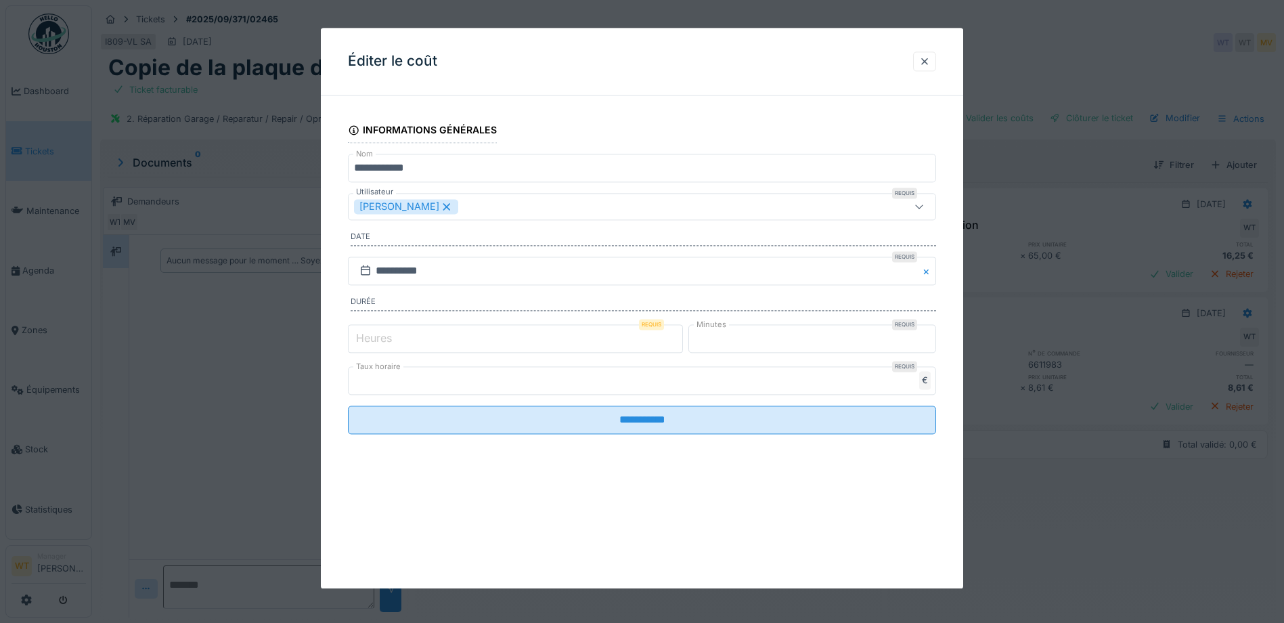
click at [743, 345] on input "**" at bounding box center [812, 338] width 248 height 28
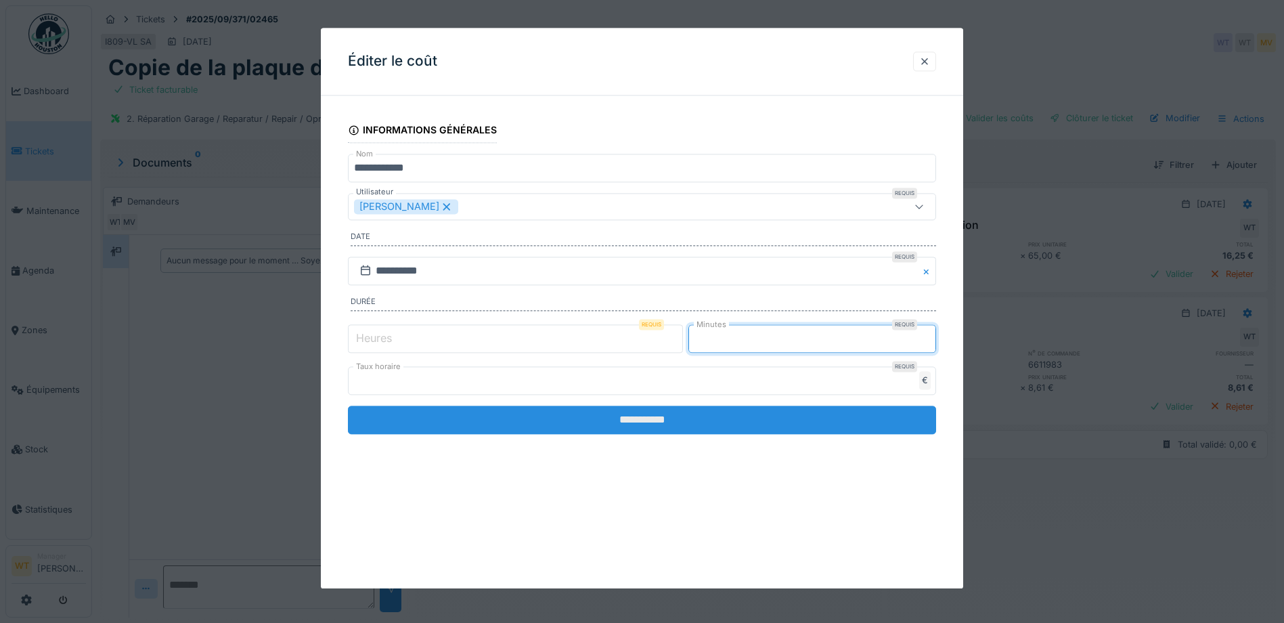
type input "**"
drag, startPoint x: 691, startPoint y: 419, endPoint x: 696, endPoint y: 410, distance: 10.0
click at [694, 416] on input "**********" at bounding box center [642, 419] width 588 height 28
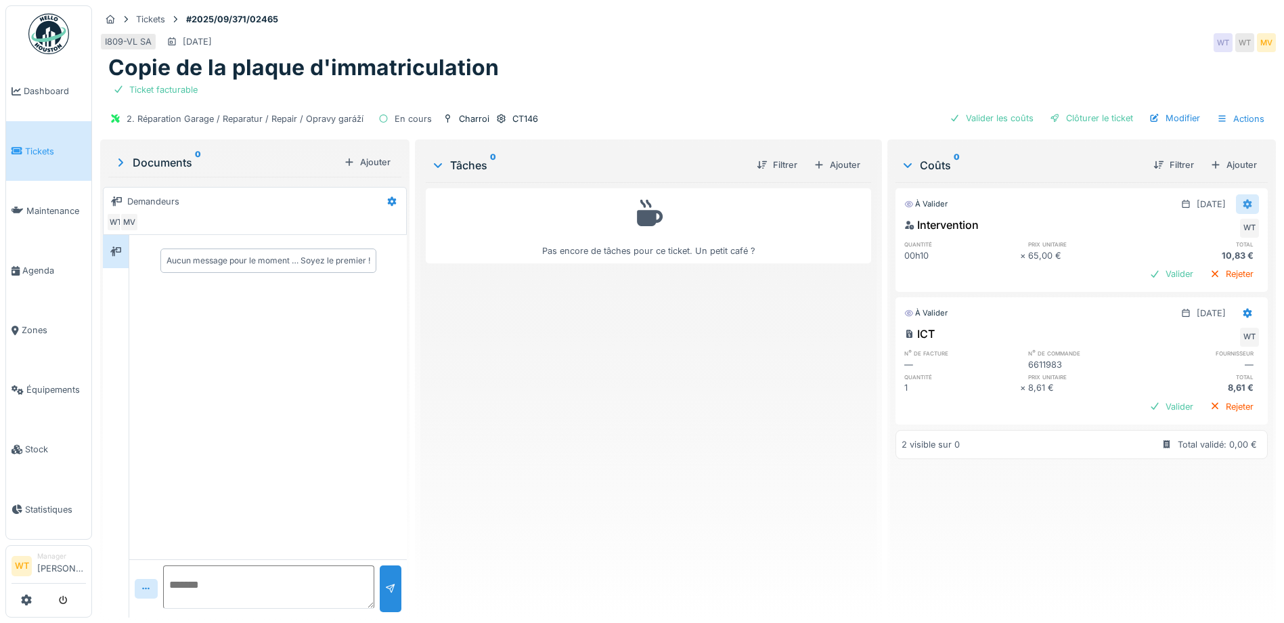
click at [1243, 203] on icon at bounding box center [1247, 204] width 9 height 9
click at [1179, 246] on div "Supprimer" at bounding box center [1181, 254] width 66 height 20
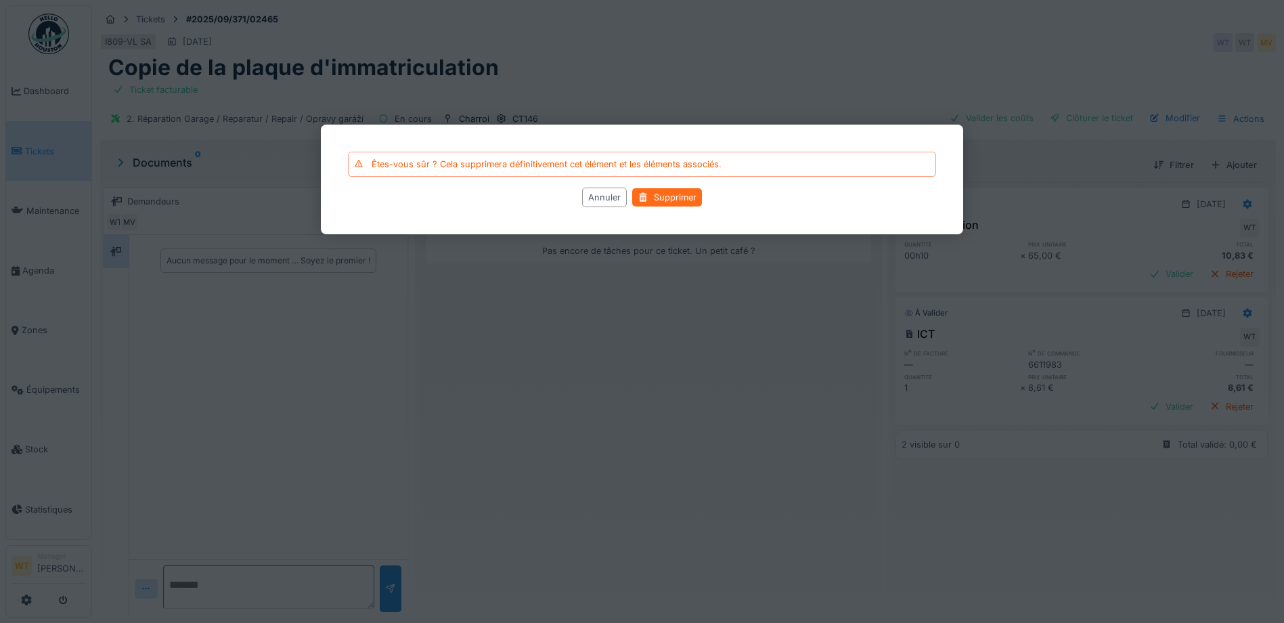
click at [665, 194] on div "Supprimer" at bounding box center [667, 197] width 70 height 18
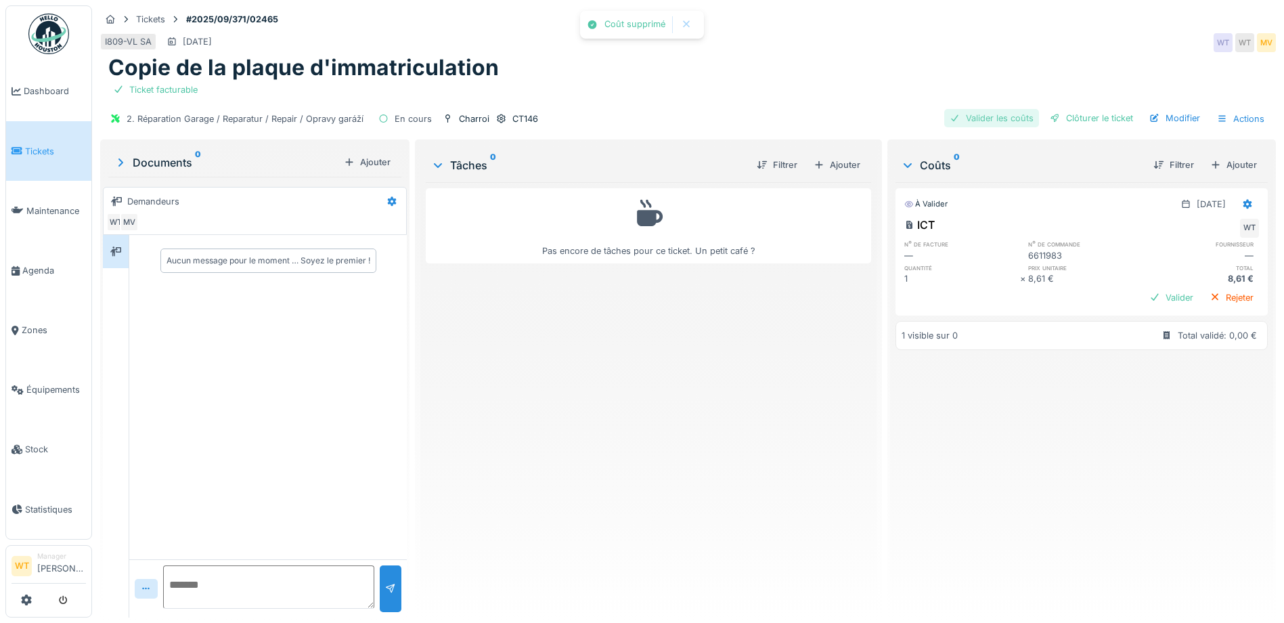
click at [975, 116] on div "Valider les coûts" at bounding box center [991, 118] width 95 height 18
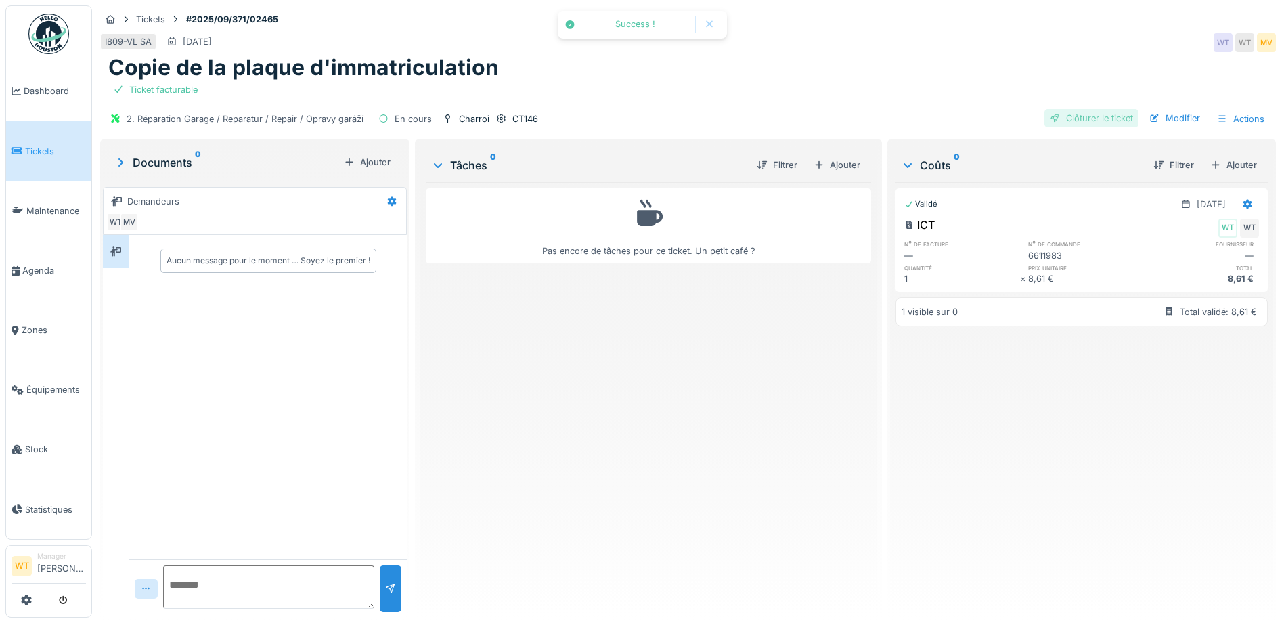
click at [1061, 113] on div "Clôturer le ticket" at bounding box center [1091, 118] width 94 height 18
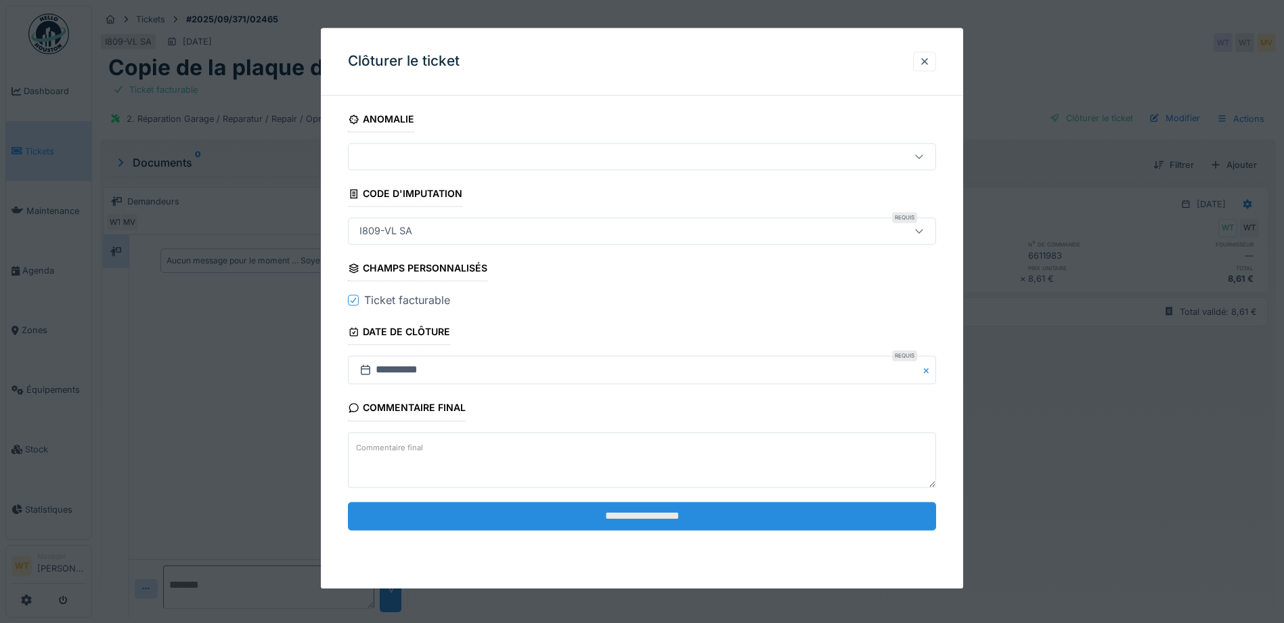
click at [497, 512] on input "**********" at bounding box center [642, 515] width 588 height 28
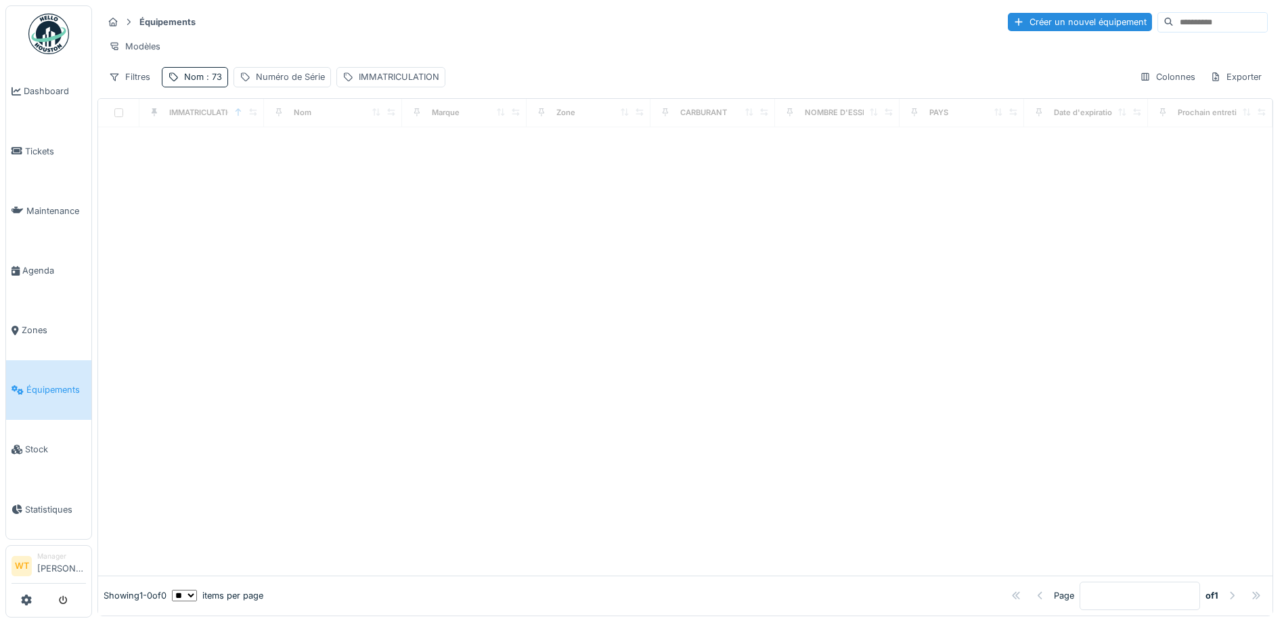
click at [187, 83] on div "Nom : 73" at bounding box center [203, 76] width 38 height 13
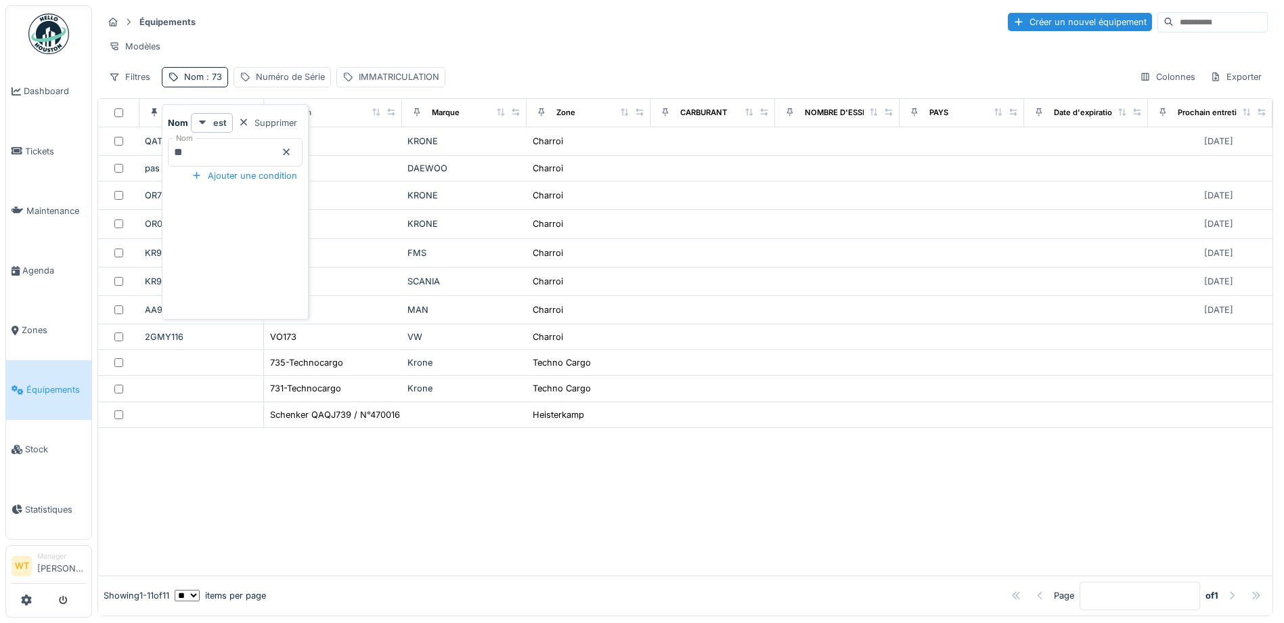
click at [290, 153] on icon at bounding box center [286, 152] width 7 height 7
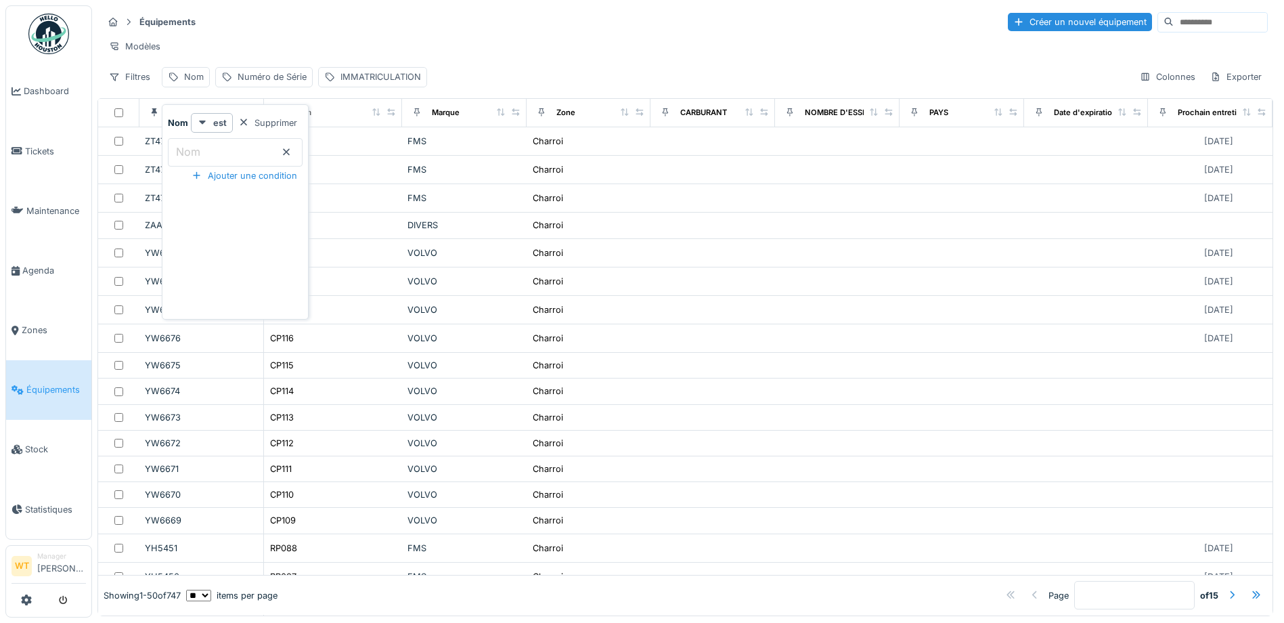
click at [213, 162] on input "Nom" at bounding box center [235, 152] width 135 height 28
type input "**"
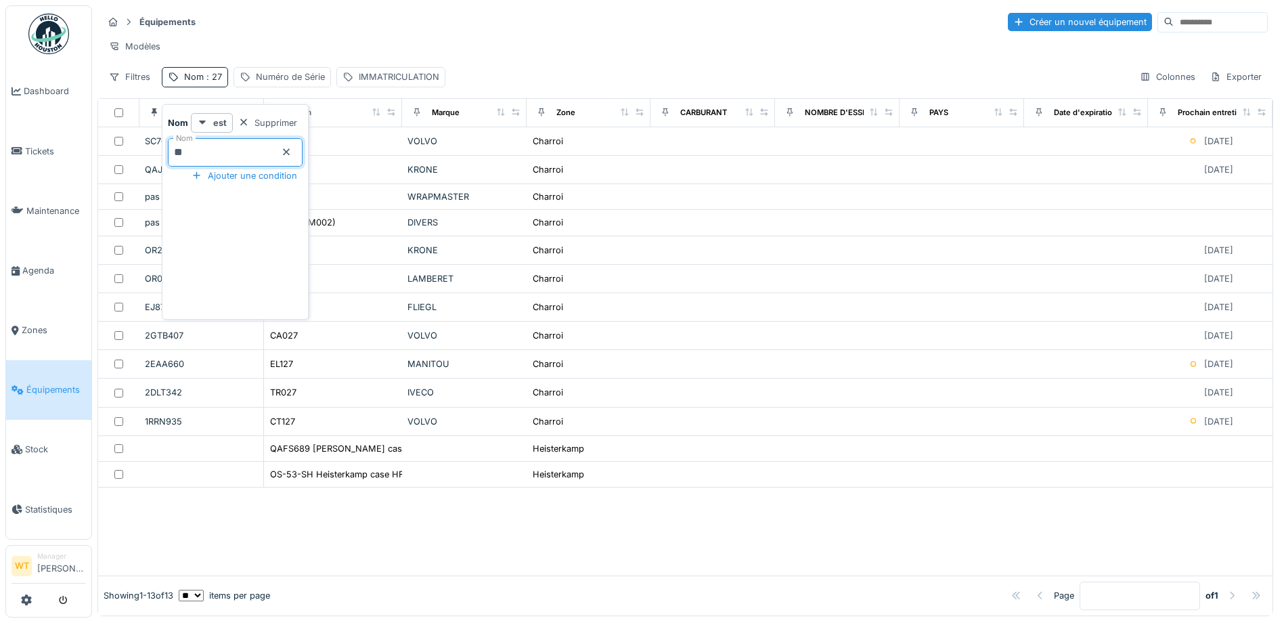
click at [340, 29] on div "Équipements Créer un nouvel équipement" at bounding box center [685, 22] width 1165 height 22
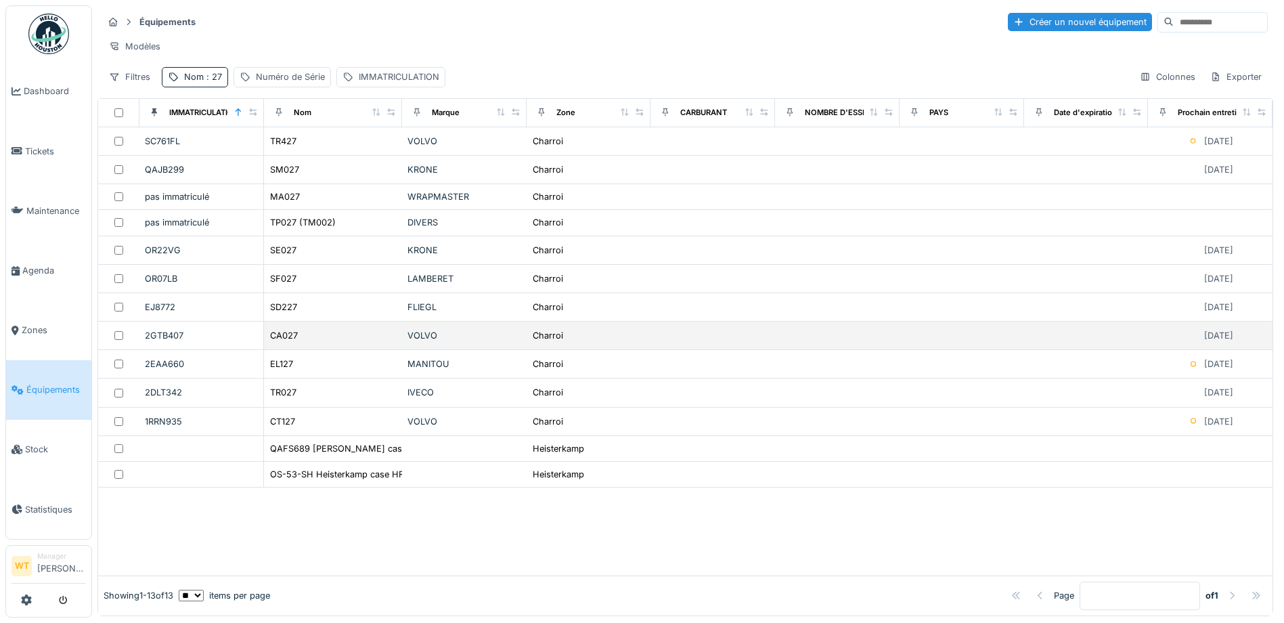
click at [312, 342] on div "CA027" at bounding box center [332, 335] width 127 height 14
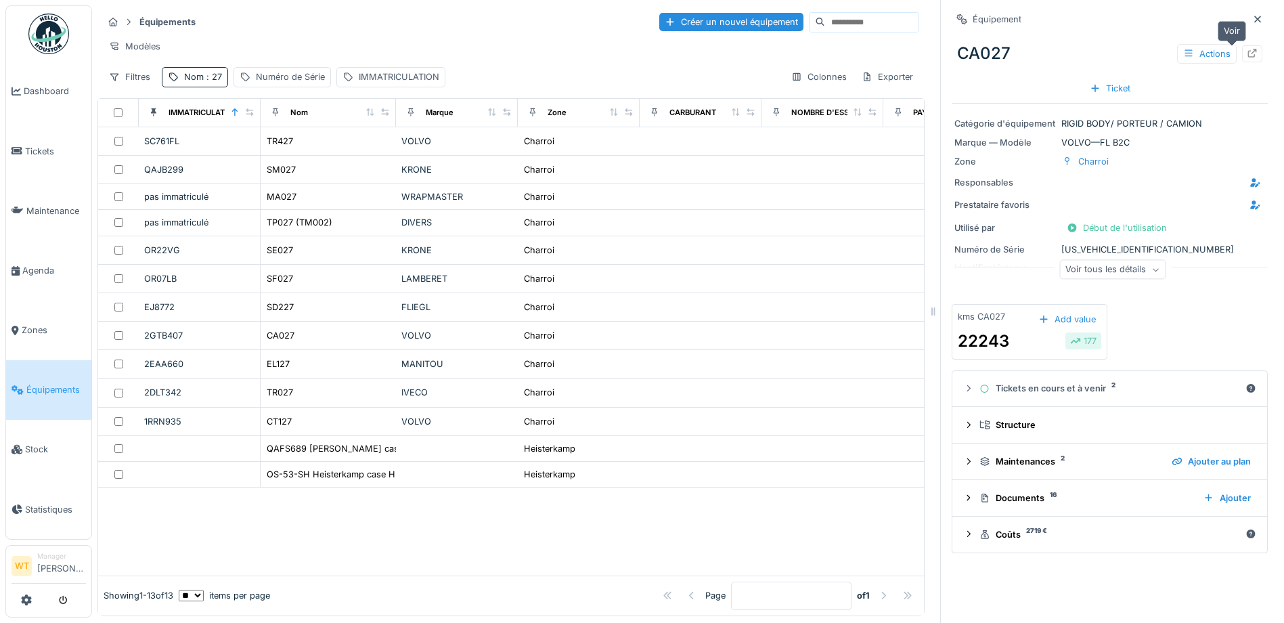
click at [1247, 56] on icon at bounding box center [1252, 53] width 11 height 9
